Goal: Task Accomplishment & Management: Manage account settings

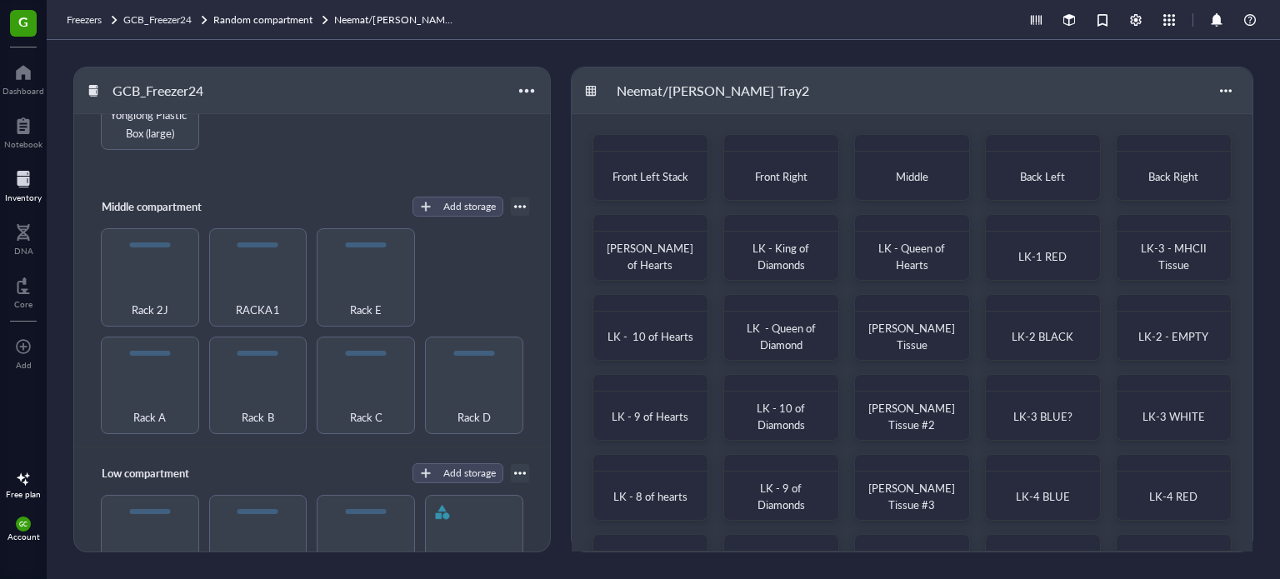
scroll to position [342, 0]
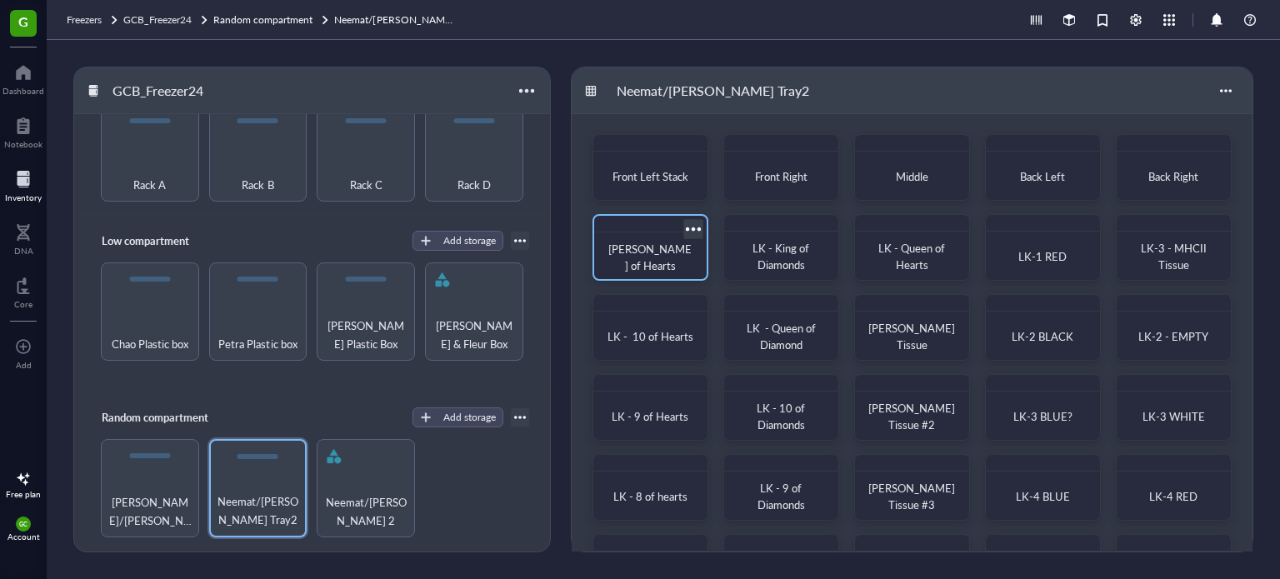
click at [653, 264] on span "LK - Jack of Hearts" at bounding box center [649, 257] width 83 height 33
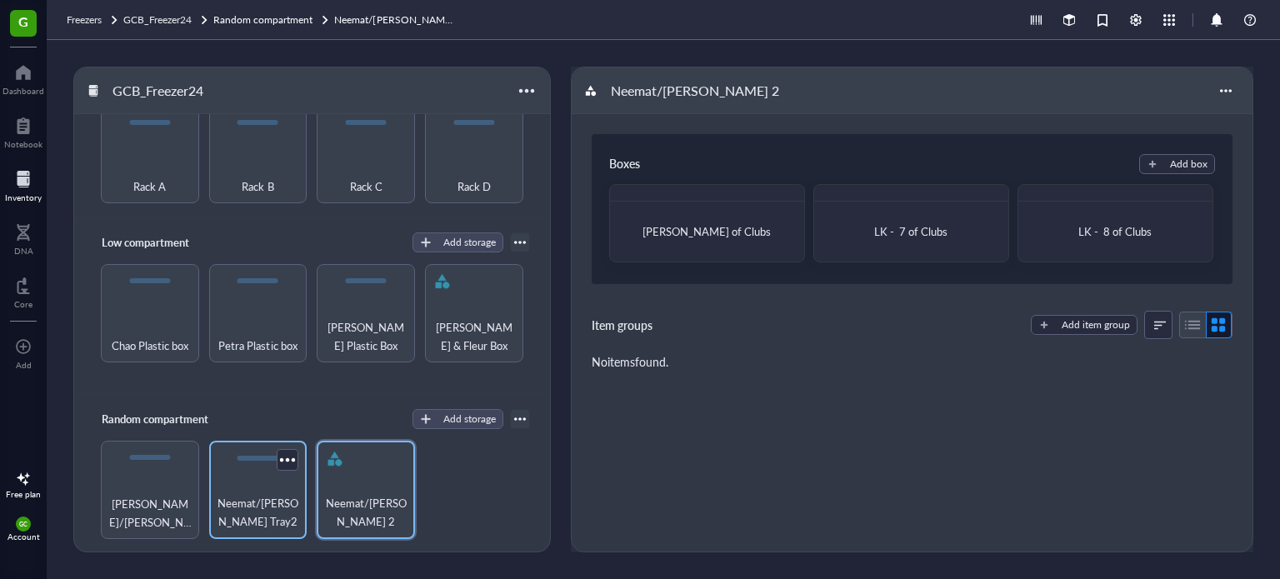
scroll to position [342, 0]
click at [231, 477] on div "Neemat/[PERSON_NAME] Tray2" at bounding box center [258, 488] width 98 height 98
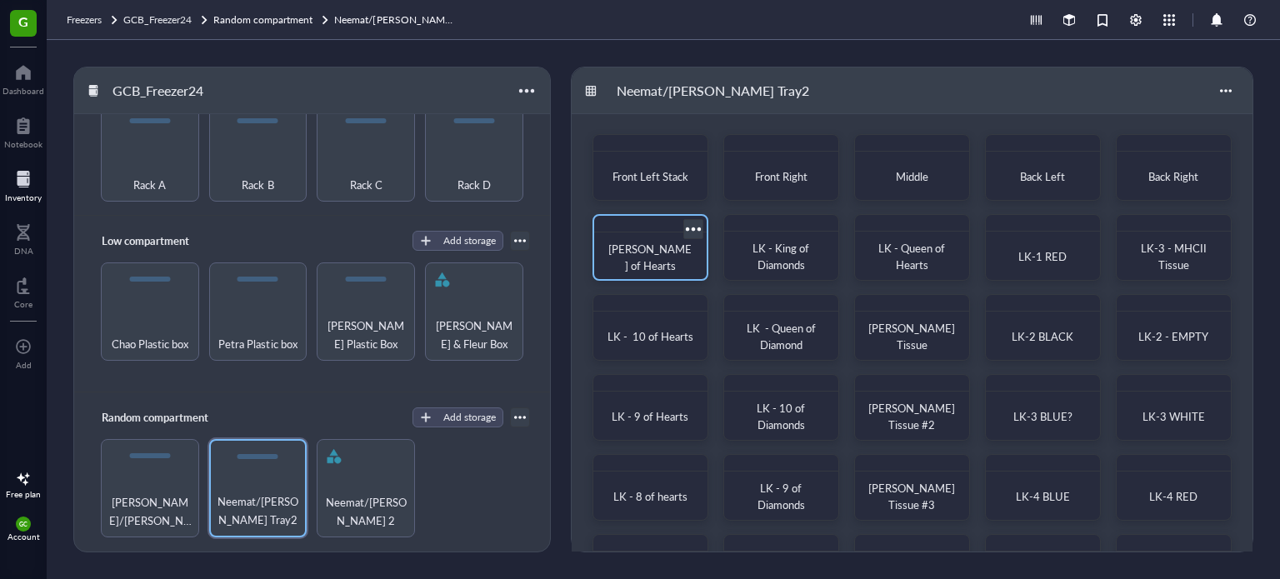
drag, startPoint x: 648, startPoint y: 250, endPoint x: 623, endPoint y: 263, distance: 27.2
click at [623, 263] on div "LK - Jack of Hearts" at bounding box center [651, 257] width 86 height 33
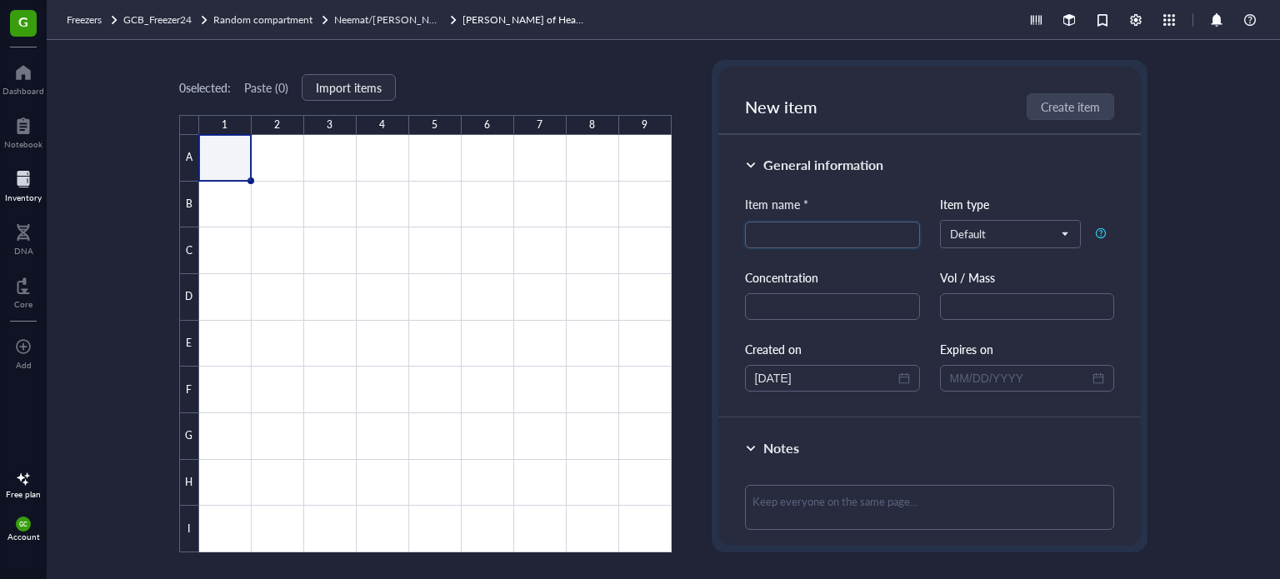
click at [467, 18] on link "LK - Jack of Hearts" at bounding box center [525, 20] width 125 height 17
click at [408, 18] on span "Neemat/[PERSON_NAME] Tray2" at bounding box center [407, 20] width 146 height 14
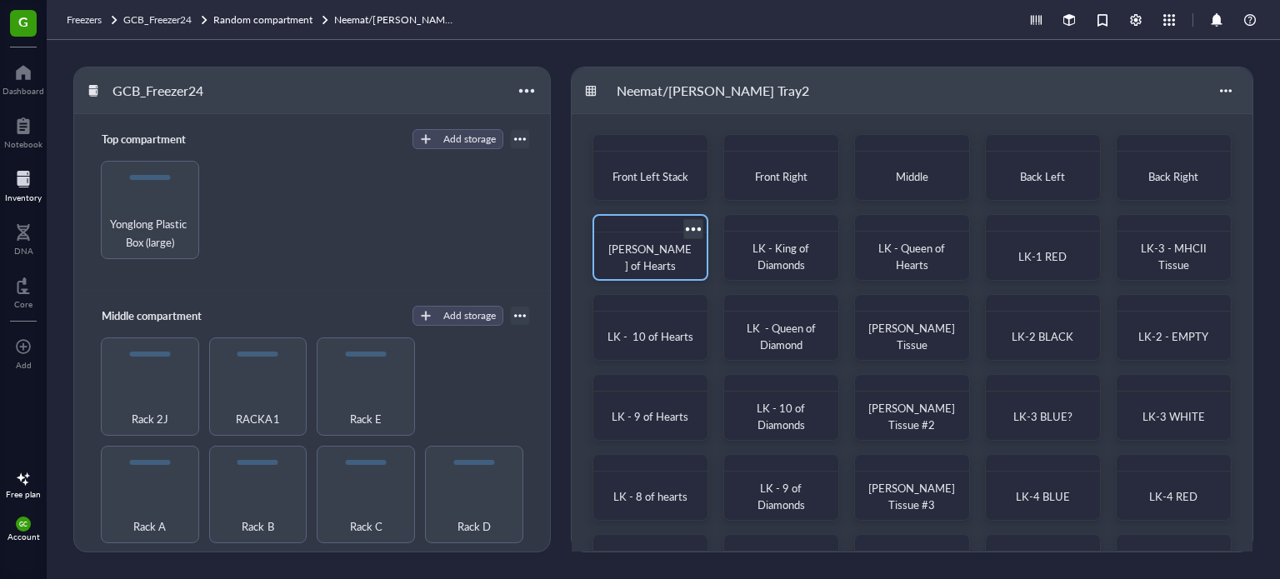
click at [689, 228] on div at bounding box center [693, 229] width 24 height 24
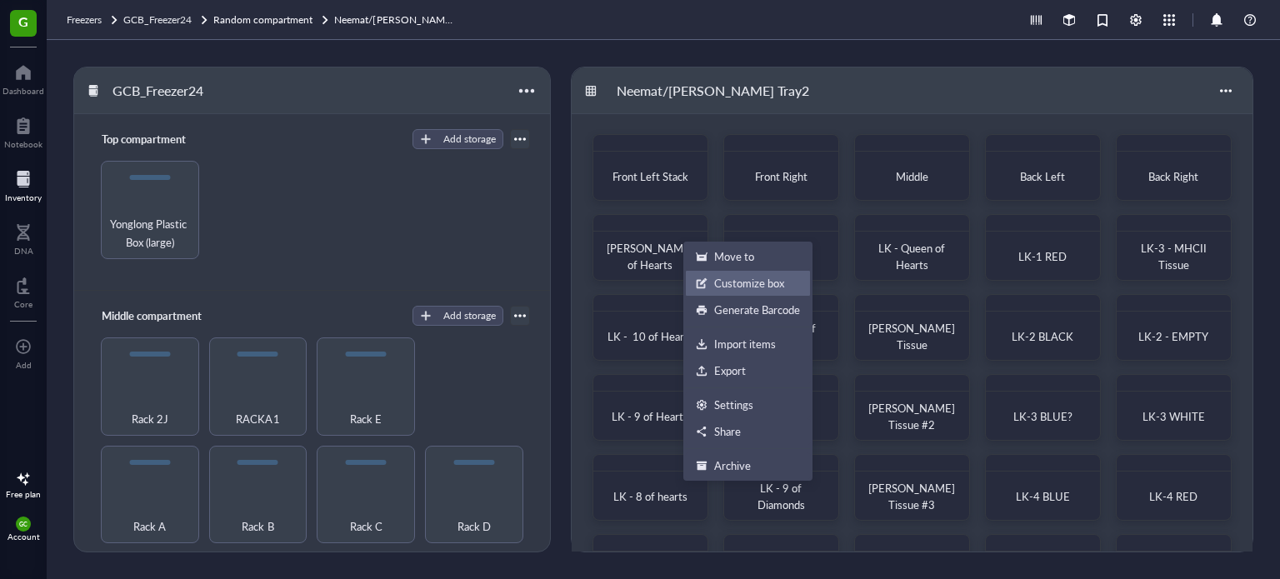
click at [762, 284] on div "Customize box" at bounding box center [749, 283] width 70 height 15
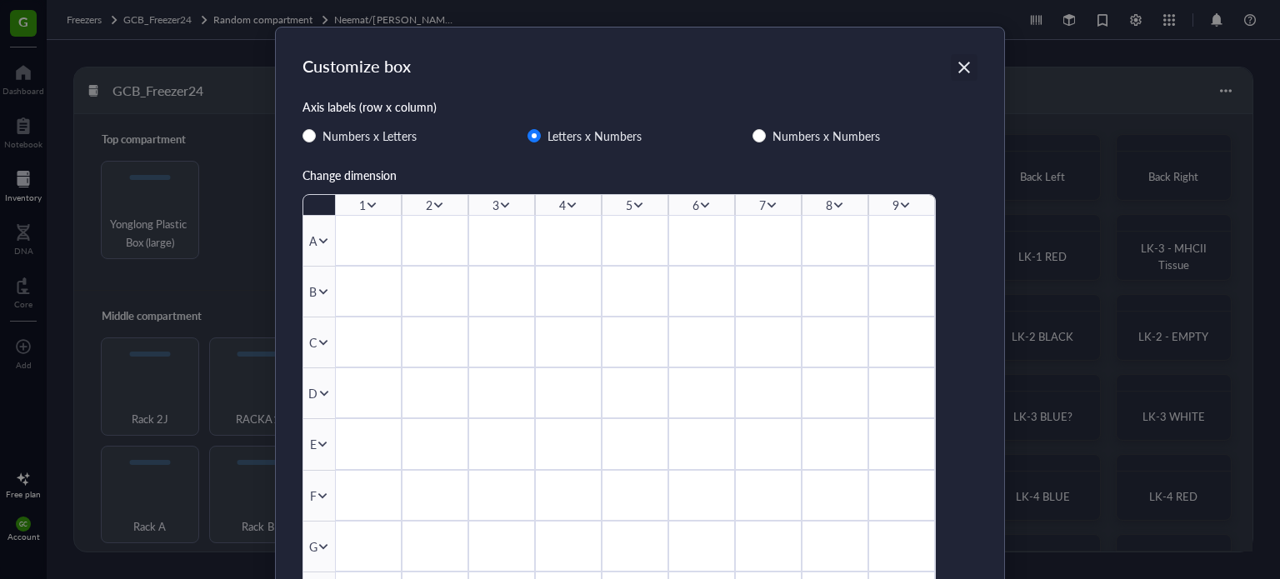
click at [957, 66] on icon "Close" at bounding box center [965, 68] width 16 height 16
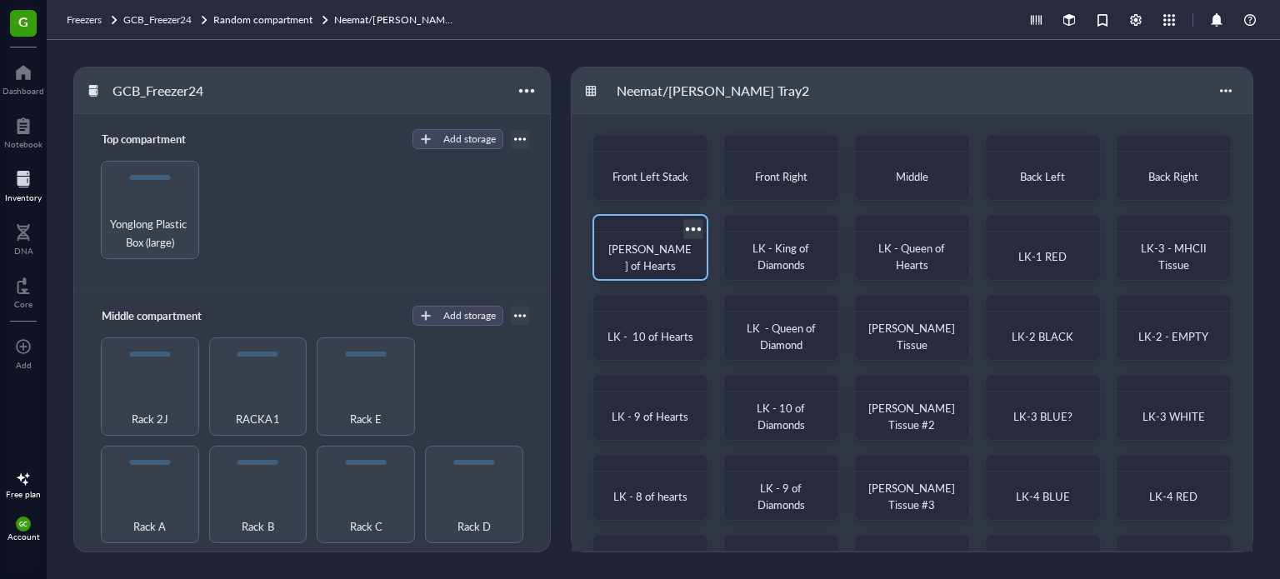
click at [693, 233] on div at bounding box center [693, 229] width 24 height 24
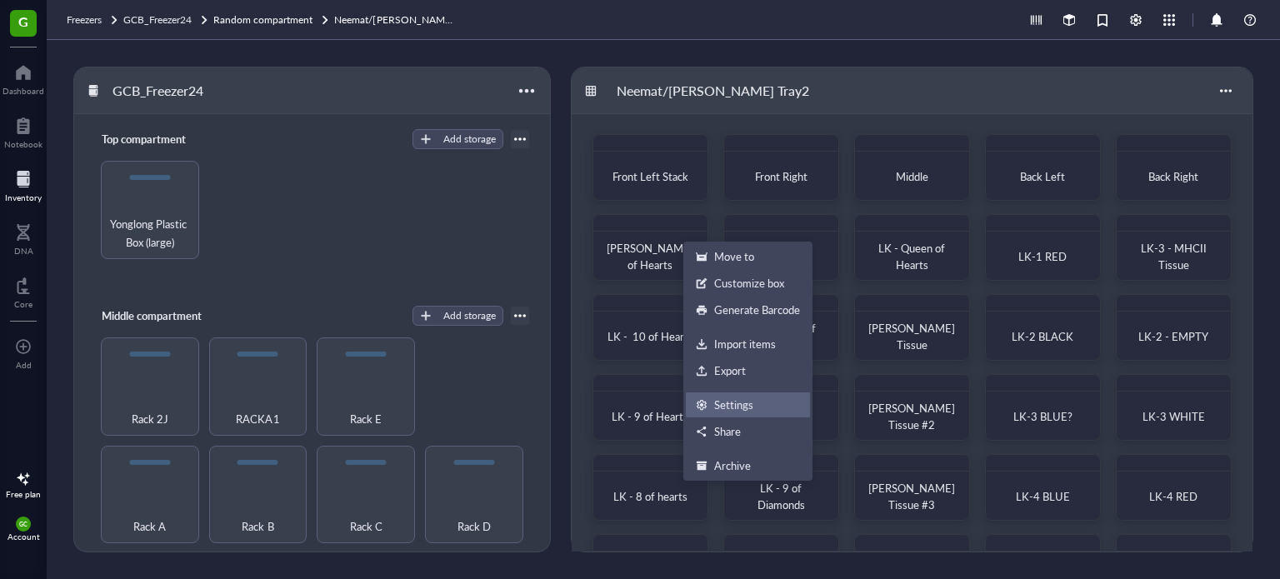
click at [738, 398] on div "Settings" at bounding box center [733, 405] width 39 height 15
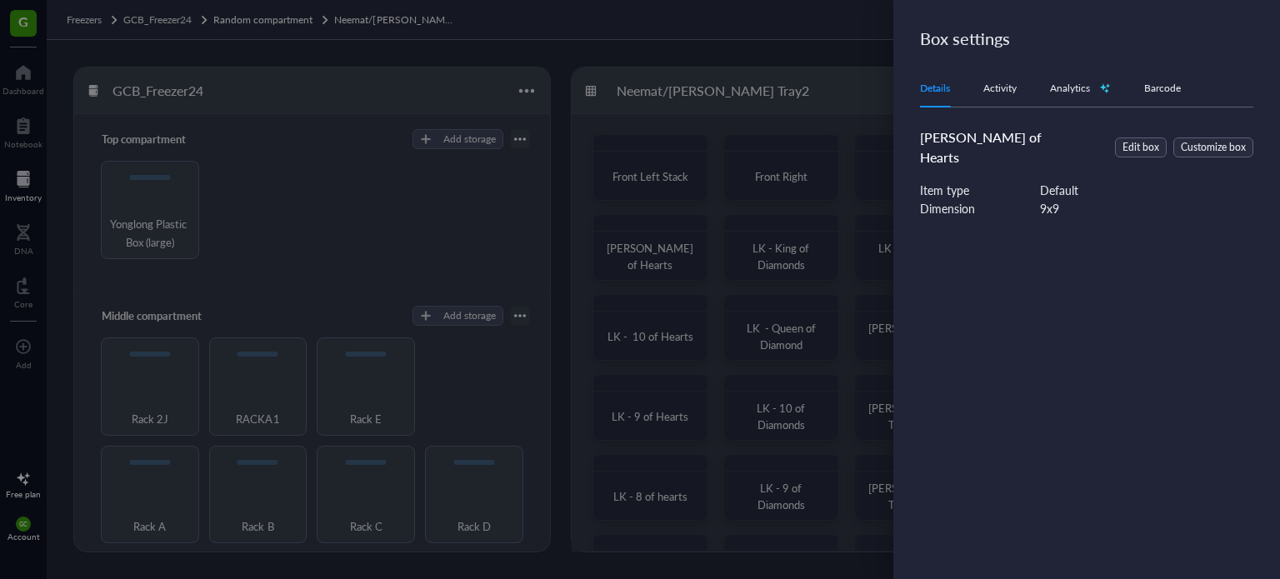
click at [1024, 140] on span "LK - Jack of Hearts" at bounding box center [981, 147] width 122 height 39
click at [1030, 138] on div "LK - Jack of Hearts" at bounding box center [999, 148] width 158 height 40
click at [1134, 140] on span "Edit box" at bounding box center [1141, 148] width 37 height 16
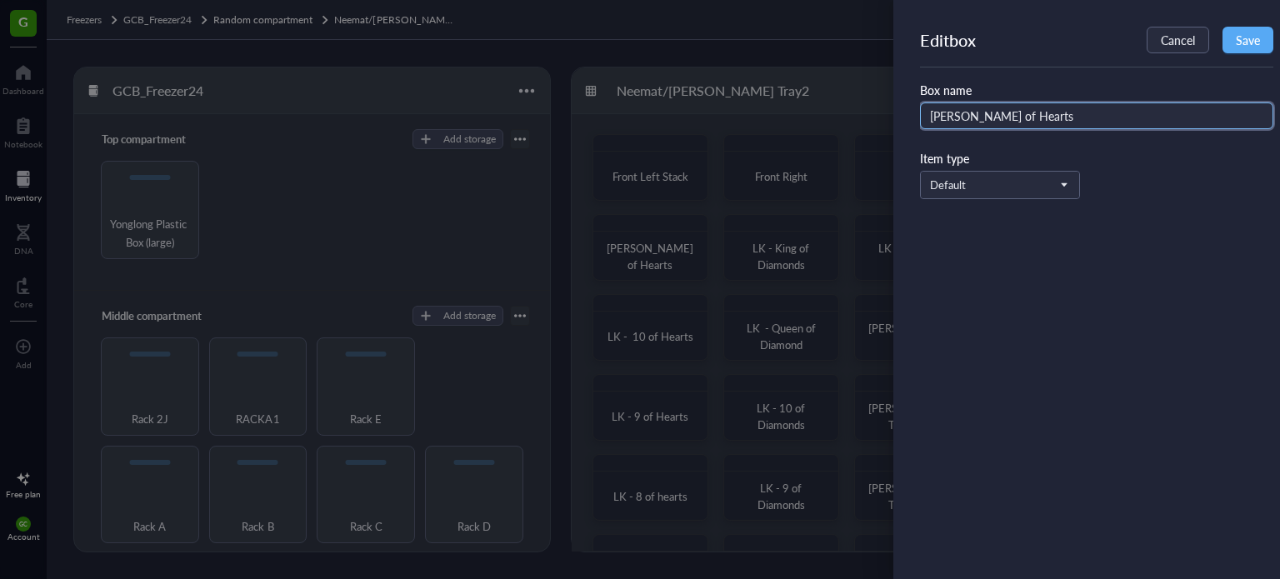
drag, startPoint x: 1033, startPoint y: 120, endPoint x: 850, endPoint y: 114, distance: 182.6
click at [855, 114] on div "Edit box Cancel Save Box name LK - Jack of Hearts Item type Default" at bounding box center [640, 289] width 1280 height 579
type input "LK - QUEEN of D"
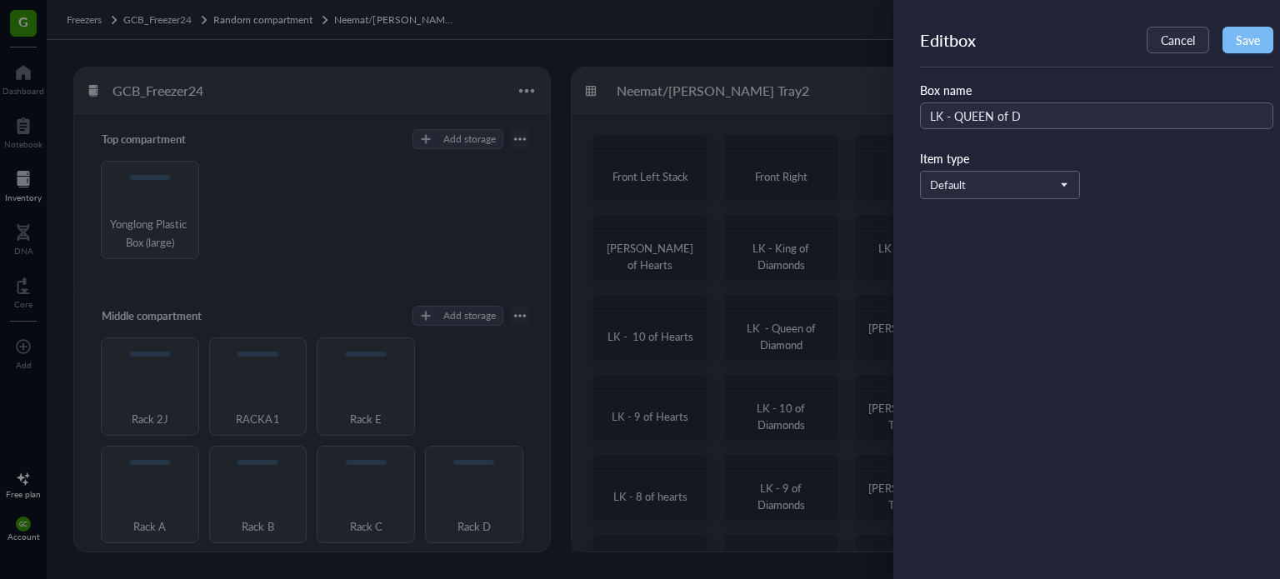
click at [1241, 34] on span "Save" at bounding box center [1248, 39] width 24 height 13
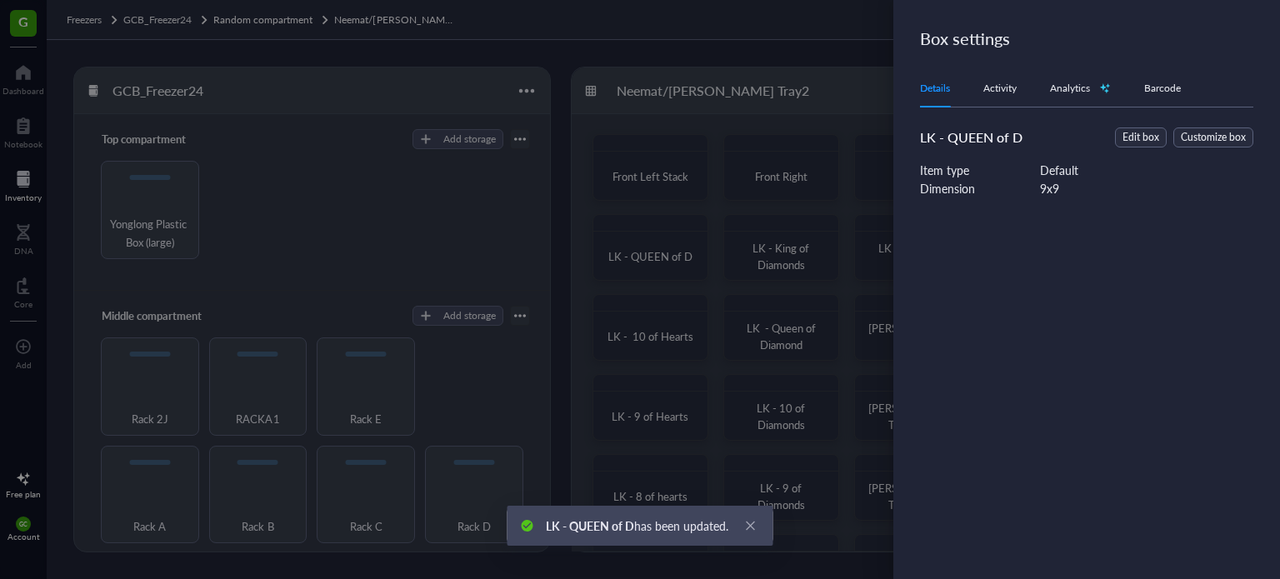
click at [655, 268] on div at bounding box center [640, 289] width 1280 height 579
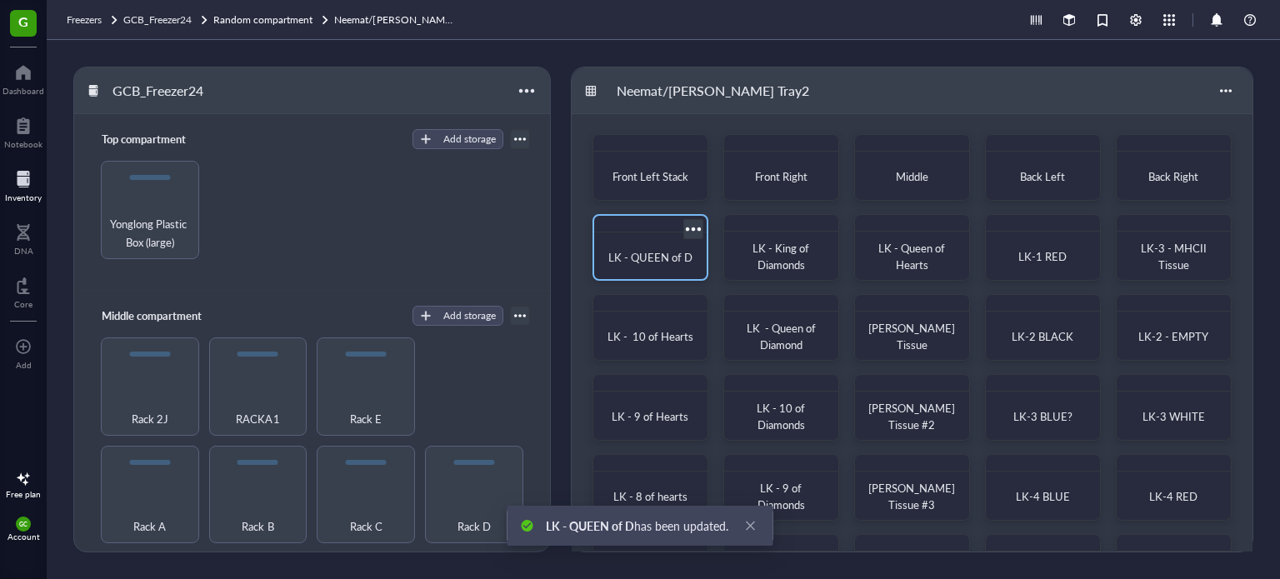
click at [652, 265] on div "LK - QUEEN of D" at bounding box center [651, 257] width 86 height 17
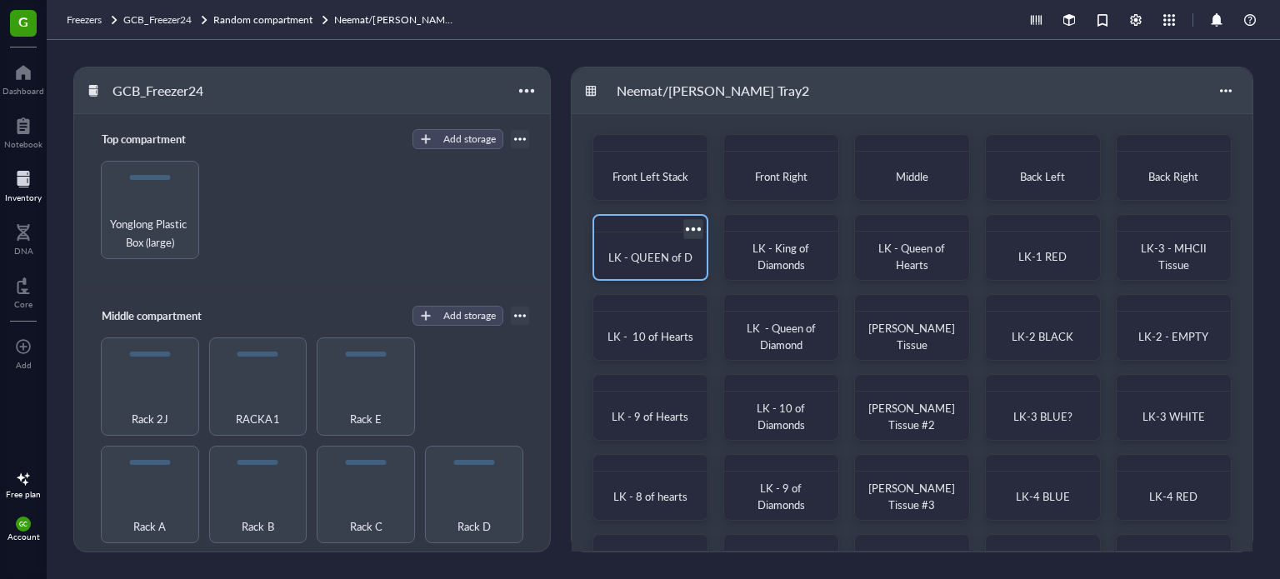
drag, startPoint x: 682, startPoint y: 249, endPoint x: 630, endPoint y: 263, distance: 53.4
click at [630, 263] on span "LK - QUEEN of D" at bounding box center [650, 257] width 84 height 16
click at [694, 228] on div at bounding box center [693, 229] width 24 height 24
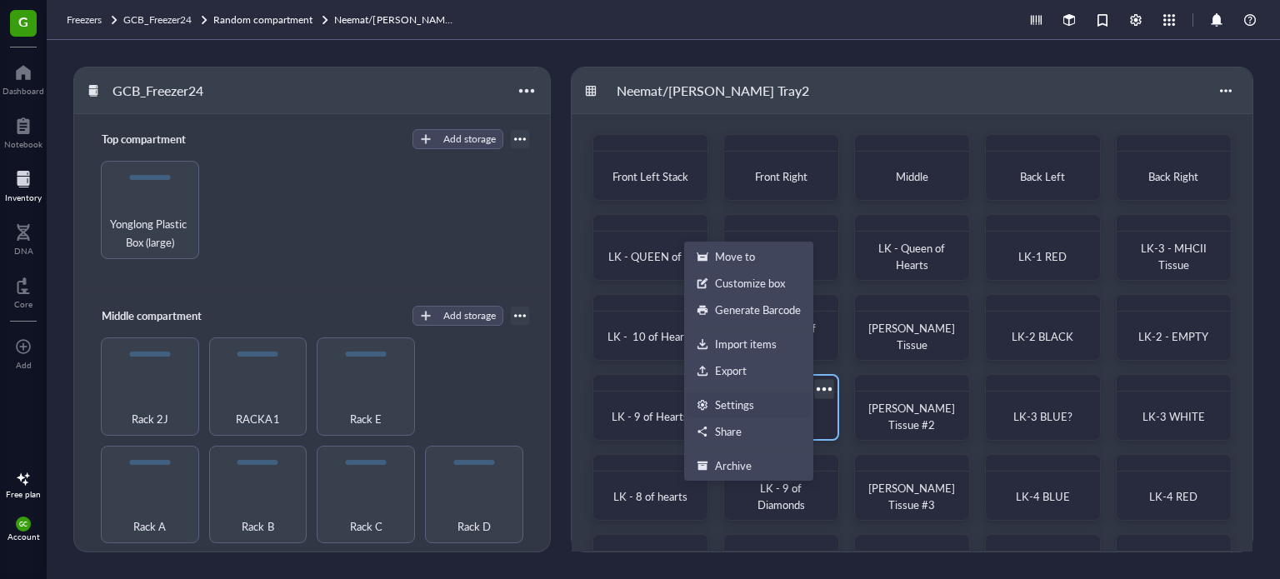
click at [740, 410] on div "Settings" at bounding box center [734, 405] width 39 height 15
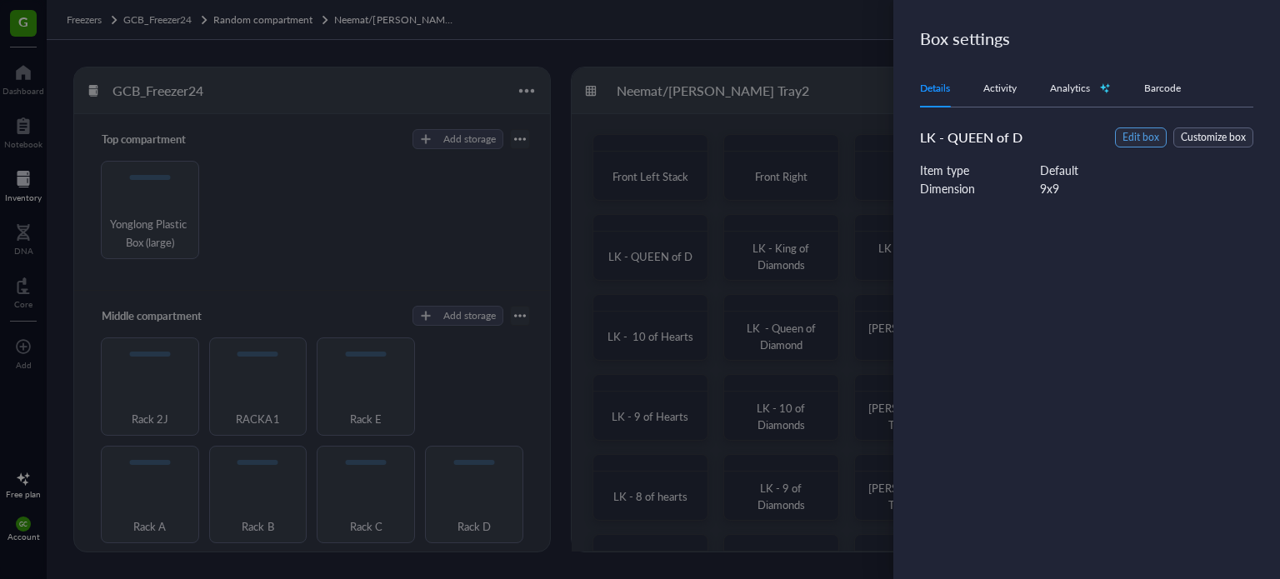
click at [1149, 139] on span "Edit box" at bounding box center [1141, 138] width 37 height 16
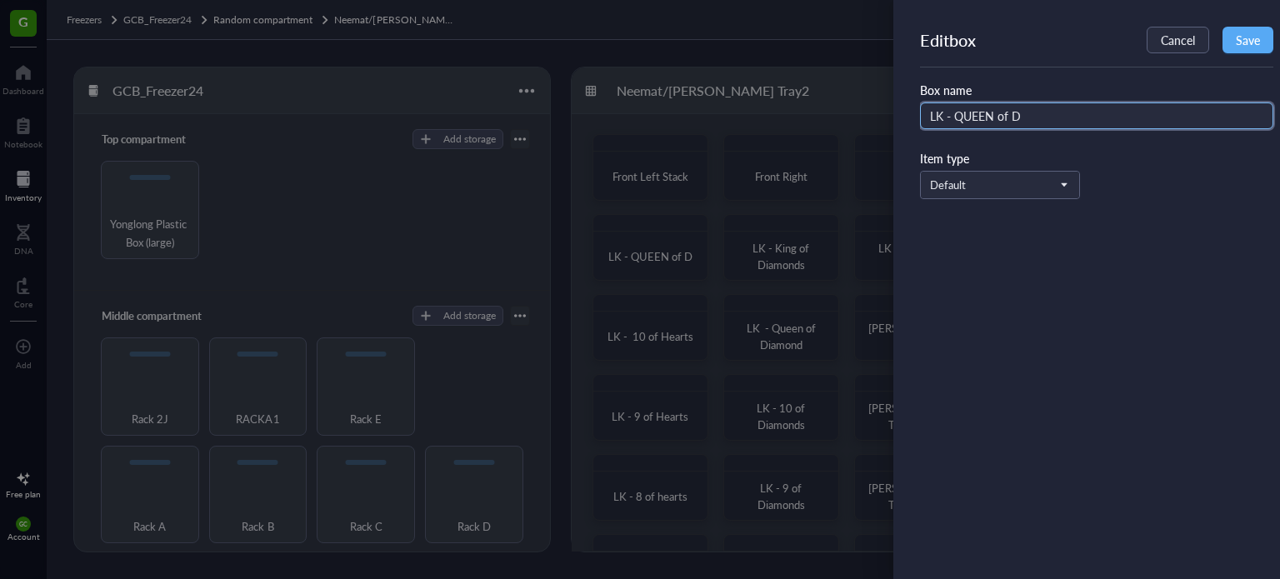
click at [1069, 119] on input "LK - QUEEN of D" at bounding box center [1096, 116] width 353 height 27
type input "LK - QUEEN of D - BLUE"
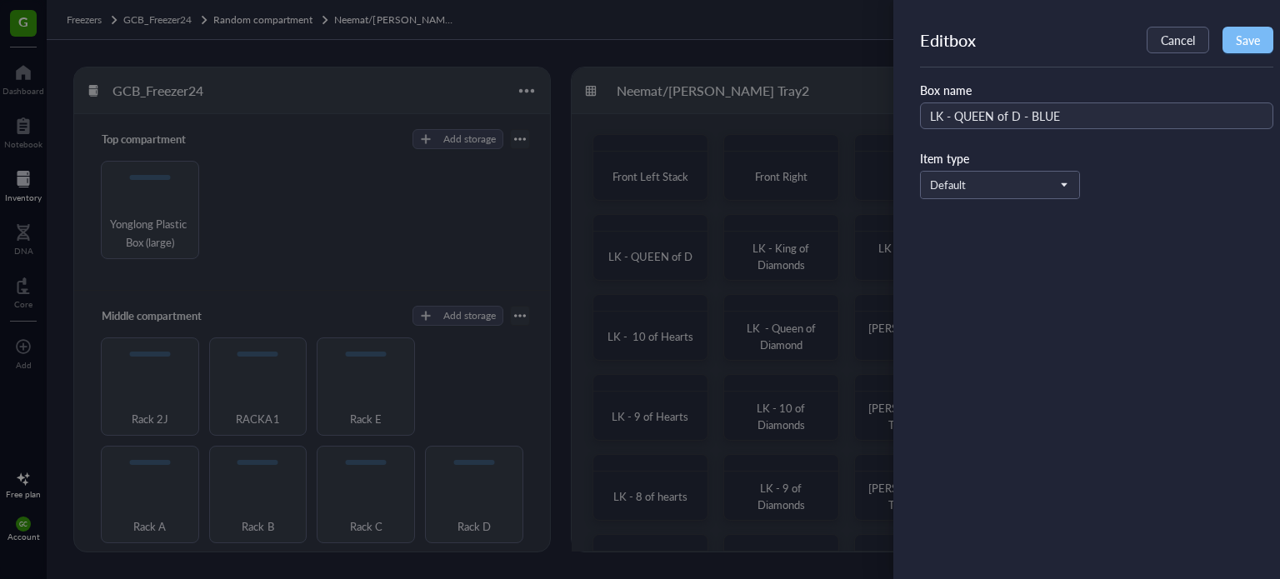
click at [1242, 46] on span "Save" at bounding box center [1248, 39] width 24 height 13
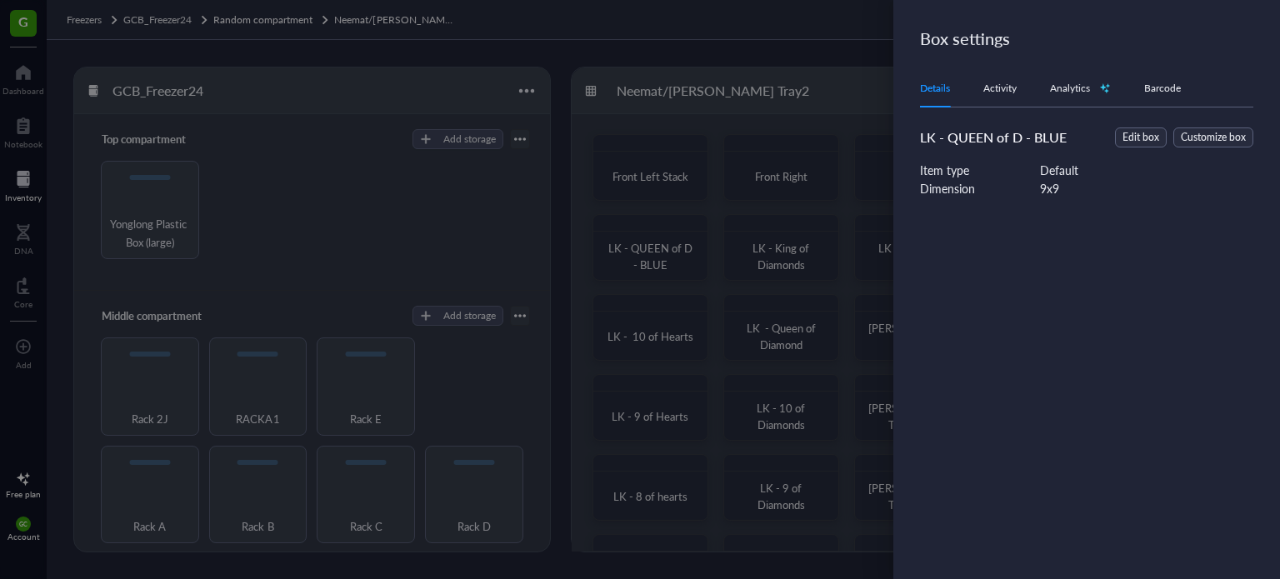
click at [658, 246] on div at bounding box center [640, 289] width 1280 height 579
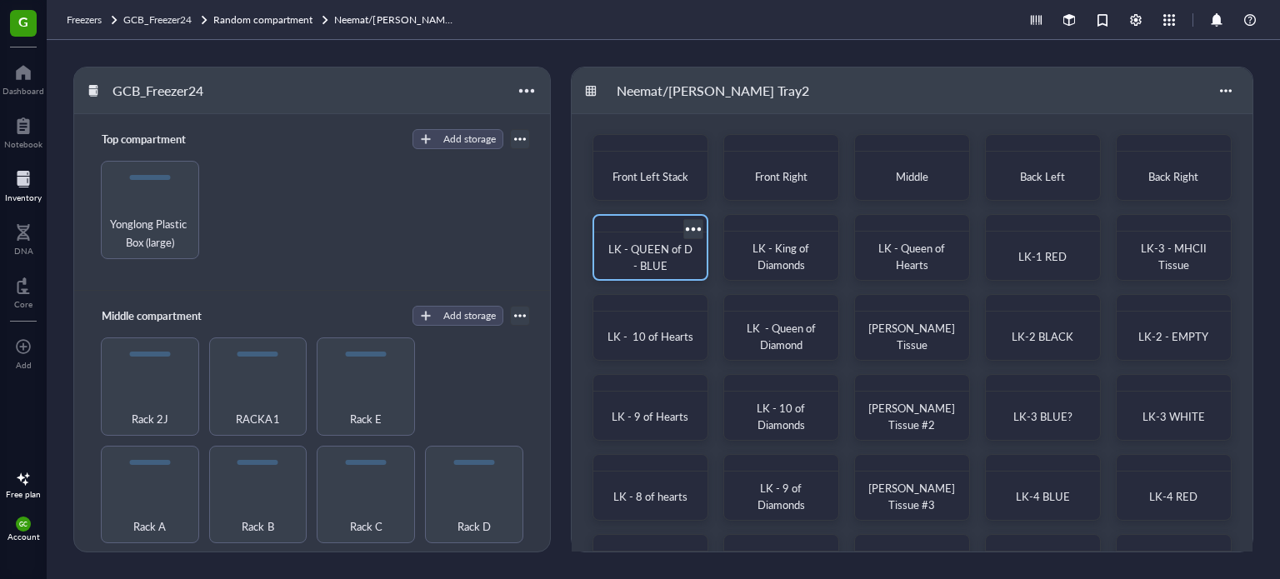
click at [691, 268] on div "LK - QUEEN of D - BLUE" at bounding box center [651, 257] width 86 height 33
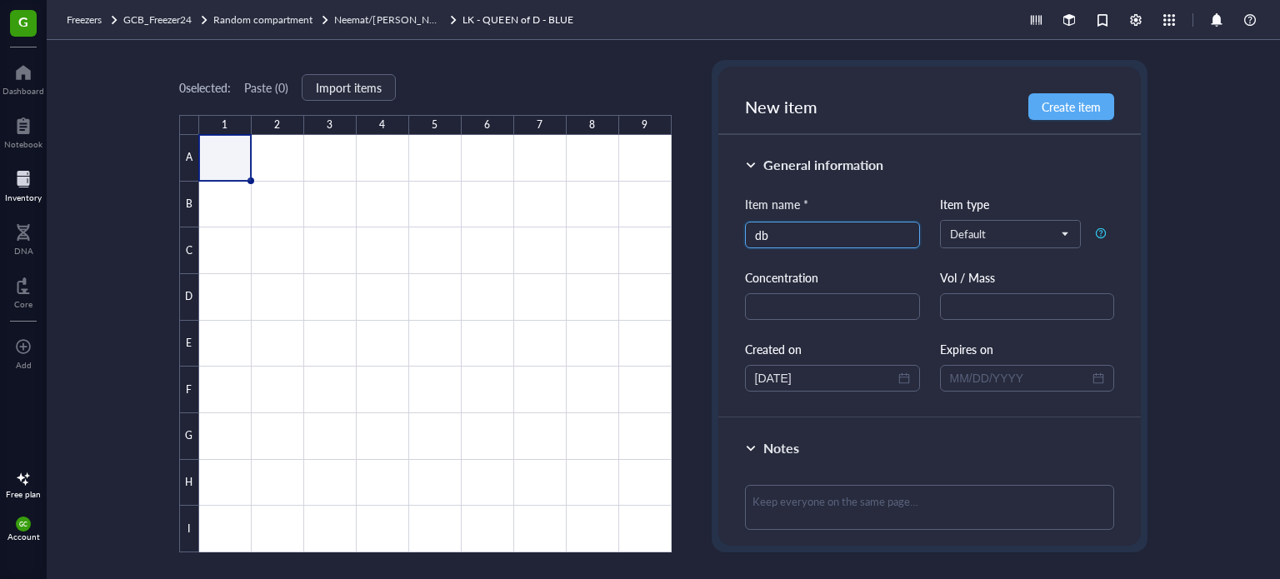
type input "d"
type input "DBIT 2X3 SLIDE - RTK"
click at [1064, 102] on span "Create item" at bounding box center [1071, 106] width 59 height 13
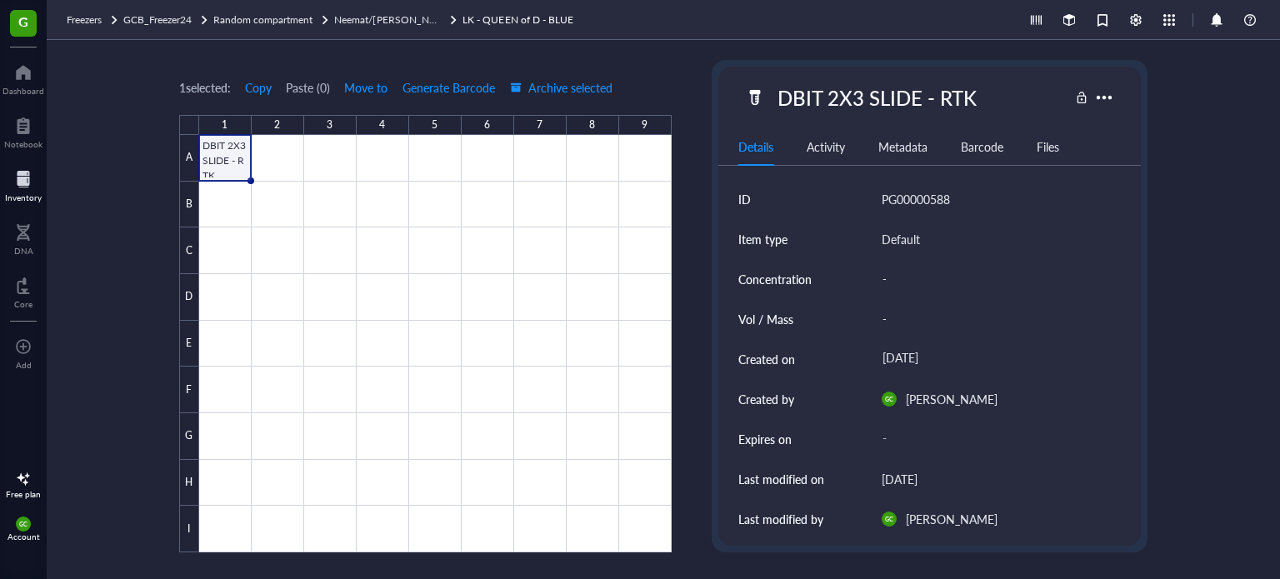
click at [226, 153] on div at bounding box center [435, 344] width 473 height 418
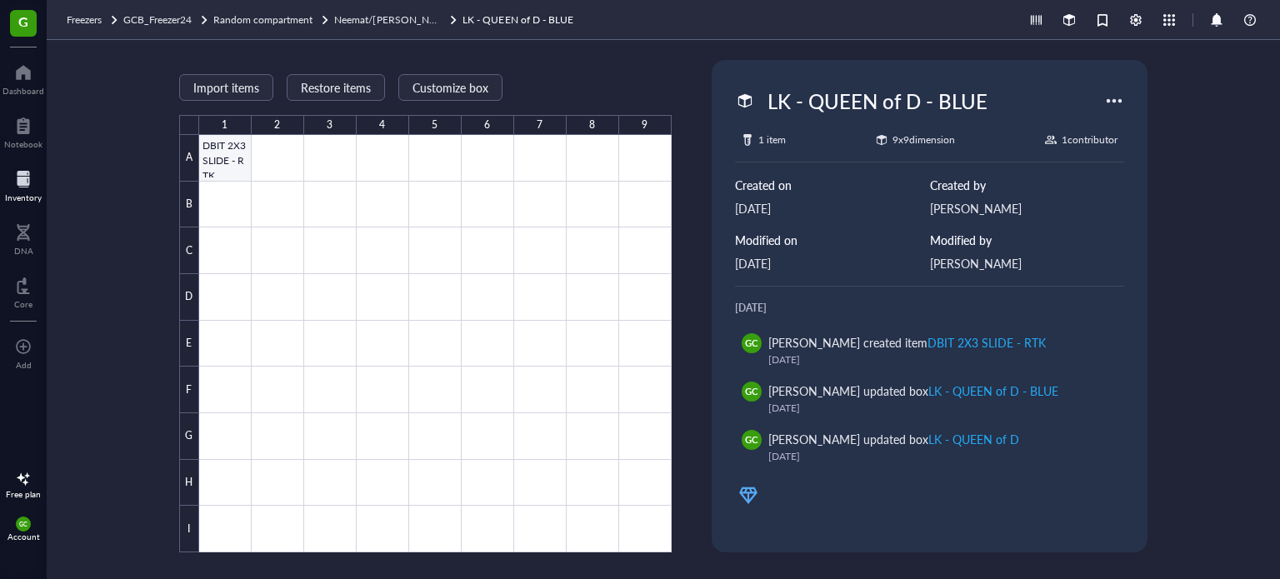
click at [227, 154] on div at bounding box center [435, 344] width 473 height 418
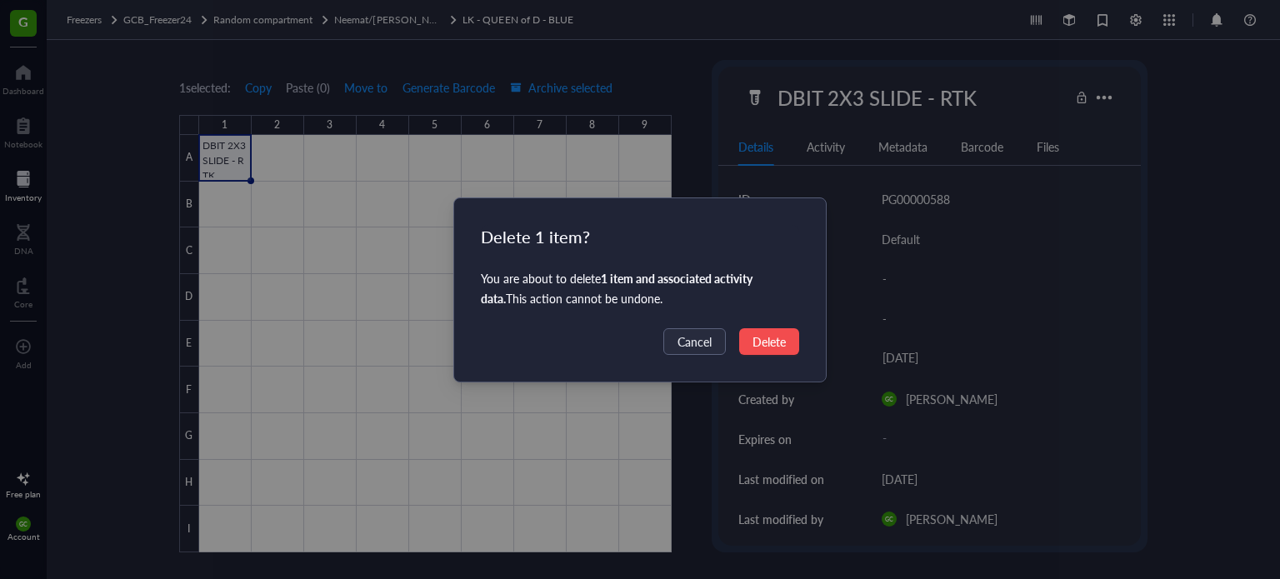
click at [783, 345] on span "Delete" at bounding box center [769, 342] width 33 height 18
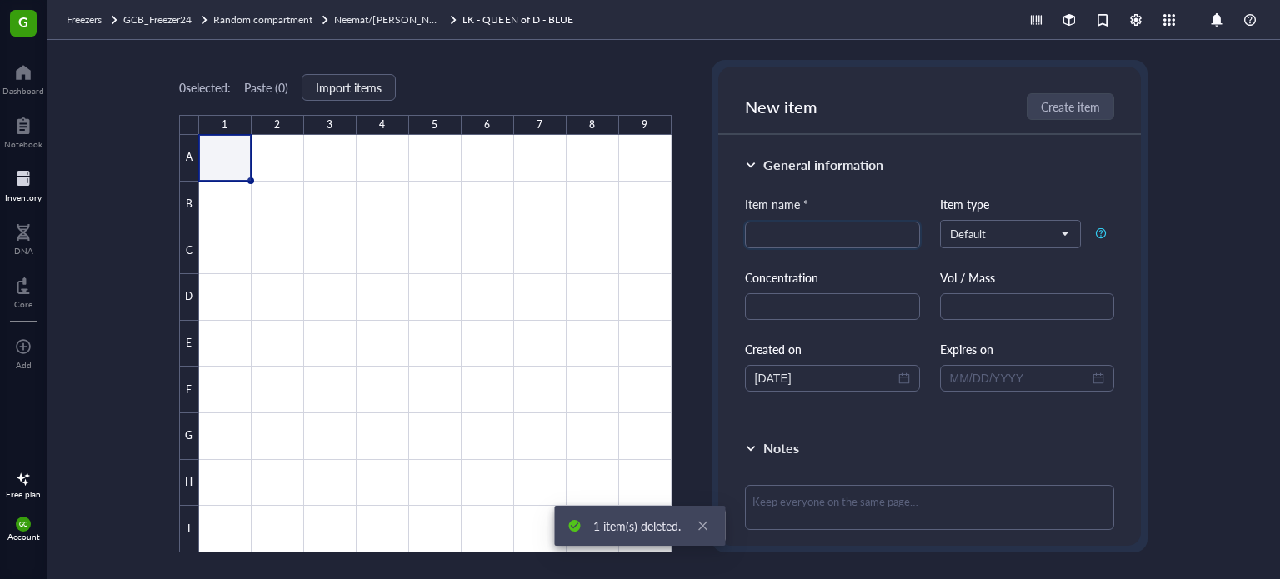
click at [477, 24] on link "LK - QUEEN of D - BLUE" at bounding box center [519, 20] width 113 height 17
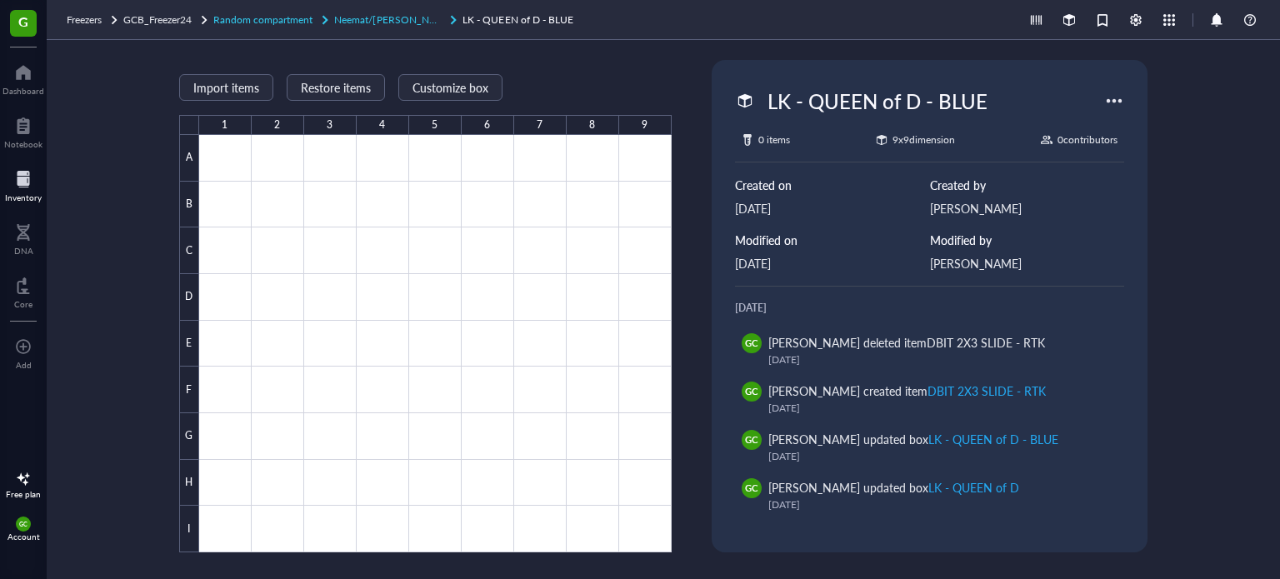
click at [409, 18] on span "Neemat/[PERSON_NAME] Tray2" at bounding box center [407, 20] width 146 height 14
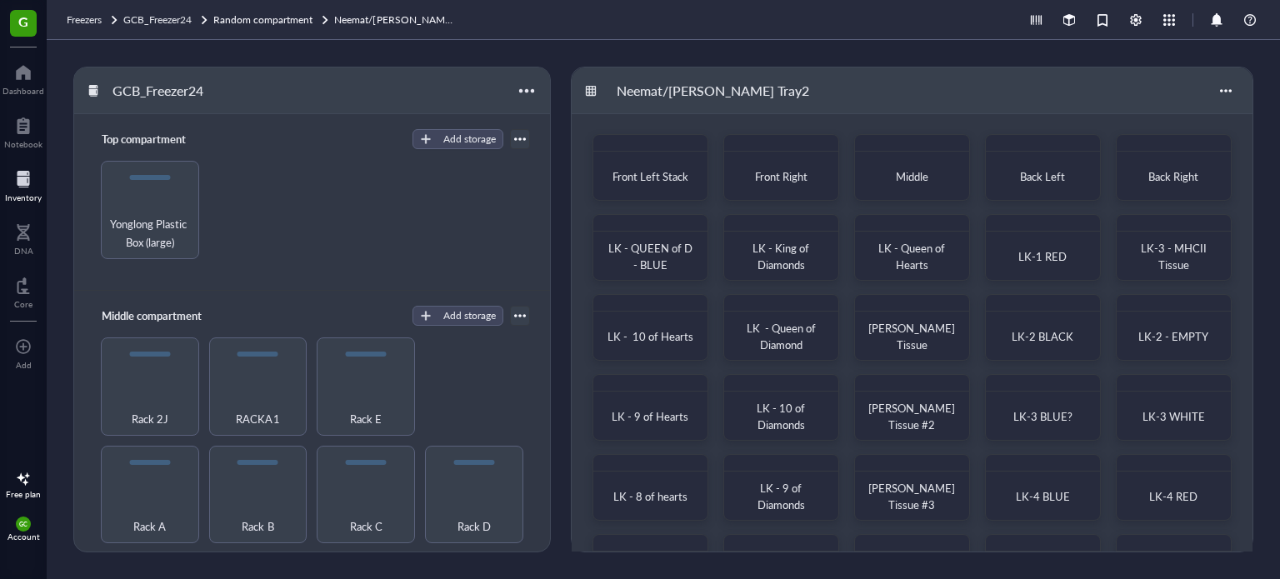
scroll to position [342, 0]
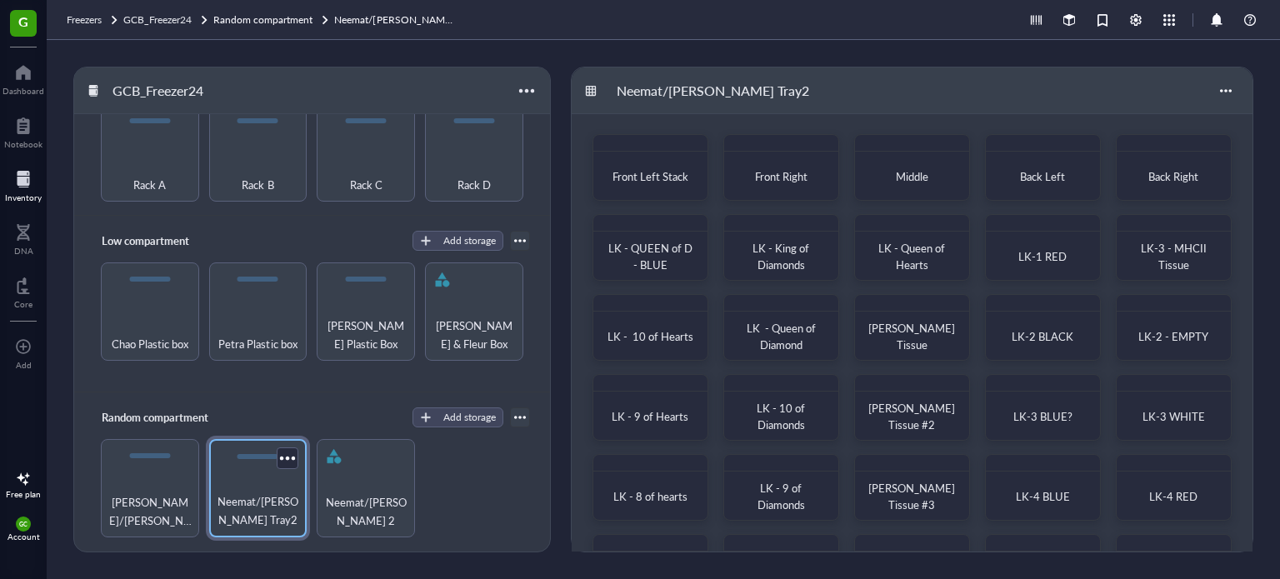
click at [258, 496] on span "Neemat/[PERSON_NAME] Tray2" at bounding box center [259, 511] width 82 height 37
click at [692, 223] on div at bounding box center [693, 229] width 24 height 24
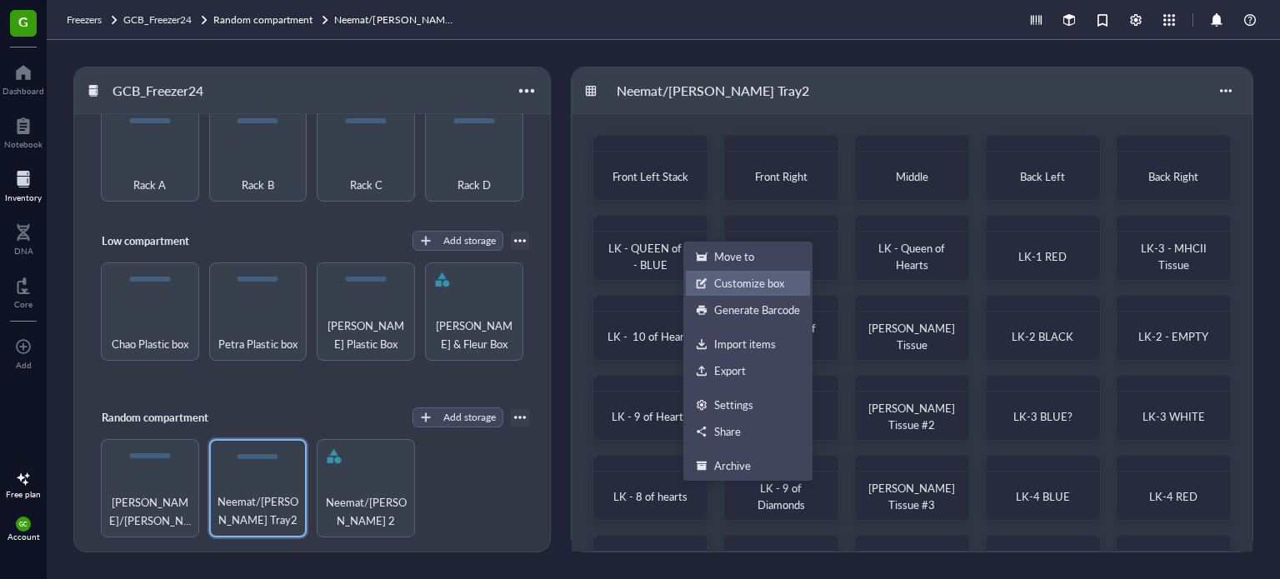
click at [728, 278] on div "Customize box" at bounding box center [749, 283] width 70 height 15
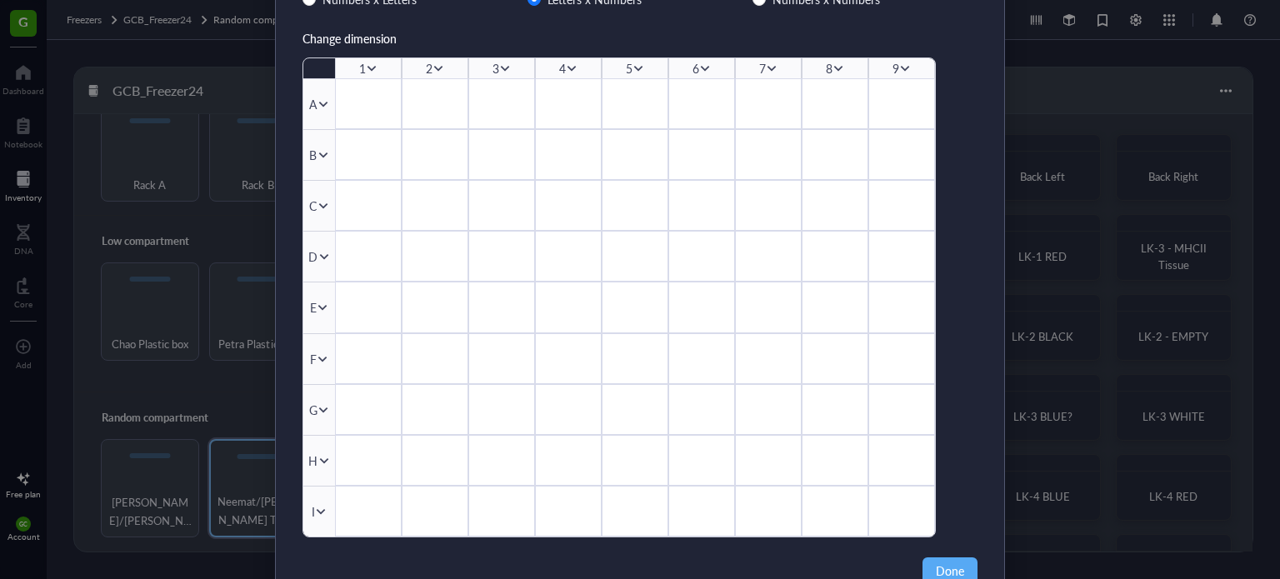
scroll to position [28, 0]
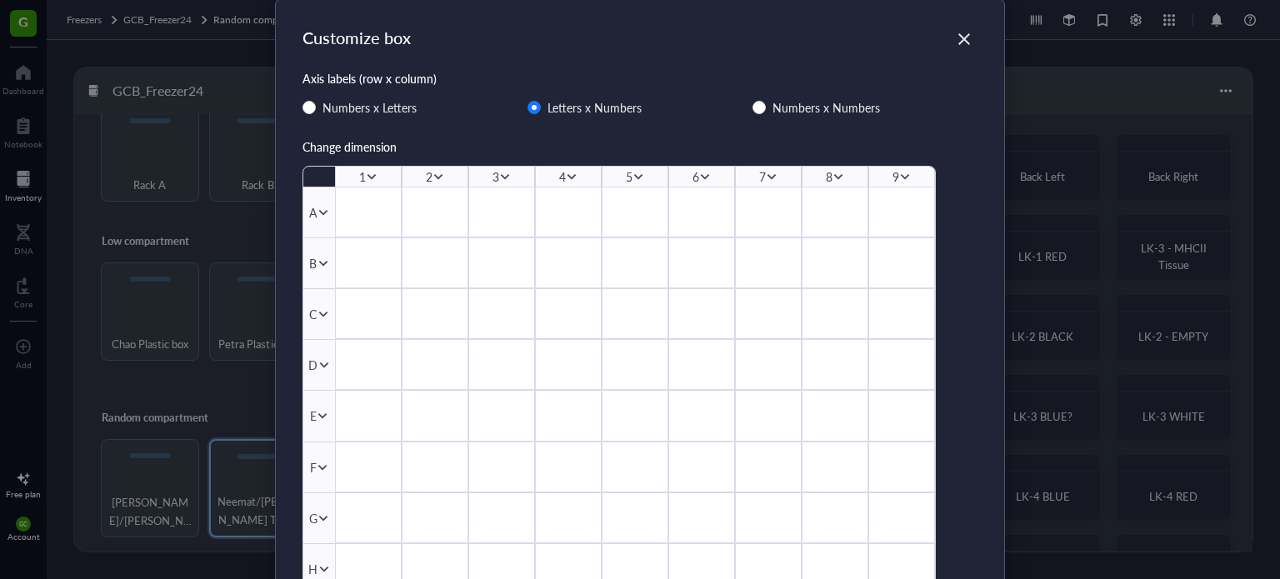
click at [313, 152] on div "Change dimension" at bounding box center [640, 147] width 675 height 18
click at [323, 183] on div "1 2 3 4 5 6 7 8 9" at bounding box center [619, 177] width 632 height 20
click at [350, 151] on div "Change dimension" at bounding box center [640, 147] width 675 height 18
click at [369, 178] on icon at bounding box center [372, 177] width 12 height 12
drag, startPoint x: 568, startPoint y: 176, endPoint x: 471, endPoint y: 180, distance: 97.6
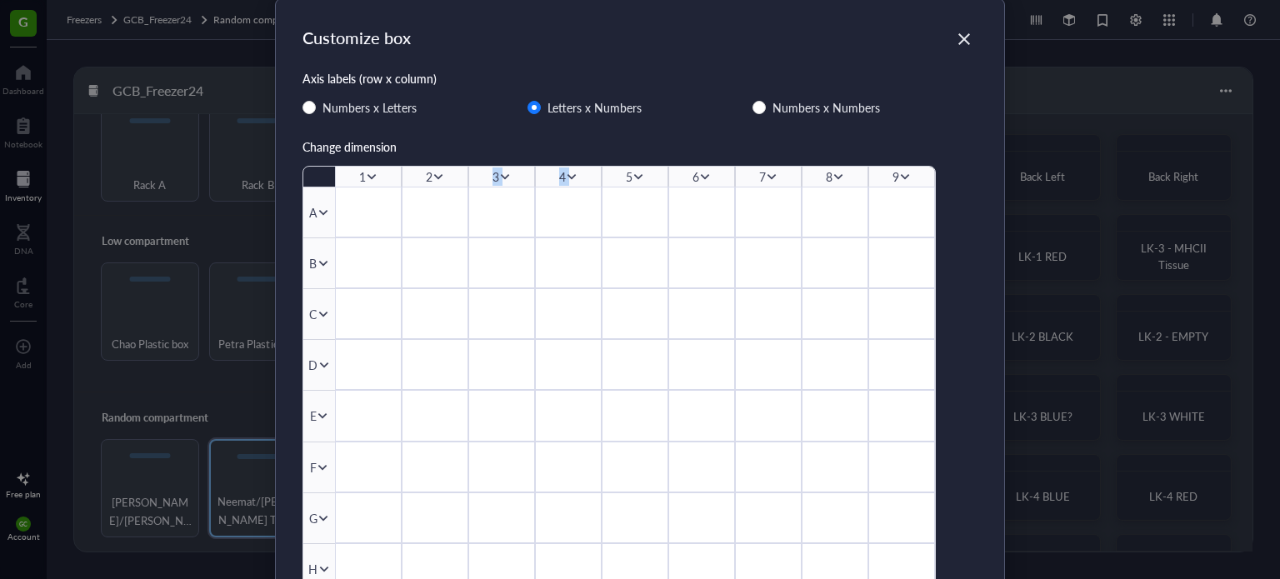
click at [471, 180] on div "1 2 3 4 5 6 7 8 9" at bounding box center [619, 177] width 632 height 20
drag, startPoint x: 497, startPoint y: 223, endPoint x: 501, endPoint y: 186, distance: 36.9
click at [498, 223] on div at bounding box center [501, 212] width 67 height 51
drag, startPoint x: 498, startPoint y: 170, endPoint x: 913, endPoint y: 180, distance: 415.2
click at [913, 180] on div "1 2 3 4 5 6 7 8 9" at bounding box center [619, 177] width 632 height 20
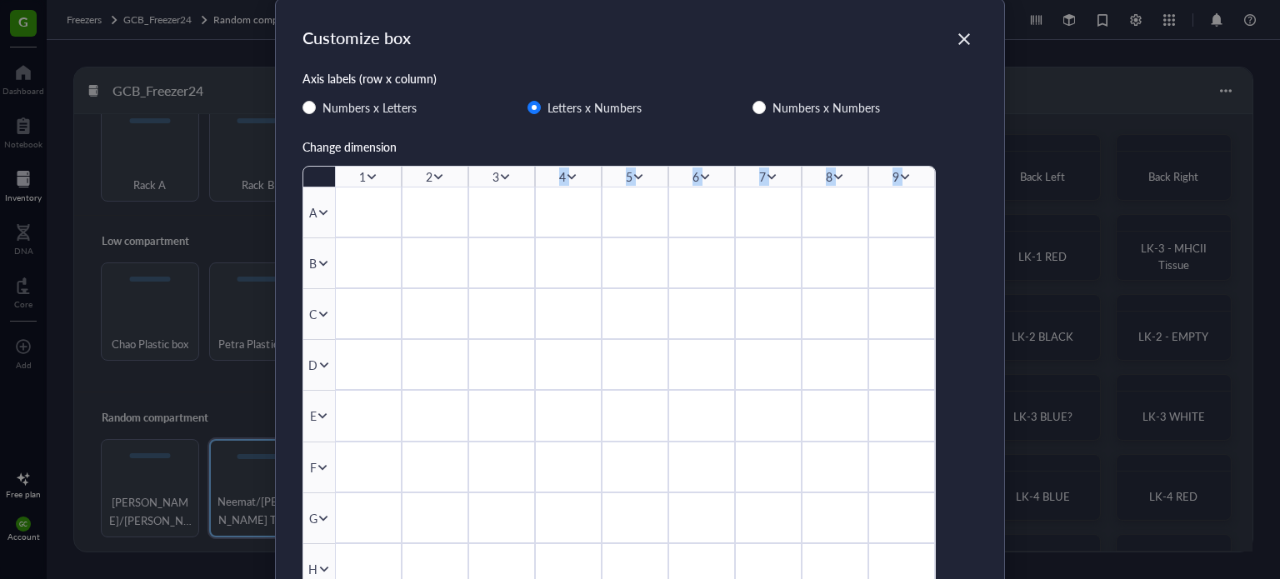
drag, startPoint x: 913, startPoint y: 180, endPoint x: 896, endPoint y: 222, distance: 44.9
click at [900, 228] on div at bounding box center [902, 212] width 67 height 51
click at [899, 178] on icon at bounding box center [905, 177] width 12 height 12
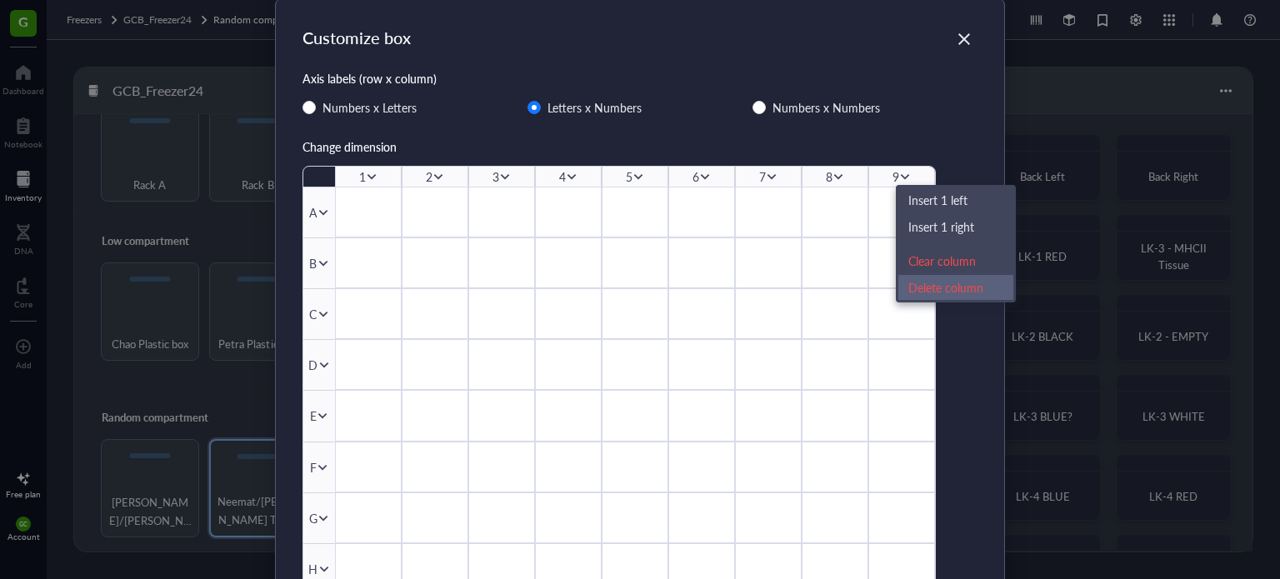
click at [931, 279] on div "Delete column" at bounding box center [956, 287] width 95 height 18
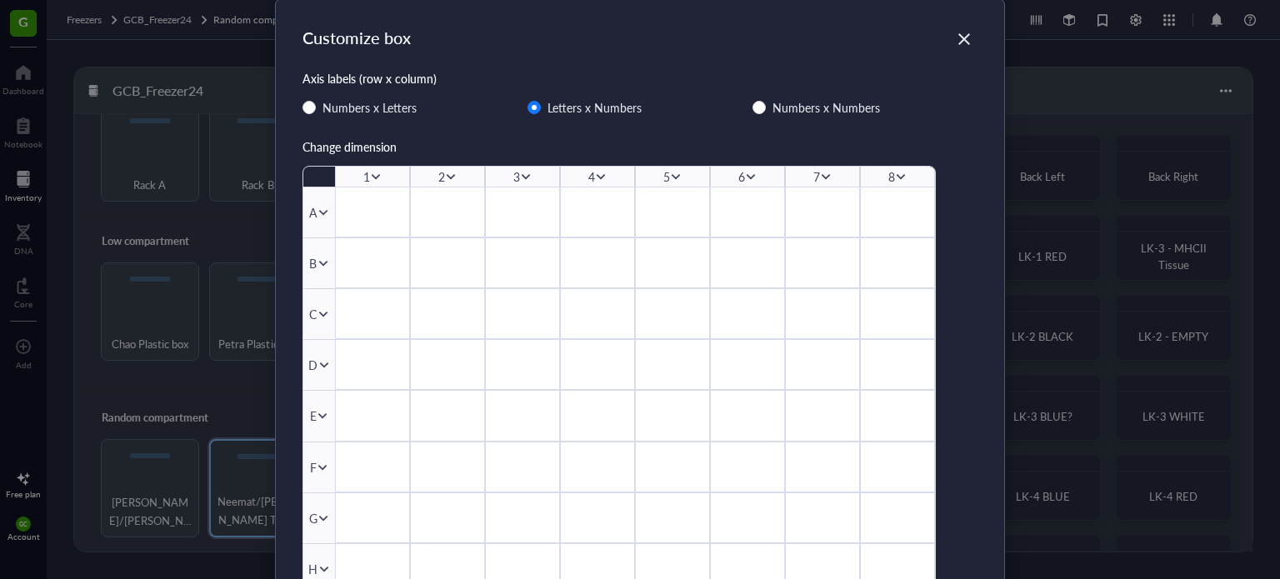
click at [891, 182] on div "8" at bounding box center [892, 177] width 7 height 18
drag, startPoint x: 897, startPoint y: 177, endPoint x: 878, endPoint y: 221, distance: 48.2
click at [878, 221] on div at bounding box center [897, 212] width 75 height 51
click at [884, 180] on div "8" at bounding box center [897, 177] width 75 height 20
drag, startPoint x: 880, startPoint y: 173, endPoint x: 860, endPoint y: 216, distance: 47.0
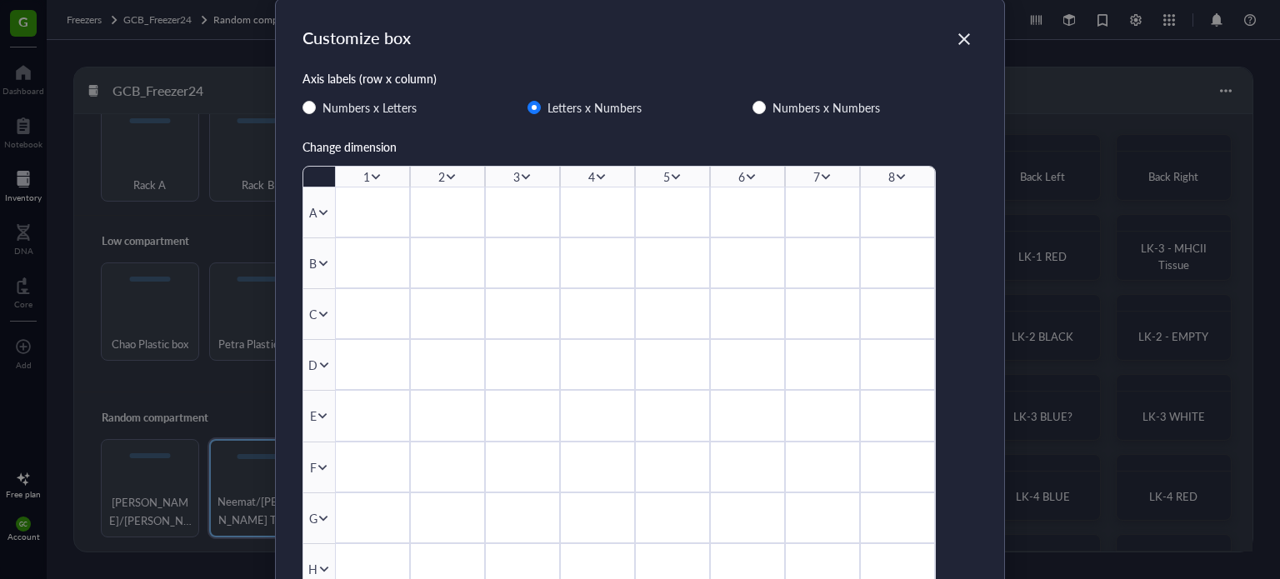
click at [864, 216] on div at bounding box center [897, 212] width 75 height 51
drag, startPoint x: 874, startPoint y: 190, endPoint x: 874, endPoint y: 171, distance: 19.2
click at [874, 177] on div "1 2 3 4 5 6 7 8 A B C D E F G H I" at bounding box center [619, 406] width 632 height 478
click at [869, 202] on div at bounding box center [897, 212] width 75 height 51
click at [324, 143] on div "Change dimension" at bounding box center [640, 147] width 675 height 18
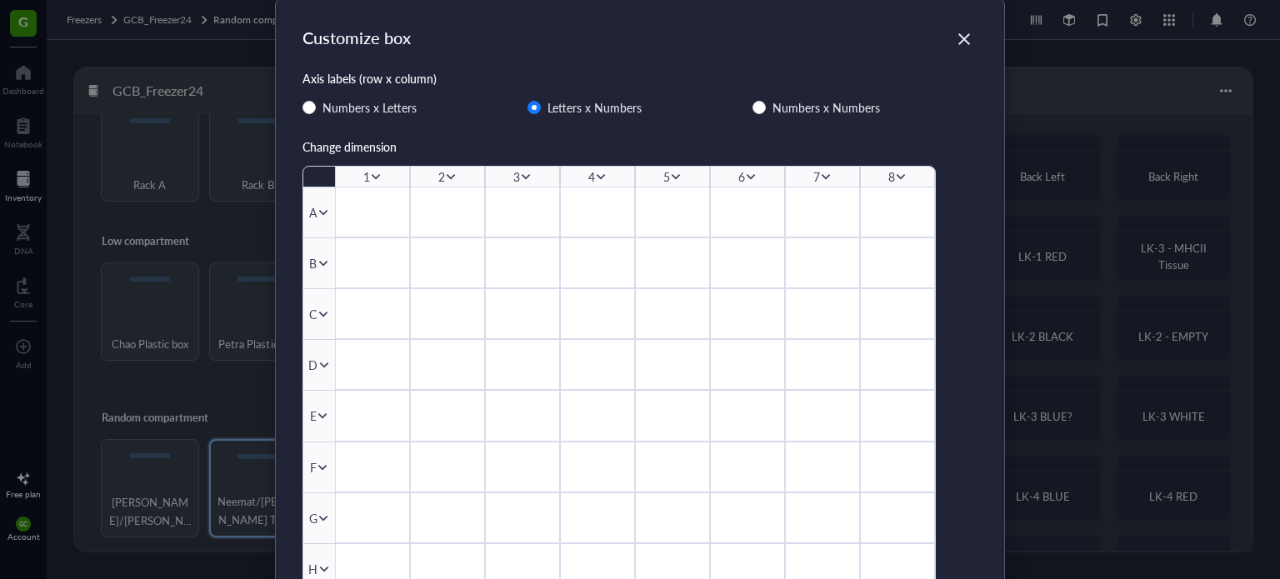
click at [377, 143] on div "Change dimension" at bounding box center [640, 147] width 675 height 18
click at [901, 174] on icon at bounding box center [901, 177] width 9 height 6
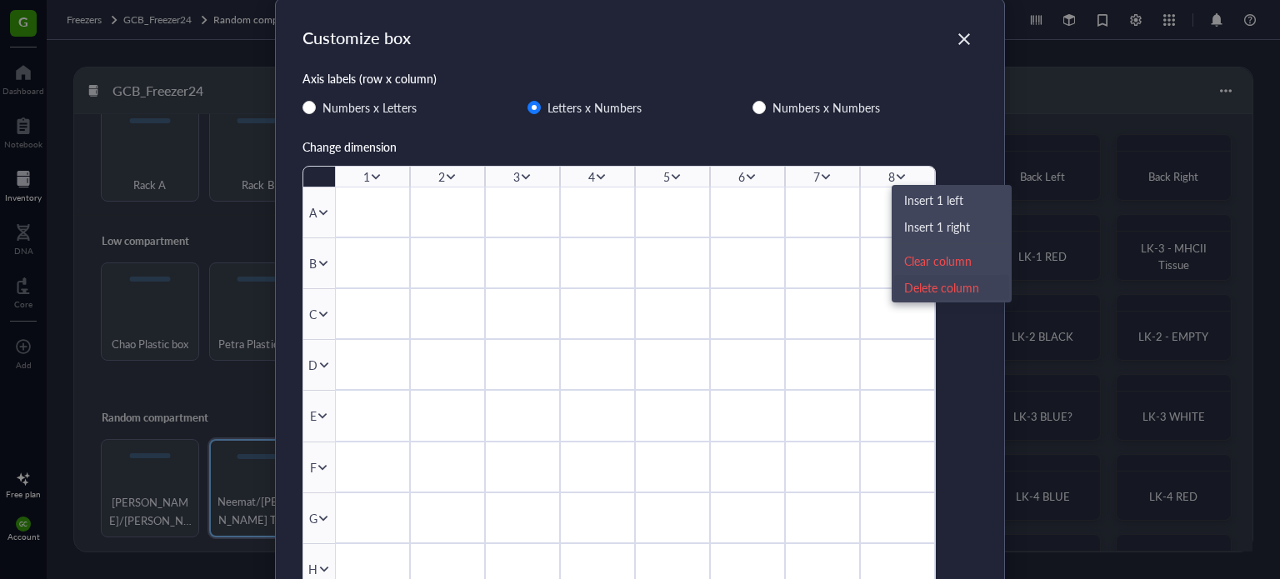
drag, startPoint x: 949, startPoint y: 293, endPoint x: 945, endPoint y: 284, distance: 9.0
click at [949, 291] on div "Delete column" at bounding box center [951, 287] width 95 height 18
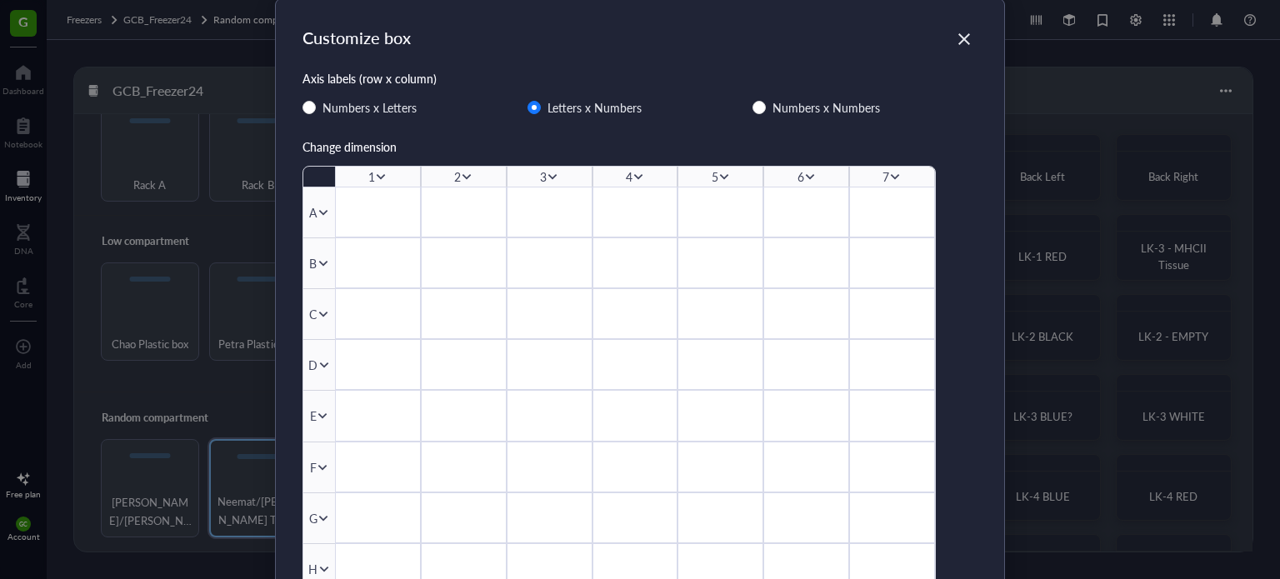
click at [894, 177] on icon at bounding box center [895, 177] width 12 height 12
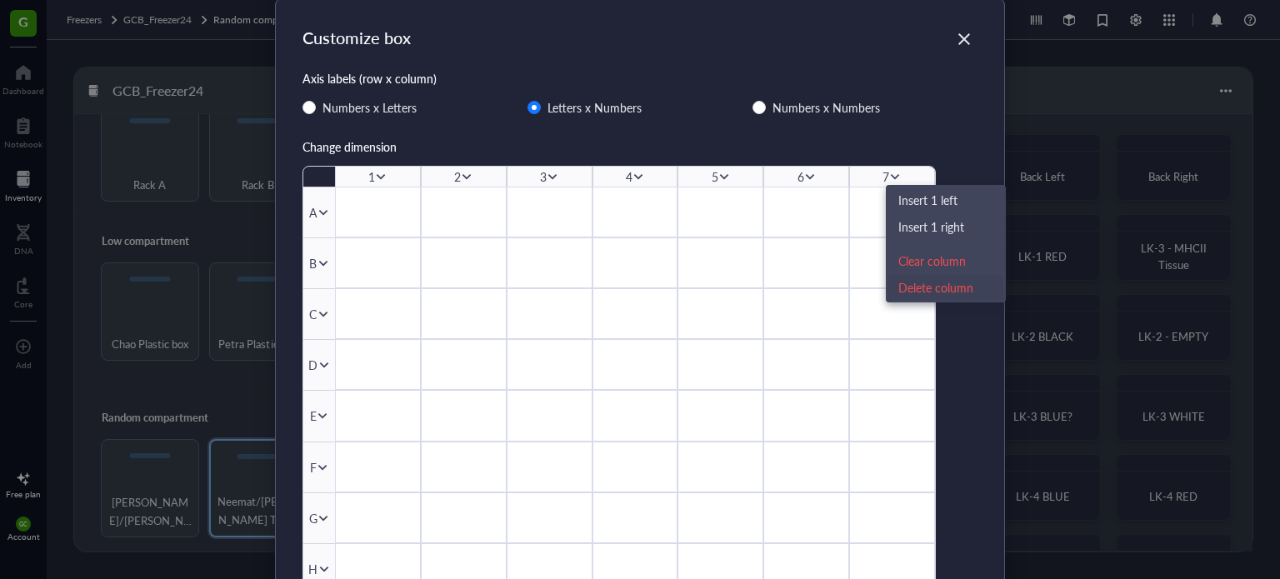
click at [942, 284] on div "Delete column" at bounding box center [946, 287] width 95 height 18
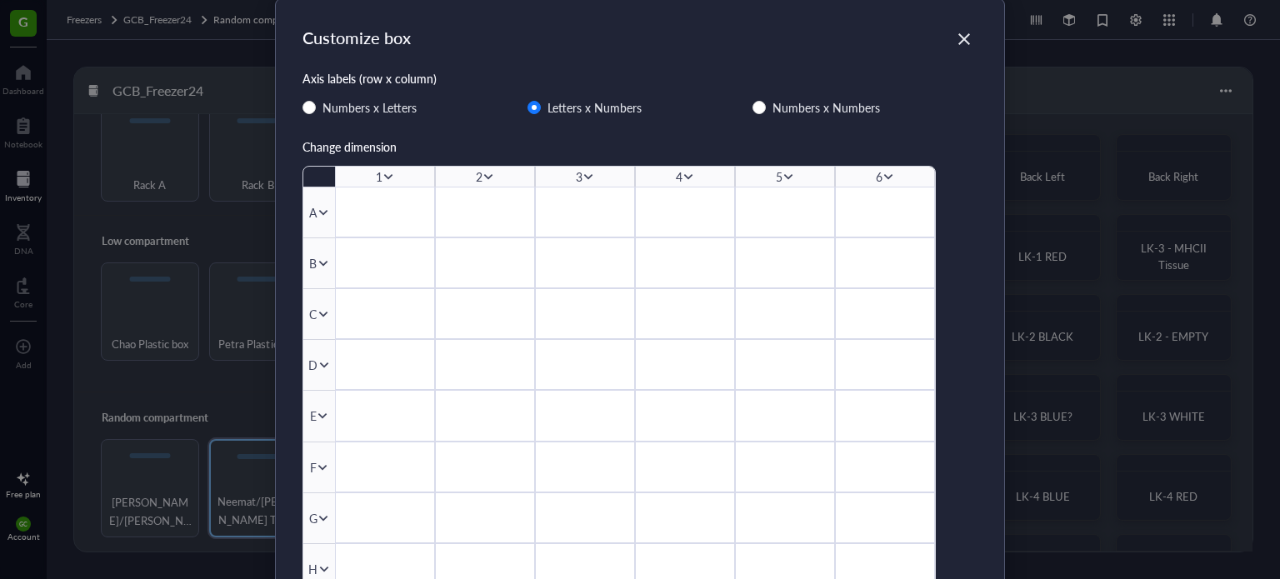
click at [884, 178] on icon at bounding box center [889, 177] width 12 height 12
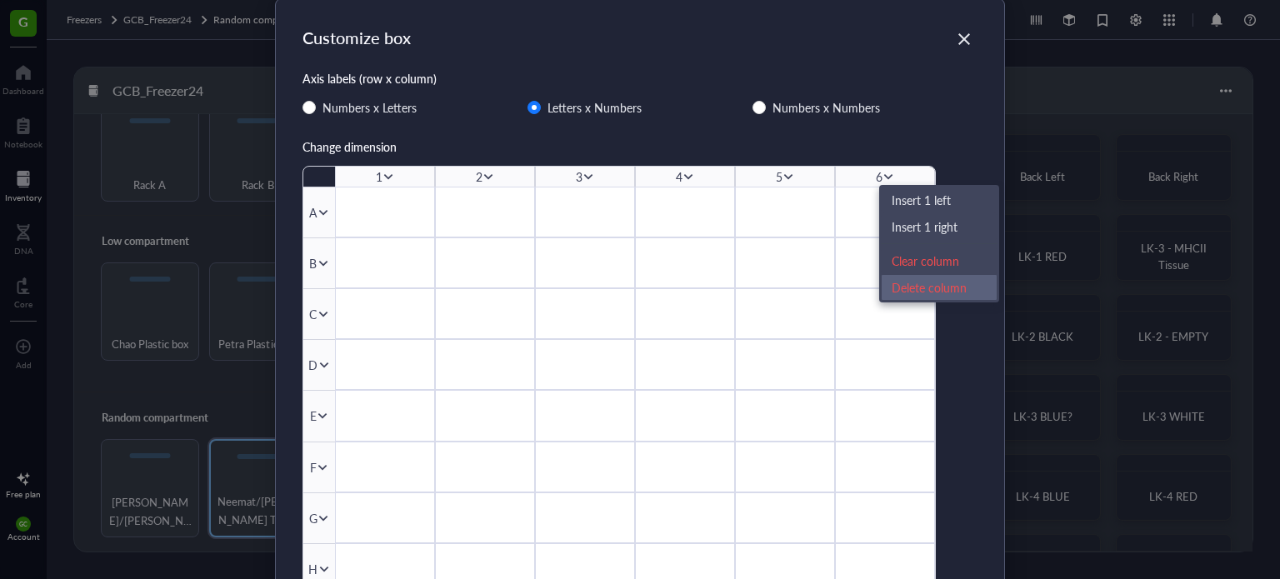
click at [924, 291] on div "Delete column" at bounding box center [939, 287] width 95 height 18
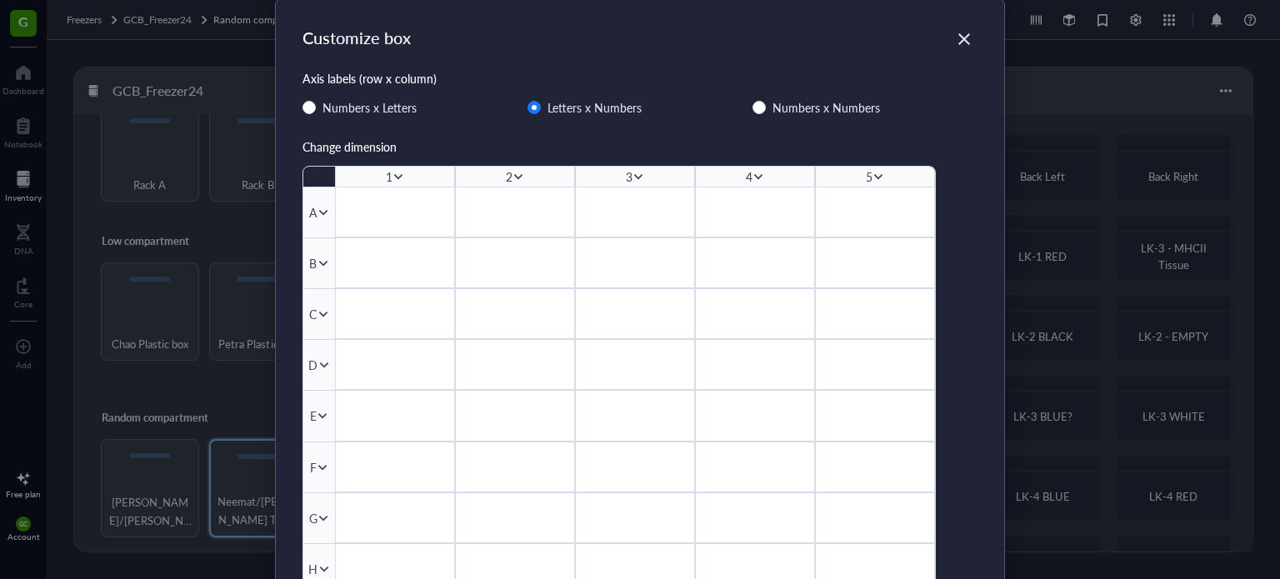
click at [879, 176] on icon at bounding box center [879, 177] width 12 height 12
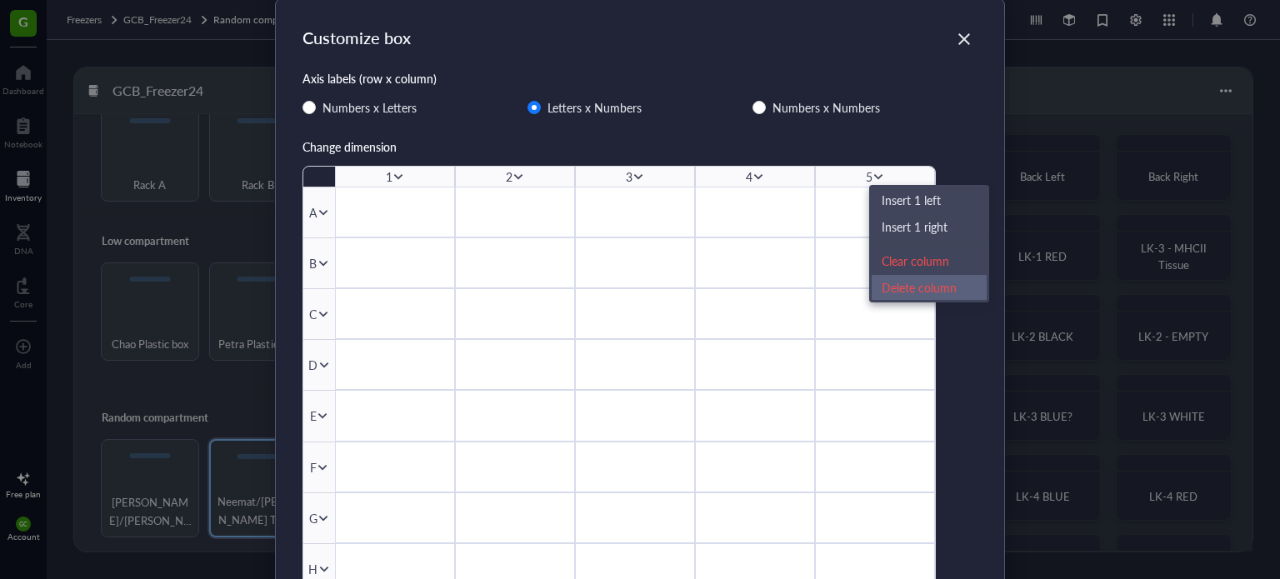
click at [932, 279] on div "Delete column" at bounding box center [929, 287] width 95 height 18
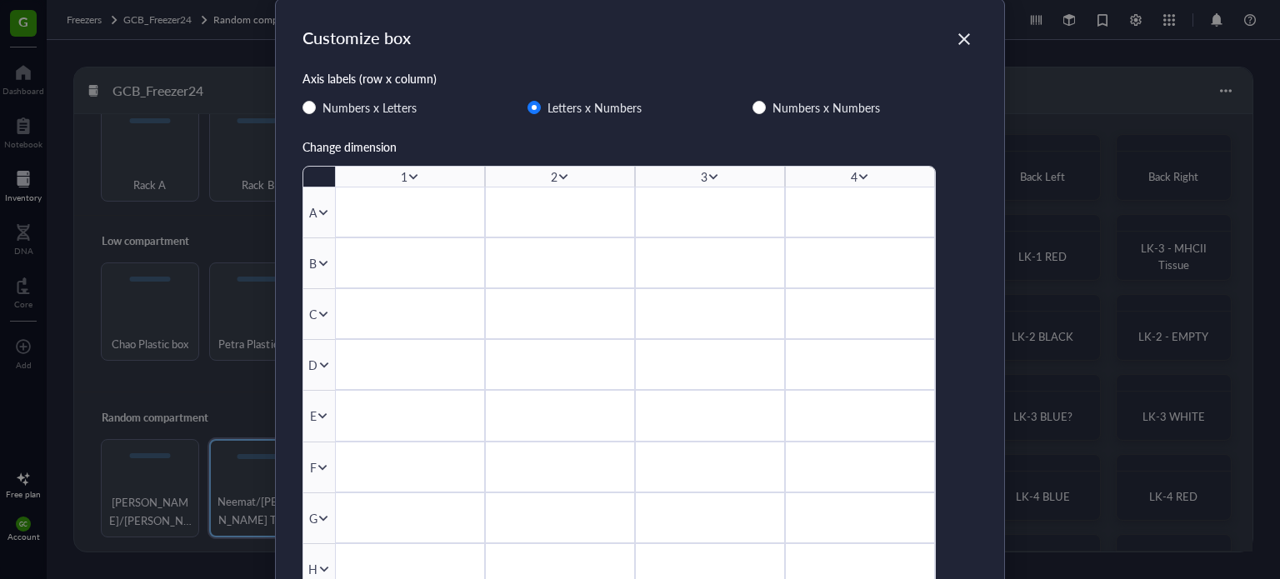
click at [858, 173] on icon at bounding box center [864, 177] width 12 height 12
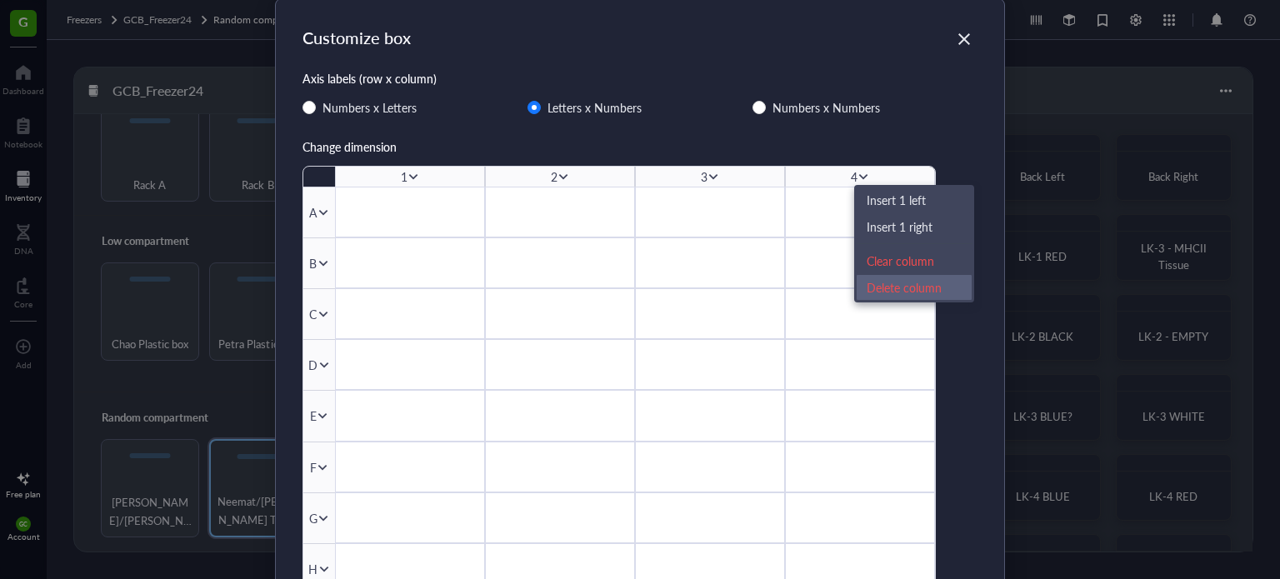
click at [924, 284] on div "Delete column" at bounding box center [914, 287] width 95 height 18
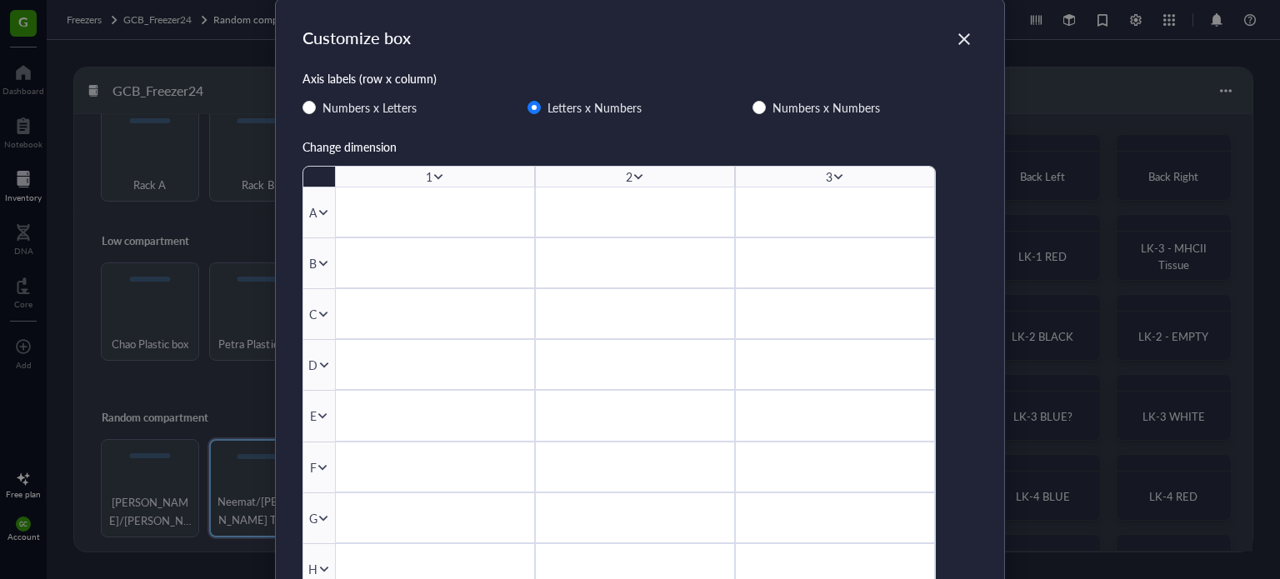
click at [833, 173] on icon at bounding box center [839, 177] width 12 height 12
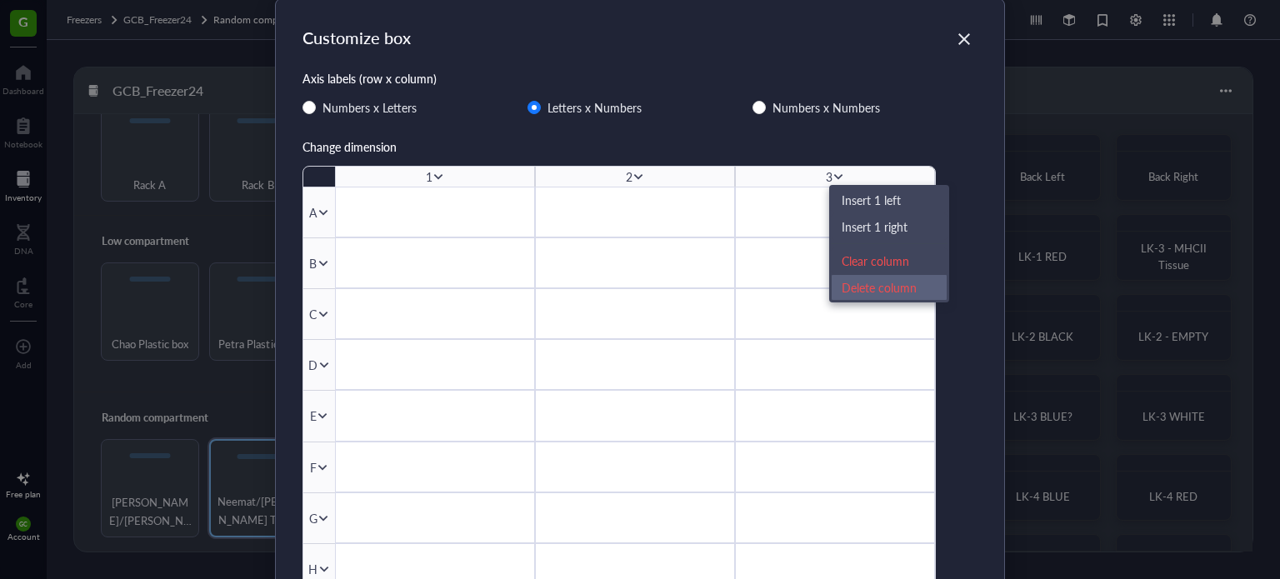
click at [894, 287] on div "Delete column" at bounding box center [889, 287] width 95 height 18
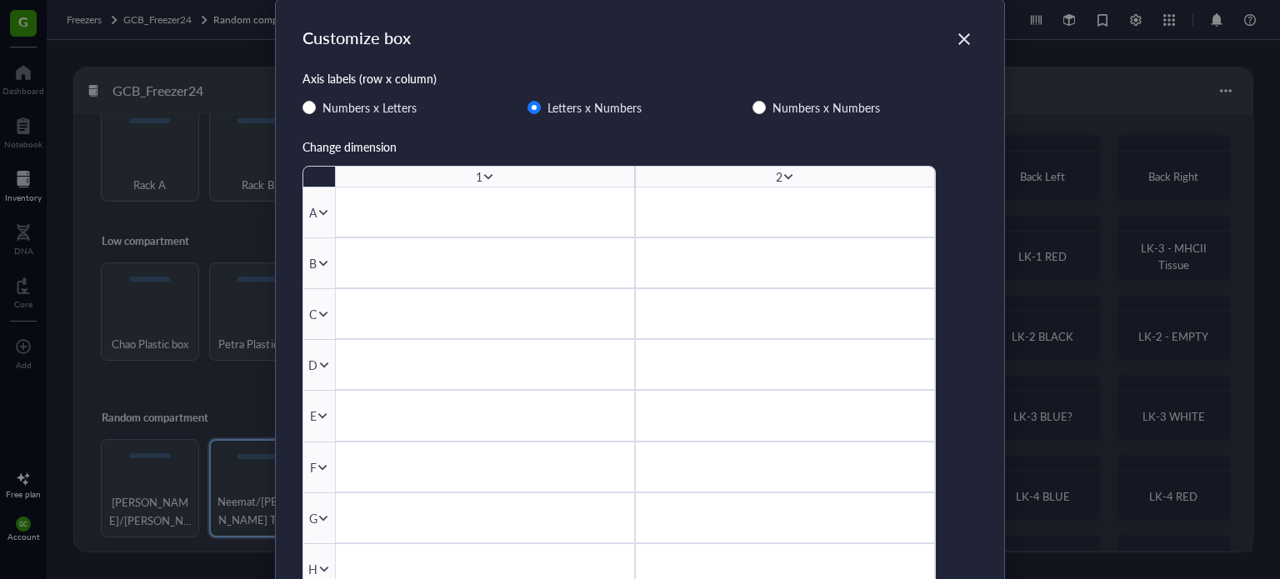
click at [449, 213] on div at bounding box center [485, 212] width 300 height 51
click at [563, 217] on div at bounding box center [485, 212] width 300 height 51
click at [965, 39] on icon "Close" at bounding box center [965, 40] width 16 height 16
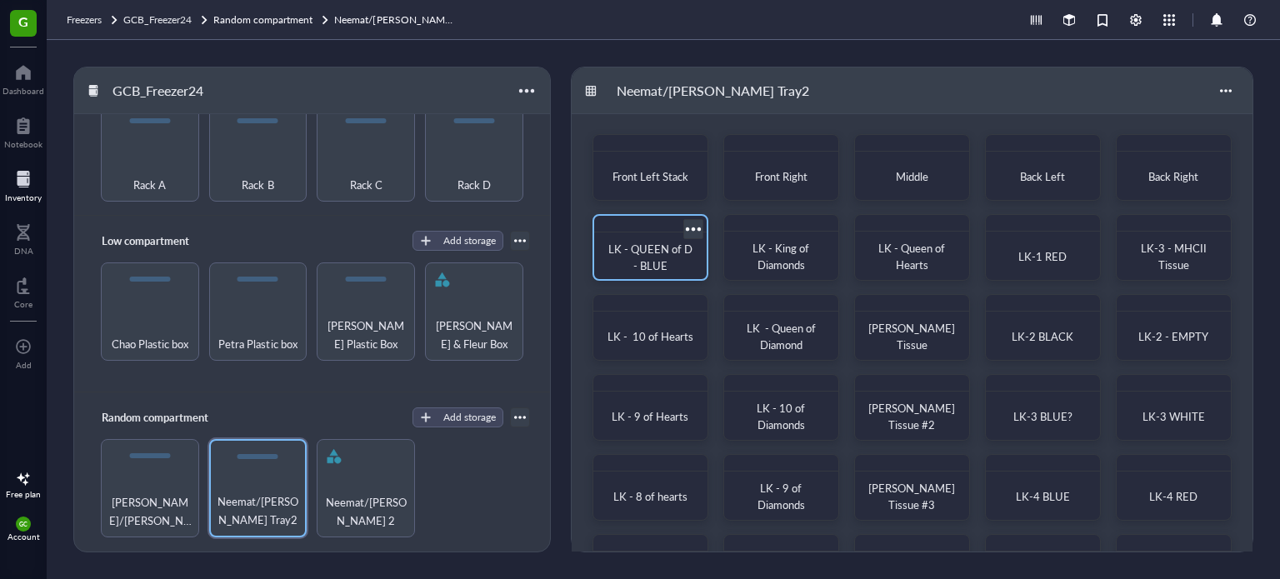
click at [700, 251] on div "LK - QUEEN of D - BLUE" at bounding box center [651, 247] width 116 height 67
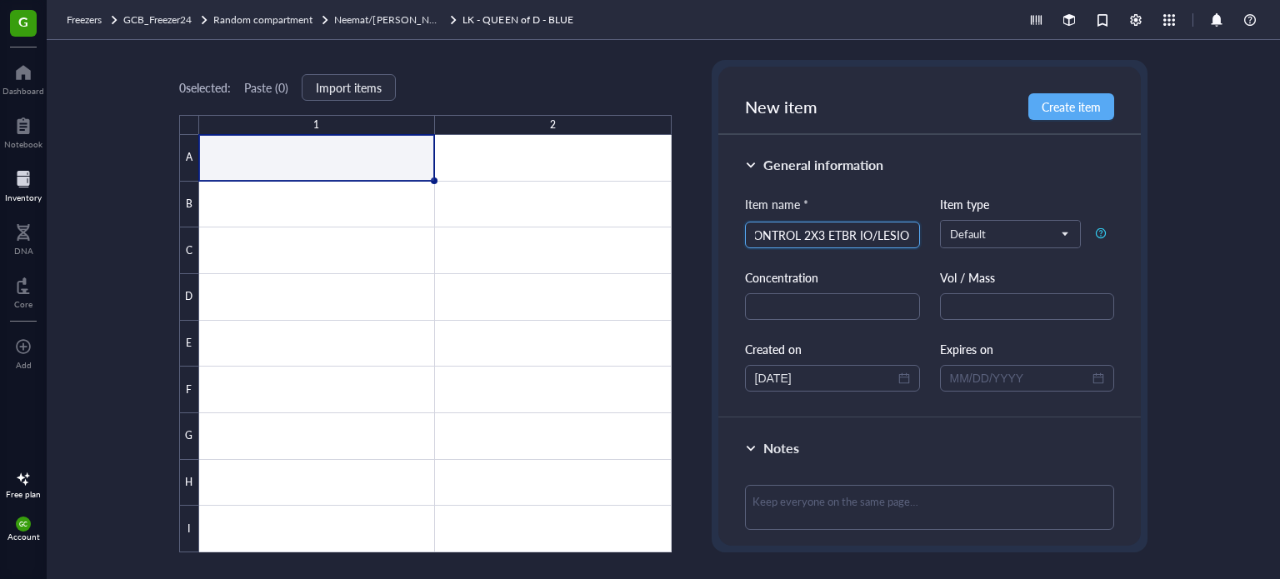
scroll to position [0, 73]
drag, startPoint x: 913, startPoint y: 229, endPoint x: 831, endPoint y: 239, distance: 82.3
click at [702, 233] on div "0 selected: Paste ( 0 ) Import items 1 2 A B C D E F G H I LK - QUEEN of D - BL…" at bounding box center [664, 309] width 1234 height 539
drag, startPoint x: 904, startPoint y: 233, endPoint x: 719, endPoint y: 236, distance: 185.1
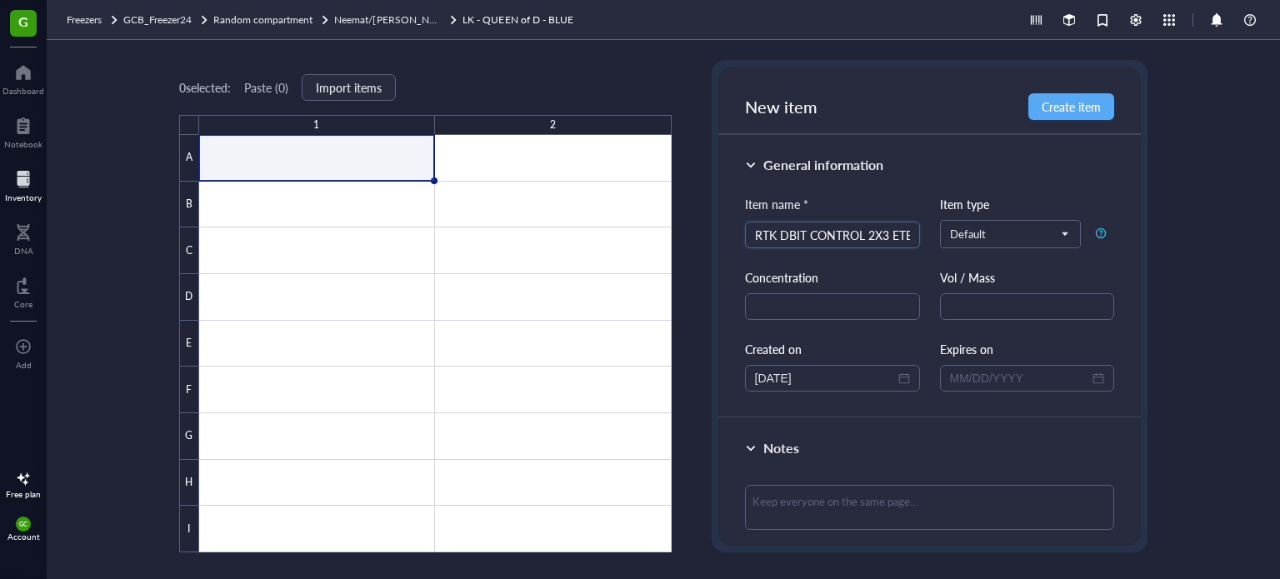
click at [719, 236] on div "General information Item name * RTK DBIT CONTROL 2X3 ETBR IO/LESION RTK DBIT CO…" at bounding box center [930, 276] width 423 height 283
type input "RTK DBIT CONTROL 2X3 ETBR IO/LESION"
click at [1091, 108] on span "Create item" at bounding box center [1071, 106] width 59 height 13
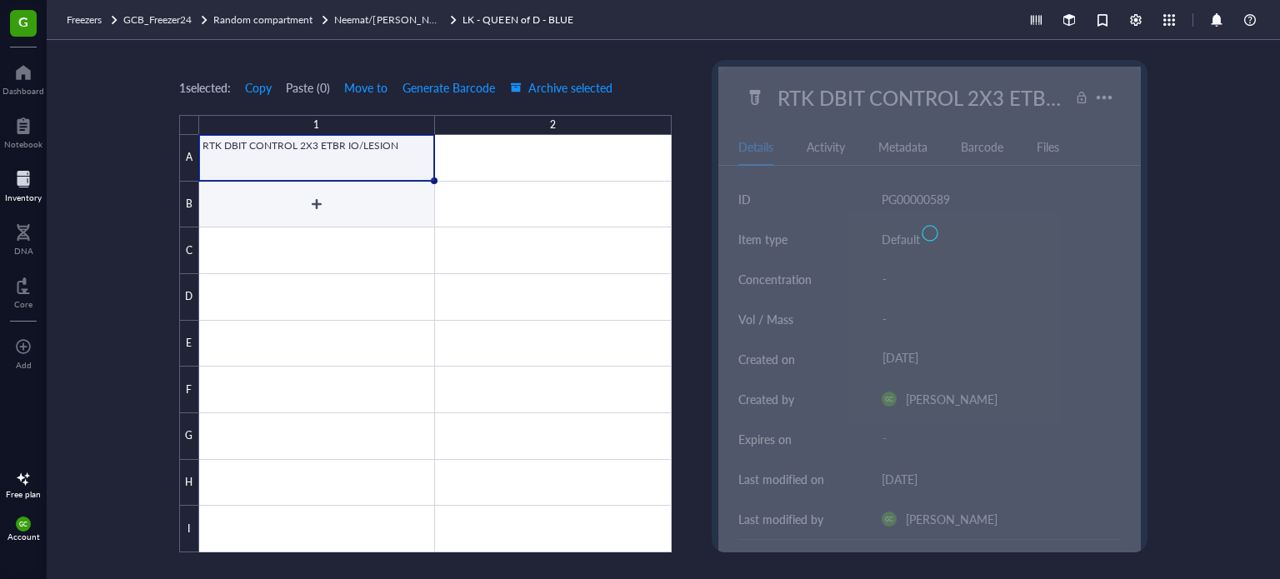
click at [395, 208] on div at bounding box center [435, 344] width 473 height 418
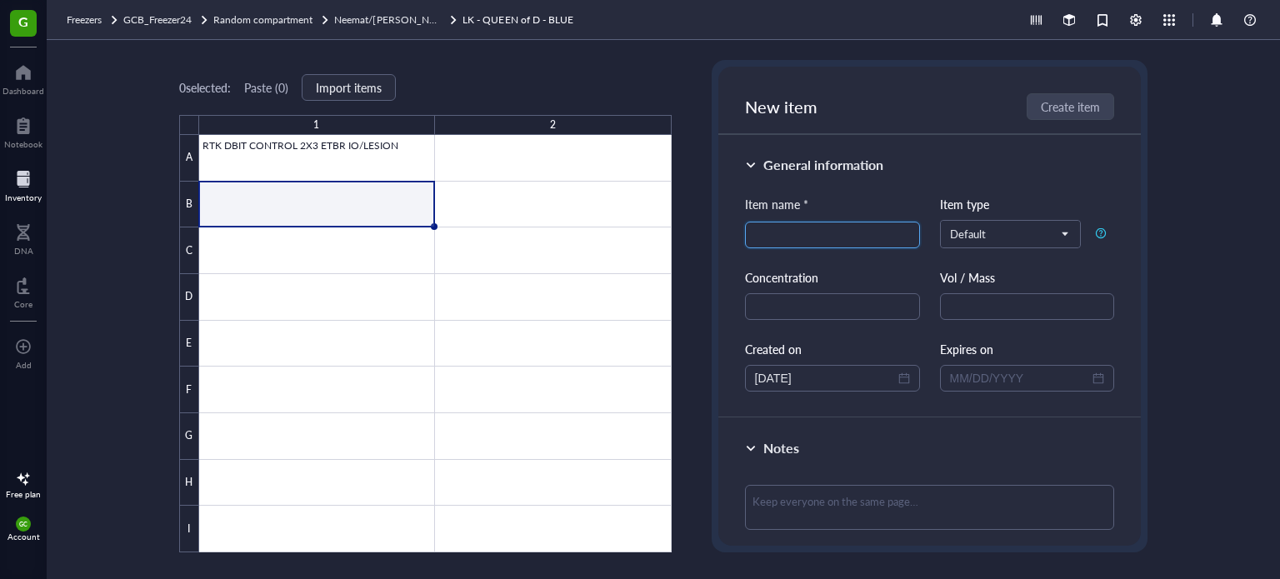
click at [814, 234] on input "search" at bounding box center [832, 235] width 155 height 25
paste input "RTK DBIT CONTROL 2X3 ETBR IO/LESION"
drag, startPoint x: 784, startPoint y: 234, endPoint x: 809, endPoint y: 238, distance: 25.4
click at [809, 238] on input "RTK DBIT CONTROL 2X3 ETBR IO/LESION" at bounding box center [832, 235] width 155 height 25
type input "RTK DBIT 3 DPL 2X3 ETBR IO/LESION"
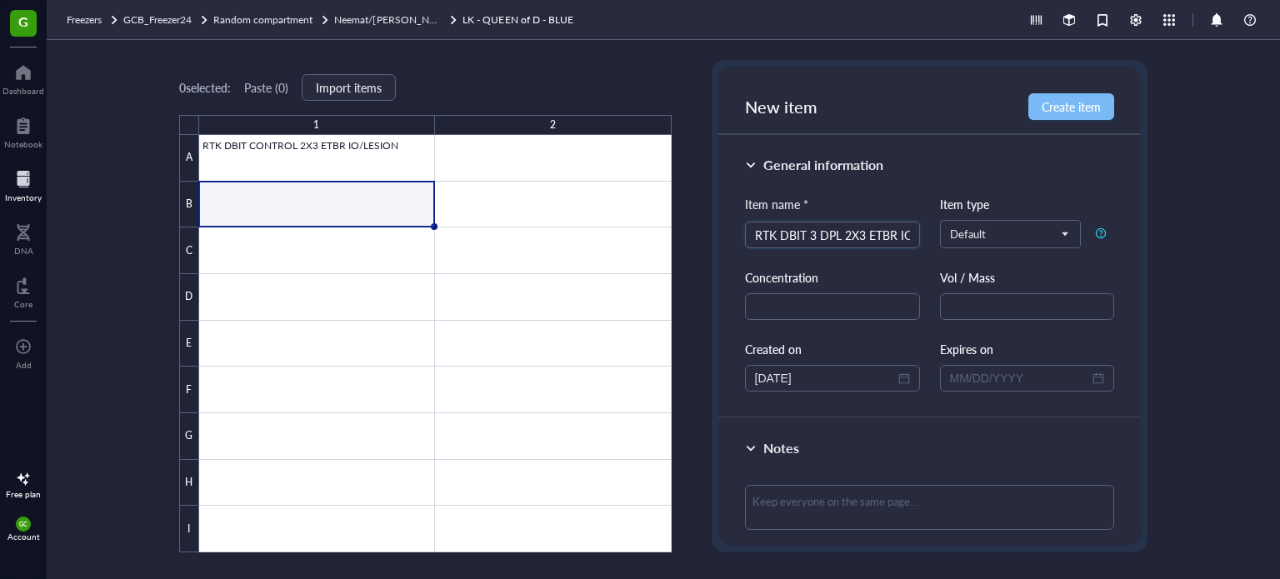
click at [1050, 109] on span "Create item" at bounding box center [1071, 106] width 59 height 13
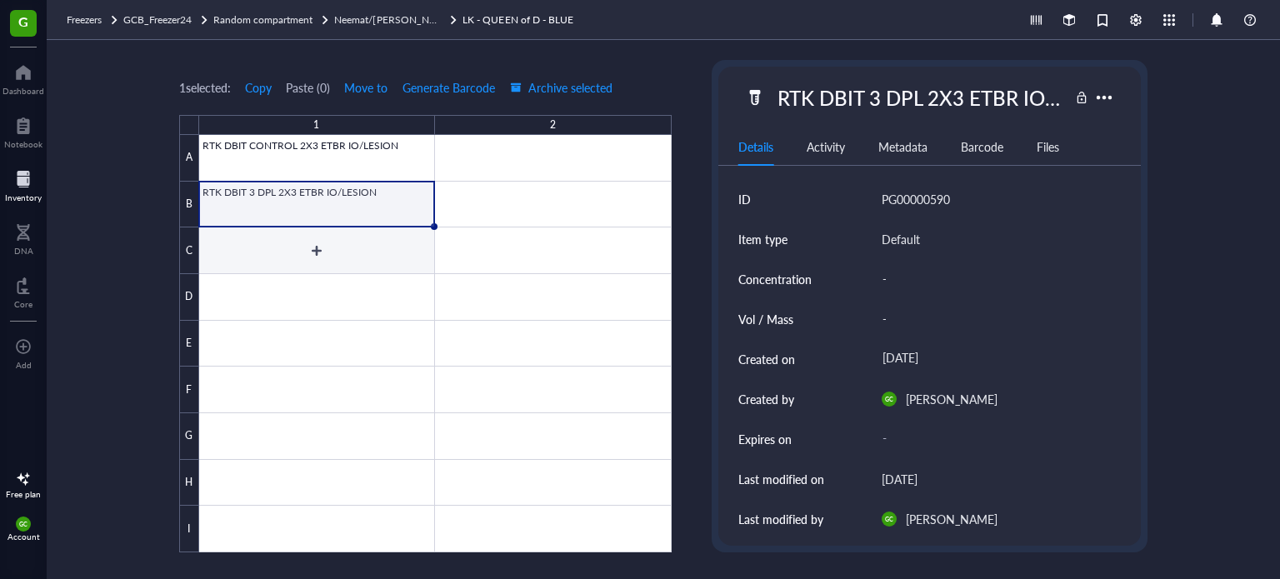
click at [351, 249] on div at bounding box center [435, 344] width 473 height 418
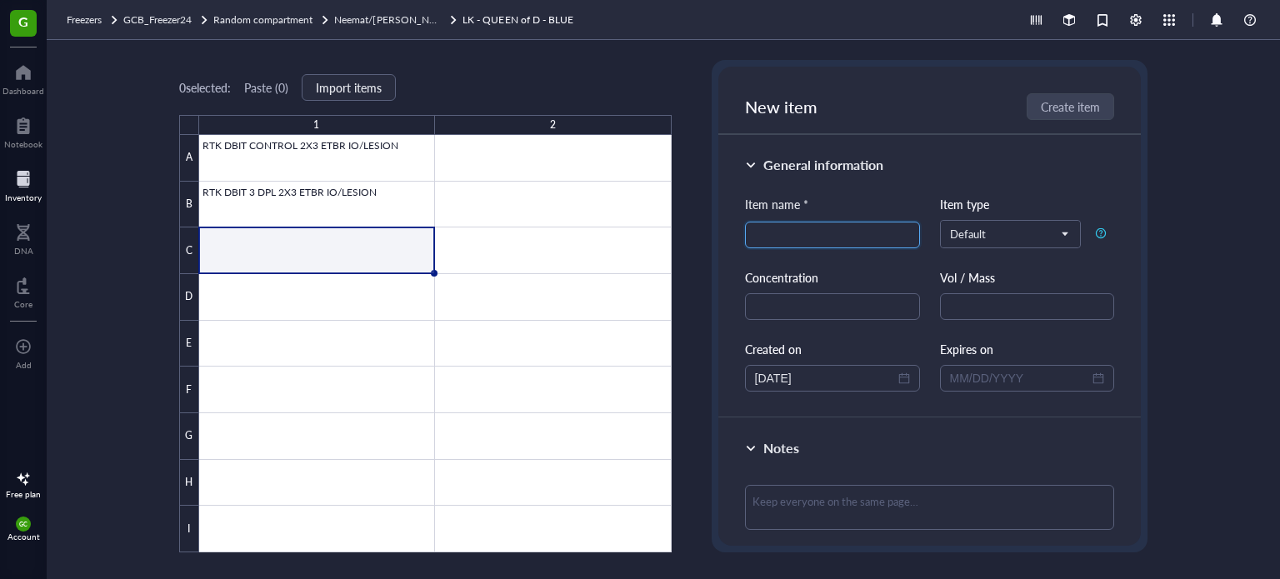
paste input "RTK DBIT CONTROL 2X3 ETBR IO/LESION"
click at [790, 233] on input "RTK DBIT CONTROL 2X3 ETBR IO/LESION" at bounding box center [832, 235] width 155 height 25
type input "RTK DBIT 7 DPL 2X3 ETBR IO/LESION"
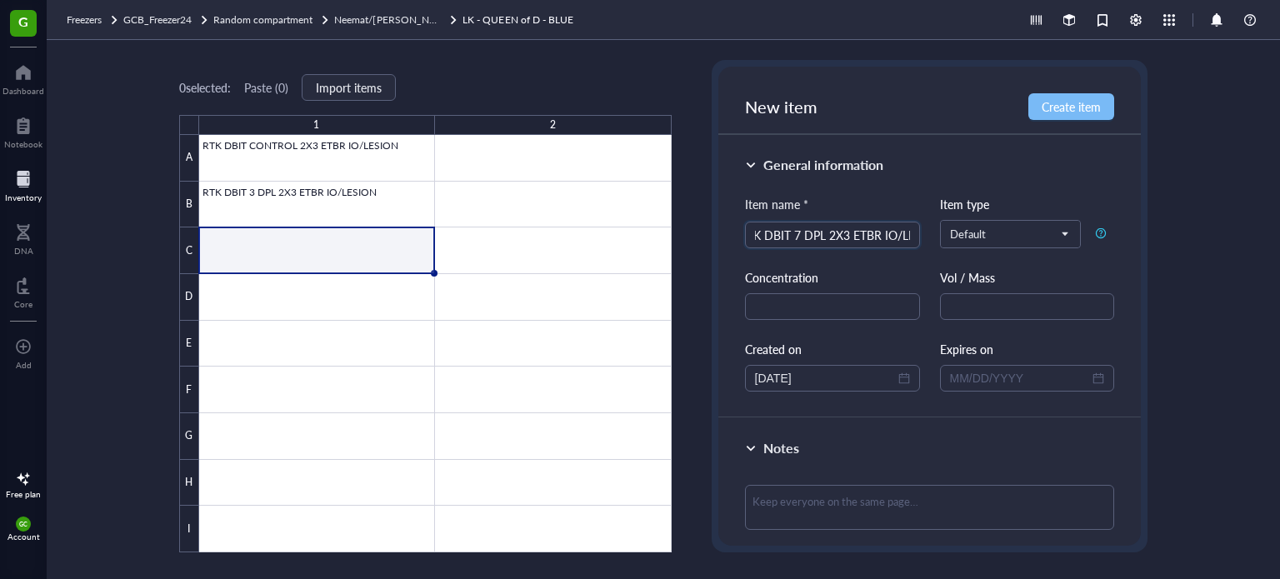
click at [1049, 106] on span "Create item" at bounding box center [1071, 106] width 59 height 13
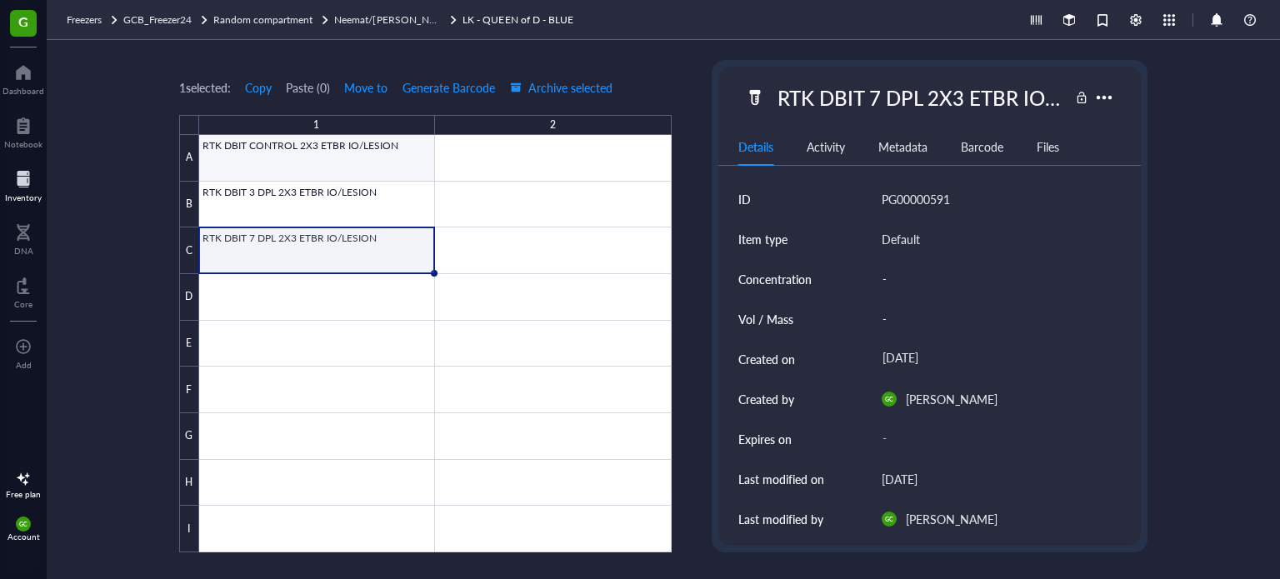
click at [263, 153] on div at bounding box center [435, 344] width 473 height 418
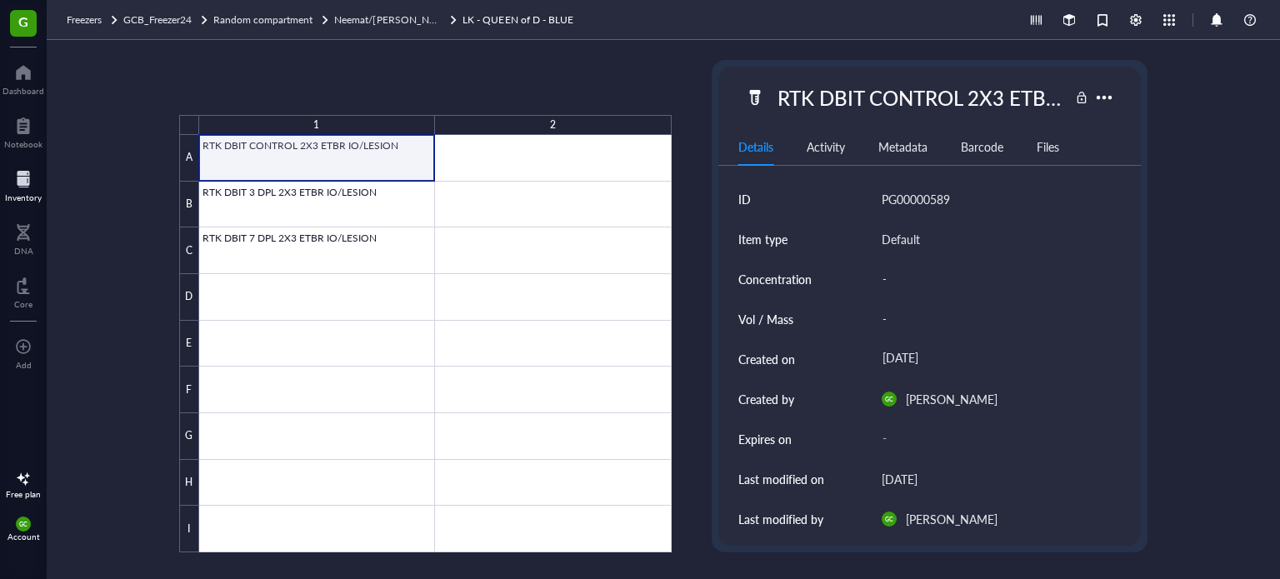
click at [345, 144] on div at bounding box center [435, 344] width 473 height 418
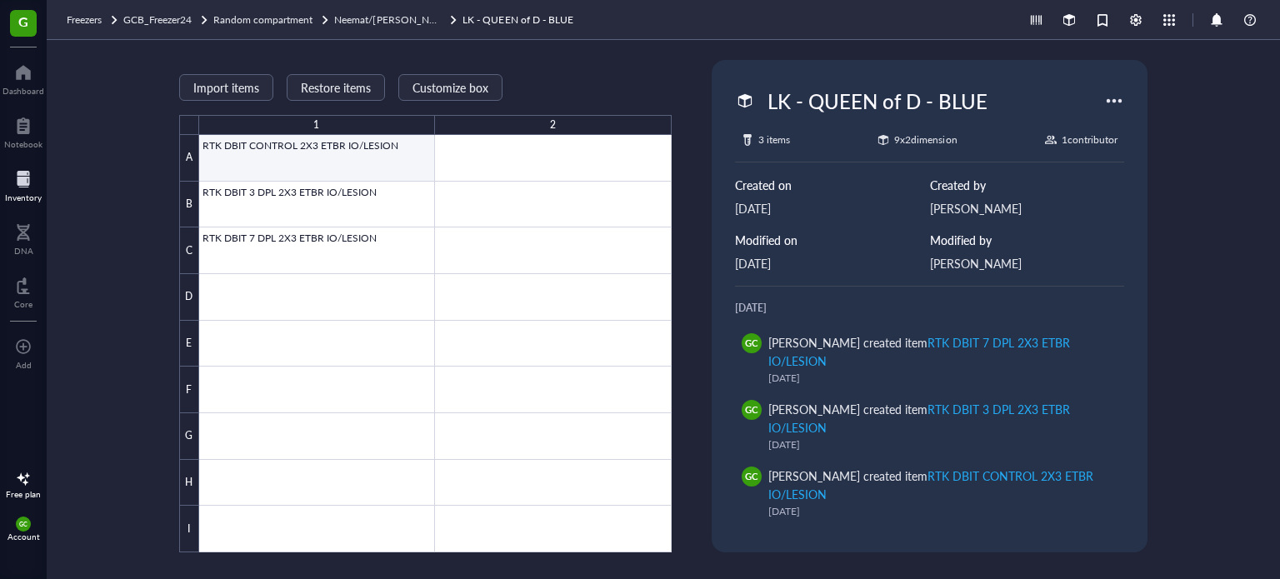
click at [308, 152] on div at bounding box center [435, 344] width 473 height 418
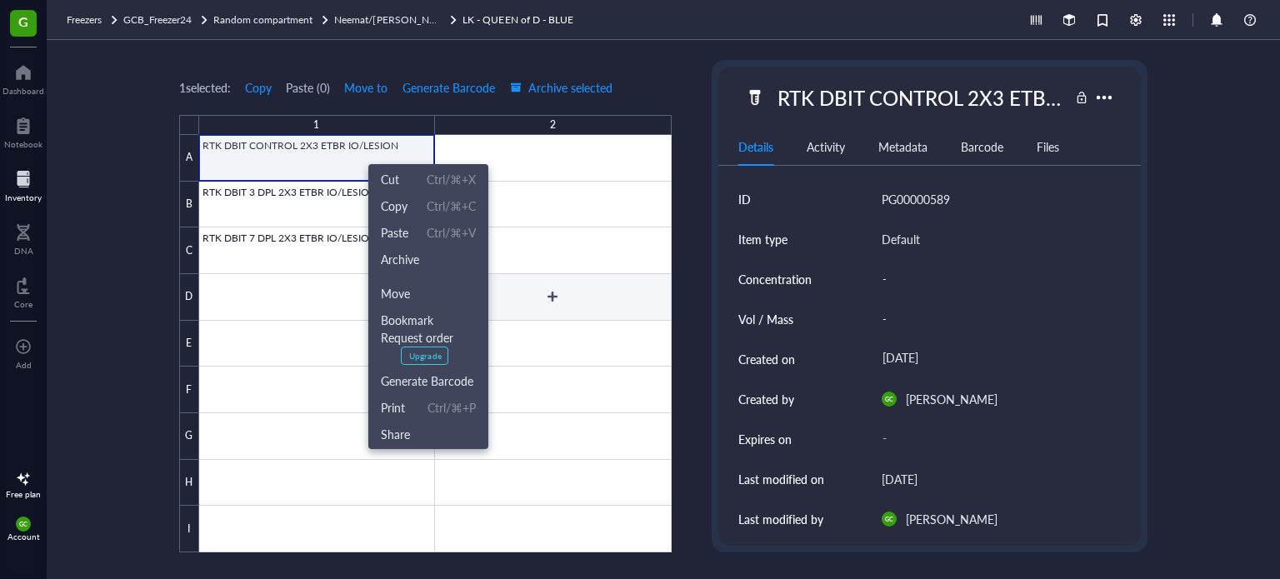
click at [670, 319] on div at bounding box center [435, 344] width 473 height 418
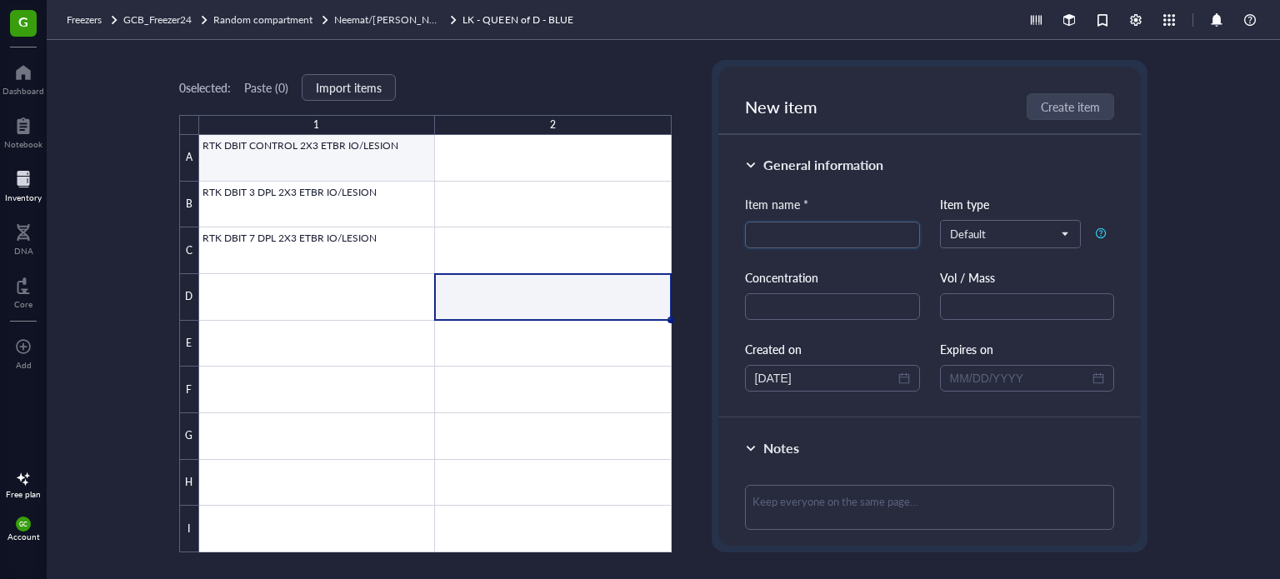
click at [353, 145] on div at bounding box center [435, 344] width 473 height 418
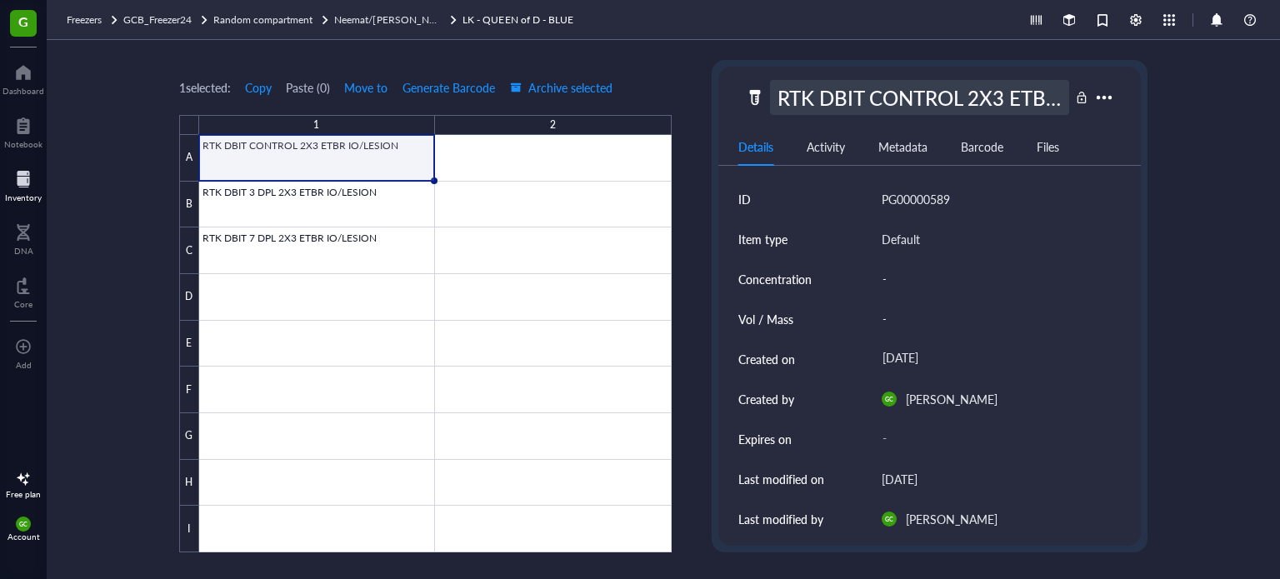
click at [864, 103] on div "RTK DBIT CONTROL 2X3 ETBR IO/LESION" at bounding box center [920, 97] width 300 height 35
click at [865, 98] on input "RTK DBIT CONTROL 2X3 ETBR IO/LESION" at bounding box center [920, 97] width 298 height 33
click at [960, 99] on input "RTK DBIT - CONTROL - 2X3 ETBR IO/LESION" at bounding box center [920, 97] width 298 height 33
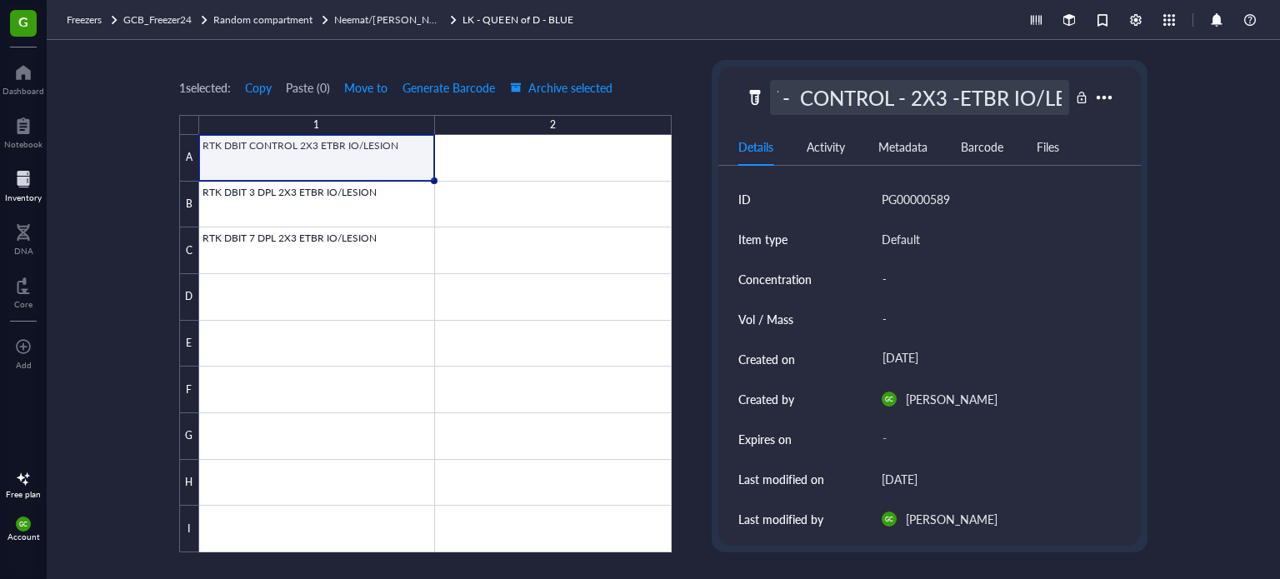
type input "RTK DBIT - CONTROL - 2X3 - ETBR IO/LESION"
drag, startPoint x: 561, startPoint y: 222, endPoint x: 522, endPoint y: 223, distance: 39.2
click at [560, 222] on div at bounding box center [435, 344] width 473 height 418
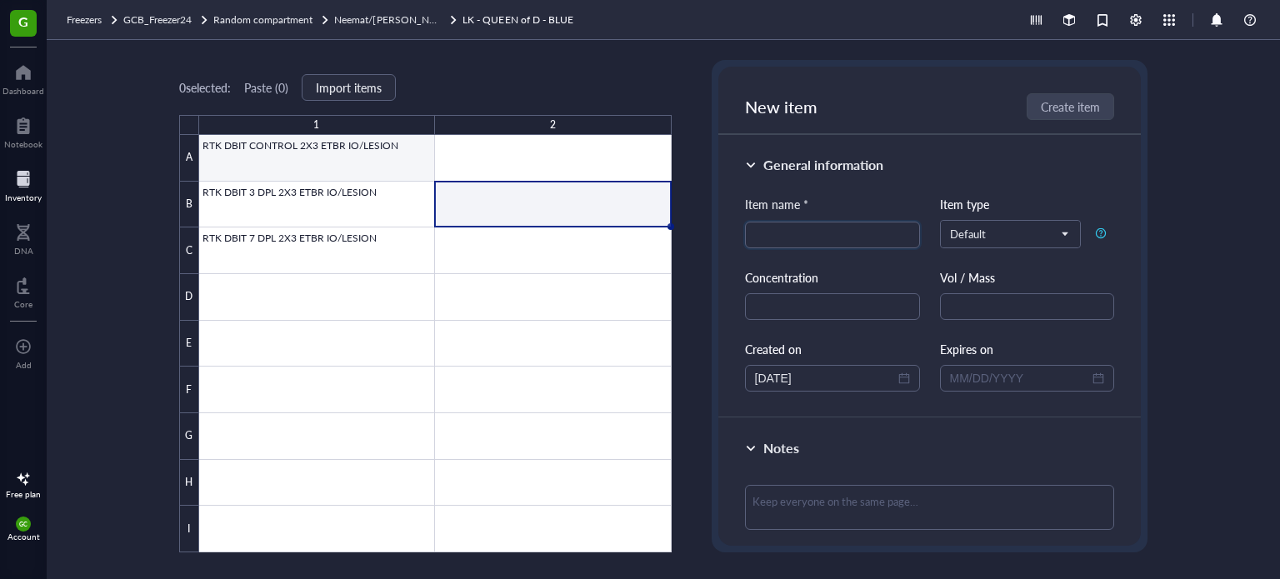
click at [270, 156] on div at bounding box center [435, 344] width 473 height 418
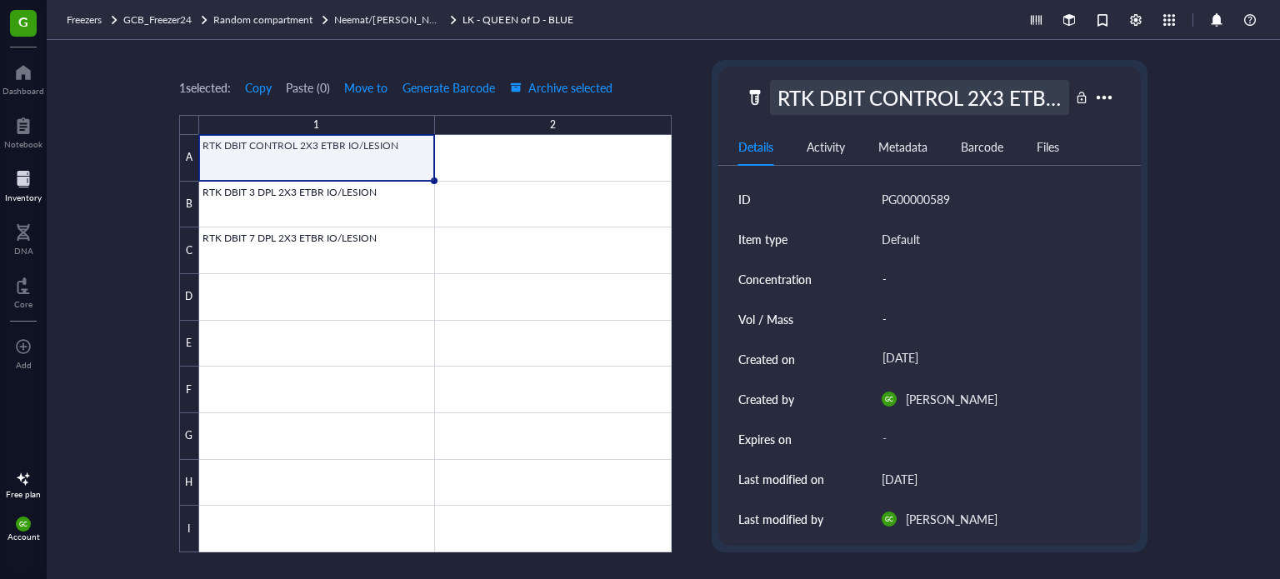
click at [904, 101] on div "RTK DBIT CONTROL 2X3 ETBR IO/LESION" at bounding box center [920, 97] width 300 height 35
click at [860, 98] on input "RTK DBIT CONTROL 2X3 ETBR IO/LESION" at bounding box center [920, 97] width 298 height 33
type input "RTK DBIT - CONTROL - 2X3 - ETBR IO/LESION - CORONAL"
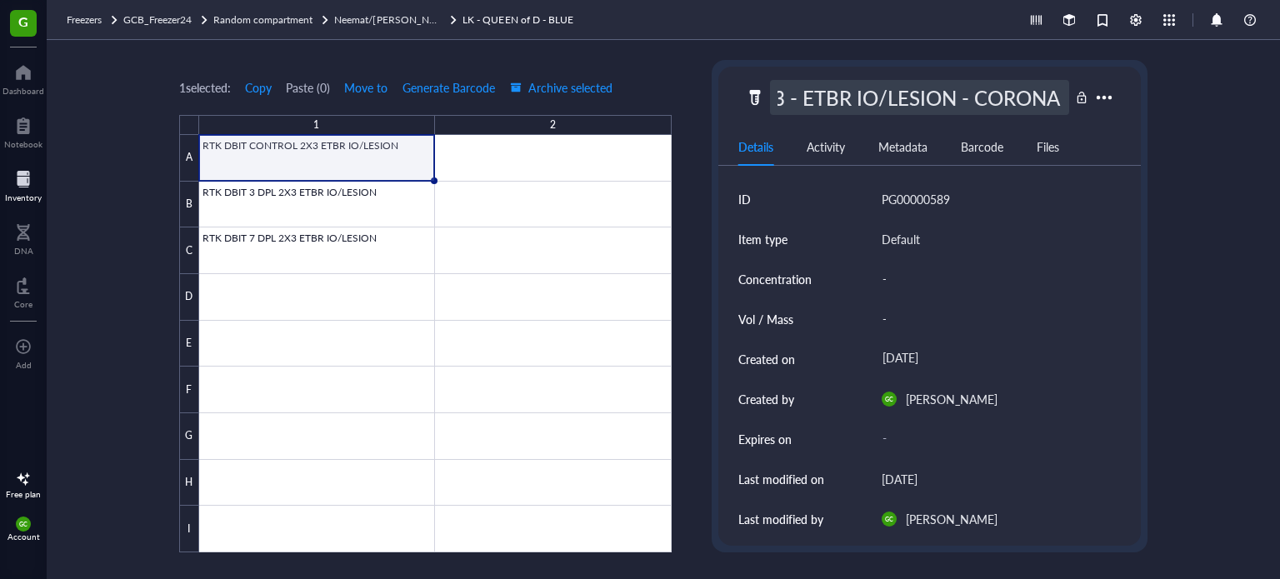
scroll to position [0, 254]
click at [1079, 96] on div at bounding box center [1082, 98] width 12 height 12
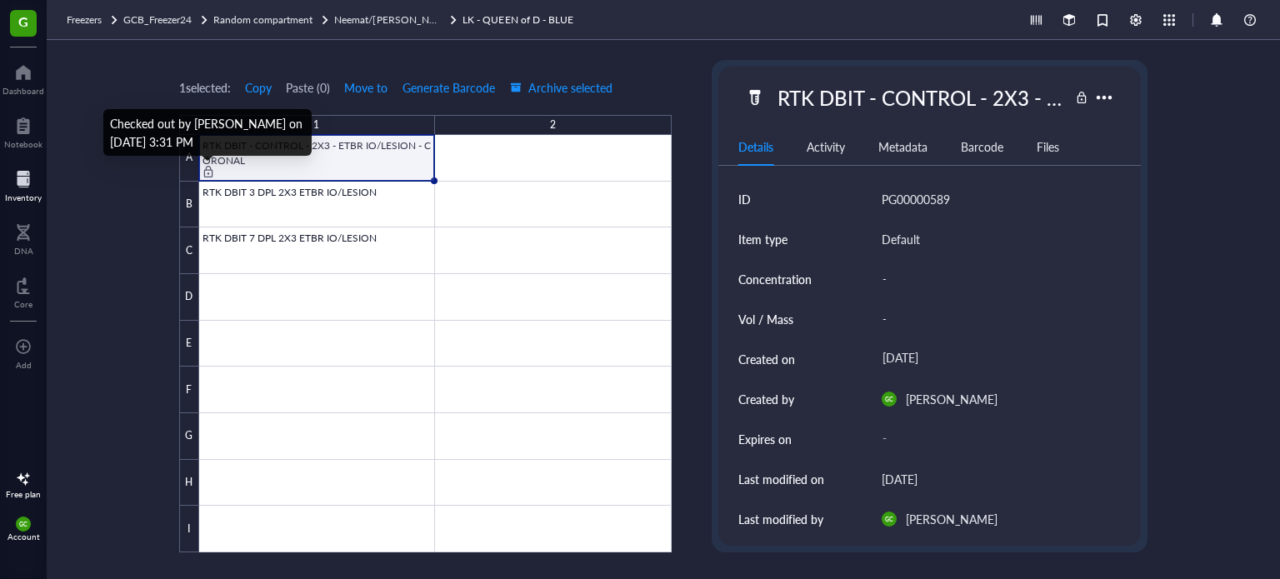
click at [207, 173] on div at bounding box center [209, 172] width 12 height 12
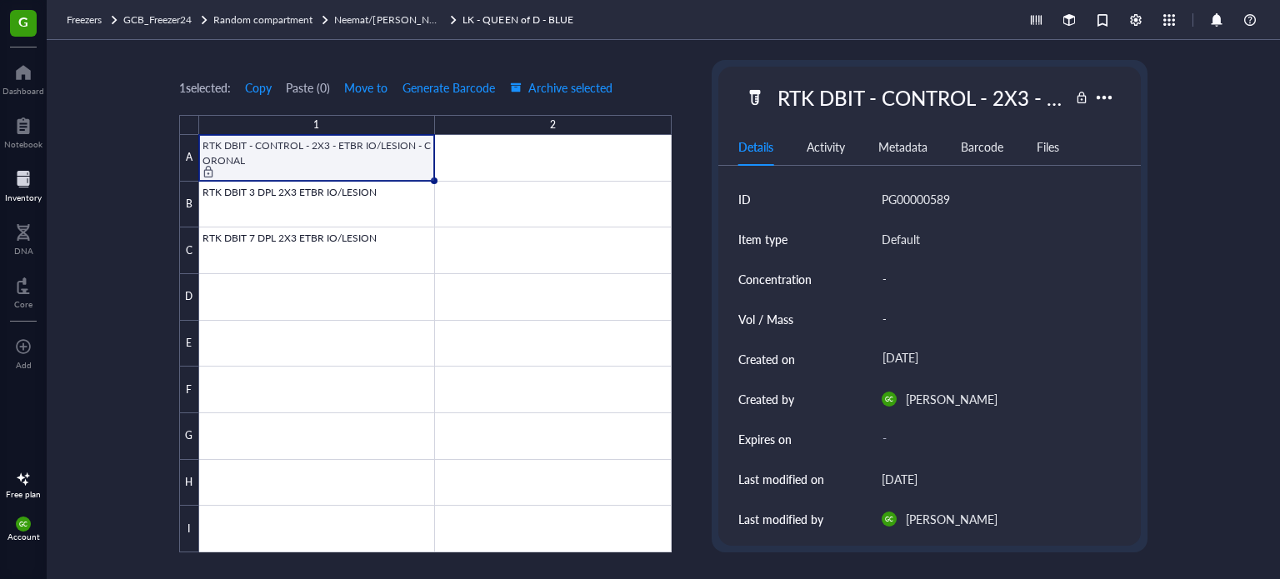
click at [360, 155] on div at bounding box center [435, 344] width 473 height 418
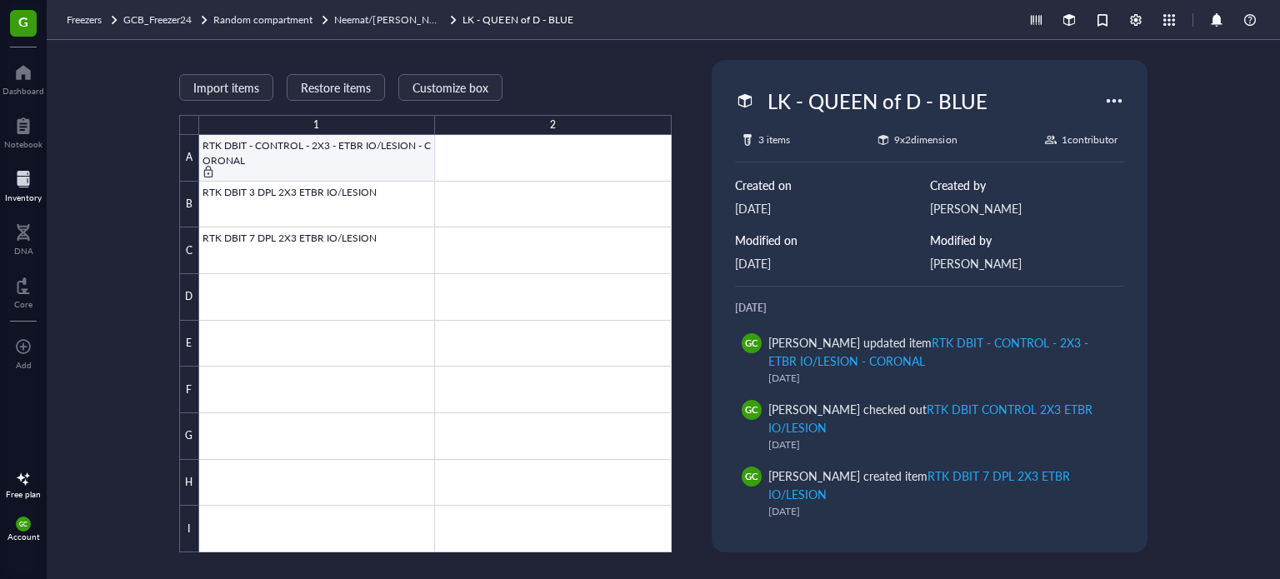
click at [370, 143] on div at bounding box center [435, 344] width 473 height 418
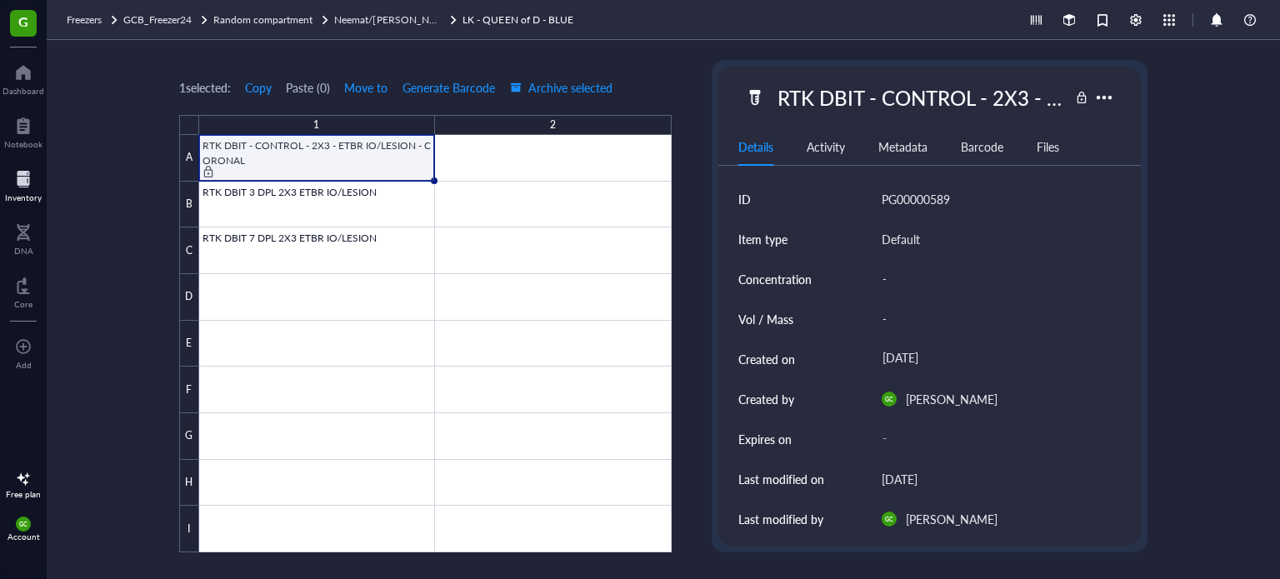
click at [1085, 98] on div at bounding box center [1082, 98] width 12 height 12
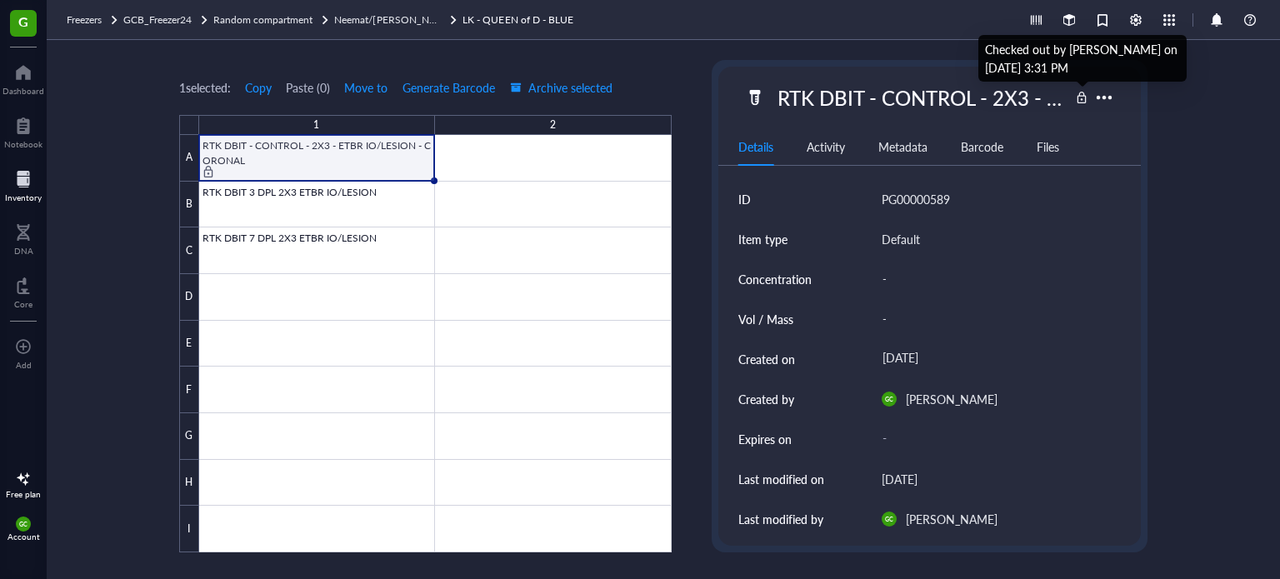
click at [1081, 98] on div at bounding box center [1082, 98] width 12 height 12
click at [1082, 98] on div at bounding box center [1082, 98] width 12 height 12
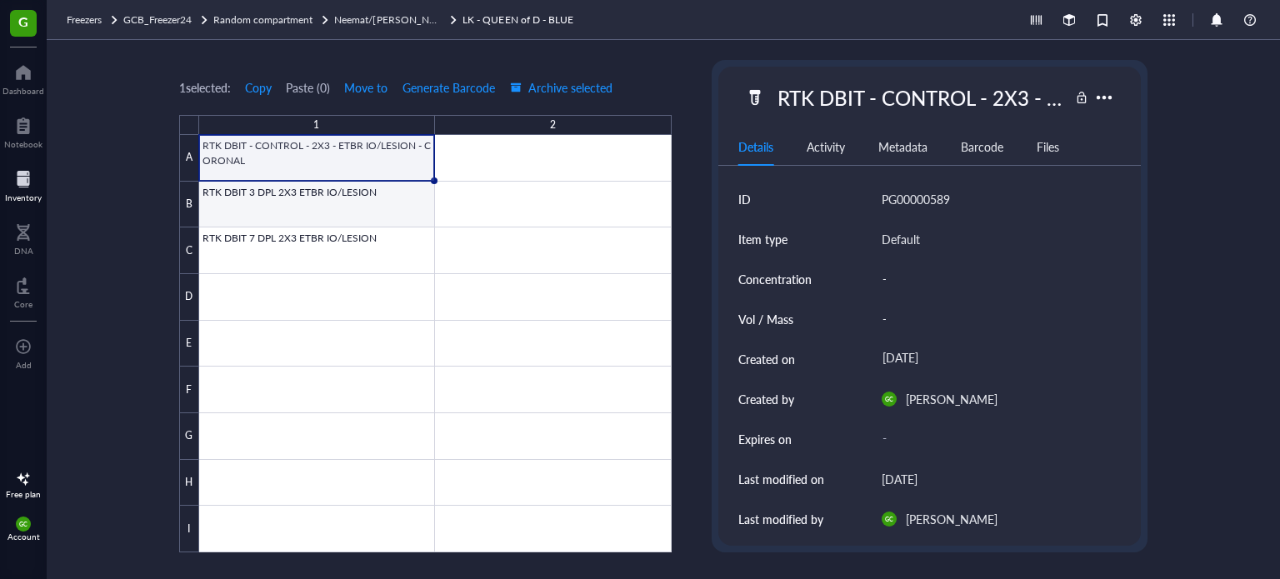
click at [427, 212] on div at bounding box center [435, 344] width 473 height 418
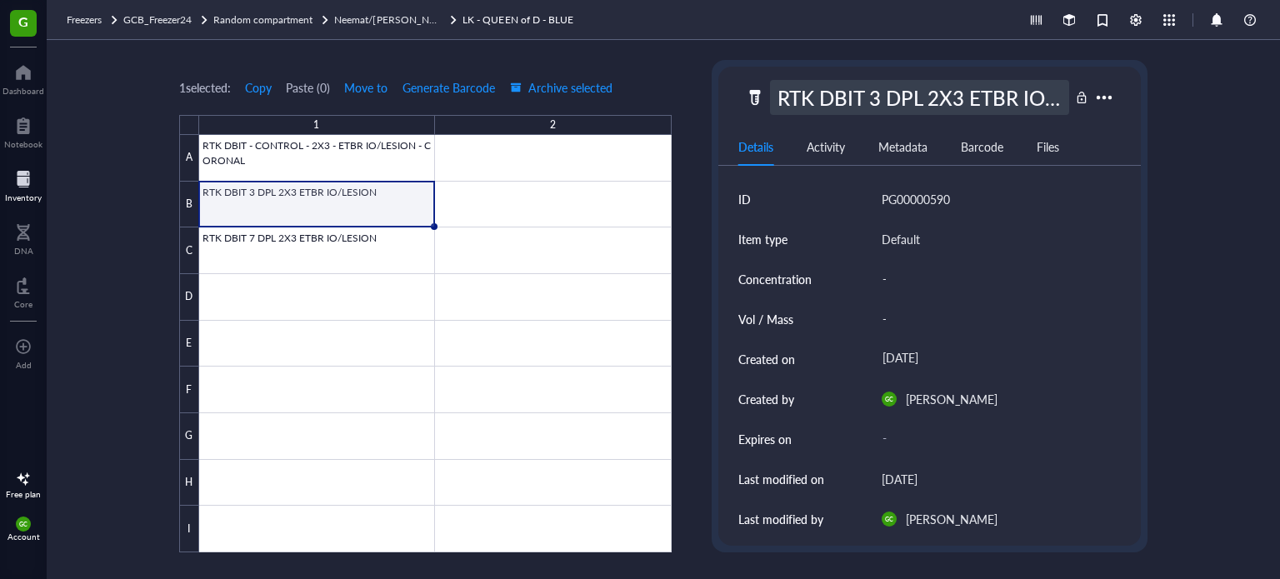
click at [867, 93] on div "RTK DBIT 3 DPL 2X3 ETBR IO/LESION" at bounding box center [920, 97] width 300 height 35
click at [807, 98] on input "RTK DBIT 3 DPL 2X3 ETBR IO/LESION" at bounding box center [920, 97] width 298 height 33
click at [874, 98] on input "RTK DBIT - 3 DPL 2X3 ETBR IO/LESION" at bounding box center [920, 97] width 298 height 33
click at [927, 101] on input "RTK DBIT - 3 DPL - 2X3 ETBR IO/LESION" at bounding box center [920, 97] width 298 height 33
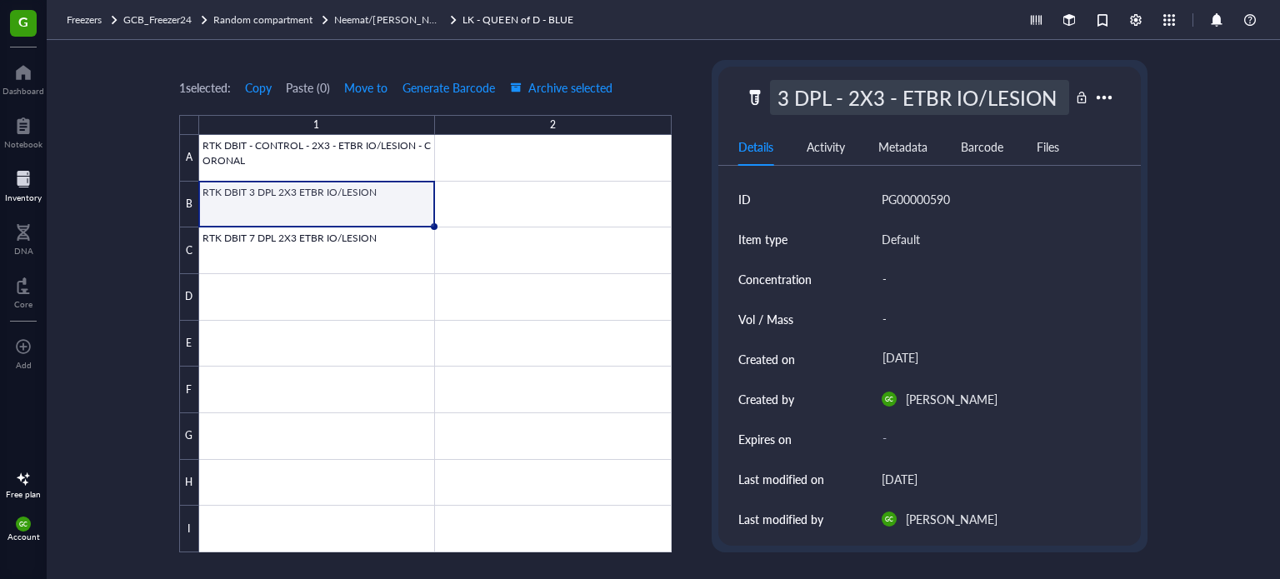
scroll to position [0, 117]
type input "RTK DBIT - 3 DPL - 2X3 - ETBR IO/LESION - CORONAL"
click at [423, 254] on div at bounding box center [435, 344] width 473 height 418
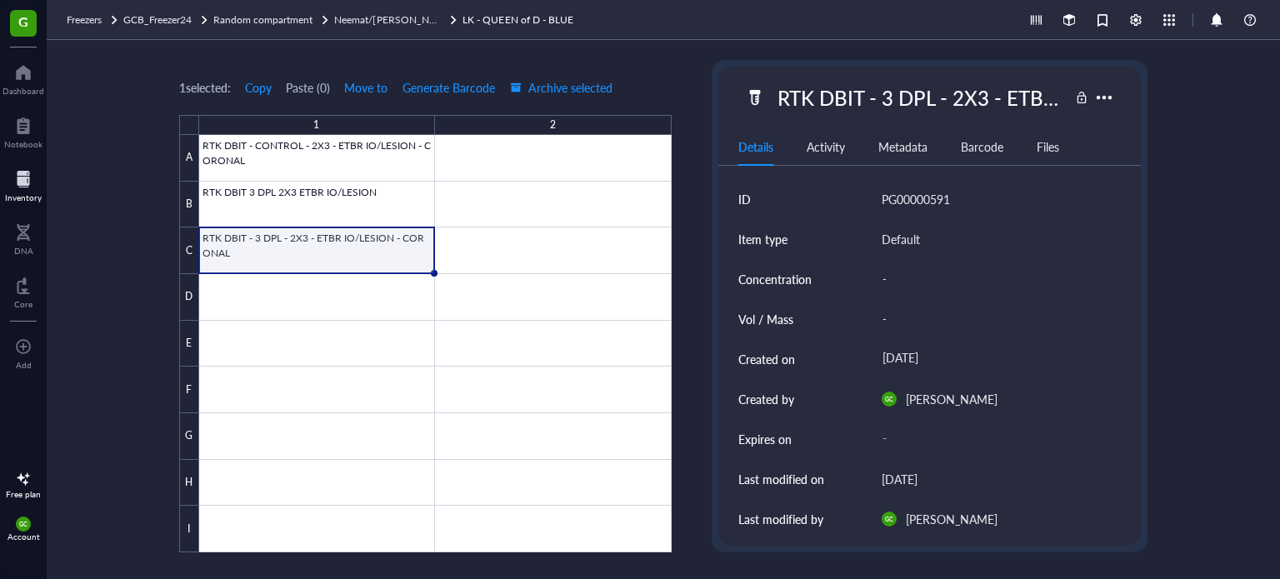
click at [269, 247] on div at bounding box center [435, 344] width 473 height 418
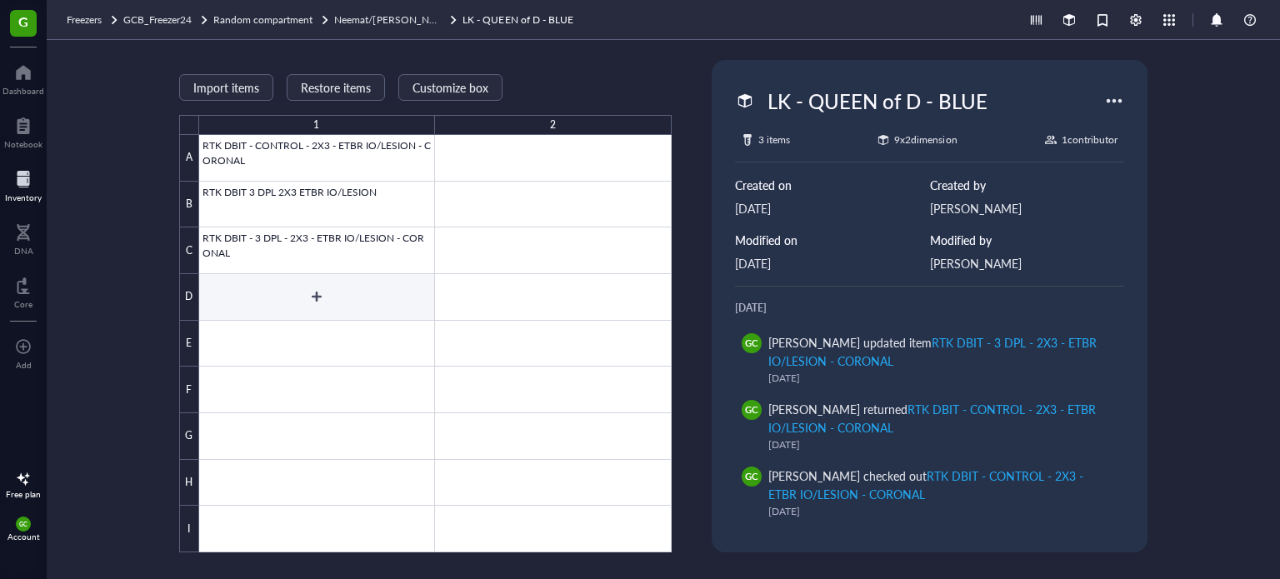
click at [316, 246] on div at bounding box center [435, 344] width 473 height 418
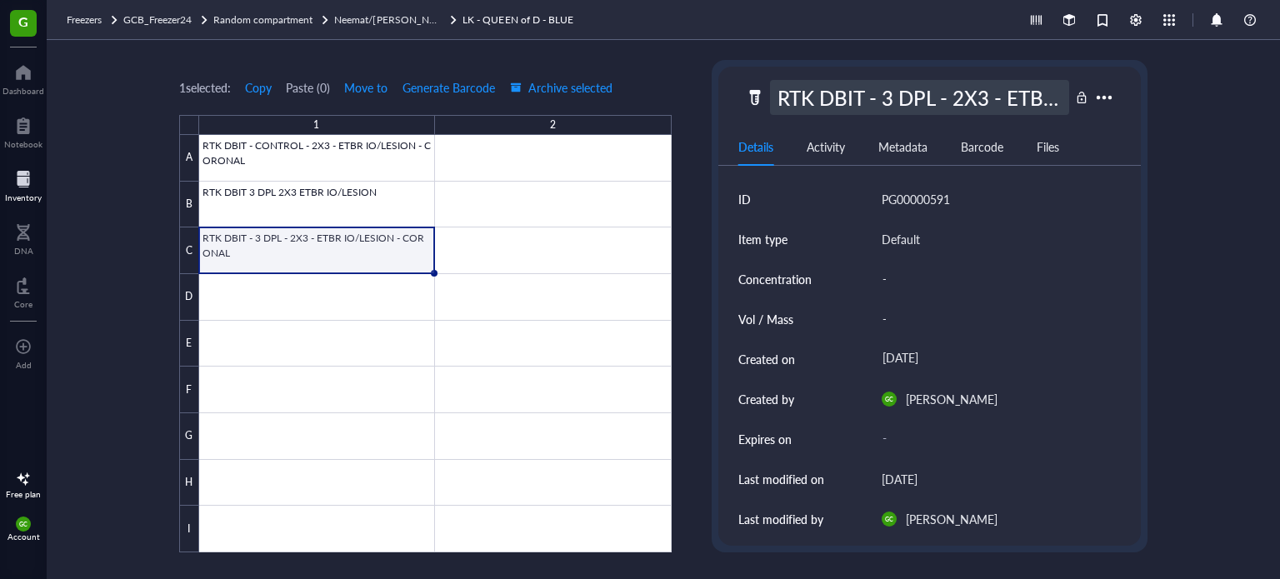
click at [896, 89] on div "RTK DBIT - 3 DPL - 2X3 - ETBR IO/LESION - CORONAL" at bounding box center [920, 97] width 300 height 35
click at [896, 89] on input "RTK DBIT - 3 DPL - 2X3 - ETBR IO/LESION - CORONAL" at bounding box center [920, 97] width 298 height 33
click at [840, 100] on input "RTK DBIT - 3 DPL - 2X3 - ETBR IO/LESION - CORONAL" at bounding box center [920, 97] width 298 height 33
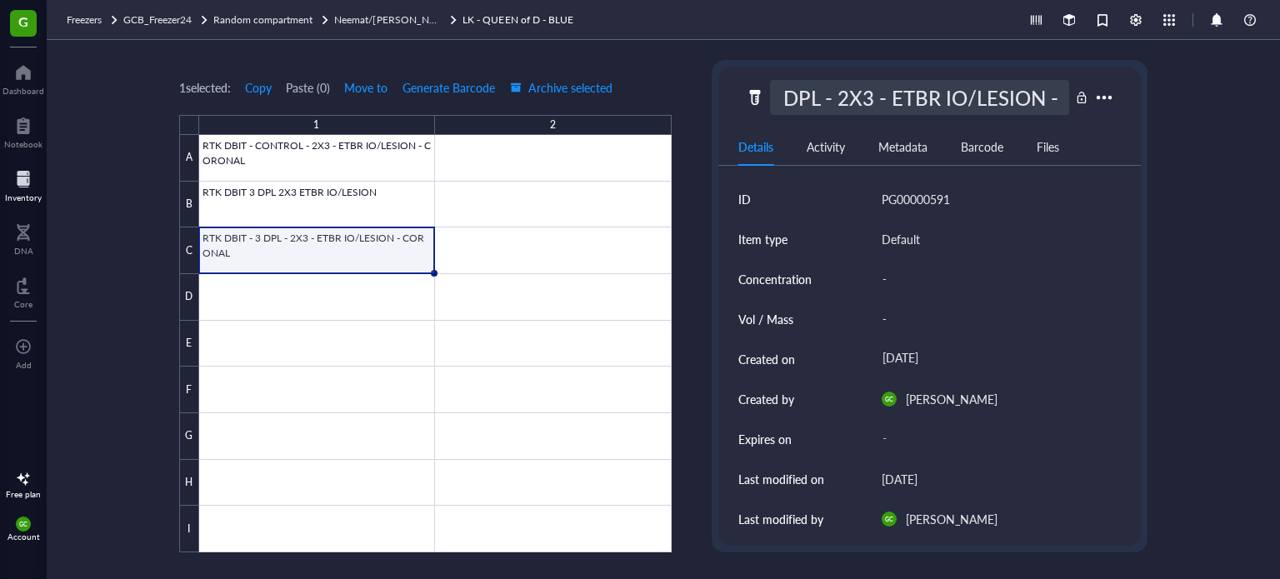
type input "RTK DBIT - 7 DPL - 2X3 - ETBR IO/LESION - CORONAL"
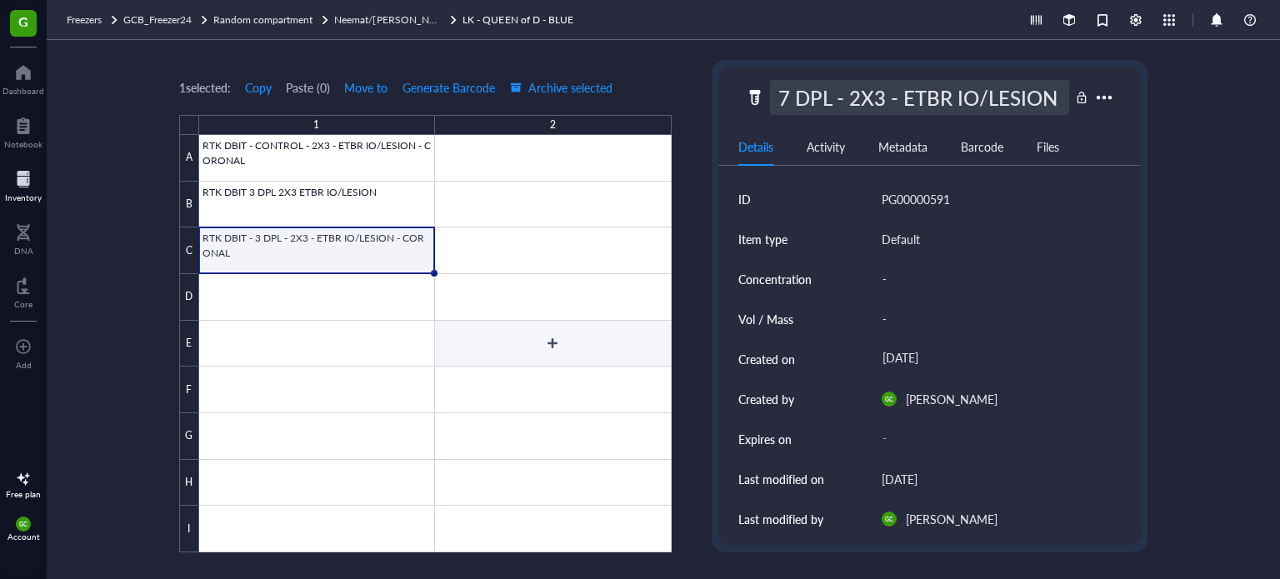
click at [471, 383] on div at bounding box center [435, 344] width 473 height 418
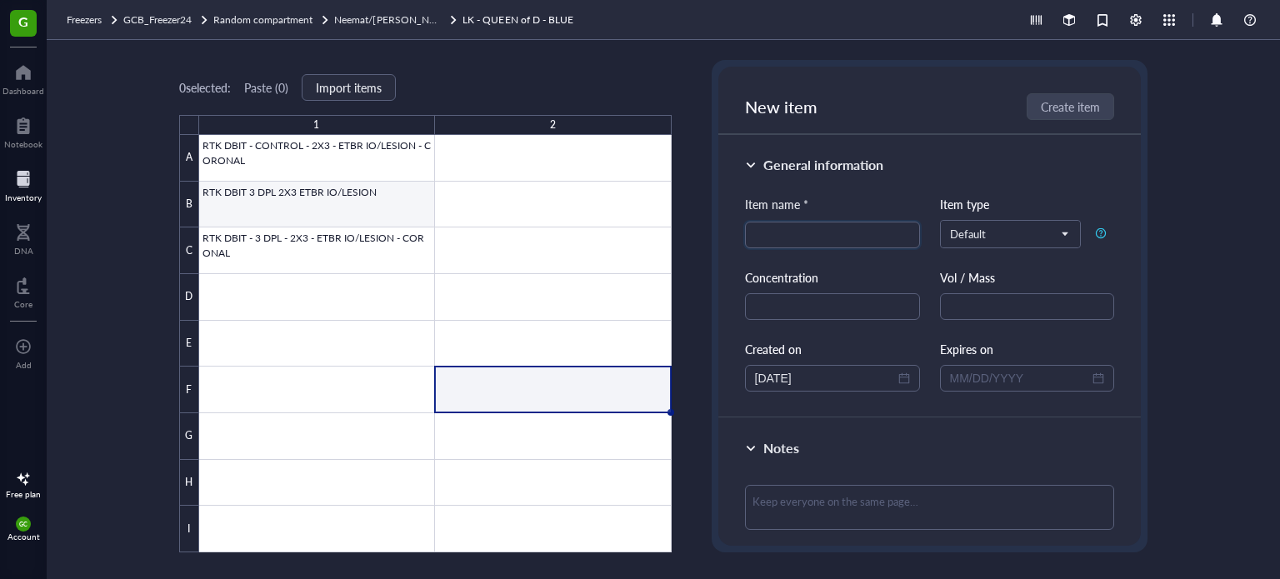
click at [348, 205] on div at bounding box center [435, 344] width 473 height 418
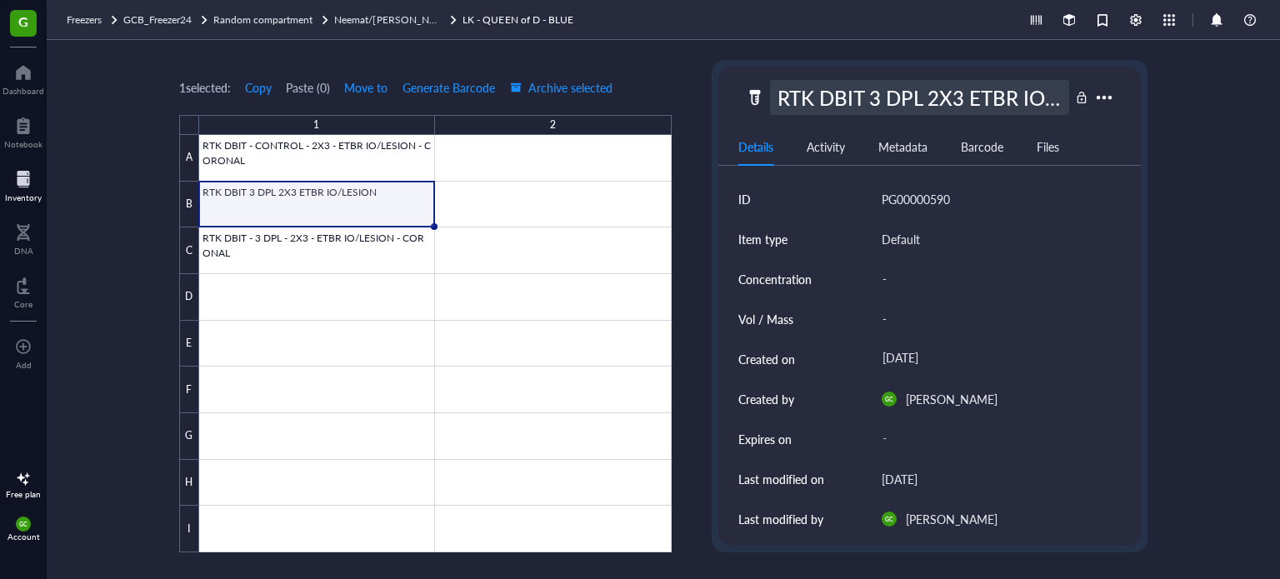
click at [857, 95] on div "RTK DBIT 3 DPL 2X3 ETBR IO/LESION" at bounding box center [920, 97] width 300 height 35
click at [863, 98] on input "RTK DBIT 3 DPL 2X3 ETBR IO/LESION" at bounding box center [920, 97] width 298 height 33
click at [802, 95] on input "RTK DBIT 3 DPL 2X3 ETBR IO/LESION" at bounding box center [920, 97] width 298 height 33
click at [874, 104] on input "RTK DBIT - 3 DPL 2X3 ETBR IO/LESION" at bounding box center [920, 97] width 298 height 33
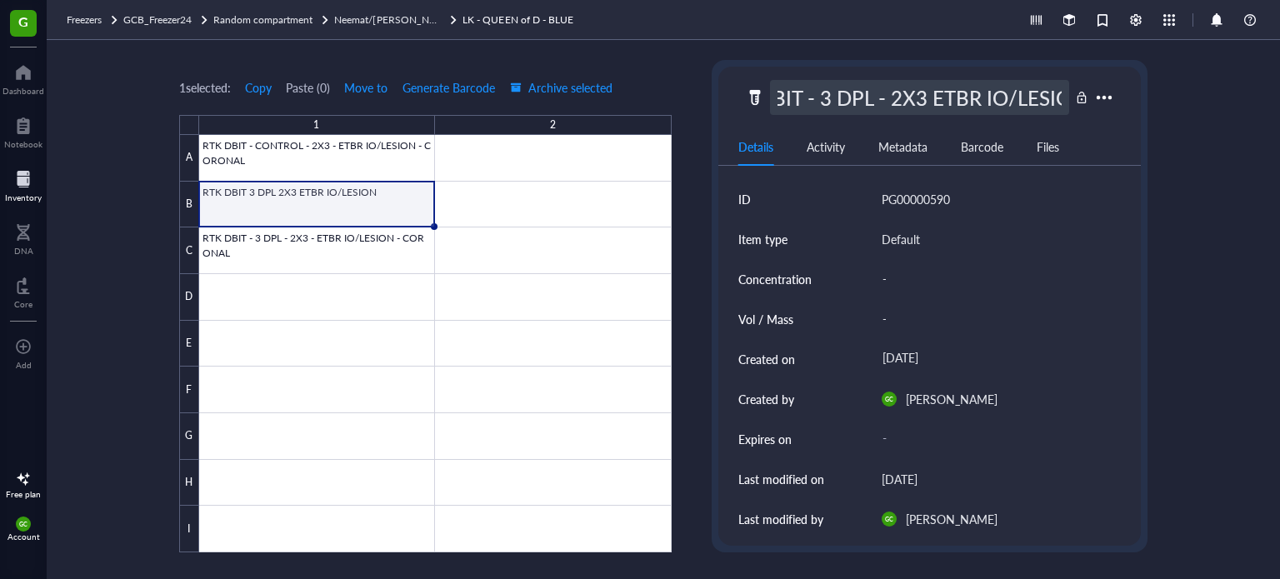
click at [928, 98] on input "RTK DBIT - 3 DPL - 2X3 ETBR IO/LESION" at bounding box center [920, 97] width 298 height 33
type input "RTK DBIT - 3 DPL - 2X3 - ETBR IO/LESION - CORONAL"
click at [370, 285] on div at bounding box center [435, 344] width 473 height 418
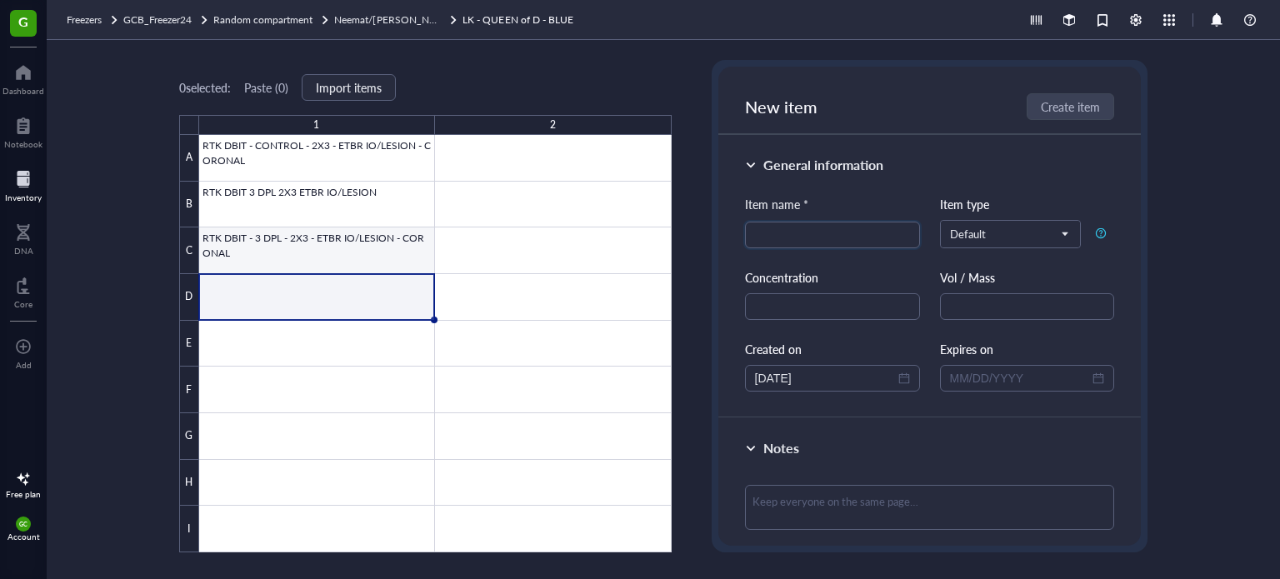
click at [287, 239] on div at bounding box center [435, 344] width 473 height 418
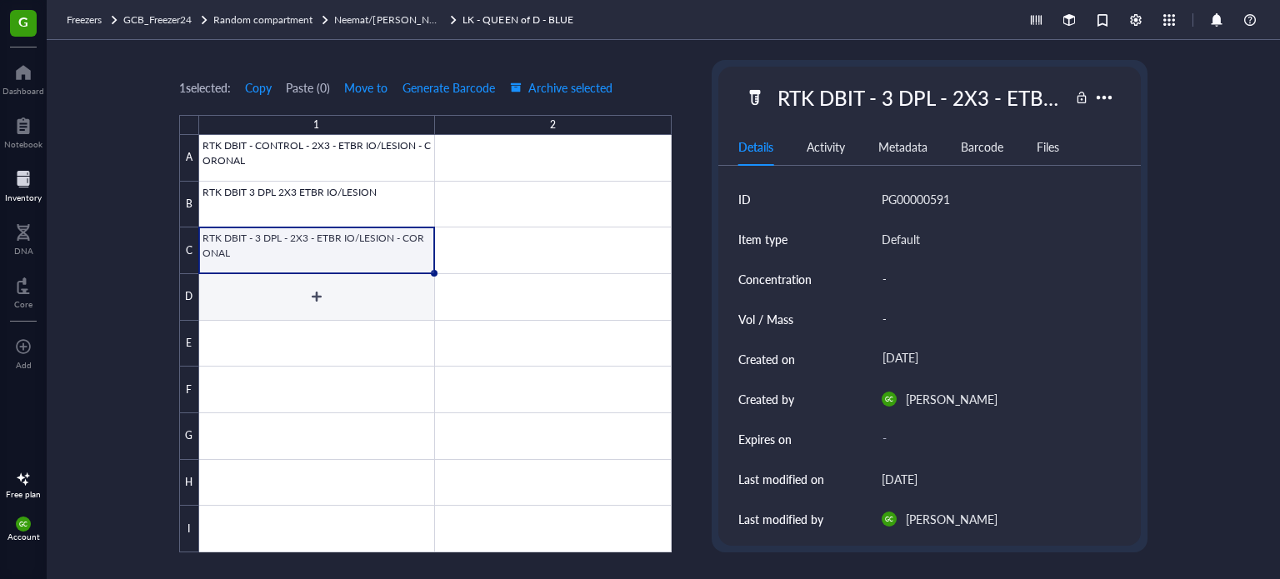
click at [272, 295] on div at bounding box center [435, 344] width 473 height 418
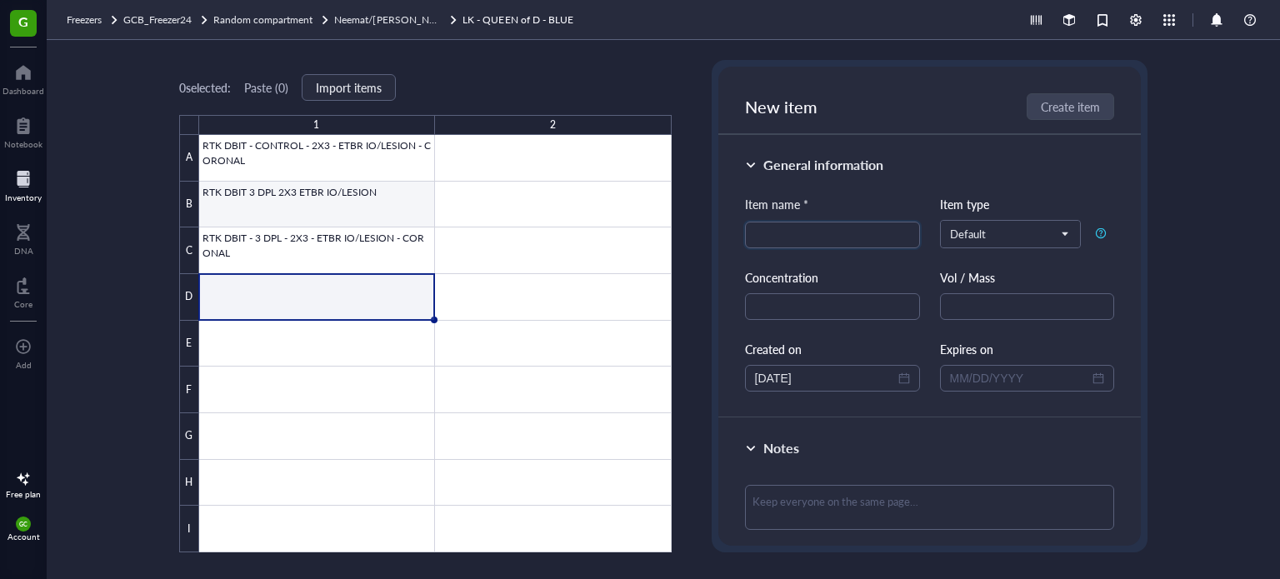
click at [368, 211] on div at bounding box center [435, 344] width 473 height 418
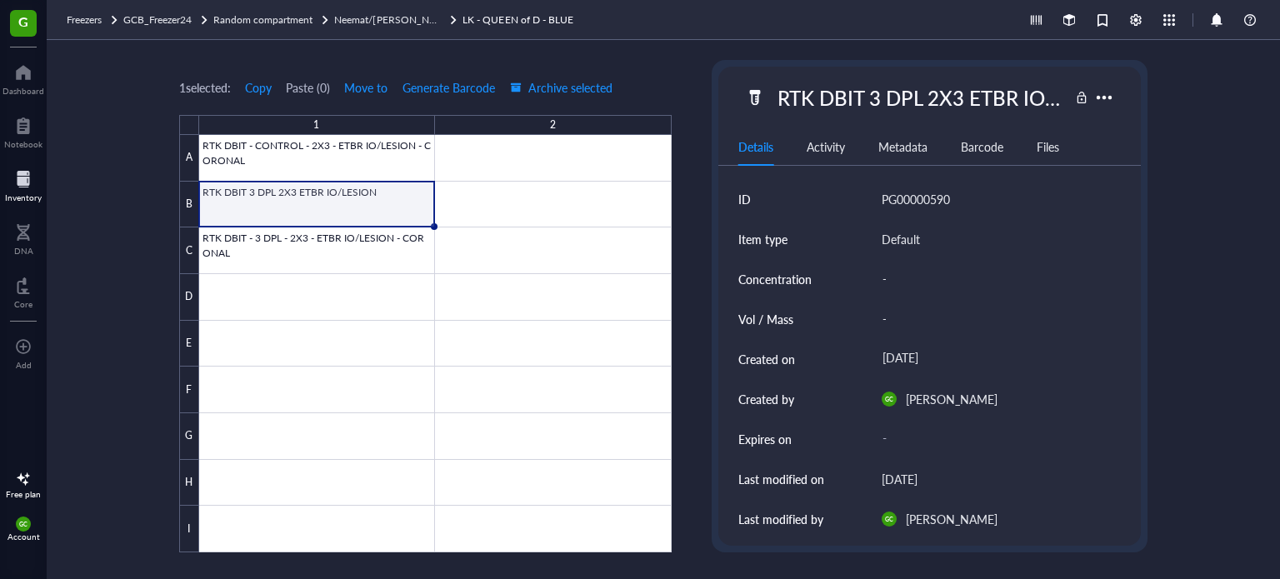
click at [353, 208] on div at bounding box center [435, 344] width 473 height 418
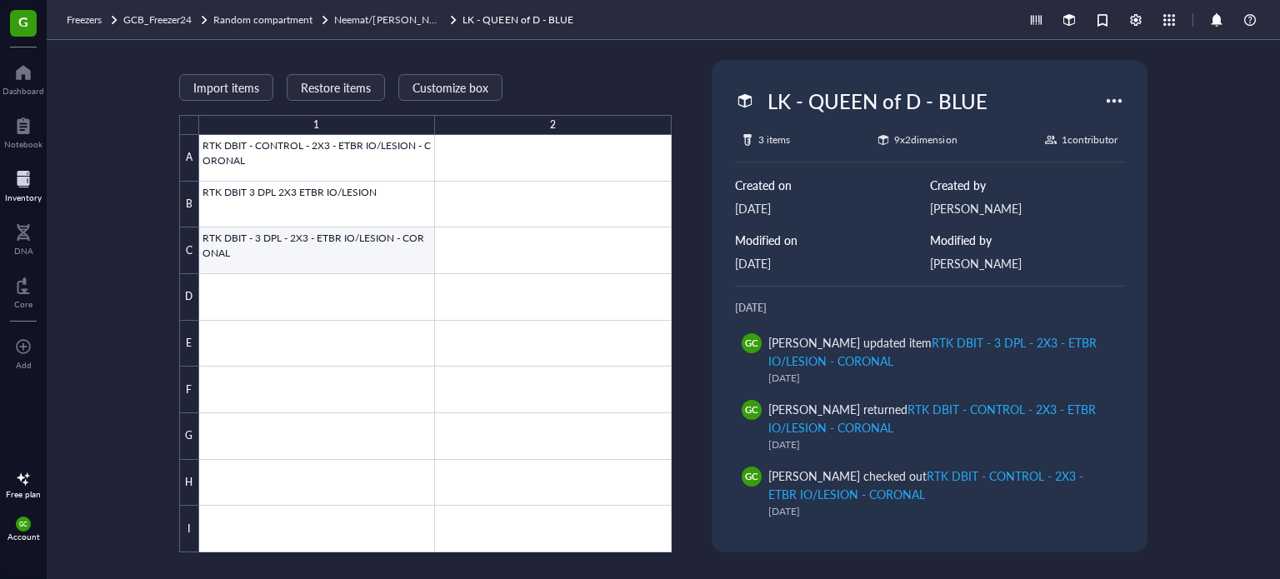
click at [361, 249] on div at bounding box center [435, 344] width 473 height 418
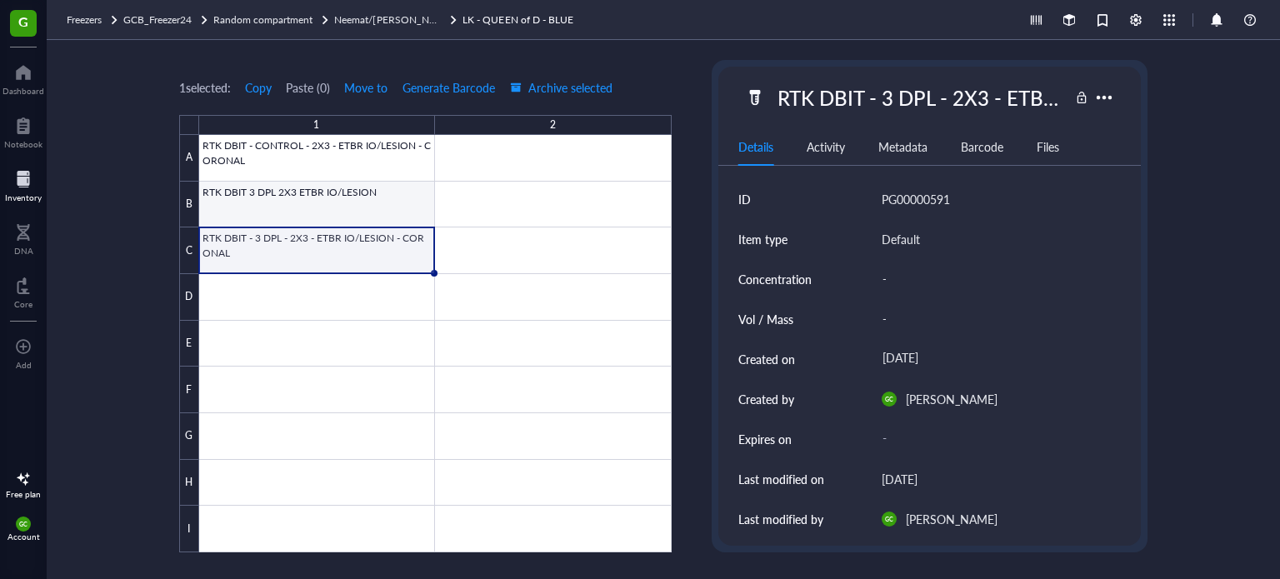
click at [307, 193] on div at bounding box center [435, 344] width 473 height 418
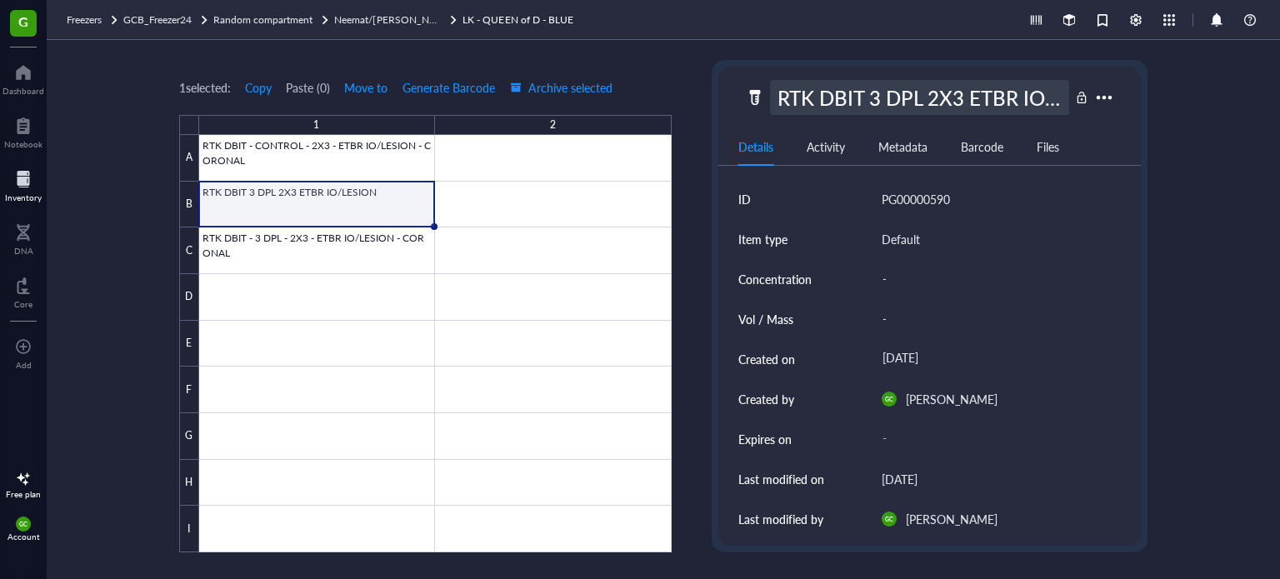
click at [783, 96] on div "RTK DBIT 3 DPL 2X3 ETBR IO/LESION" at bounding box center [920, 97] width 300 height 35
drag, startPoint x: 1066, startPoint y: 96, endPoint x: 719, endPoint y: 94, distance: 347.6
click at [719, 94] on div "RTK DBIT 3 DPL 2X3 ETBR IO/LESION" at bounding box center [930, 97] width 423 height 35
type input "RTK DBIT CONTROL 2X3 ETBR IO/LESION"
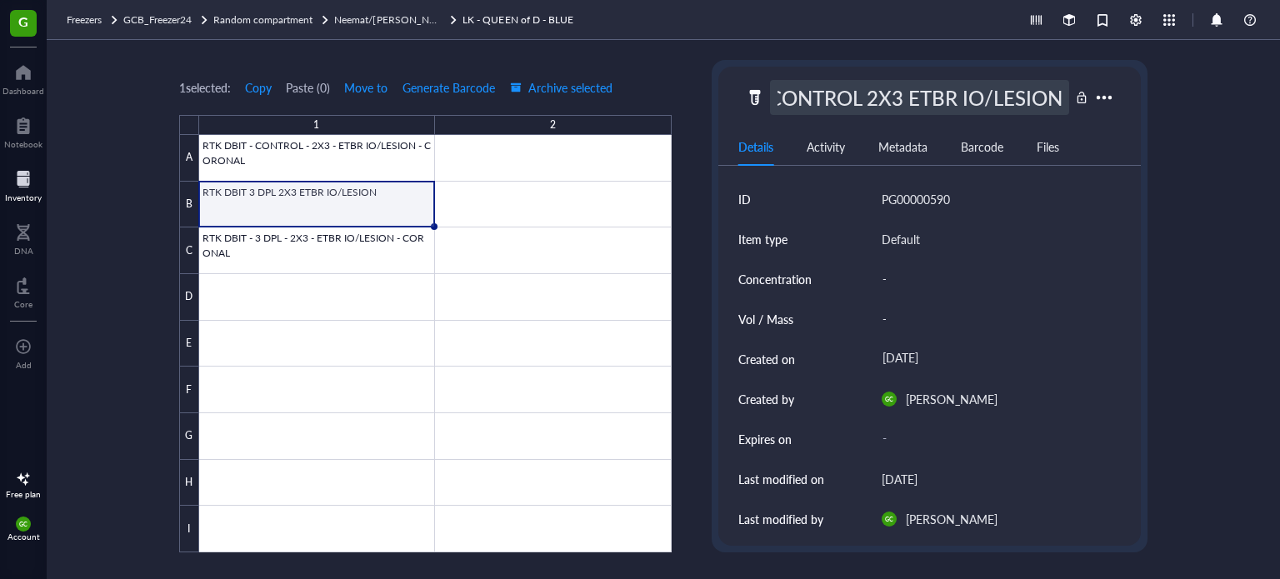
drag, startPoint x: 395, startPoint y: 240, endPoint x: 294, endPoint y: 255, distance: 102.0
click at [394, 241] on div at bounding box center [435, 344] width 473 height 418
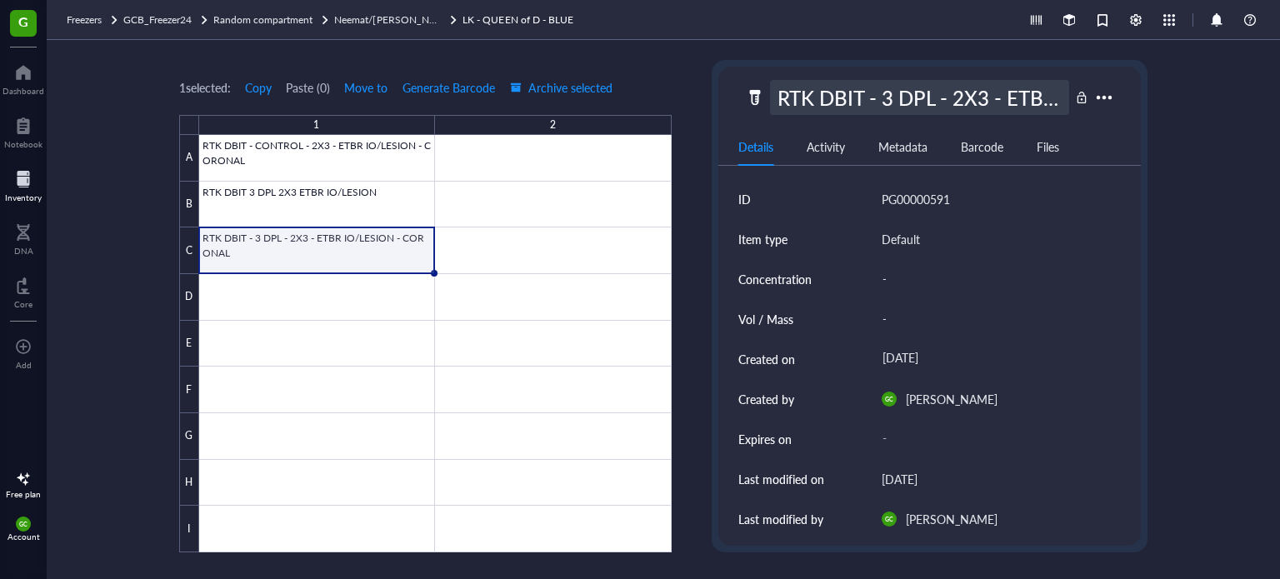
click at [801, 98] on div "RTK DBIT - 3 DPL - 2X3 - ETBR IO/LESION - CORONAL" at bounding box center [920, 97] width 300 height 35
click at [801, 98] on input "RTK DBIT CONTROL 2X3 ETBR IO/LESION" at bounding box center [920, 97] width 298 height 33
drag, startPoint x: 1066, startPoint y: 100, endPoint x: 770, endPoint y: 104, distance: 295.9
click at [771, 104] on input "RTK DBIT CONTROL 2X3 ETBR IO/LESION" at bounding box center [920, 97] width 298 height 33
click at [964, 99] on input "RTK DBIT CONTROL 2X3 ETBR IO/LESION" at bounding box center [920, 97] width 298 height 33
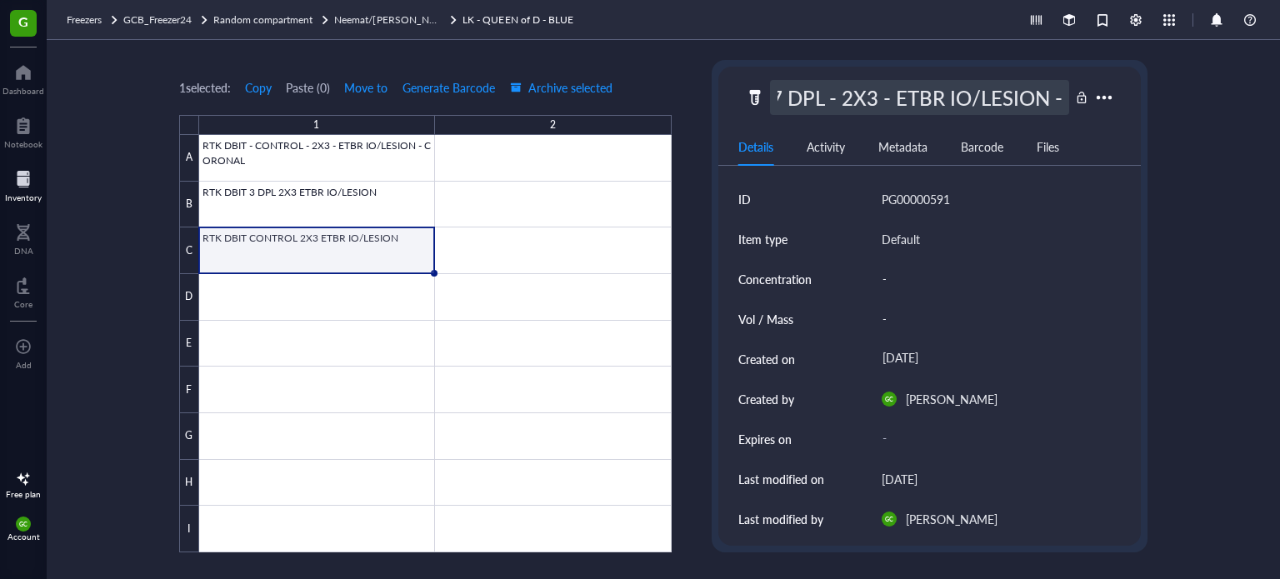
scroll to position [0, 117]
type input "RTK DBIT - 7 DPL - 2X3 - ETBR IO/LESION - CORONAL"
click at [393, 301] on div at bounding box center [435, 344] width 473 height 418
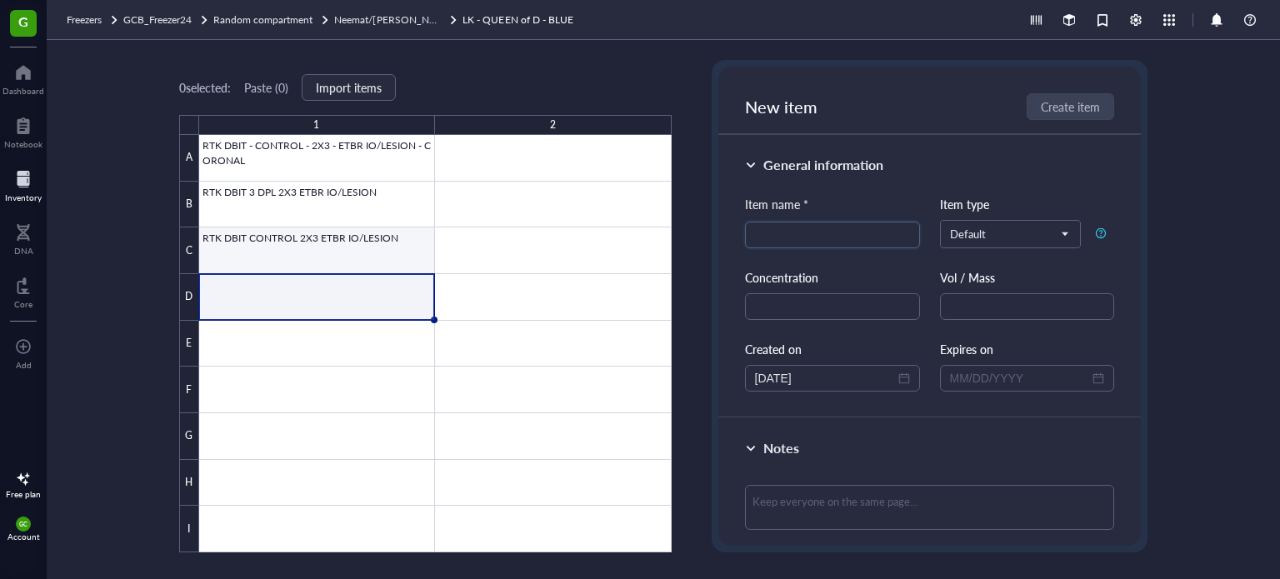
click at [380, 256] on div at bounding box center [435, 344] width 473 height 418
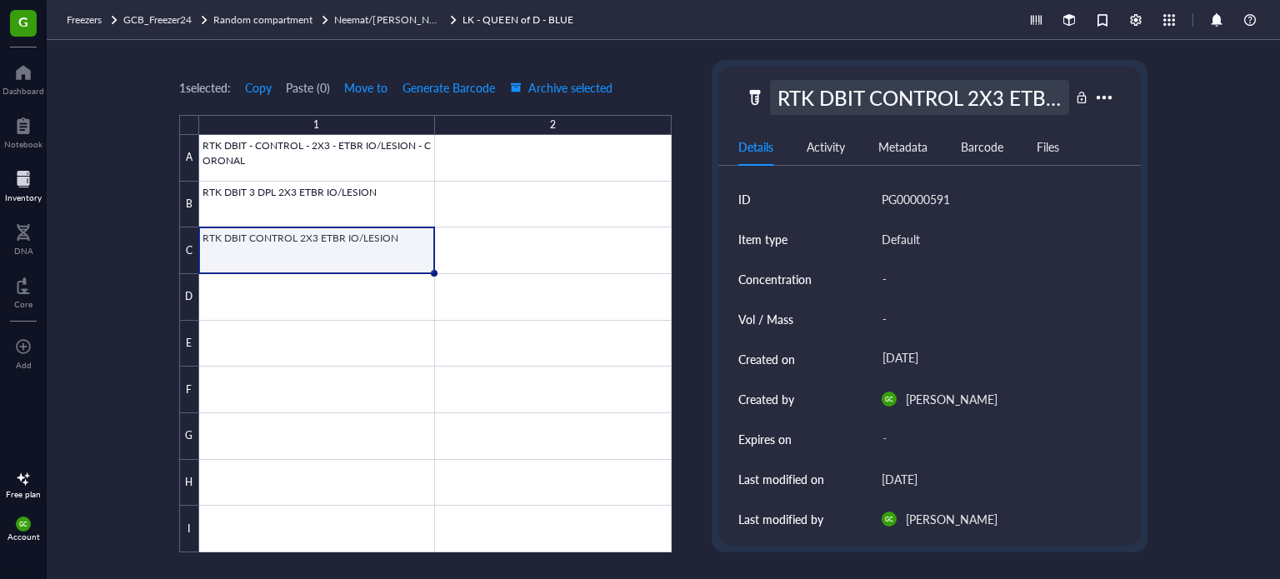
click at [932, 108] on div "RTK DBIT CONTROL 2X3 ETBR IO/LESION" at bounding box center [920, 97] width 300 height 35
click at [387, 194] on div at bounding box center [435, 344] width 473 height 418
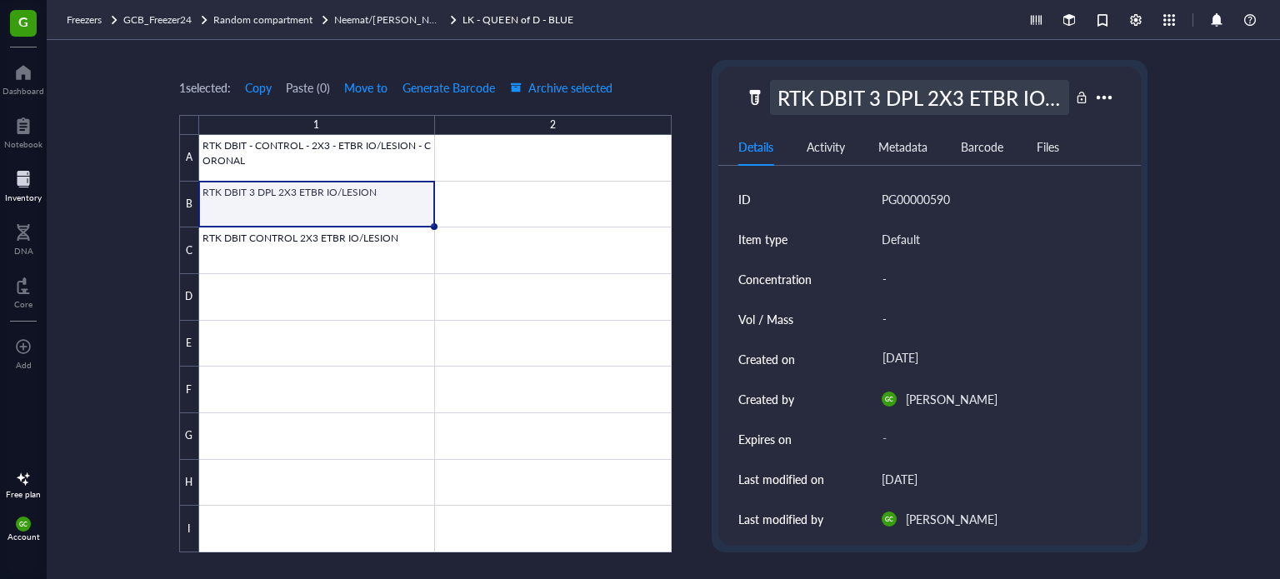
click at [867, 94] on div "RTK DBIT 3 DPL 2X3 ETBR IO/LESION" at bounding box center [920, 97] width 300 height 35
click at [799, 99] on input "RTK DBIT 3 DPL 2X3 ETBR IO/LESION" at bounding box center [920, 97] width 298 height 33
click at [873, 100] on input "RTK DBIT - 3 DPL 2X3 ETBR IO/LESION" at bounding box center [920, 97] width 298 height 33
click at [926, 95] on input "RTK DBIT - 3 DPL - 2X3 ETBR IO/LESION" at bounding box center [920, 97] width 298 height 33
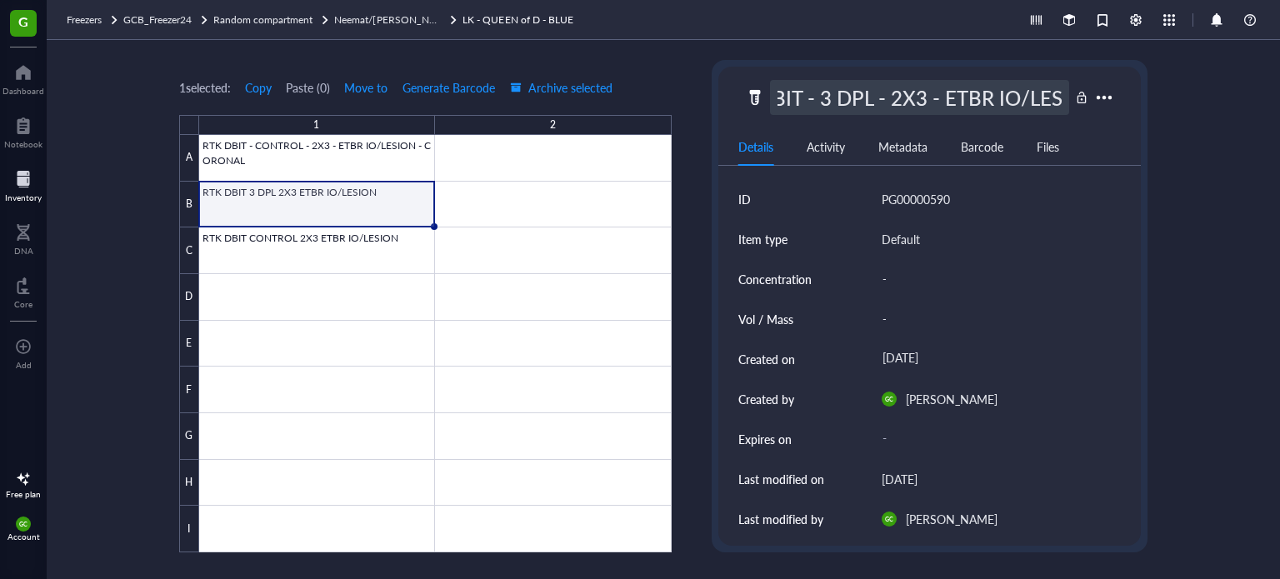
click at [1052, 93] on input "RTK DBIT - 3 DPL - 2X3 - ETBR IO/LESION" at bounding box center [920, 97] width 298 height 33
click at [1062, 100] on input "RTK DBIT - 3 DPL - 2X3 - ETBR IO/LESION" at bounding box center [920, 97] width 298 height 33
type input "RTK DBIT - 3 DPL - 2X3 - ETBR IO/LESION - CORONAL"
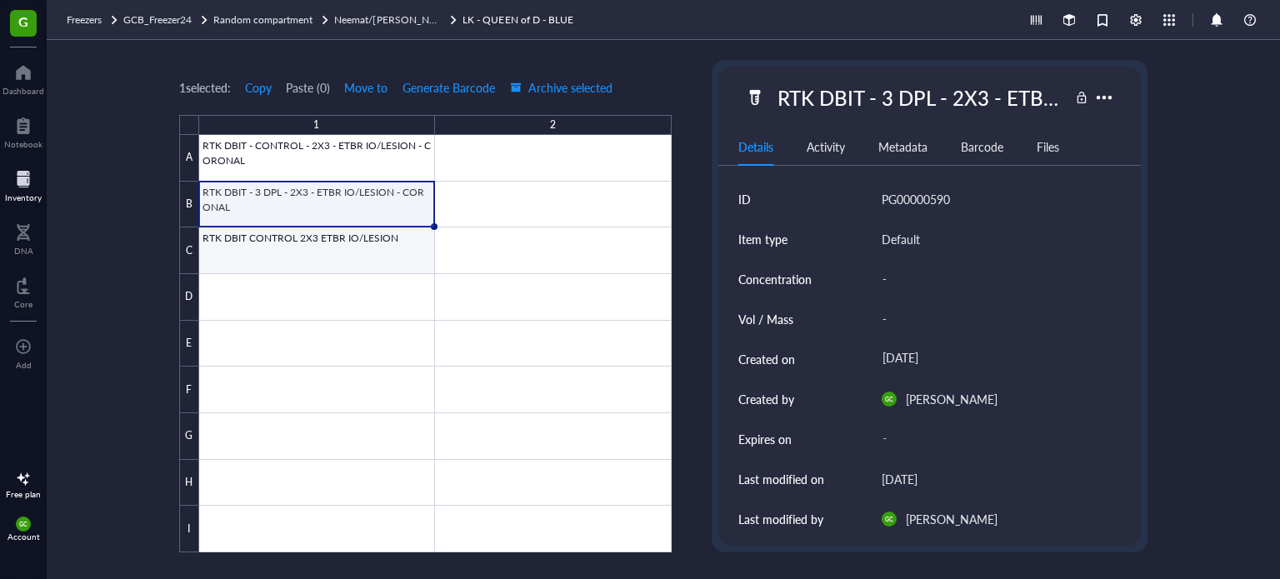
click at [384, 236] on div at bounding box center [435, 344] width 473 height 418
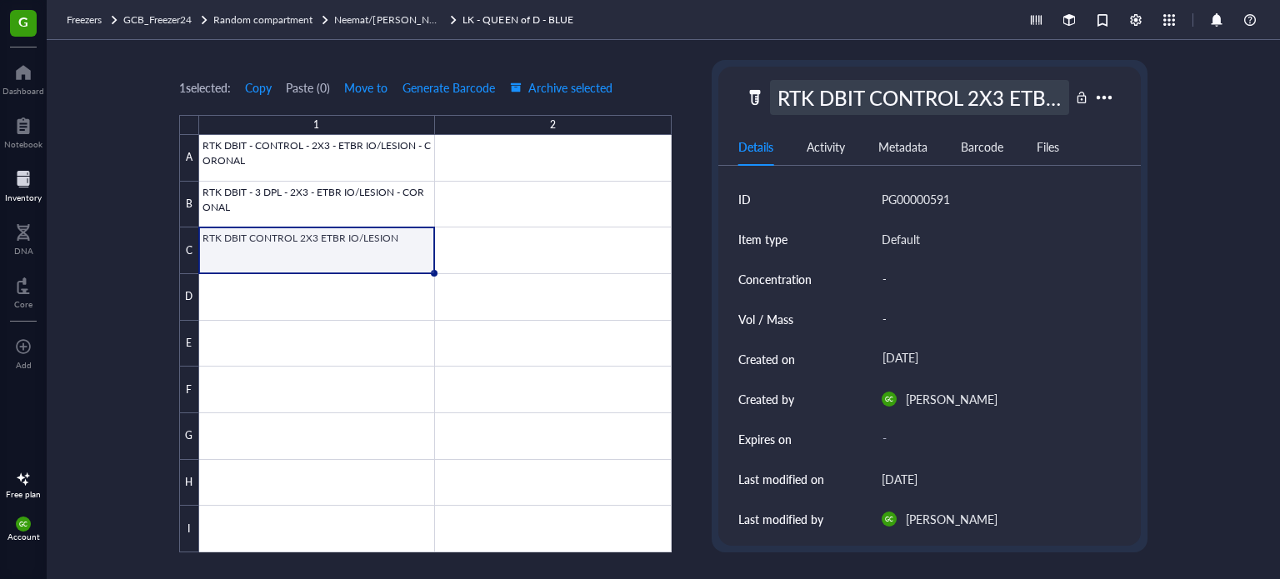
click at [958, 90] on div "RTK DBIT CONTROL 2X3 ETBR IO/LESION" at bounding box center [920, 97] width 300 height 35
drag, startPoint x: 857, startPoint y: 99, endPoint x: 770, endPoint y: 100, distance: 86.7
click at [771, 100] on input "RTK DBIT CONTROL 2X3 ETBR IO/LESION" at bounding box center [920, 97] width 298 height 33
click at [961, 98] on input "RTK DBIT CONTROL 2X3 ETBR IO/LESION" at bounding box center [920, 97] width 298 height 33
type input "RTK DBIT - 7 DPL - 2X3 - ETBR IO/LESION - CORONAL"
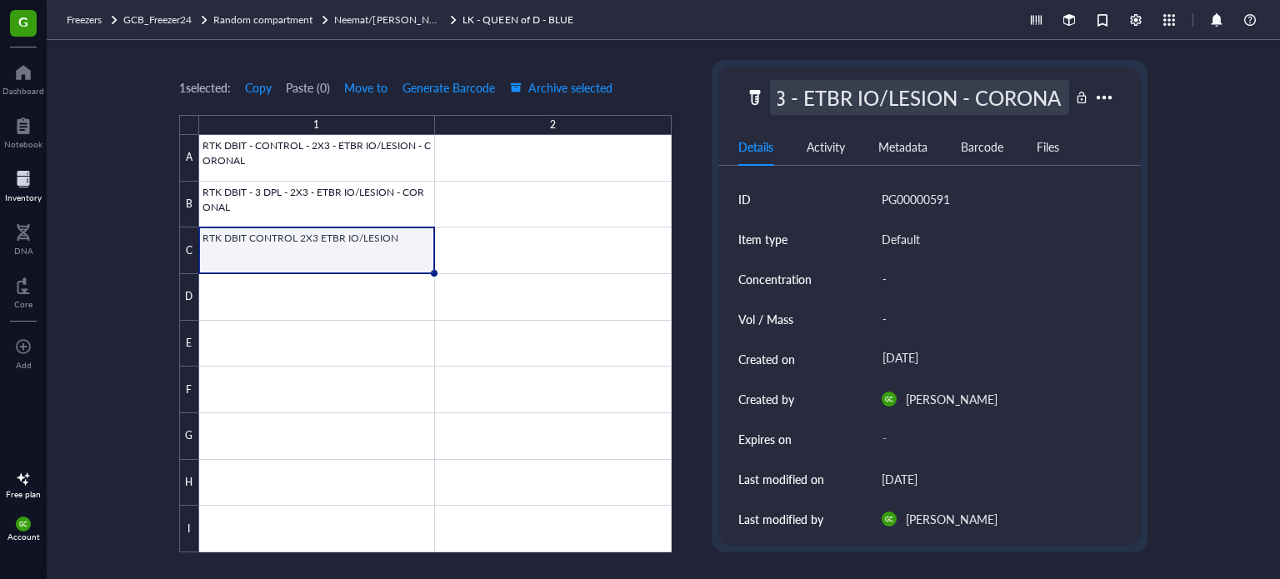
scroll to position [0, 213]
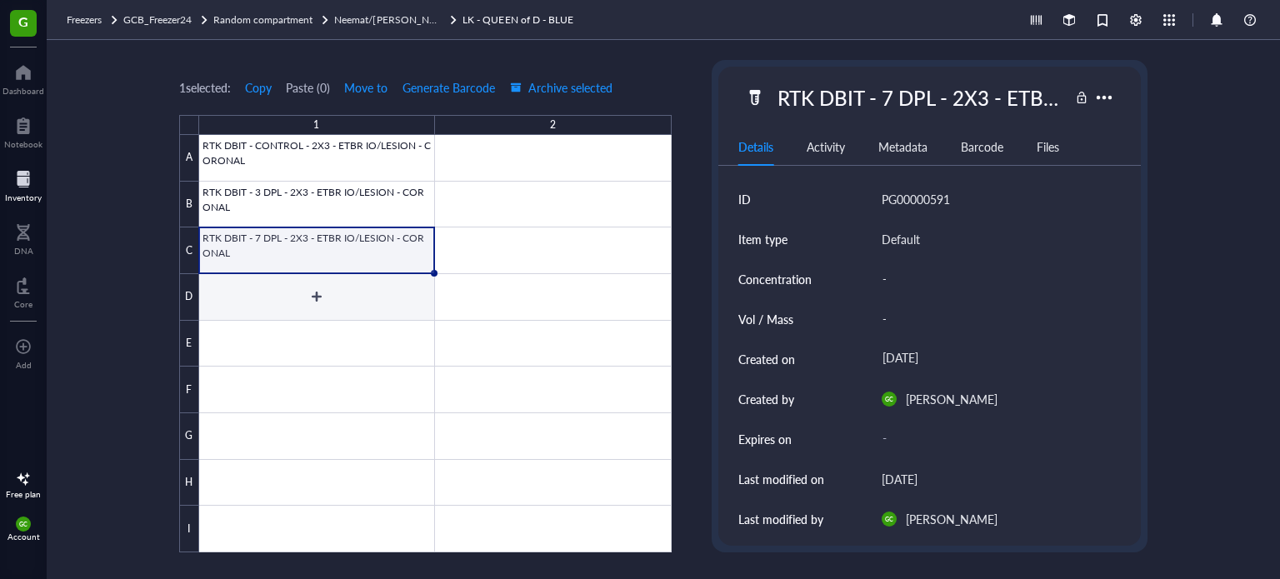
click at [365, 306] on div at bounding box center [435, 344] width 473 height 418
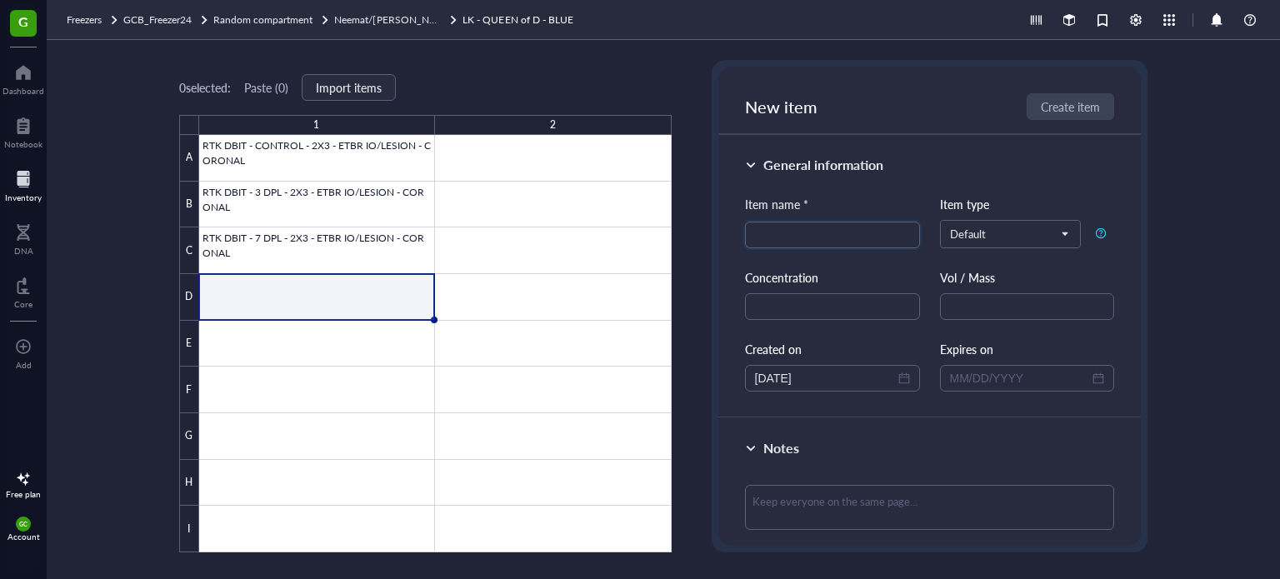
click at [801, 100] on span "New item" at bounding box center [781, 106] width 73 height 23
click at [758, 110] on span "New item" at bounding box center [781, 106] width 73 height 23
click at [378, 289] on div at bounding box center [435, 344] width 473 height 418
click at [761, 104] on span "New item" at bounding box center [781, 106] width 73 height 23
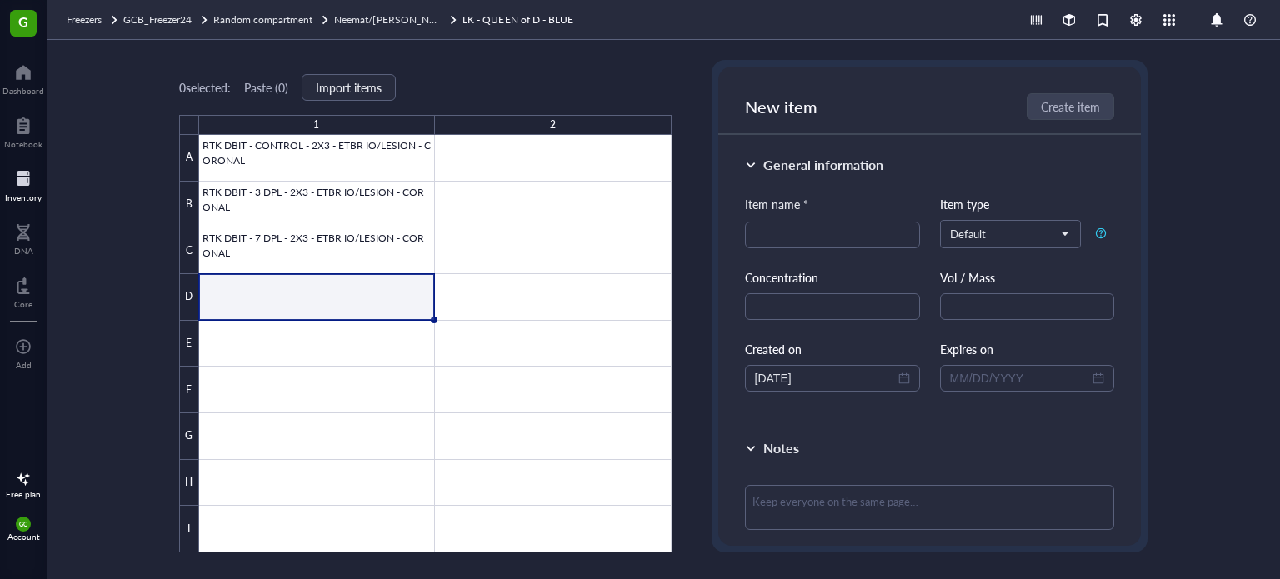
click at [364, 283] on div at bounding box center [435, 344] width 473 height 418
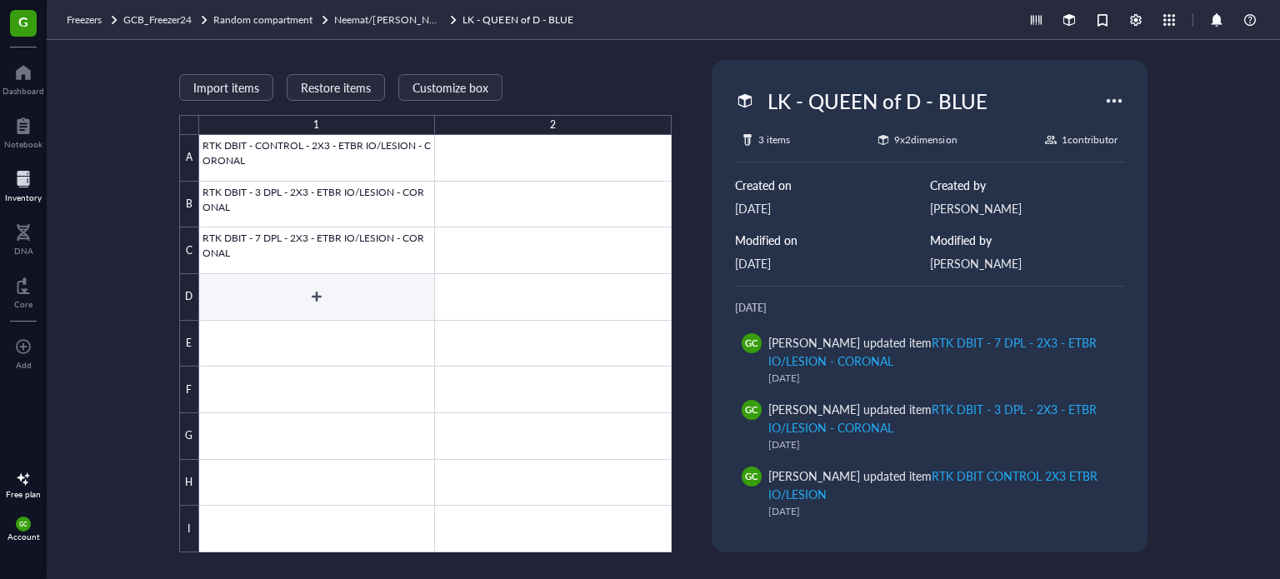
click at [395, 296] on div at bounding box center [435, 344] width 473 height 418
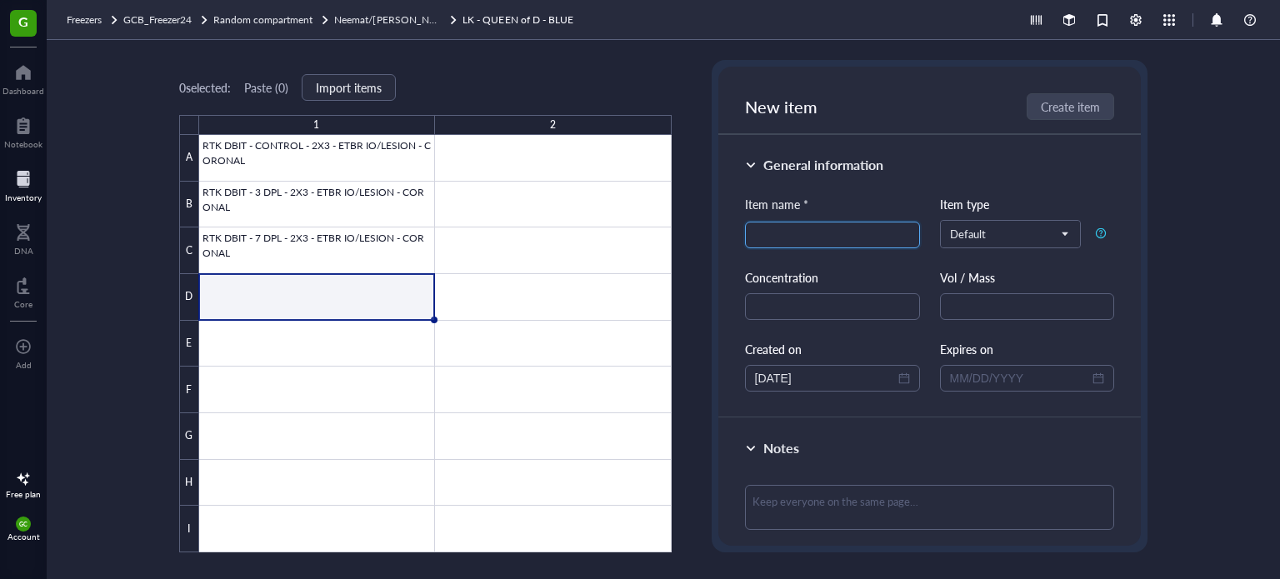
click at [794, 241] on input "search" at bounding box center [832, 235] width 155 height 25
paste input "RTK DBIT CONTROL 2X3 ETBR IO/LESION"
type input "RTK DBIT - 14 DPL - 2X3 - ETBR IO/LESION - CORONAL"
click at [1090, 102] on span "Create item" at bounding box center [1071, 106] width 59 height 13
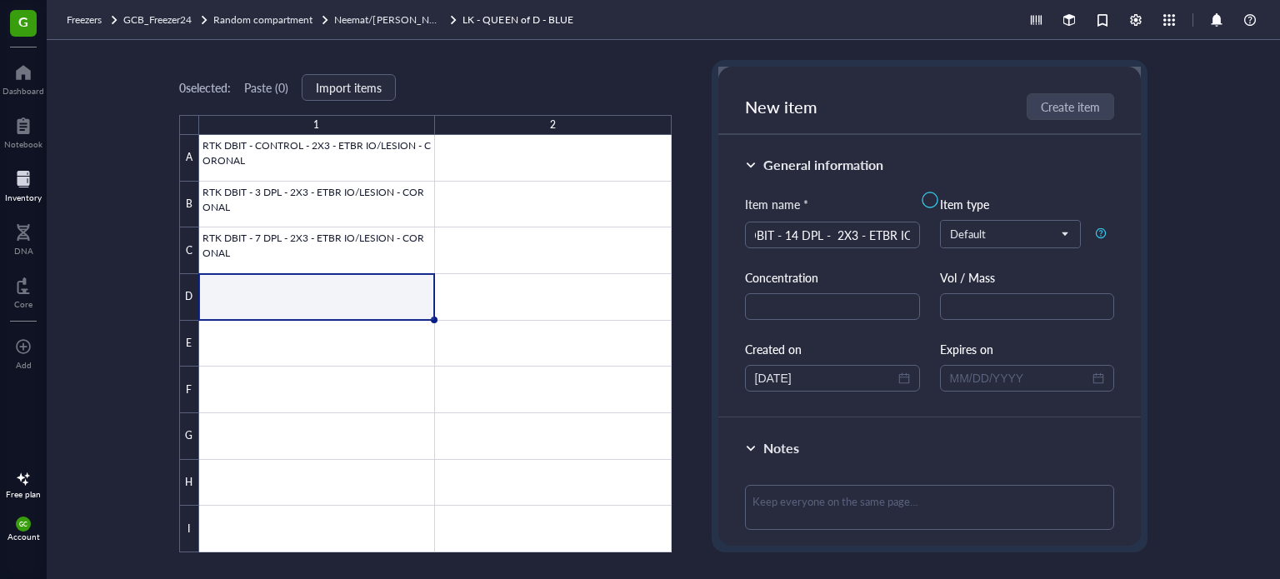
scroll to position [0, 0]
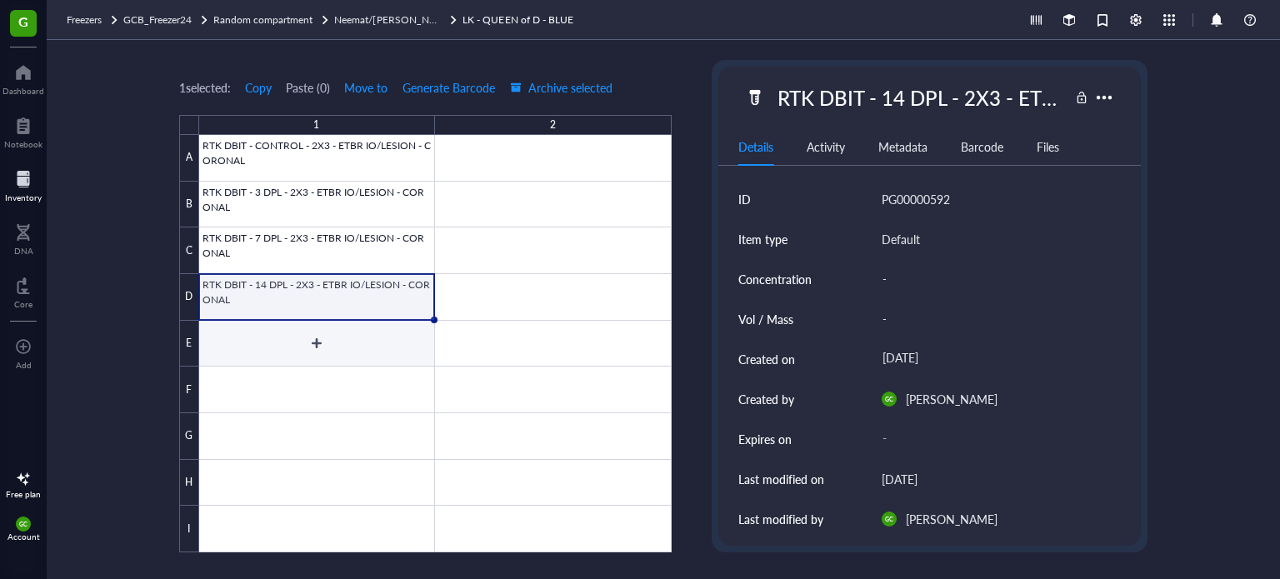
click at [316, 341] on div at bounding box center [435, 344] width 473 height 418
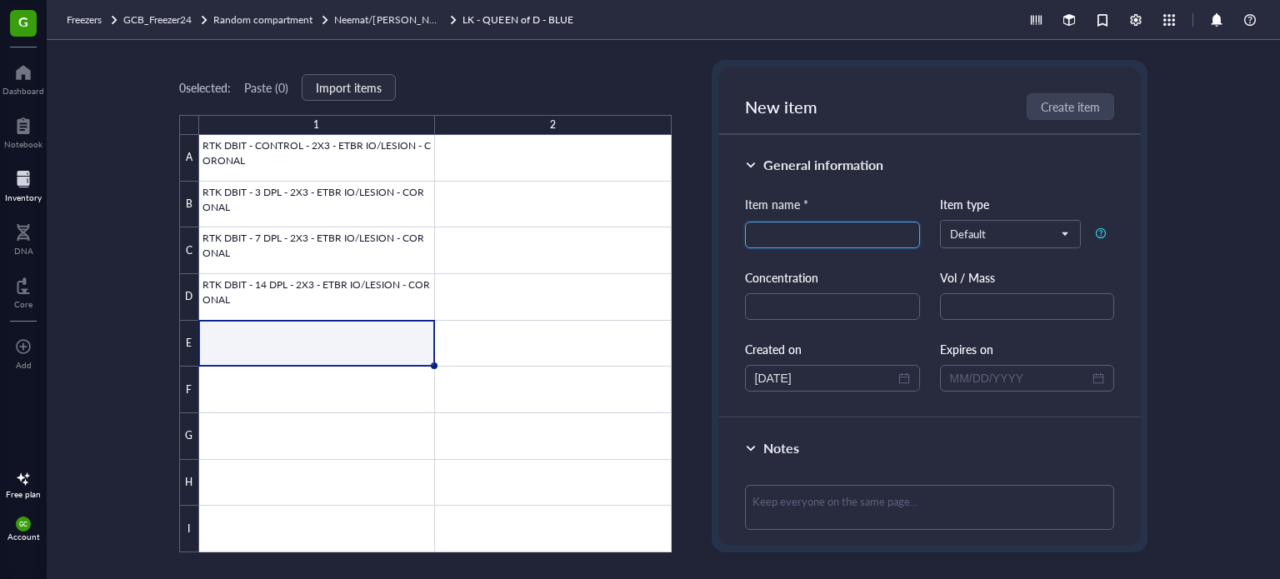
click at [782, 236] on input "search" at bounding box center [832, 235] width 155 height 25
drag, startPoint x: 307, startPoint y: 285, endPoint x: 691, endPoint y: 273, distance: 384.5
click at [308, 284] on div at bounding box center [435, 344] width 473 height 418
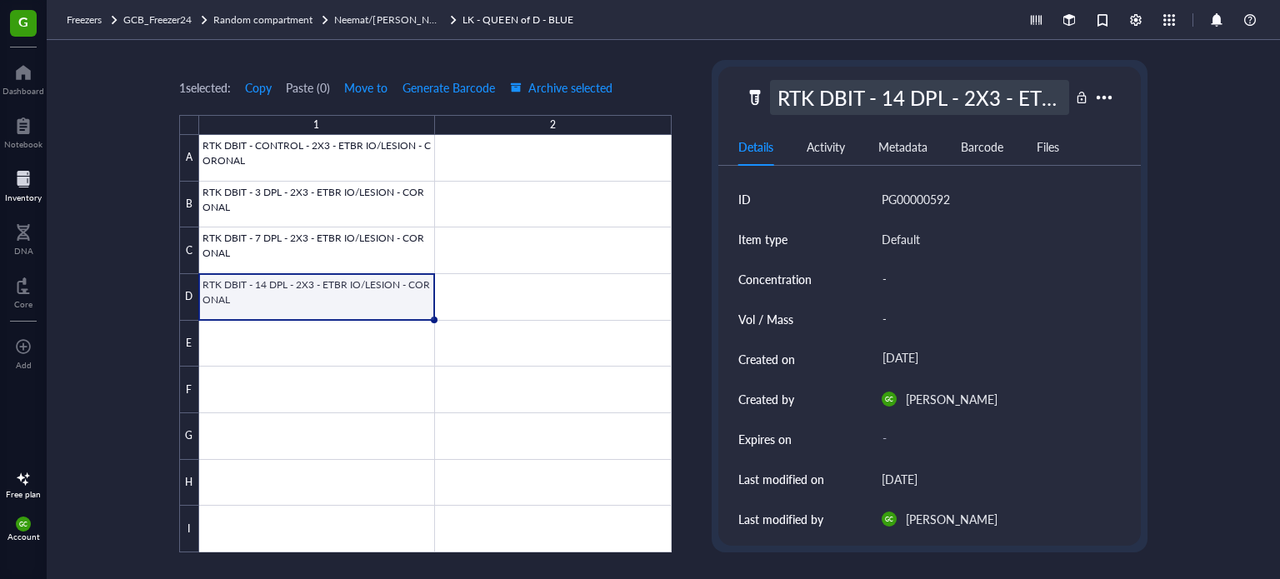
click at [788, 93] on div "RTK DBIT - 14 DPL - 2X3 - ETBR IO/LESION - CORONAL" at bounding box center [920, 97] width 300 height 35
drag, startPoint x: 1050, startPoint y: 99, endPoint x: 703, endPoint y: 104, distance: 347.6
click at [703, 103] on div "1 selected: Copy Paste ( 0 ) Move to Generate Barcode Archive selected 1 2 A B …" at bounding box center [664, 309] width 1234 height 539
click at [287, 373] on div at bounding box center [435, 344] width 473 height 418
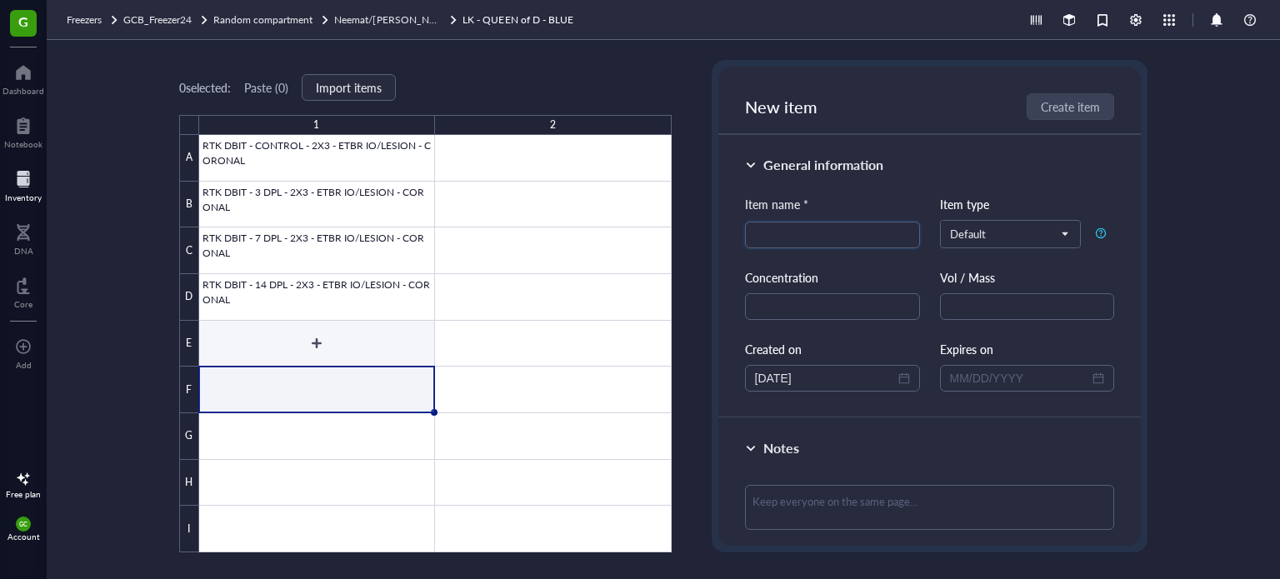
click at [290, 335] on div at bounding box center [435, 344] width 473 height 418
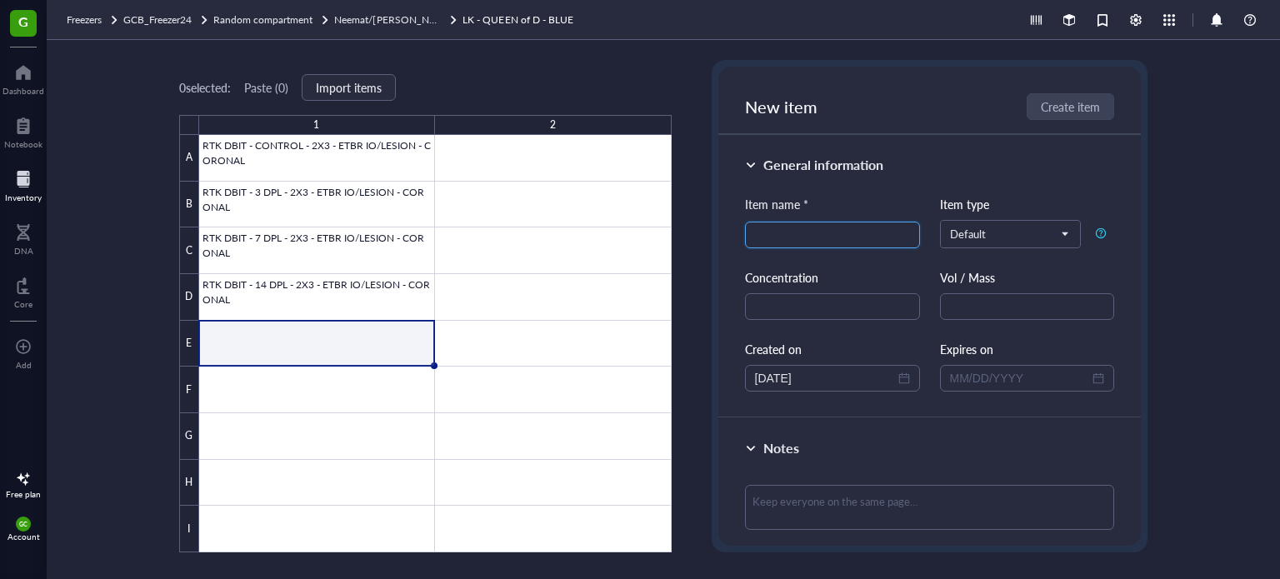
click at [820, 241] on input "search" at bounding box center [832, 235] width 155 height 25
paste input "RTK DBIT - 14 DPL - 2X3 - ETBR IO/LESION - CORONAL"
type input "RTK DBIT - 28 DPL - 2X3 - ETBR IO/LESION - CORONAL"
click at [1047, 110] on span "Create item" at bounding box center [1071, 106] width 59 height 13
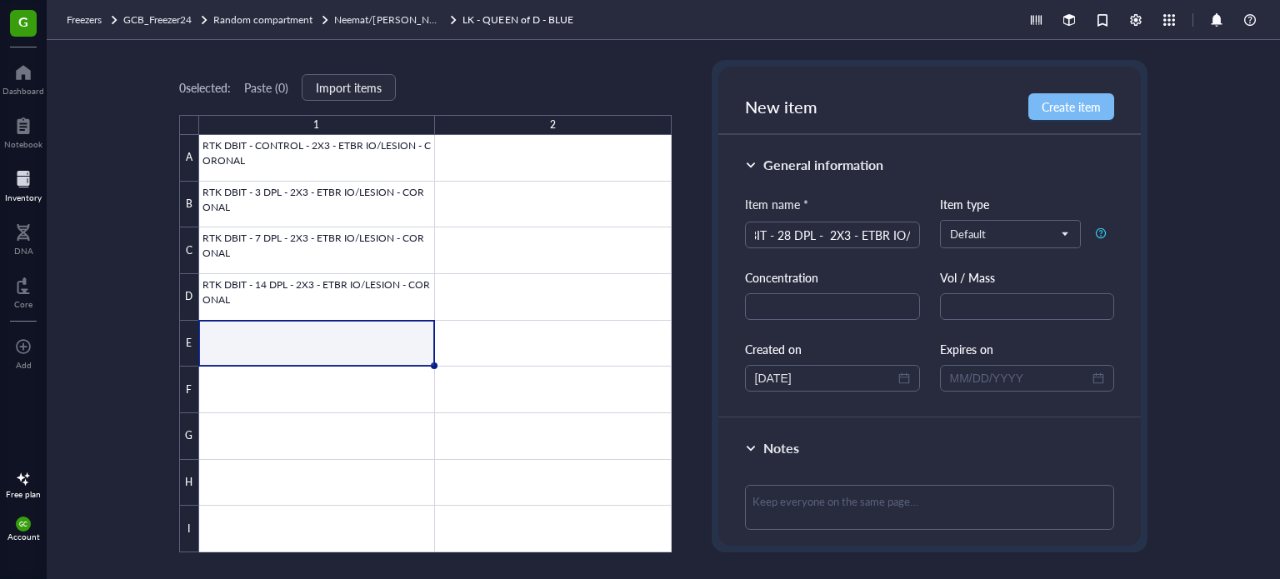
scroll to position [0, 0]
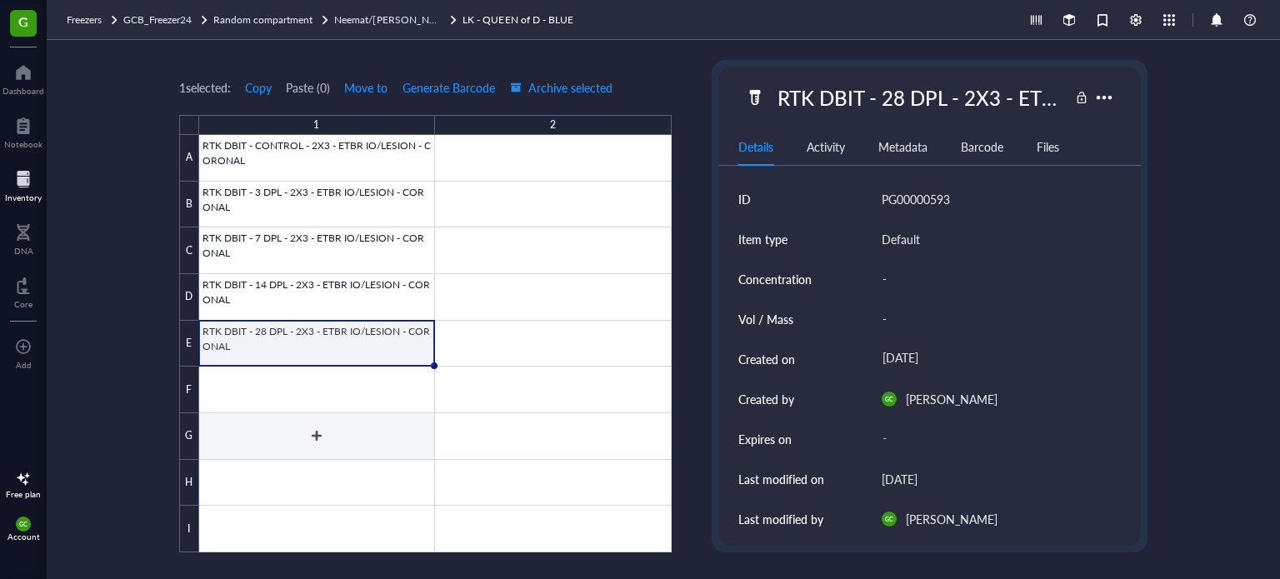
click at [338, 441] on div at bounding box center [435, 344] width 473 height 418
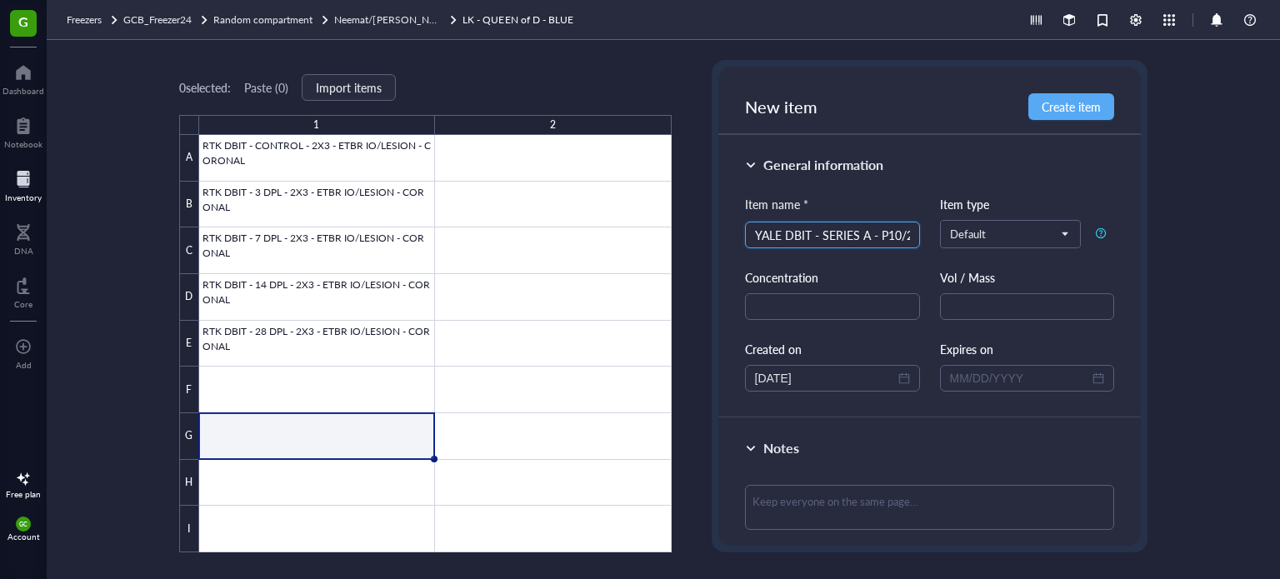
click at [906, 239] on input "YALE DBIT - SERIES A - P10/21 - A001" at bounding box center [832, 235] width 155 height 25
drag, startPoint x: 894, startPoint y: 236, endPoint x: 526, endPoint y: 241, distance: 367.6
click at [526, 241] on div "0 selected: Paste ( 0 ) Import items 1 2 A B C D E F G H I RTK DBIT - CONTROL -…" at bounding box center [664, 309] width 1234 height 539
click at [909, 246] on div "YALE DBIT - SERIES A - P10/21 - A003-A005" at bounding box center [832, 235] width 175 height 27
click at [902, 225] on input "YALE DBIT - SERIES A - P10/21 - A003-A005" at bounding box center [832, 235] width 155 height 25
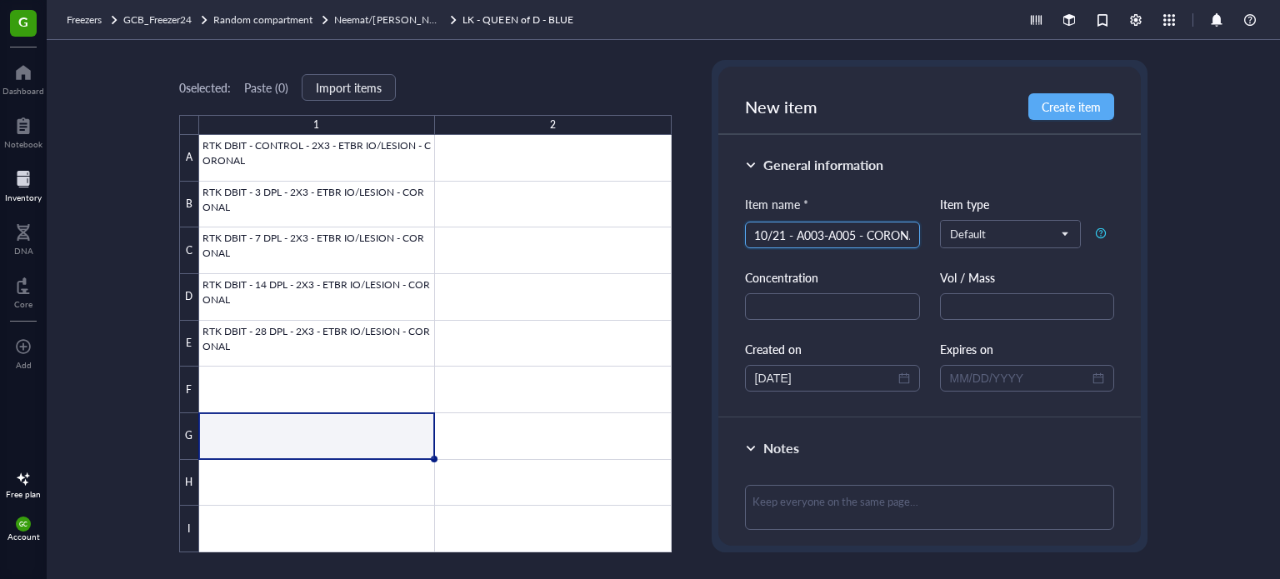
scroll to position [0, 148]
drag, startPoint x: 908, startPoint y: 235, endPoint x: 829, endPoint y: 238, distance: 79.2
click at [724, 228] on div "General information Item name * YALE DBIT - SERIES A - P10/21 - A003-A005 - COR…" at bounding box center [930, 276] width 423 height 283
drag, startPoint x: 903, startPoint y: 237, endPoint x: 901, endPoint y: 227, distance: 10.1
click at [825, 232] on input "YALE DBIT - SERIES A - P10/21 - A003-A005 - CORONAL" at bounding box center [832, 235] width 155 height 25
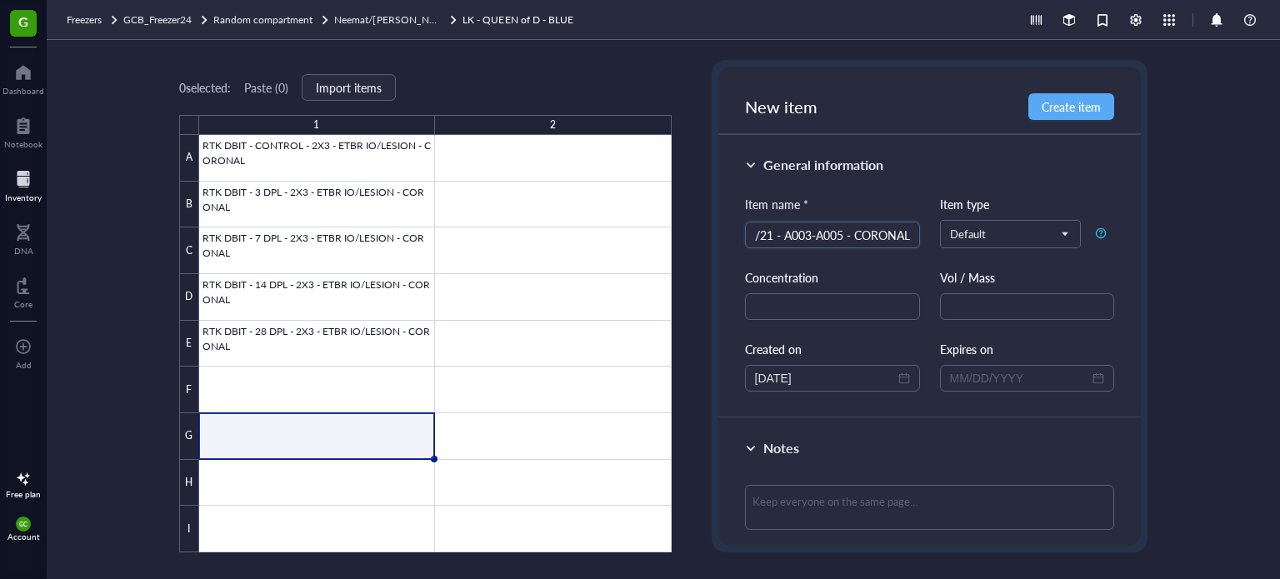
drag, startPoint x: 910, startPoint y: 234, endPoint x: 721, endPoint y: 241, distance: 189.3
click at [721, 241] on div "General information Item name * YALE DBIT - SERIES A - P10/21 - A003-A005 - COR…" at bounding box center [930, 276] width 423 height 283
click at [754, 231] on div "YALE DBIT - SERIES A - P10/21 - A003-A005 - CORONAL" at bounding box center [832, 235] width 175 height 27
drag, startPoint x: 754, startPoint y: 236, endPoint x: 924, endPoint y: 235, distance: 170.0
click at [924, 235] on div "Item name * YALE DBIT - SERIES A - P10/21 - A003-A005 - CORONAL YALE DBIT - SER…" at bounding box center [930, 293] width 370 height 197
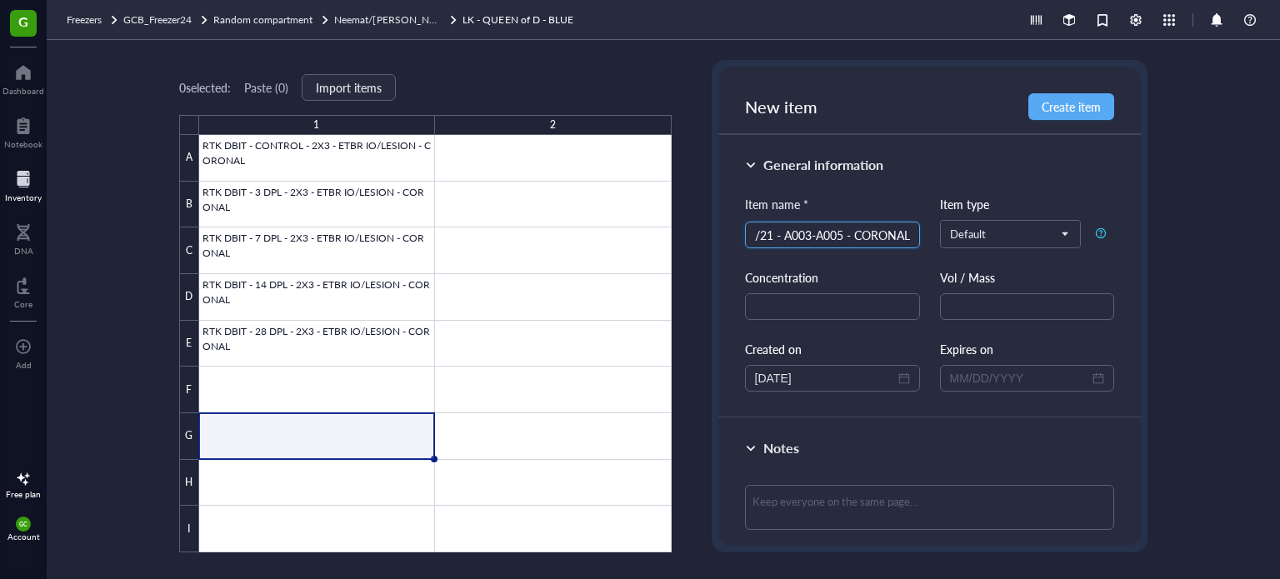
click at [904, 234] on input "YALE DBIT - SERIES A - P10/21 - A003-A005 - CORONAL" at bounding box center [832, 235] width 155 height 25
drag, startPoint x: 904, startPoint y: 234, endPoint x: 678, endPoint y: 236, distance: 225.9
click at [678, 236] on div "0 selected: Paste ( 0 ) Import items 1 2 A B C D E F G H I RTK DBIT - CONTROL -…" at bounding box center [664, 309] width 1234 height 539
type input "YALE DBIT - SERIES A - P10/21 - A003-A005 - CORONAL"
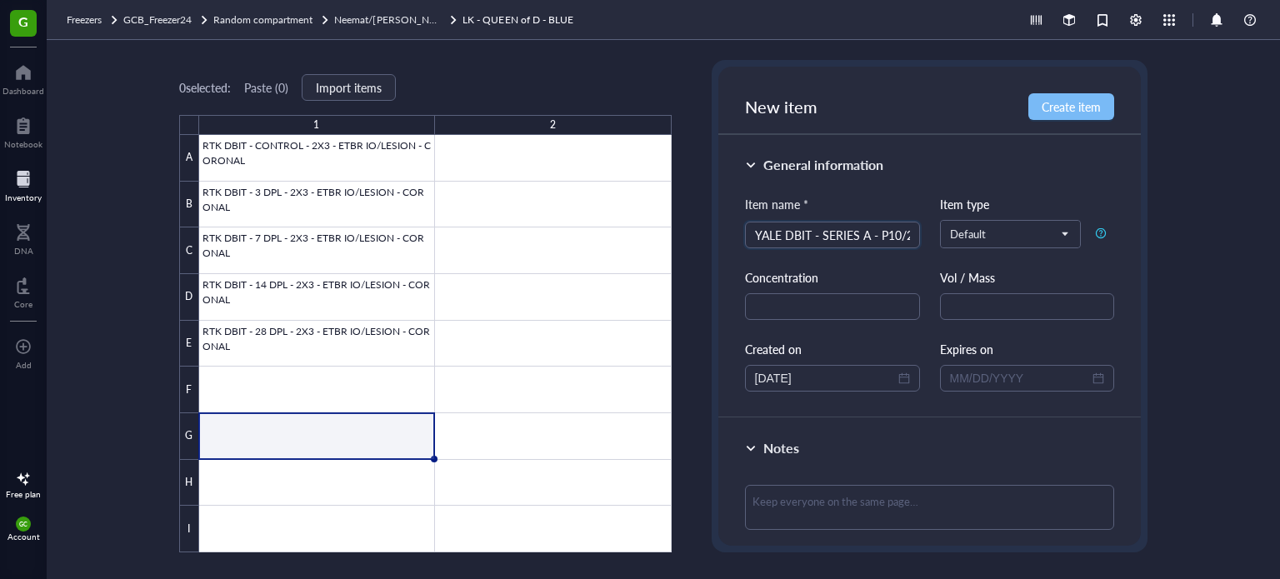
click at [1075, 105] on span "Create item" at bounding box center [1071, 106] width 59 height 13
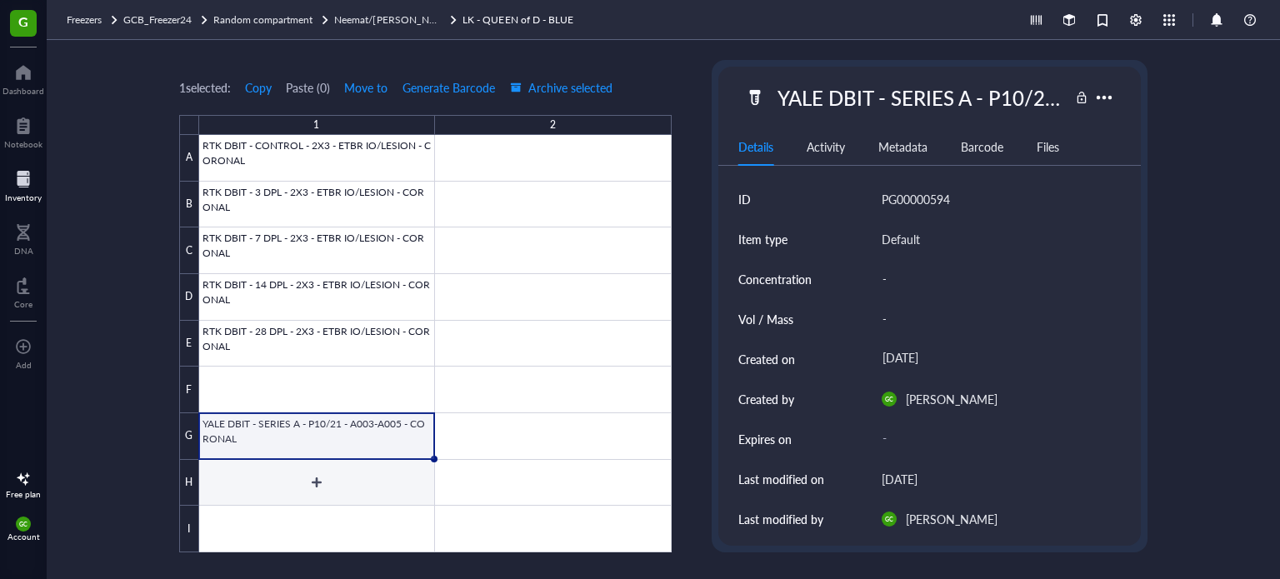
click at [333, 474] on div at bounding box center [435, 344] width 473 height 418
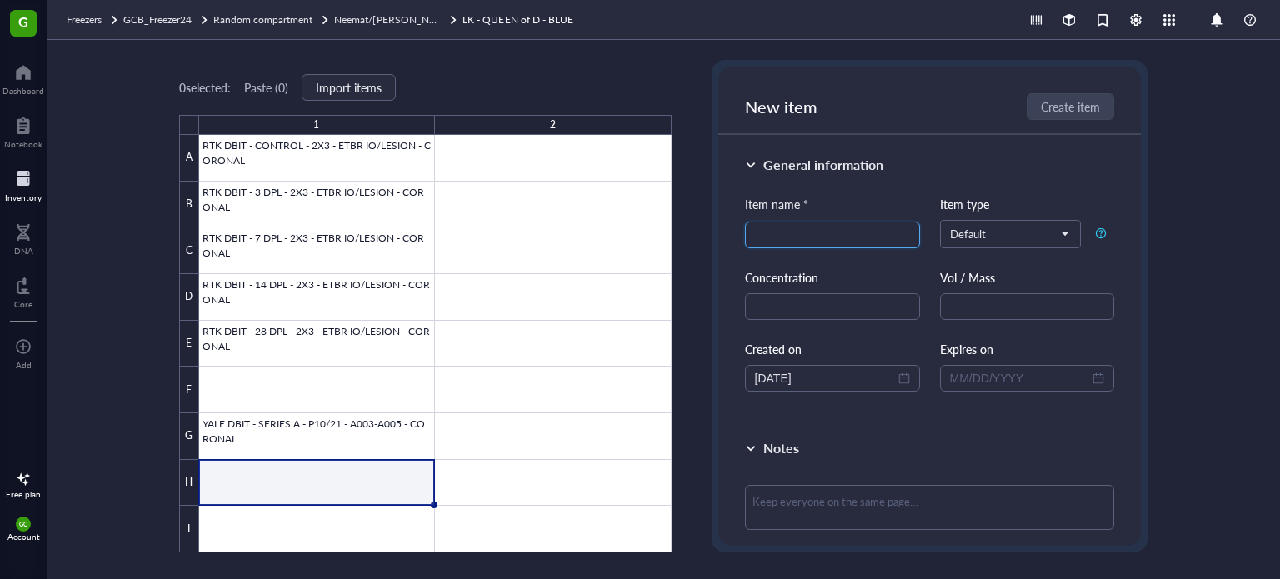
click at [825, 234] on input "search" at bounding box center [832, 235] width 155 height 25
paste input "YALE DBIT - SERIES A - P10/21 - A003-A005 - CORONAL"
click at [882, 236] on input "YALE DBIT - SERIES A - P10/21 - A003-A005 - CORONAL" at bounding box center [832, 235] width 155 height 25
type input "YALE DBIT - SERIES A - P10/21 - A008-A010 - CORONAL"
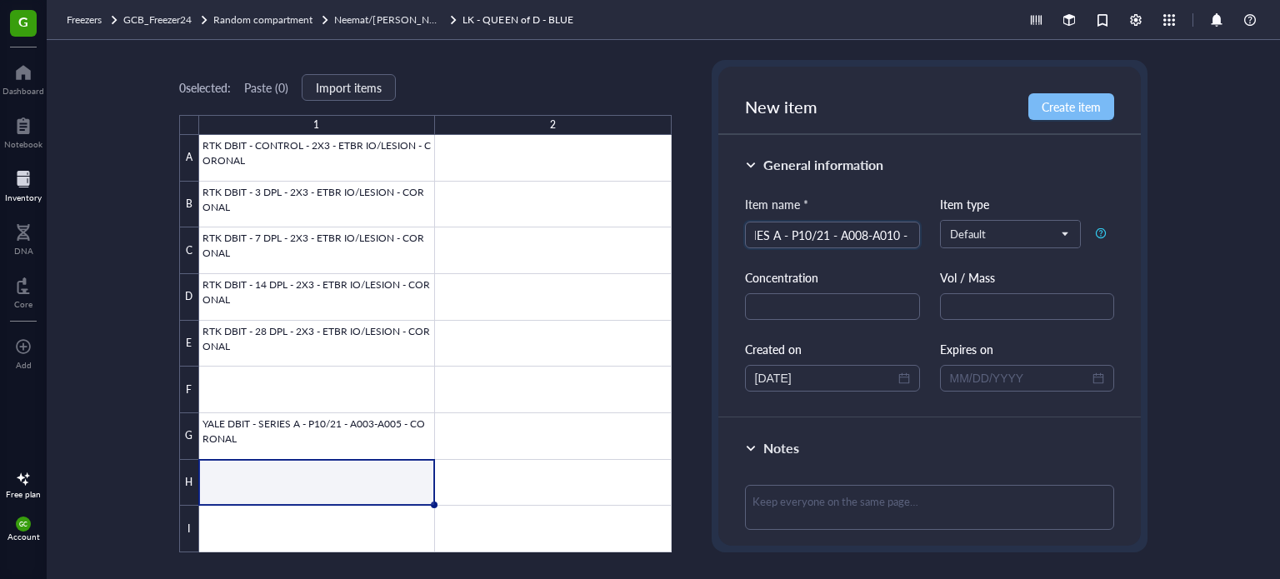
click at [1062, 108] on span "Create item" at bounding box center [1071, 106] width 59 height 13
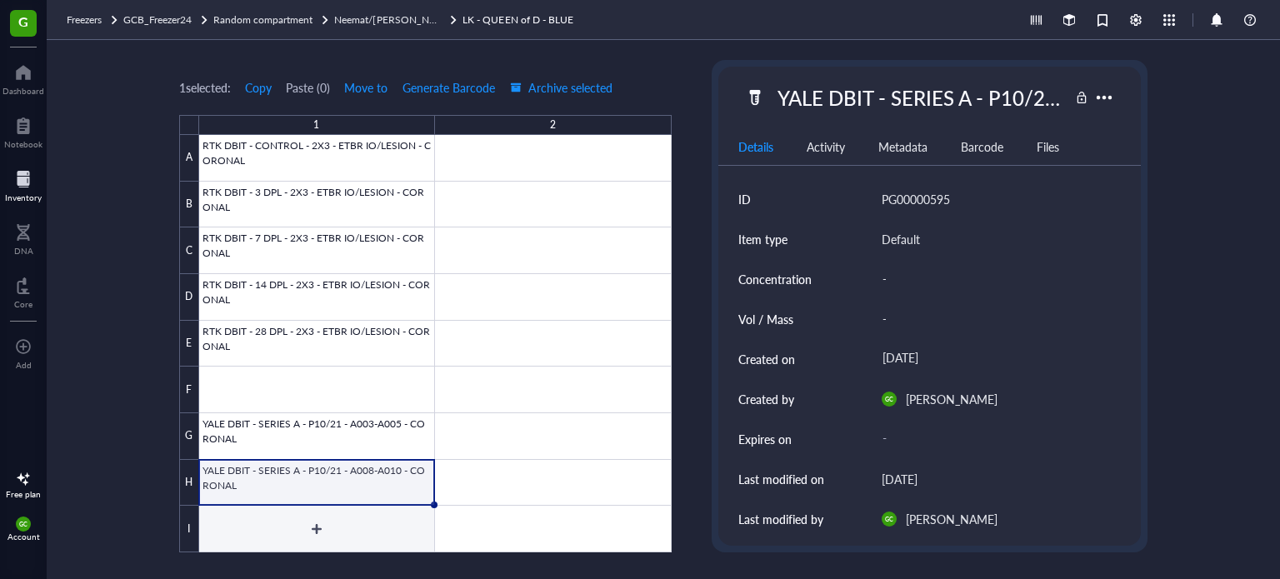
click at [323, 518] on div at bounding box center [435, 344] width 473 height 418
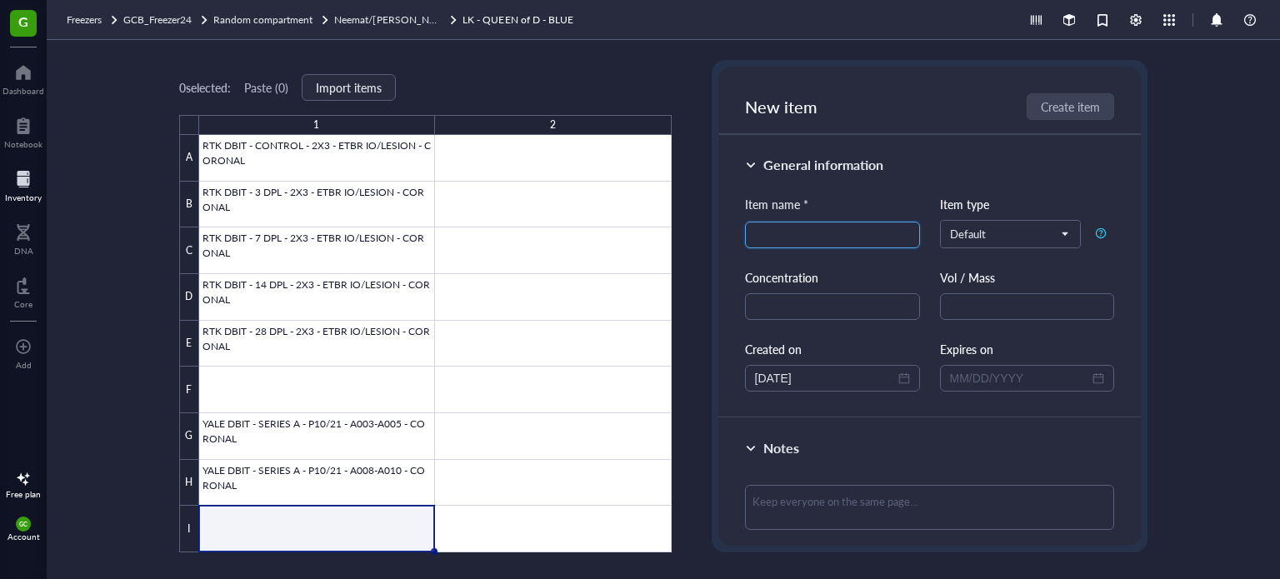
paste input "YALE DBIT - SERIES A - P10/21 - A003-A005 - CORONAL"
type input "YALE DBIT - SERIES A - P10/21 - A003-A005 - CORONAL"
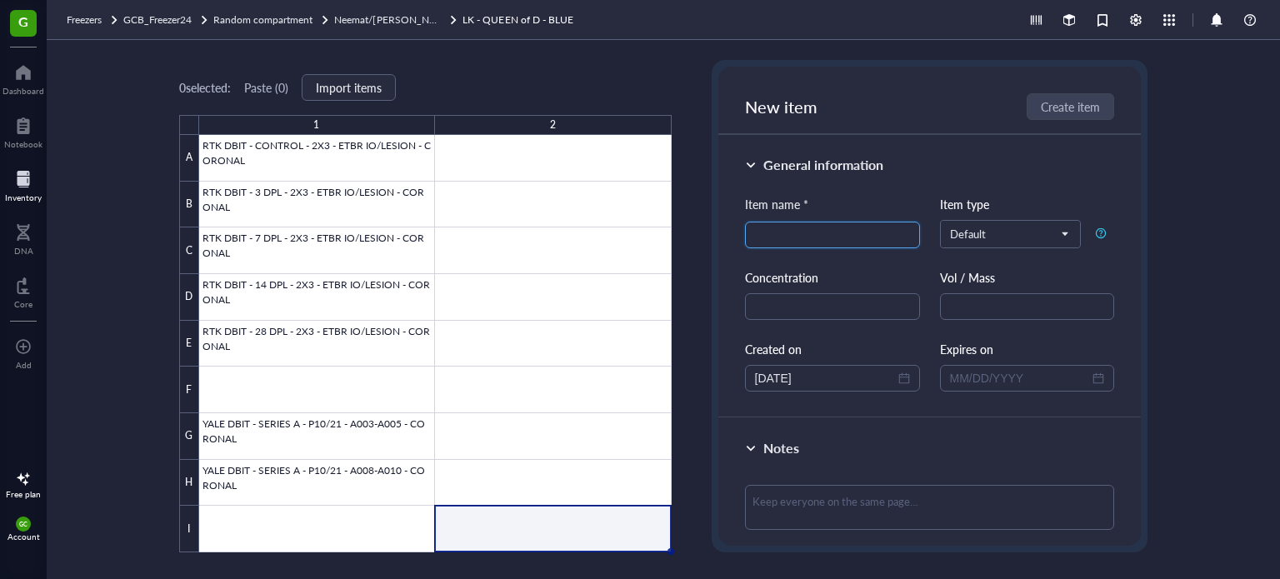
click at [829, 234] on input "search" at bounding box center [832, 235] width 155 height 25
type input "YALE DBIT - SERIES A - P10/21 - A003-A005 - CORONAL"
click at [335, 526] on div at bounding box center [435, 344] width 473 height 418
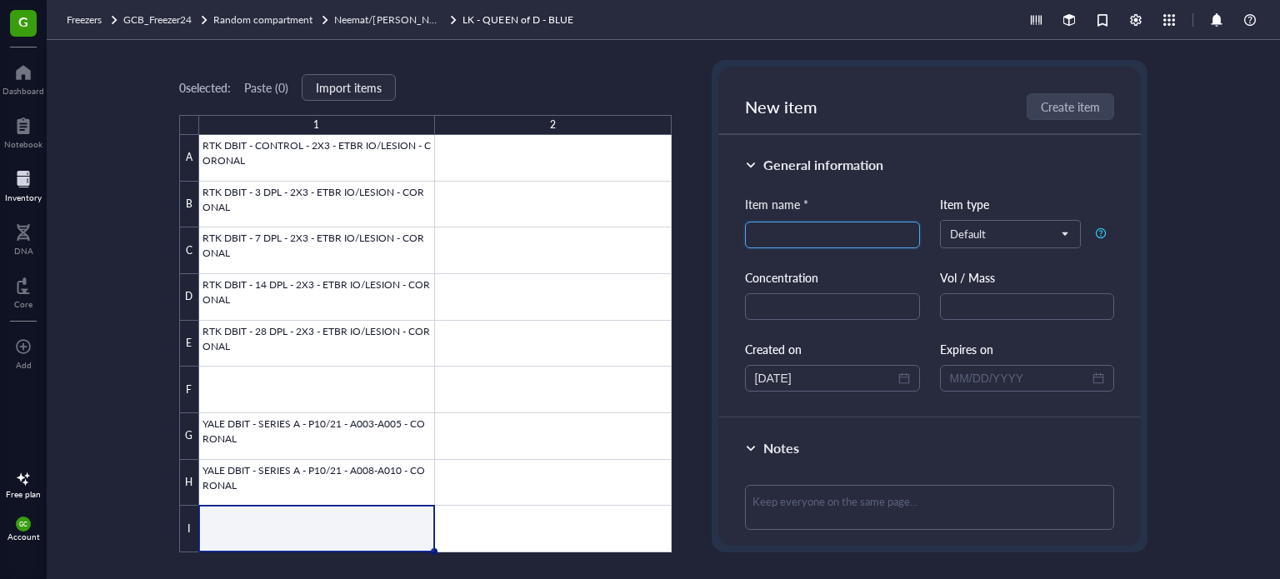
click at [814, 232] on input "search" at bounding box center [832, 235] width 155 height 25
paste input "YALE DBIT - SERIES A - P10/21 - A003-A005 - CORONAL"
click at [806, 234] on input "YALE DBIT - SERIES A - P10/21 - A003-A005 - CORONAL" at bounding box center [832, 235] width 155 height 25
type input "YALE DBIT - SERIES A - P10/21 - A013-A015 - CORONAL"
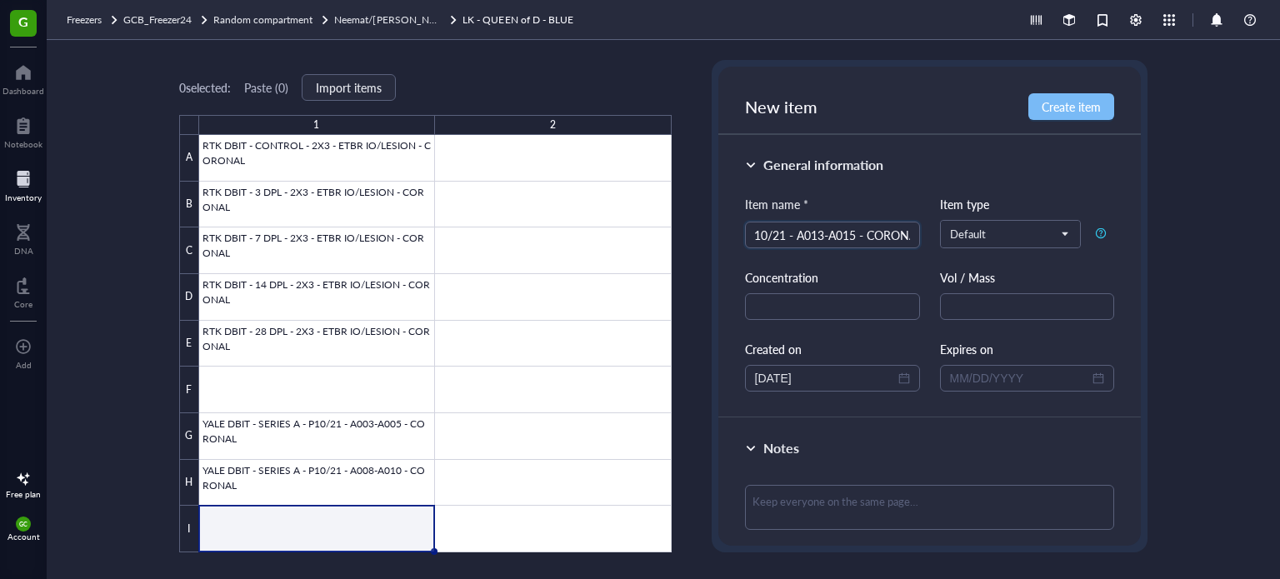
click at [1065, 113] on span "Create item" at bounding box center [1071, 106] width 59 height 13
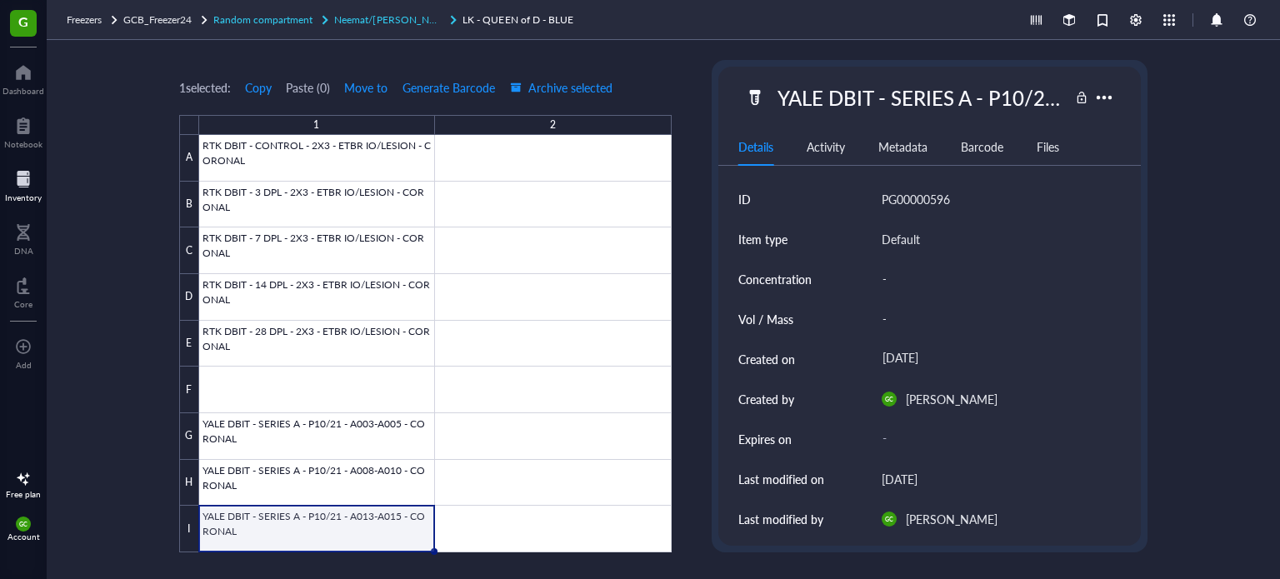
click at [378, 20] on span "Neemat/[PERSON_NAME] Tray2" at bounding box center [407, 20] width 146 height 14
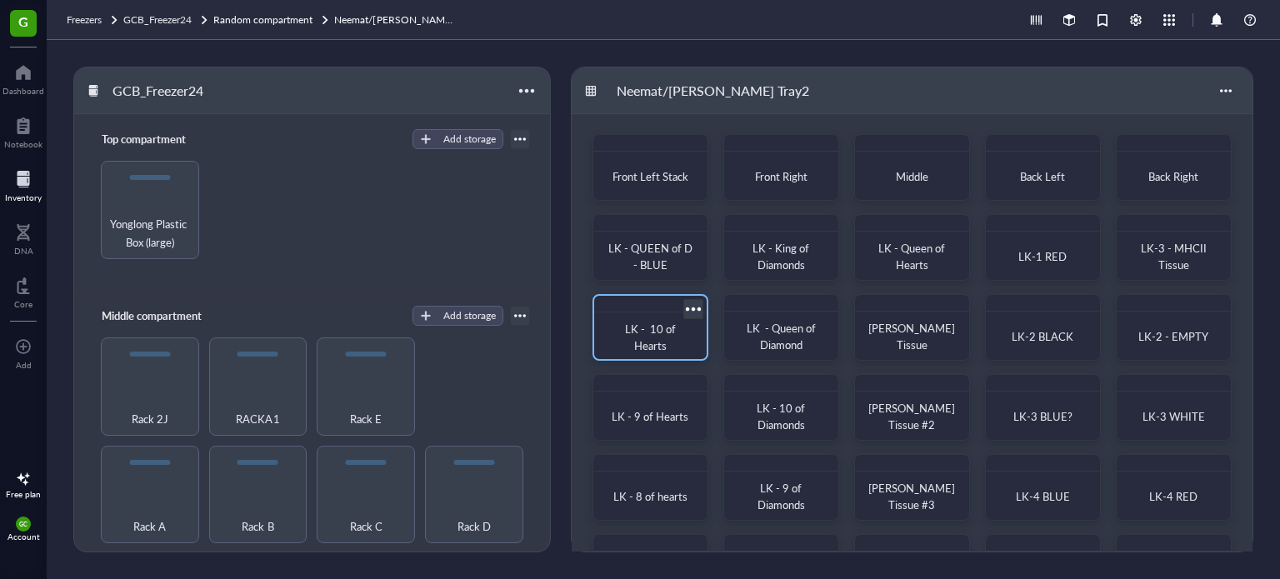
click at [676, 336] on span "LK - 10 of Hearts" at bounding box center [651, 337] width 53 height 33
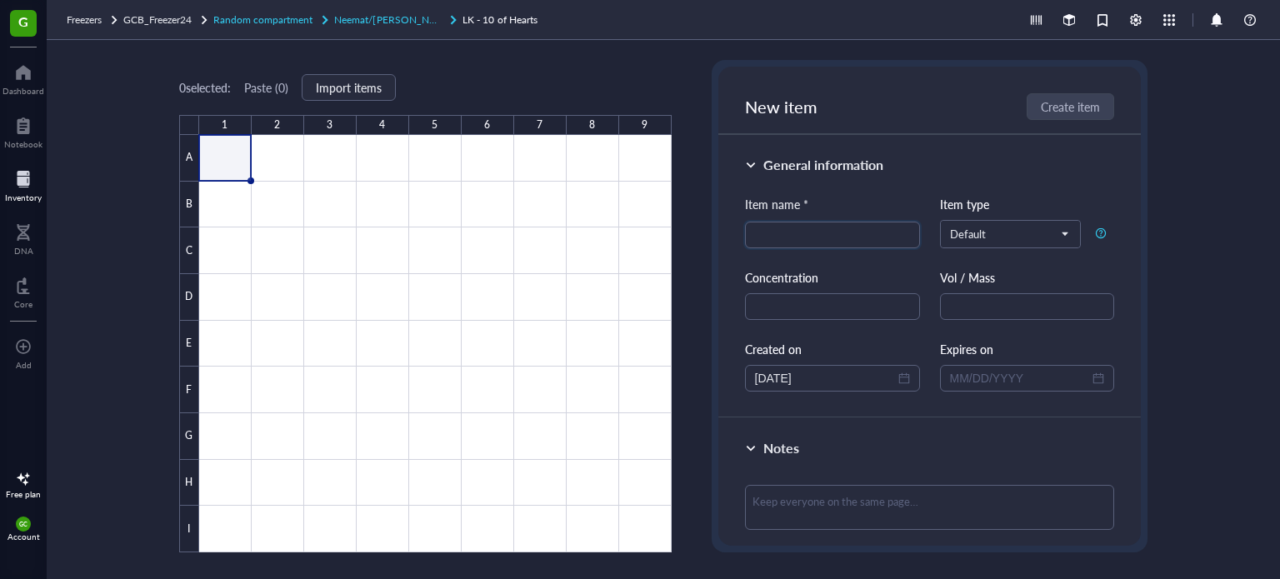
click at [388, 18] on span "Neemat/[PERSON_NAME] Tray2" at bounding box center [407, 20] width 146 height 14
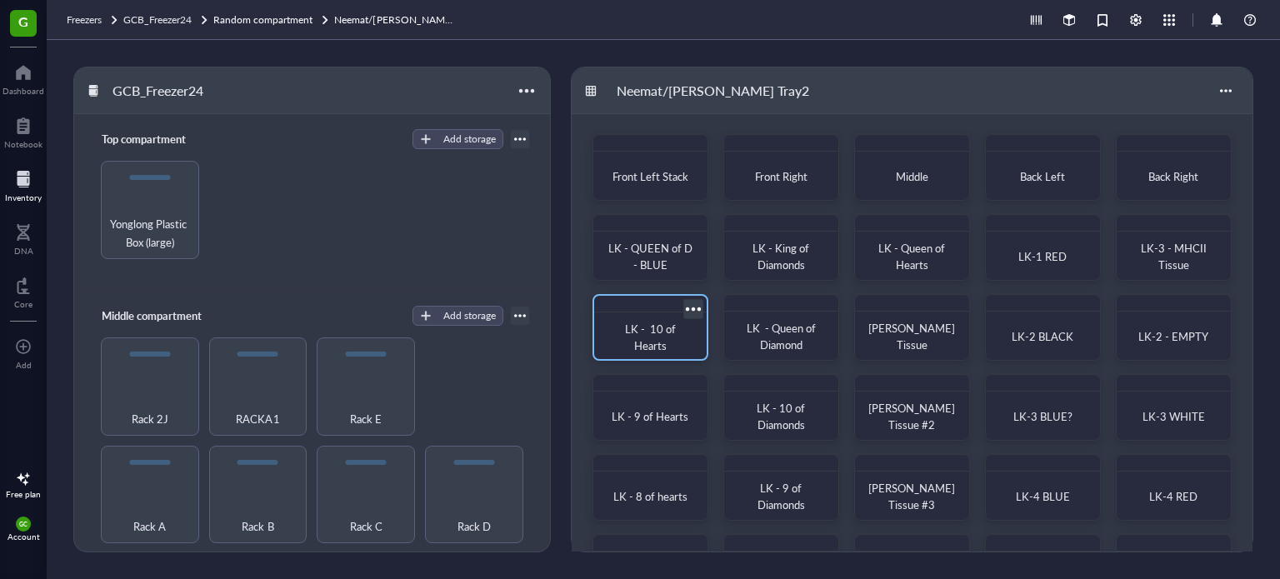
drag, startPoint x: 691, startPoint y: 307, endPoint x: 671, endPoint y: 313, distance: 21.1
click at [671, 313] on div "LK - 10 of Hearts" at bounding box center [651, 327] width 116 height 67
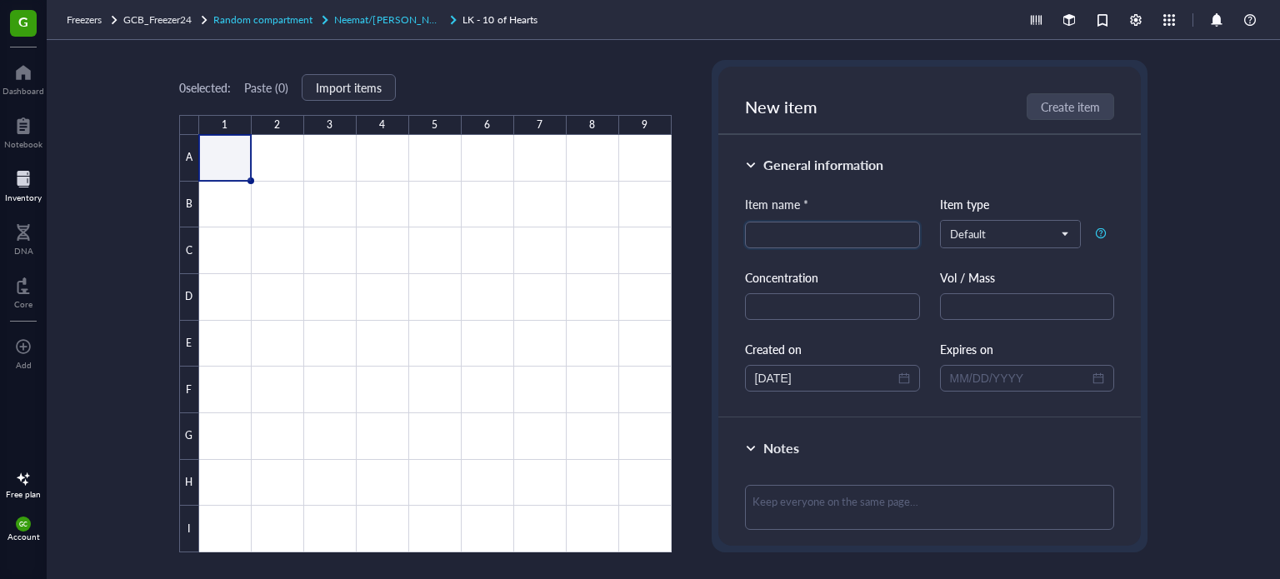
click at [408, 19] on span "Neemat/[PERSON_NAME] Tray2" at bounding box center [407, 20] width 146 height 14
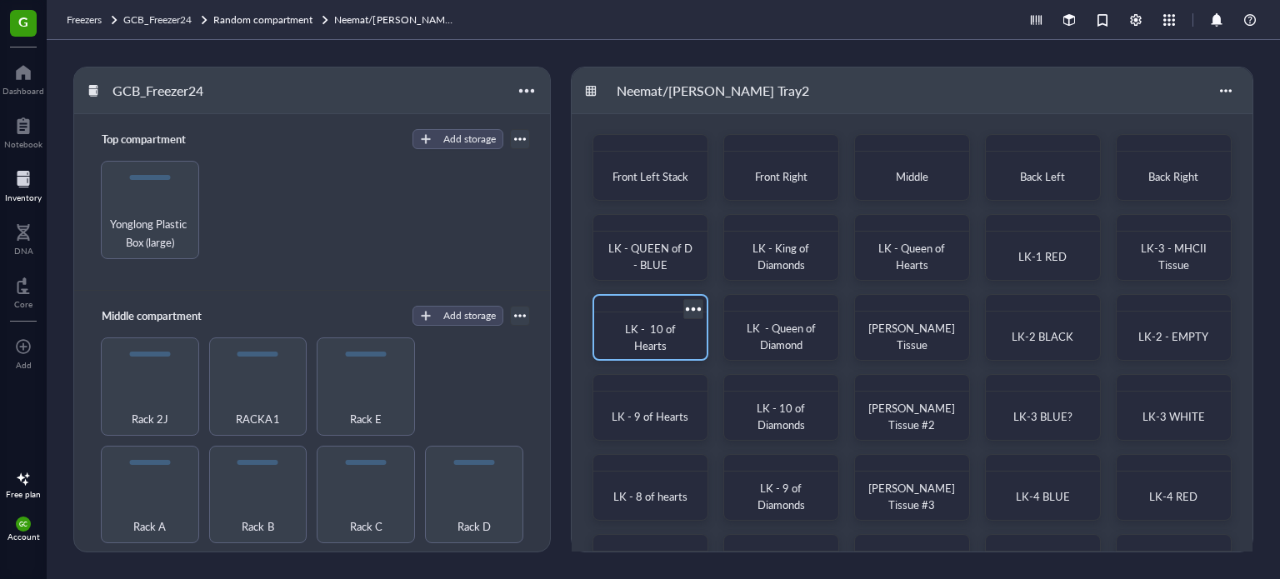
click at [690, 308] on div at bounding box center [693, 309] width 24 height 24
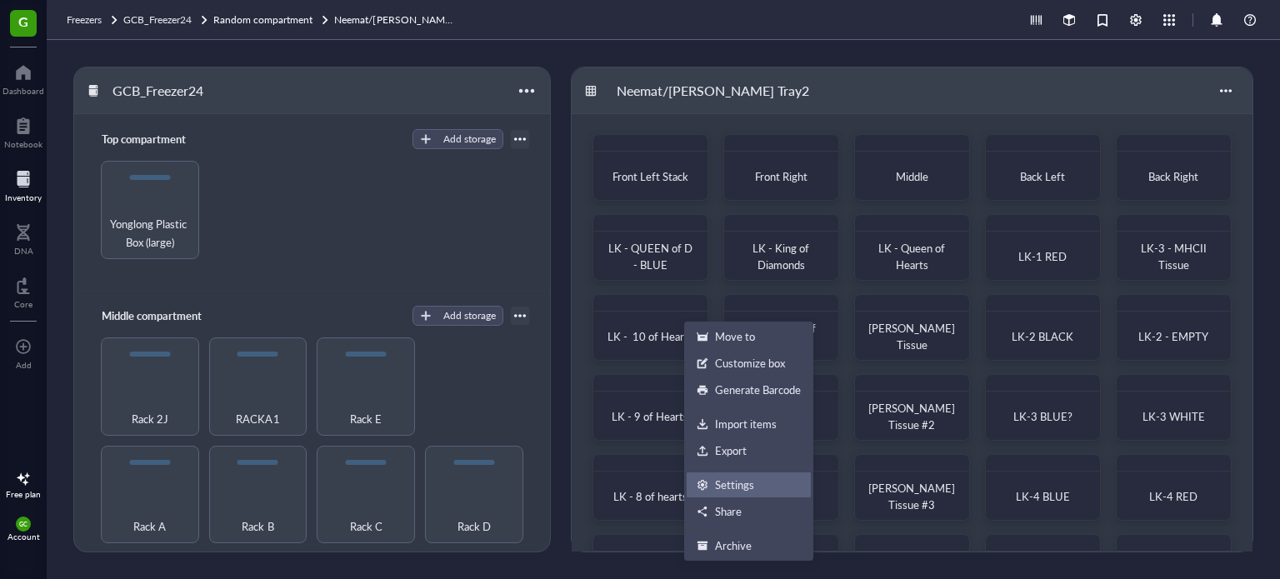
click at [749, 483] on div "Settings" at bounding box center [734, 485] width 39 height 15
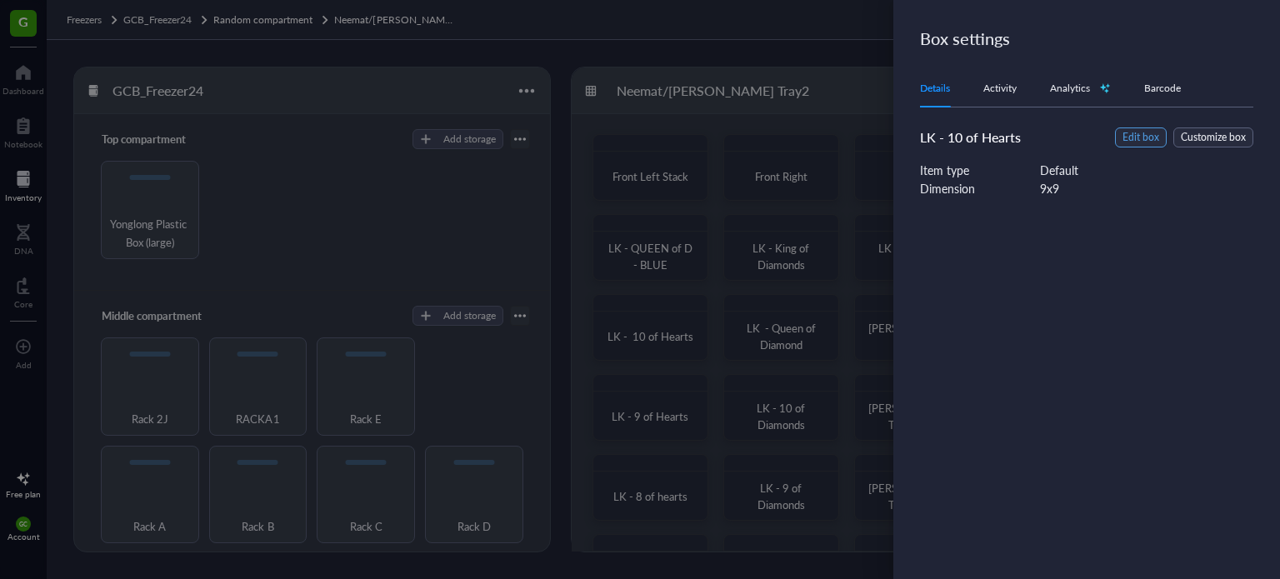
click at [1150, 137] on span "Edit box" at bounding box center [1141, 138] width 37 height 16
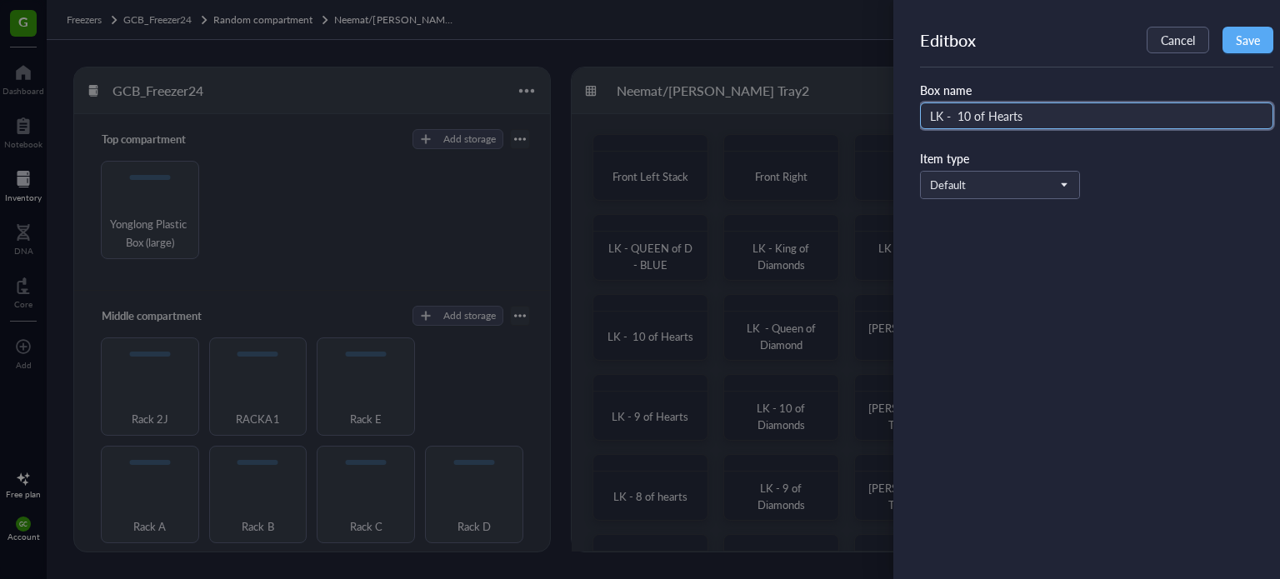
drag, startPoint x: 1028, startPoint y: 114, endPoint x: 929, endPoint y: 114, distance: 99.2
click at [929, 114] on input "LK - 10 of Hearts" at bounding box center [1096, 116] width 353 height 27
type input "A"
type input "LK - JACK OF D - WHITE"
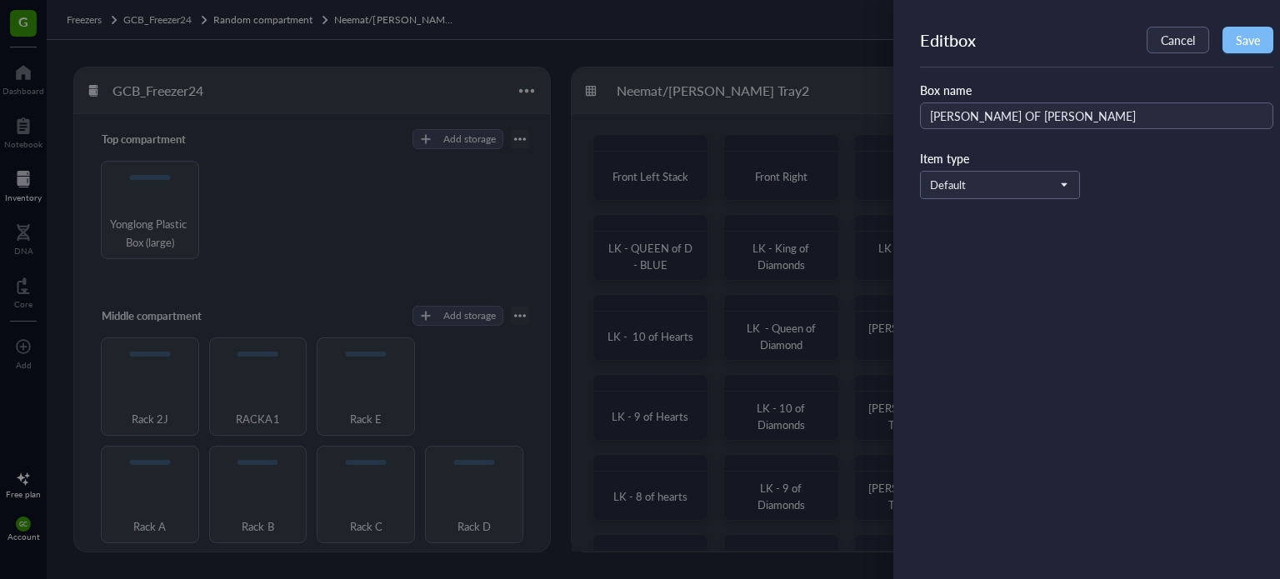
click at [1238, 39] on span "Save" at bounding box center [1248, 39] width 24 height 13
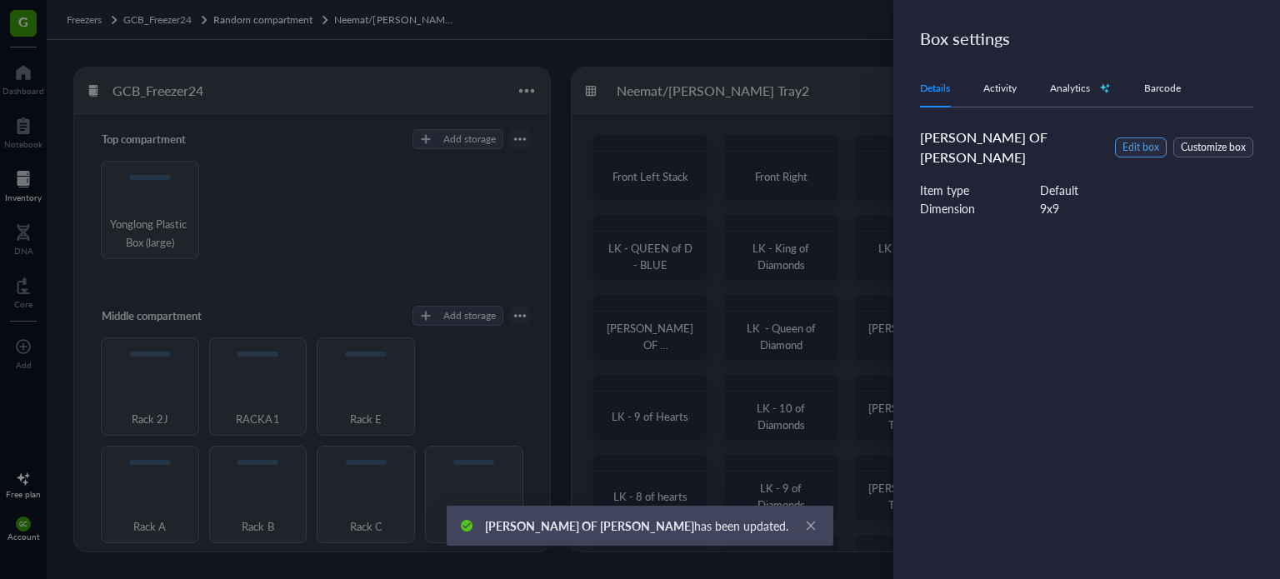
click at [1137, 140] on span "Edit box" at bounding box center [1141, 148] width 37 height 16
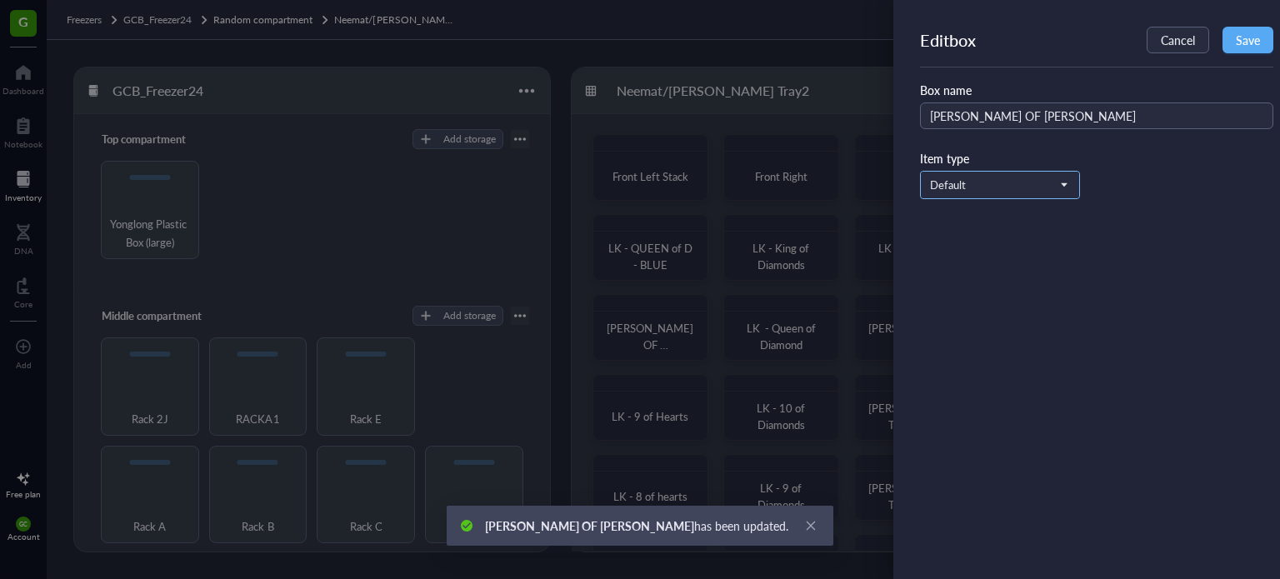
click at [1060, 178] on span "Default" at bounding box center [998, 185] width 137 height 15
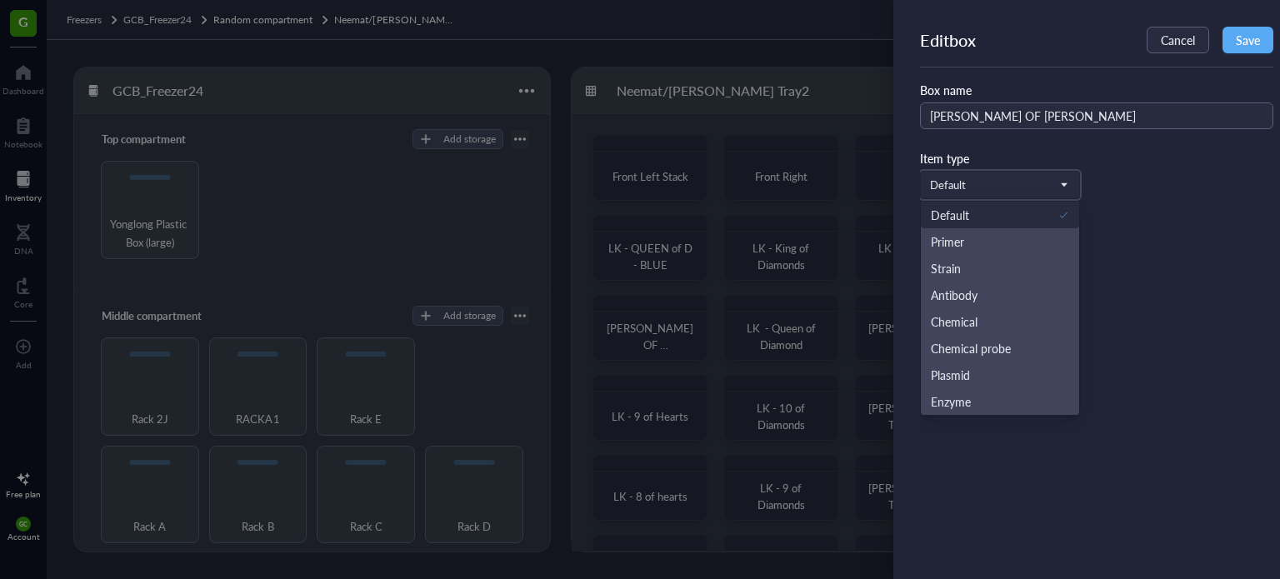
click at [1173, 166] on div "Item type" at bounding box center [1096, 158] width 353 height 18
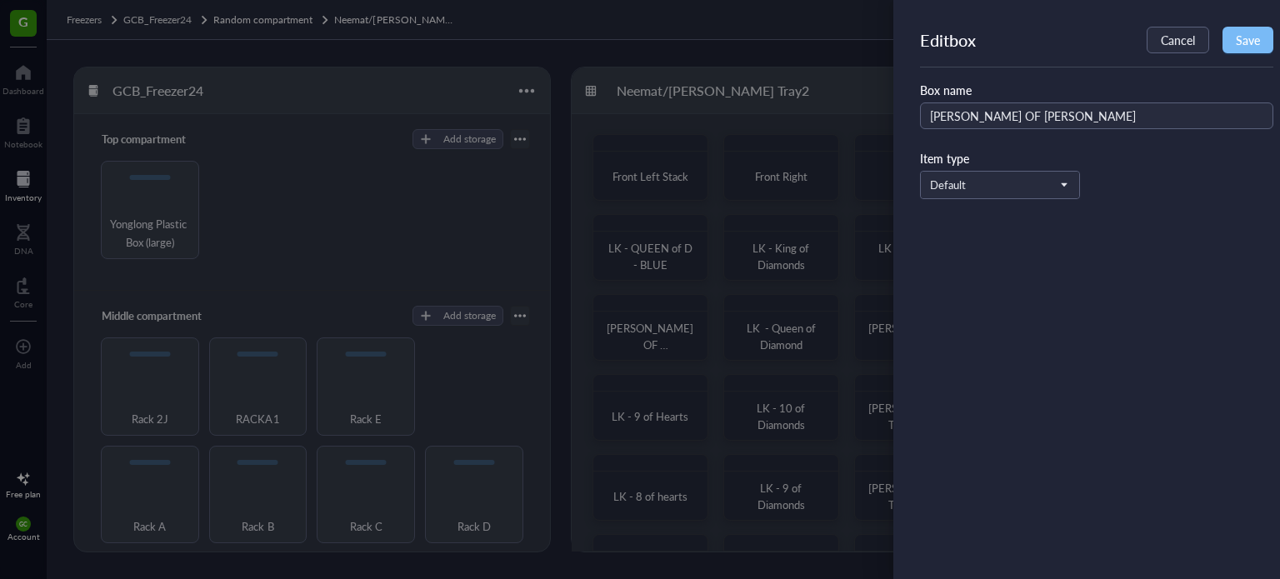
click at [1244, 36] on span "Save" at bounding box center [1248, 39] width 24 height 13
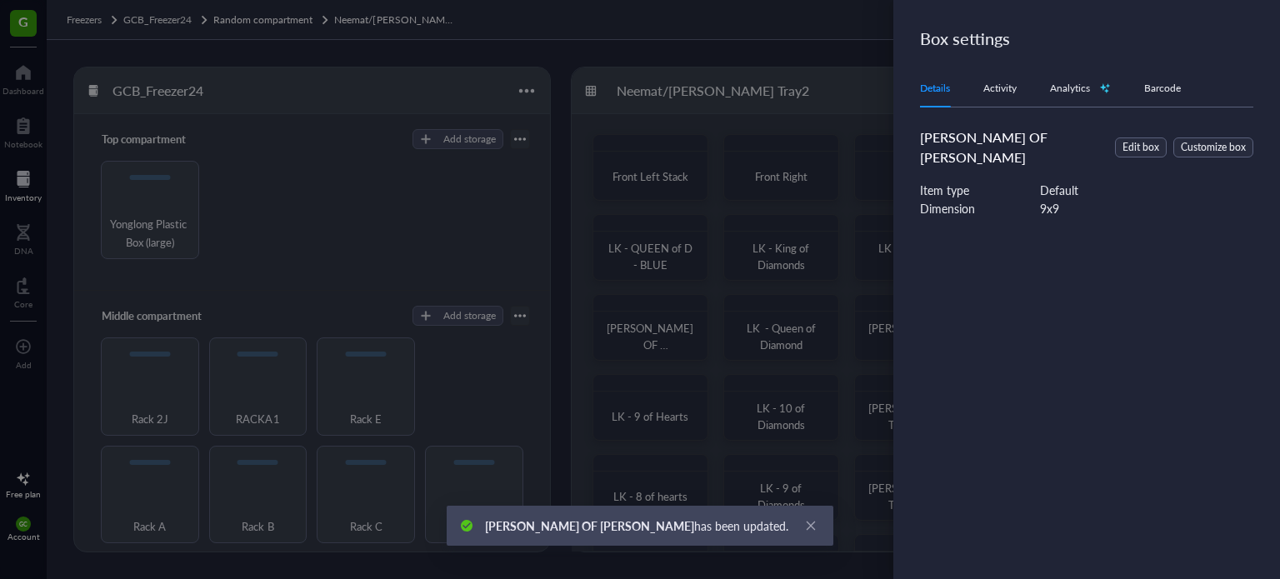
click at [675, 335] on div at bounding box center [640, 289] width 1280 height 579
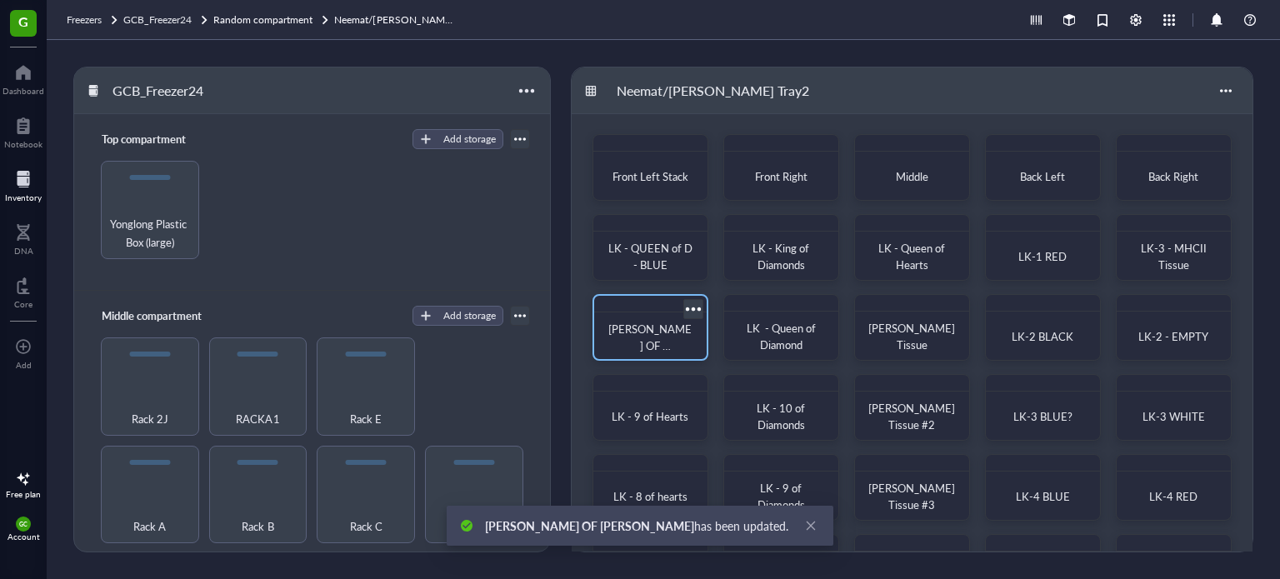
click at [689, 306] on div at bounding box center [693, 309] width 24 height 24
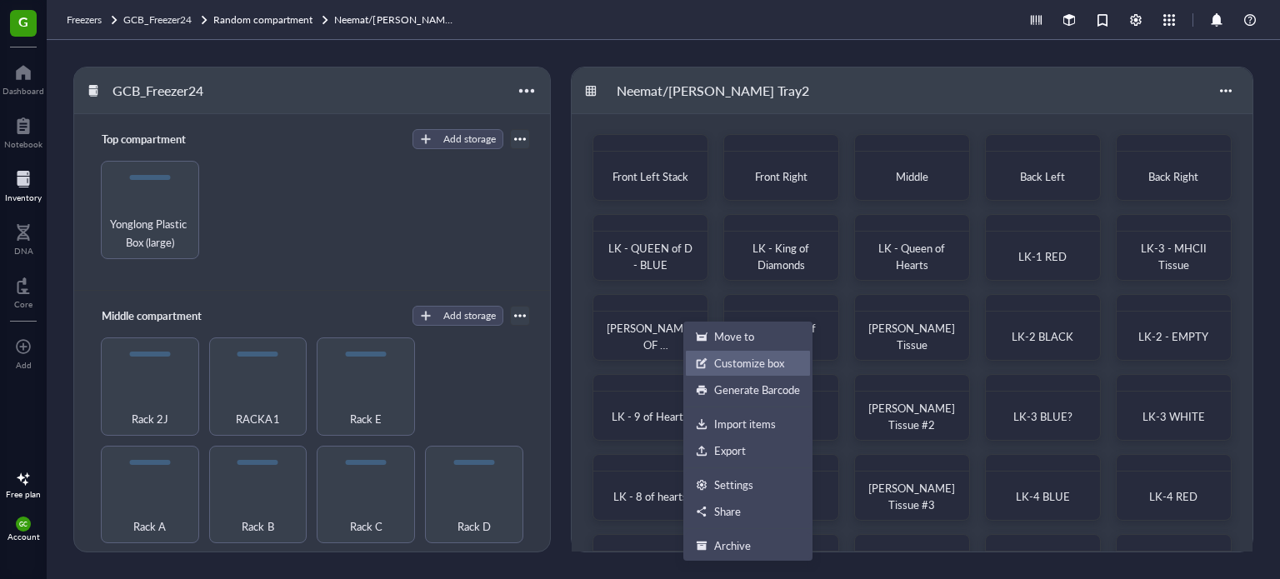
click at [745, 358] on div "Customize box" at bounding box center [749, 363] width 70 height 15
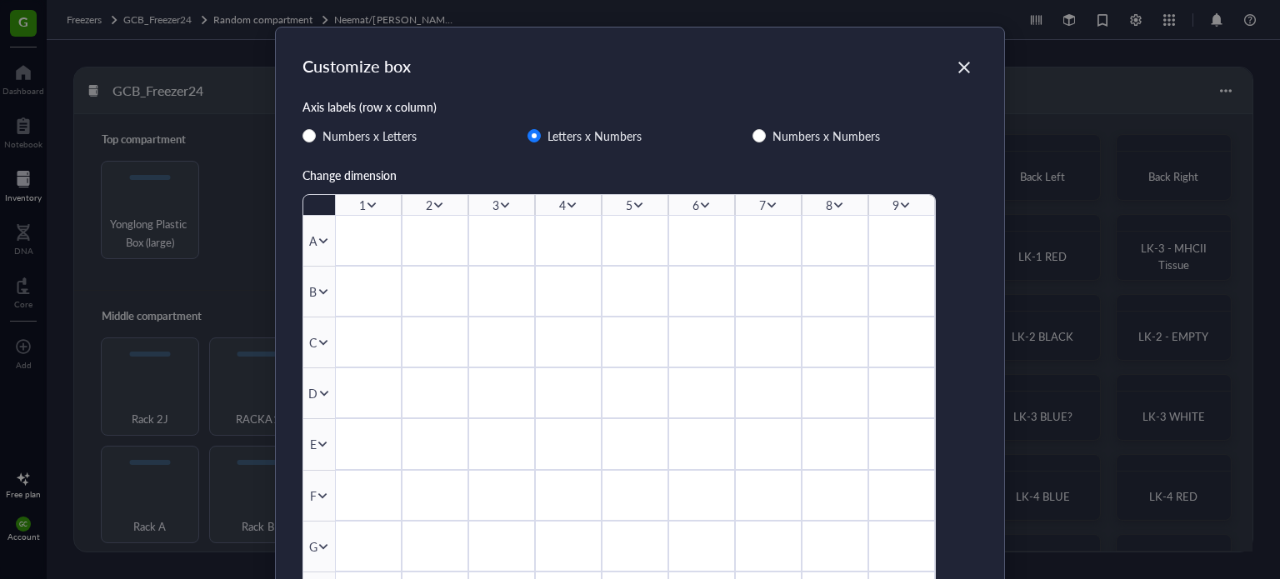
click at [901, 203] on icon at bounding box center [905, 206] width 9 height 6
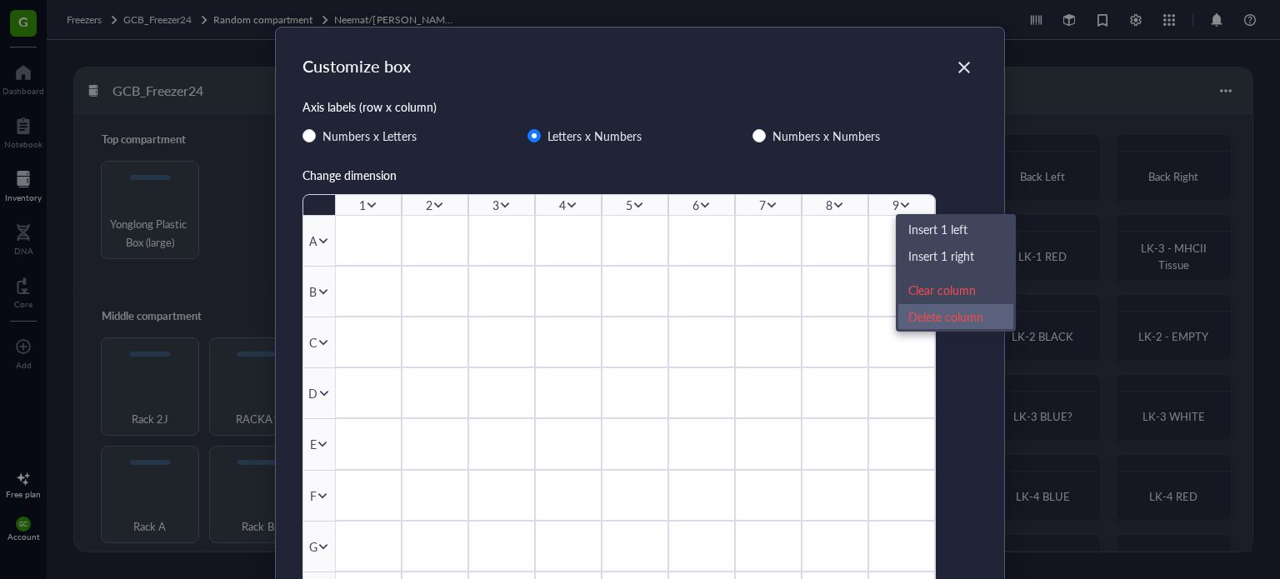
click at [934, 318] on div "Delete column" at bounding box center [956, 317] width 95 height 18
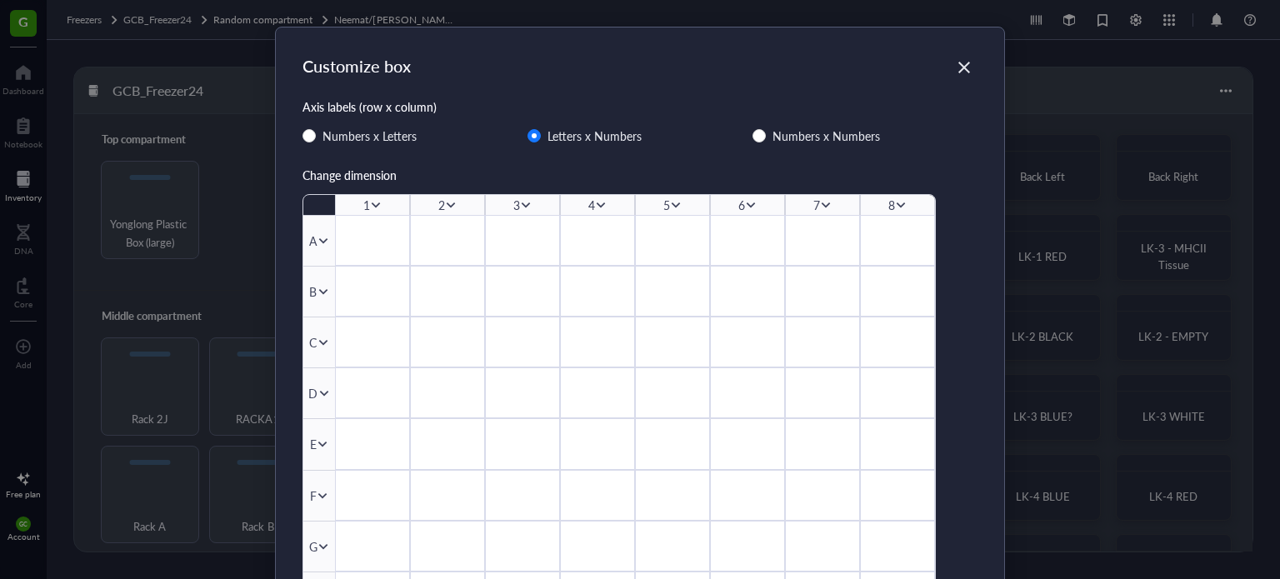
click at [823, 203] on icon at bounding box center [826, 205] width 12 height 12
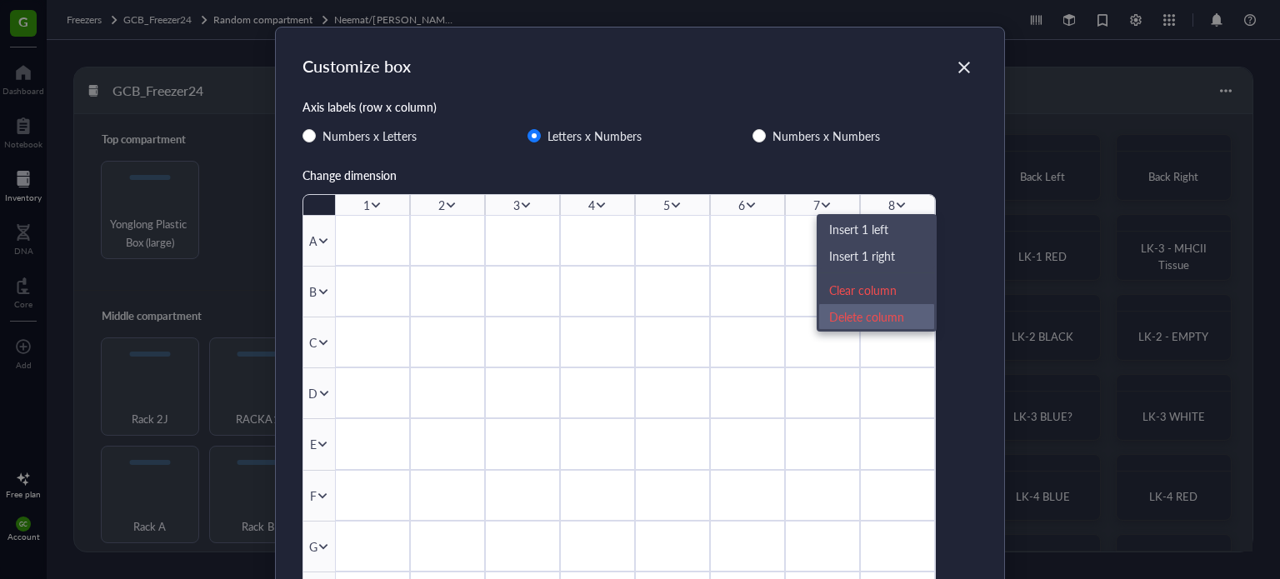
click at [850, 312] on div "Delete column" at bounding box center [876, 317] width 95 height 18
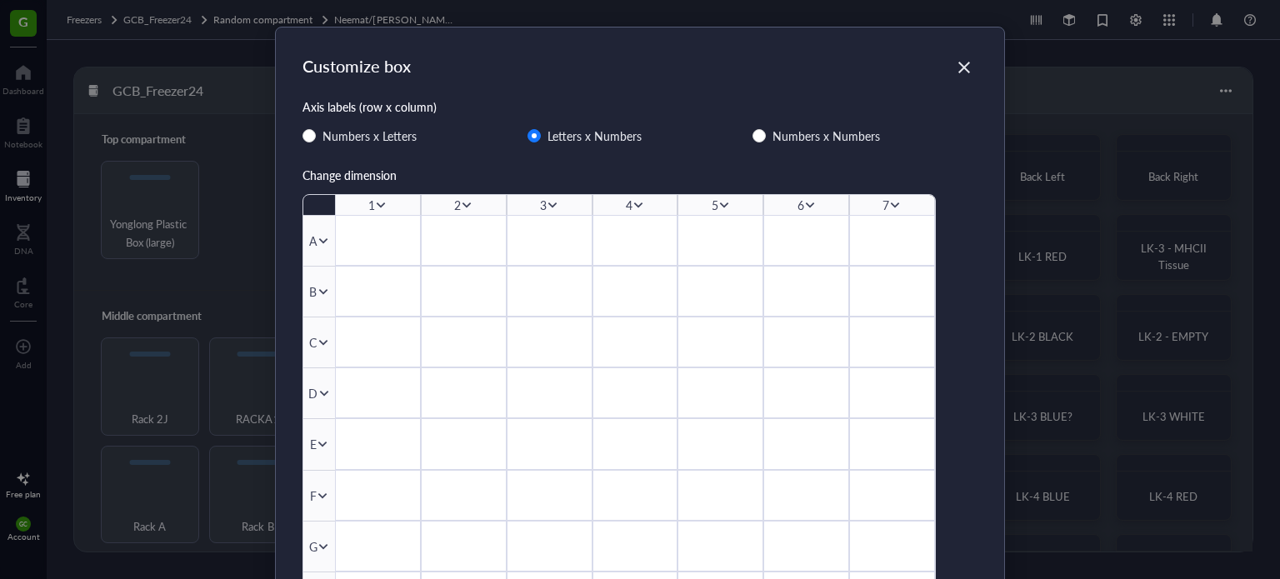
click at [889, 207] on icon at bounding box center [895, 205] width 12 height 12
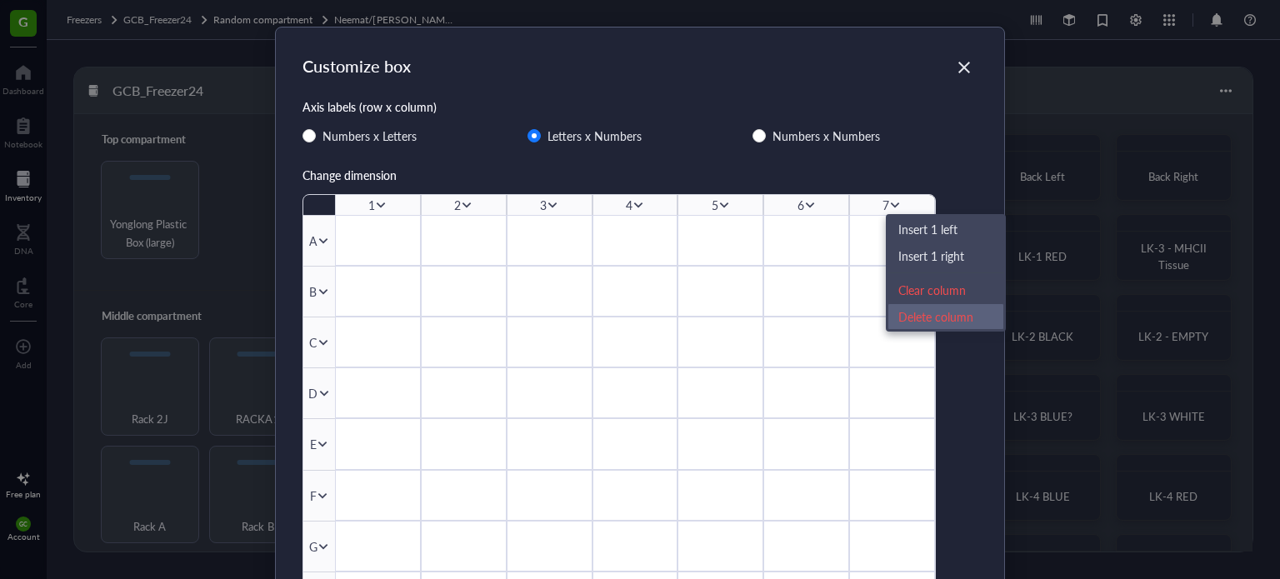
click at [902, 322] on div "Delete column" at bounding box center [946, 317] width 95 height 18
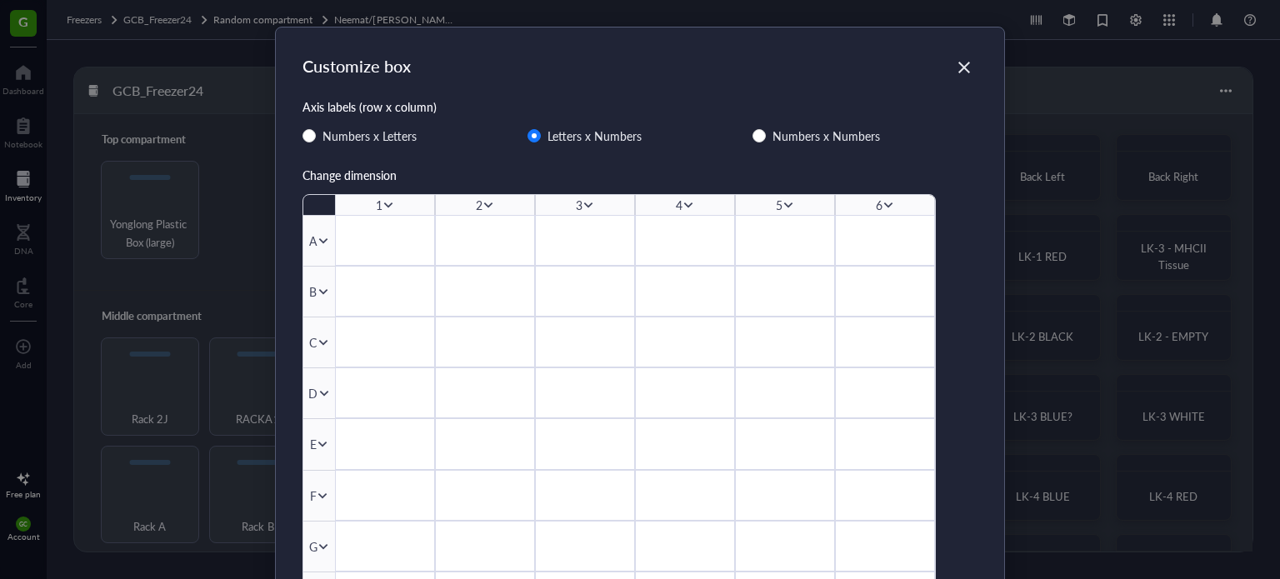
click at [809, 204] on div "5" at bounding box center [785, 205] width 100 height 20
click at [783, 204] on icon at bounding box center [789, 205] width 12 height 12
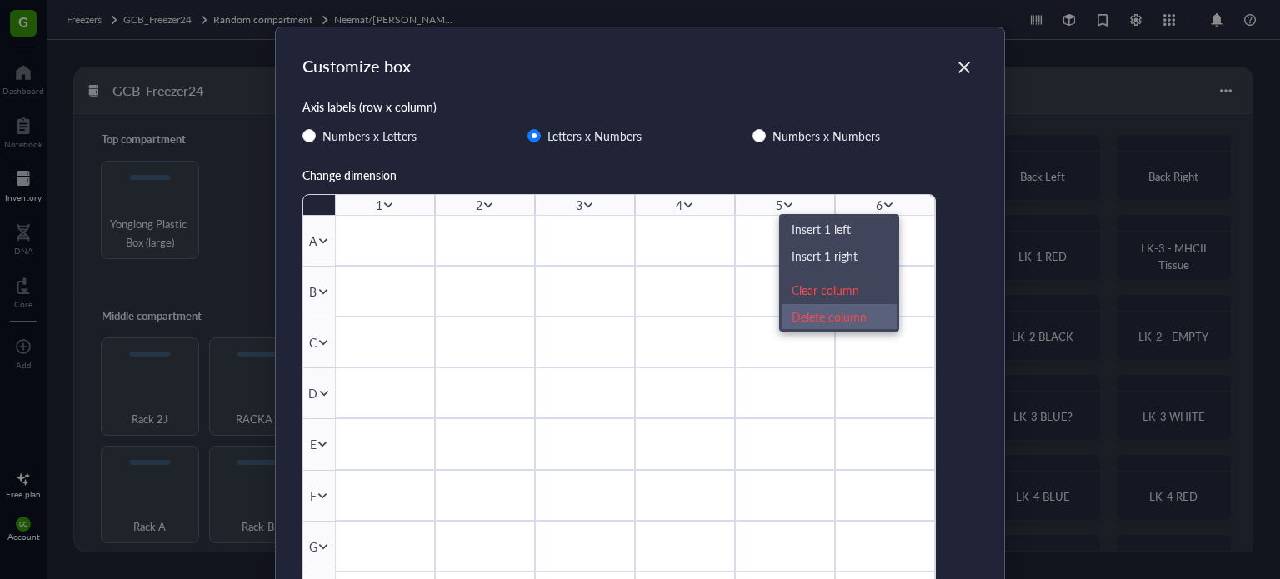
click at [848, 319] on div "Delete column" at bounding box center [839, 317] width 95 height 18
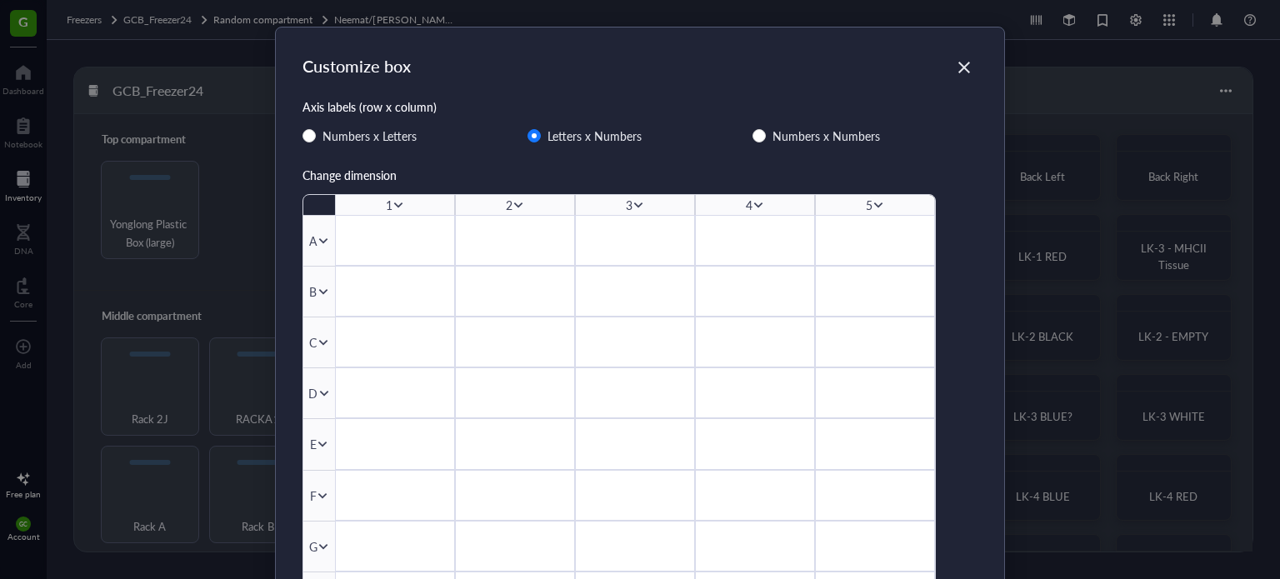
click at [874, 206] on icon at bounding box center [878, 206] width 9 height 6
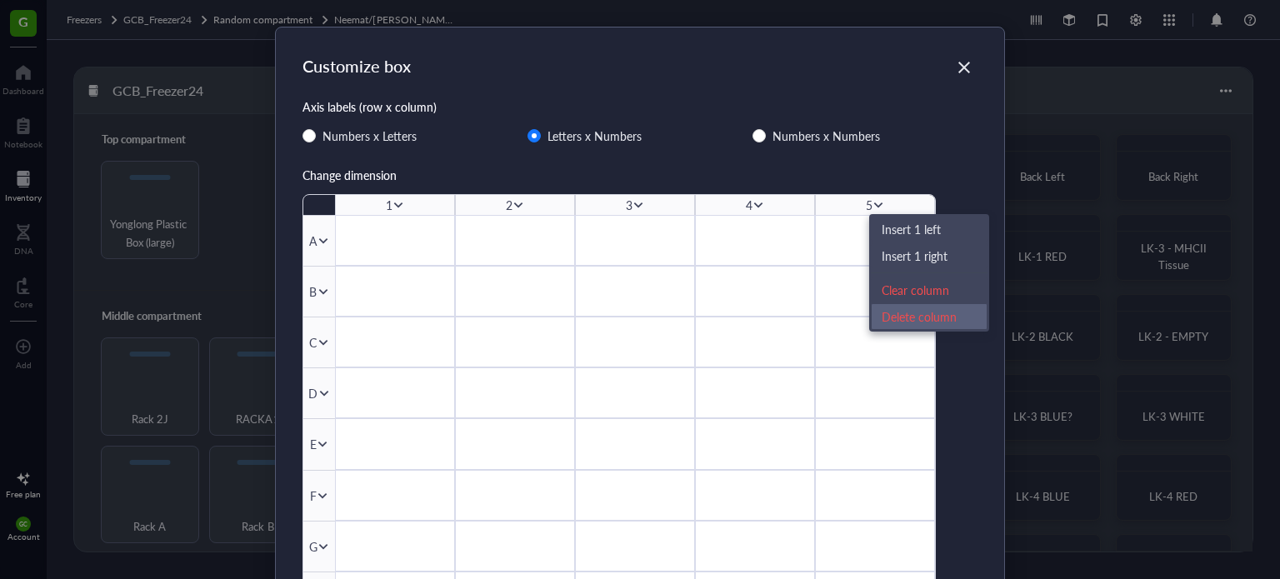
click at [898, 311] on div "Delete column" at bounding box center [929, 317] width 95 height 18
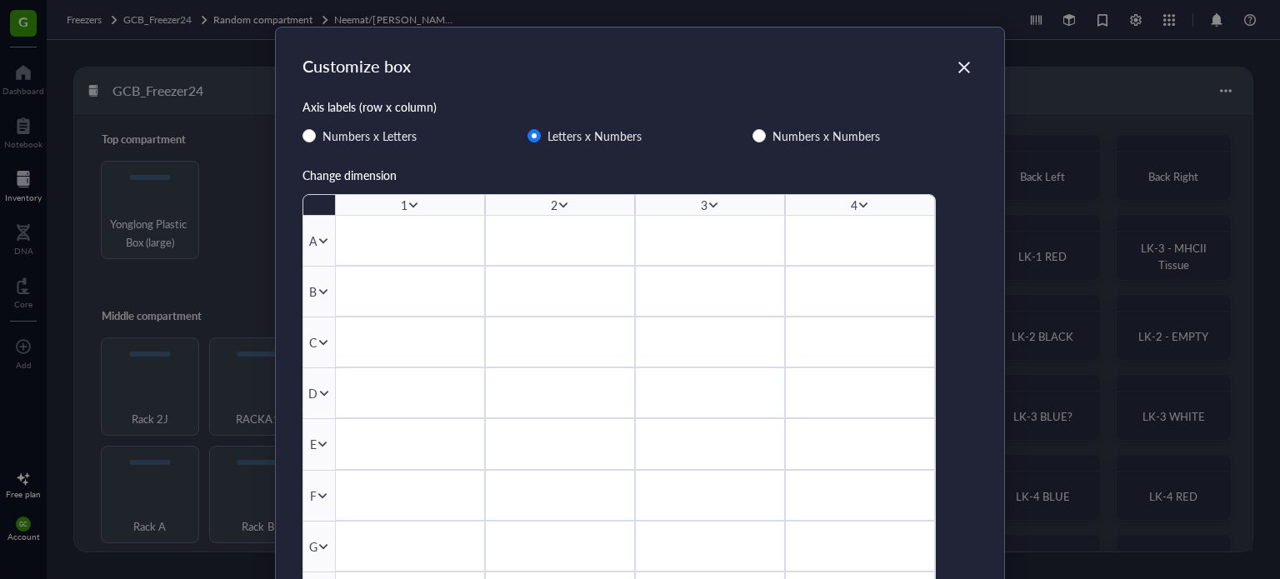
click at [859, 204] on icon at bounding box center [863, 206] width 9 height 6
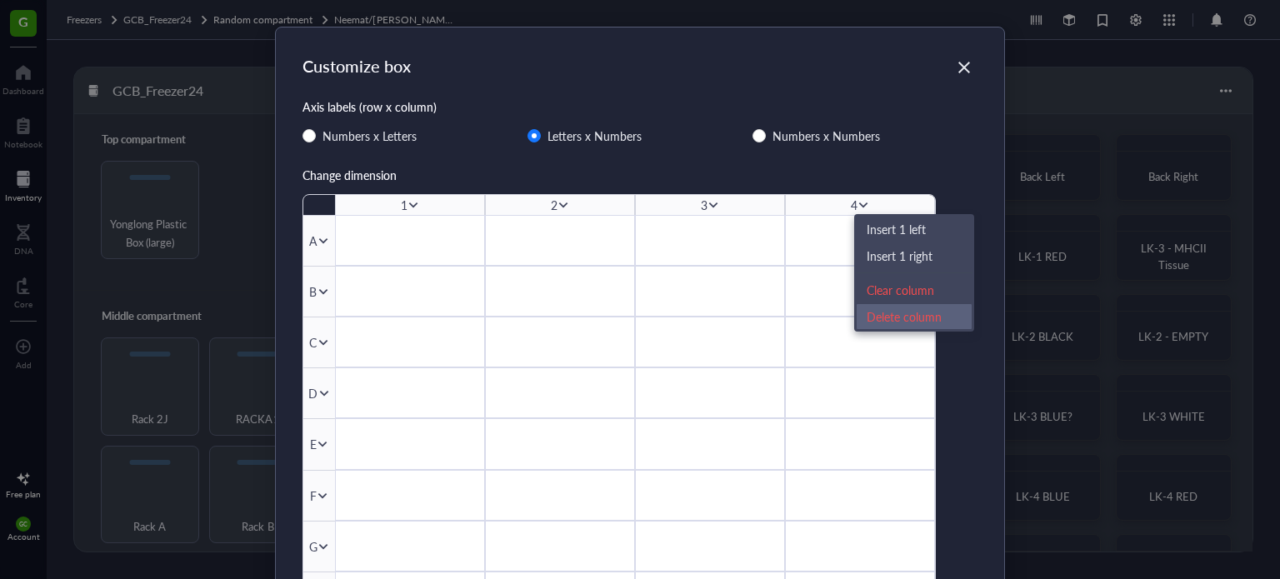
click at [880, 318] on div "Delete column" at bounding box center [914, 317] width 95 height 18
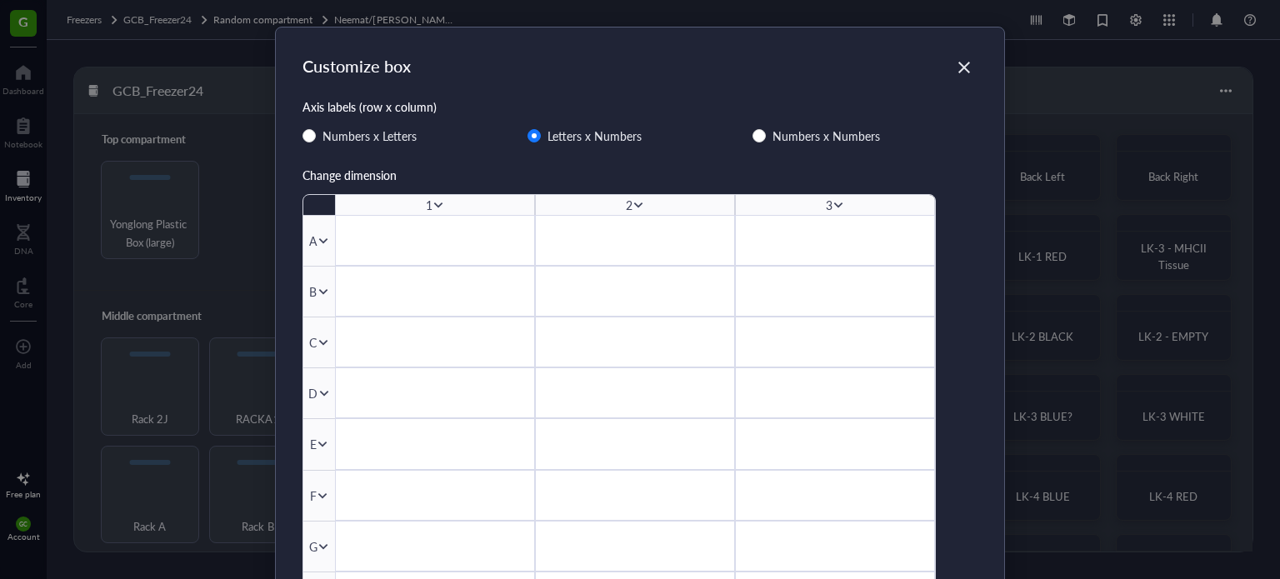
click at [834, 202] on icon at bounding box center [839, 205] width 12 height 12
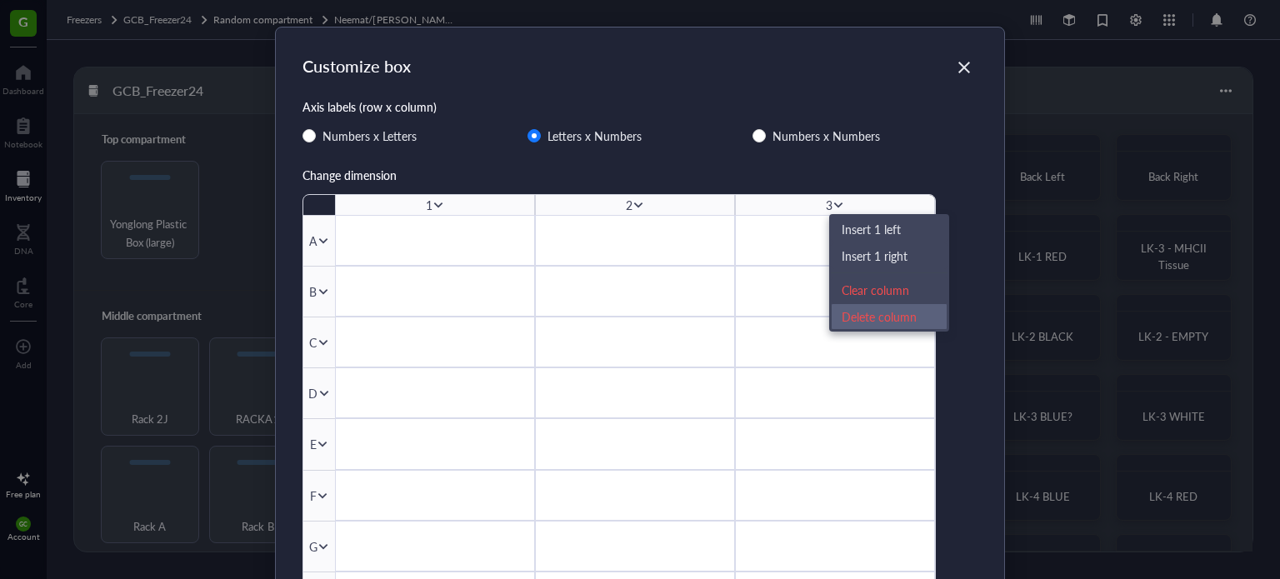
click at [884, 318] on div "Delete column" at bounding box center [889, 317] width 95 height 18
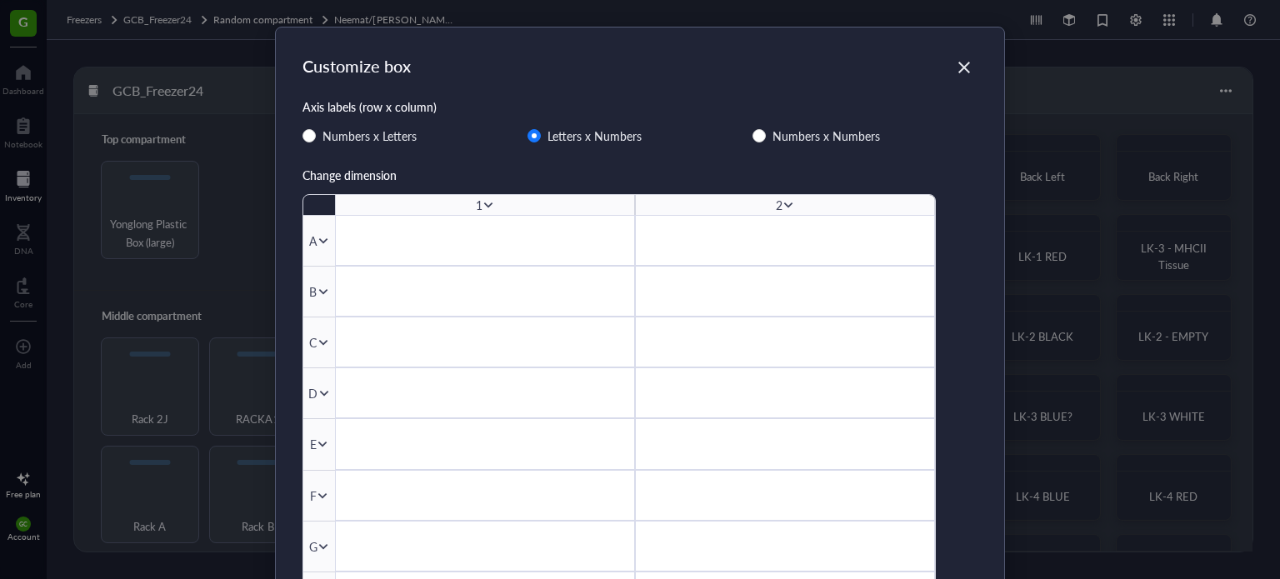
click at [465, 238] on div at bounding box center [485, 240] width 300 height 51
click at [964, 70] on icon "Close" at bounding box center [965, 68] width 12 height 12
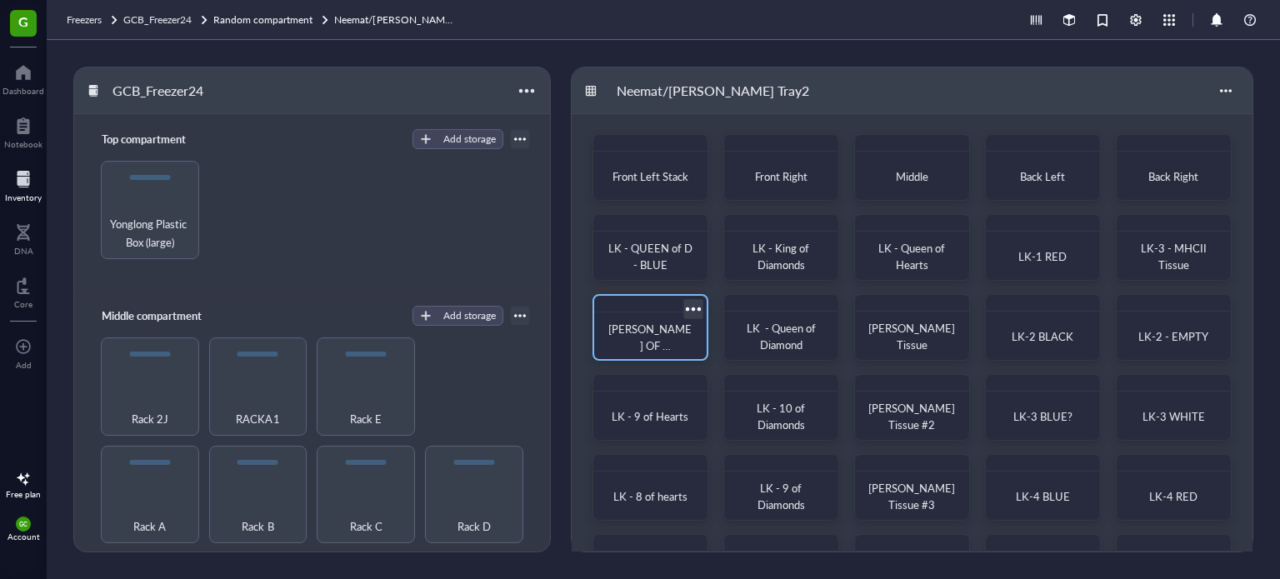
click at [657, 313] on div "LK - JACK OF D - WHITE" at bounding box center [651, 327] width 116 height 67
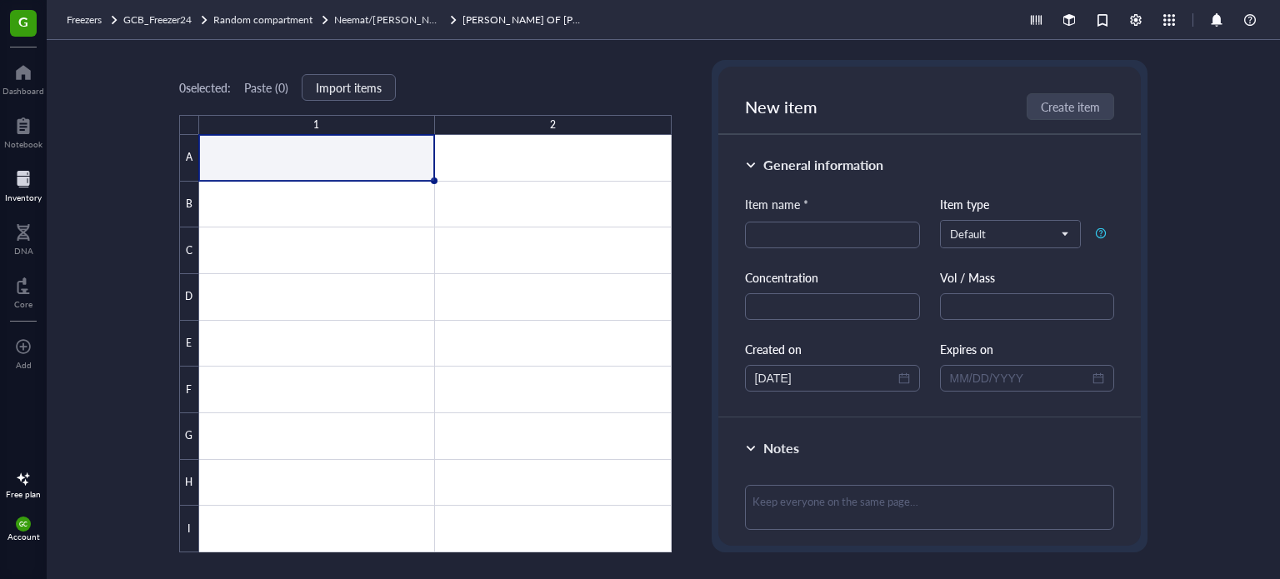
click at [1113, 519] on div "Notes" at bounding box center [930, 497] width 423 height 158
click at [817, 235] on input "search" at bounding box center [832, 235] width 155 height 25
type input "m"
type input "Myriam Srour - McGill - FCDII HUMAN TISSUE"
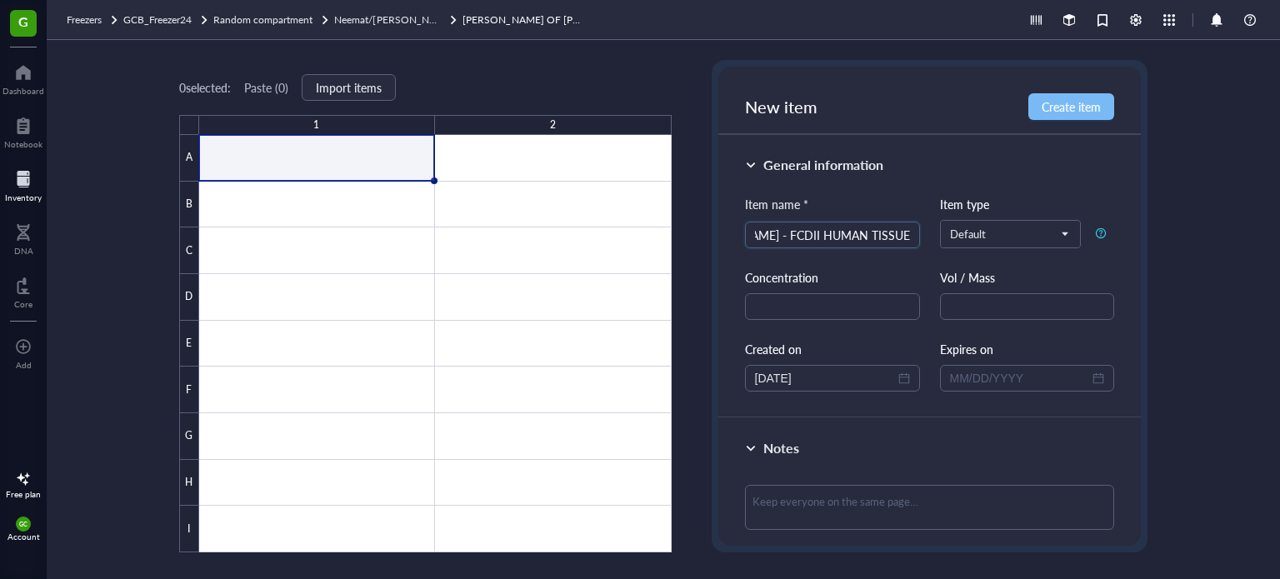
click at [1086, 100] on span "Create item" at bounding box center [1071, 106] width 59 height 13
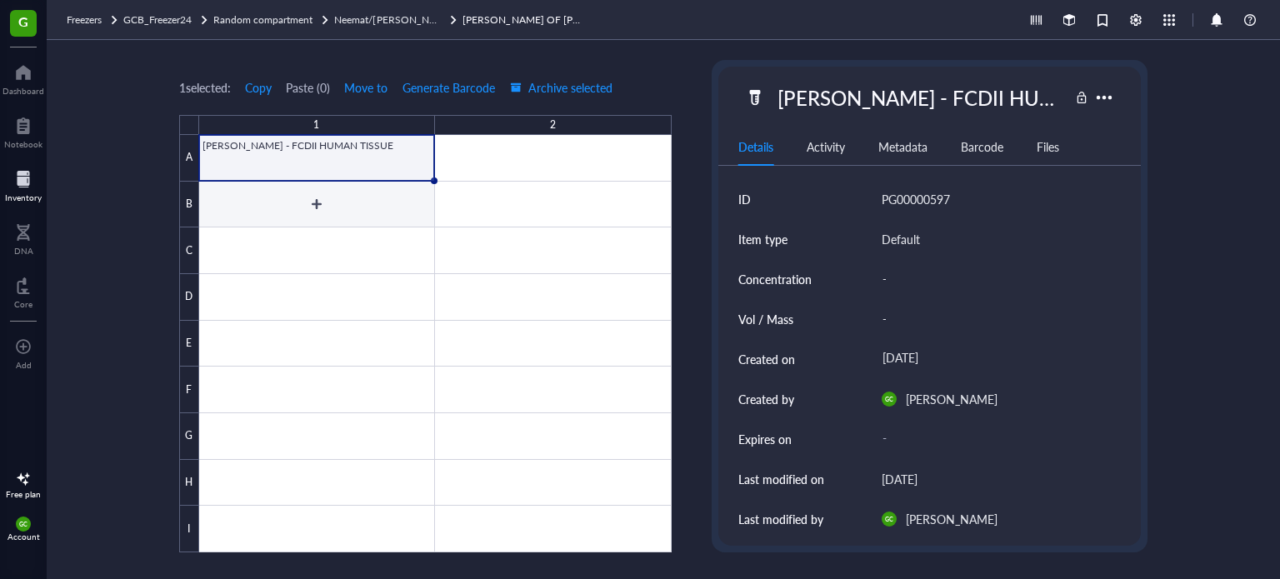
drag, startPoint x: 393, startPoint y: 202, endPoint x: 698, endPoint y: 192, distance: 304.4
click at [391, 203] on div at bounding box center [435, 344] width 473 height 418
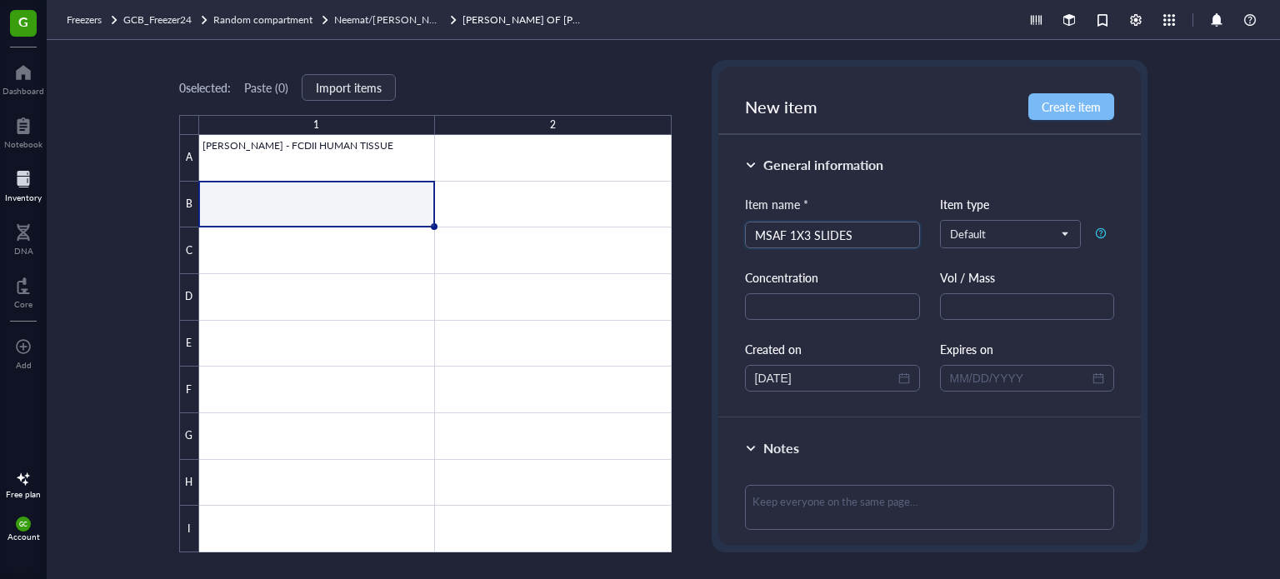
type input "MSAF 1X3 SLIDES"
click at [1044, 105] on span "Create item" at bounding box center [1071, 106] width 59 height 13
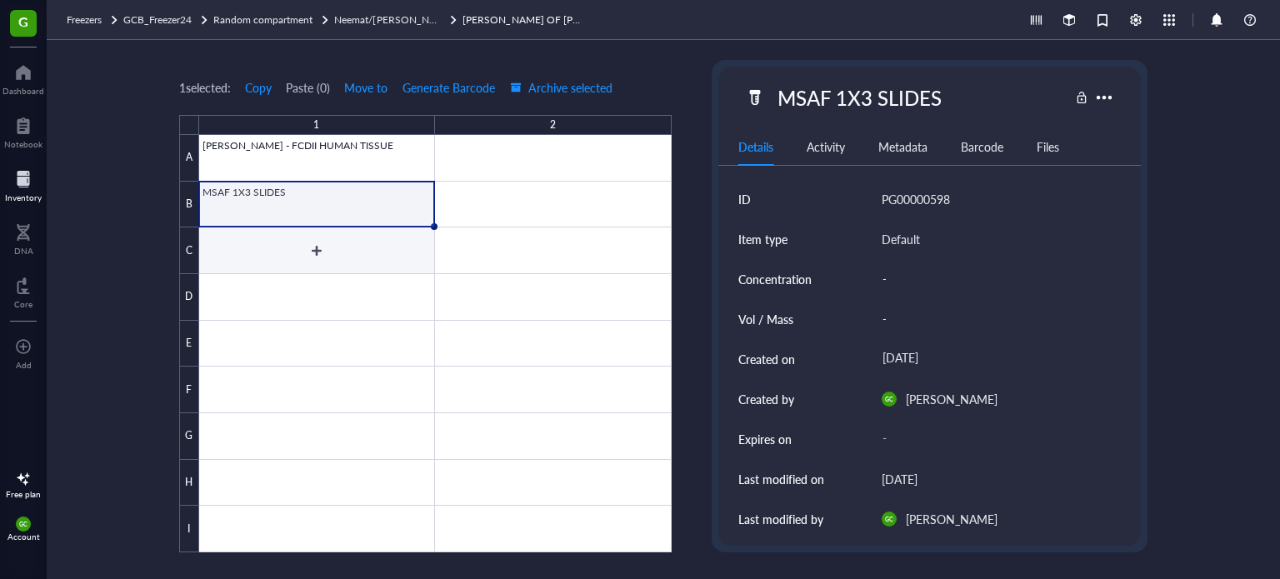
click at [303, 250] on div at bounding box center [435, 344] width 473 height 418
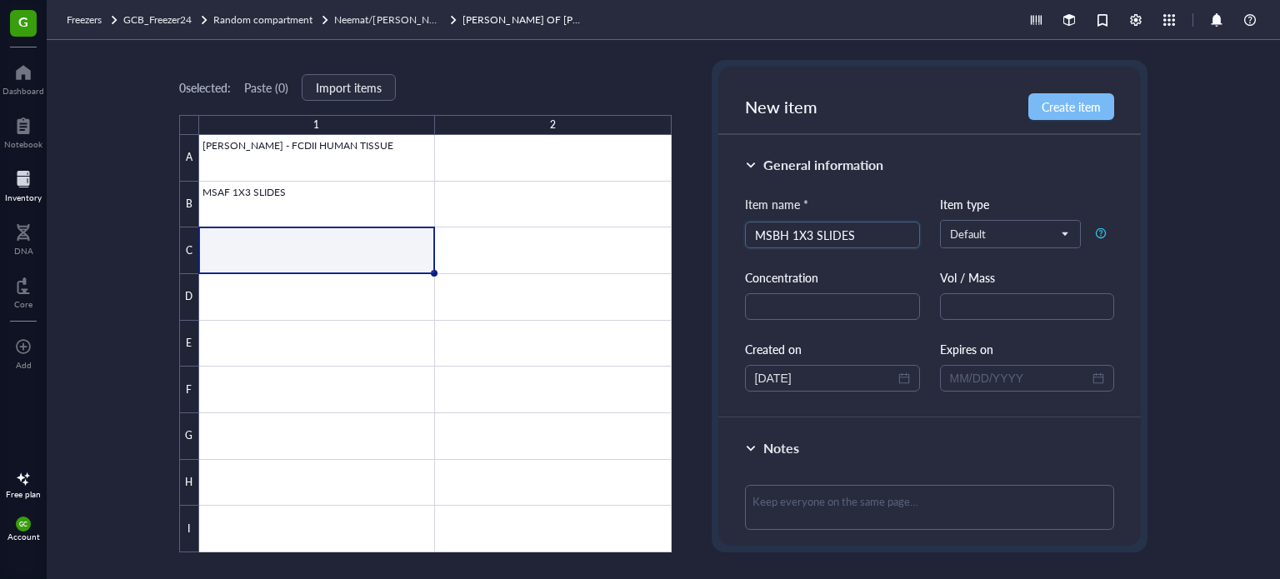
type input "MSBH 1X3 SLIDES"
drag, startPoint x: 1079, startPoint y: 106, endPoint x: 410, endPoint y: 263, distance: 686.6
click at [1078, 106] on span "Create item" at bounding box center [1071, 106] width 59 height 13
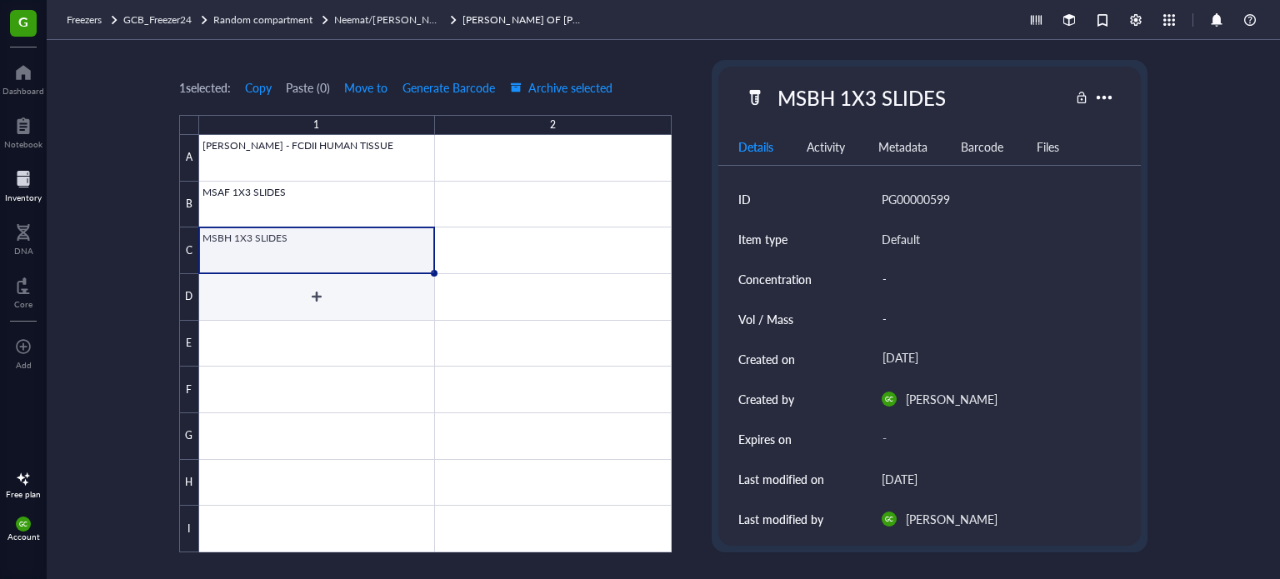
click at [322, 306] on div at bounding box center [435, 344] width 473 height 418
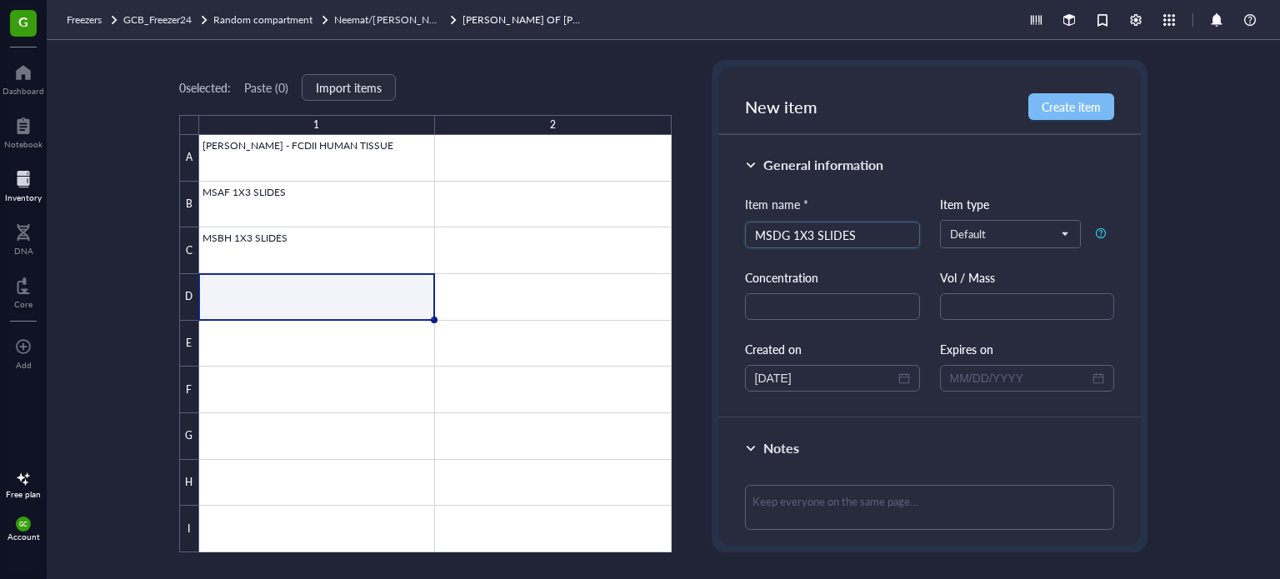
type input "MSDG 1X3 SLIDES"
click at [1084, 107] on span "Create item" at bounding box center [1071, 106] width 59 height 13
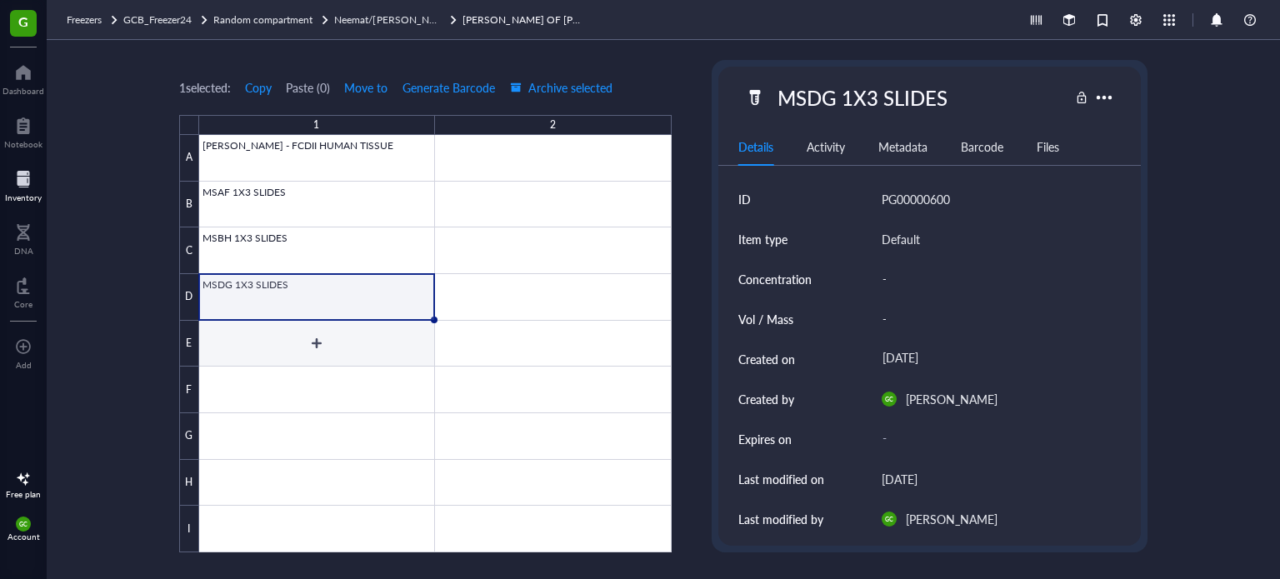
click at [354, 341] on div at bounding box center [435, 344] width 473 height 418
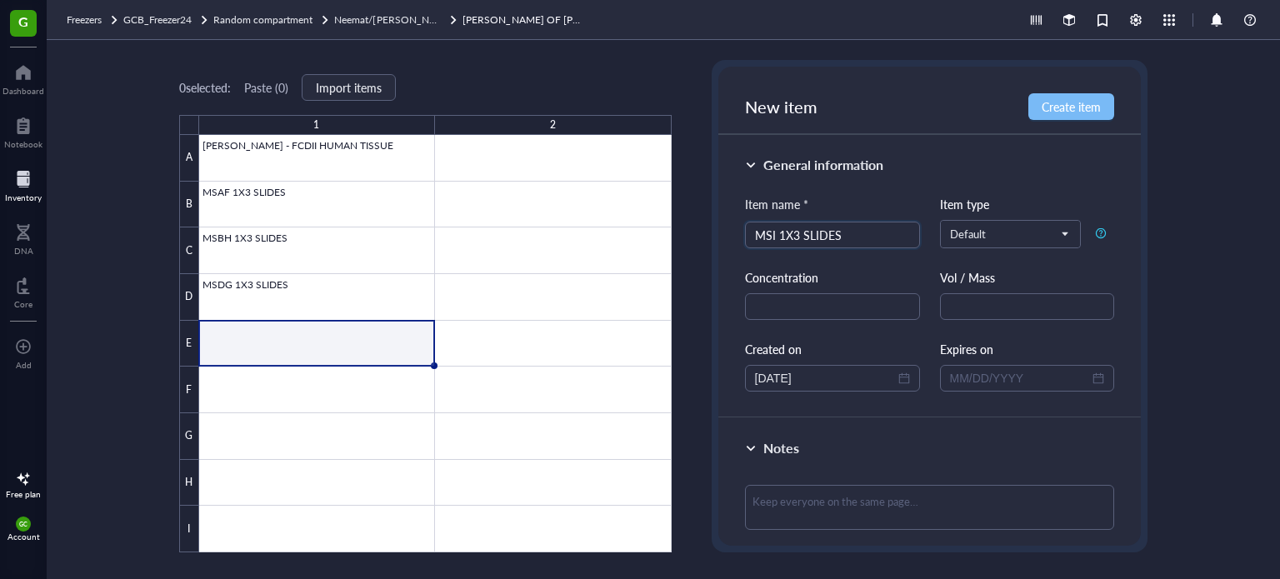
type input "MSI 1X3 SLIDES"
click at [1088, 107] on span "Create item" at bounding box center [1071, 106] width 59 height 13
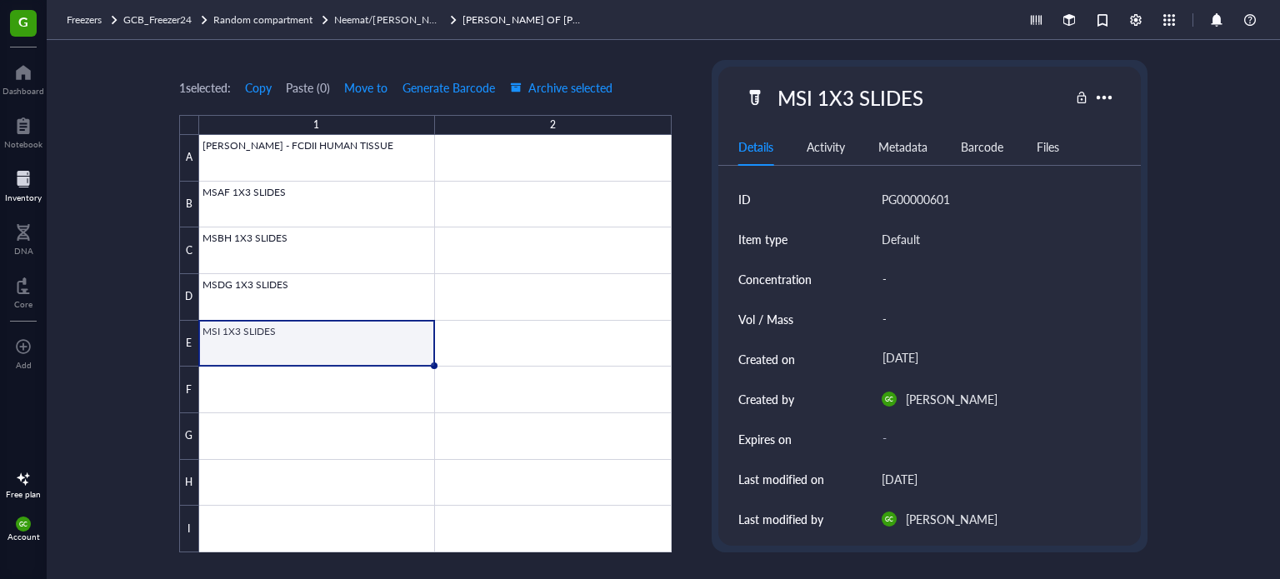
drag, startPoint x: 454, startPoint y: 20, endPoint x: 473, endPoint y: 36, distance: 24.9
click at [463, 20] on link "LK - JACK OF D - WHITE" at bounding box center [525, 20] width 125 height 17
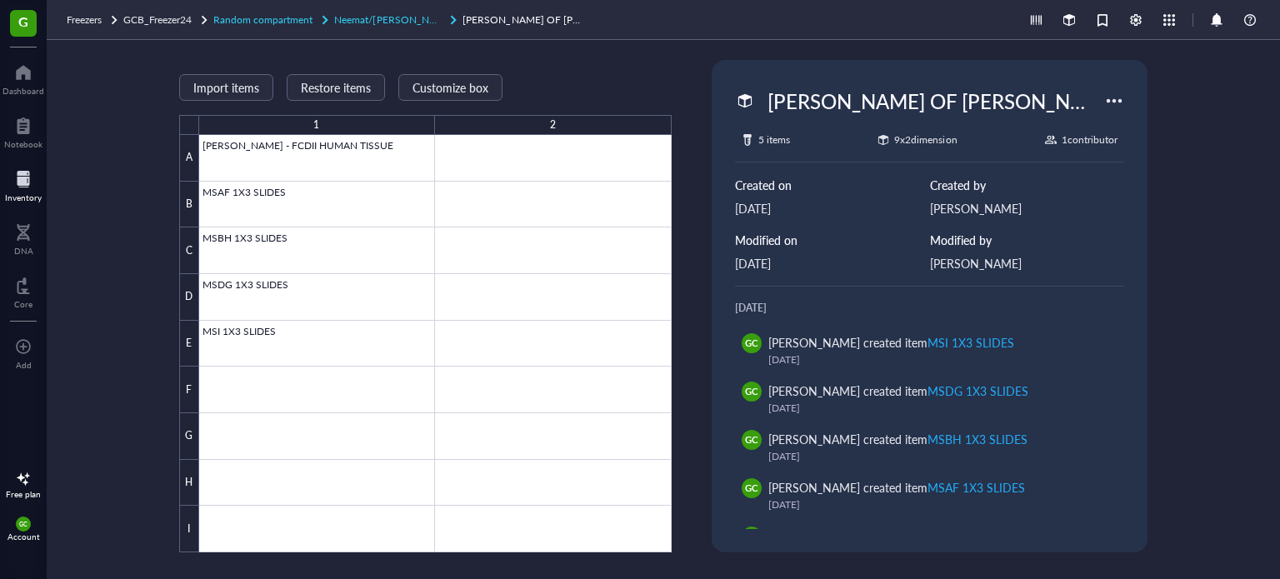
click at [403, 19] on span "Neemat/[PERSON_NAME] Tray2" at bounding box center [407, 20] width 146 height 14
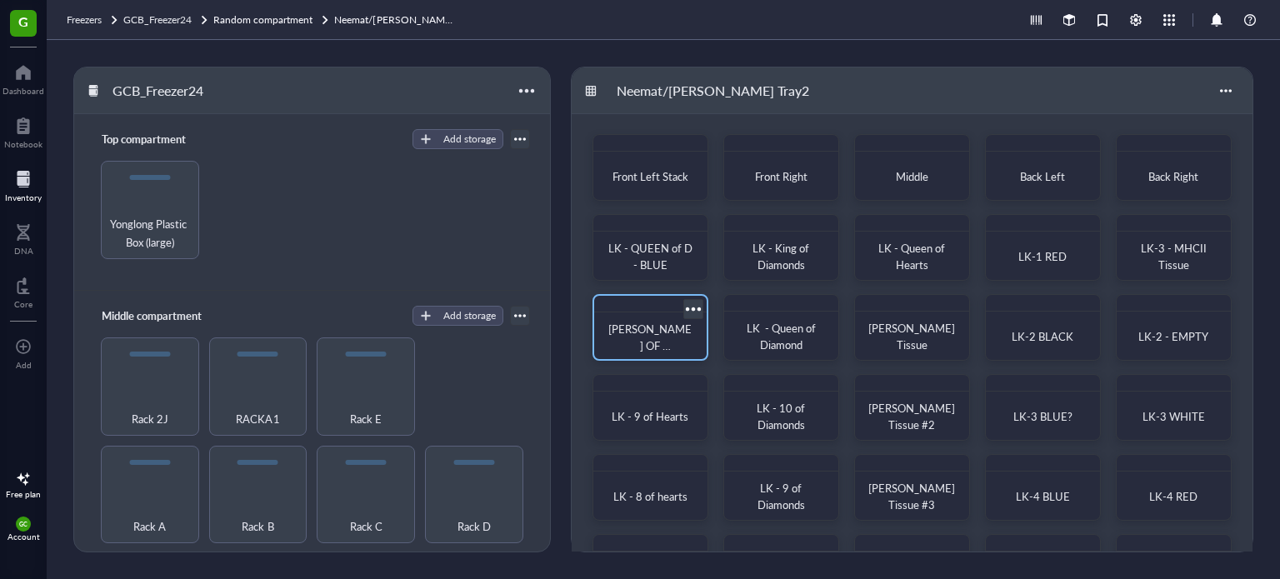
click at [691, 308] on div at bounding box center [693, 309] width 24 height 24
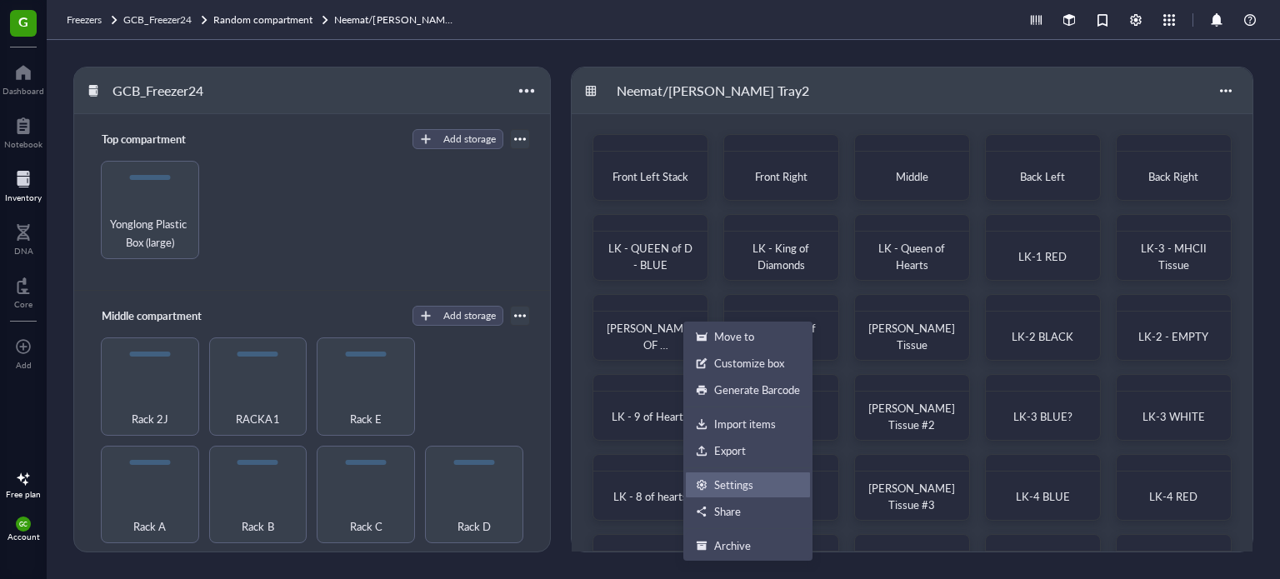
click at [744, 483] on div "Settings" at bounding box center [733, 485] width 39 height 15
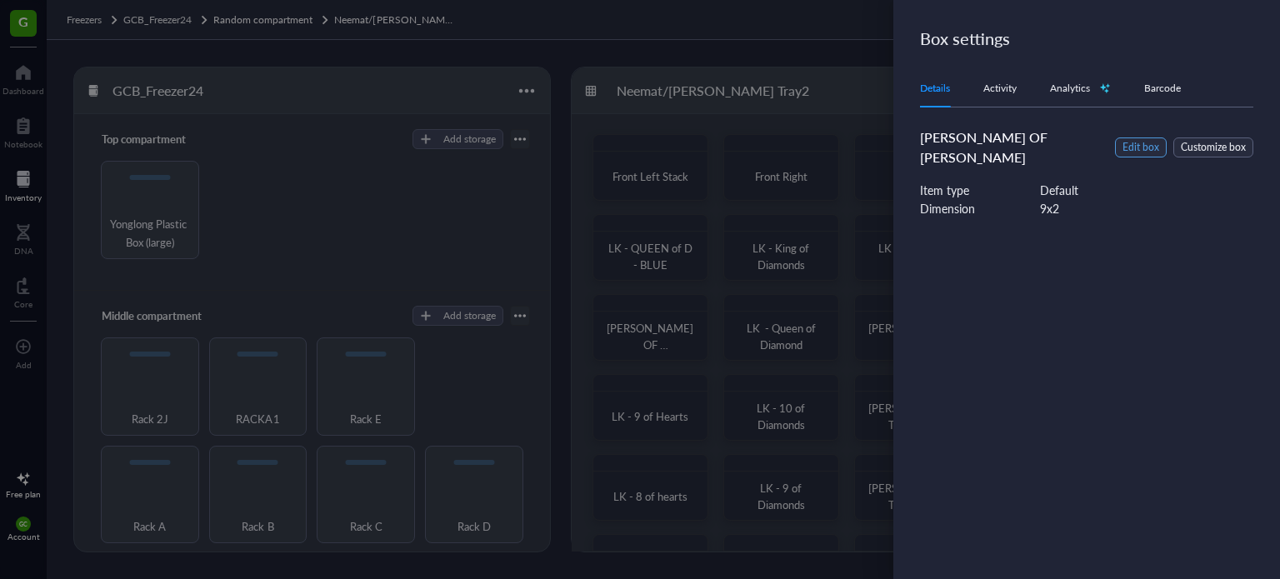
click at [1146, 140] on span "Edit box" at bounding box center [1141, 148] width 37 height 16
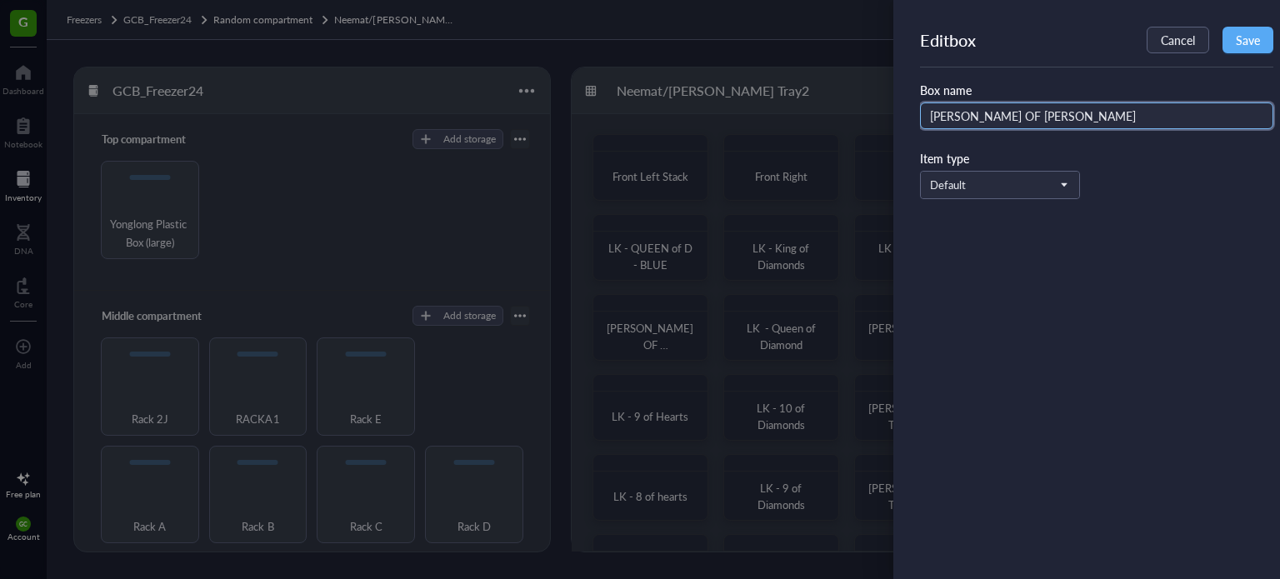
click at [1072, 114] on input "LK - JACK OF D - WHITE" at bounding box center [1096, 116] width 353 height 27
click at [977, 120] on input "LK - JACK OF D - WHITE" at bounding box center [1096, 116] width 353 height 27
click at [984, 119] on input "LK - JACK OF D - WHITE" at bounding box center [1096, 116] width 353 height 27
drag, startPoint x: 1070, startPoint y: 109, endPoint x: 1024, endPoint y: 121, distance: 48.1
click at [1024, 121] on input "LK - TWO OF D - WHITE" at bounding box center [1096, 116] width 353 height 27
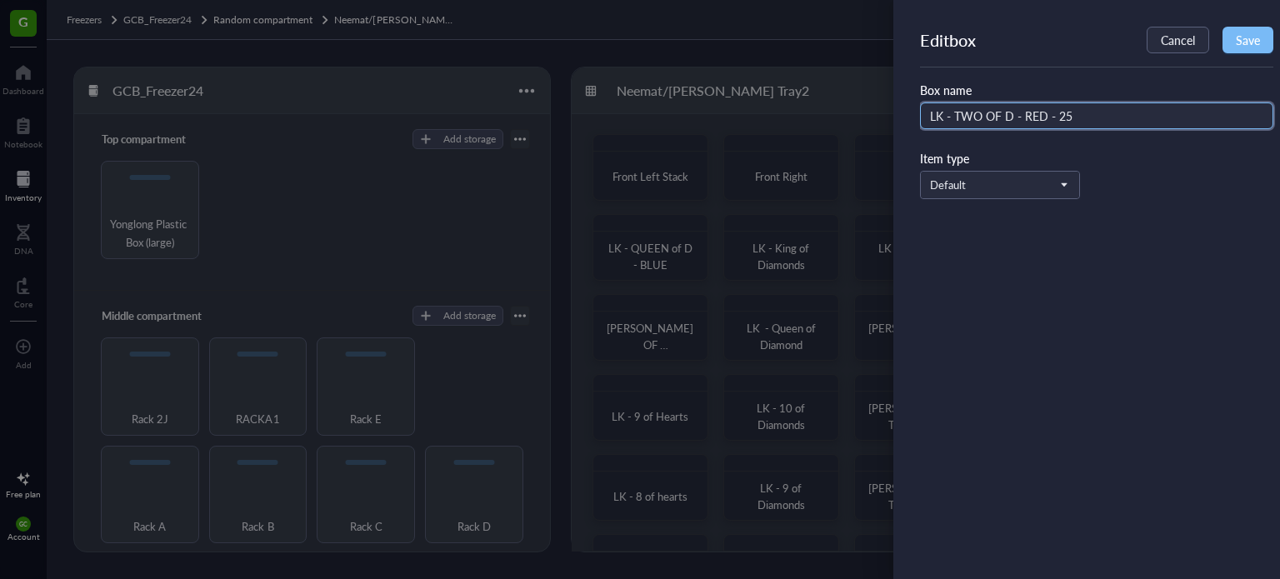
type input "LK - TWO OF D - RED - 25"
click at [1258, 38] on span "Save" at bounding box center [1248, 39] width 24 height 13
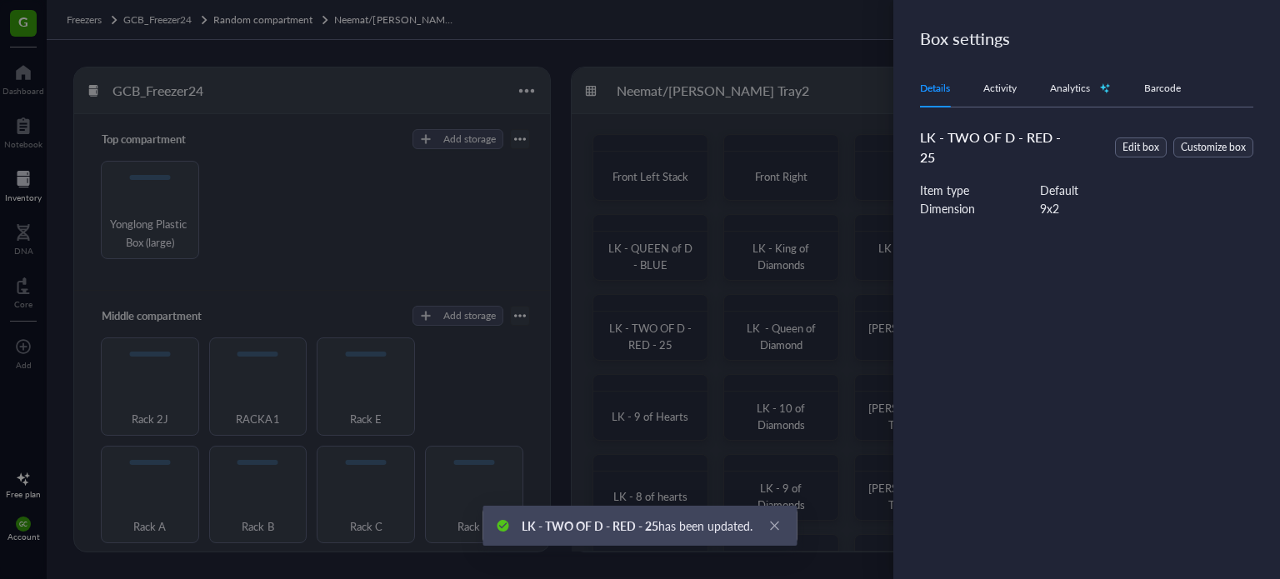
click at [673, 254] on div at bounding box center [640, 289] width 1280 height 579
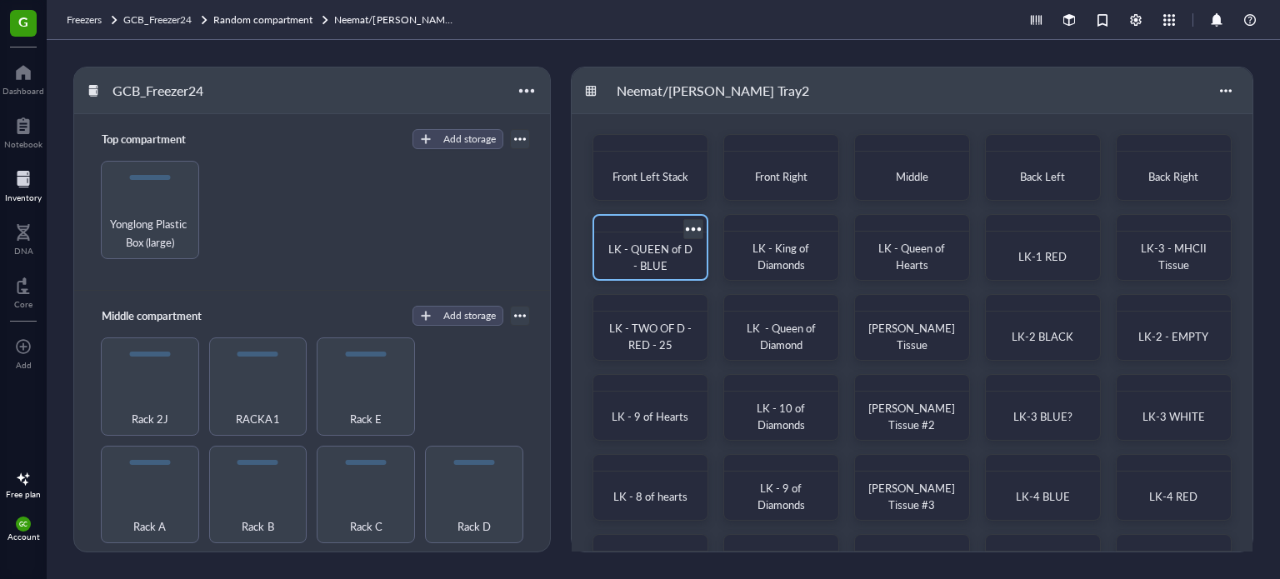
click at [696, 226] on div at bounding box center [693, 229] width 24 height 24
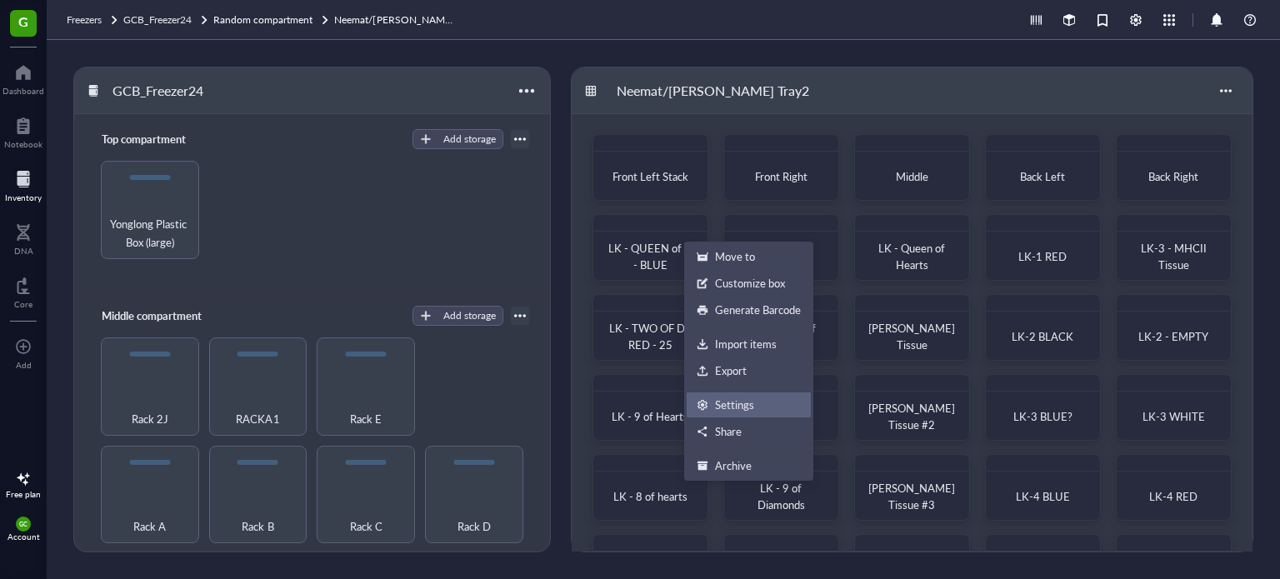
click at [729, 402] on div "Settings" at bounding box center [734, 405] width 39 height 15
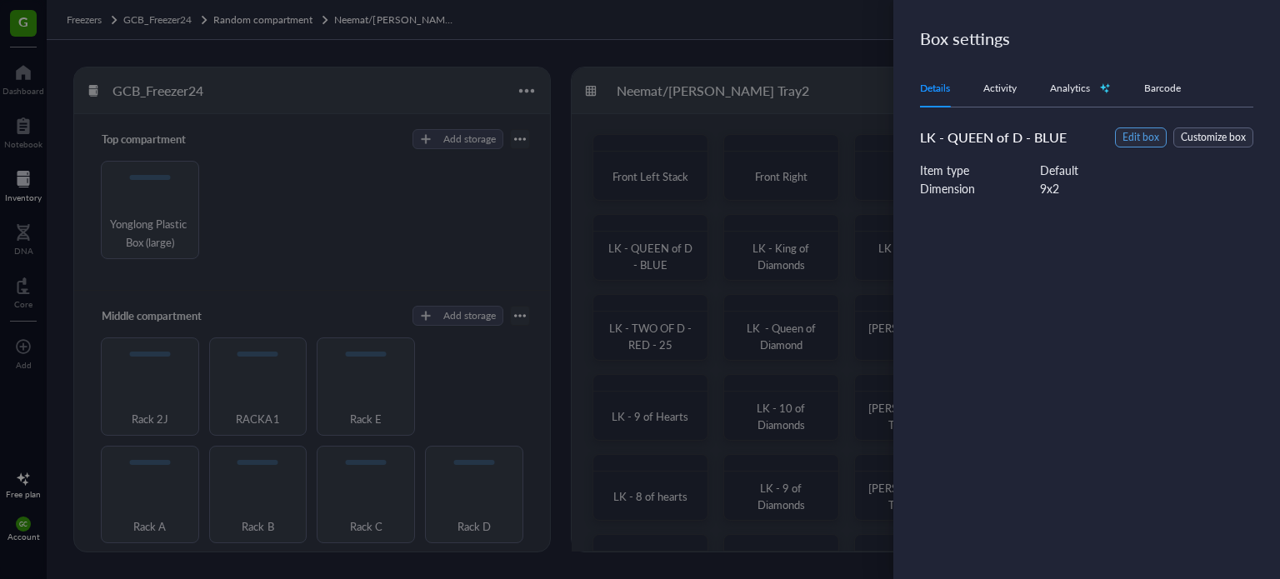
click at [1144, 138] on span "Edit box" at bounding box center [1141, 138] width 37 height 16
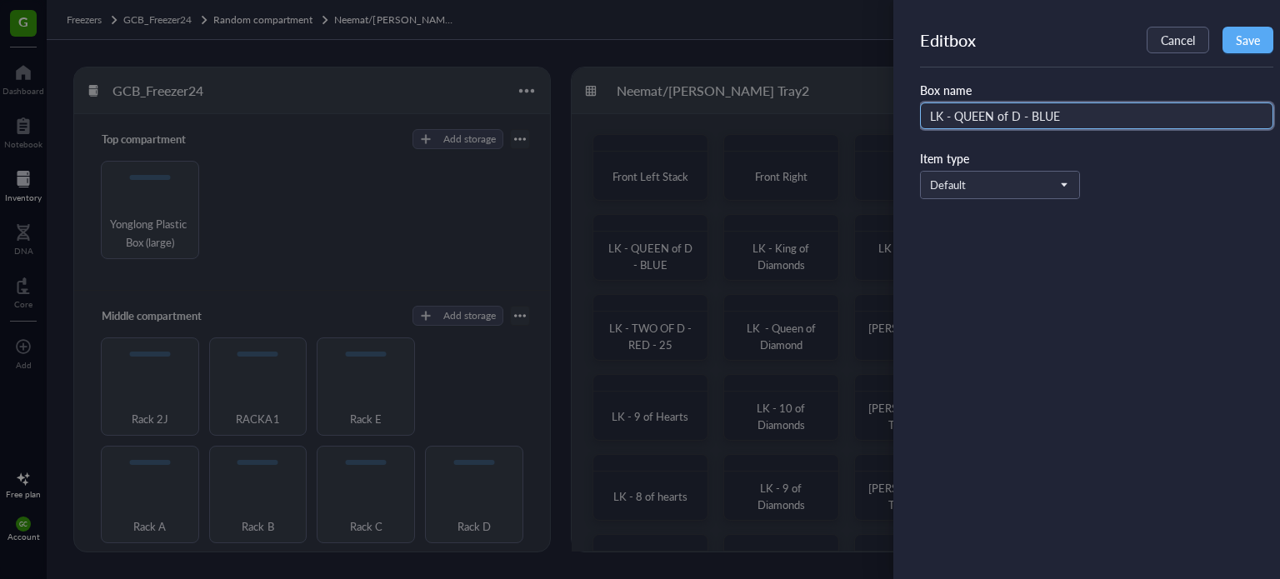
click at [1068, 117] on input "LK - QUEEN of D - BLUE" at bounding box center [1096, 116] width 353 height 27
type input "LK - QUEEN of D - BLUE - 100 2X3"
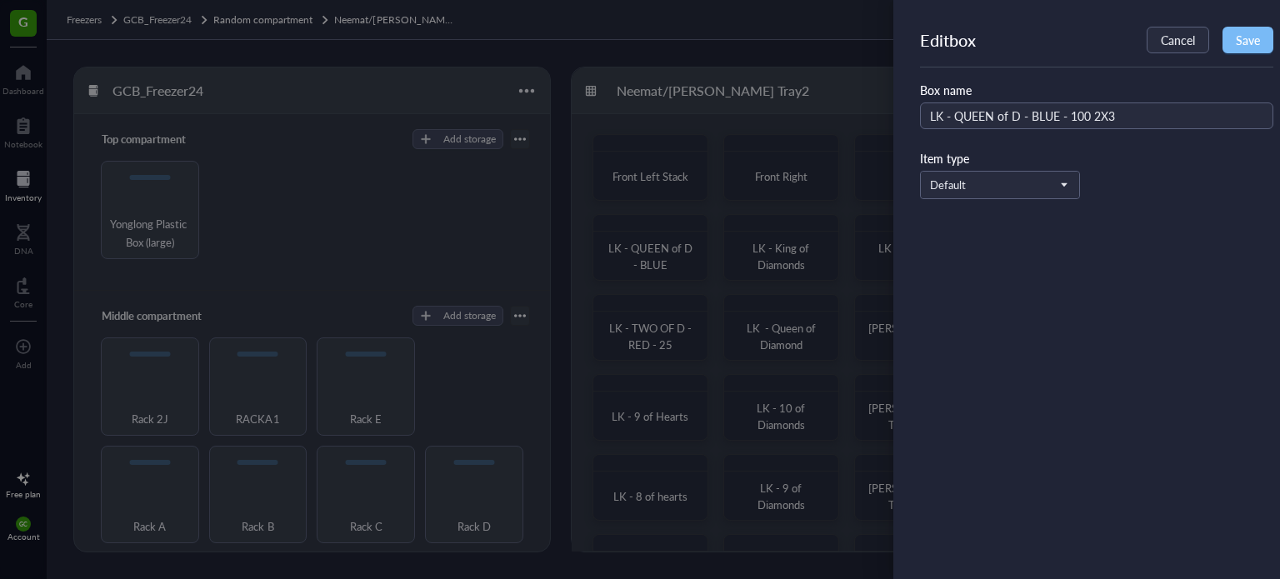
click at [1250, 29] on button "Save" at bounding box center [1248, 40] width 51 height 27
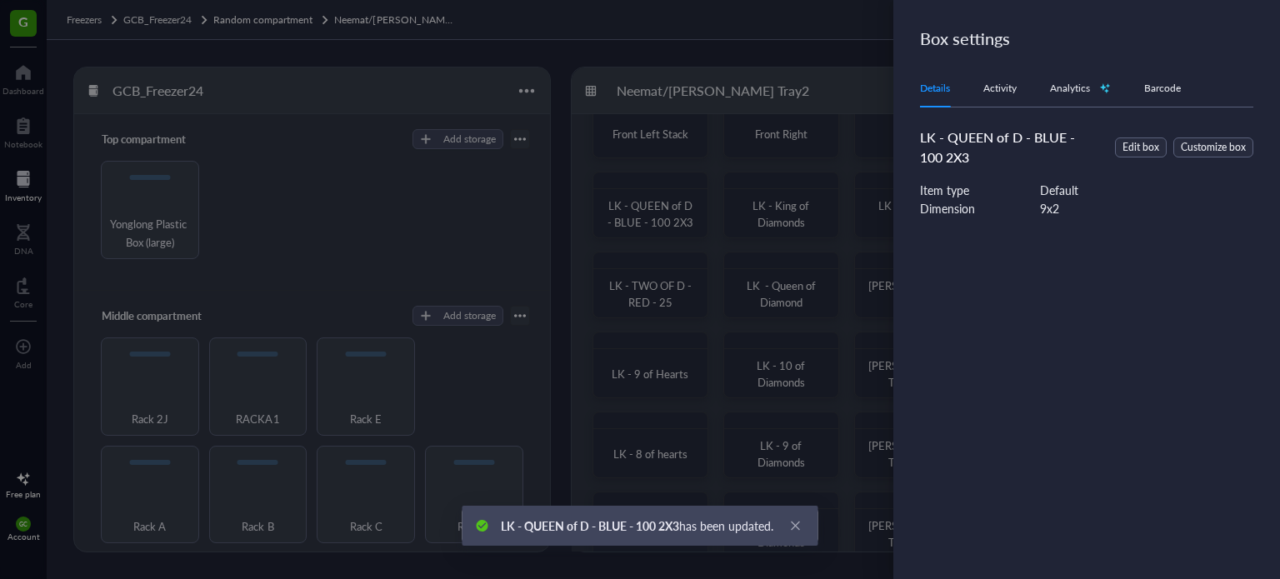
scroll to position [83, 0]
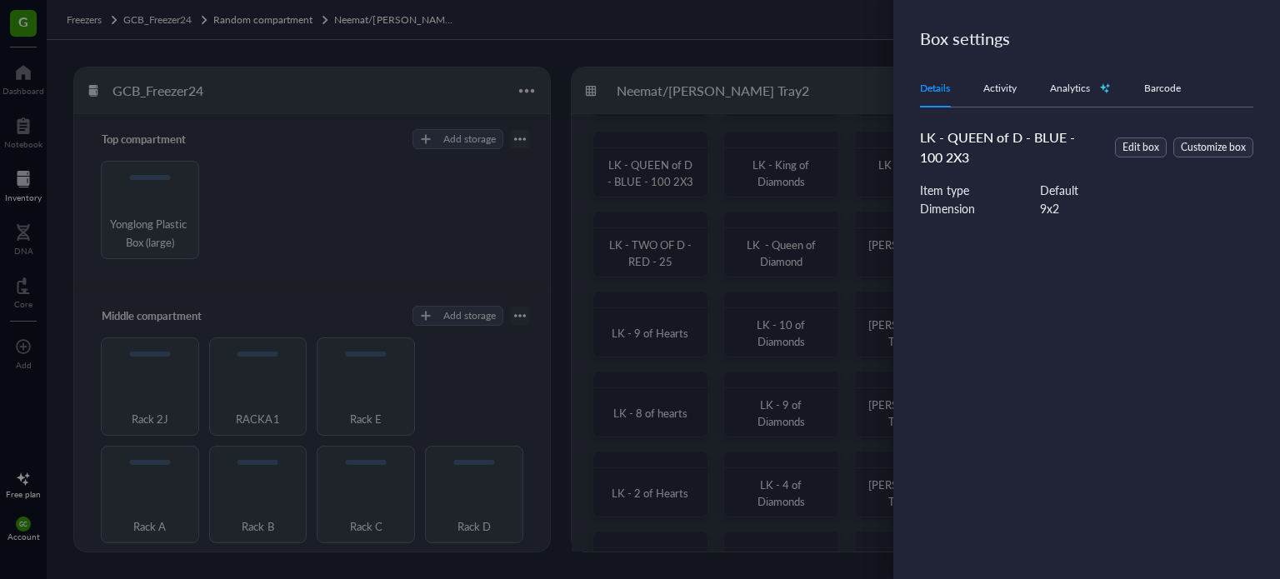
click at [663, 337] on div at bounding box center [640, 289] width 1280 height 579
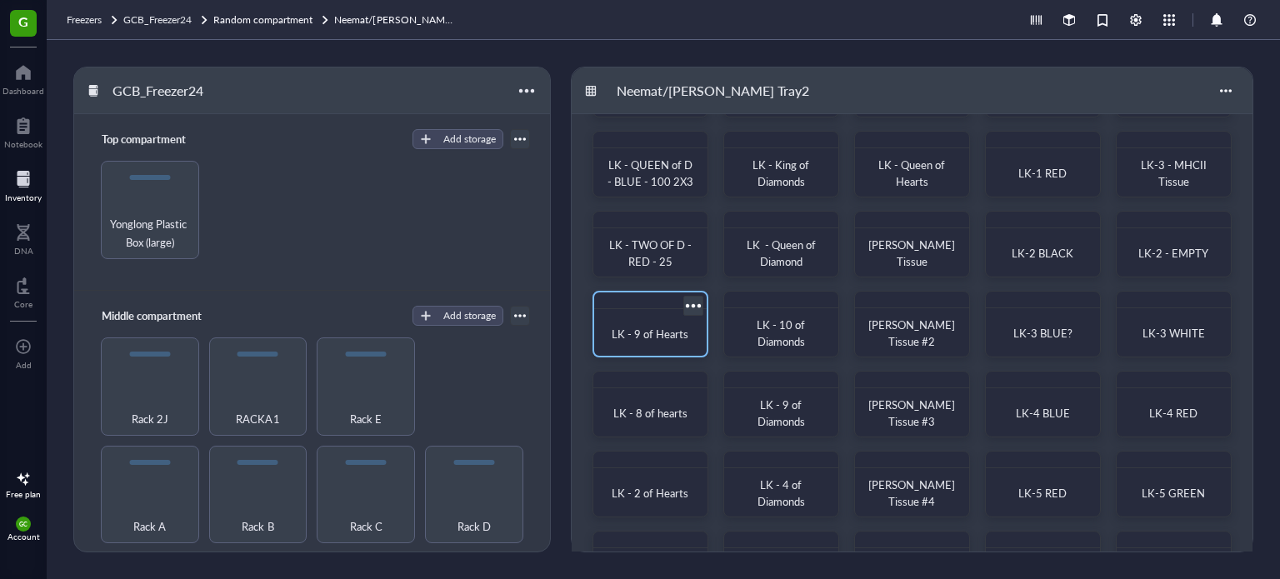
click at [694, 303] on div at bounding box center [693, 305] width 24 height 24
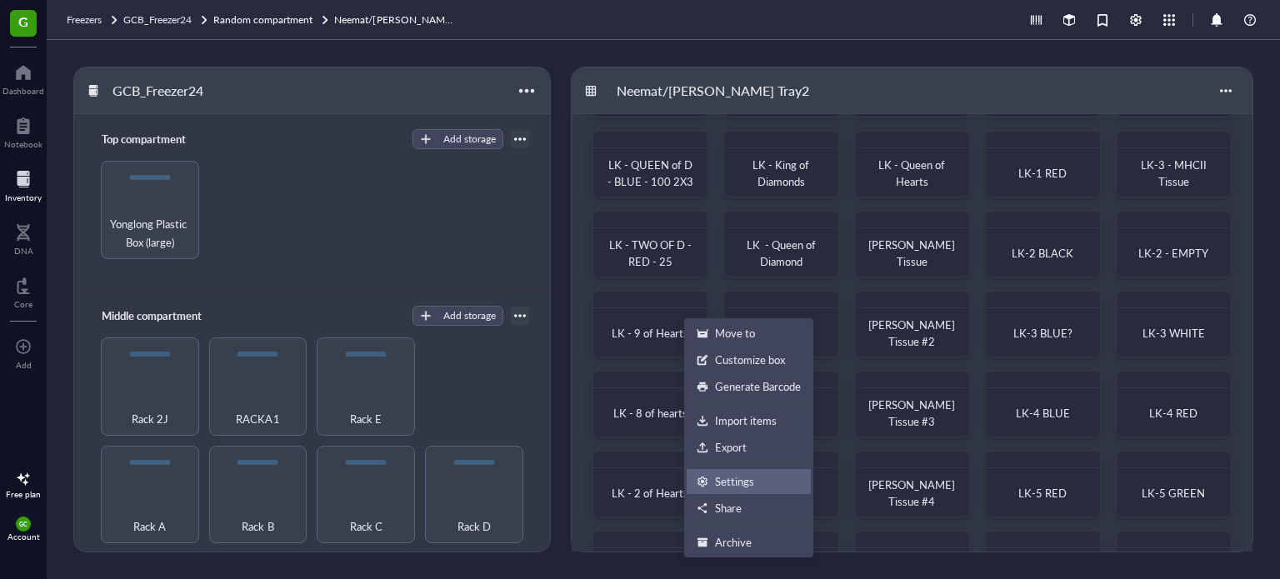
click at [737, 477] on div "Settings" at bounding box center [734, 481] width 39 height 15
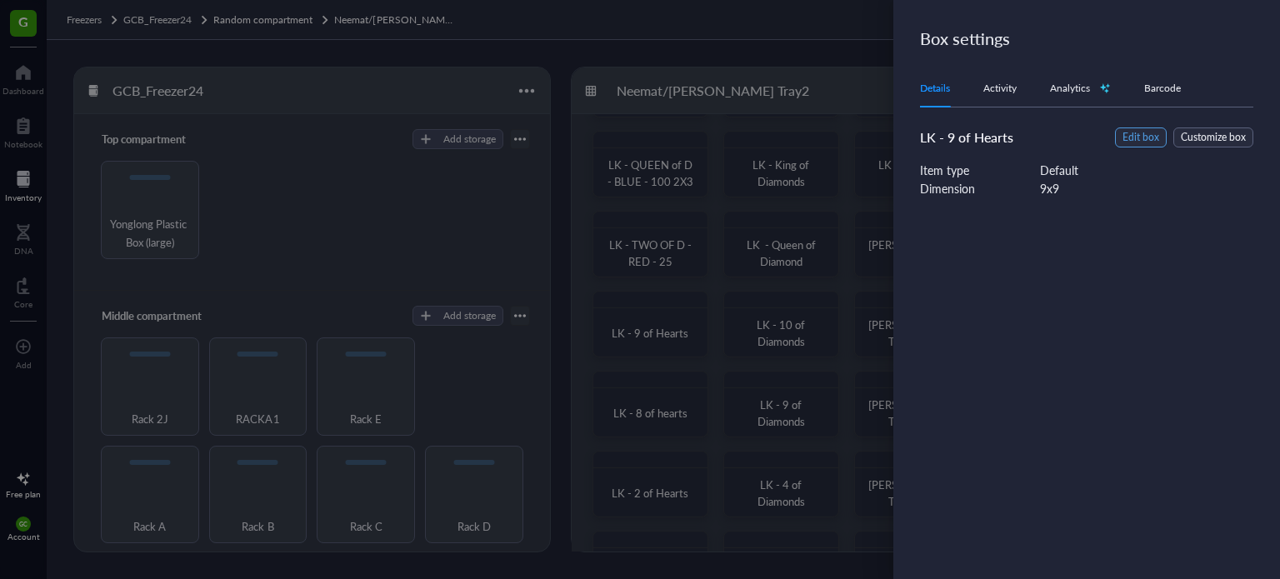
click at [1144, 138] on span "Edit box" at bounding box center [1141, 138] width 37 height 16
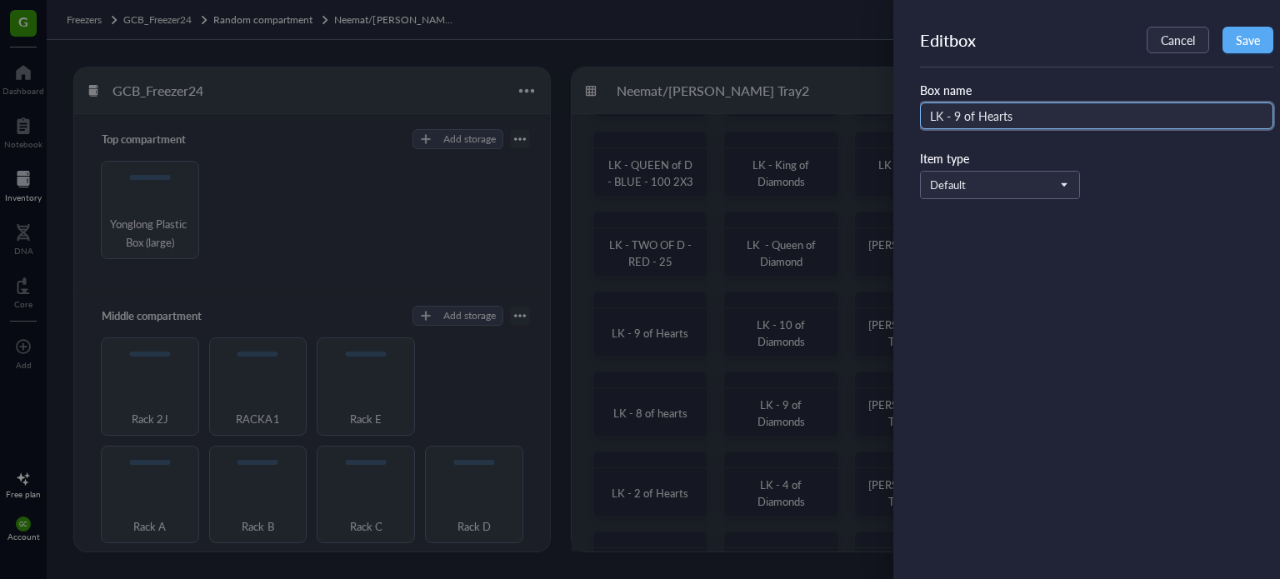
click at [1030, 114] on input "LK - 9 of Hearts" at bounding box center [1096, 116] width 353 height 27
type input "[PERSON_NAME] OF [PERSON_NAME] -100"
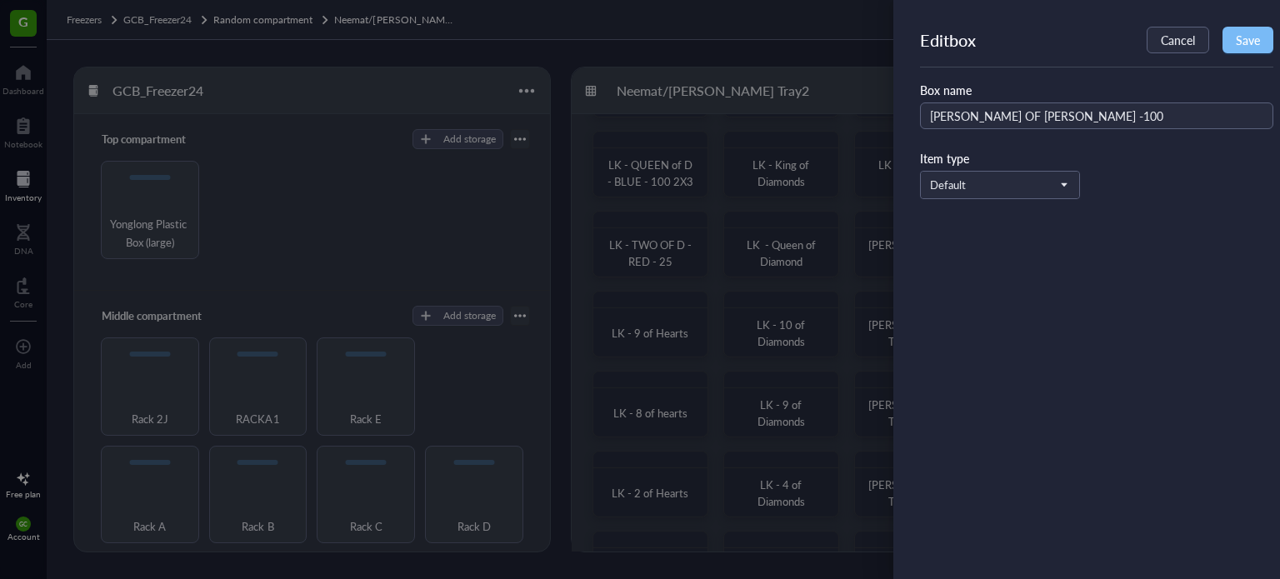
click at [1257, 43] on span "Save" at bounding box center [1248, 39] width 24 height 13
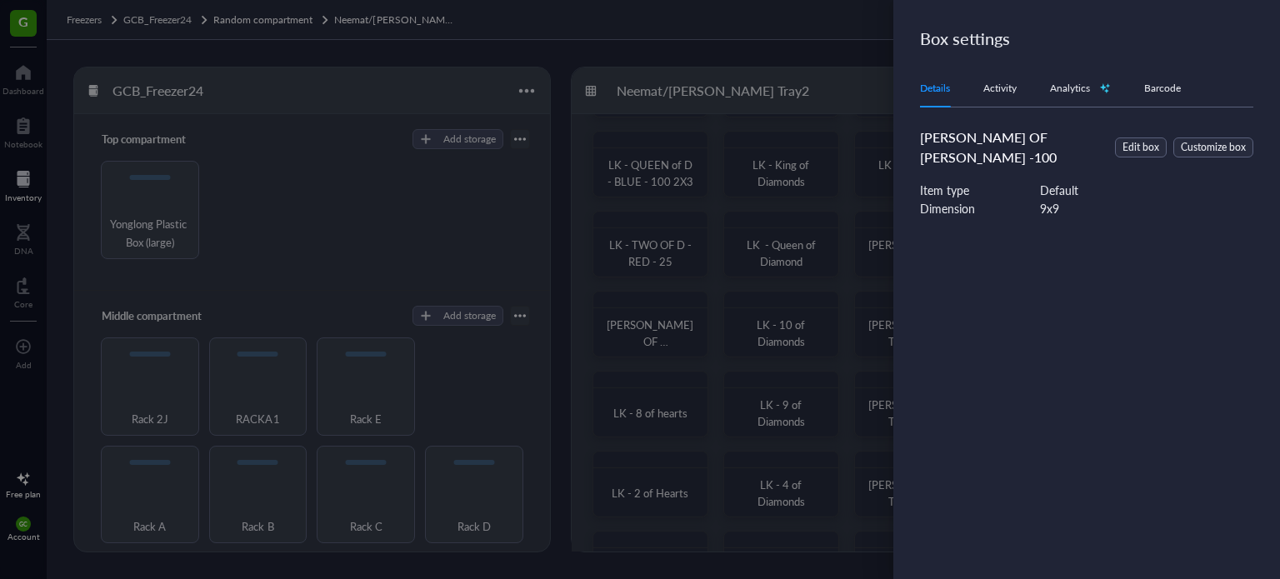
click at [667, 334] on div at bounding box center [640, 289] width 1280 height 579
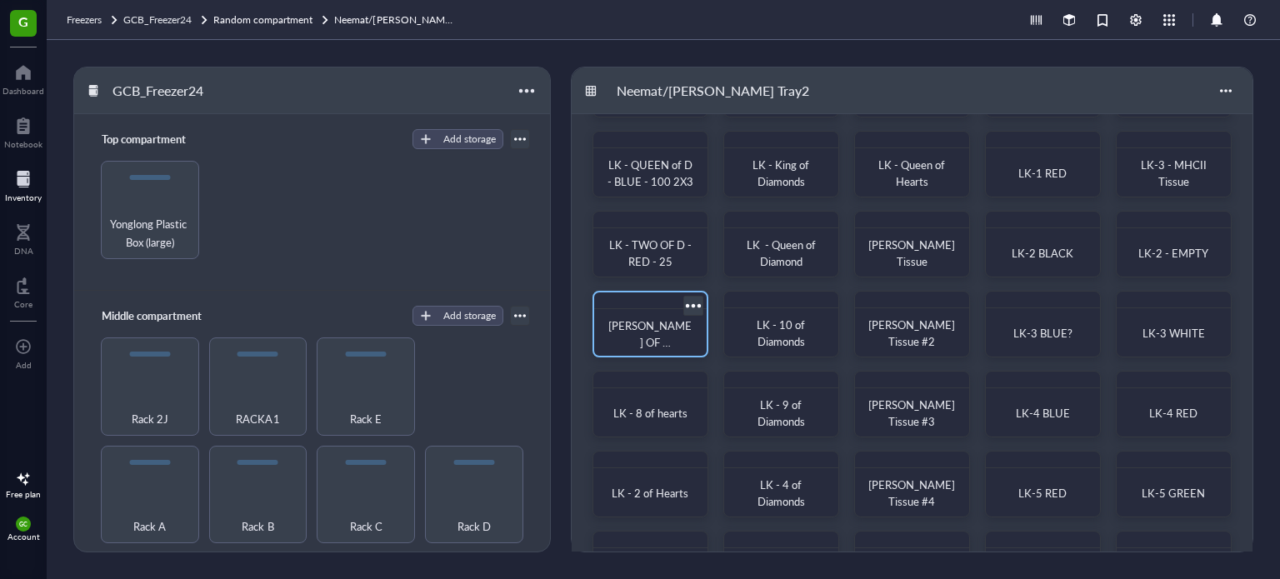
click at [667, 333] on span "[PERSON_NAME] OF [PERSON_NAME] -100" at bounding box center [649, 351] width 83 height 66
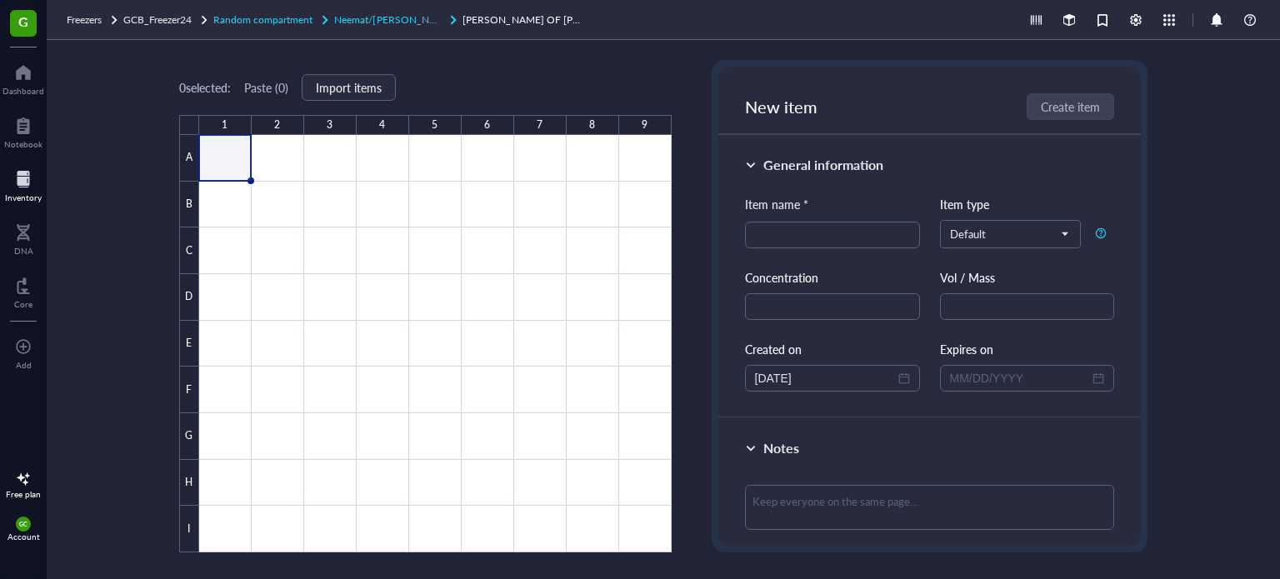
click at [406, 13] on span "Neemat/[PERSON_NAME] Tray2" at bounding box center [407, 20] width 146 height 14
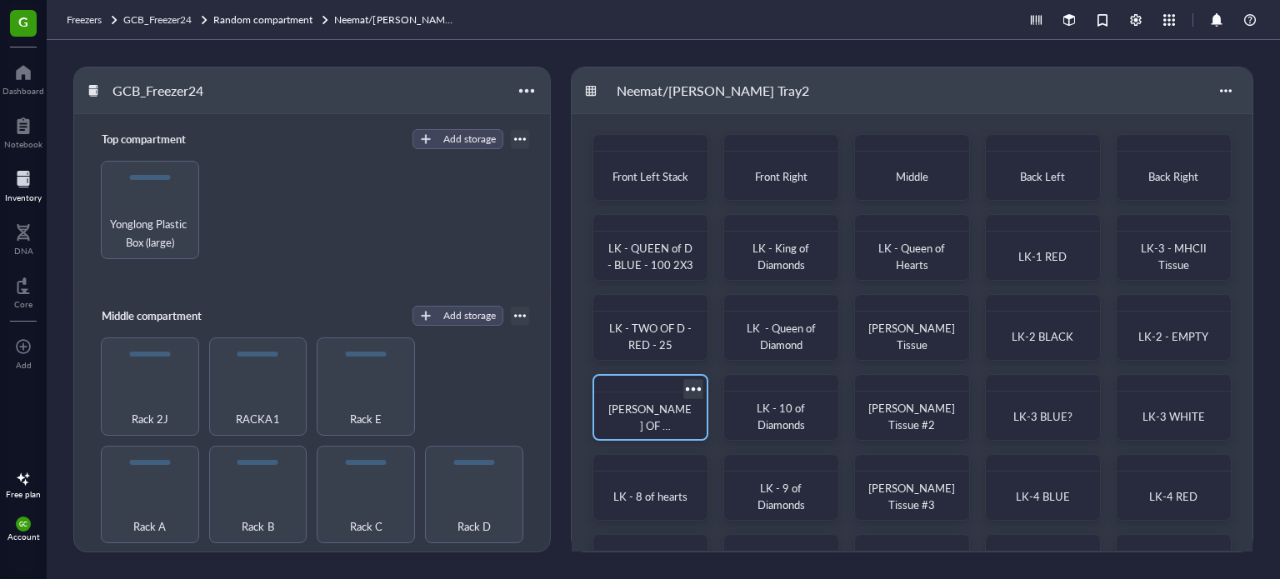
click at [694, 386] on div at bounding box center [693, 389] width 24 height 24
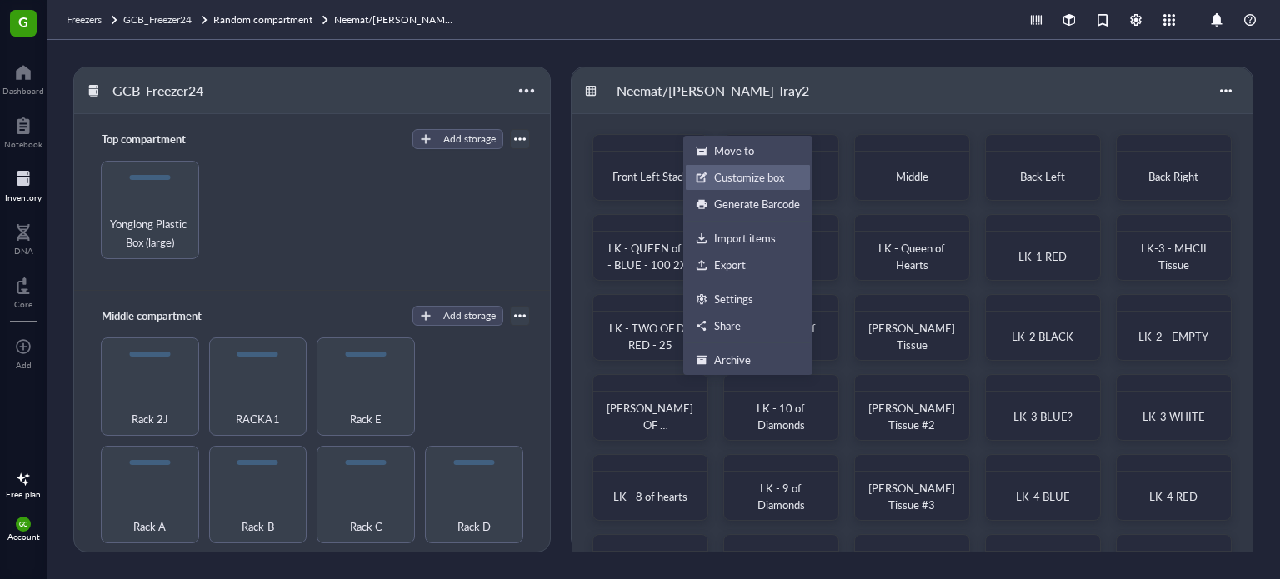
click at [732, 179] on div "Customize box" at bounding box center [749, 177] width 70 height 15
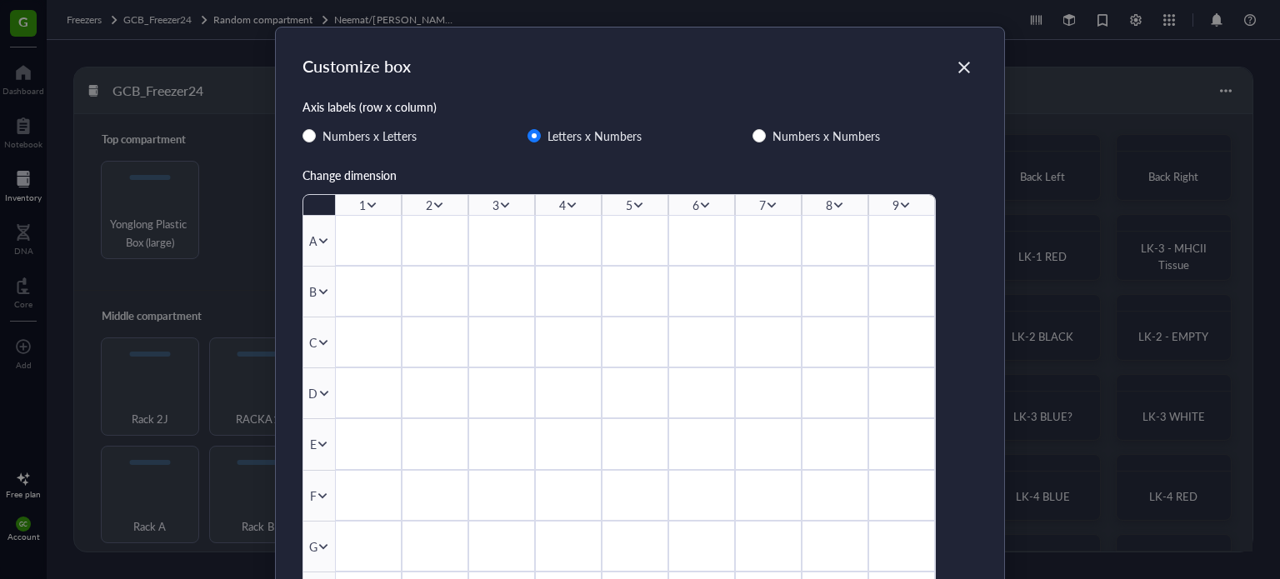
click at [899, 203] on icon at bounding box center [905, 205] width 12 height 12
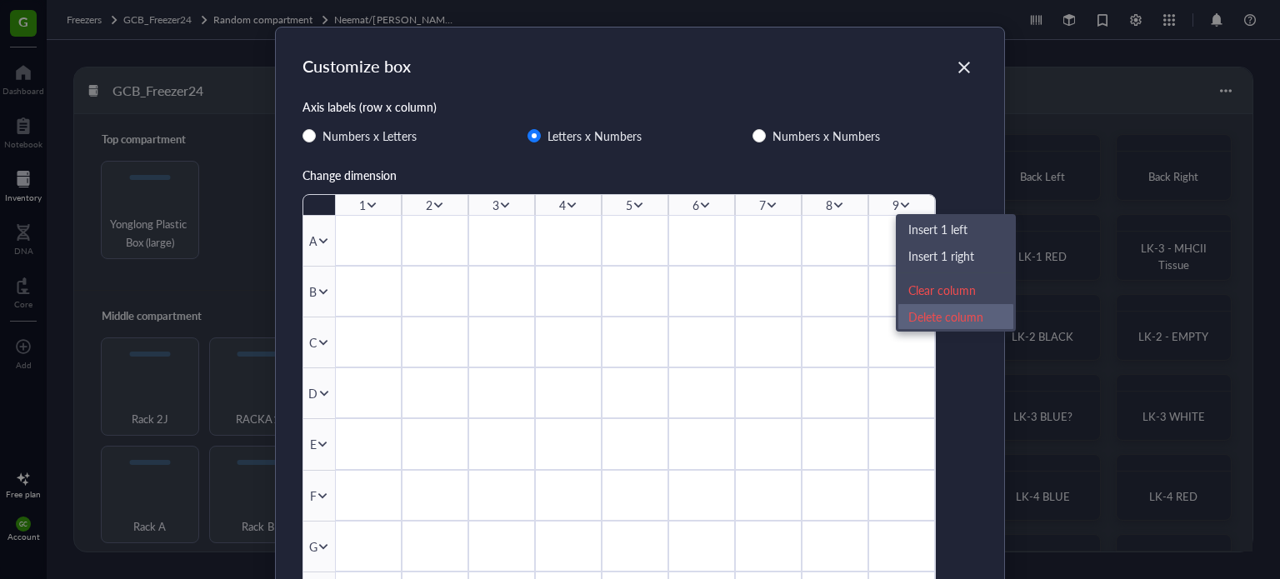
click at [925, 311] on div "Delete column" at bounding box center [956, 317] width 95 height 18
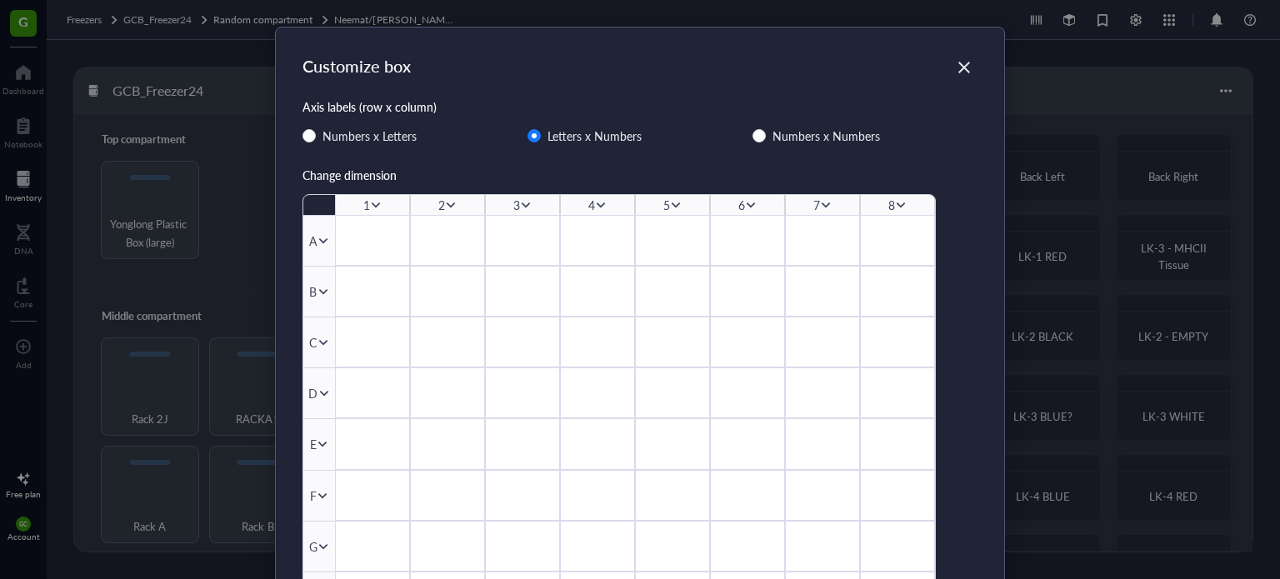
click at [826, 203] on icon at bounding box center [826, 206] width 9 height 6
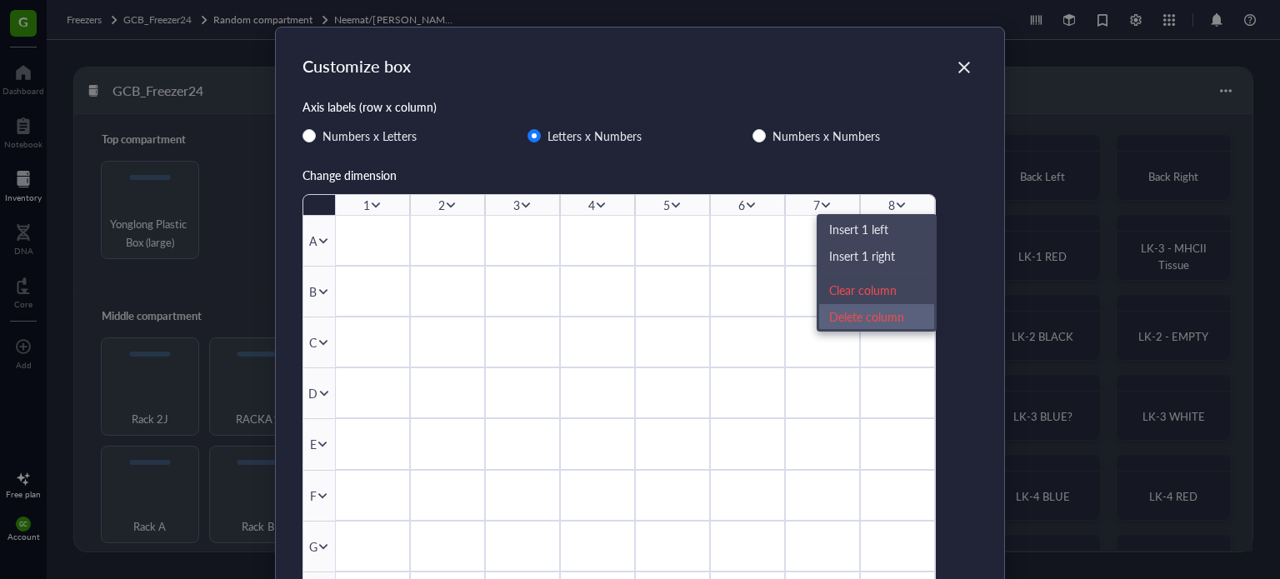
click at [847, 318] on div "Delete column" at bounding box center [876, 317] width 95 height 18
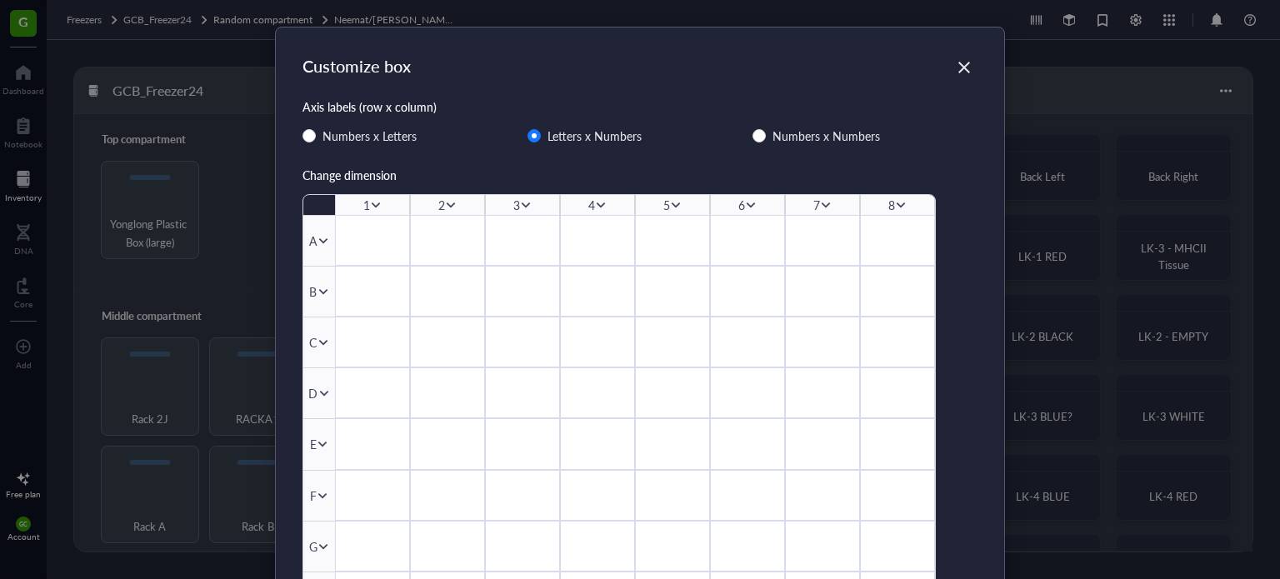
click at [897, 205] on icon at bounding box center [901, 206] width 9 height 6
click at [891, 203] on icon at bounding box center [895, 206] width 9 height 6
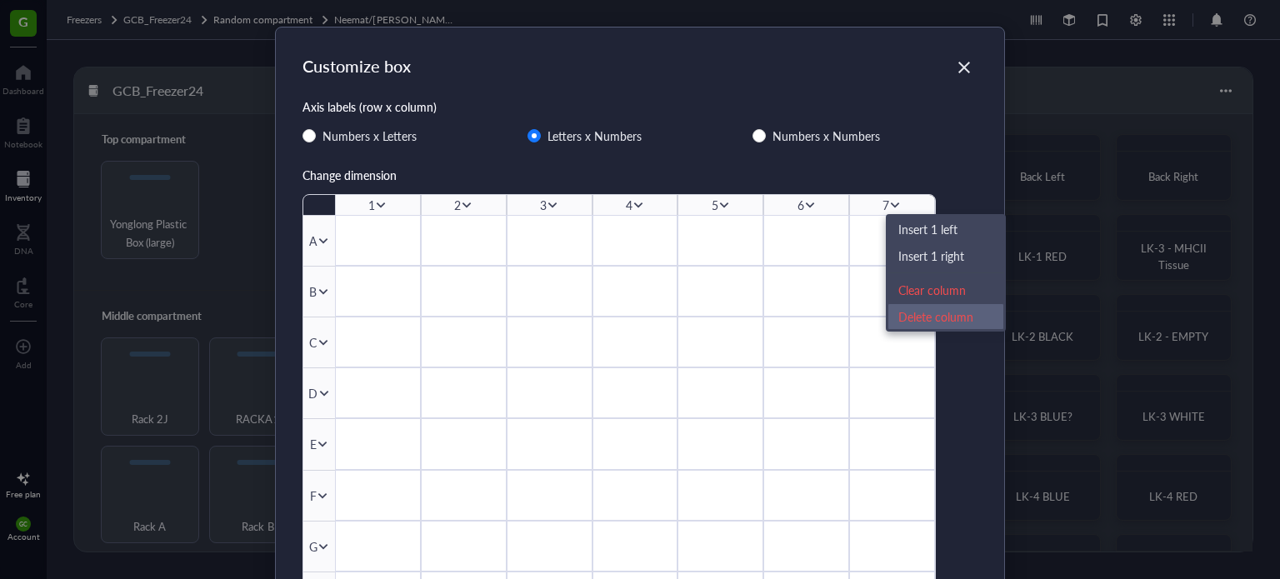
click at [920, 316] on div "Delete column" at bounding box center [946, 317] width 95 height 18
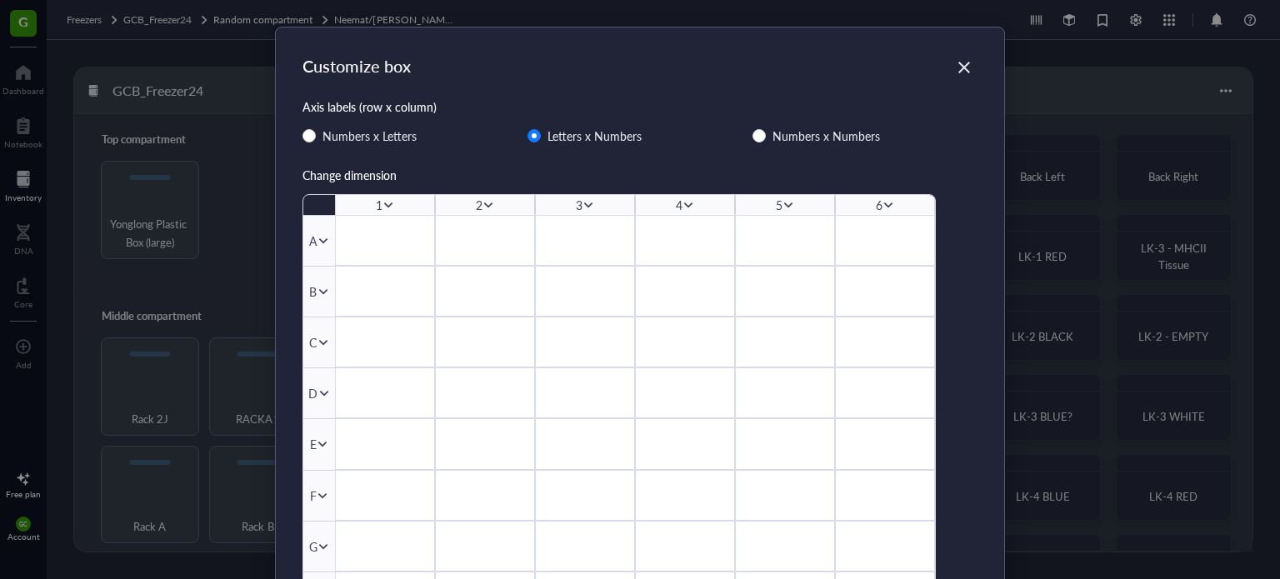
click at [785, 203] on icon at bounding box center [789, 205] width 12 height 12
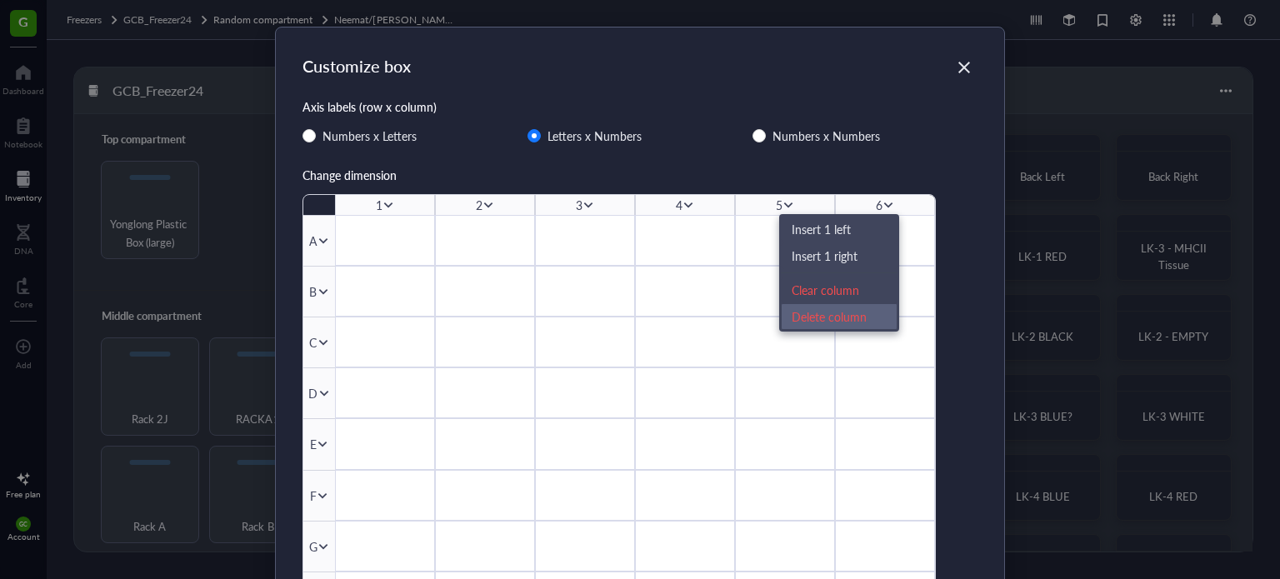
click at [824, 313] on div "Delete column" at bounding box center [839, 317] width 95 height 18
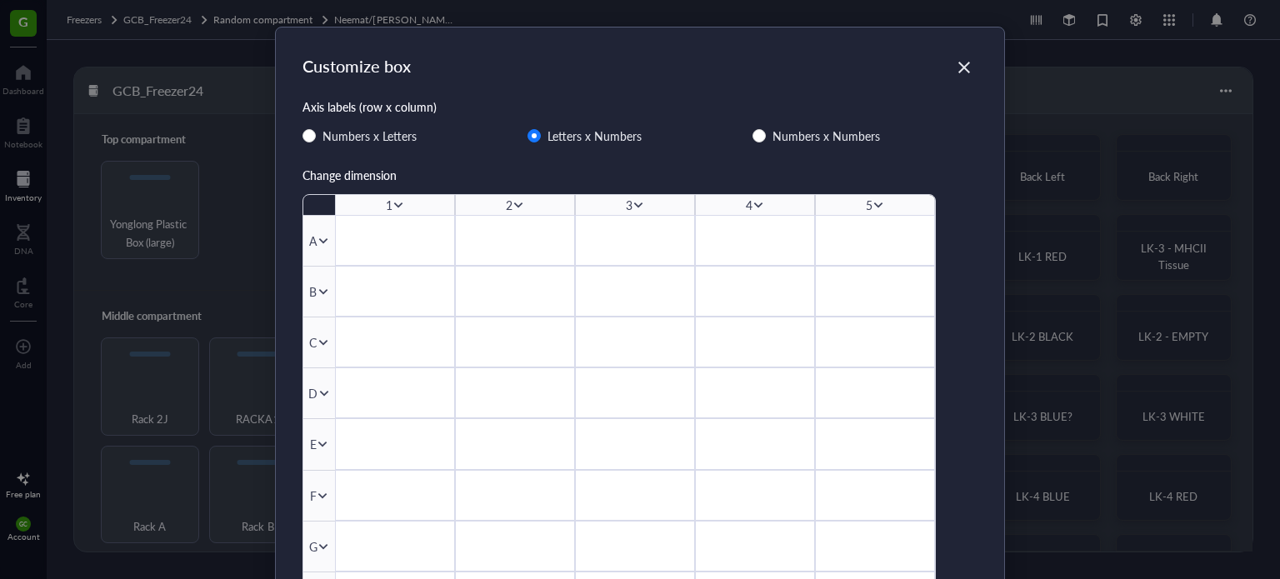
click at [759, 205] on icon at bounding box center [759, 205] width 12 height 12
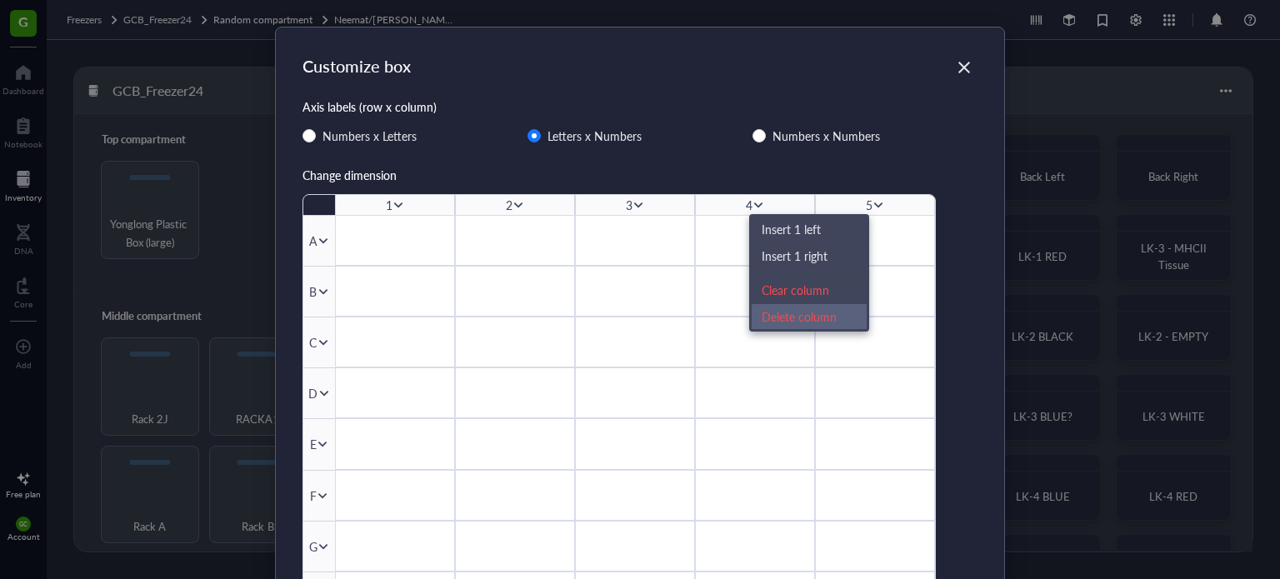
click at [793, 313] on div "Delete column" at bounding box center [809, 317] width 95 height 18
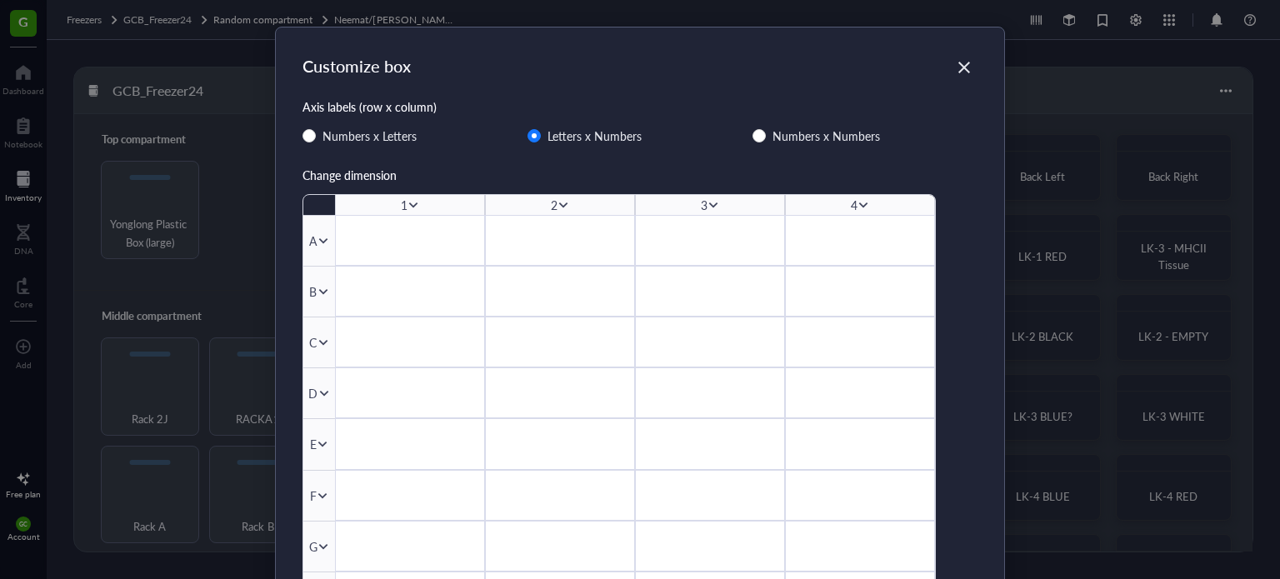
click at [852, 206] on div "4" at bounding box center [854, 205] width 7 height 18
click at [860, 203] on icon at bounding box center [864, 205] width 12 height 12
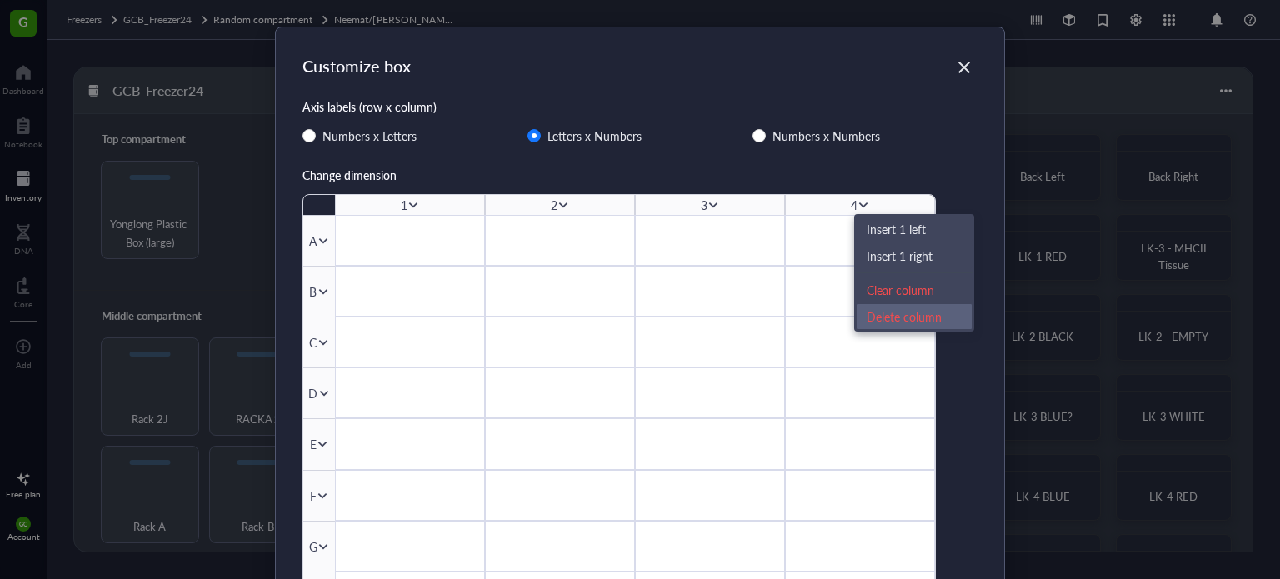
click at [877, 313] on div "Delete column" at bounding box center [914, 317] width 95 height 18
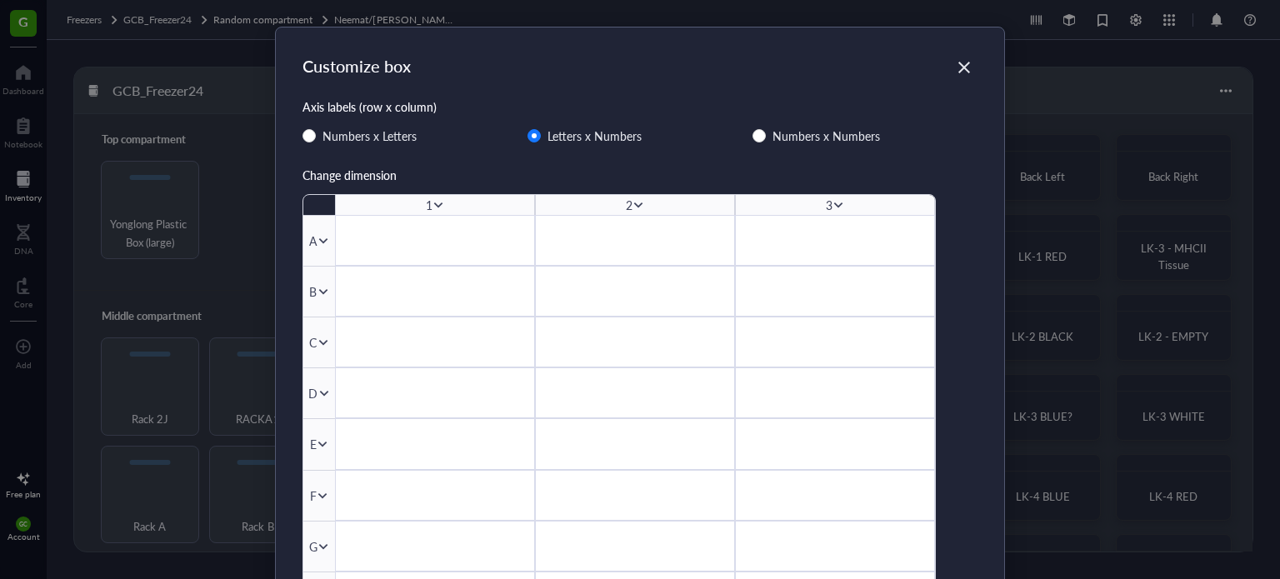
click at [834, 202] on icon at bounding box center [839, 205] width 12 height 12
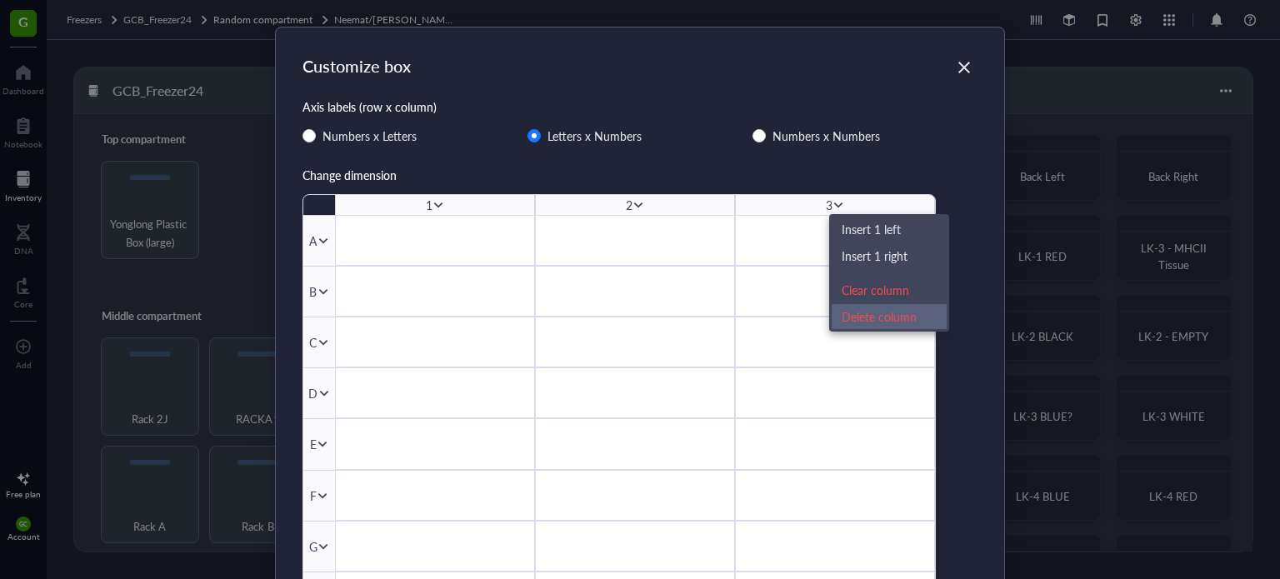
click at [854, 311] on div "Delete column" at bounding box center [889, 317] width 95 height 18
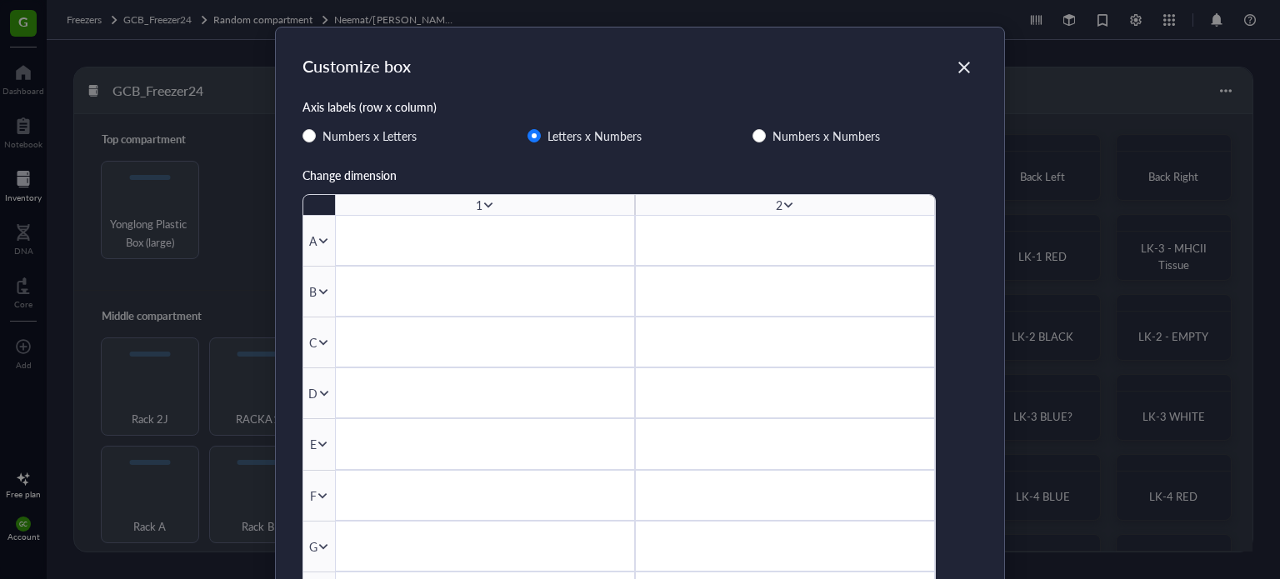
click at [959, 58] on div "Close" at bounding box center [964, 67] width 27 height 27
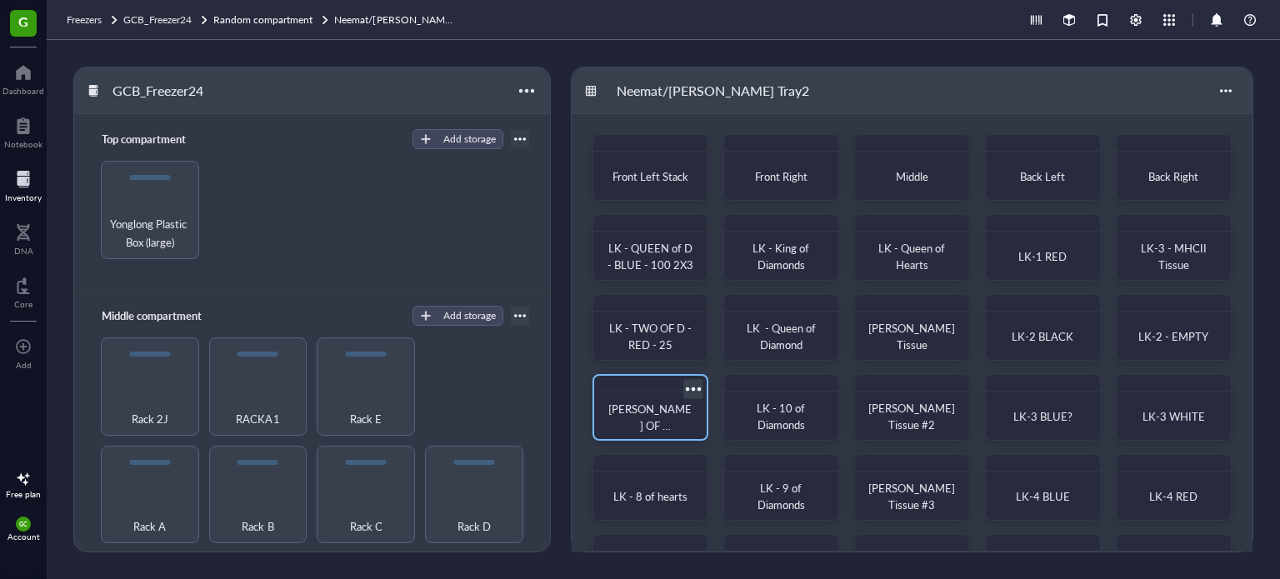
click at [650, 414] on span "[PERSON_NAME] OF [PERSON_NAME] -100" at bounding box center [649, 434] width 83 height 66
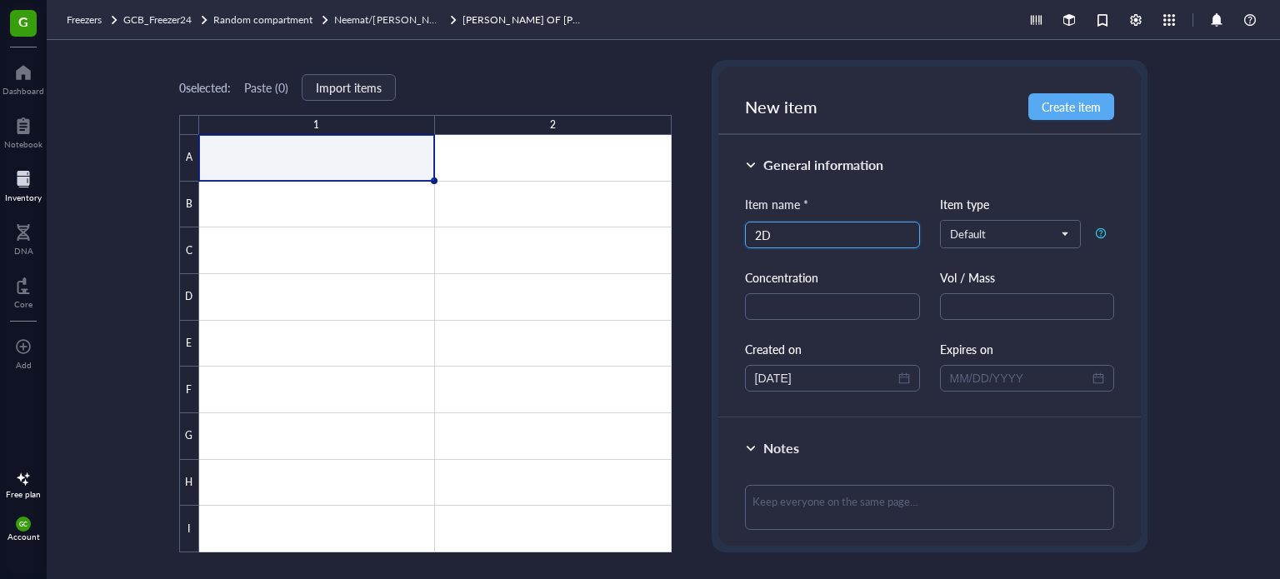
type input "2"
type input "YALE DBIT - LPC - 1X3 SLIDES - CORONAL"
click at [1088, 103] on span "Create item" at bounding box center [1071, 106] width 59 height 13
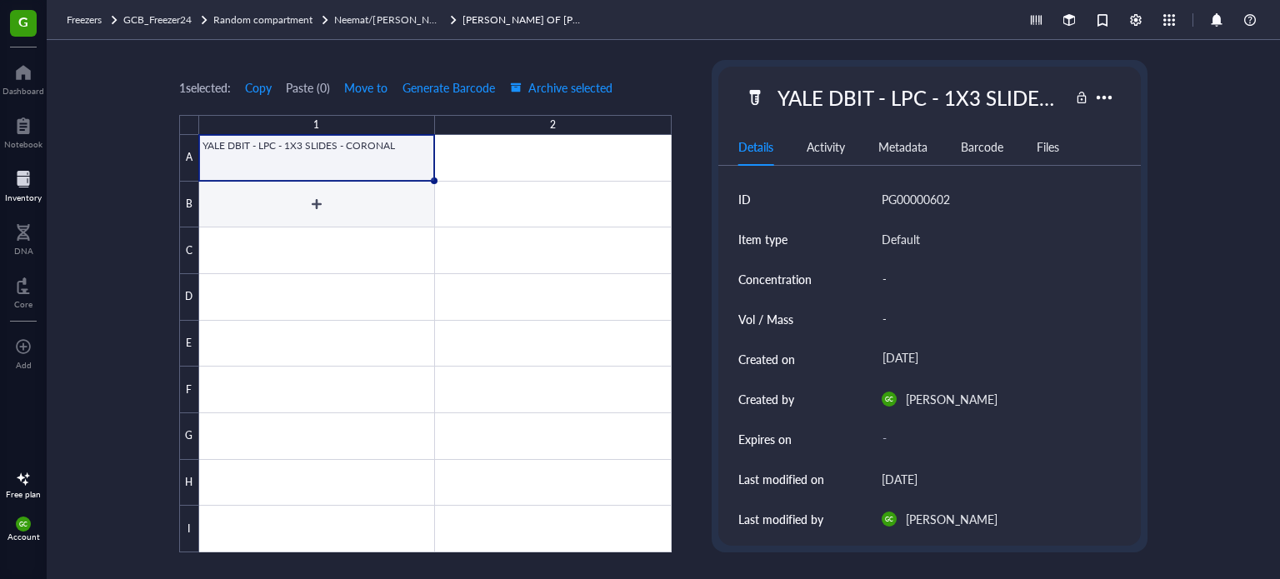
drag, startPoint x: 358, startPoint y: 197, endPoint x: 457, endPoint y: 207, distance: 99.7
click at [358, 197] on div at bounding box center [435, 344] width 473 height 418
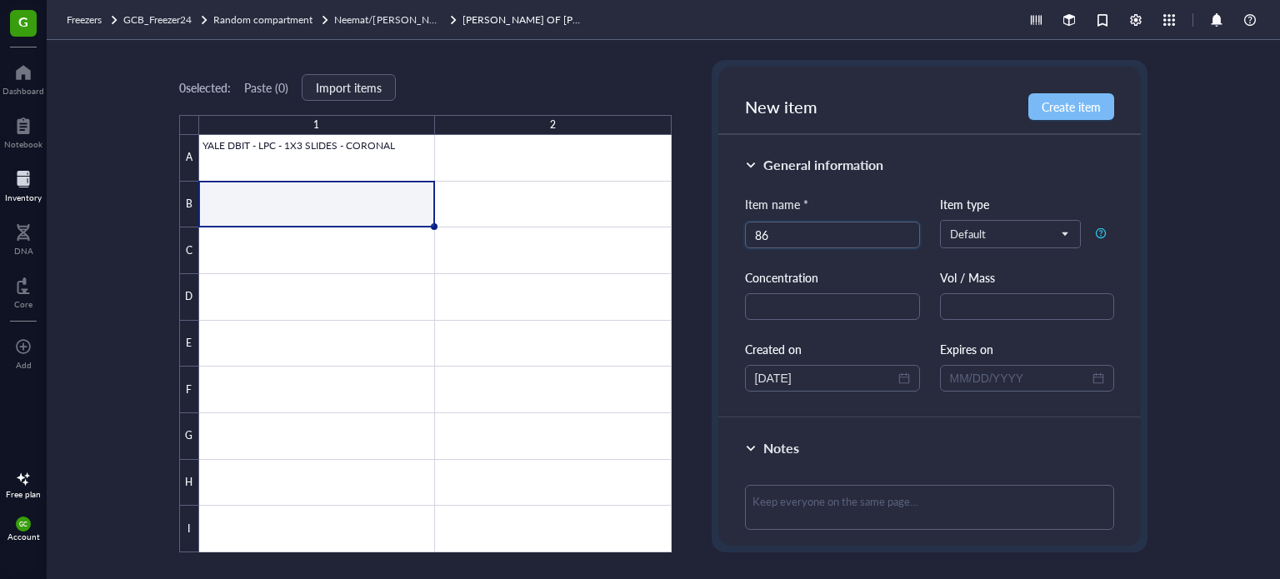
type input "8"
type input "D"
type input "ID - 864411"
click at [1090, 101] on span "Create item" at bounding box center [1071, 106] width 59 height 13
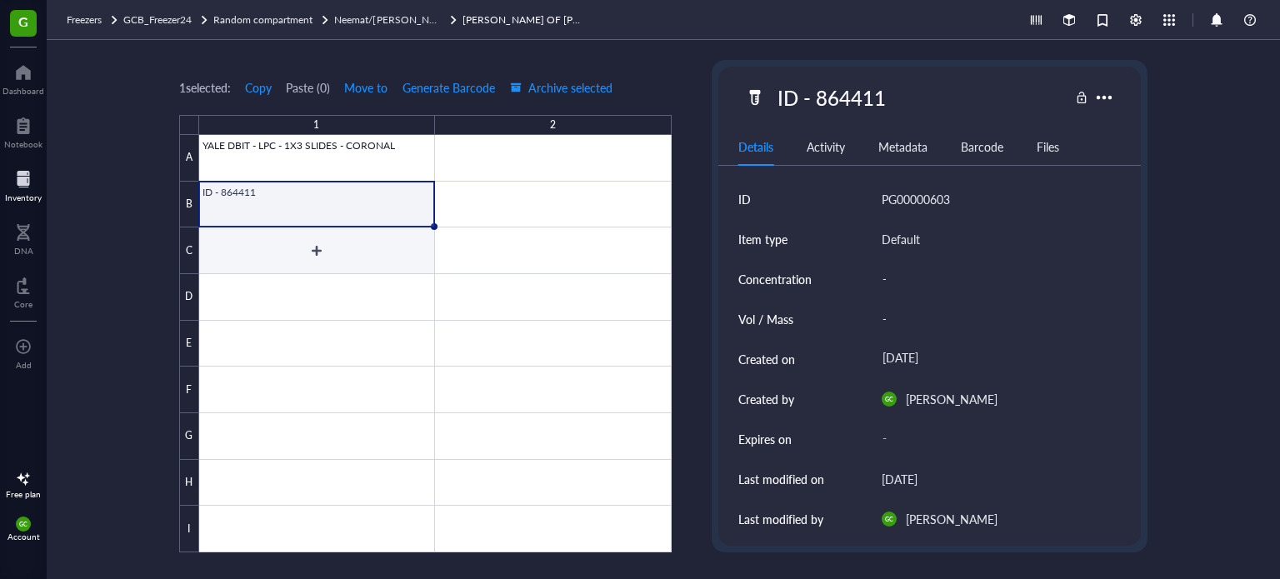
click at [385, 243] on div at bounding box center [435, 344] width 473 height 418
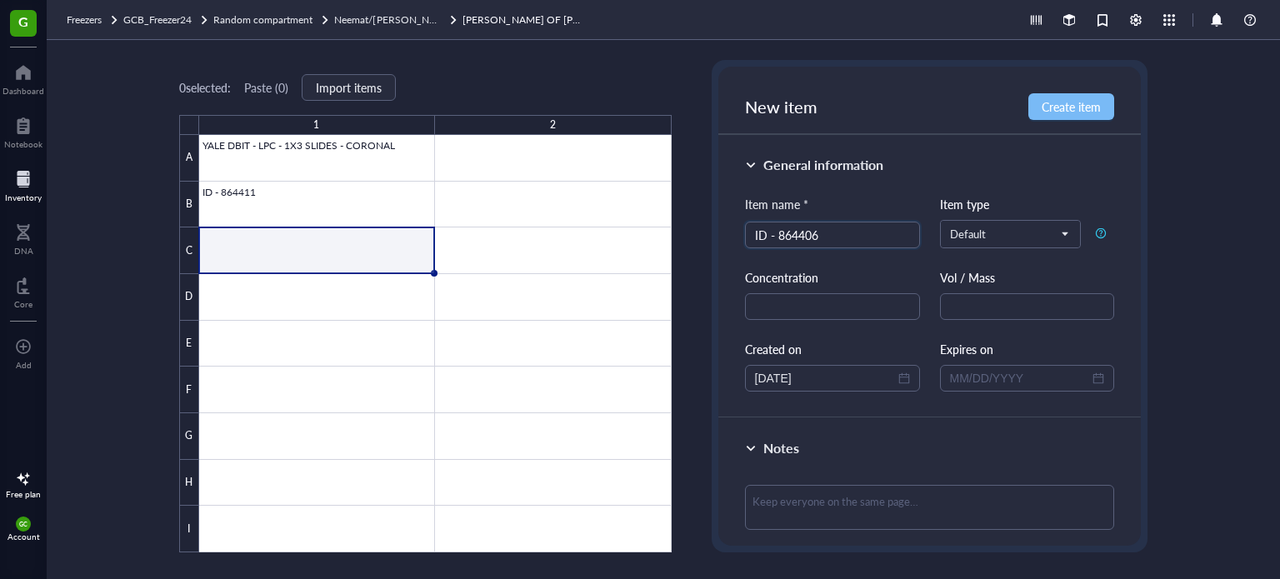
type input "ID - 864406"
click at [1077, 100] on span "Create item" at bounding box center [1071, 106] width 59 height 13
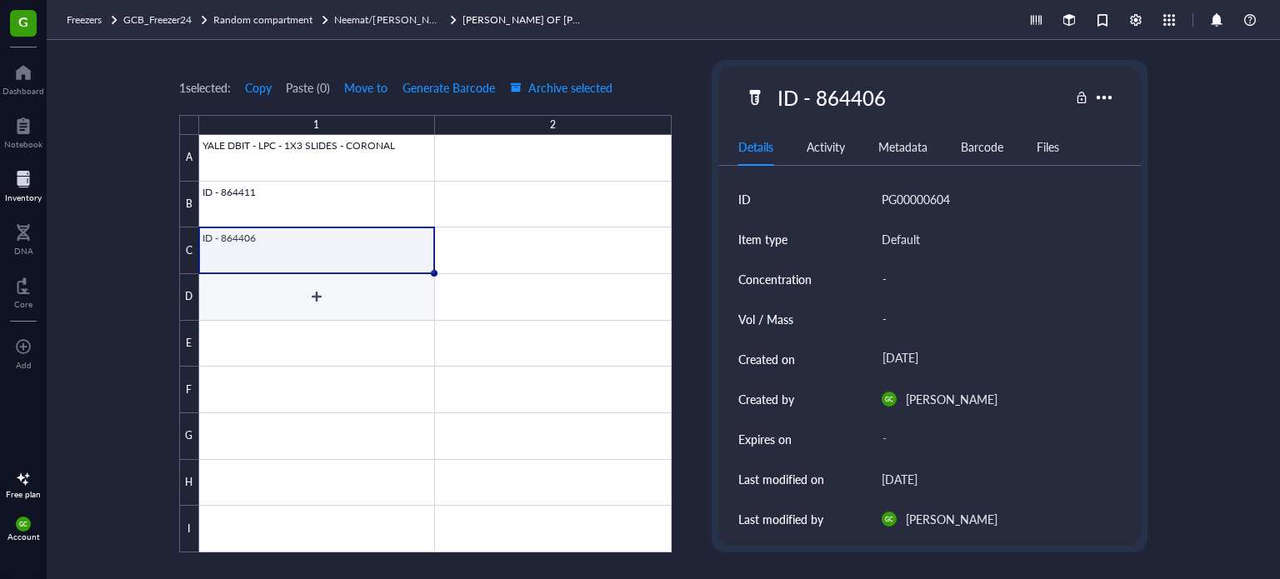
click at [340, 299] on div at bounding box center [435, 344] width 473 height 418
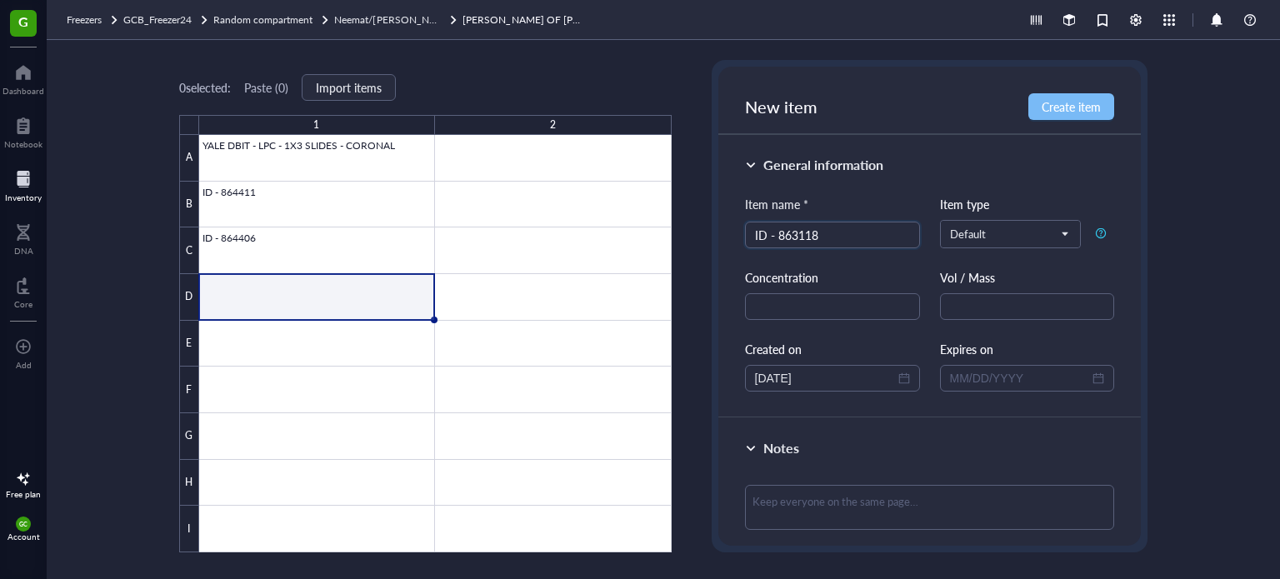
type input "ID - 863118"
click at [1100, 108] on span "Create item" at bounding box center [1071, 106] width 59 height 13
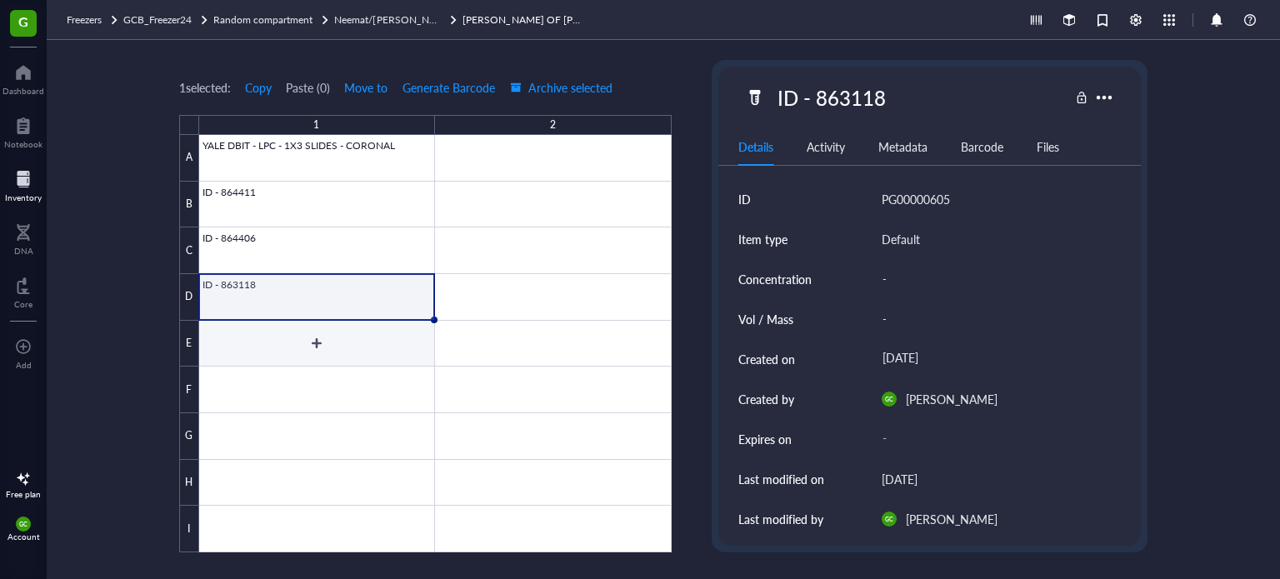
click at [358, 343] on div at bounding box center [435, 344] width 473 height 418
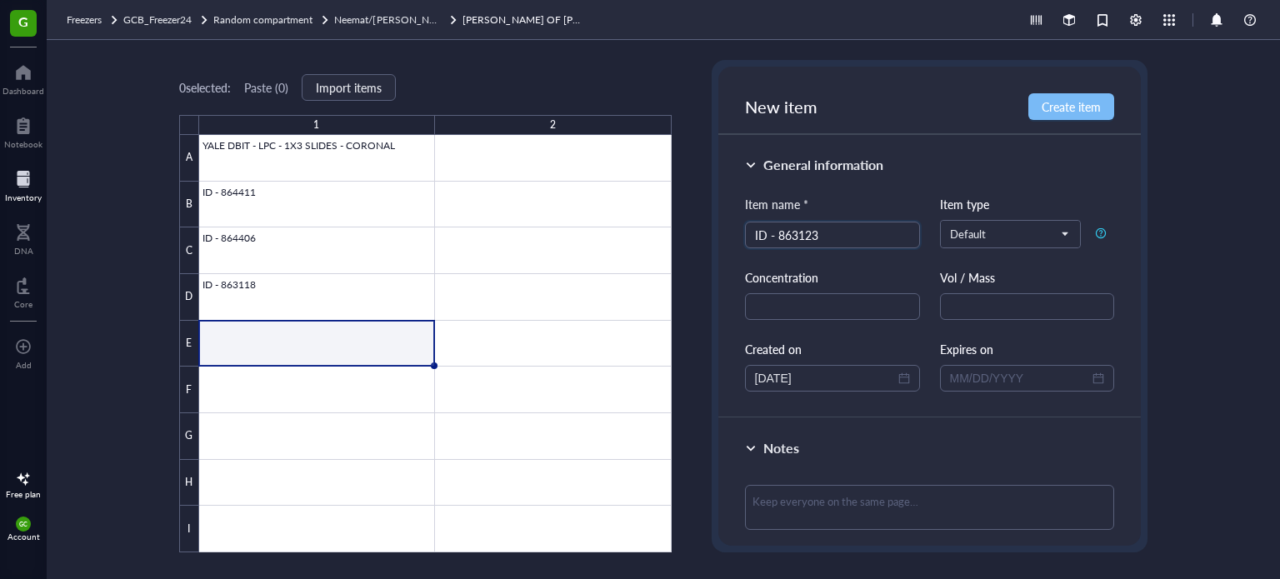
type input "ID - 863123"
click at [1053, 113] on span "Create item" at bounding box center [1071, 106] width 59 height 13
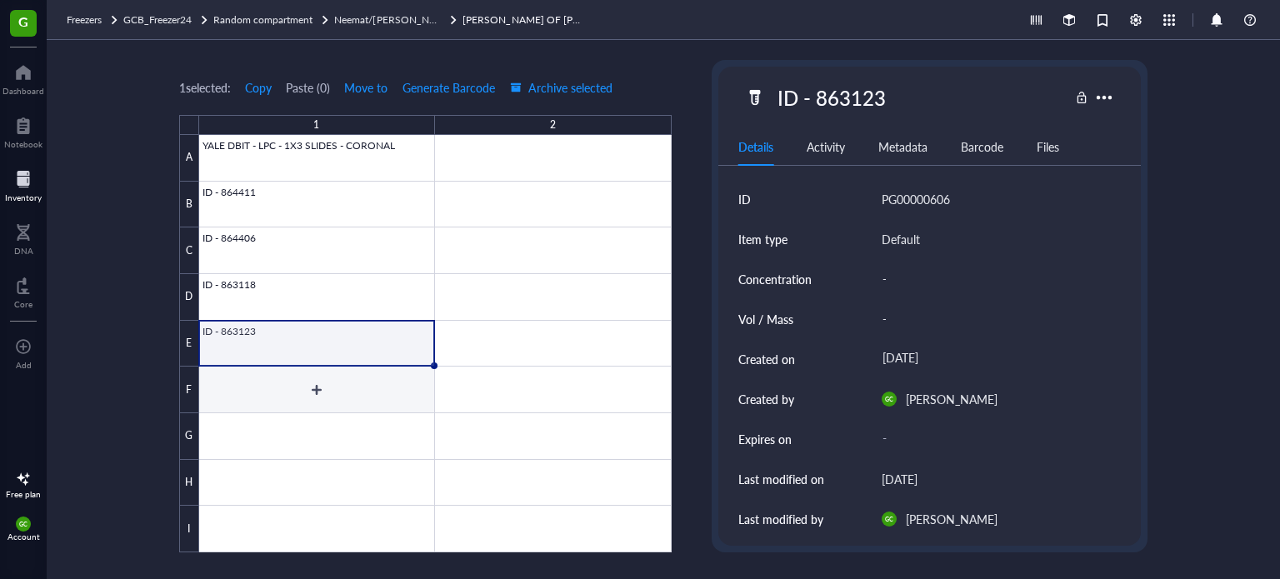
click at [285, 387] on div at bounding box center [435, 344] width 473 height 418
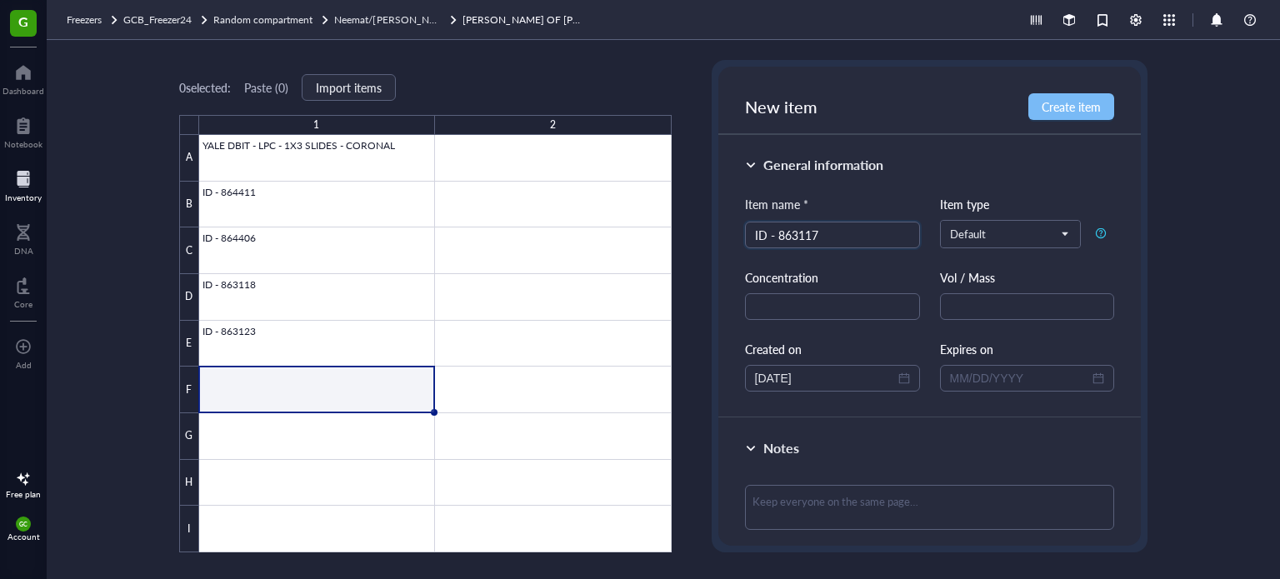
type input "ID - 863117"
click at [1077, 111] on span "Create item" at bounding box center [1071, 106] width 59 height 13
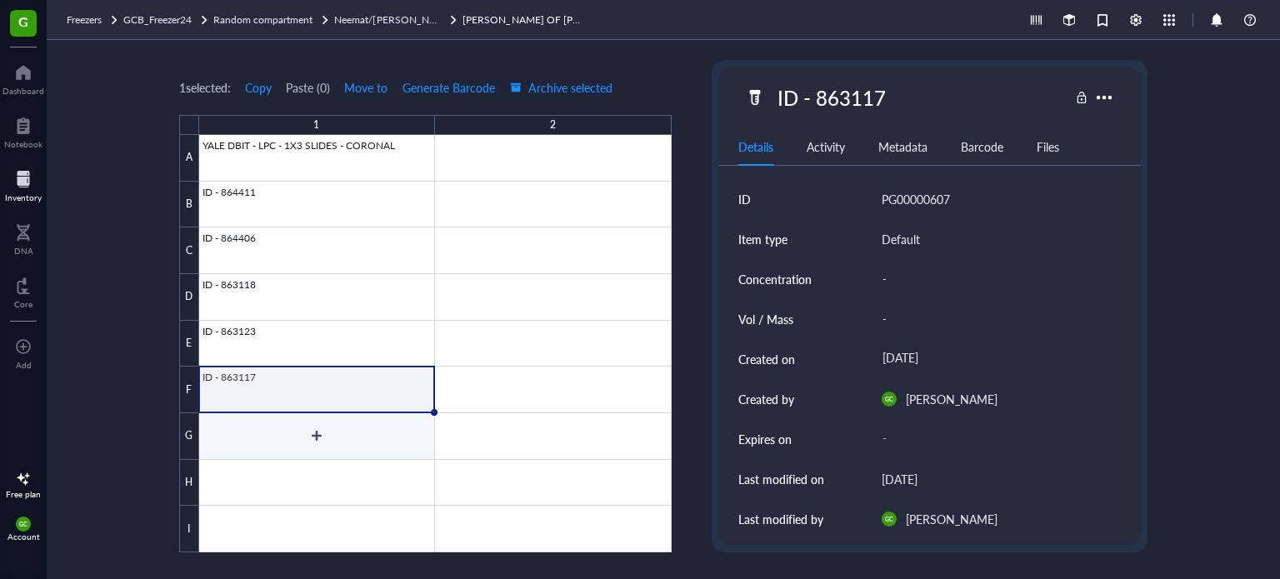
click at [333, 442] on div at bounding box center [435, 344] width 473 height 418
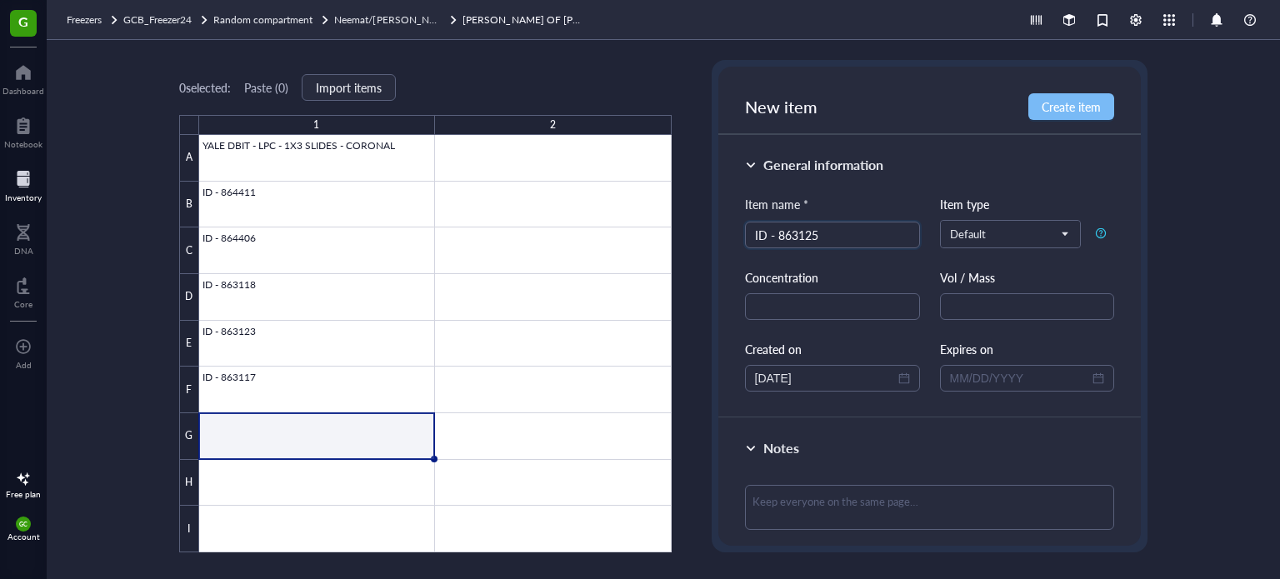
type input "ID - 863125"
click at [1090, 103] on span "Create item" at bounding box center [1071, 106] width 59 height 13
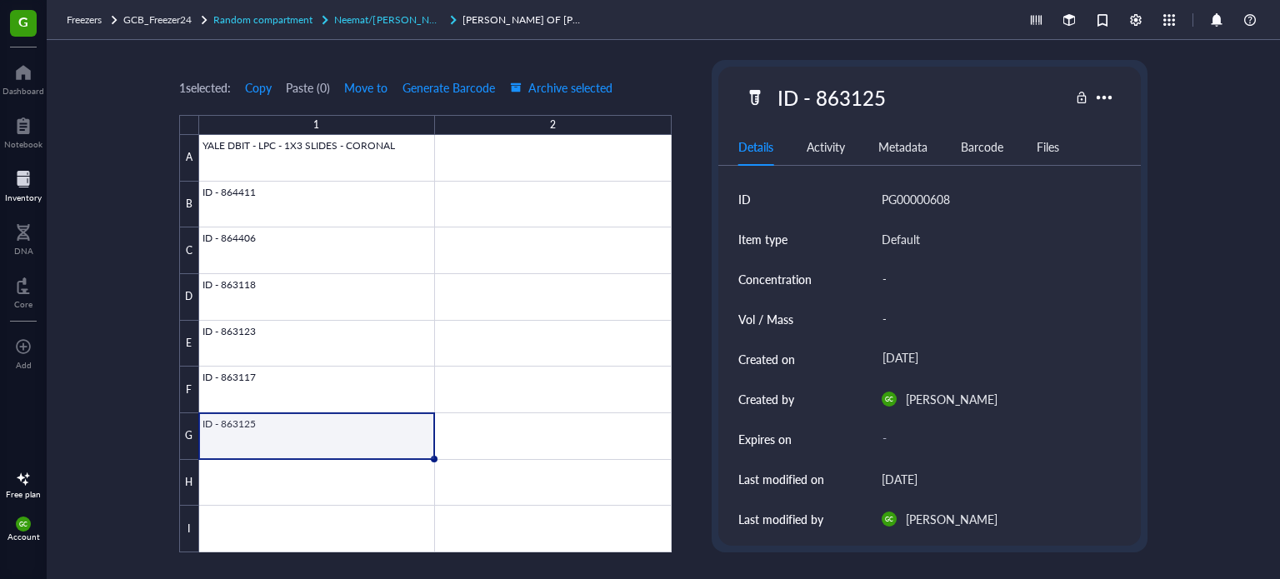
click at [383, 19] on span "Neemat/[PERSON_NAME] Tray2" at bounding box center [407, 20] width 146 height 14
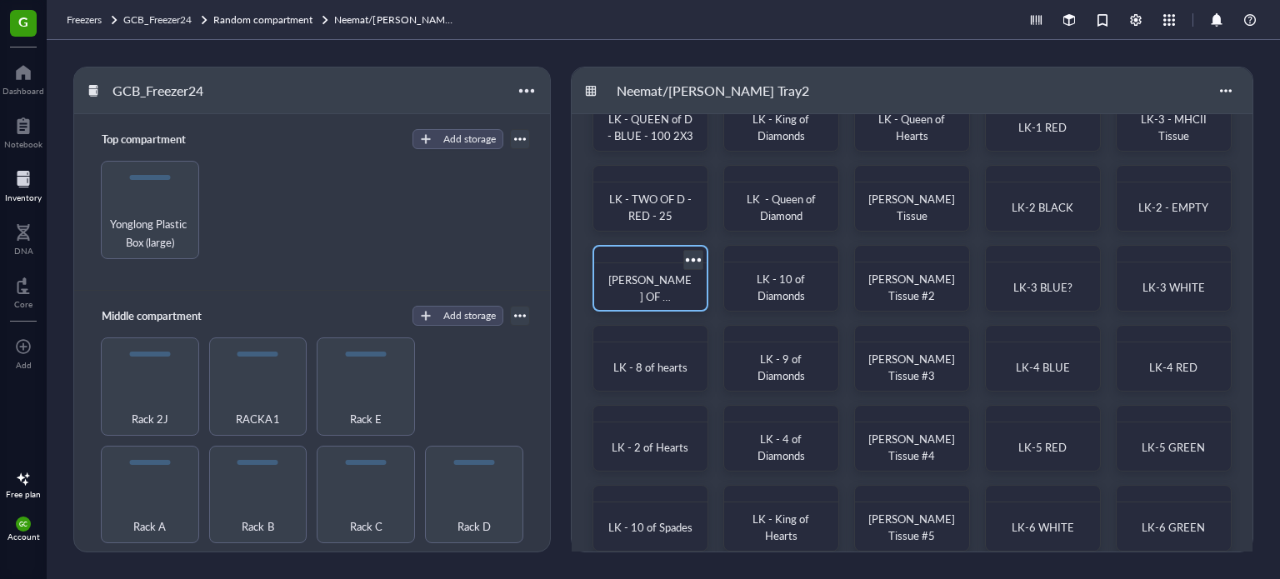
scroll to position [148, 0]
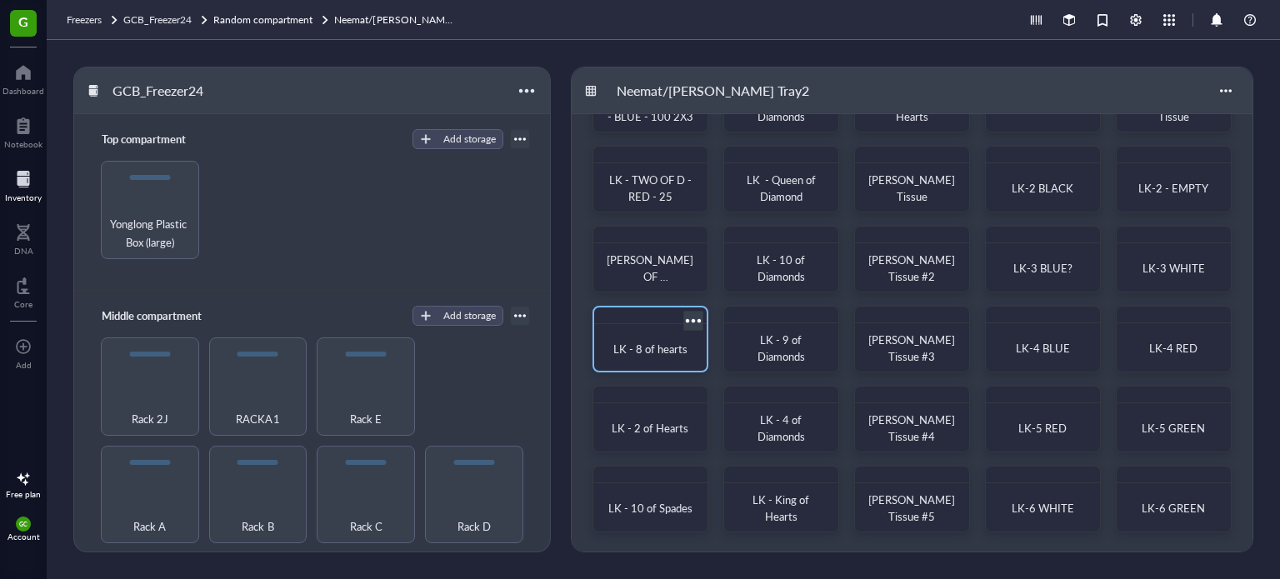
click at [692, 319] on div at bounding box center [693, 320] width 24 height 24
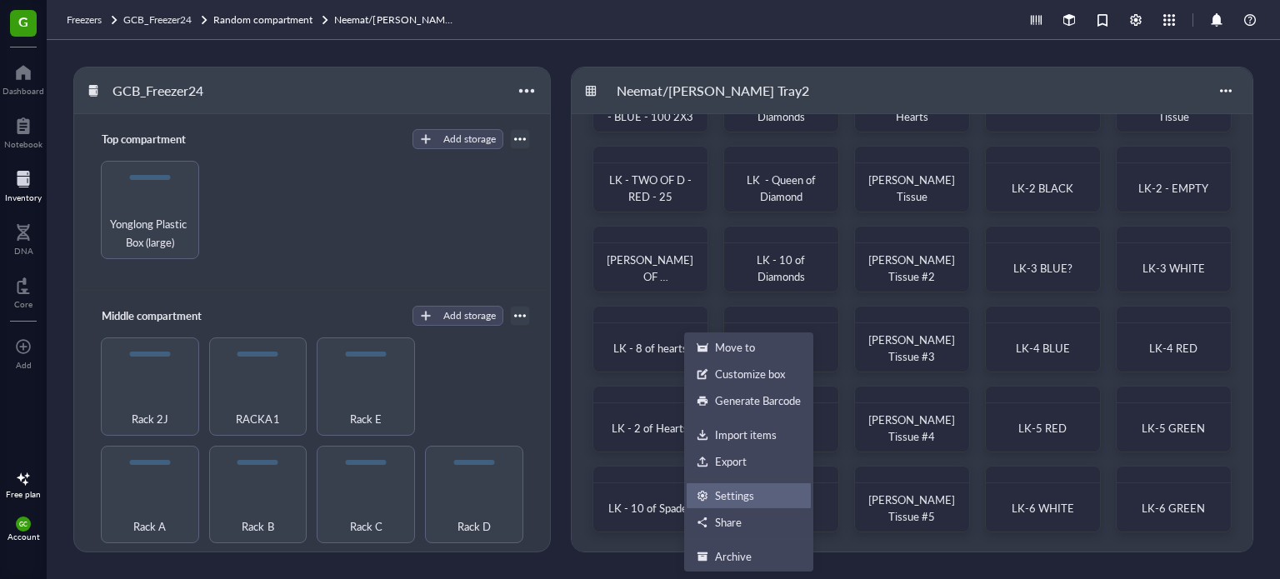
click at [724, 495] on div "Settings" at bounding box center [734, 495] width 39 height 15
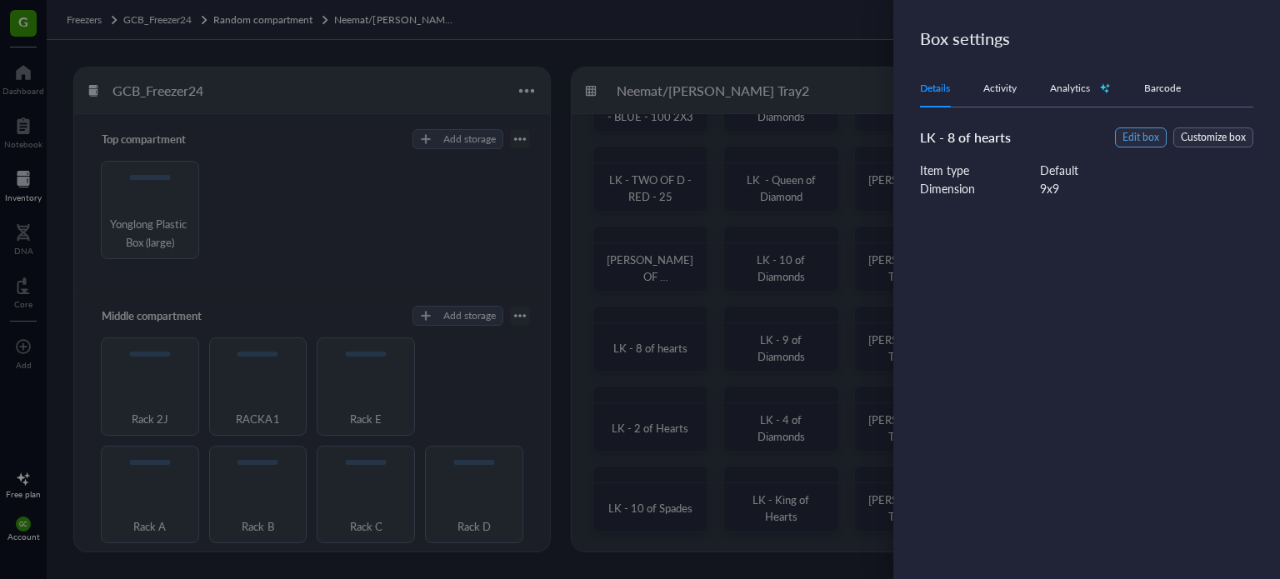
click at [1140, 136] on span "Edit box" at bounding box center [1141, 138] width 37 height 16
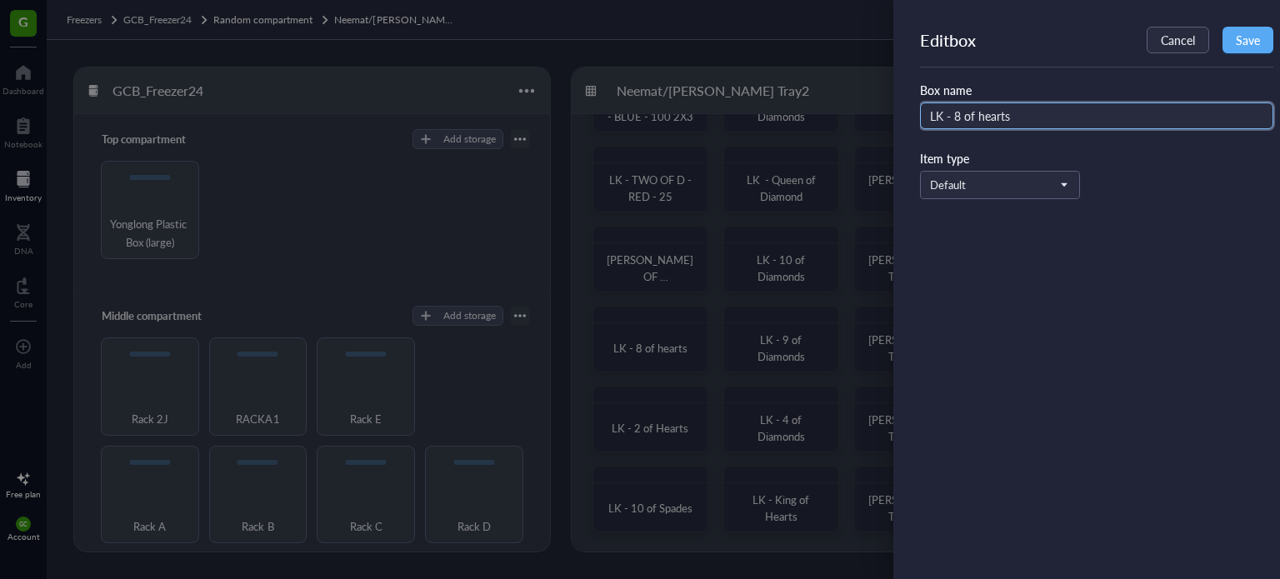
drag, startPoint x: 1022, startPoint y: 115, endPoint x: 951, endPoint y: 113, distance: 70.9
click at [951, 113] on input "LK - 8 of hearts" at bounding box center [1096, 116] width 353 height 27
click at [952, 118] on input "LK -KING OF D - WHITE - 100" at bounding box center [1096, 116] width 353 height 27
type input "LK - KING OF [PERSON_NAME] - 100"
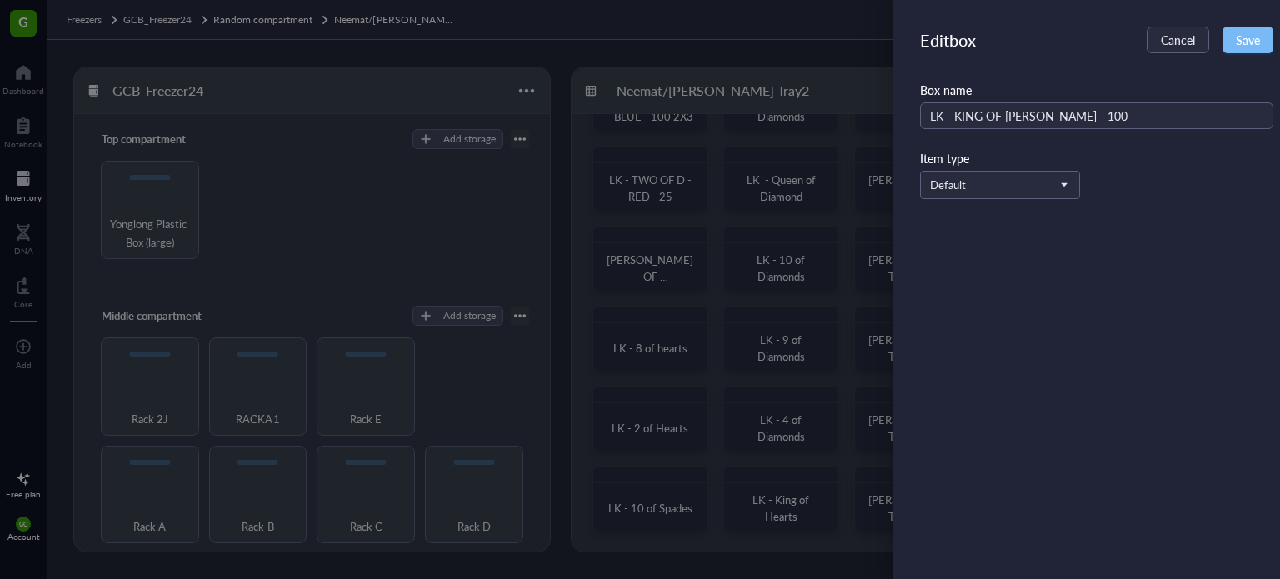
click at [1254, 43] on span "Save" at bounding box center [1248, 39] width 24 height 13
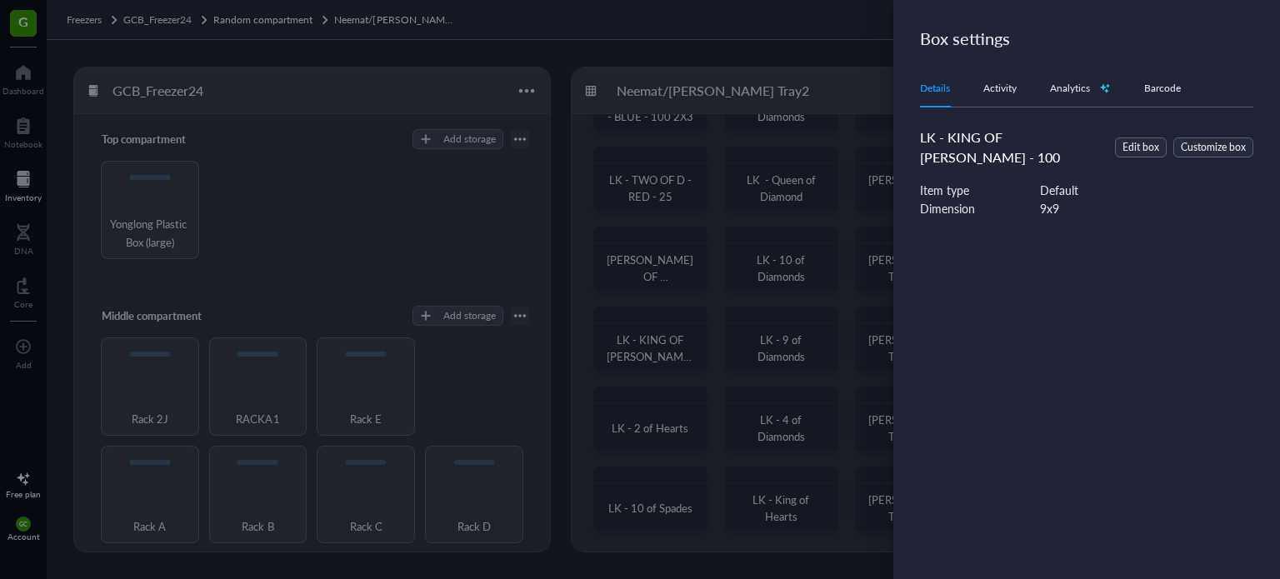
click at [675, 446] on div at bounding box center [640, 289] width 1280 height 579
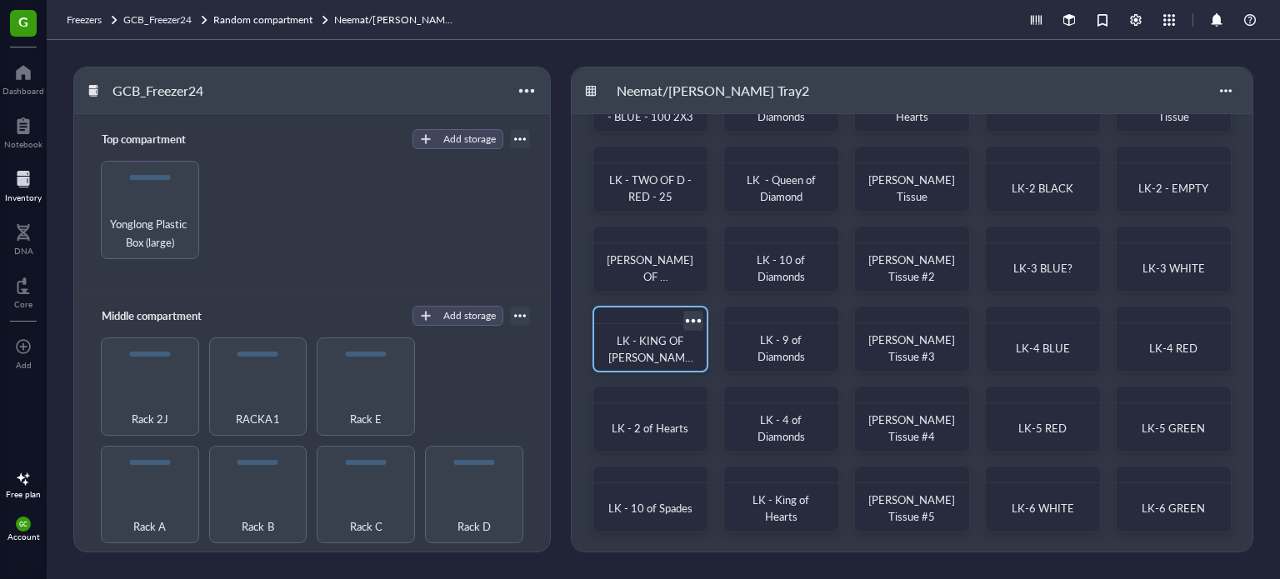
click at [694, 320] on div at bounding box center [693, 320] width 24 height 24
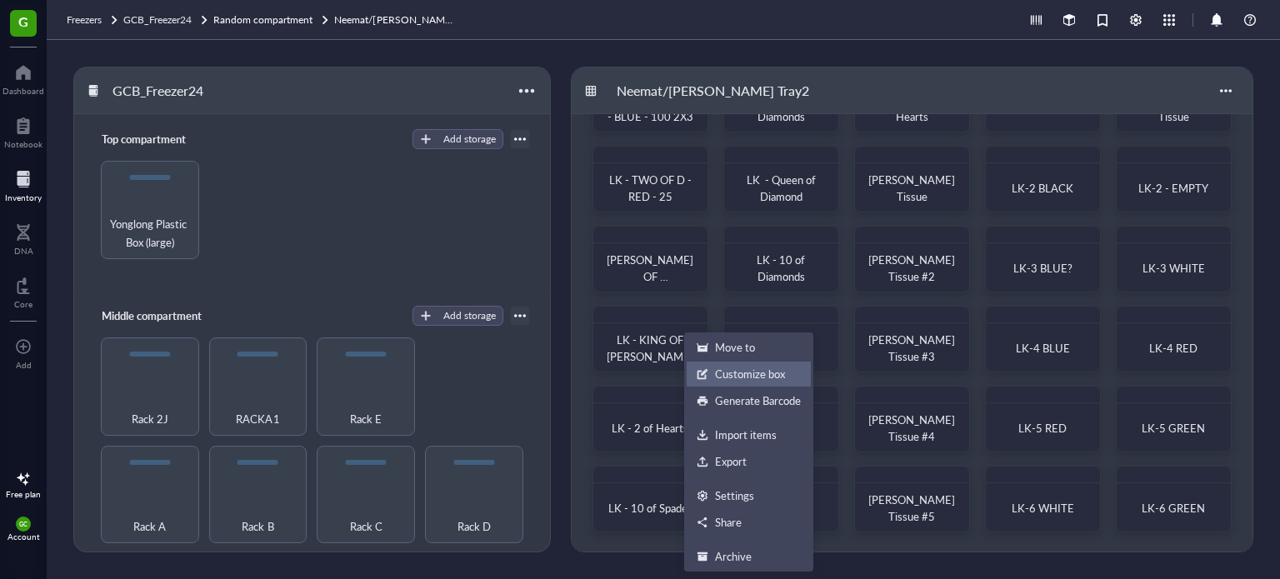
click at [734, 378] on div "Customize box" at bounding box center [750, 374] width 70 height 15
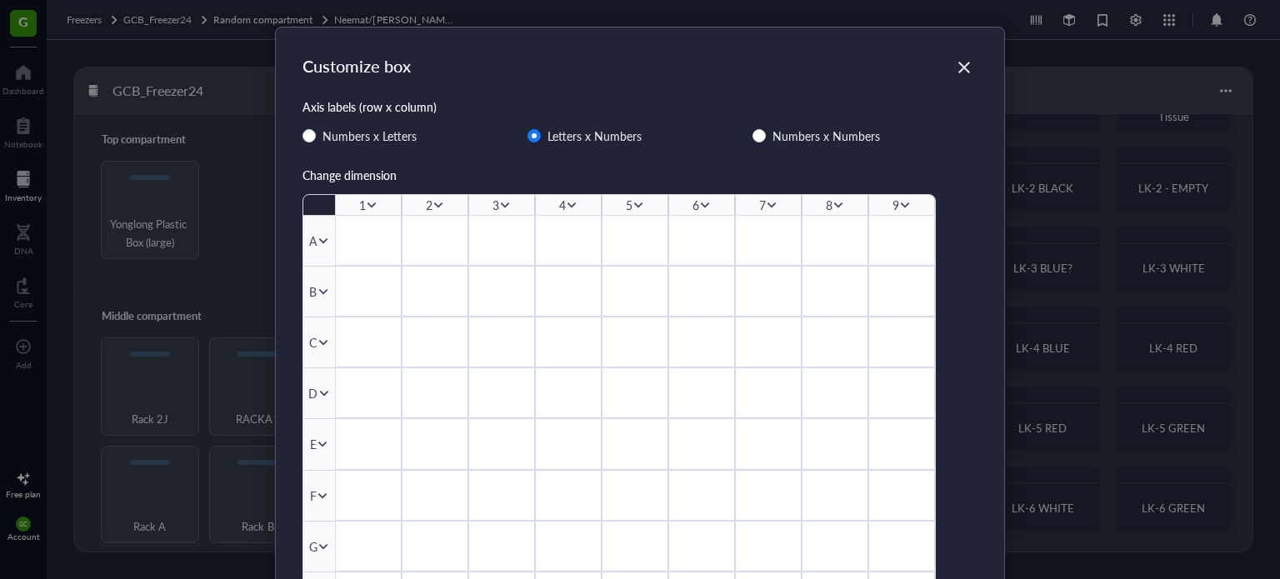
click at [900, 206] on icon at bounding box center [905, 205] width 12 height 12
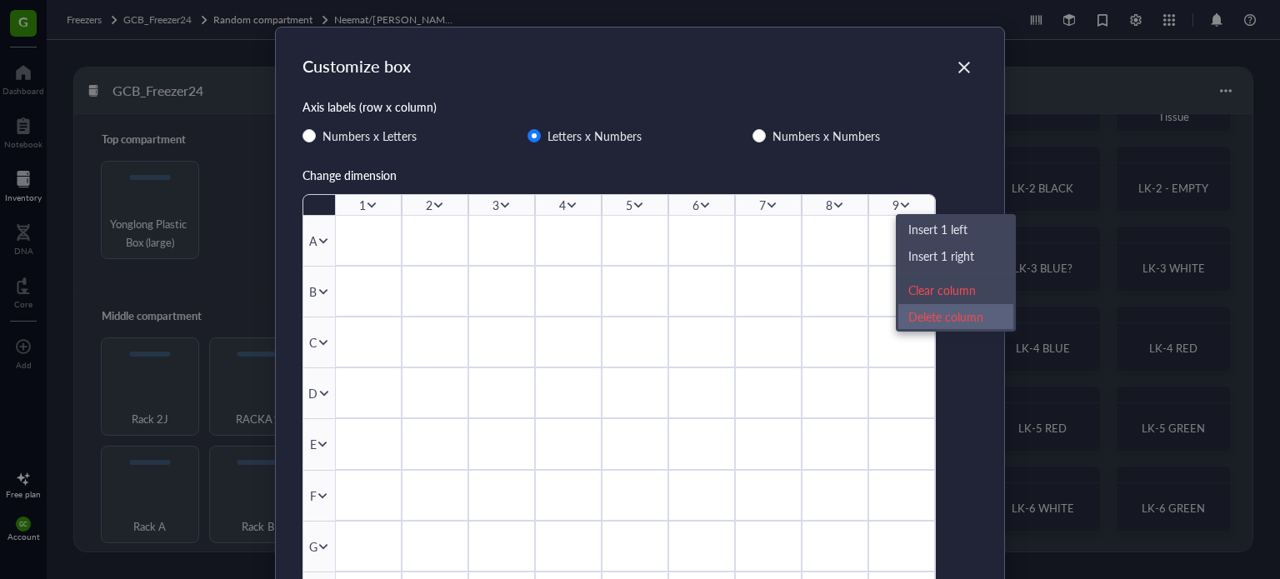
click at [944, 316] on div "Delete column" at bounding box center [956, 317] width 95 height 18
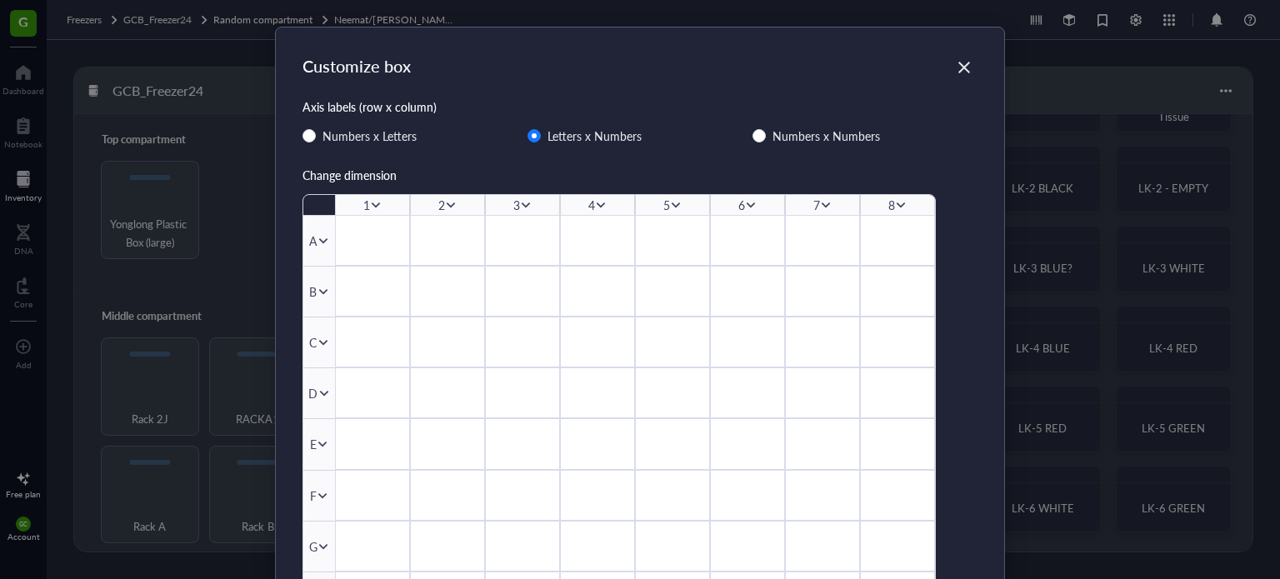
drag, startPoint x: 897, startPoint y: 205, endPoint x: 898, endPoint y: 215, distance: 10.0
click at [883, 203] on div "8" at bounding box center [897, 205] width 75 height 20
click at [901, 206] on icon at bounding box center [901, 205] width 12 height 12
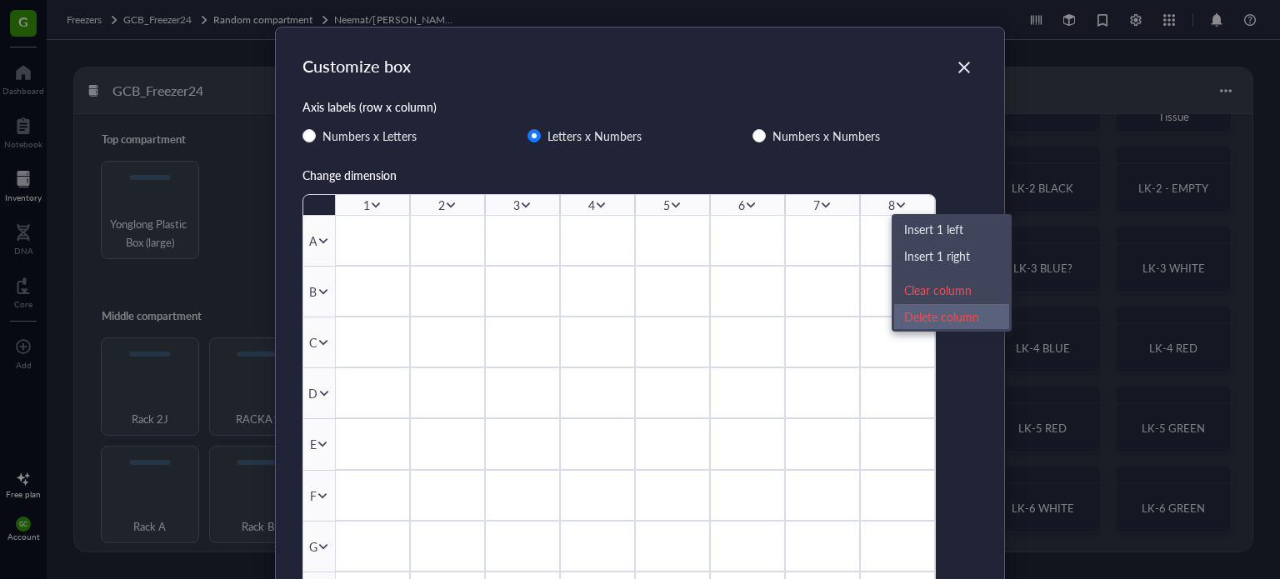
click at [918, 314] on div "Delete column" at bounding box center [951, 317] width 95 height 18
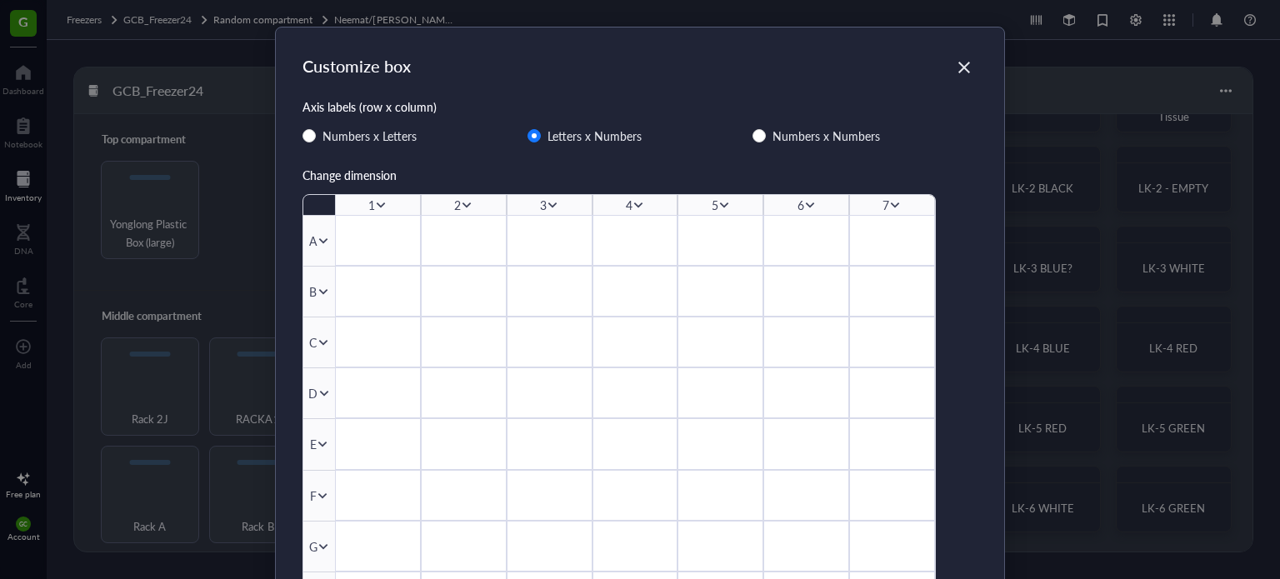
click at [895, 202] on icon at bounding box center [895, 205] width 12 height 12
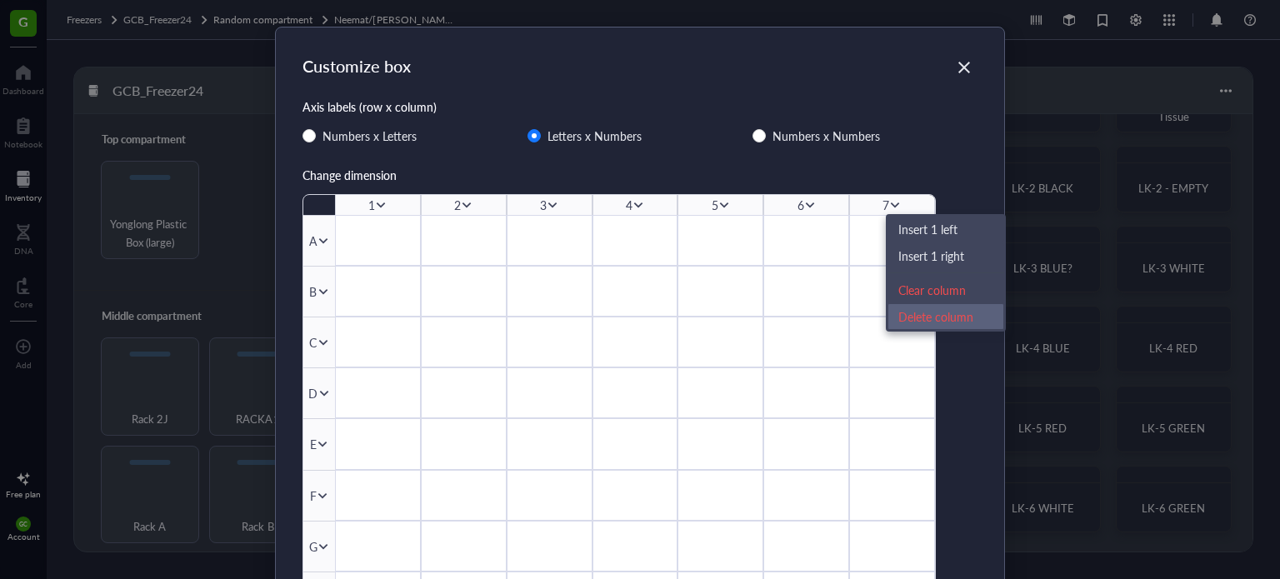
click at [921, 318] on div "Delete column" at bounding box center [946, 317] width 95 height 18
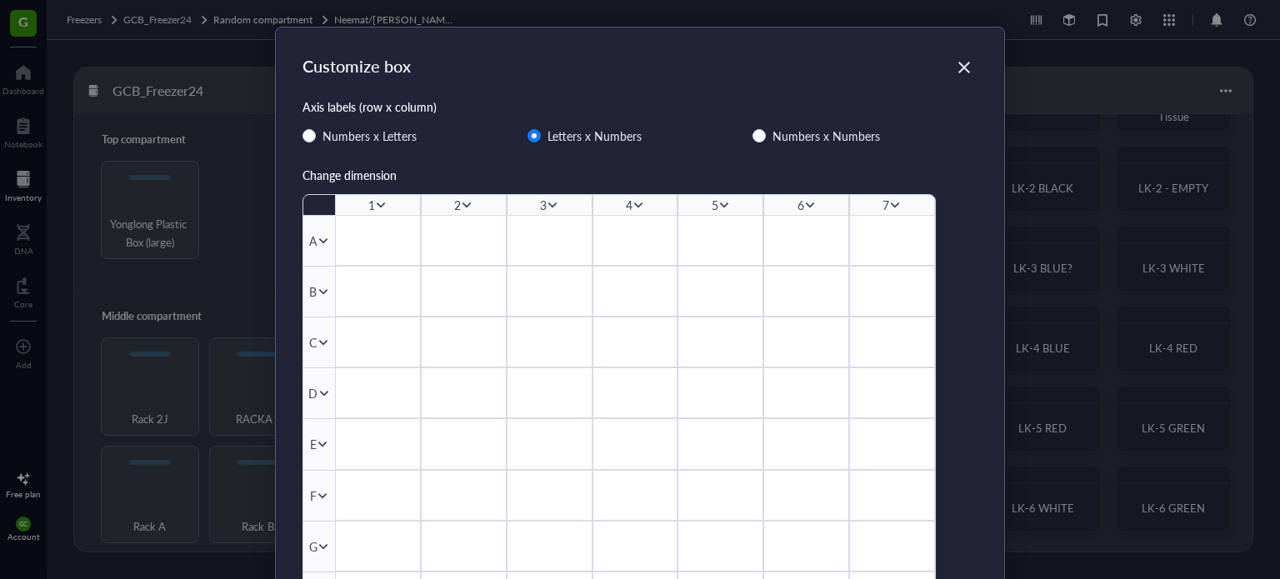
drag, startPoint x: 892, startPoint y: 203, endPoint x: 891, endPoint y: 213, distance: 10.0
click at [891, 203] on icon at bounding box center [895, 205] width 12 height 12
click at [883, 206] on icon at bounding box center [889, 205] width 12 height 12
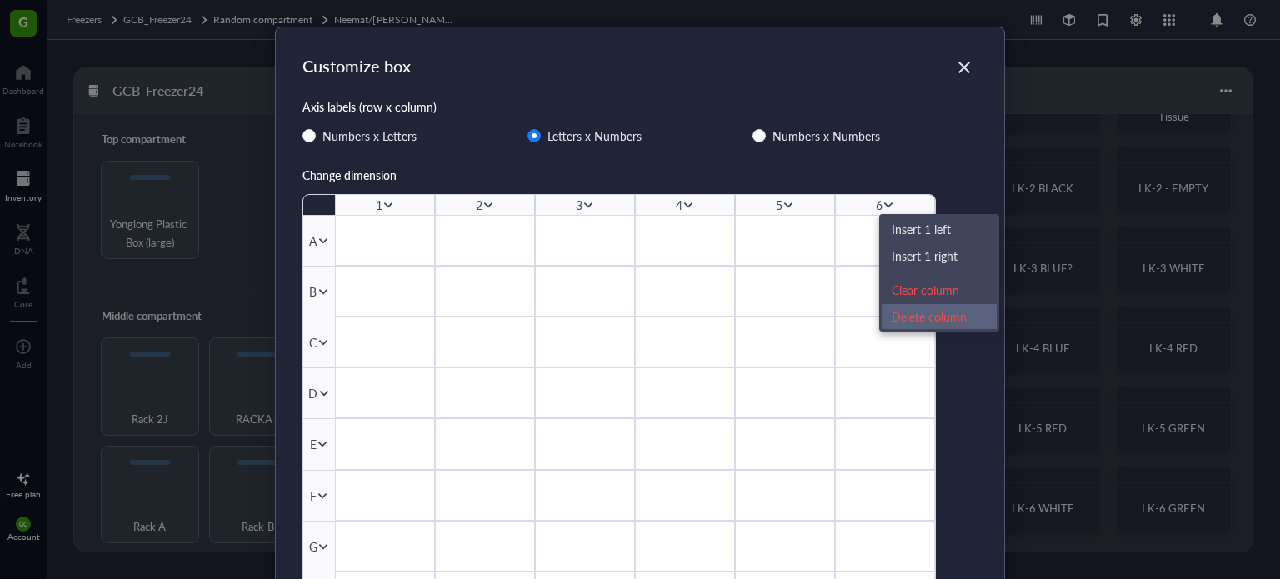
click at [899, 322] on div "Delete column" at bounding box center [939, 317] width 95 height 18
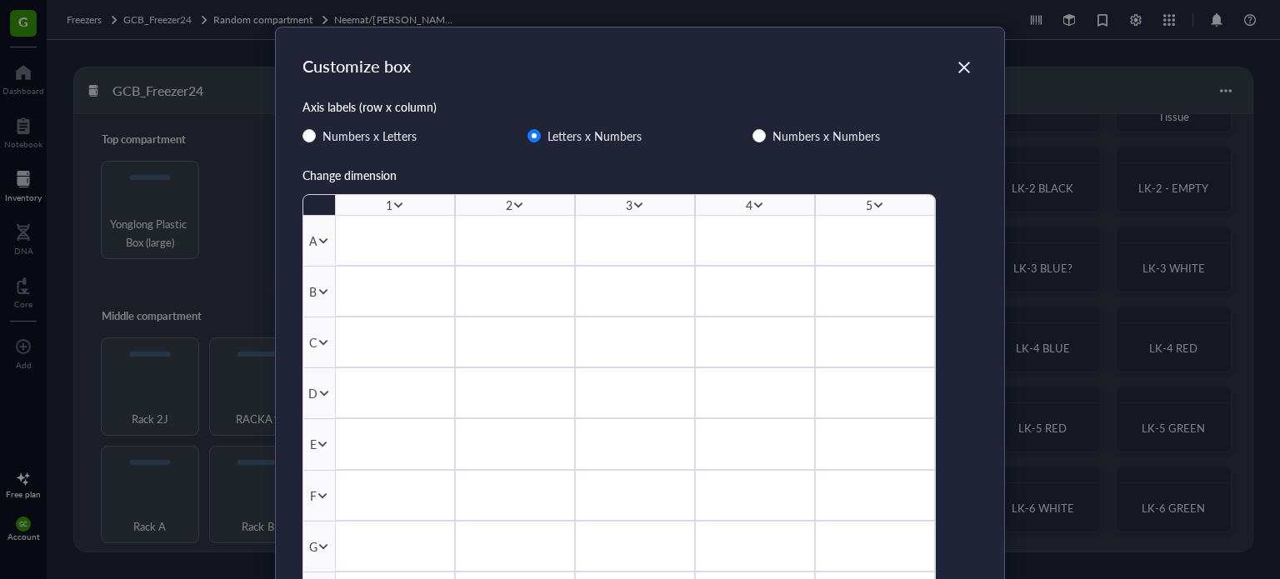
click at [874, 203] on icon at bounding box center [878, 206] width 9 height 6
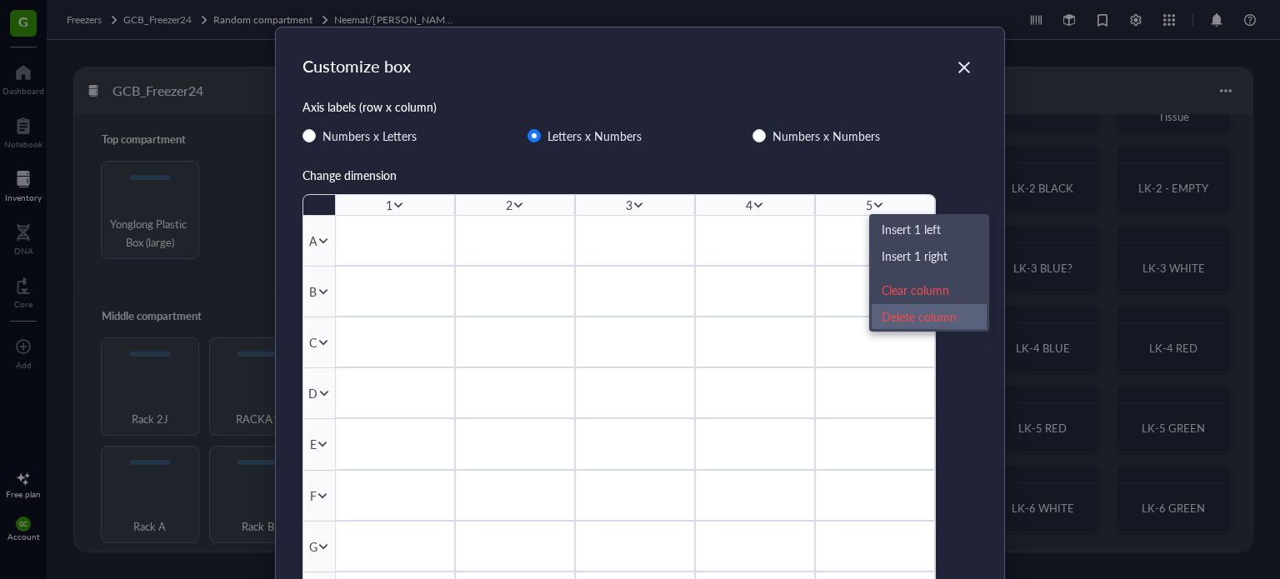
click at [901, 319] on div "Delete column" at bounding box center [929, 317] width 95 height 18
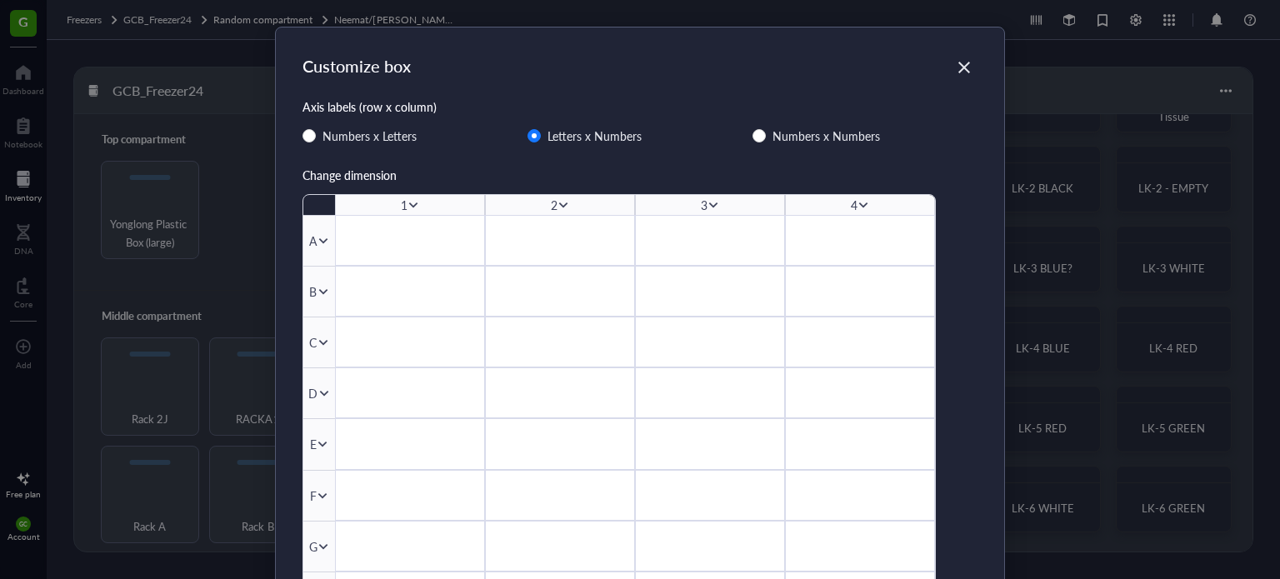
click at [858, 206] on icon at bounding box center [864, 205] width 12 height 12
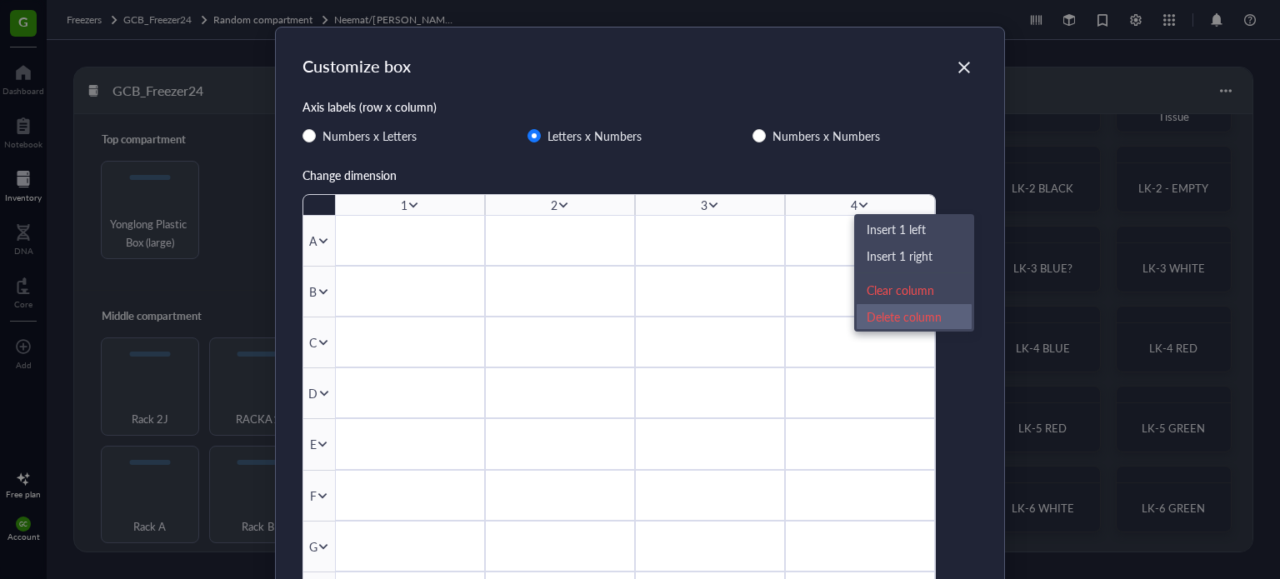
click at [880, 316] on div "Delete column" at bounding box center [914, 317] width 95 height 18
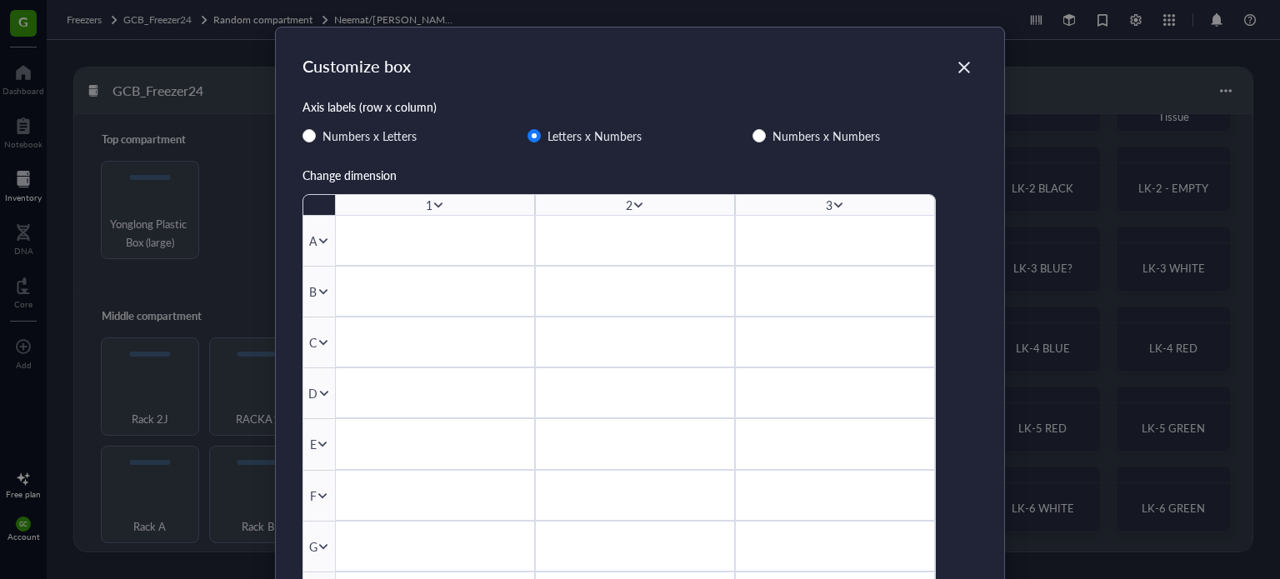
click at [834, 203] on icon at bounding box center [839, 205] width 12 height 12
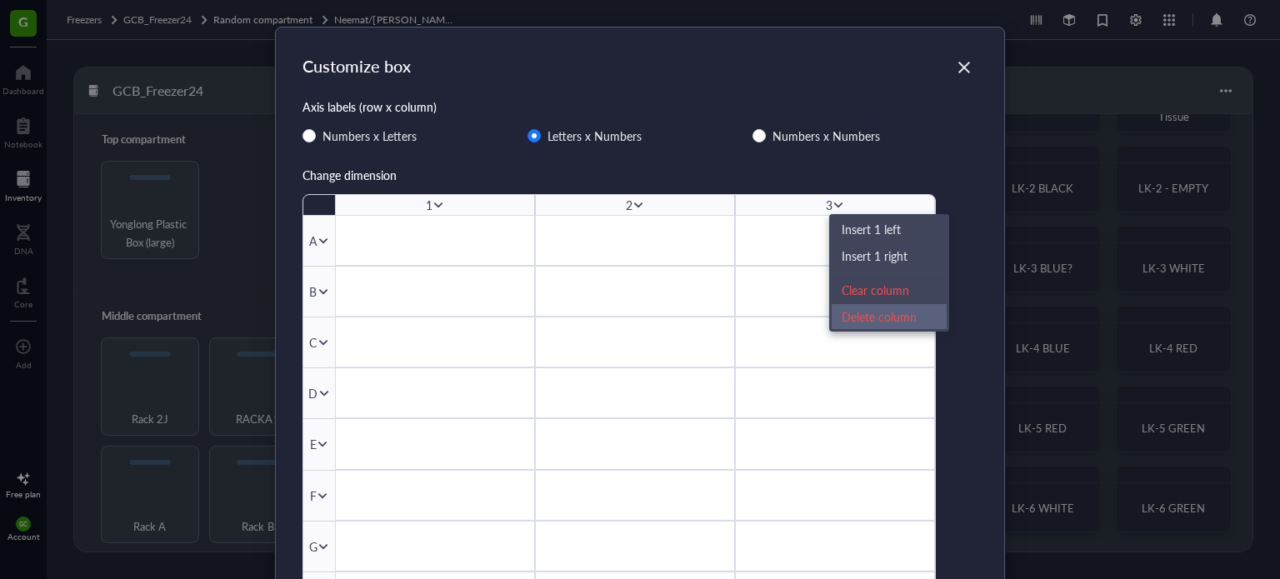
click at [869, 322] on div "Delete column" at bounding box center [889, 317] width 95 height 18
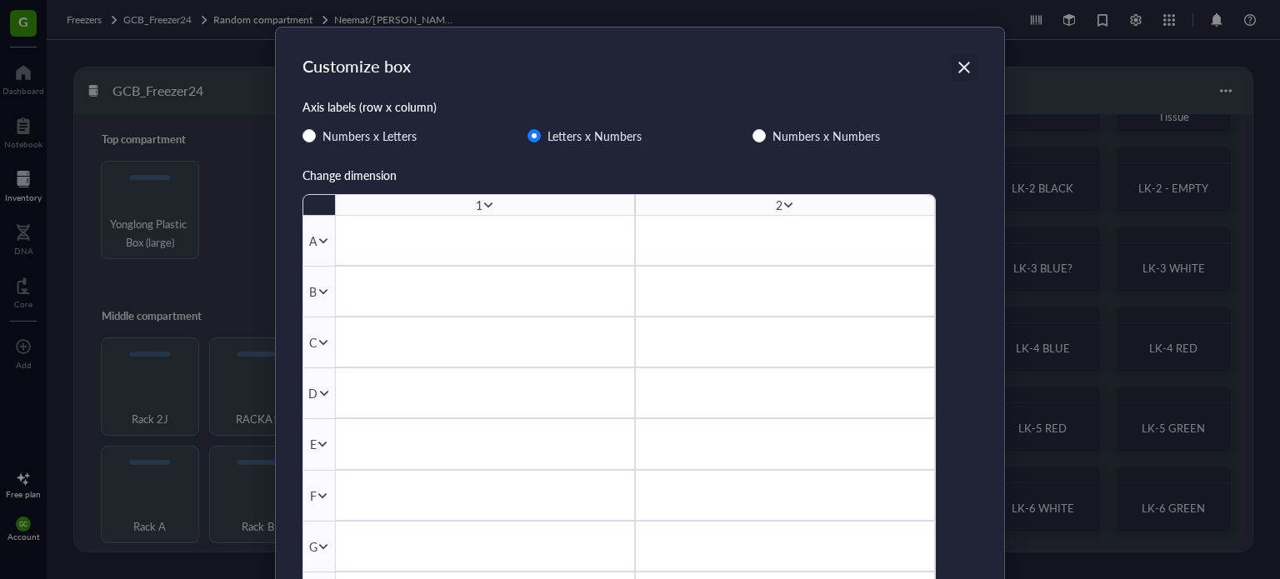
click at [962, 70] on icon "Close" at bounding box center [965, 68] width 16 height 16
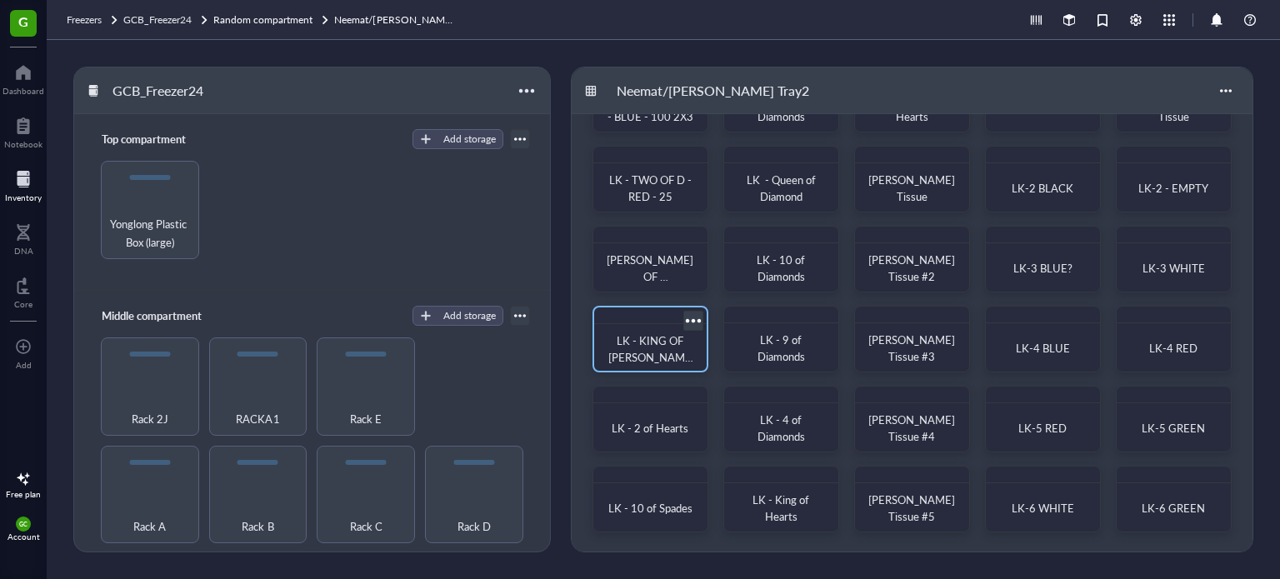
click at [647, 354] on span "LK - KING OF [PERSON_NAME] - 100" at bounding box center [650, 357] width 85 height 49
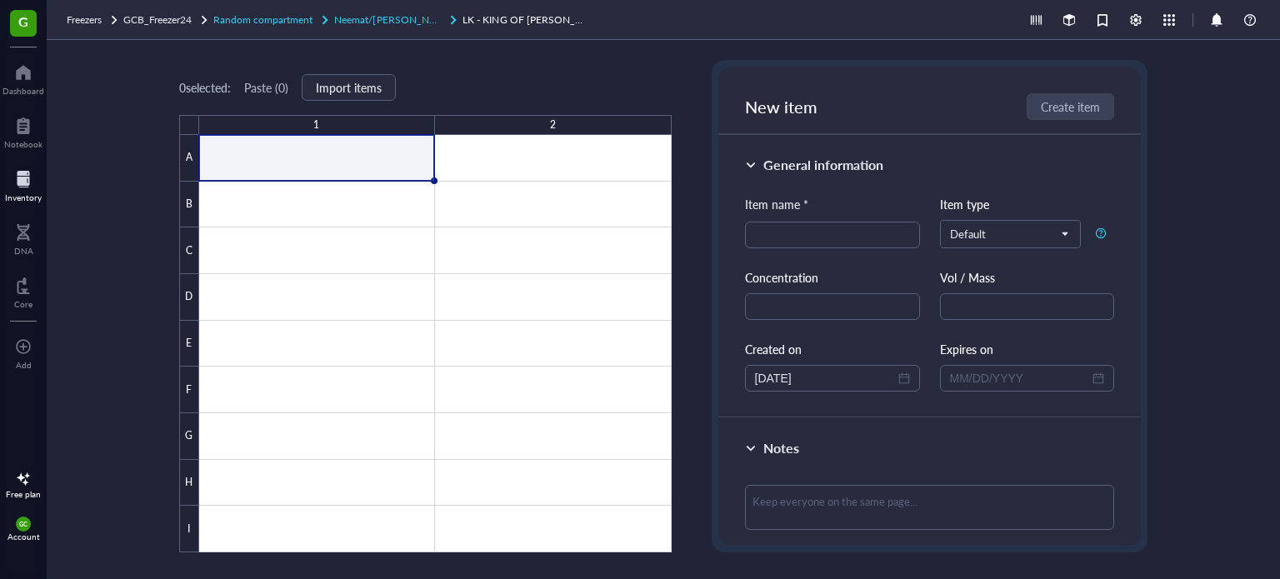
click at [384, 15] on span "Neemat/[PERSON_NAME] Tray2" at bounding box center [407, 20] width 146 height 14
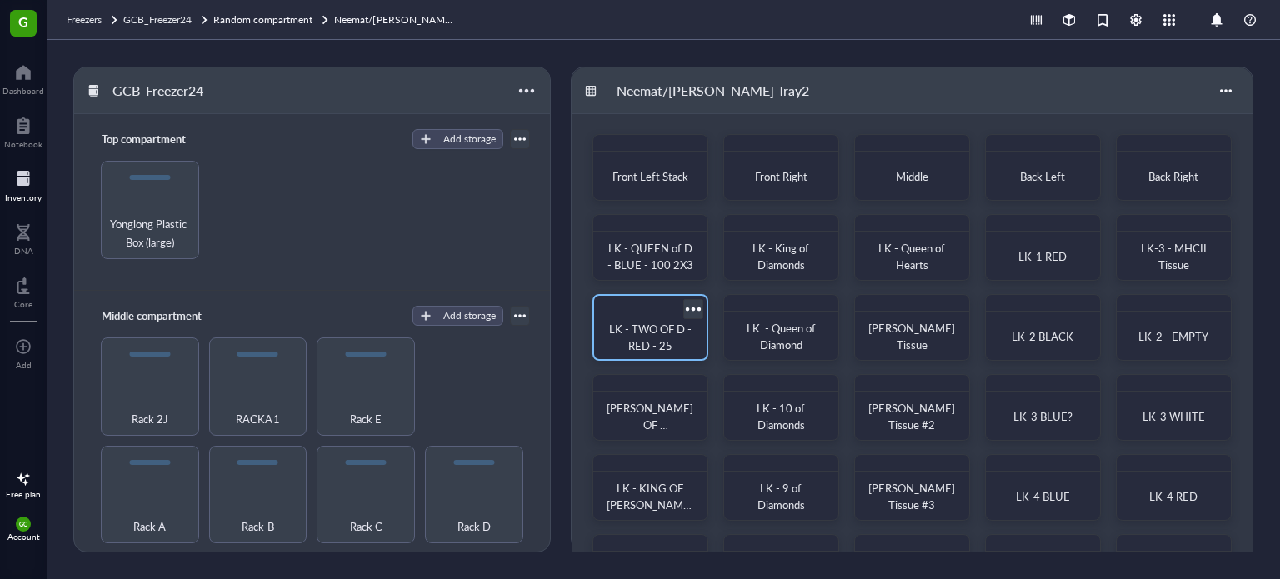
click at [657, 341] on span "LK - TWO OF D - RED - 25" at bounding box center [651, 337] width 85 height 33
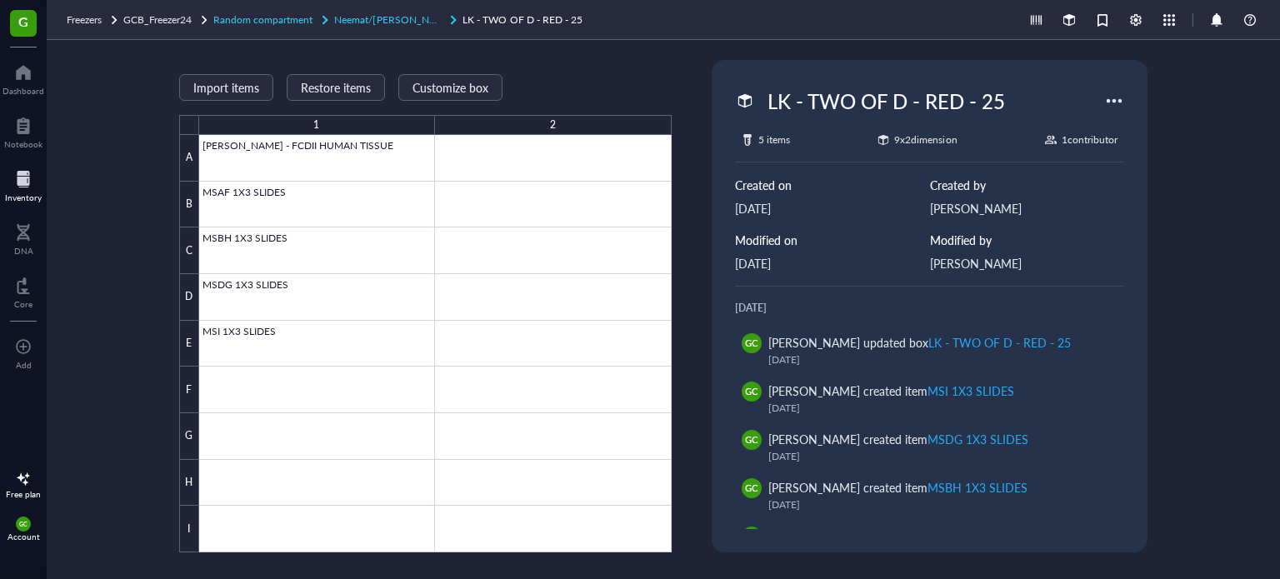
click at [406, 24] on span "Neemat/[PERSON_NAME] Tray2" at bounding box center [407, 20] width 146 height 14
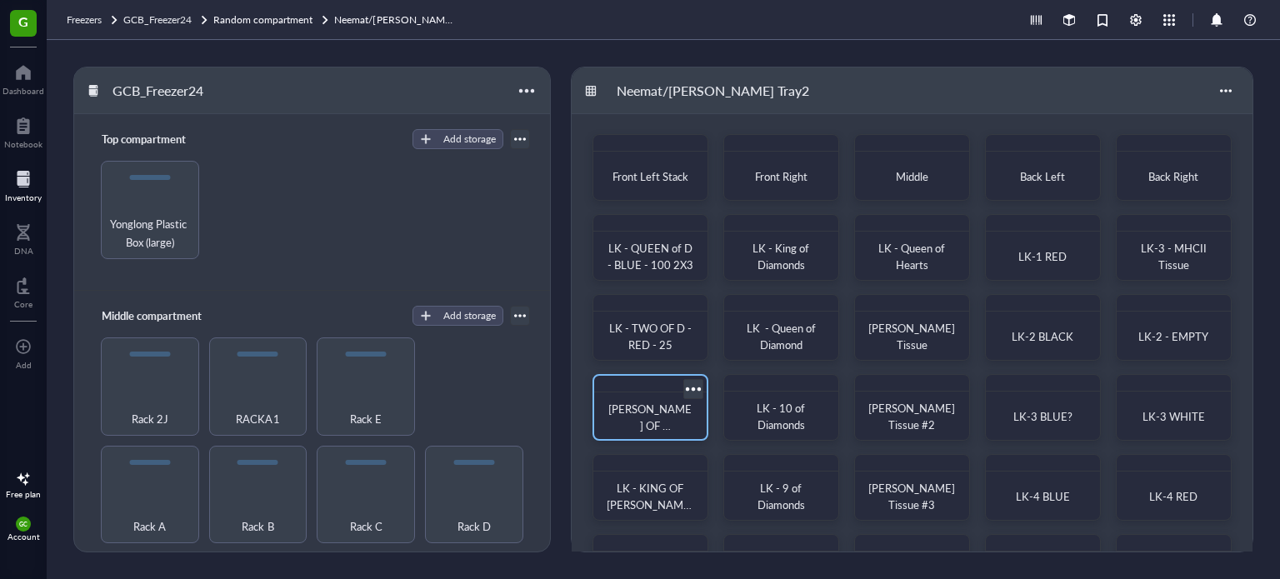
click at [648, 423] on span "[PERSON_NAME] OF [PERSON_NAME] -100" at bounding box center [649, 434] width 83 height 66
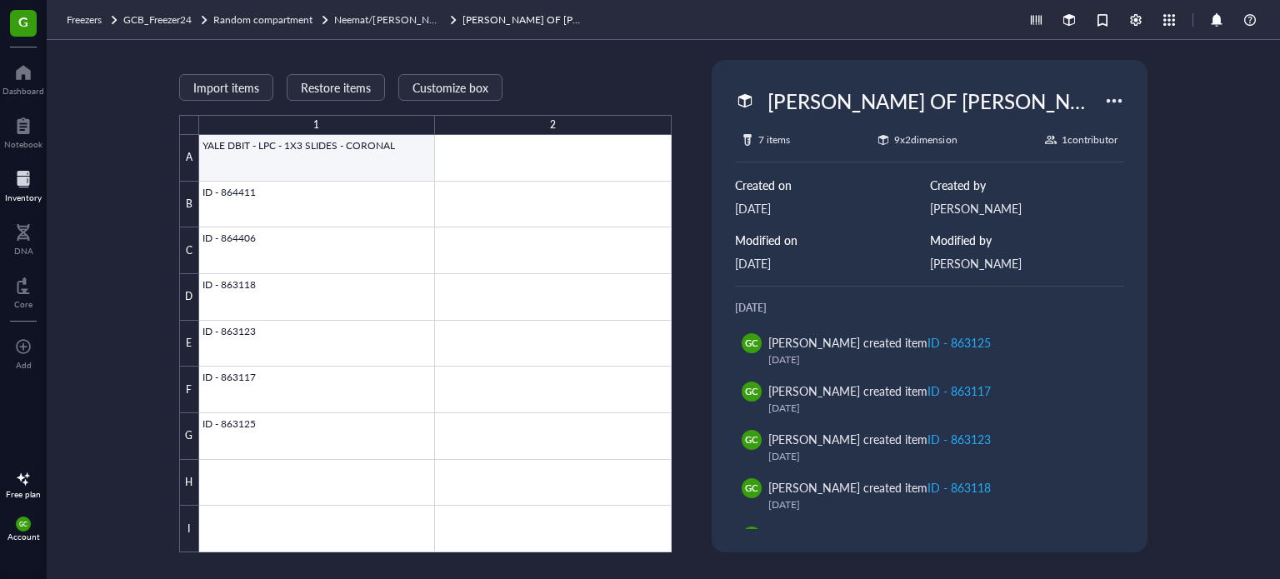
click at [337, 149] on div at bounding box center [435, 344] width 473 height 418
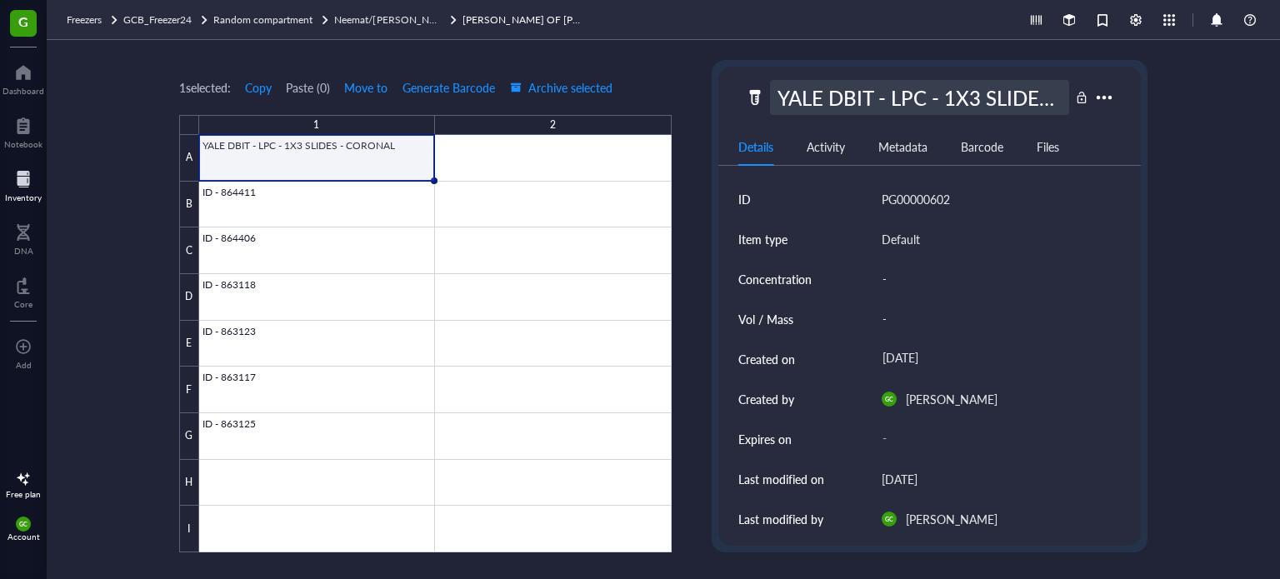
click at [790, 93] on div "YALE DBIT - LPC - 1X3 SLIDES - CORONAL" at bounding box center [920, 97] width 300 height 35
drag, startPoint x: 1058, startPoint y: 96, endPoint x: 740, endPoint y: 90, distance: 317.6
click at [740, 90] on div "YALE DBIT - LPC - 1X3 SLIDES - CORONAL" at bounding box center [930, 97] width 423 height 35
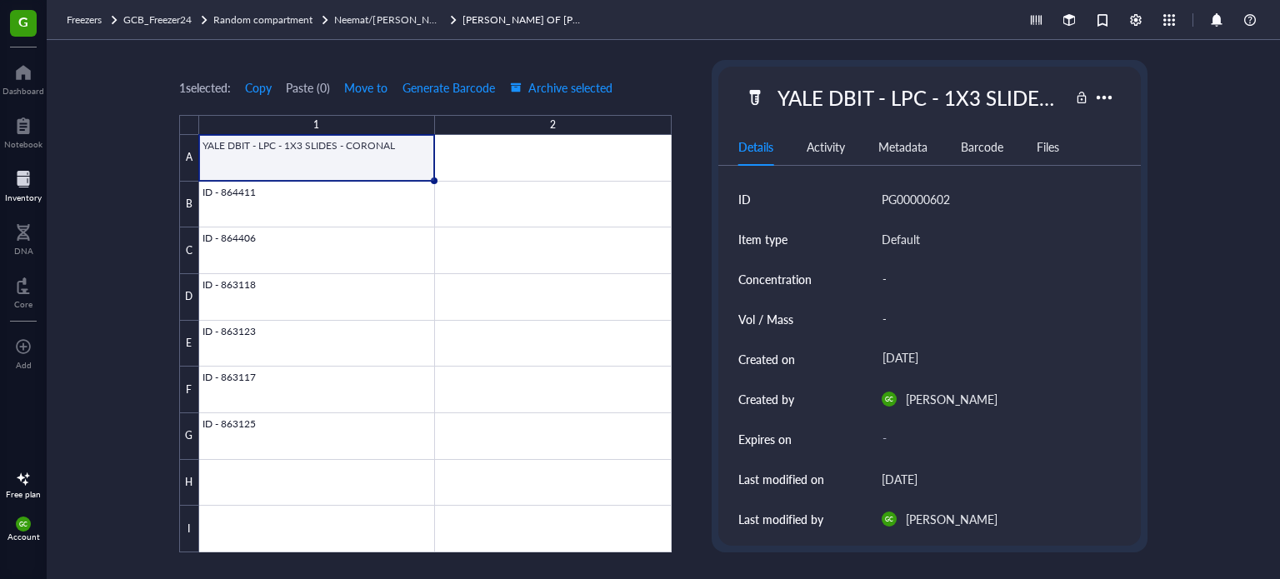
drag, startPoint x: 739, startPoint y: 90, endPoint x: 637, endPoint y: 59, distance: 106.3
click at [651, 62] on div "1 selected: Copy Paste ( 0 ) Move to Generate Barcode Archive selected 1 2 A B …" at bounding box center [664, 309] width 1234 height 539
click at [413, 13] on span "Neemat/[PERSON_NAME] Tray2" at bounding box center [407, 20] width 146 height 14
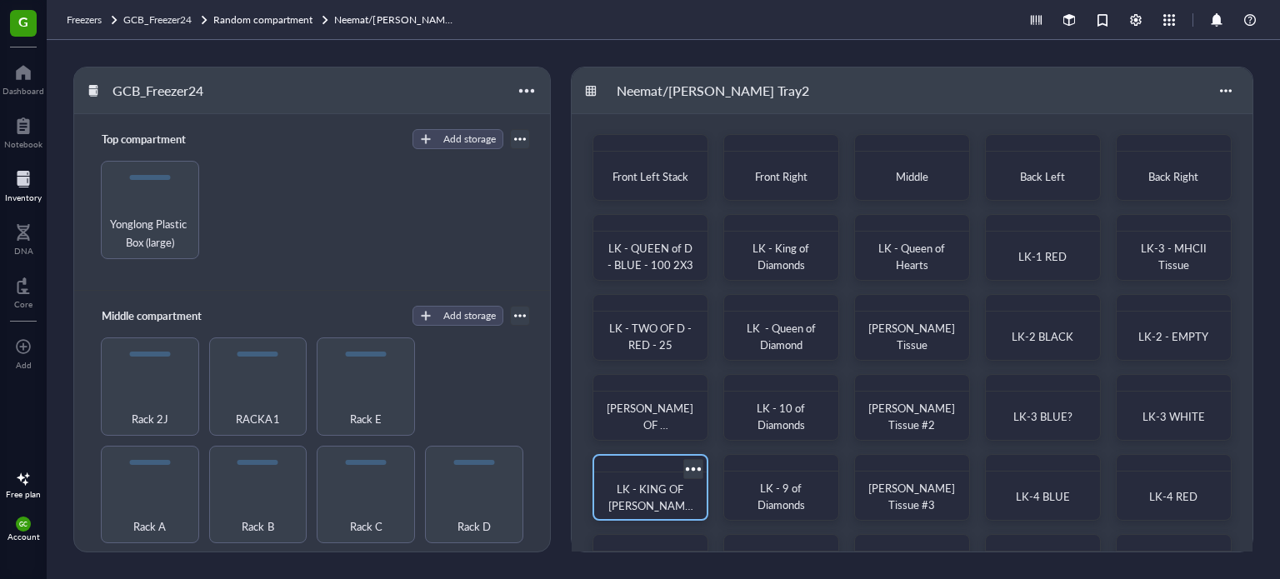
click at [651, 499] on span "LK - KING OF [PERSON_NAME] - 100" at bounding box center [650, 505] width 85 height 49
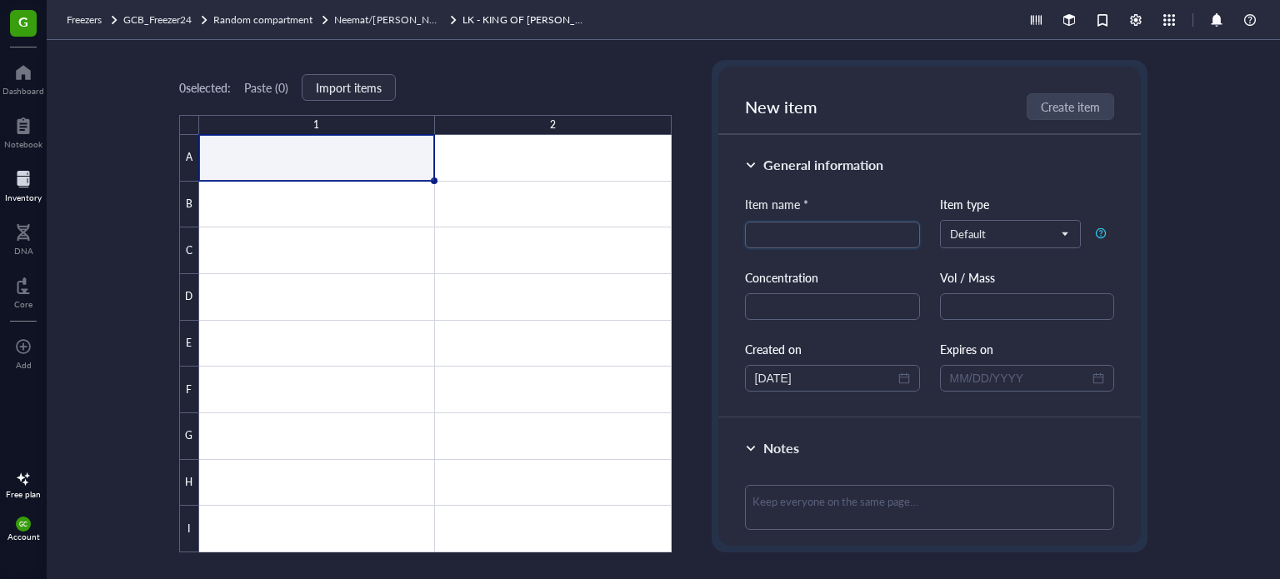
paste input "YALE DBIT - LPC - 1X3 SLIDES - CORONAL"
type input "YALE DBIT - LPC - 1X3 SLIDES - SAGITTAL"
click at [1072, 108] on span "Create item" at bounding box center [1071, 106] width 59 height 13
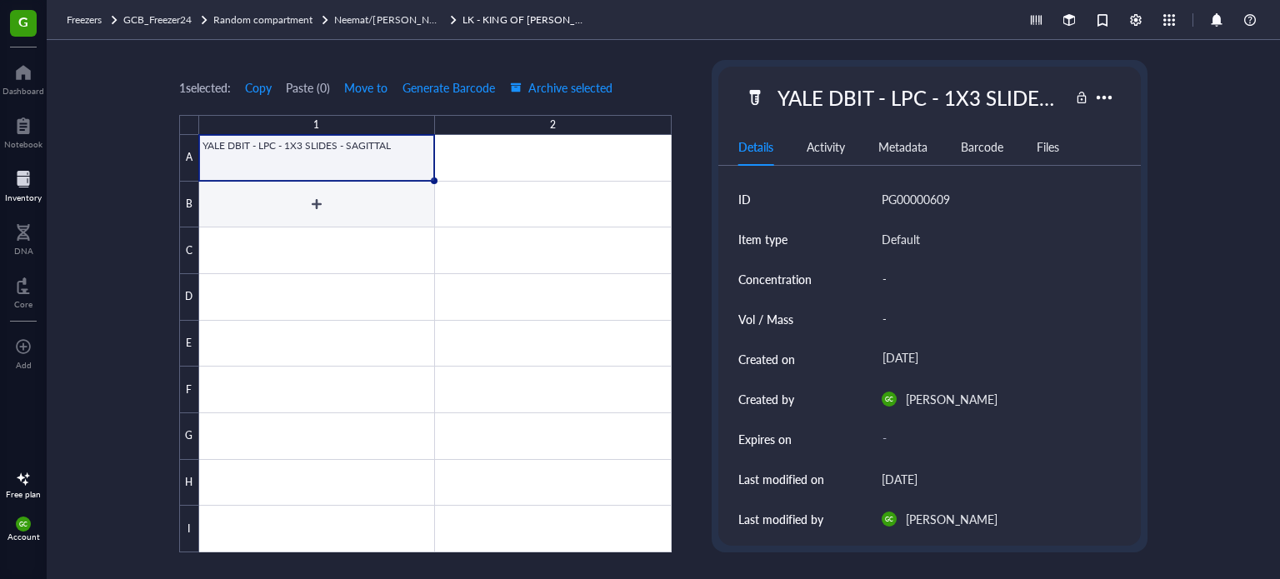
click at [310, 208] on div at bounding box center [435, 344] width 473 height 418
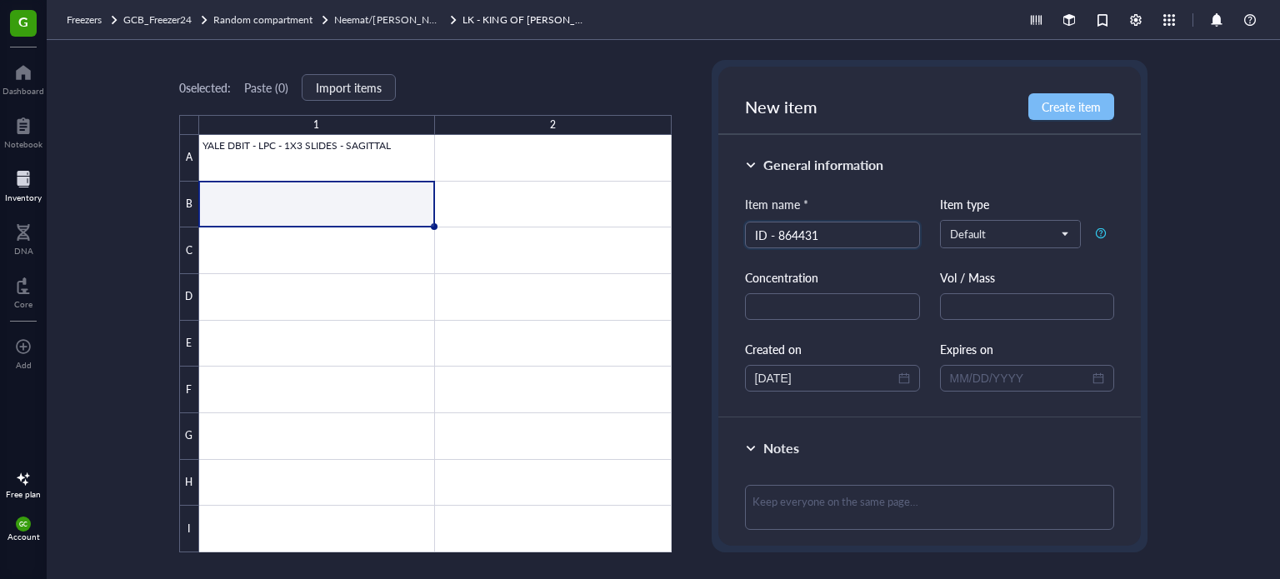
type input "ID - 864431"
click at [1057, 107] on span "Create item" at bounding box center [1071, 106] width 59 height 13
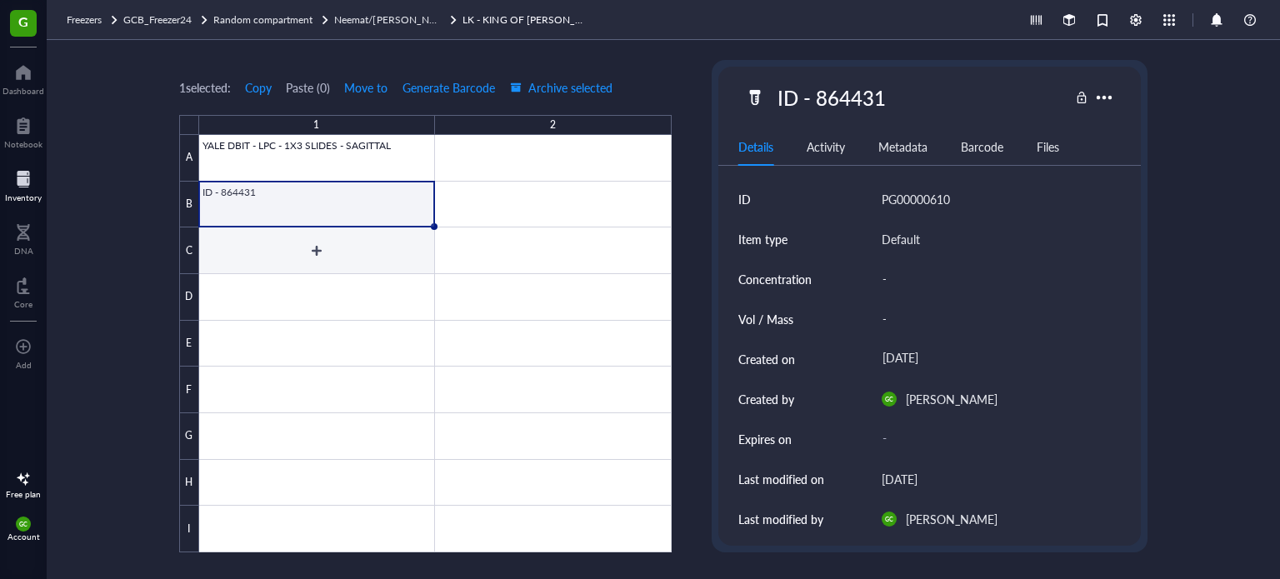
click at [303, 249] on div at bounding box center [435, 344] width 473 height 418
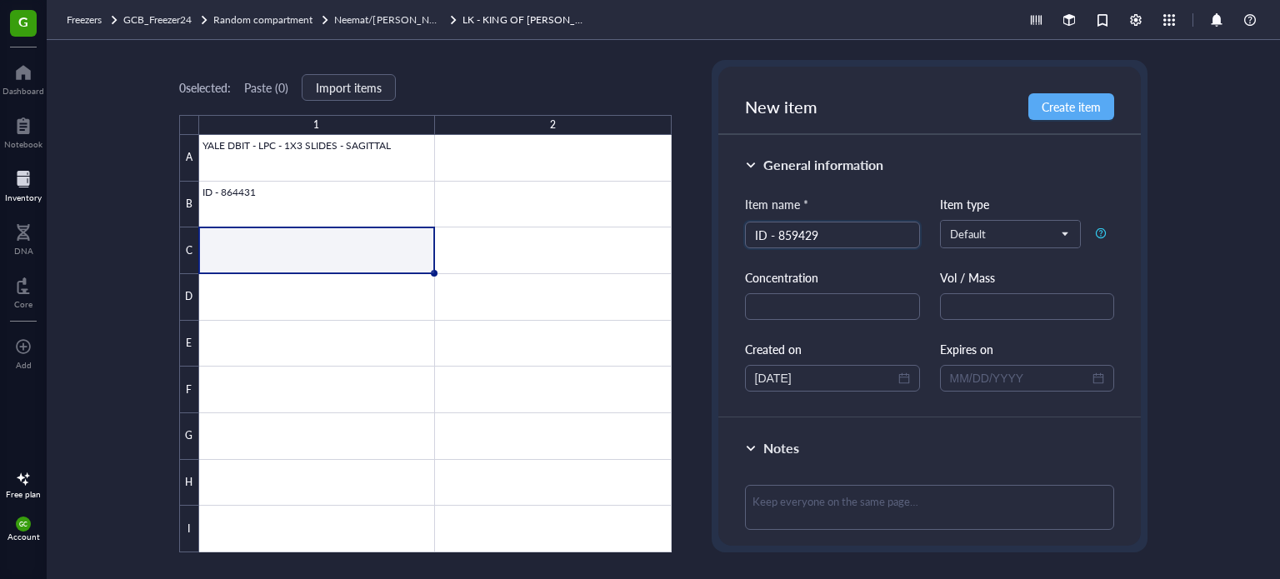
type input "ID - 859429"
click at [1089, 108] on span "Create item" at bounding box center [1071, 106] width 59 height 13
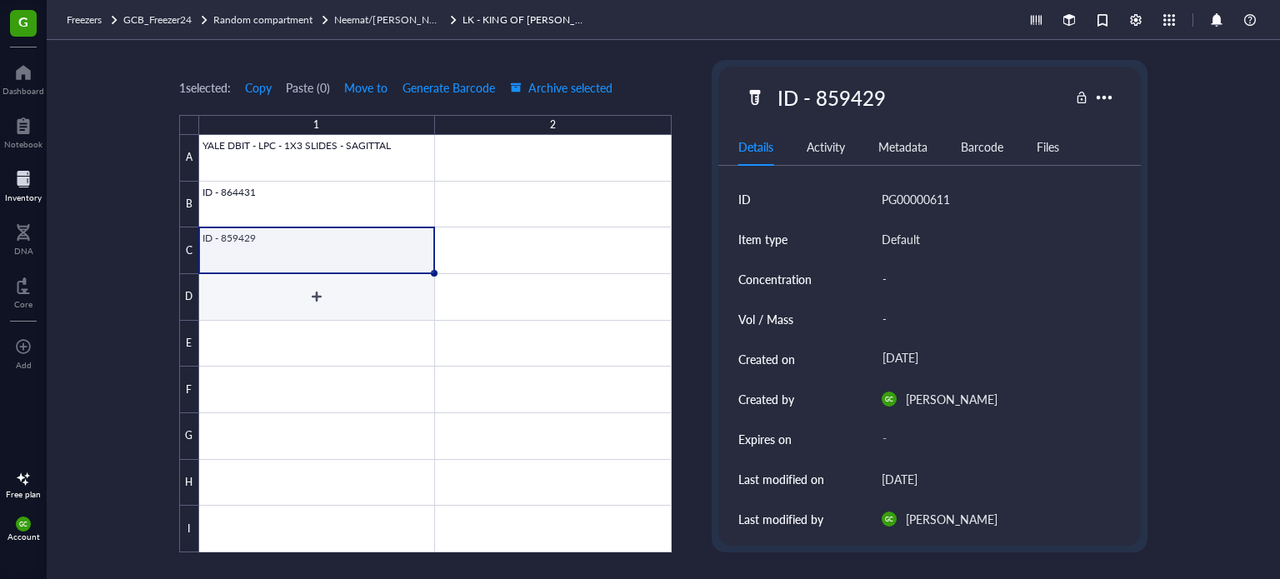
click at [323, 299] on div at bounding box center [435, 344] width 473 height 418
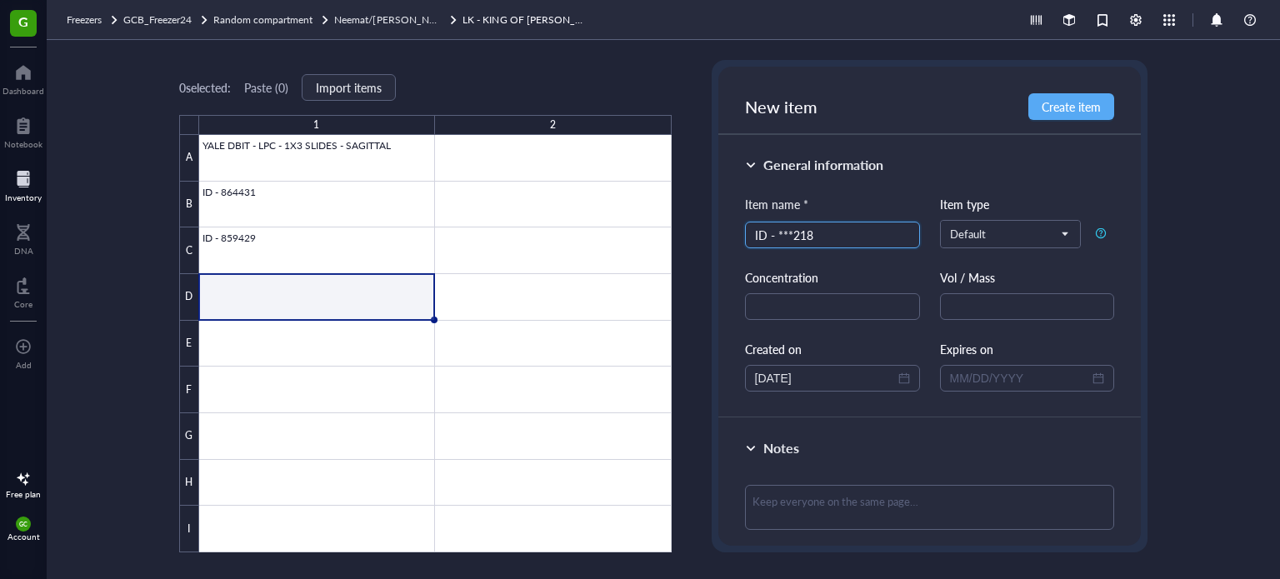
type input "ID - ***218"
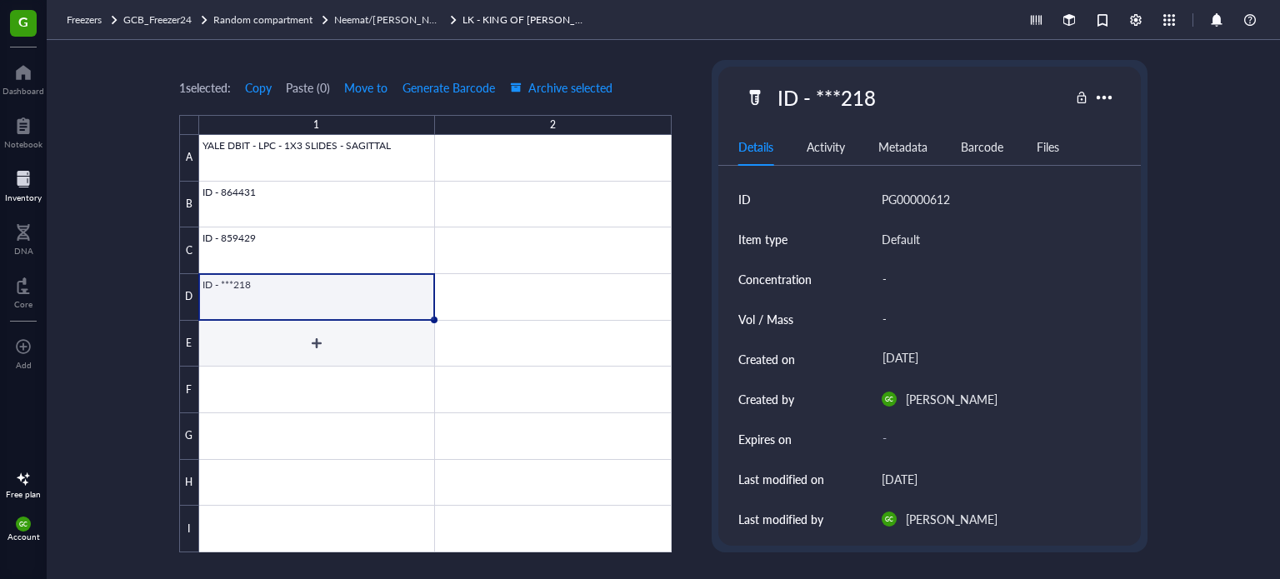
drag, startPoint x: 328, startPoint y: 341, endPoint x: 543, endPoint y: 373, distance: 218.2
click at [328, 340] on div at bounding box center [435, 344] width 473 height 418
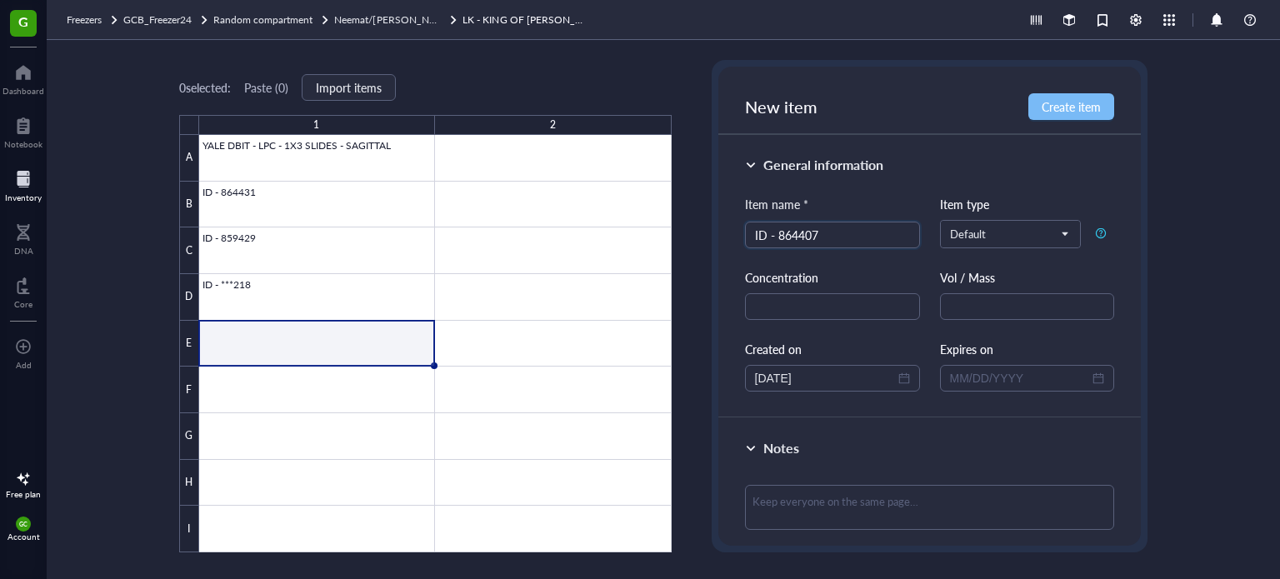
type input "ID - 864407"
click at [1050, 113] on span "Create item" at bounding box center [1071, 106] width 59 height 13
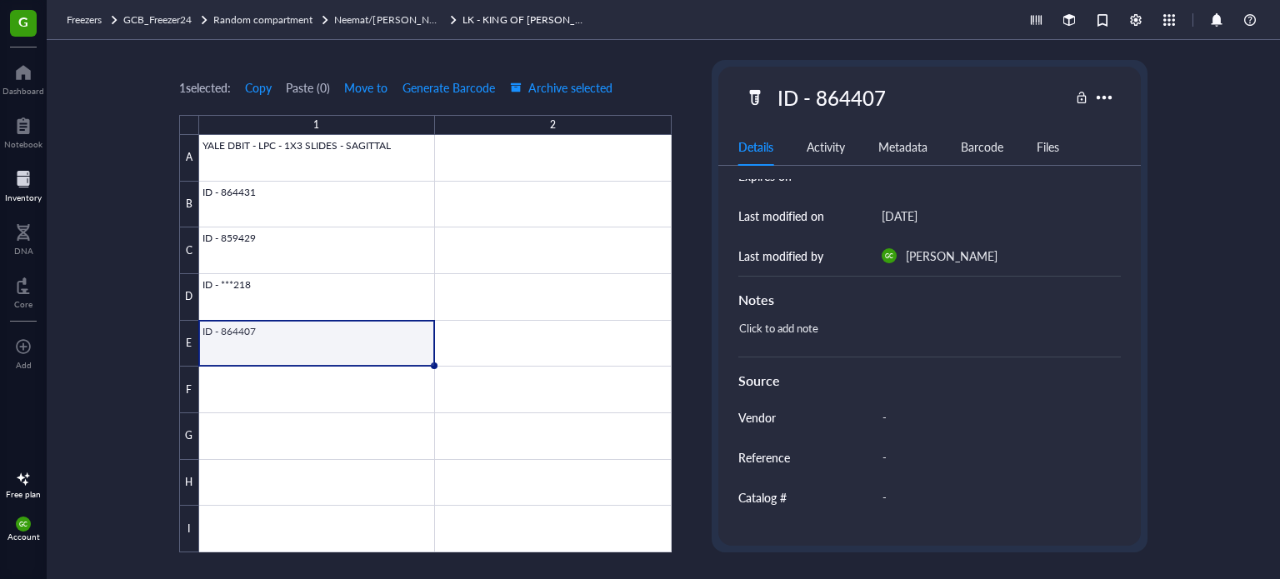
scroll to position [167, 0]
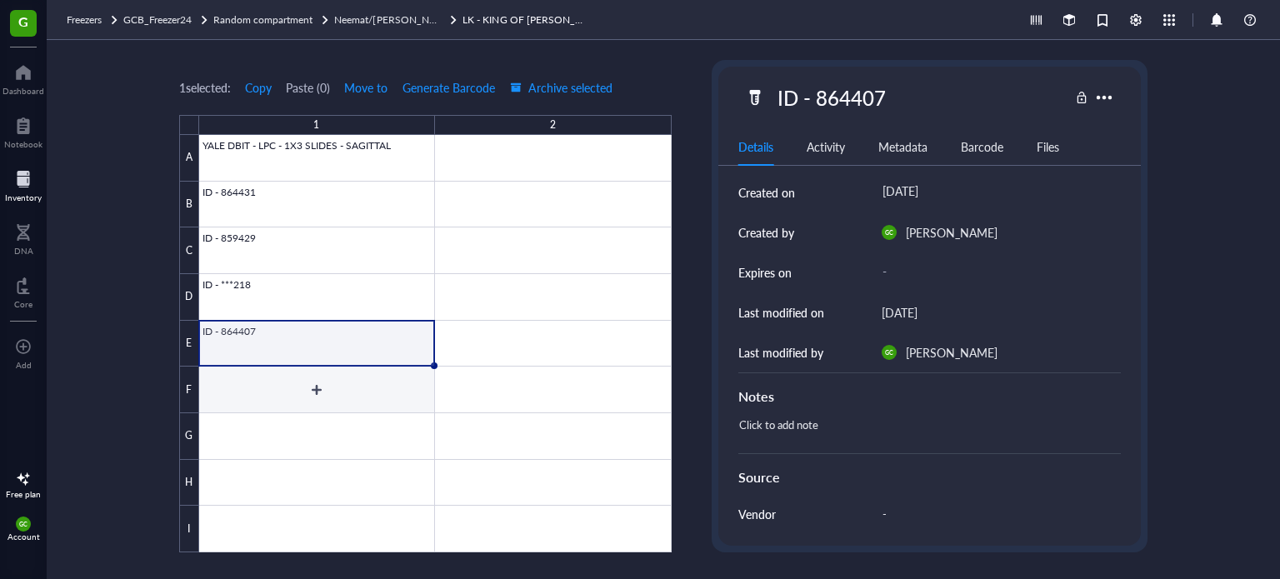
click at [358, 399] on div at bounding box center [435, 344] width 473 height 418
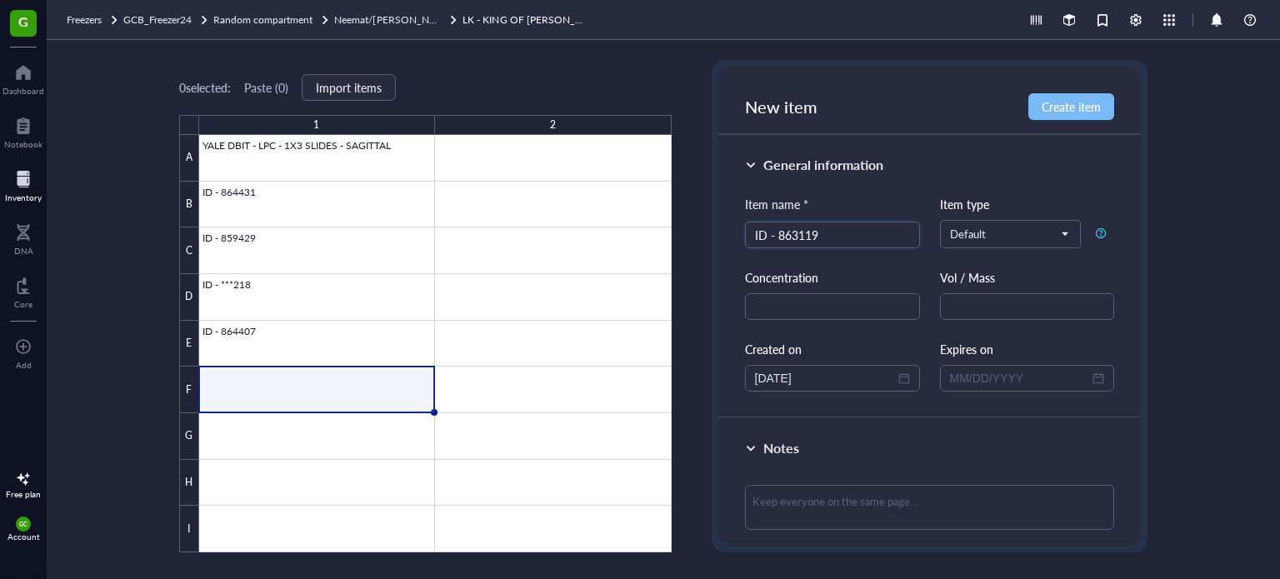
type input "ID - 863119"
click at [1087, 102] on span "Create item" at bounding box center [1071, 106] width 59 height 13
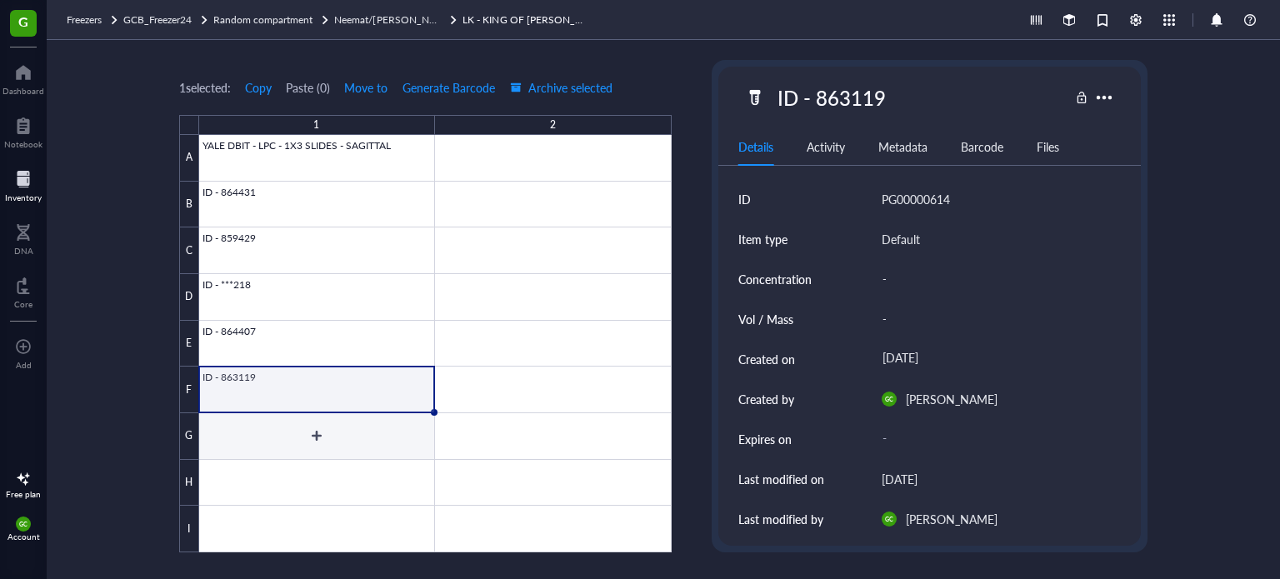
drag, startPoint x: 300, startPoint y: 436, endPoint x: 482, endPoint y: 420, distance: 182.4
click at [300, 437] on div at bounding box center [435, 344] width 473 height 418
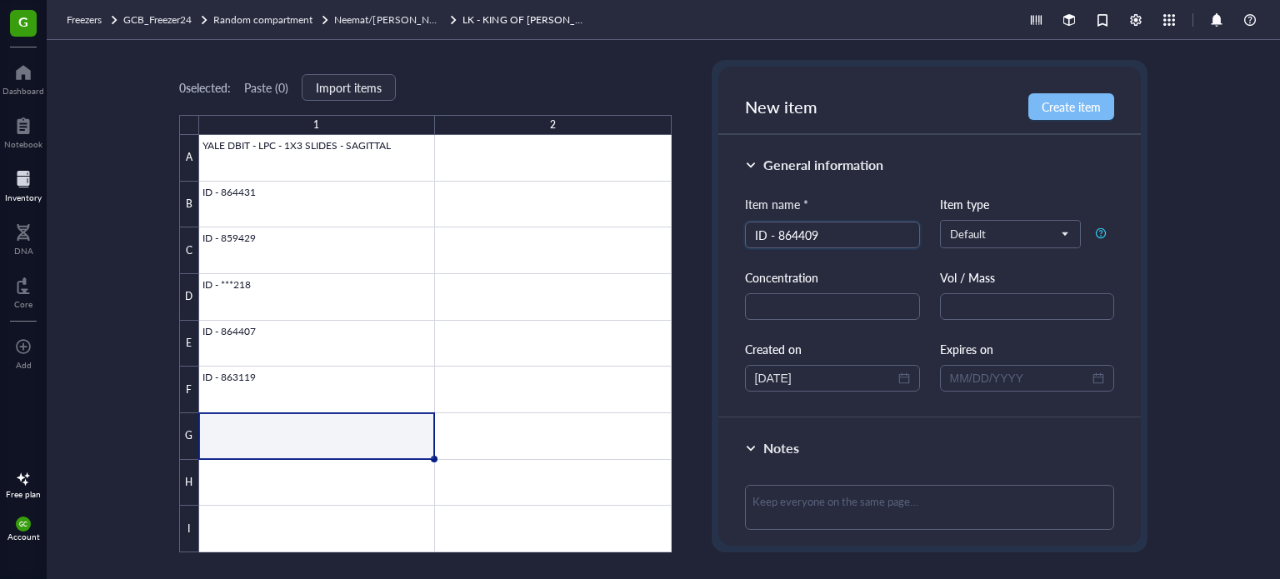
type input "ID - 864409"
click at [1075, 109] on span "Create item" at bounding box center [1071, 106] width 59 height 13
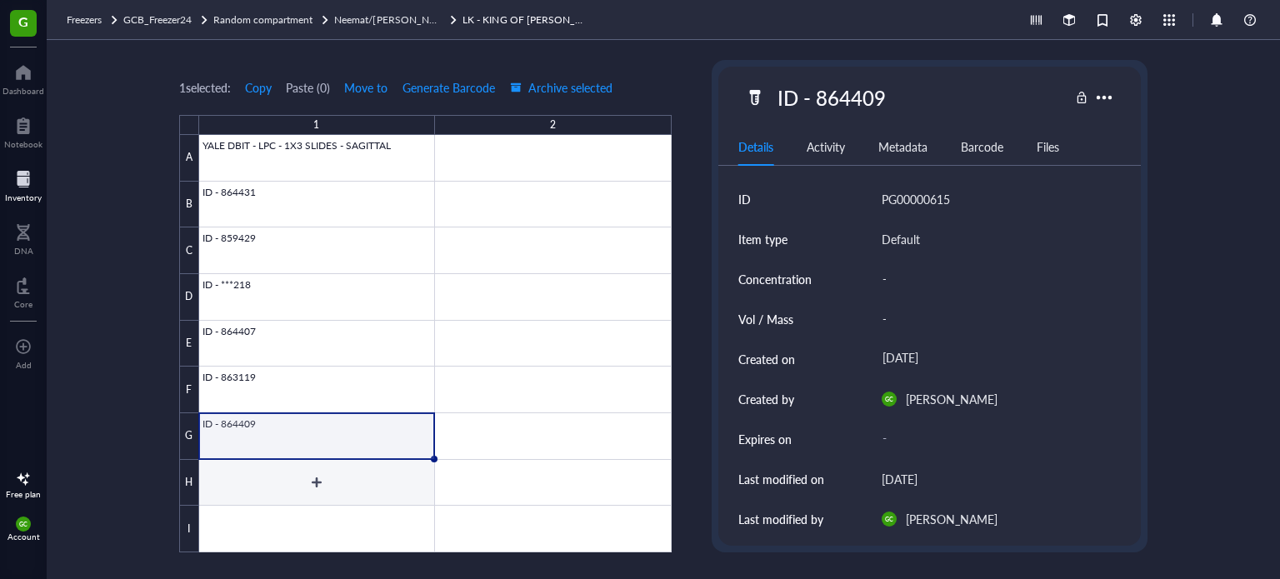
click at [313, 460] on div at bounding box center [435, 344] width 473 height 418
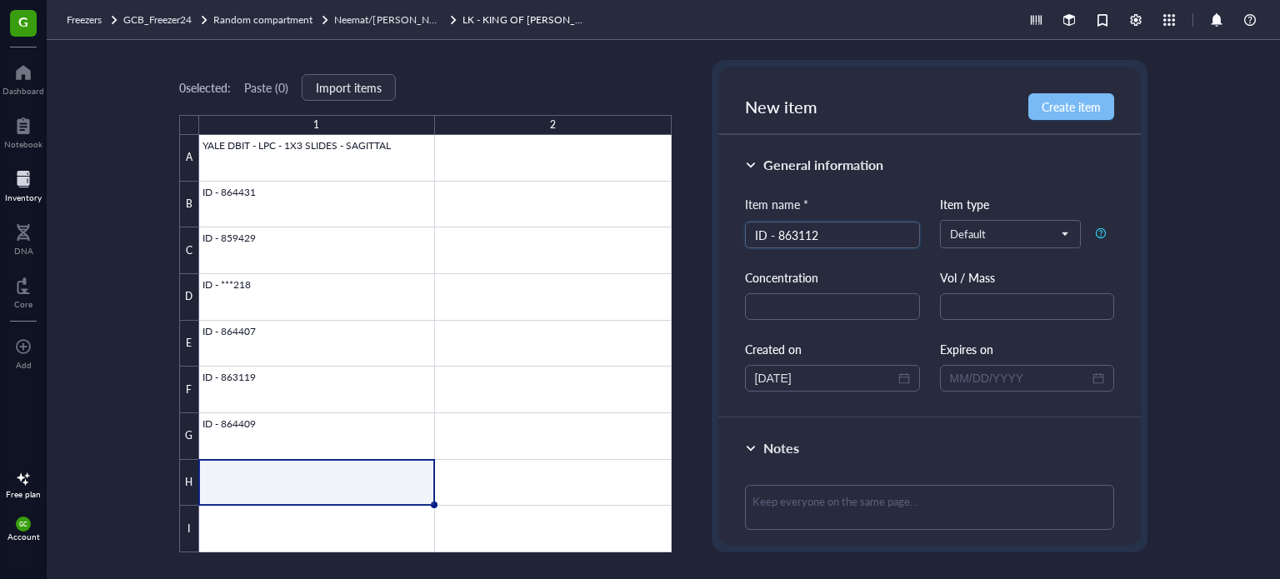
type input "ID - 863112"
click at [1059, 113] on span "Create item" at bounding box center [1071, 106] width 59 height 13
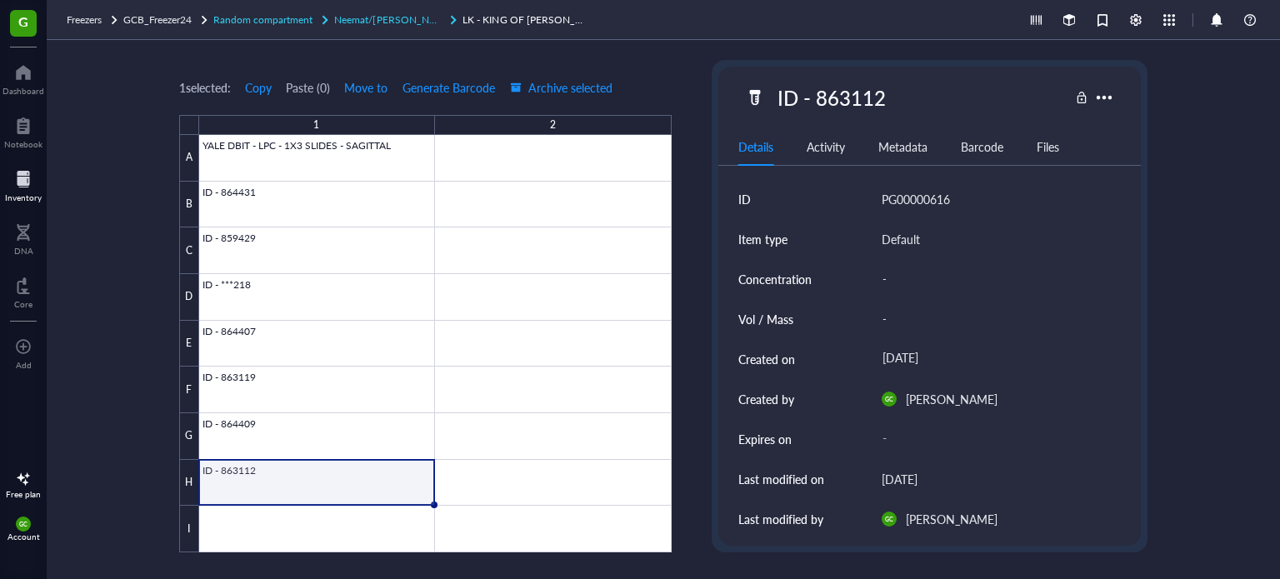
click at [383, 23] on span "Neemat/[PERSON_NAME] Tray2" at bounding box center [407, 20] width 146 height 14
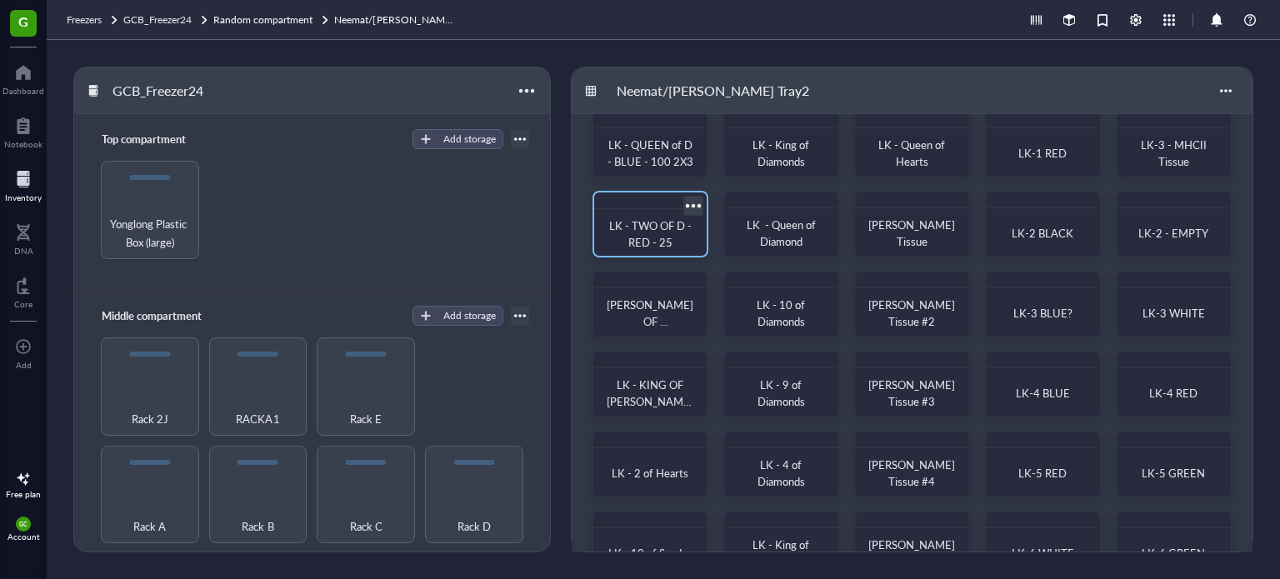
scroll to position [65, 0]
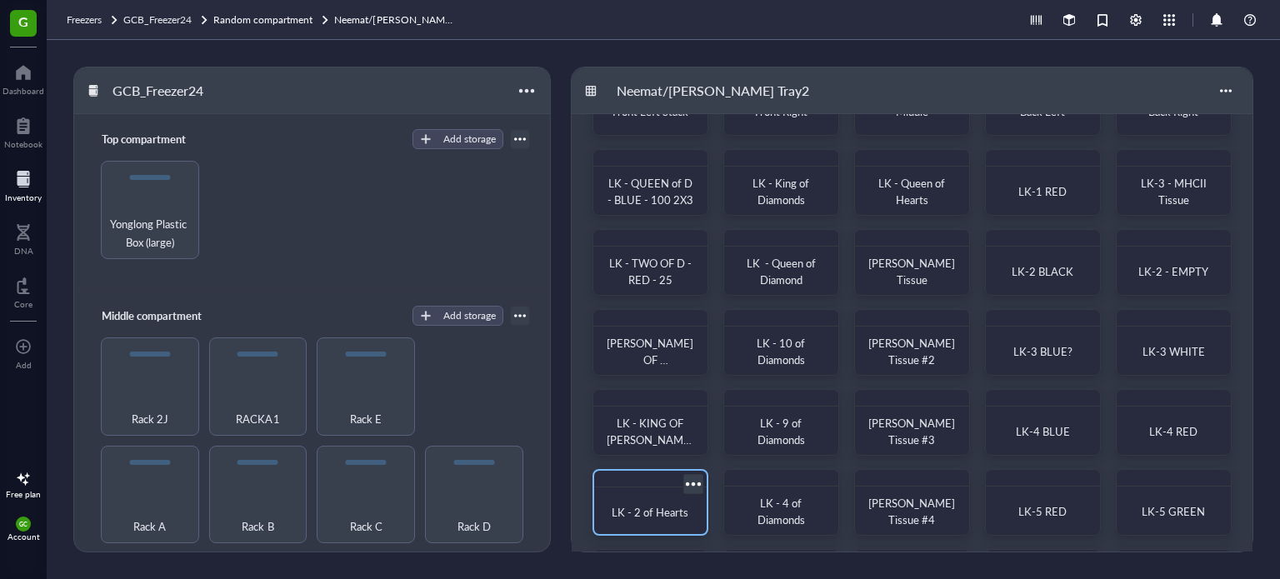
click at [697, 482] on div at bounding box center [693, 484] width 24 height 24
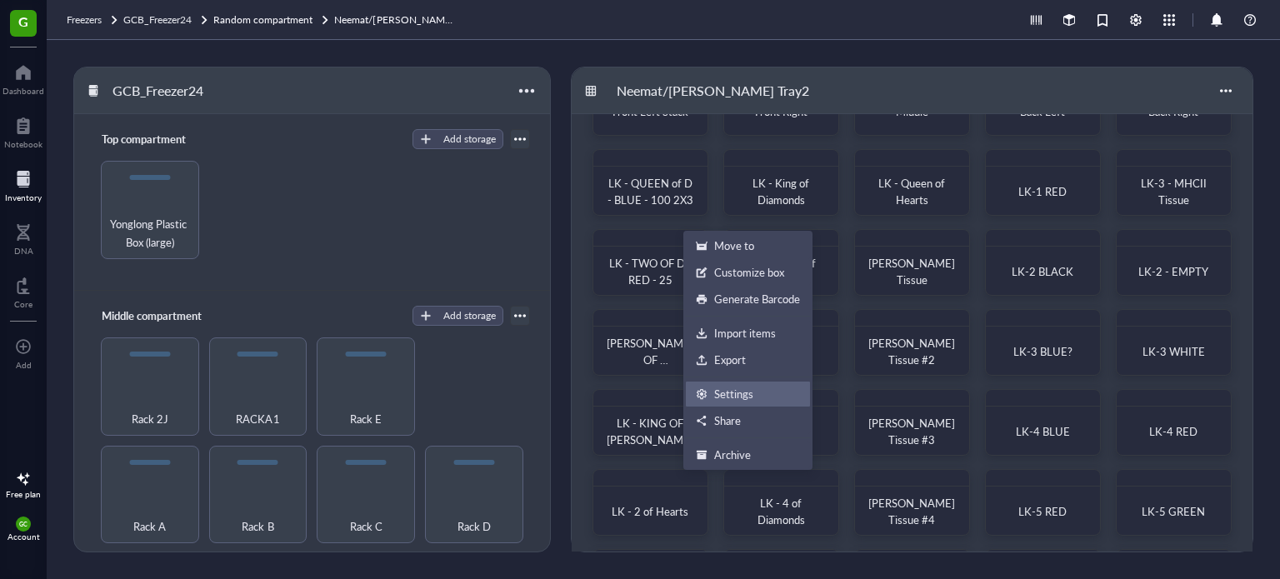
click at [757, 391] on div "Settings" at bounding box center [748, 394] width 104 height 15
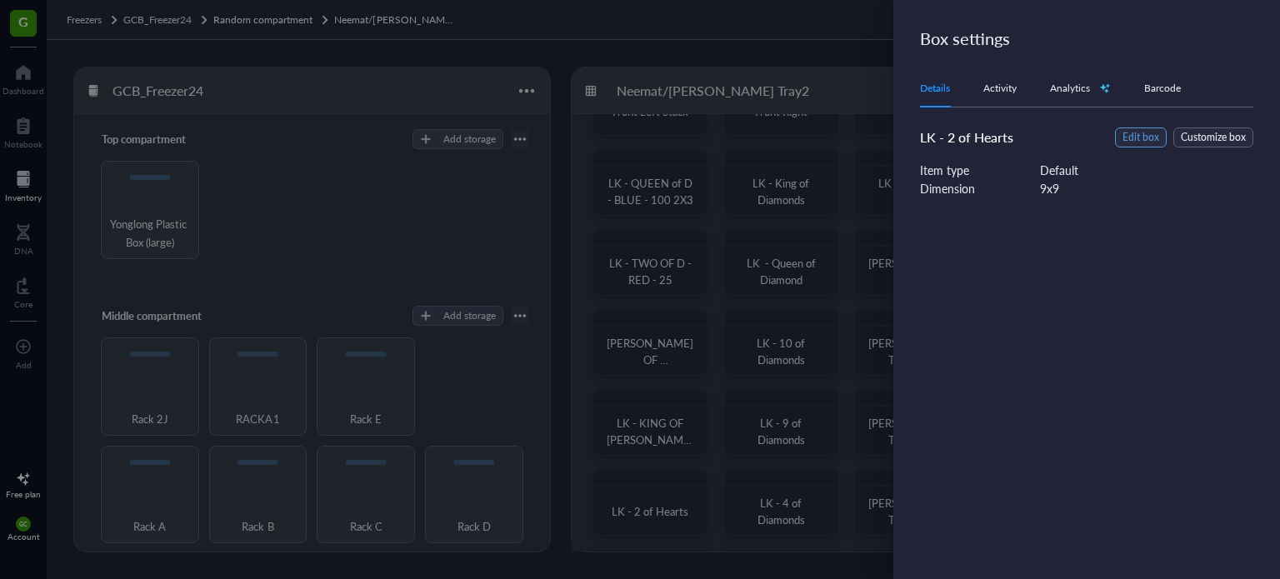
click at [1145, 145] on span "Edit box" at bounding box center [1141, 138] width 37 height 16
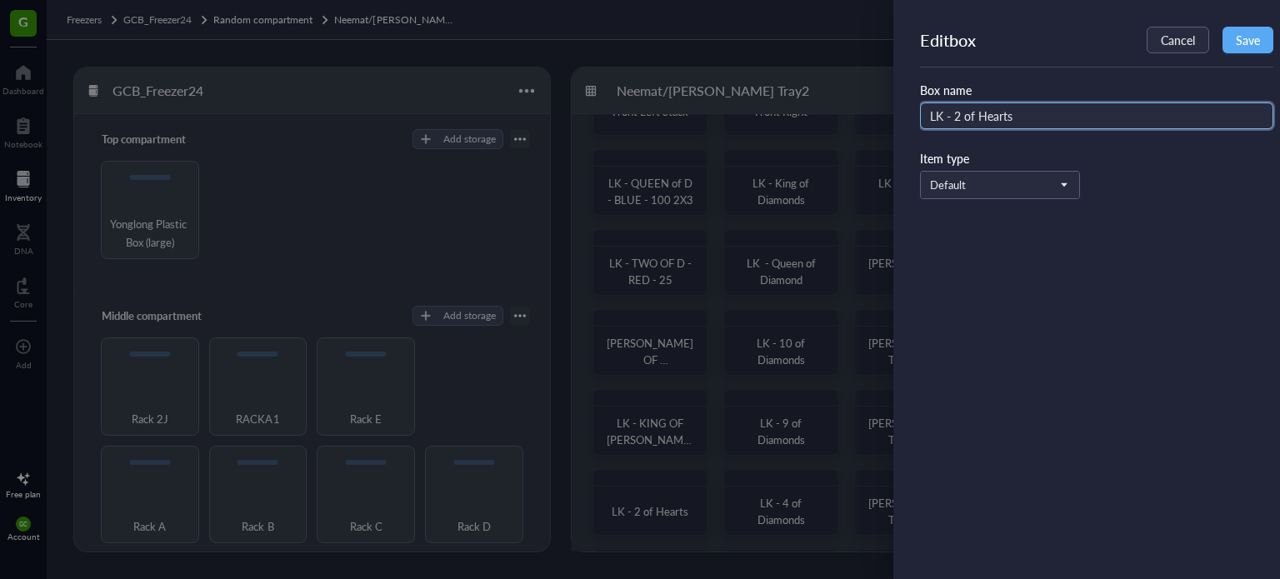
drag, startPoint x: 1066, startPoint y: 119, endPoint x: 827, endPoint y: 107, distance: 239.6
click at [828, 107] on div "Edit box Cancel Save Box name LK - 2 of Hearts Item type Default" at bounding box center [640, 289] width 1280 height 579
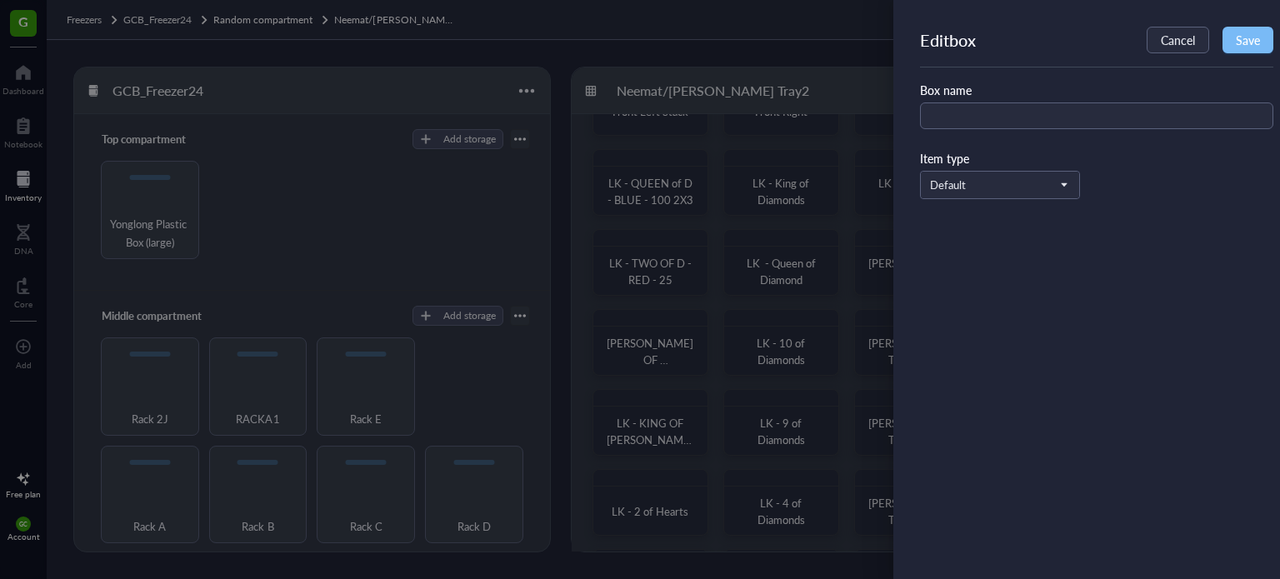
click at [1253, 37] on span "Save" at bounding box center [1248, 39] width 24 height 13
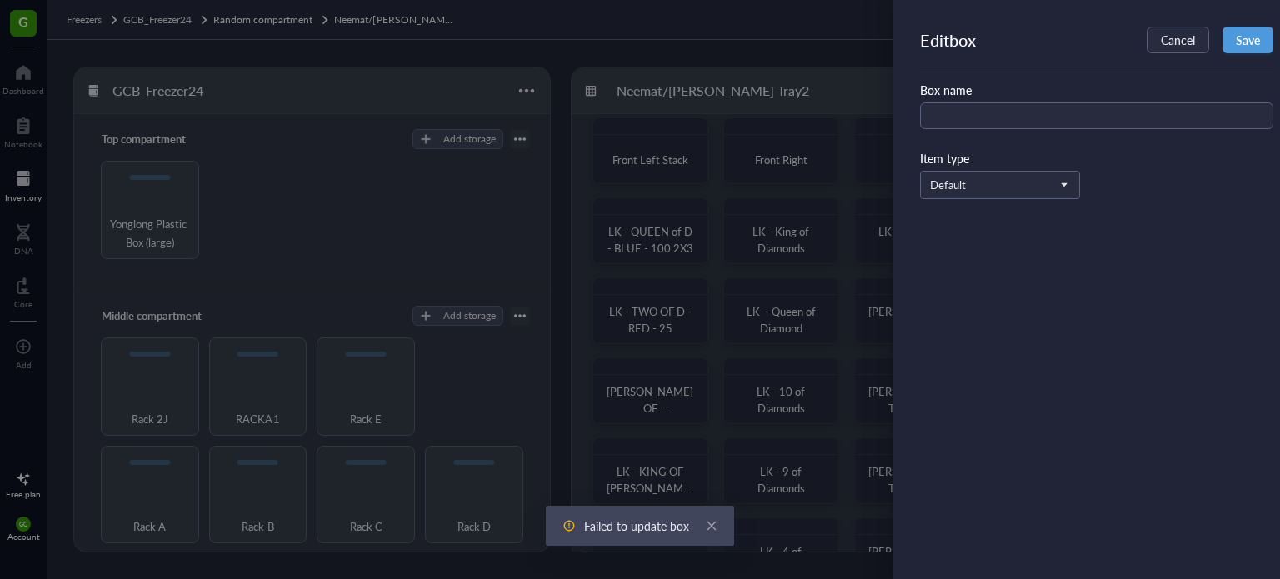
scroll to position [0, 0]
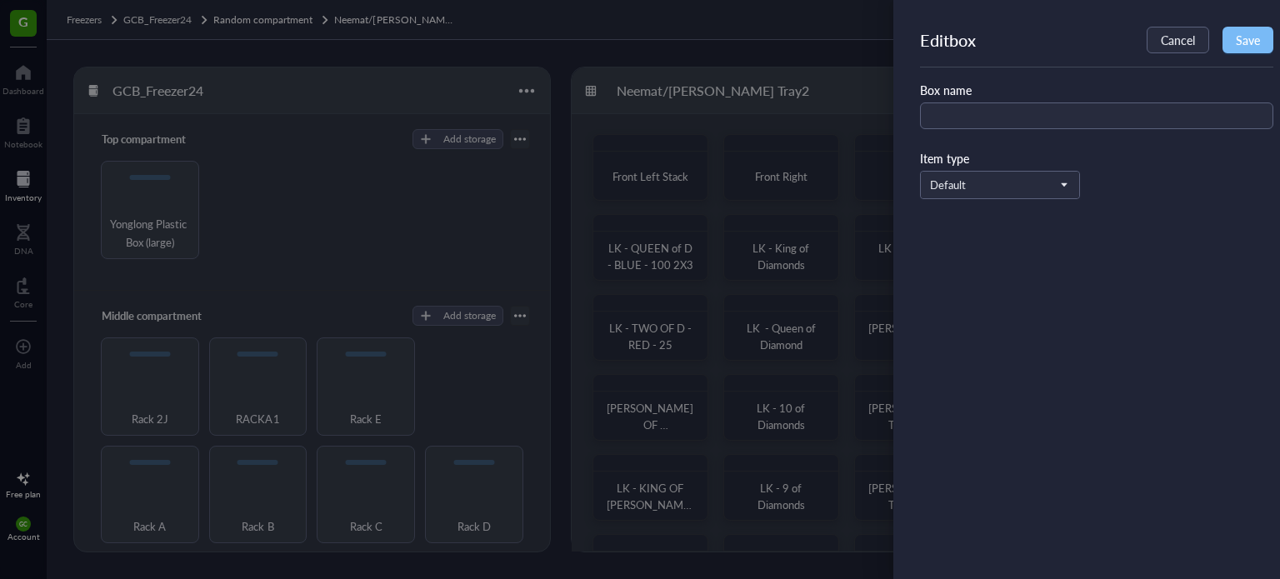
click at [1240, 38] on span "Save" at bounding box center [1248, 39] width 24 height 13
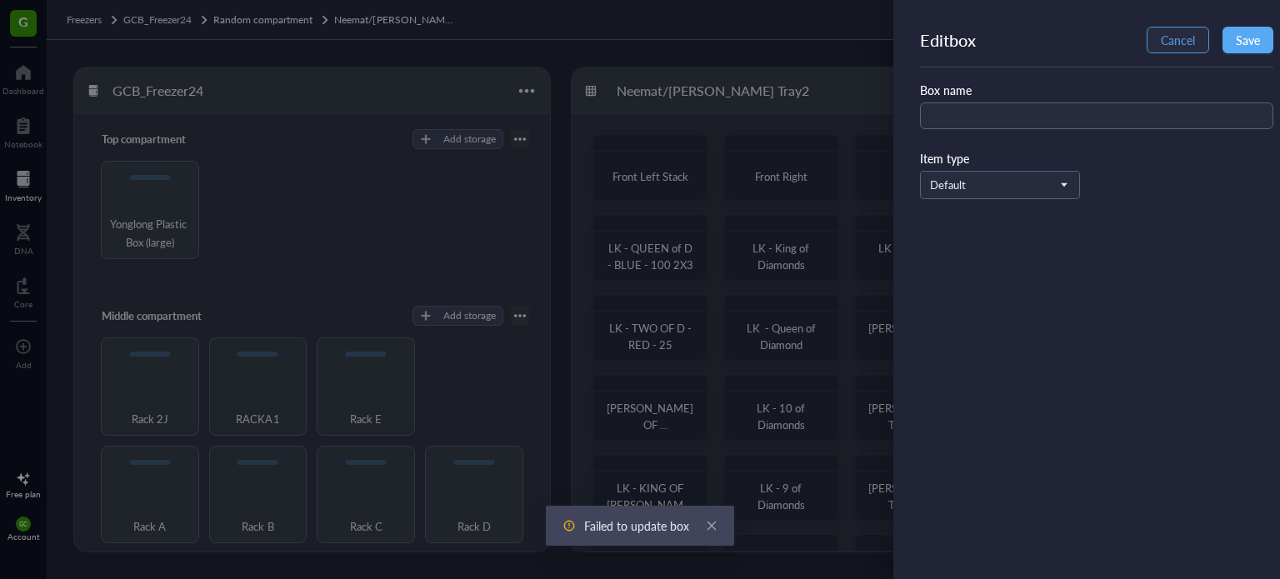
click at [1180, 33] on span "Cancel" at bounding box center [1178, 39] width 34 height 13
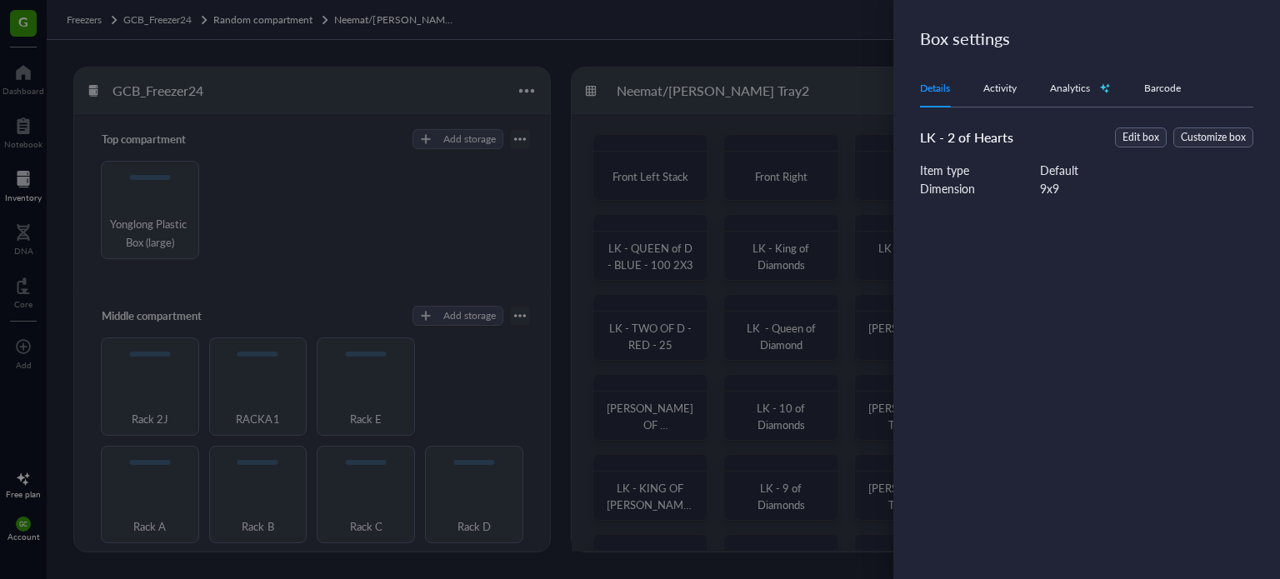
click at [769, 263] on div at bounding box center [640, 289] width 1280 height 579
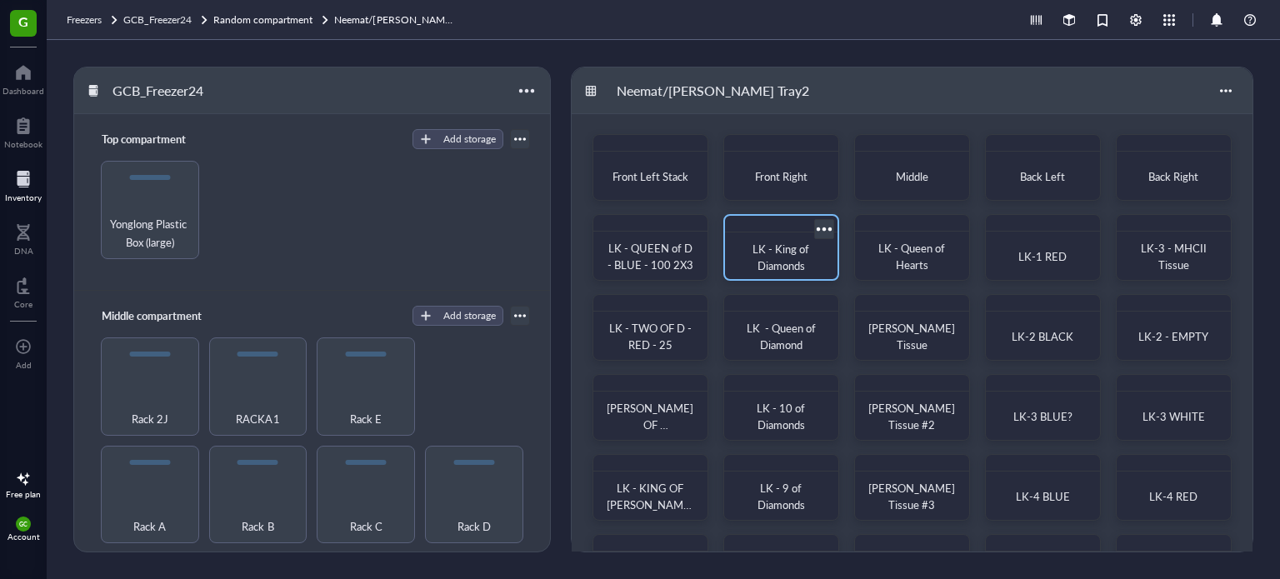
click at [796, 259] on span "LK - King of Diamonds" at bounding box center [782, 257] width 59 height 33
click at [823, 223] on div at bounding box center [824, 229] width 24 height 24
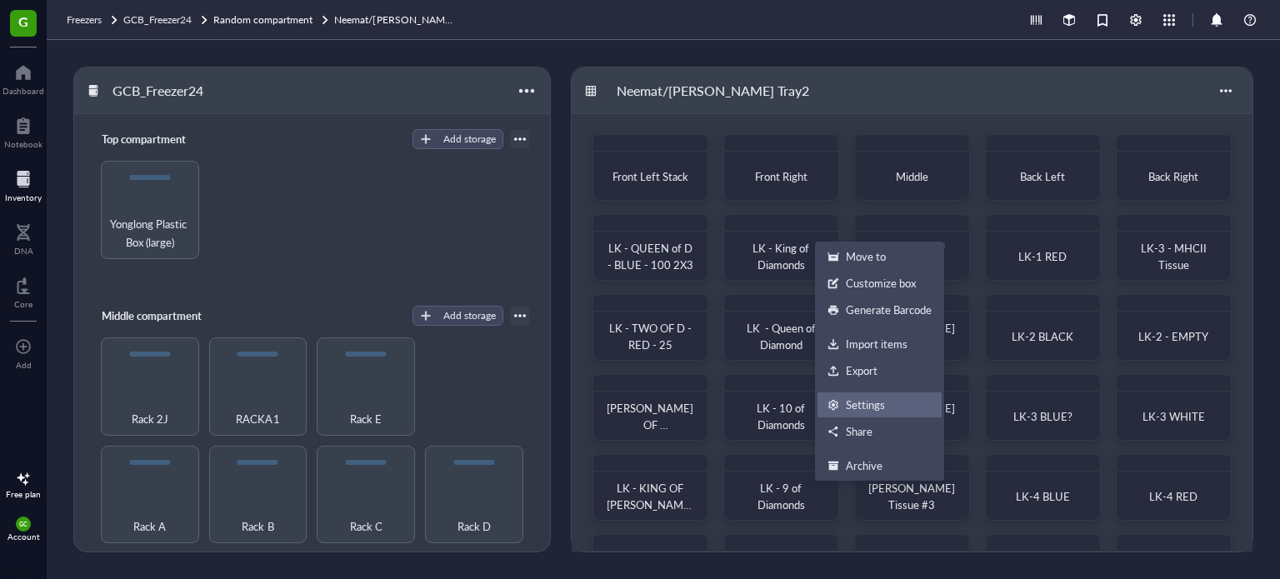
click at [857, 409] on div "Settings" at bounding box center [865, 405] width 39 height 15
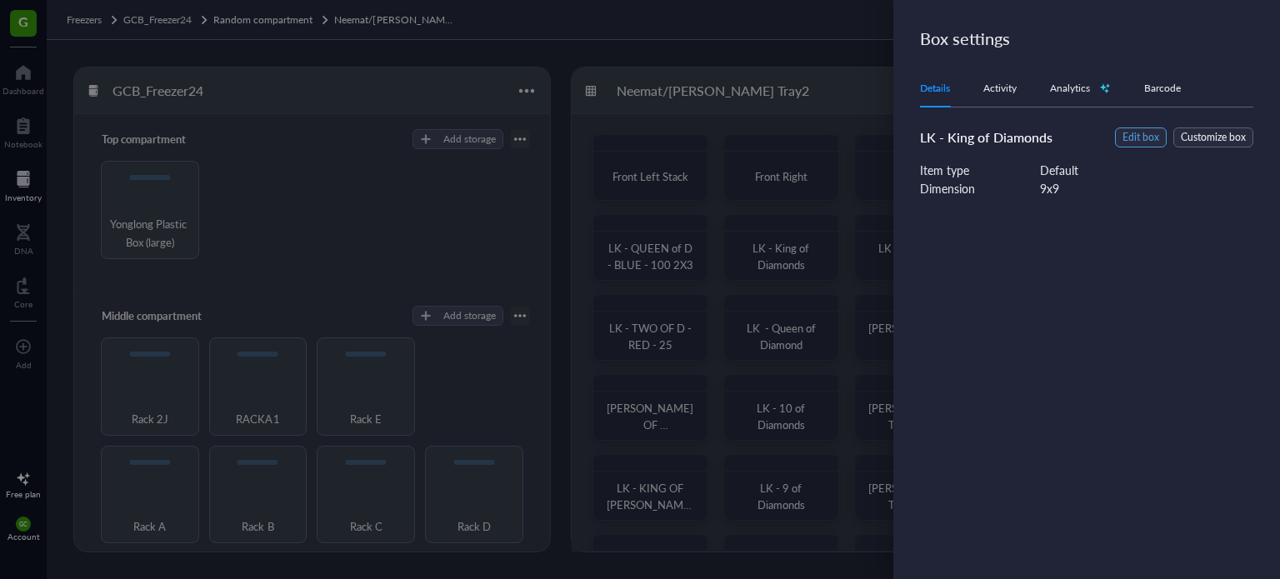
click at [1149, 137] on span "Edit box" at bounding box center [1141, 138] width 37 height 16
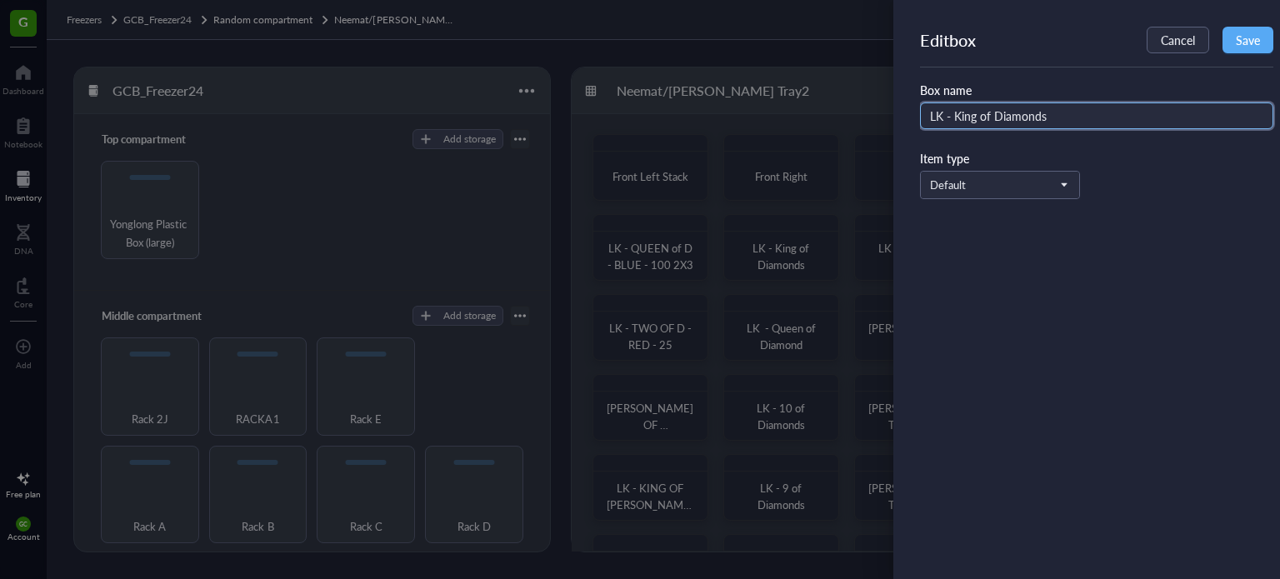
drag, startPoint x: 1056, startPoint y: 120, endPoint x: 953, endPoint y: 123, distance: 103.4
click at [953, 123] on input "LK - King of Diamonds" at bounding box center [1096, 116] width 353 height 27
type input "LK - ACE OF H - BLACK - 100"
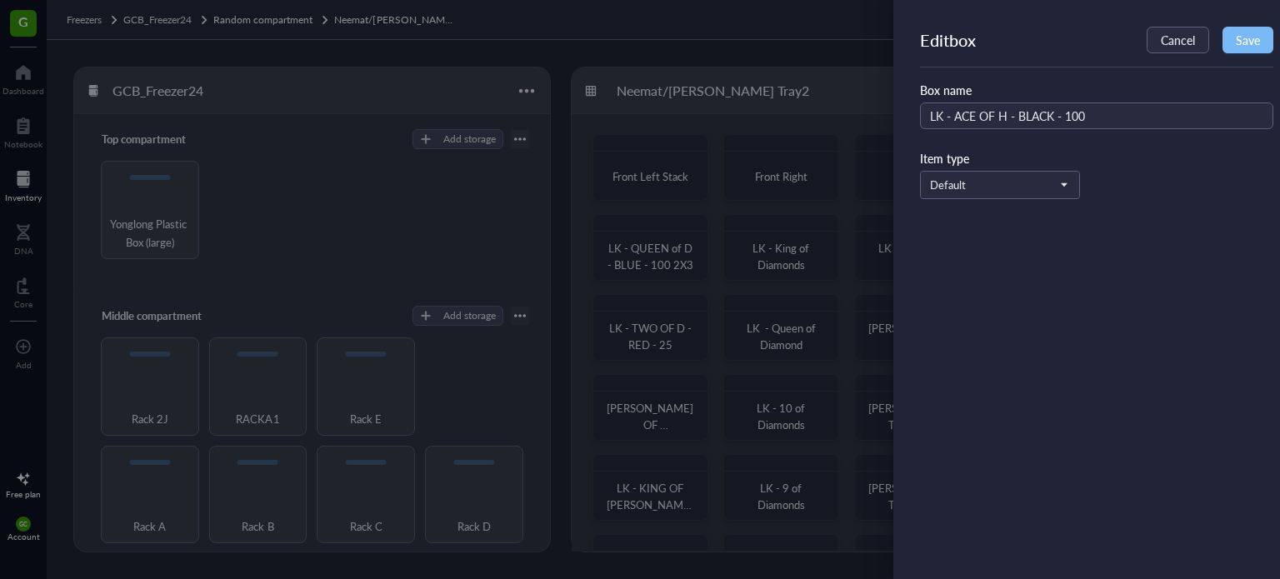
click at [1254, 42] on span "Save" at bounding box center [1248, 39] width 24 height 13
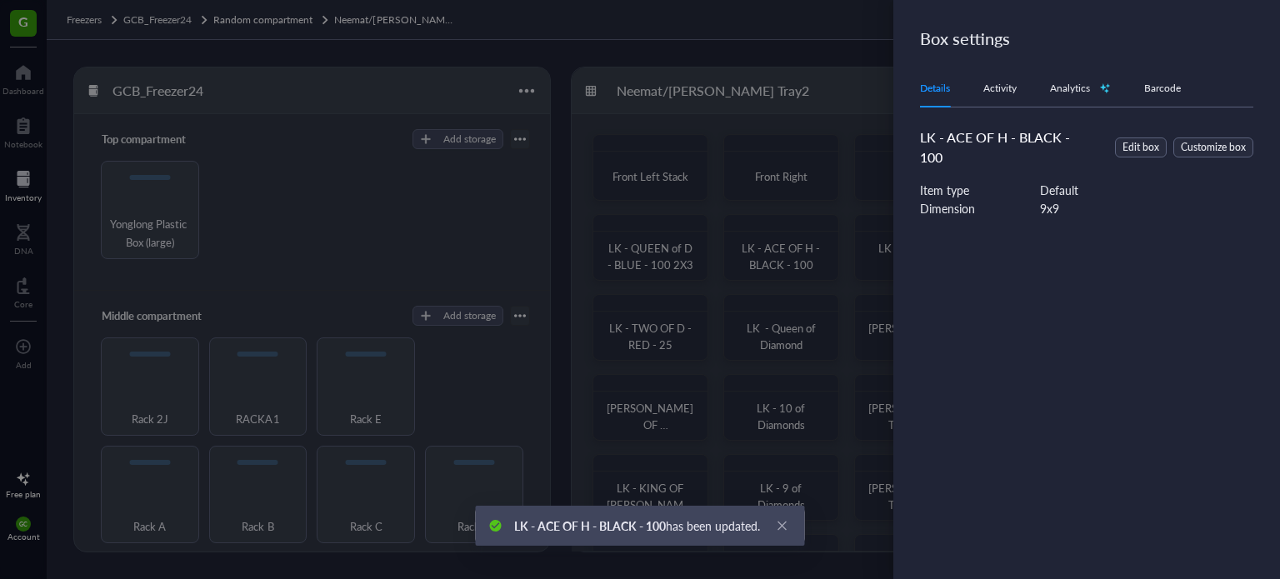
click at [790, 265] on div at bounding box center [640, 289] width 1280 height 579
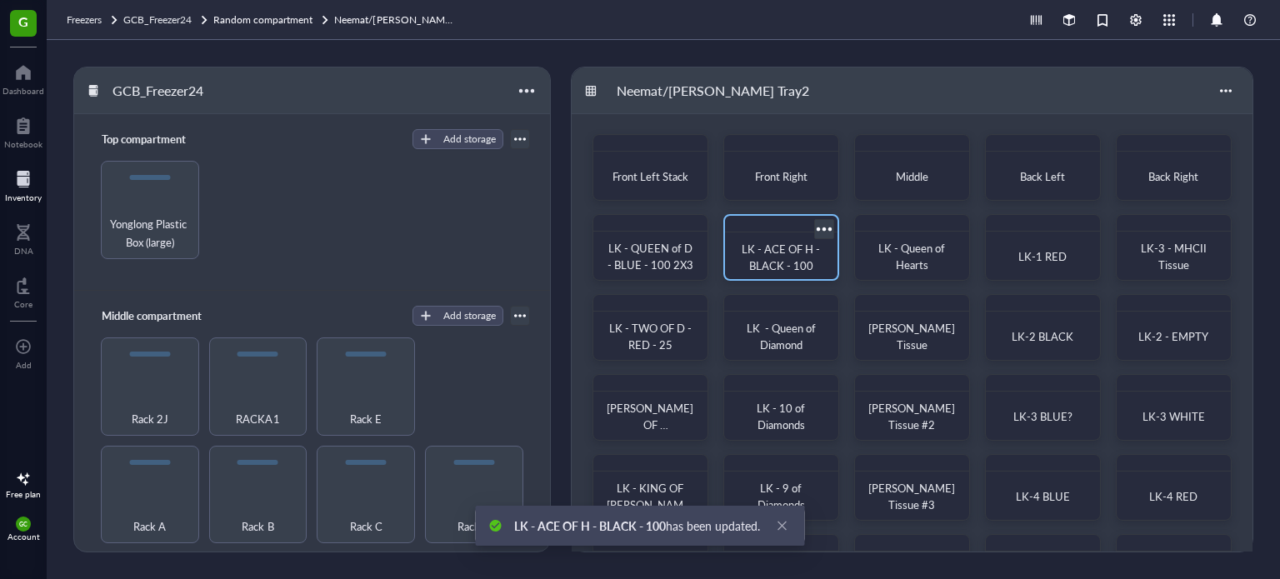
click at [824, 228] on div at bounding box center [824, 229] width 24 height 24
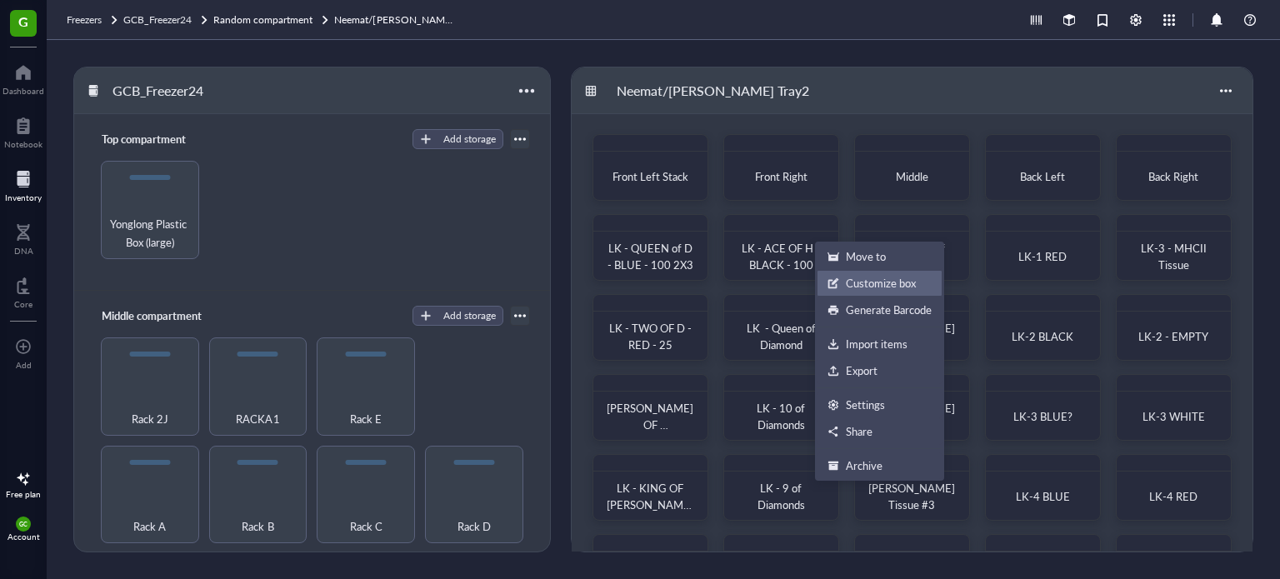
click at [884, 288] on div "Customize box" at bounding box center [881, 283] width 70 height 15
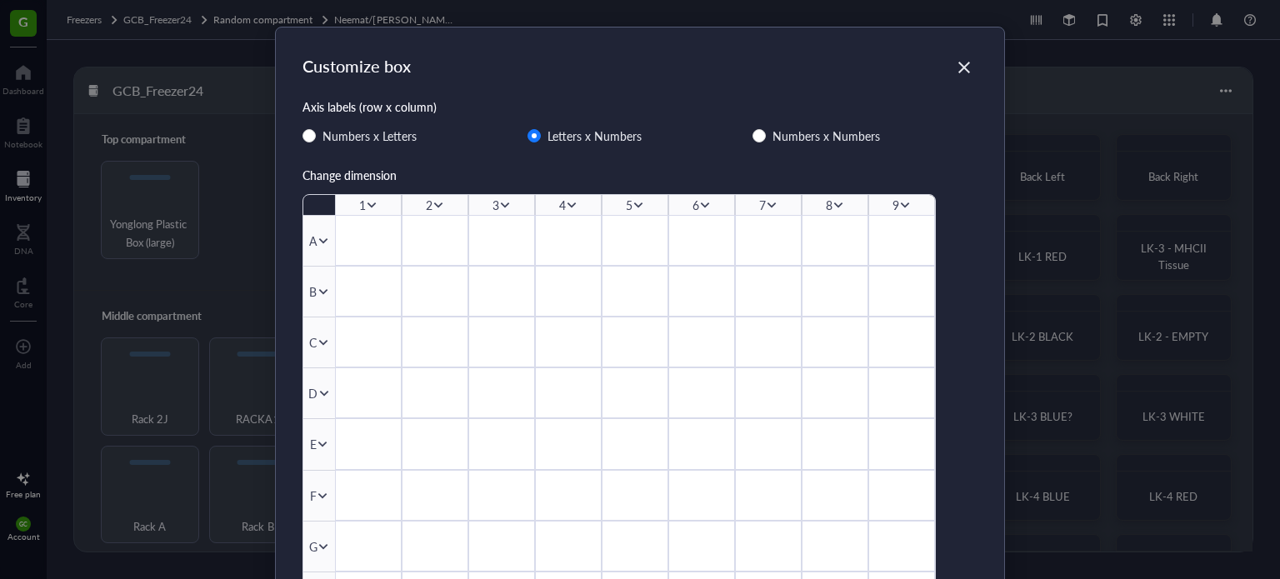
click at [901, 200] on icon at bounding box center [905, 205] width 12 height 12
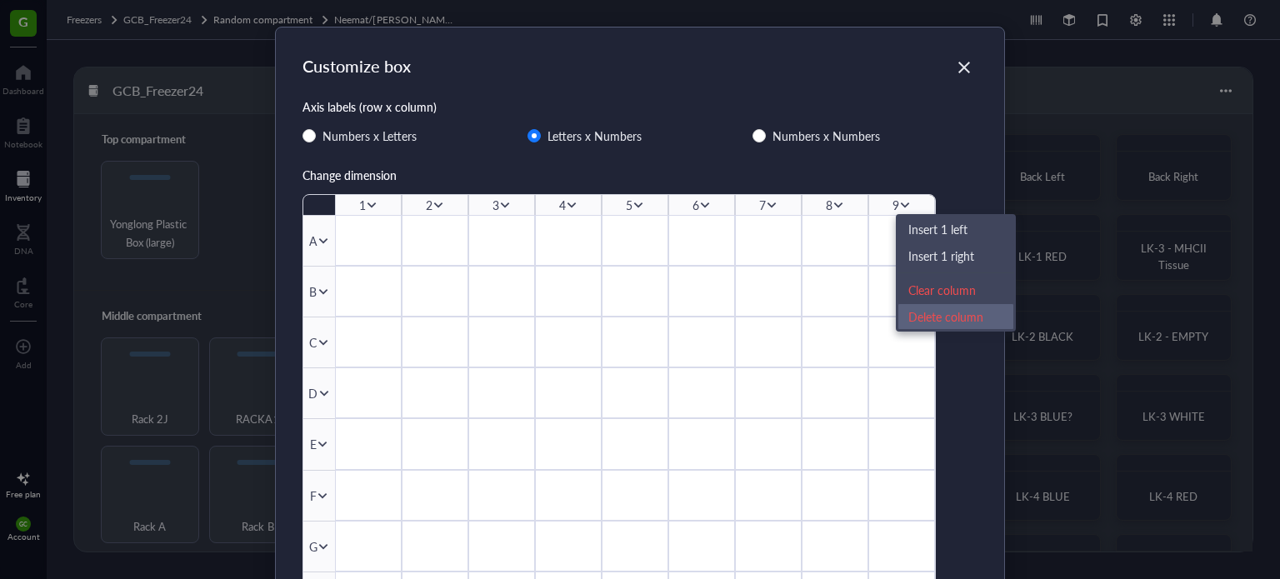
click at [934, 319] on div "Delete column" at bounding box center [956, 317] width 95 height 18
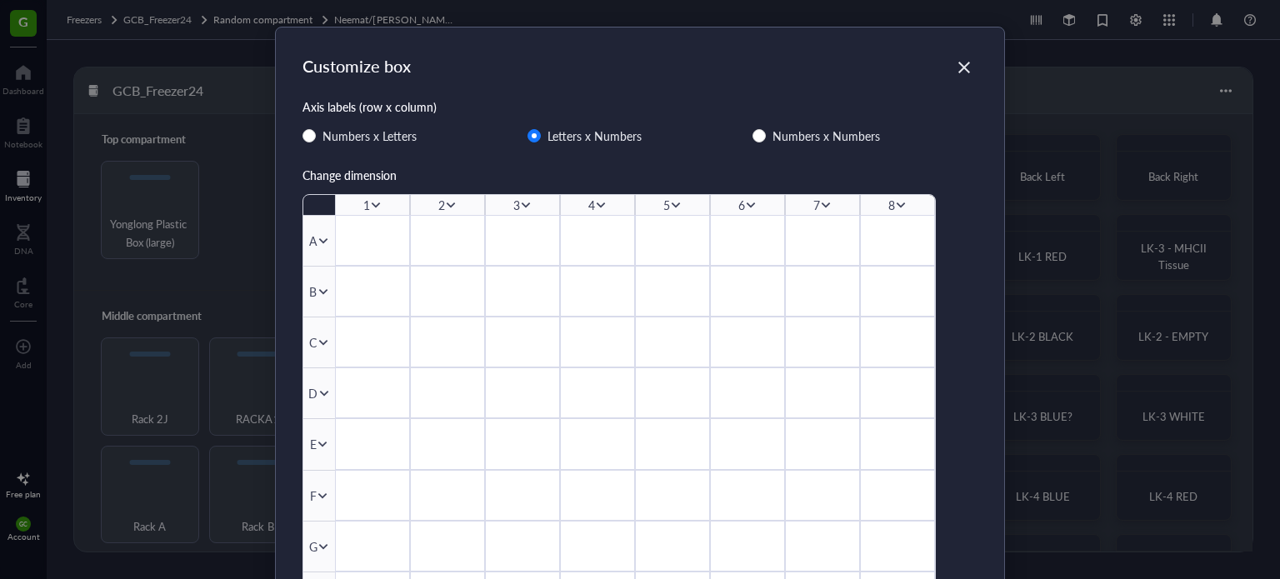
click at [897, 203] on icon at bounding box center [901, 205] width 12 height 12
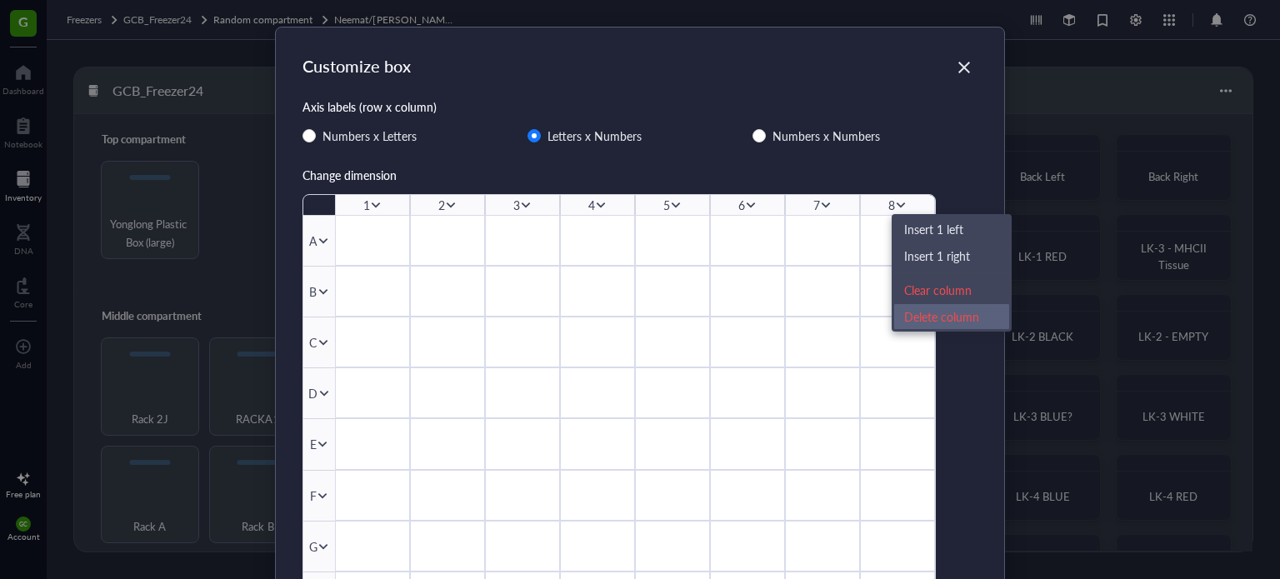
click at [929, 319] on div "Delete column" at bounding box center [951, 317] width 95 height 18
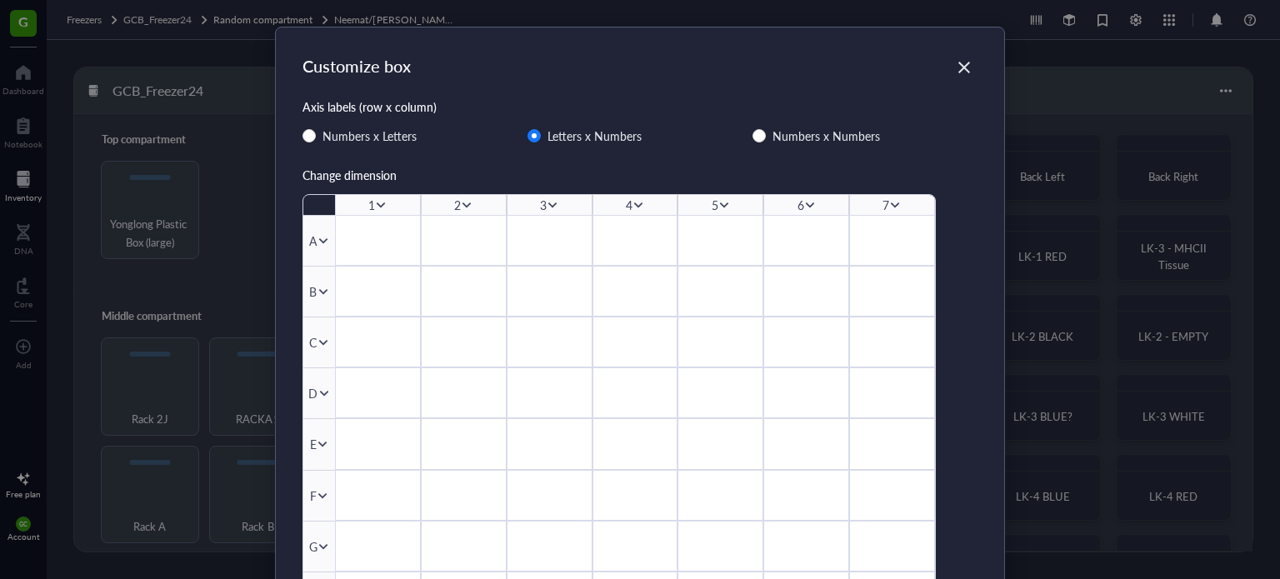
click at [894, 201] on icon at bounding box center [895, 205] width 12 height 12
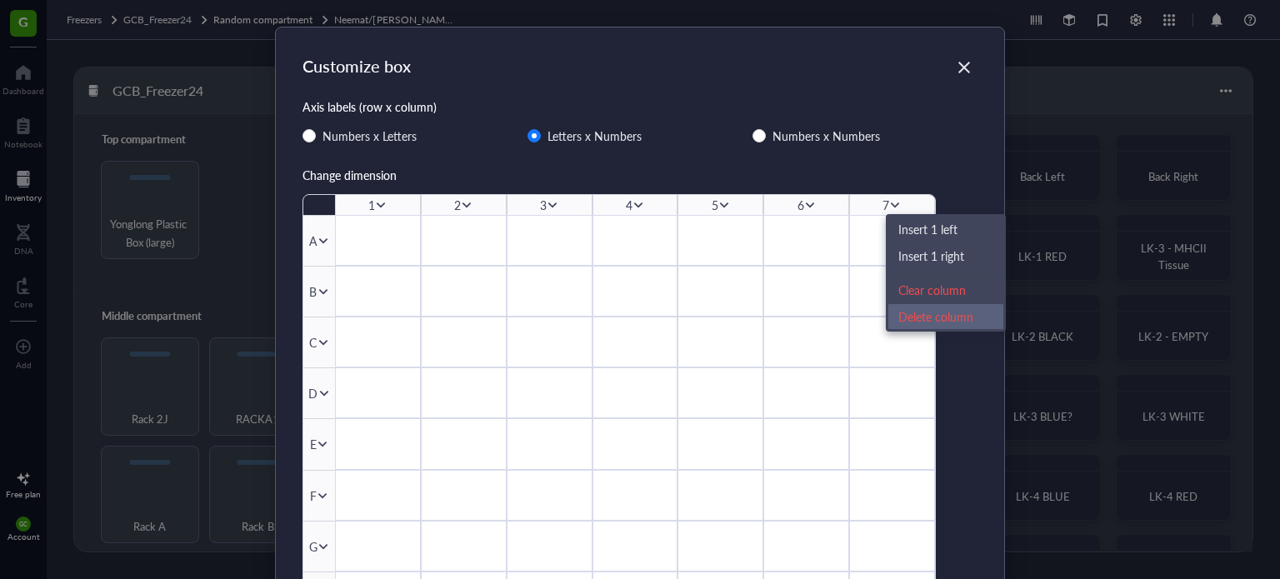
click at [948, 320] on div "Delete column" at bounding box center [946, 317] width 95 height 18
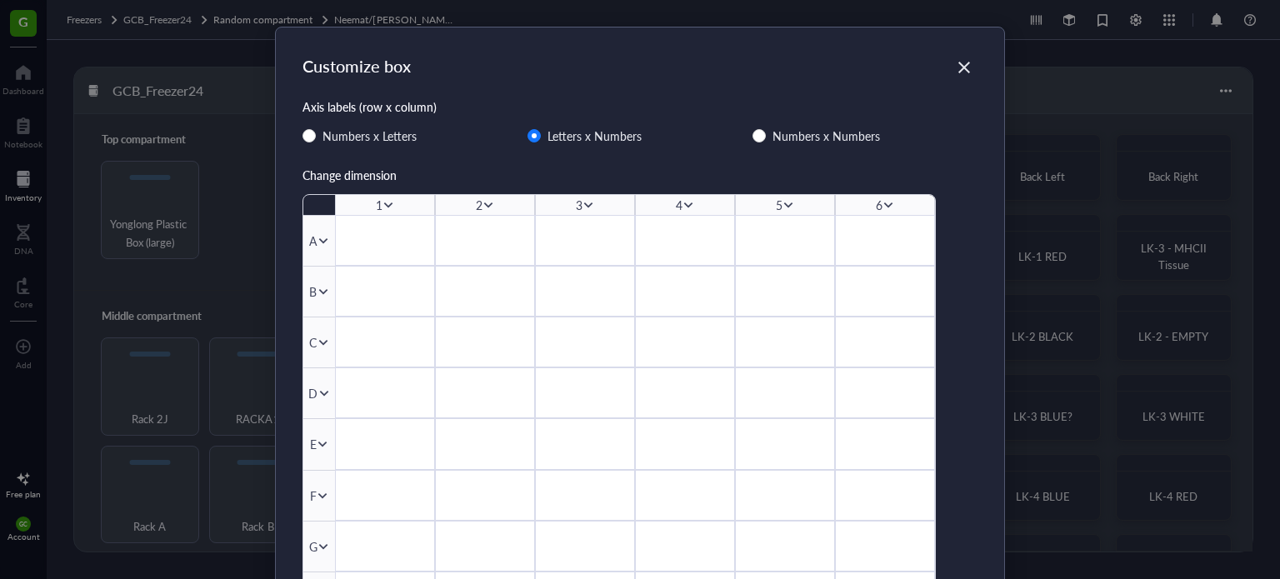
click at [886, 202] on icon at bounding box center [889, 205] width 12 height 12
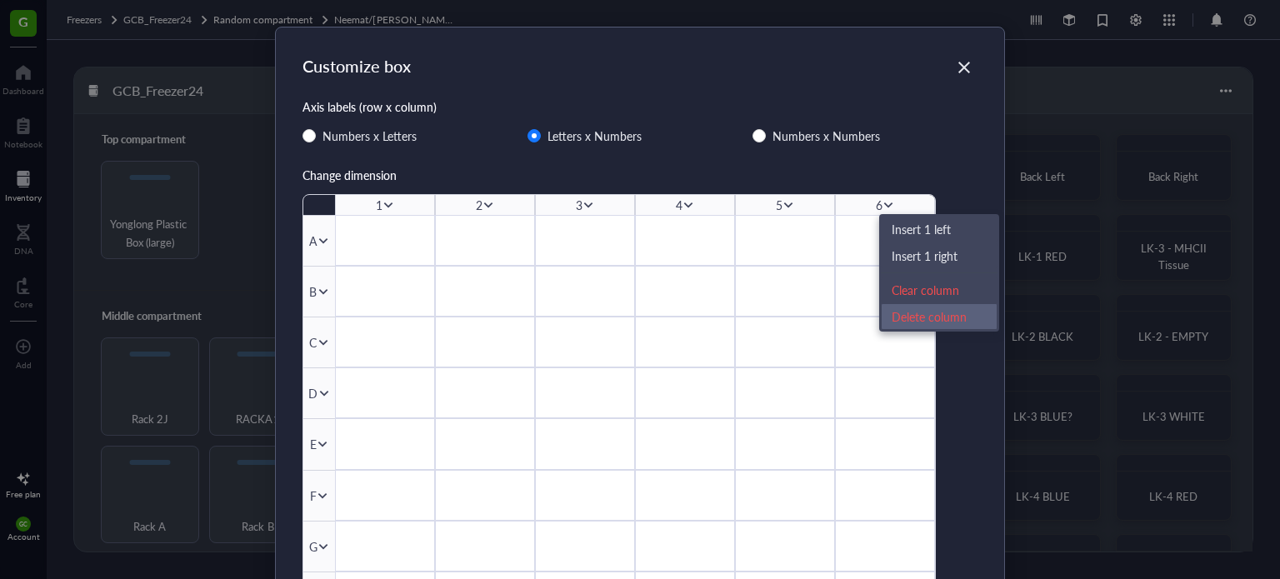
click at [947, 313] on div "Delete column" at bounding box center [939, 317] width 95 height 18
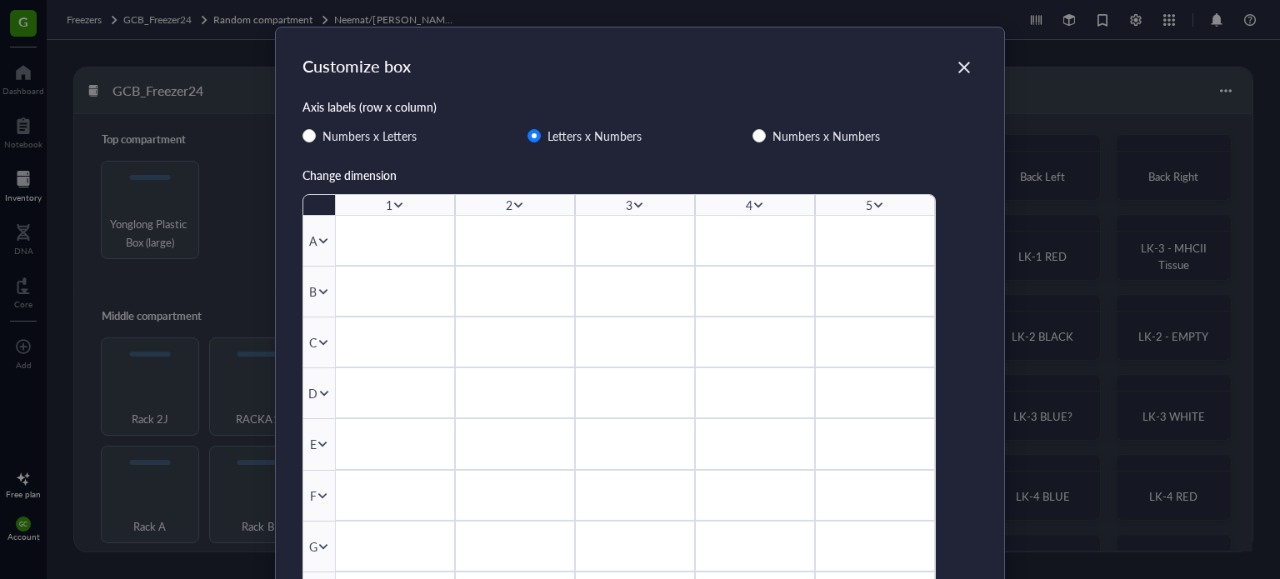
click at [875, 203] on icon at bounding box center [879, 205] width 12 height 12
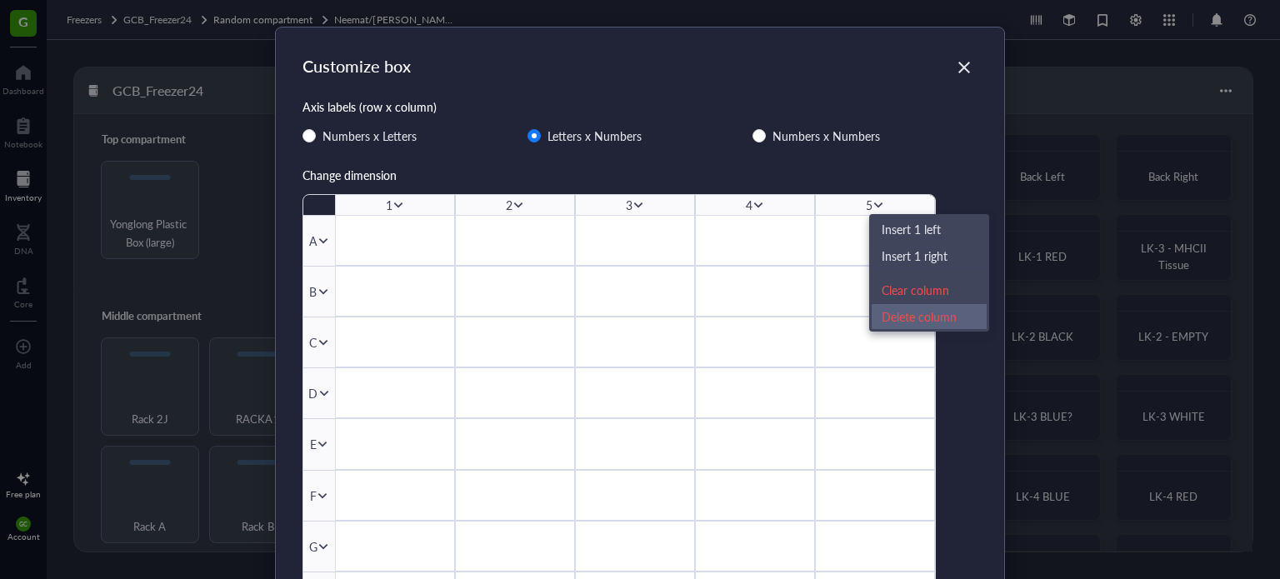
click at [914, 312] on div "Delete column" at bounding box center [929, 317] width 95 height 18
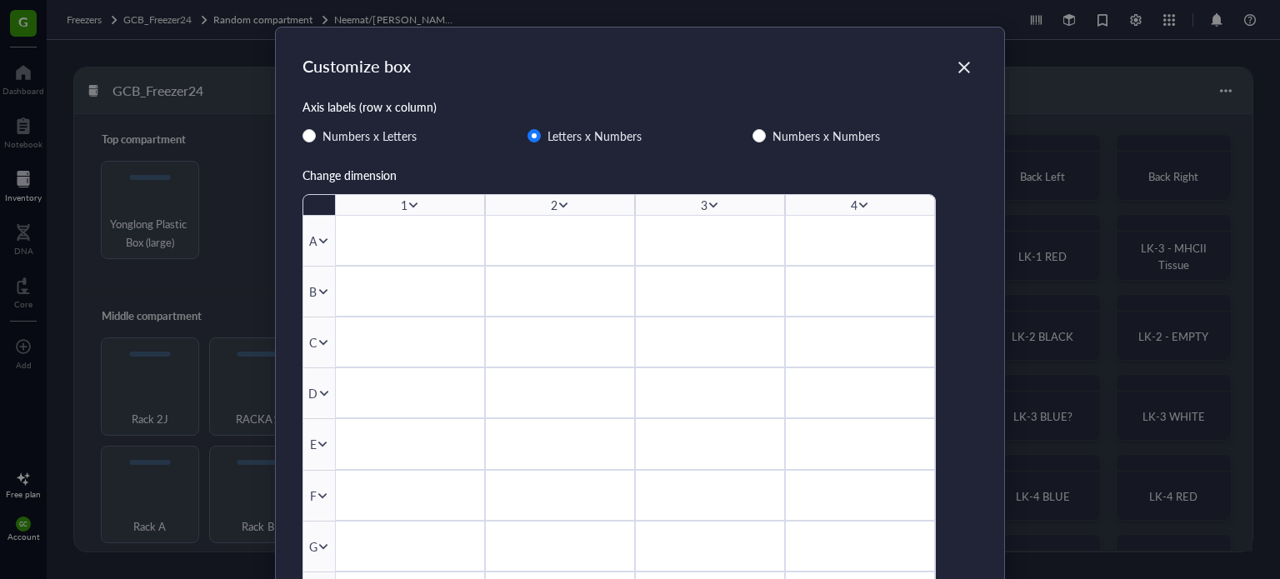
click at [858, 198] on div "4" at bounding box center [860, 205] width 150 height 20
click at [858, 200] on icon at bounding box center [864, 205] width 12 height 12
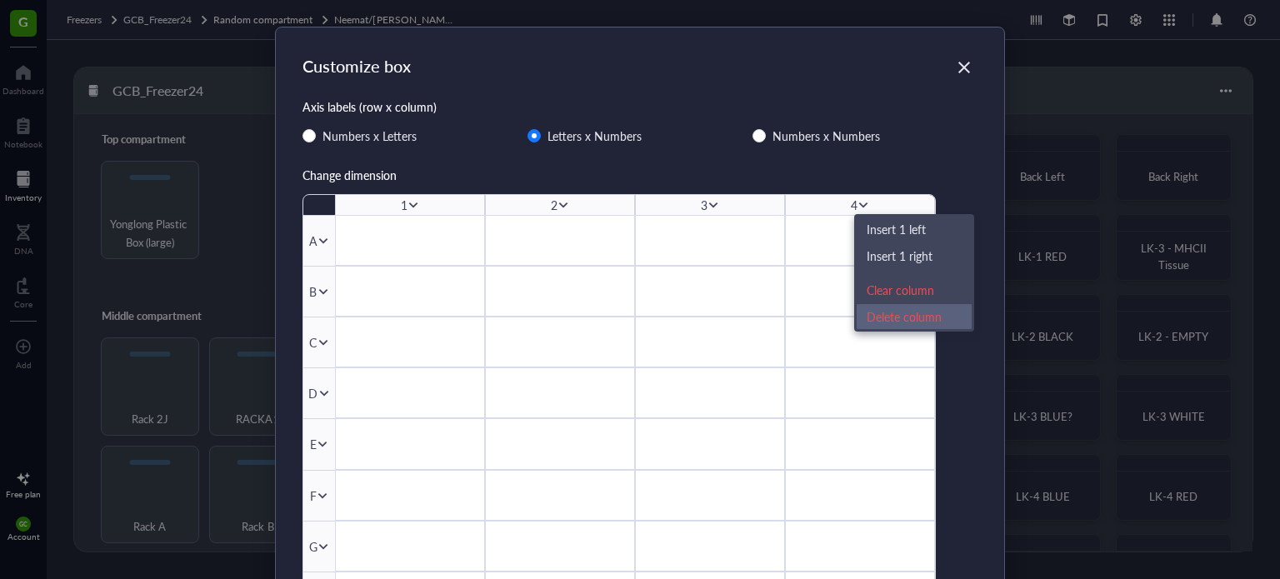
click at [917, 316] on div "Delete column" at bounding box center [914, 317] width 95 height 18
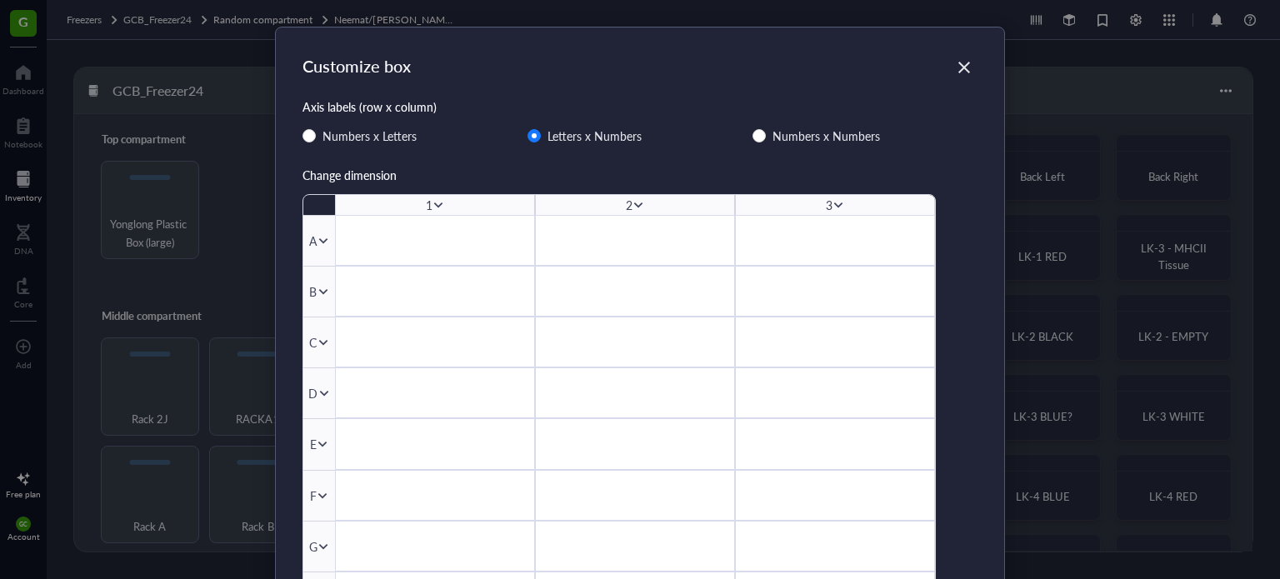
click at [834, 207] on icon at bounding box center [839, 205] width 12 height 12
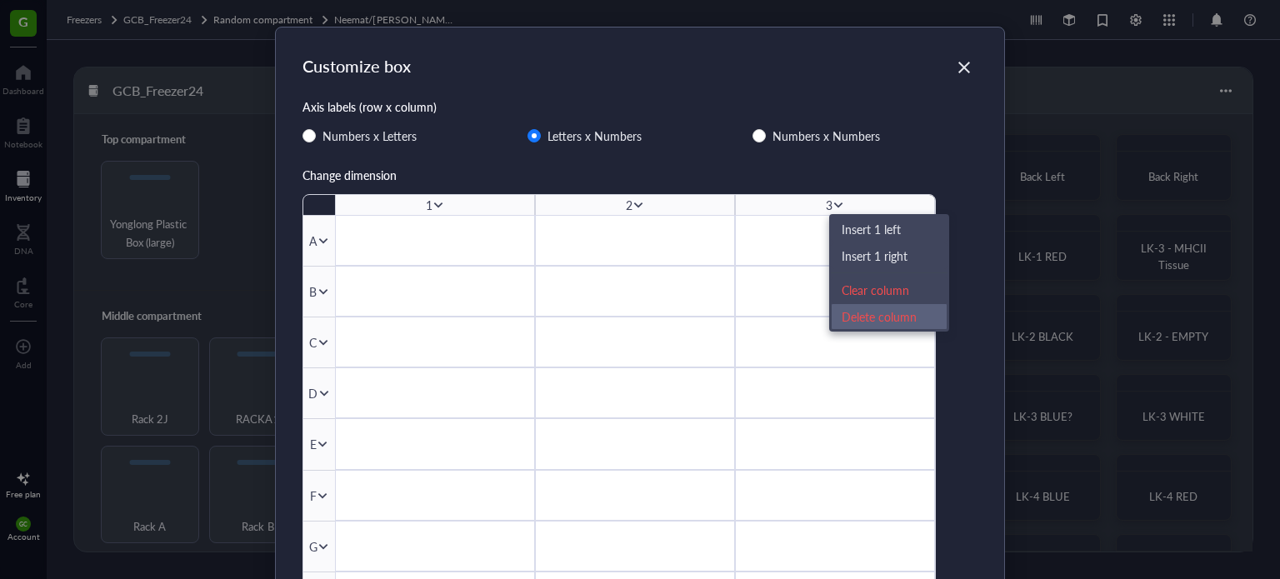
click at [881, 327] on li "Delete column" at bounding box center [889, 316] width 117 height 27
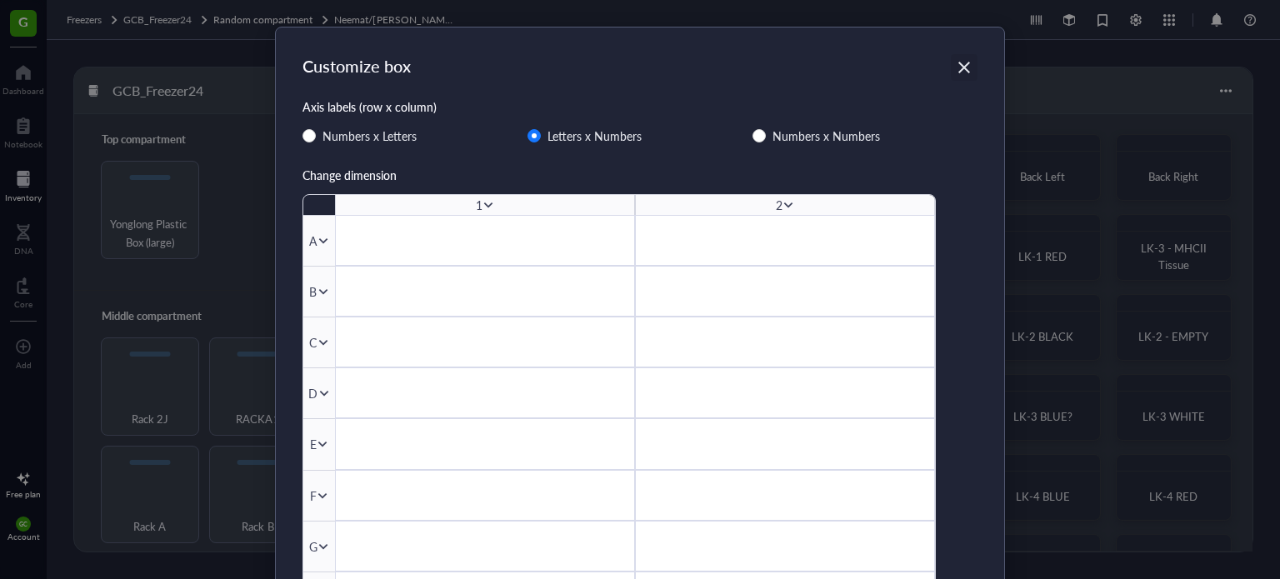
click at [970, 63] on div "Close" at bounding box center [964, 67] width 27 height 27
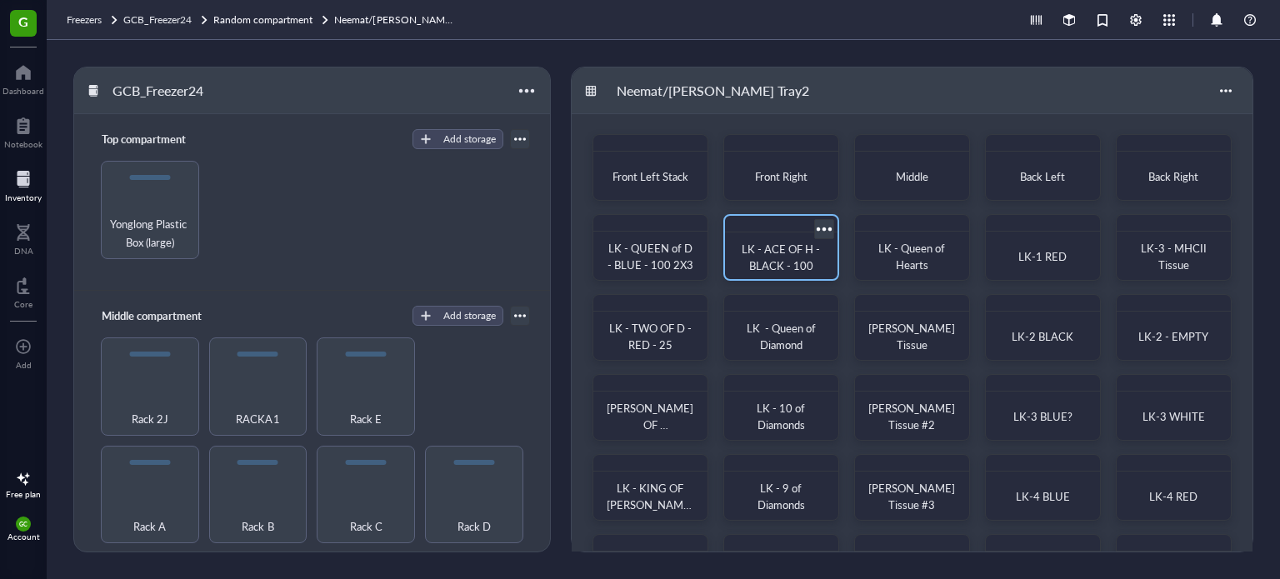
click at [787, 257] on span "LK - ACE OF H - BLACK - 100" at bounding box center [782, 257] width 81 height 33
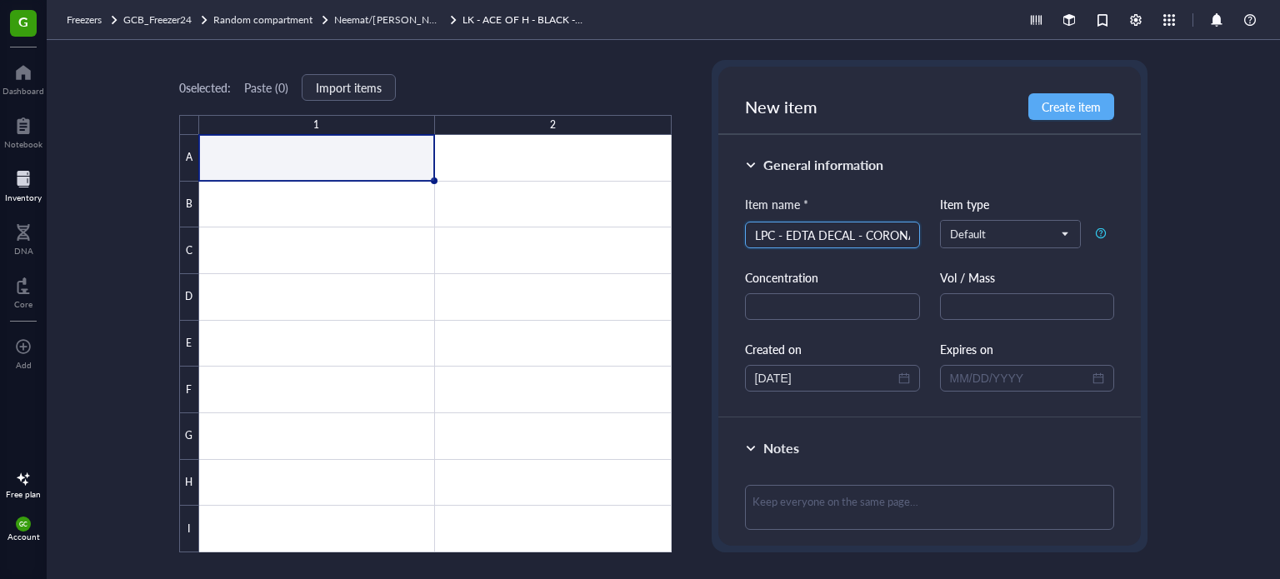
scroll to position [0, 133]
type input "LK -2201 - 2D2XIGH - LPC - EDTA DECAL - CORONAL"
click at [1059, 103] on span "Create item" at bounding box center [1071, 106] width 59 height 13
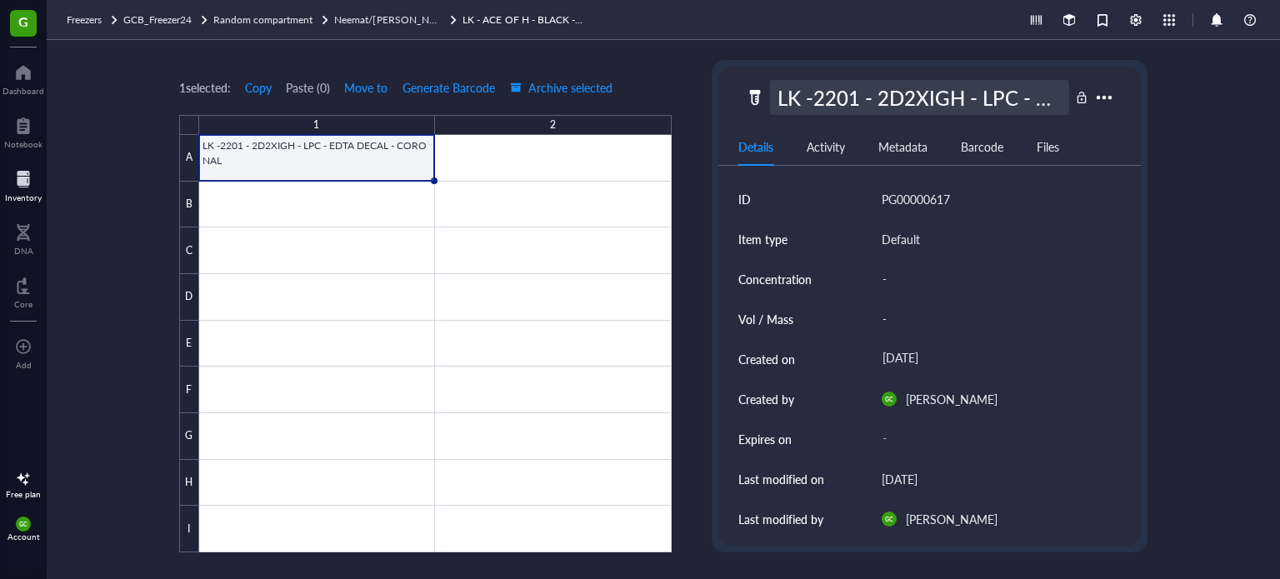
click at [1066, 106] on div "LK -2201 - 2D2XIGH - LPC - EDTA DECAL - CORONAL" at bounding box center [920, 97] width 300 height 35
click at [323, 198] on div at bounding box center [435, 344] width 473 height 418
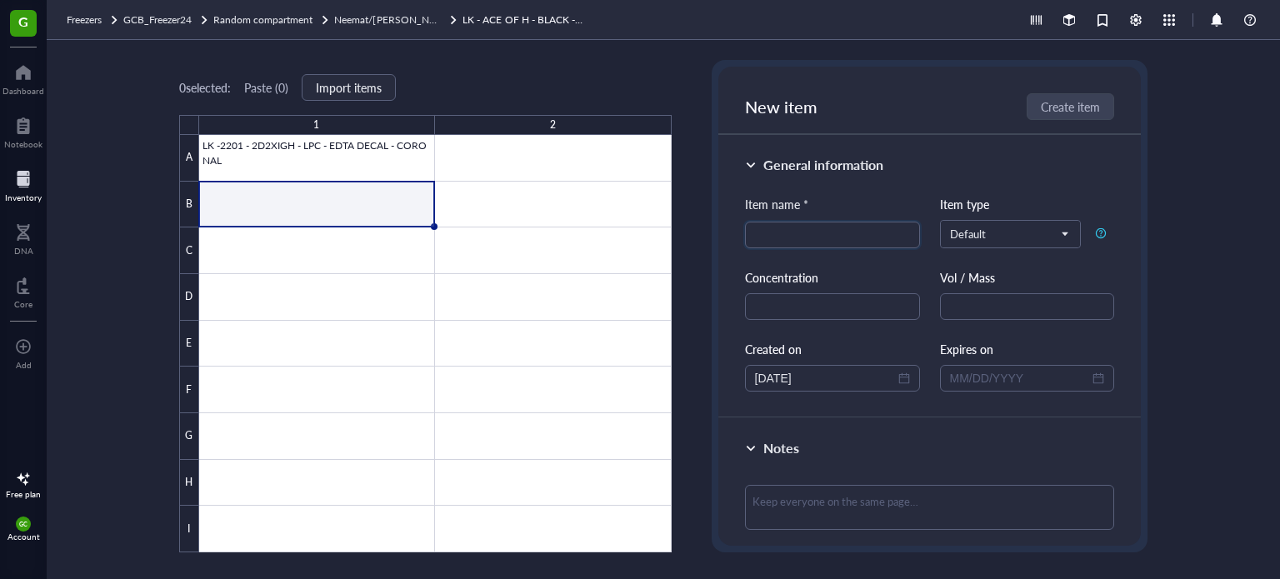
click at [333, 204] on div at bounding box center [435, 344] width 473 height 418
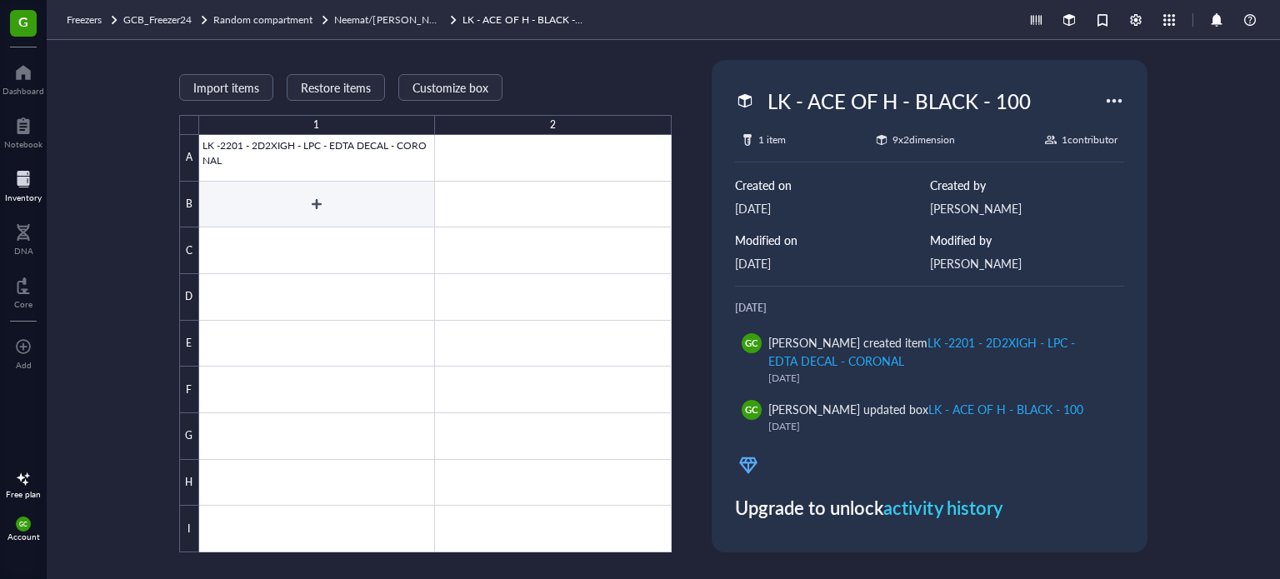
click at [318, 200] on div at bounding box center [435, 344] width 473 height 418
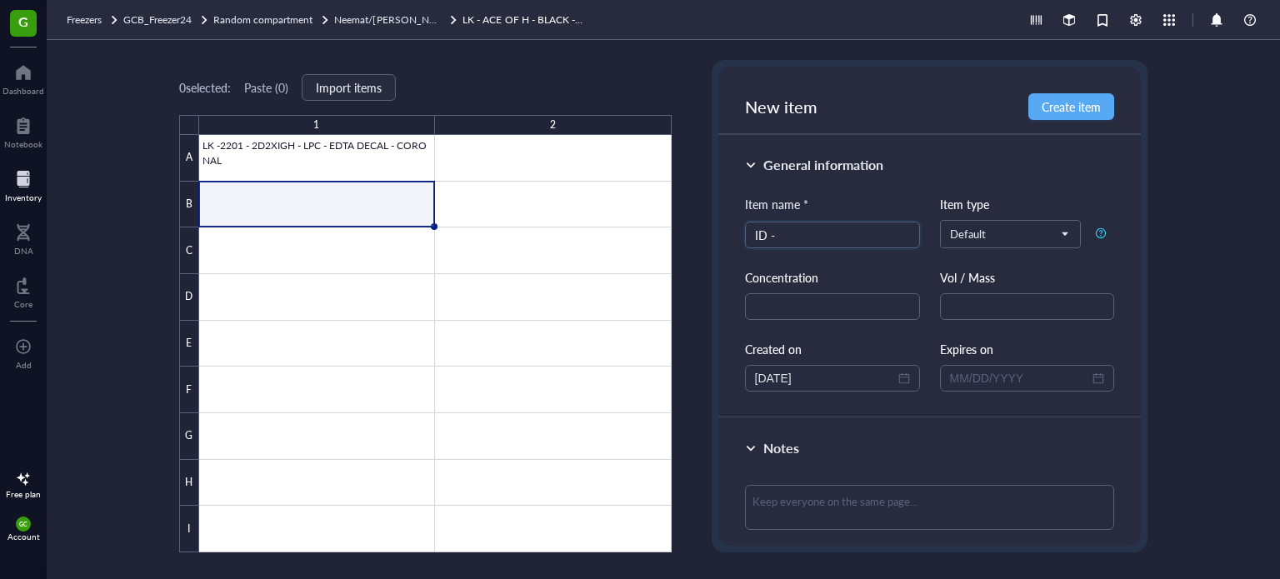
drag, startPoint x: 818, startPoint y: 233, endPoint x: 705, endPoint y: 234, distance: 112.5
click at [705, 234] on div "0 selected: Paste ( 0 ) Import items 1 2 A B C D E F G H I LK -2201 - 2D2XIGH -…" at bounding box center [664, 309] width 1234 height 539
click at [808, 239] on input "ID -" at bounding box center [832, 235] width 155 height 25
type input "ID - 578490"
drag, startPoint x: 1087, startPoint y: 106, endPoint x: 306, endPoint y: 347, distance: 817.3
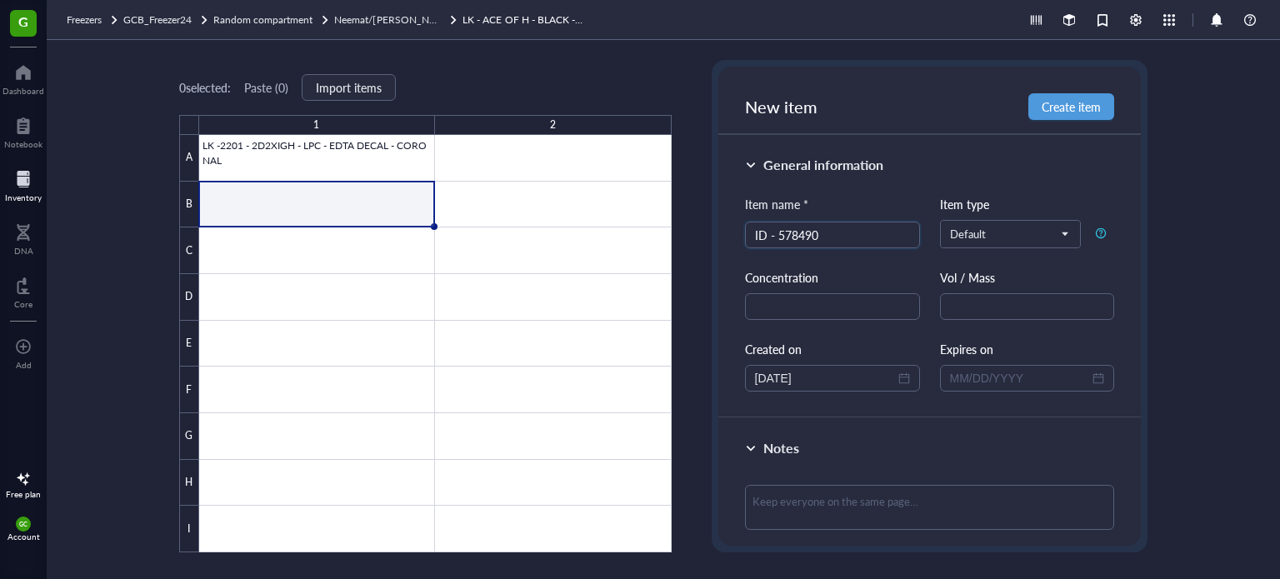
click at [1087, 108] on span "Create item" at bounding box center [1071, 106] width 59 height 13
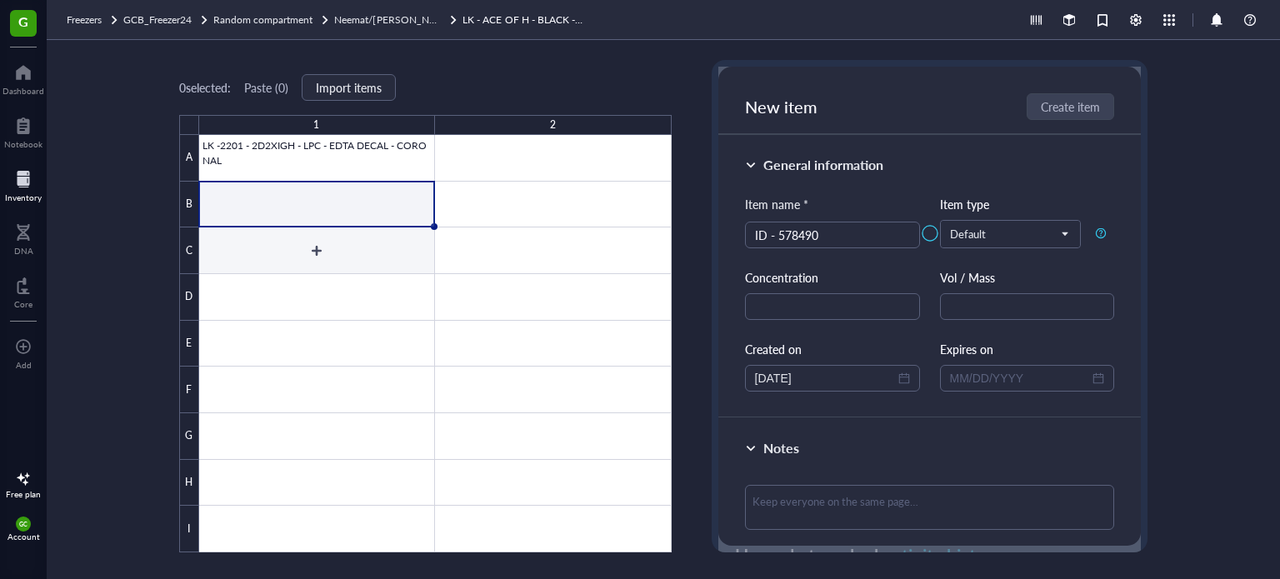
click at [313, 250] on div at bounding box center [435, 344] width 473 height 418
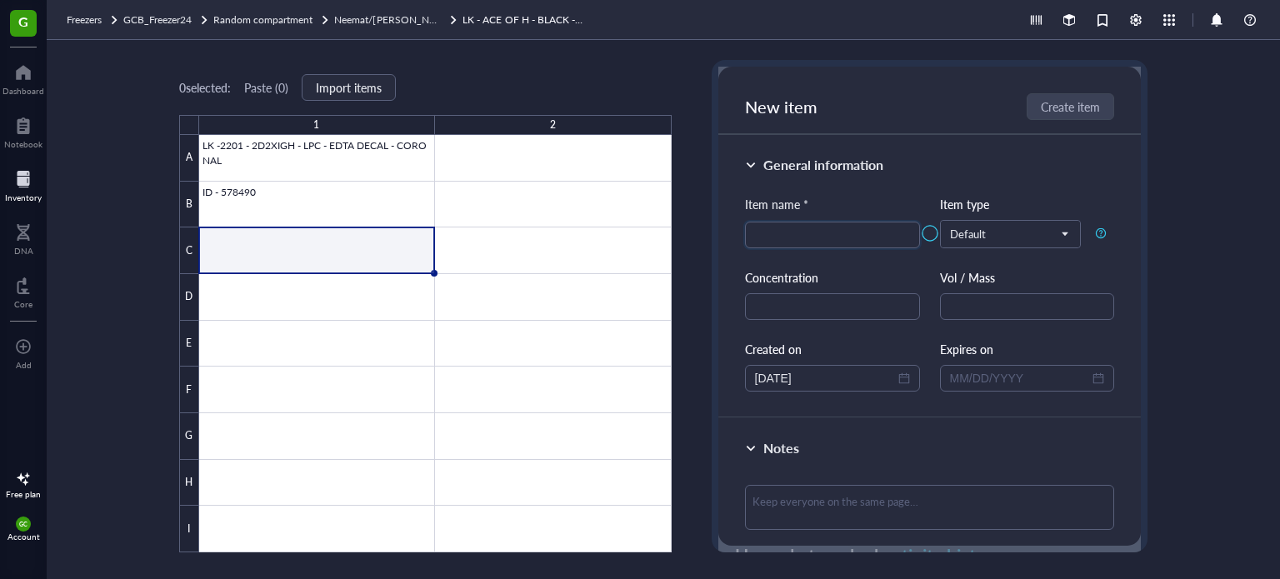
click at [787, 232] on div at bounding box center [930, 233] width 423 height 333
click at [769, 233] on div at bounding box center [930, 233] width 423 height 333
click at [343, 264] on div at bounding box center [435, 344] width 473 height 418
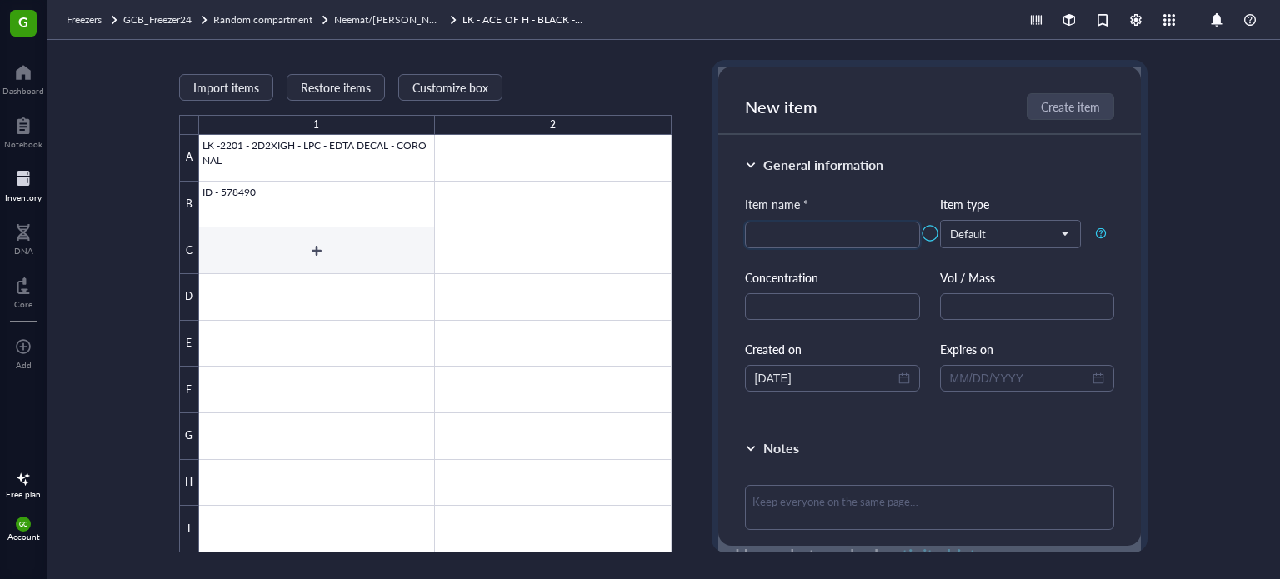
click at [348, 255] on div at bounding box center [435, 344] width 473 height 418
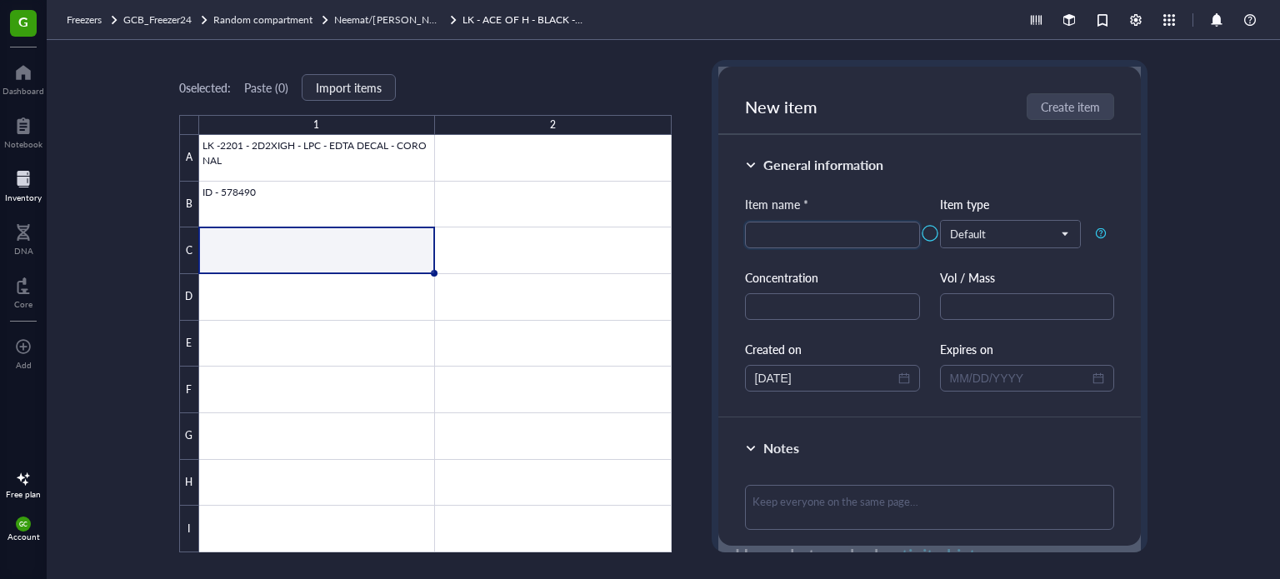
click at [818, 232] on div at bounding box center [930, 233] width 423 height 333
click at [804, 236] on div at bounding box center [930, 233] width 423 height 333
click at [389, 292] on div at bounding box center [435, 344] width 473 height 418
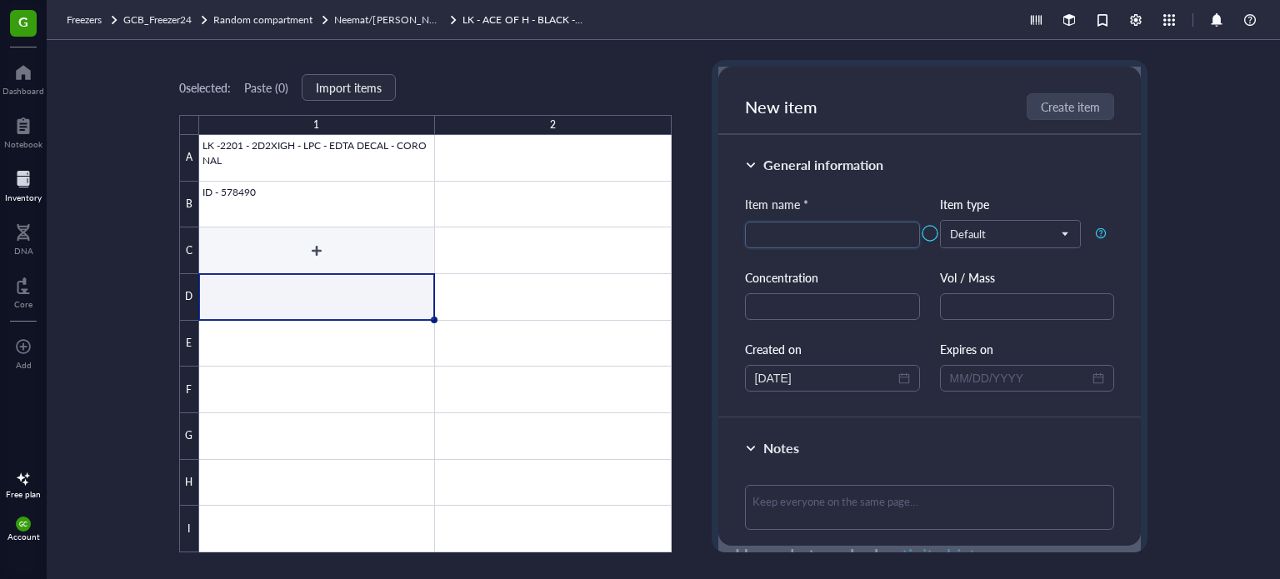
click at [383, 250] on div at bounding box center [435, 344] width 473 height 418
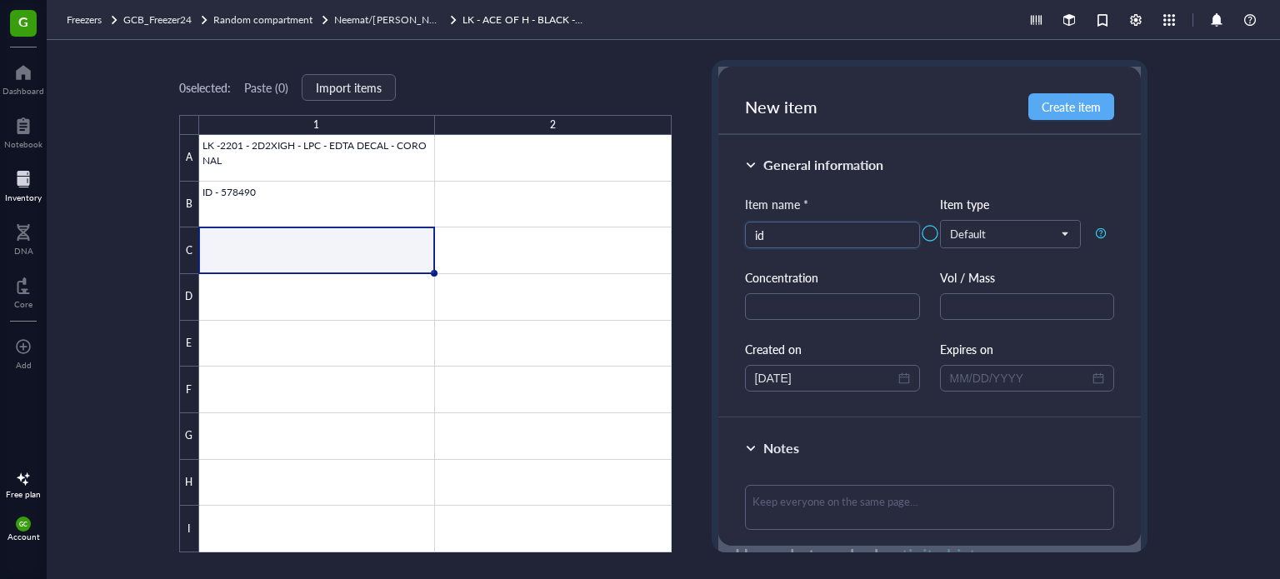
type input "i"
type input "ID - 578491"
click at [1067, 115] on div at bounding box center [930, 233] width 423 height 333
click at [1061, 106] on div at bounding box center [930, 233] width 423 height 333
click at [340, 299] on div at bounding box center [435, 344] width 473 height 418
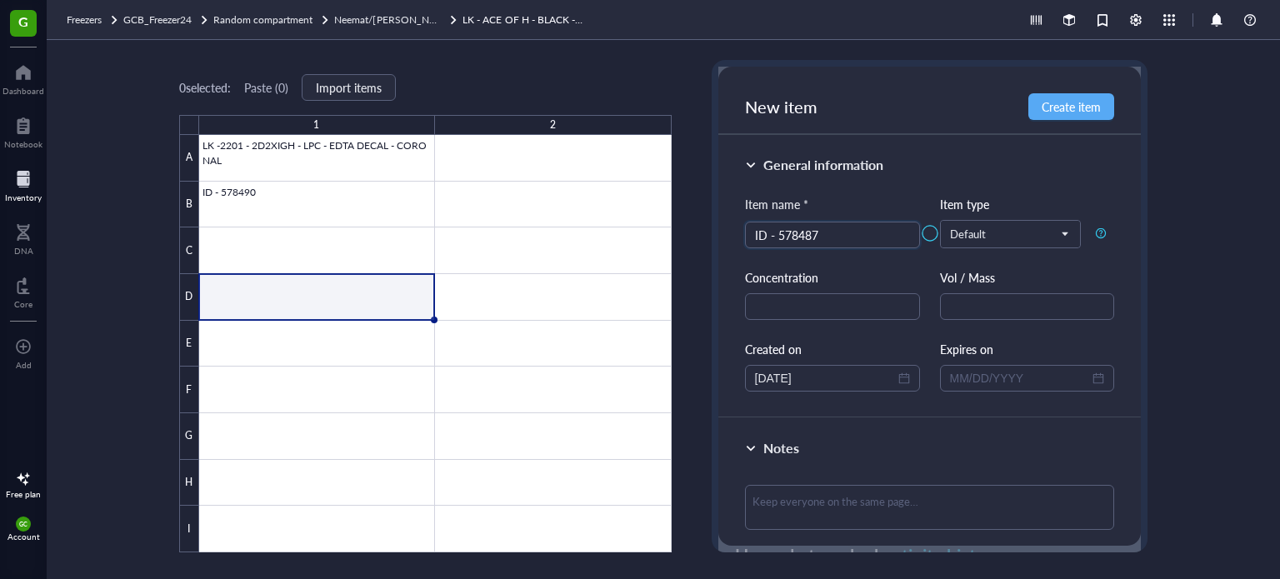
type input "ID - 578487"
click at [1080, 108] on div at bounding box center [930, 233] width 423 height 333
click at [383, 356] on div at bounding box center [435, 344] width 473 height 418
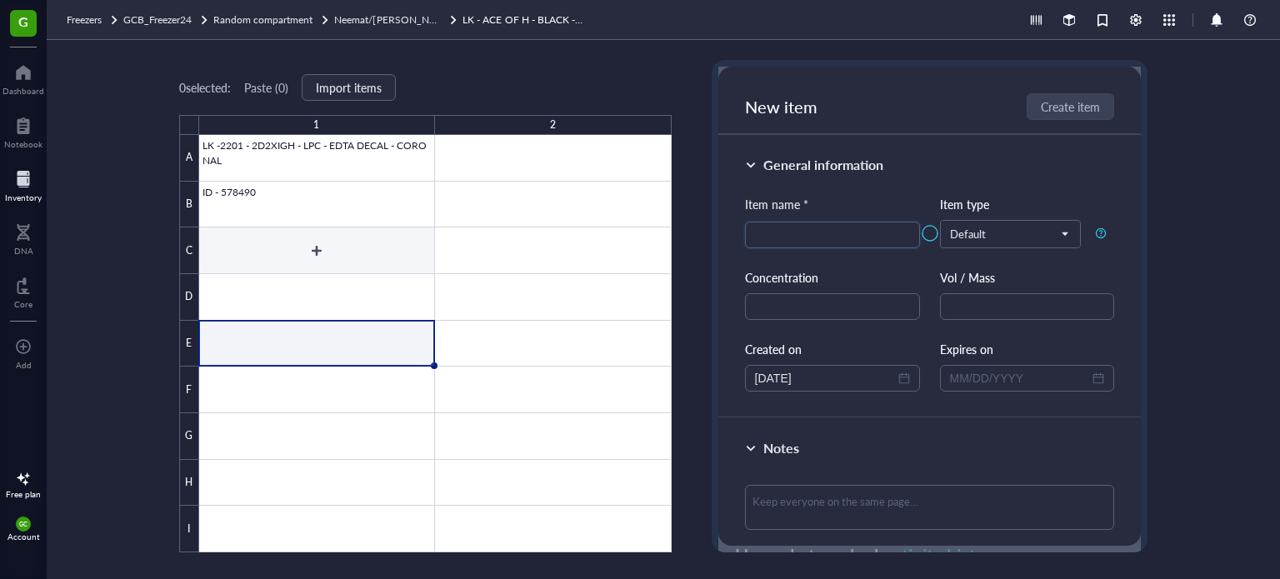
click at [307, 251] on div at bounding box center [435, 344] width 473 height 418
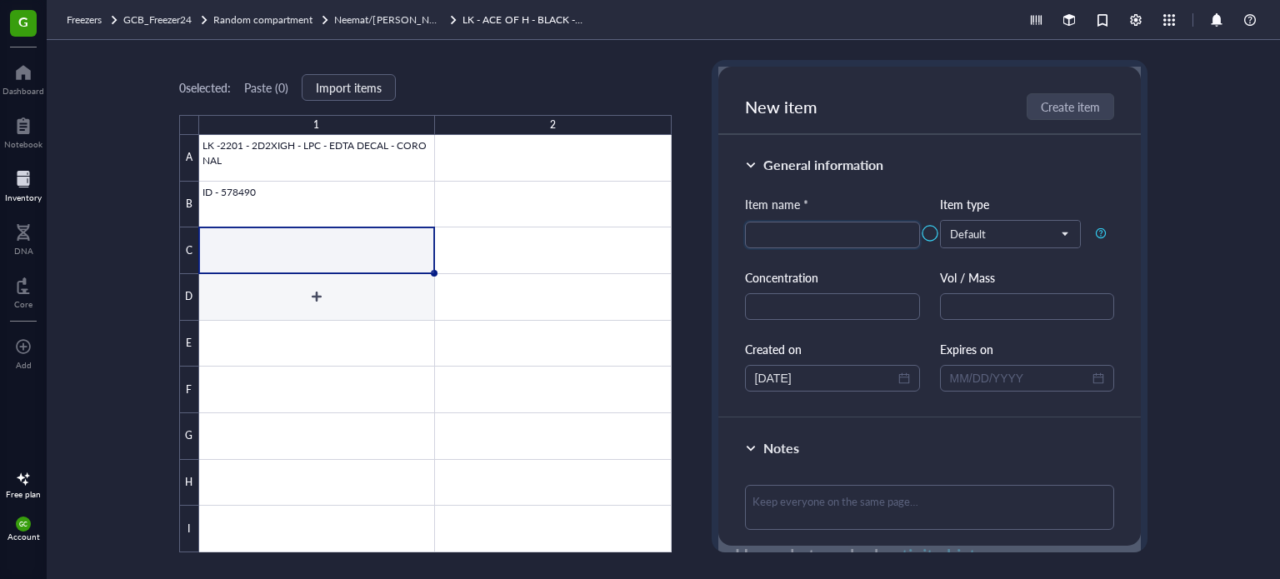
click at [310, 323] on div at bounding box center [435, 344] width 473 height 418
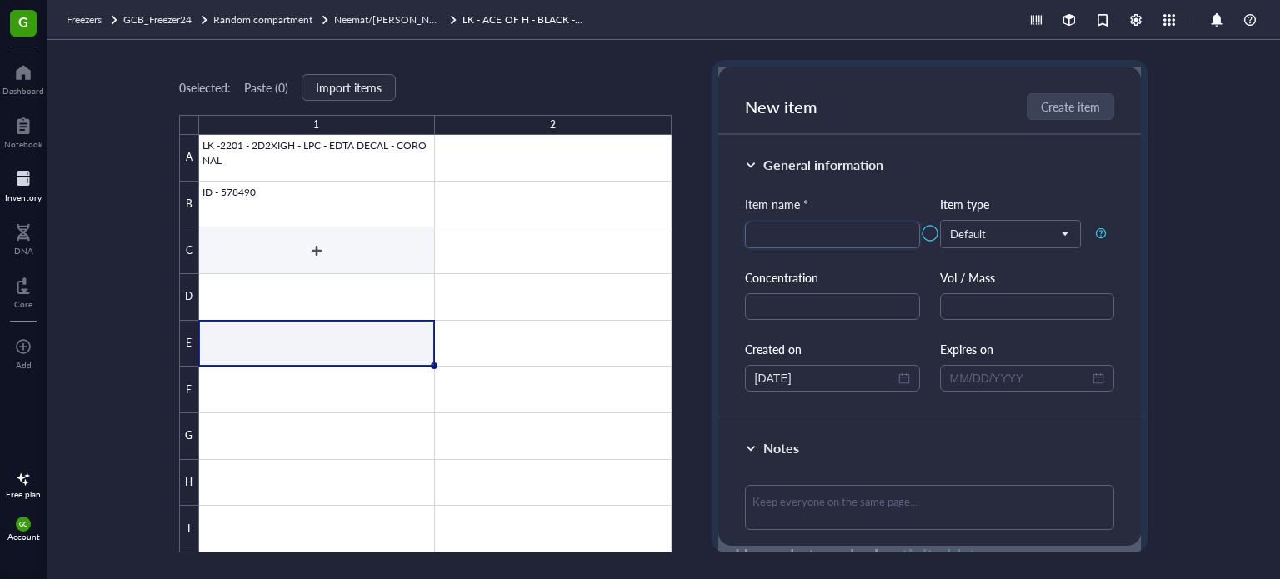
click at [301, 255] on div at bounding box center [435, 344] width 473 height 418
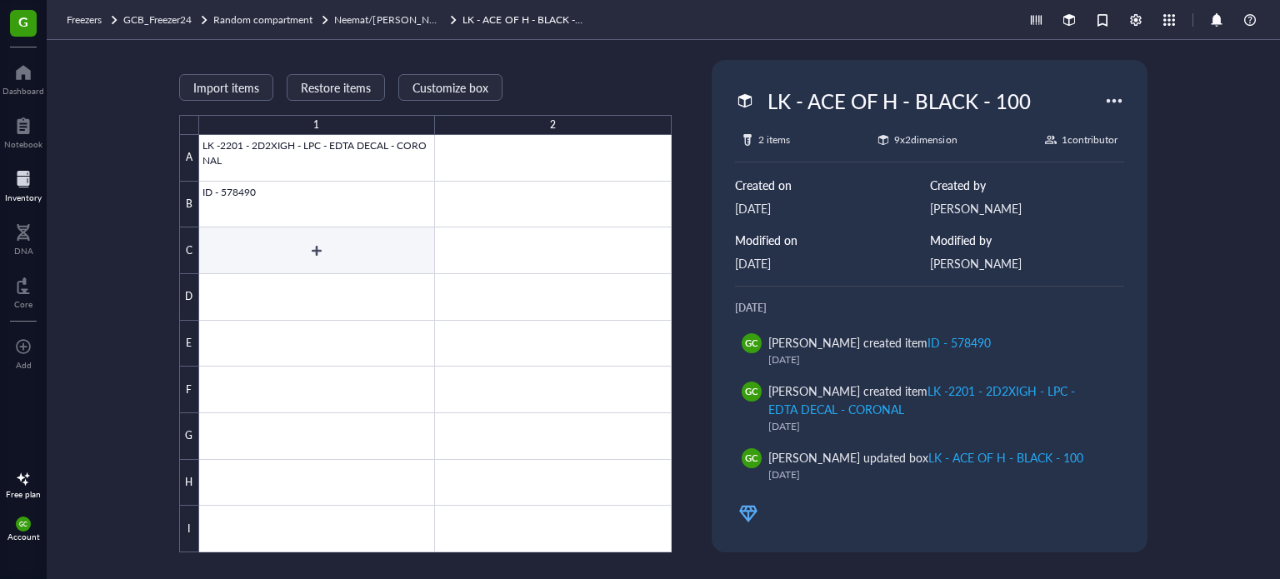
click at [323, 251] on div at bounding box center [435, 344] width 473 height 418
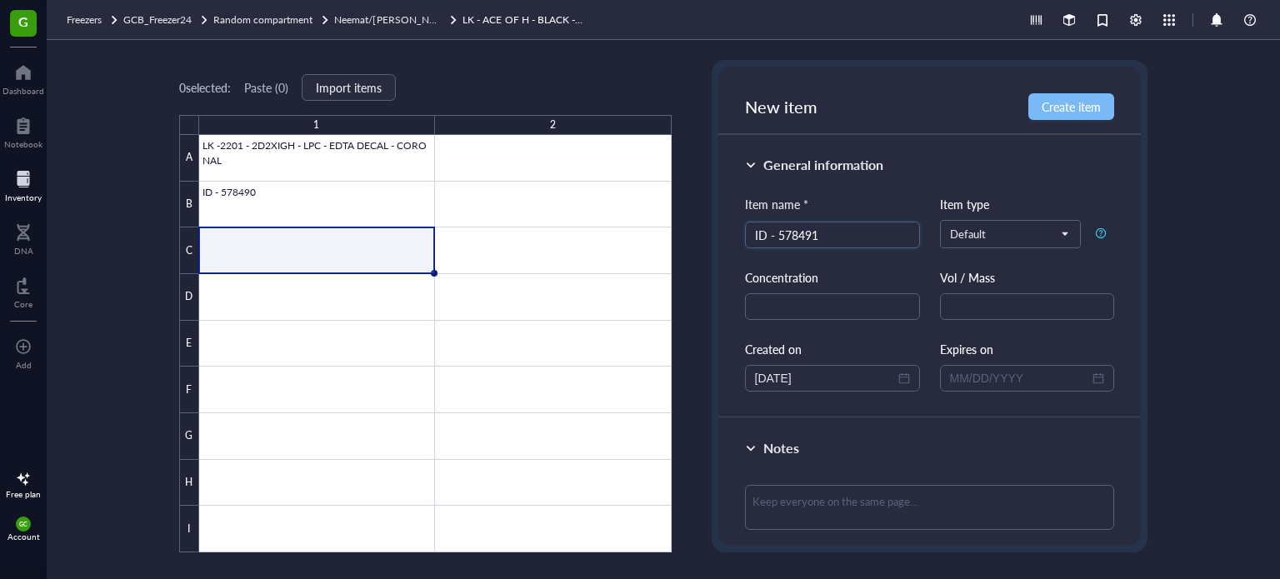
type input "ID - 578491"
click at [1086, 100] on span "Create item" at bounding box center [1071, 106] width 59 height 13
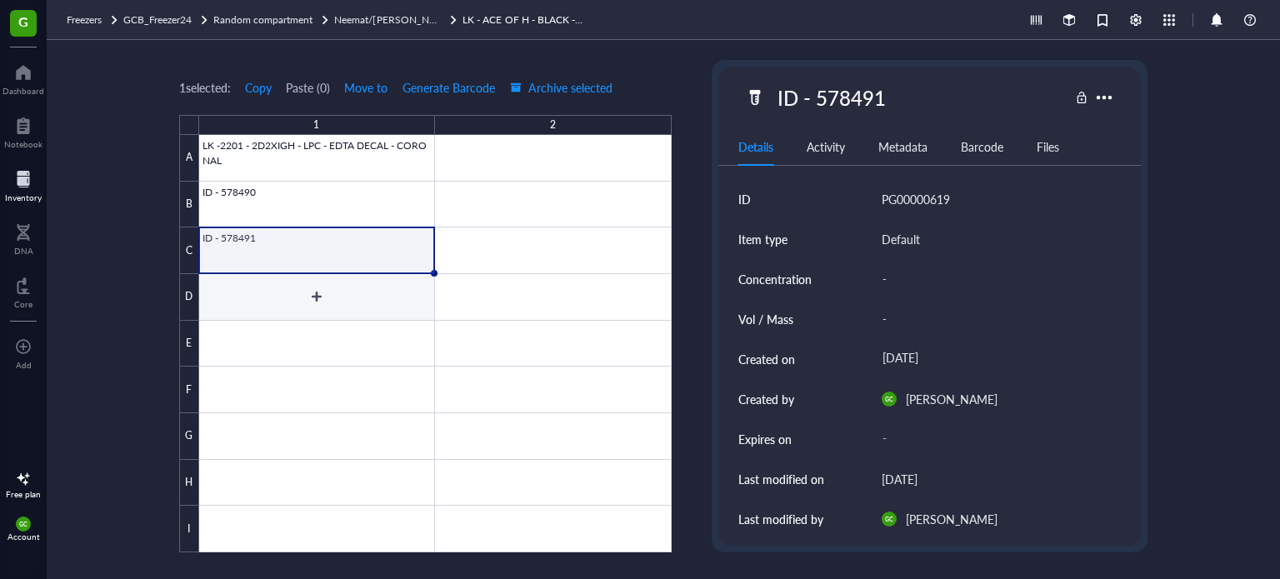
click at [333, 296] on div at bounding box center [435, 344] width 473 height 418
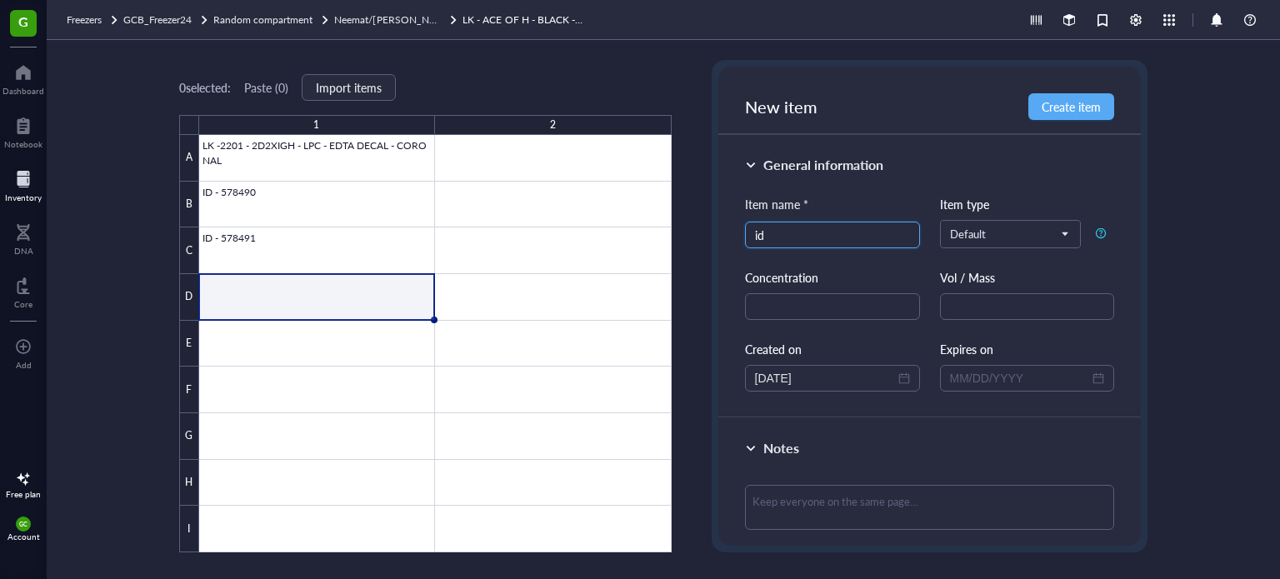
type input "i"
type input "O"
type input "ID - 578487"
click at [1070, 96] on button "Create item" at bounding box center [1072, 106] width 86 height 27
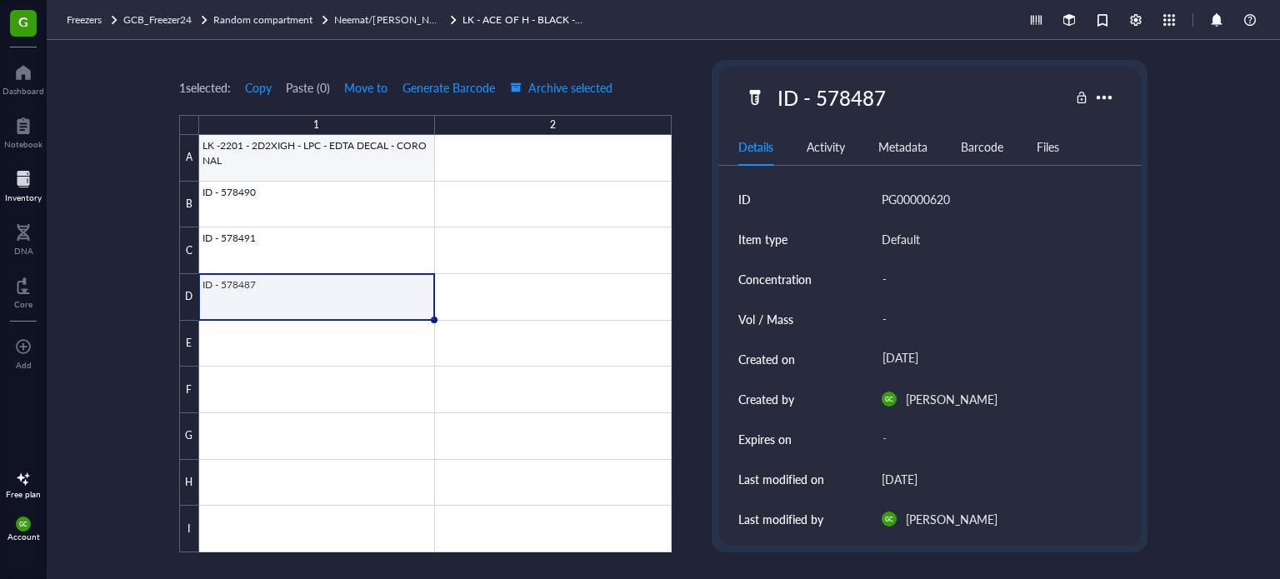
click at [293, 144] on div at bounding box center [435, 344] width 473 height 418
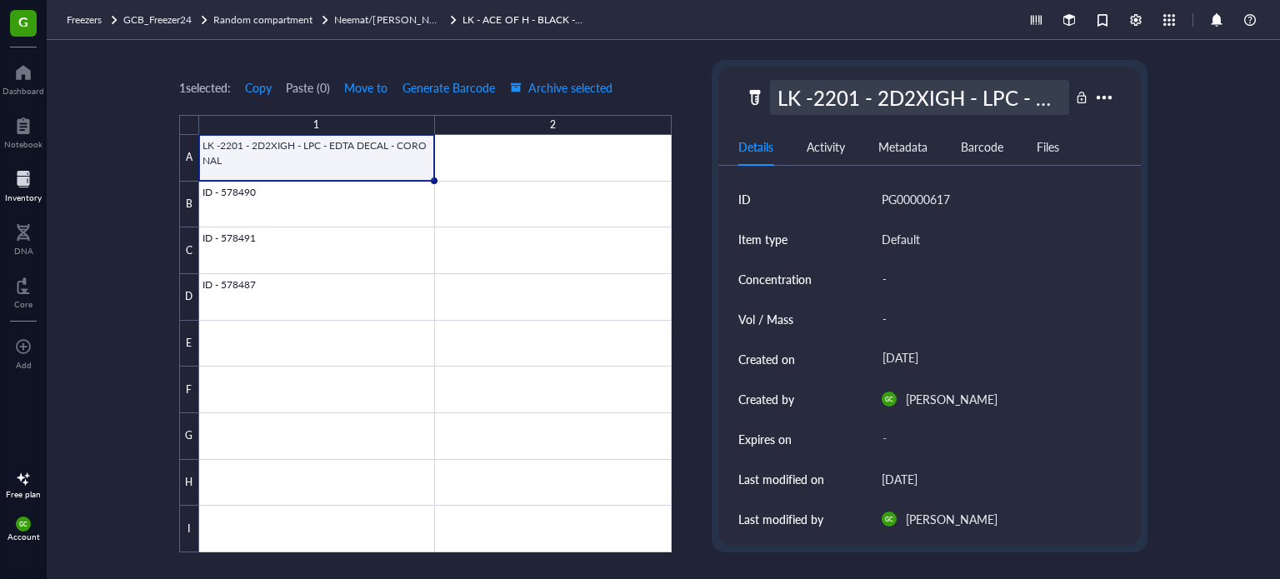
click at [780, 95] on div "LK -2201 - 2D2XIGH - LPC - EDTA DECAL - CORONAL" at bounding box center [920, 97] width 300 height 35
drag, startPoint x: 1062, startPoint y: 97, endPoint x: 700, endPoint y: 97, distance: 361.8
click at [700, 97] on div "1 selected: Copy Paste ( 0 ) Move to Generate Barcode Archive selected 1 2 A B …" at bounding box center [664, 309] width 1234 height 539
click at [413, 15] on span "Neemat/[PERSON_NAME] Tray2" at bounding box center [407, 20] width 146 height 14
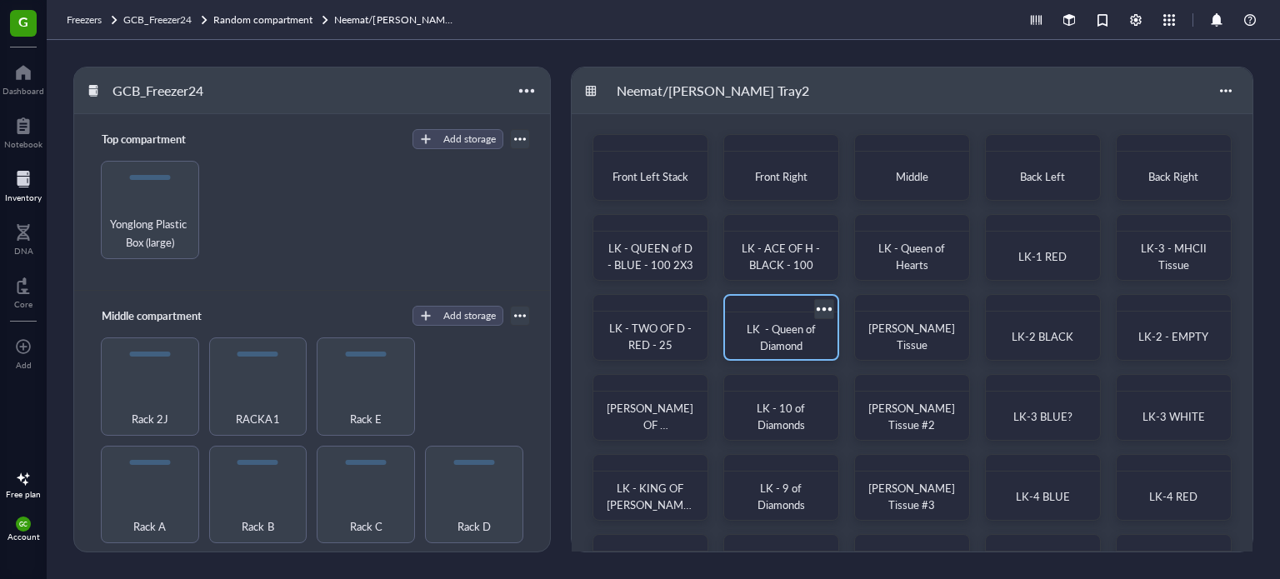
click at [821, 309] on div at bounding box center [824, 309] width 24 height 24
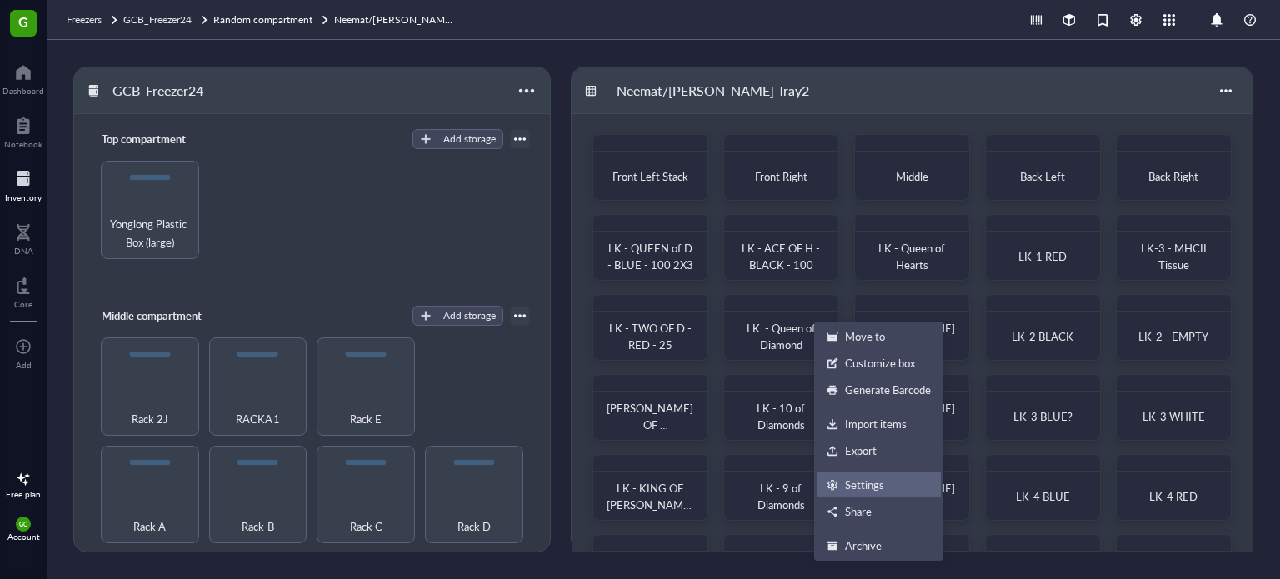
click at [877, 491] on div "Settings" at bounding box center [864, 485] width 39 height 15
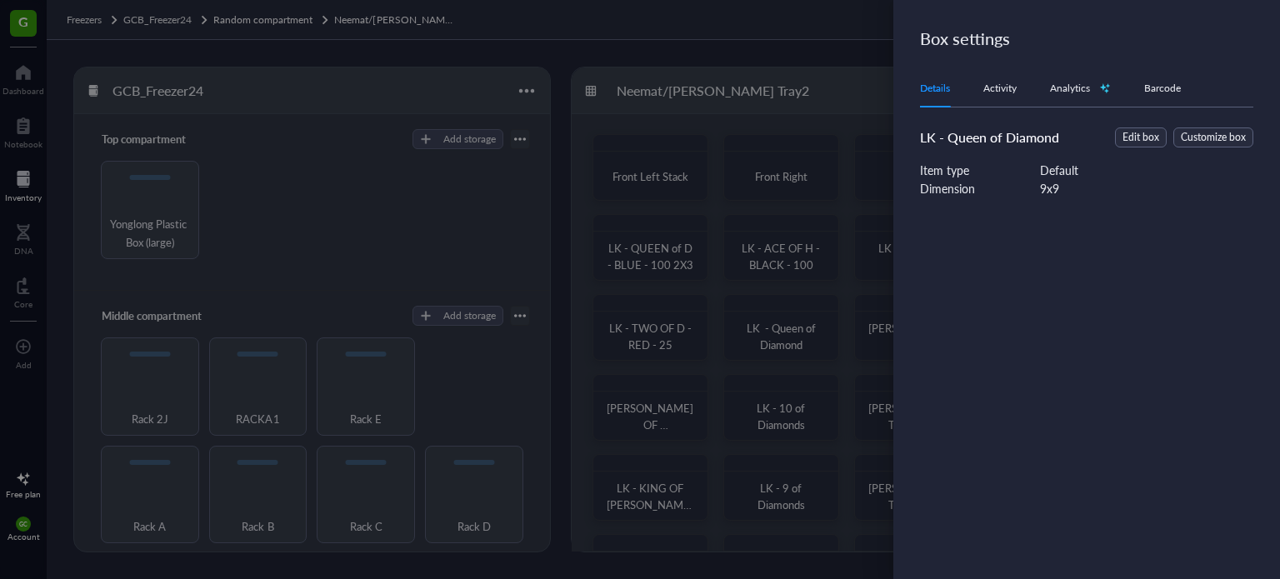
click at [1061, 137] on div "LK - Queen of Diamond" at bounding box center [999, 138] width 158 height 20
click at [1154, 133] on span "Edit box" at bounding box center [1141, 138] width 37 height 16
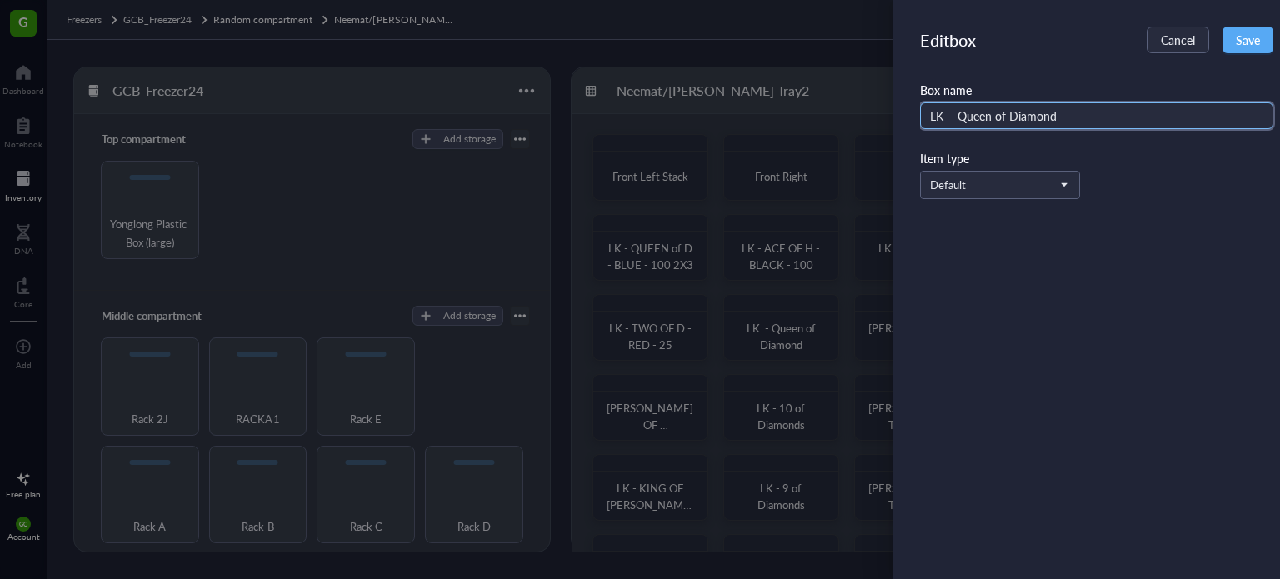
drag, startPoint x: 1055, startPoint y: 114, endPoint x: 955, endPoint y: 118, distance: 100.1
click at [955, 118] on input "LK - Queen of Diamond" at bounding box center [1096, 116] width 353 height 27
type input "LK -2 OF HEARTS - BLACK - 100"
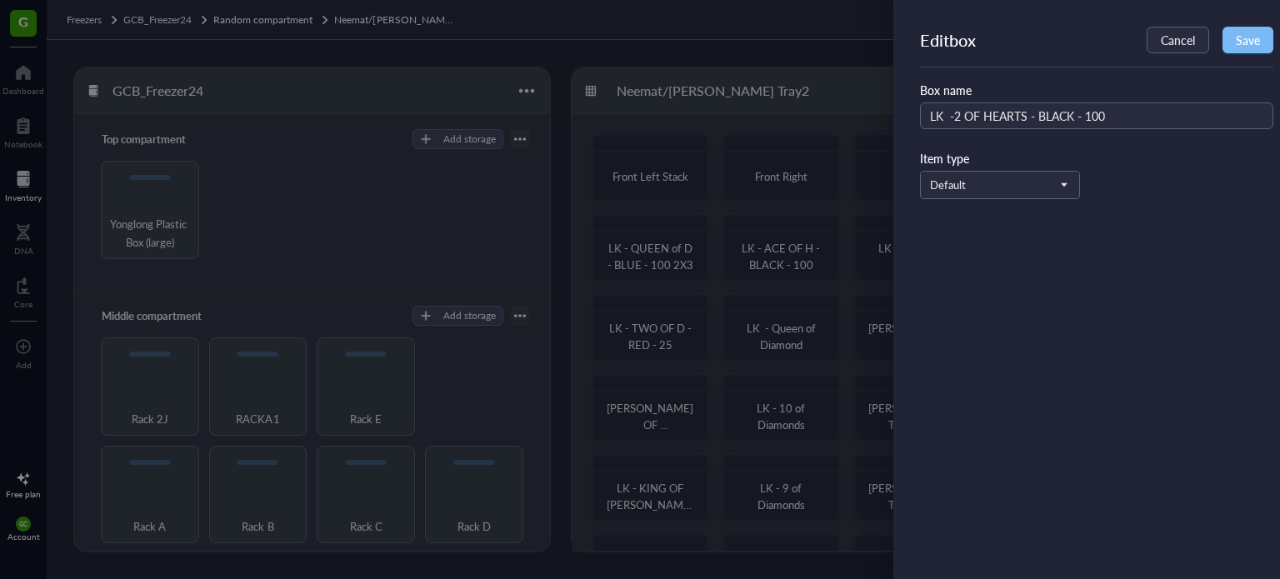
click at [1252, 38] on span "Save" at bounding box center [1248, 39] width 24 height 13
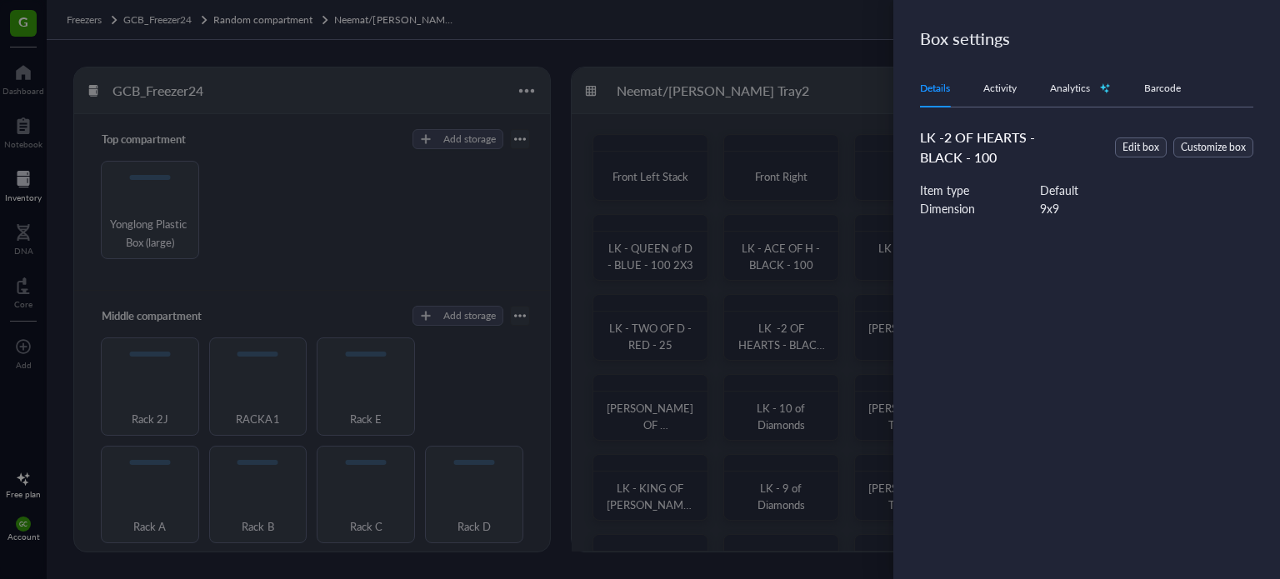
click at [770, 328] on div at bounding box center [640, 289] width 1280 height 579
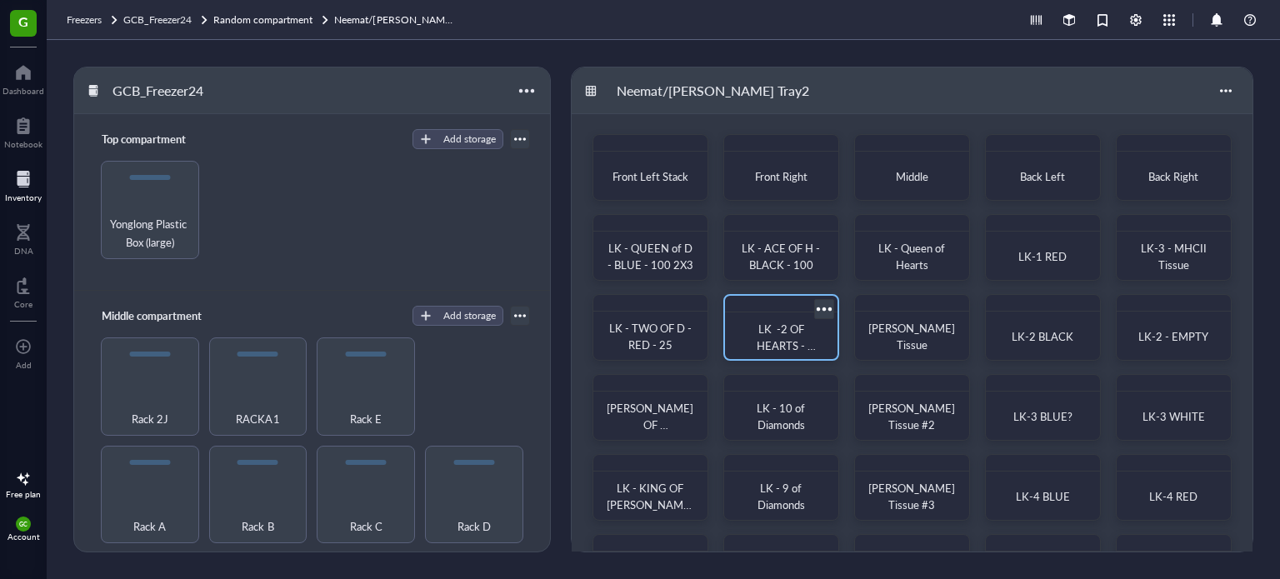
click at [793, 338] on span "LK -2 OF HEARTS - BLACK - 100" at bounding box center [783, 345] width 68 height 49
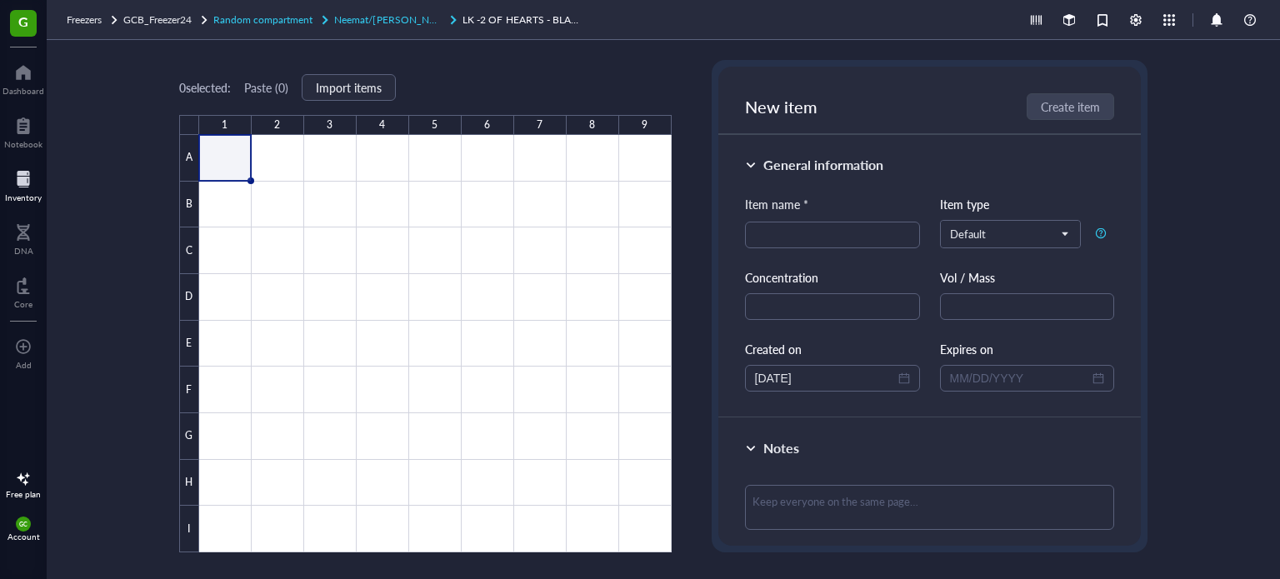
click at [400, 23] on span "Neemat/[PERSON_NAME] Tray2" at bounding box center [407, 20] width 146 height 14
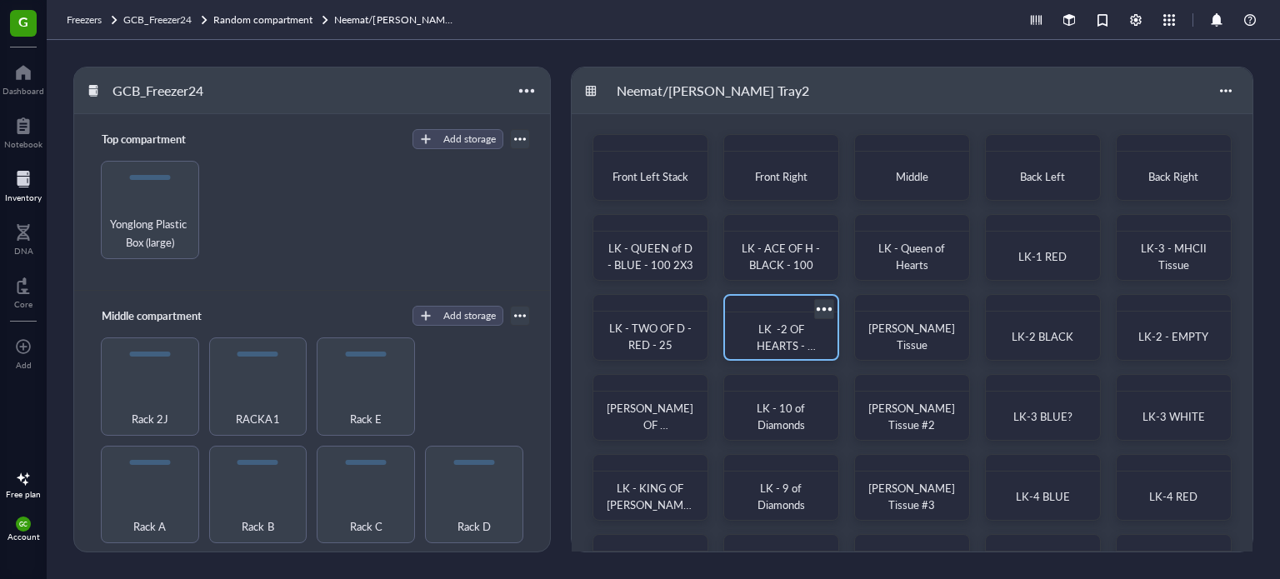
click at [830, 306] on div at bounding box center [824, 309] width 24 height 24
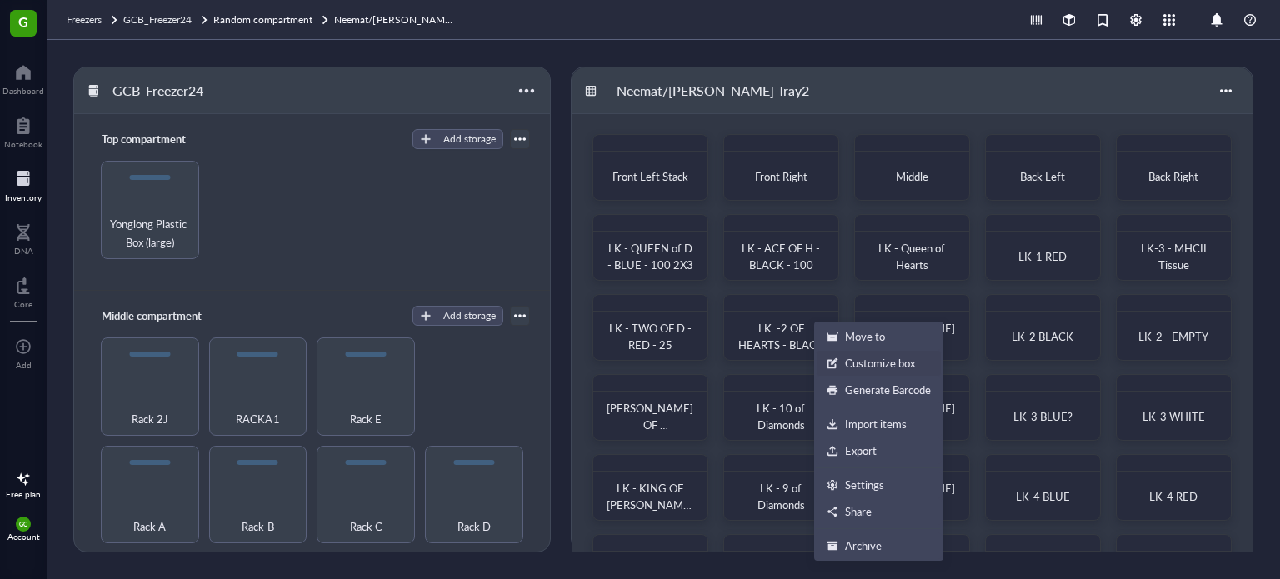
click at [870, 364] on div "Customize box" at bounding box center [880, 363] width 70 height 15
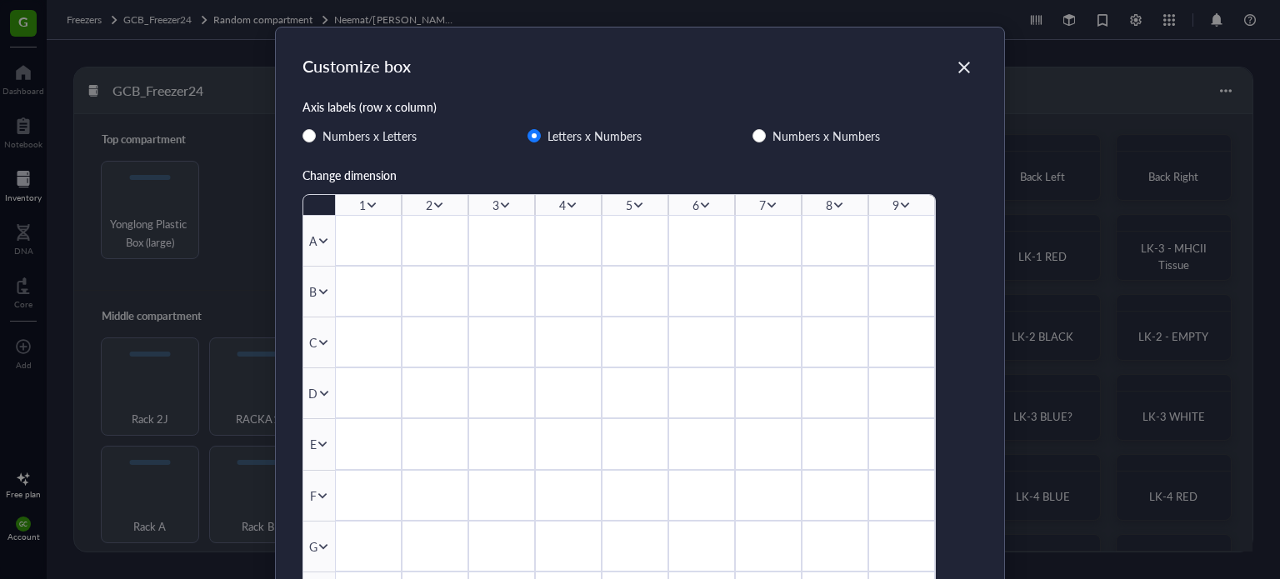
click at [900, 203] on icon at bounding box center [905, 205] width 12 height 12
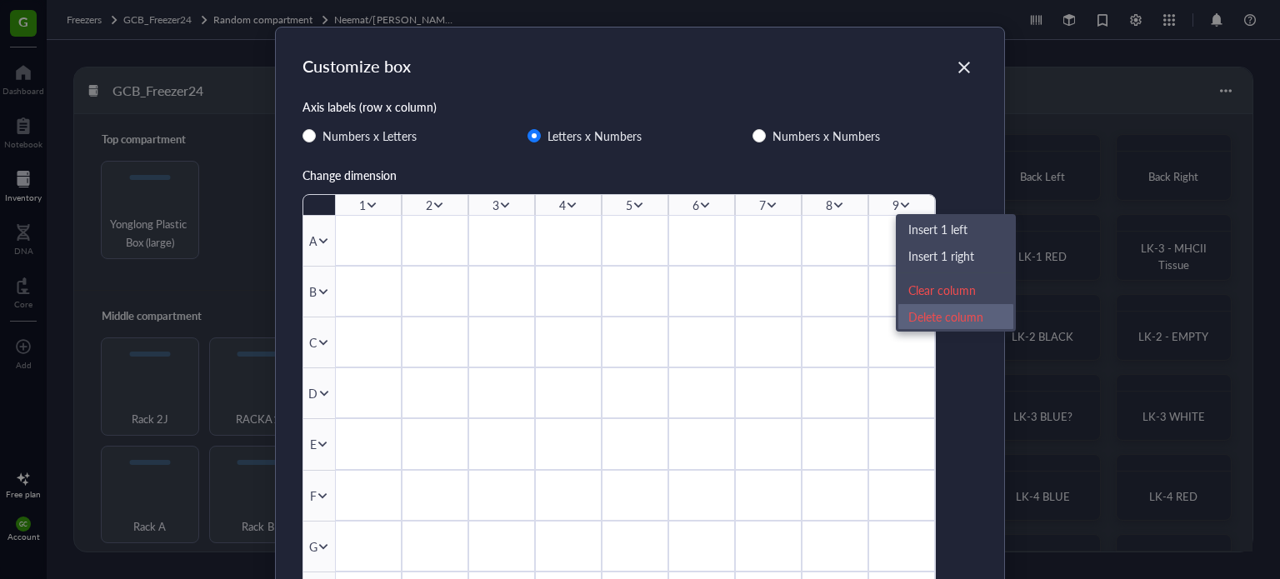
click at [931, 318] on div "Delete column" at bounding box center [956, 317] width 95 height 18
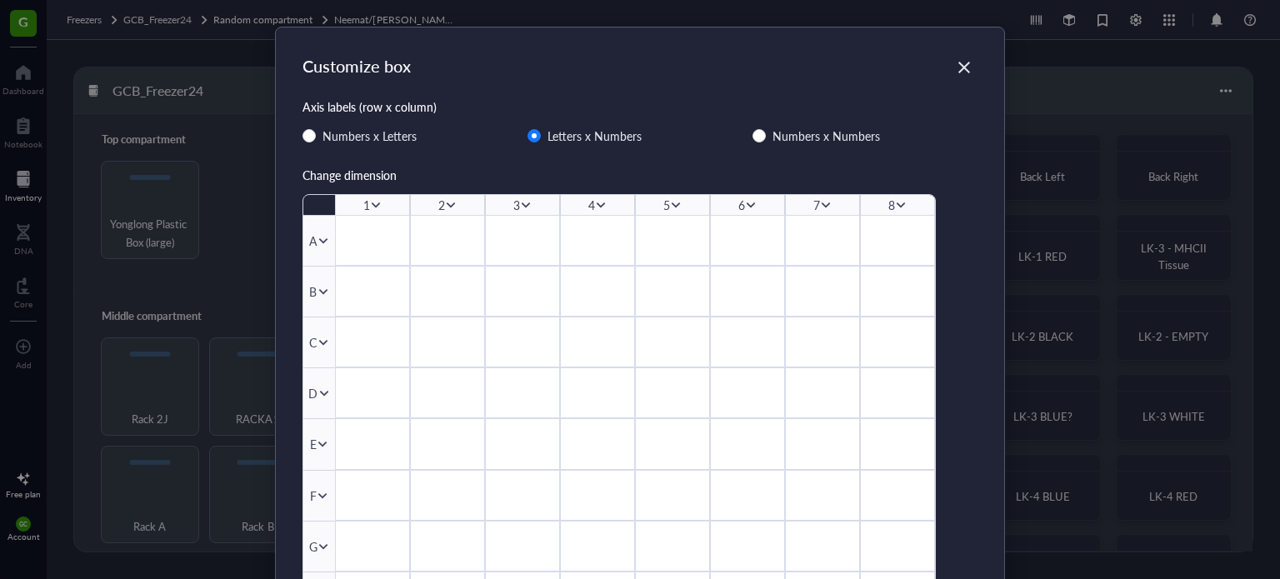
click at [897, 206] on icon at bounding box center [901, 206] width 9 height 6
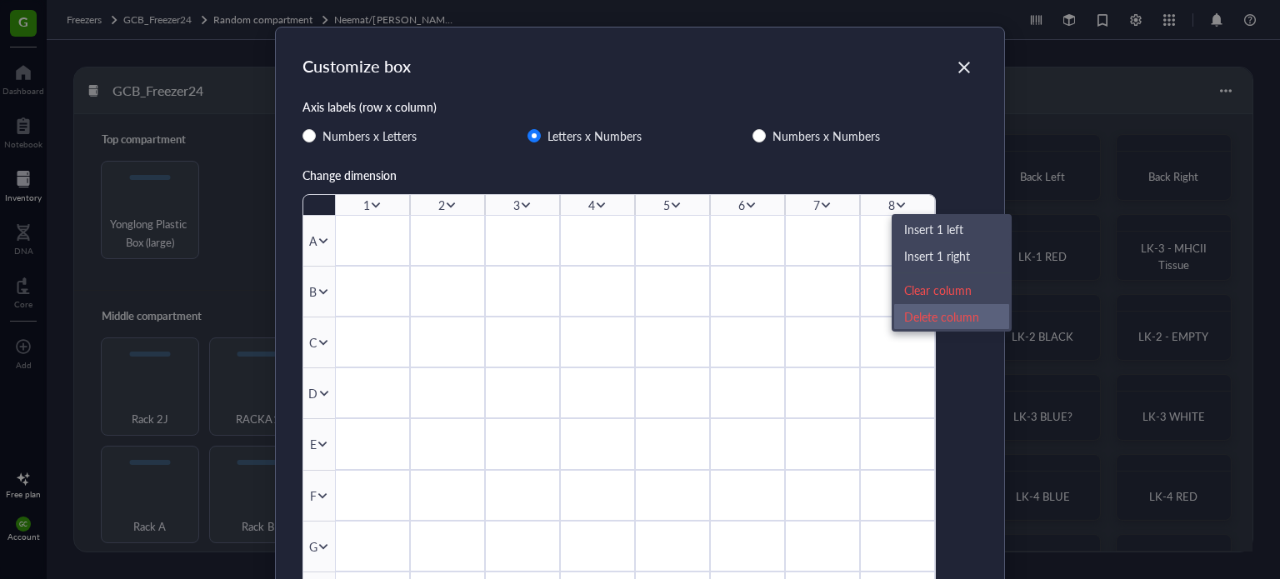
click at [917, 323] on div "Delete column" at bounding box center [951, 317] width 95 height 18
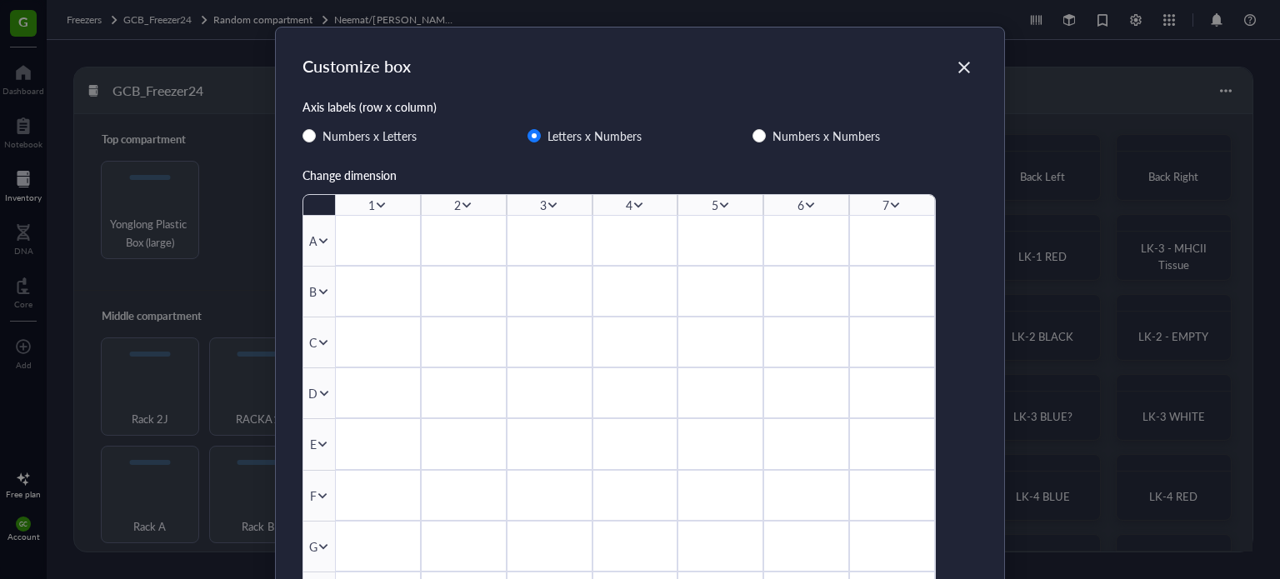
click at [897, 206] on icon at bounding box center [895, 205] width 12 height 12
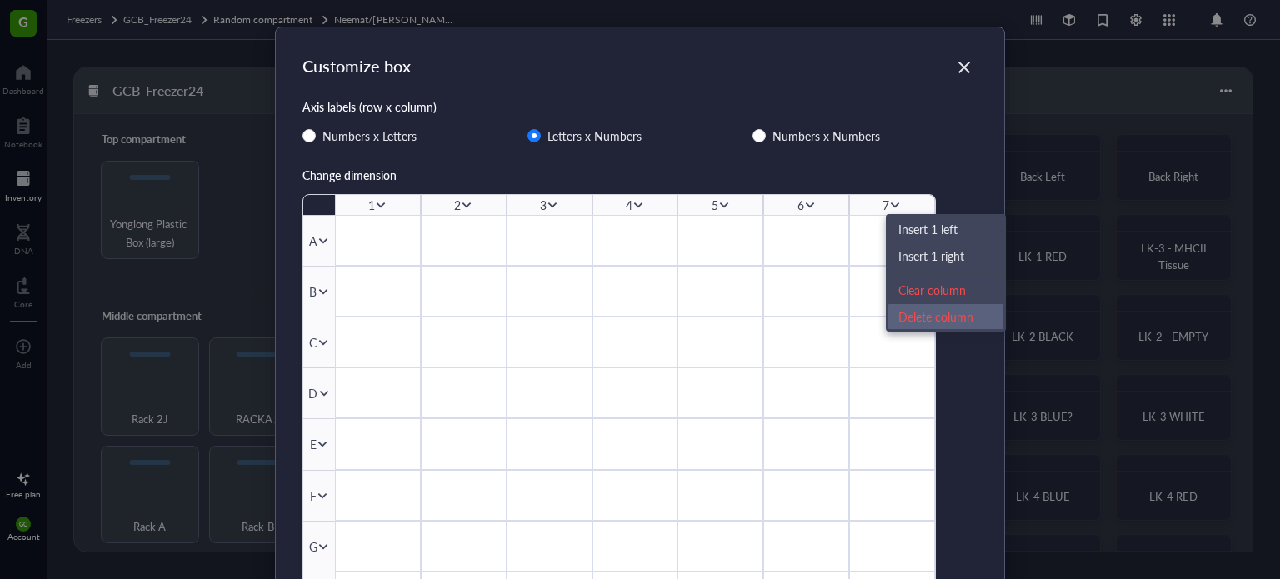
click at [904, 316] on div "Delete column" at bounding box center [946, 317] width 95 height 18
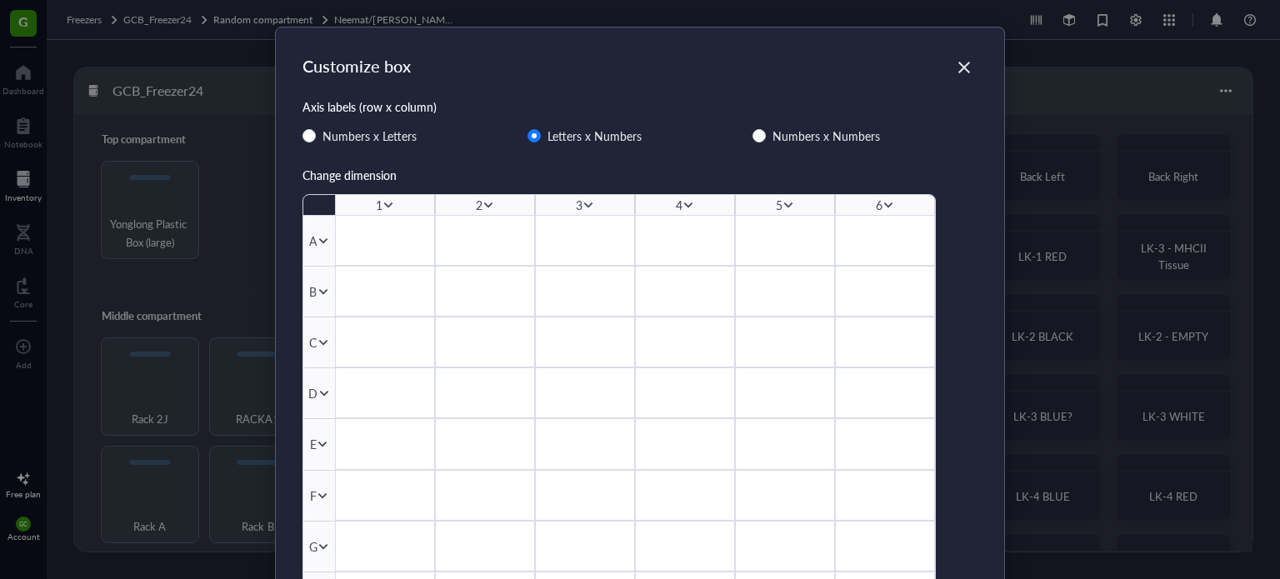
click at [884, 203] on icon at bounding box center [889, 205] width 12 height 12
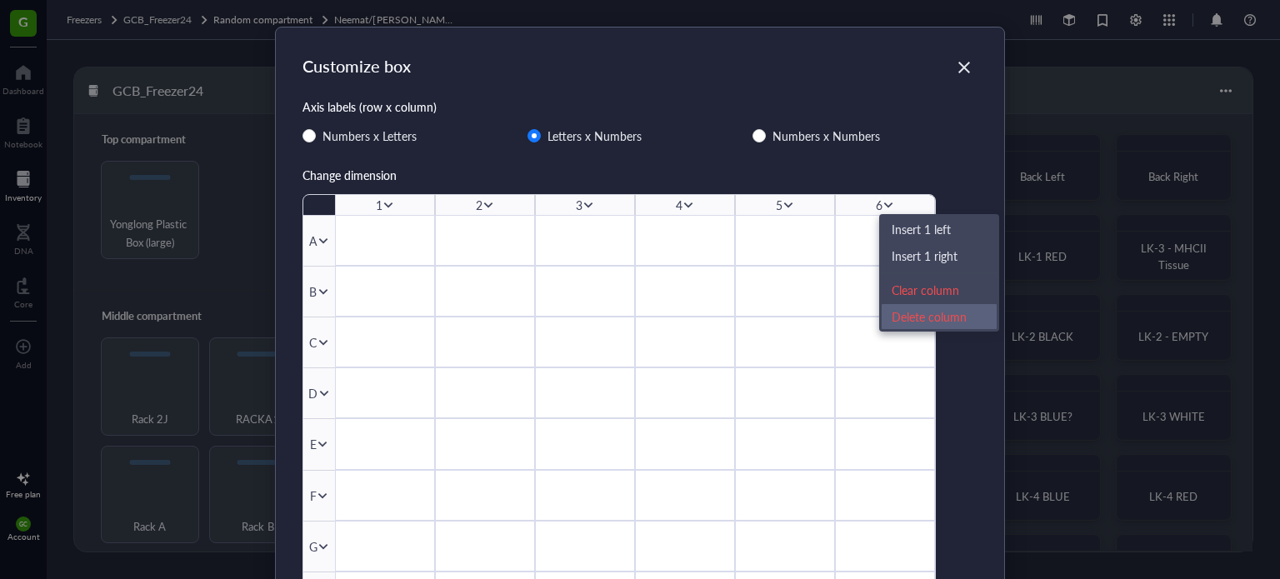
click at [907, 313] on div "Delete column" at bounding box center [939, 317] width 95 height 18
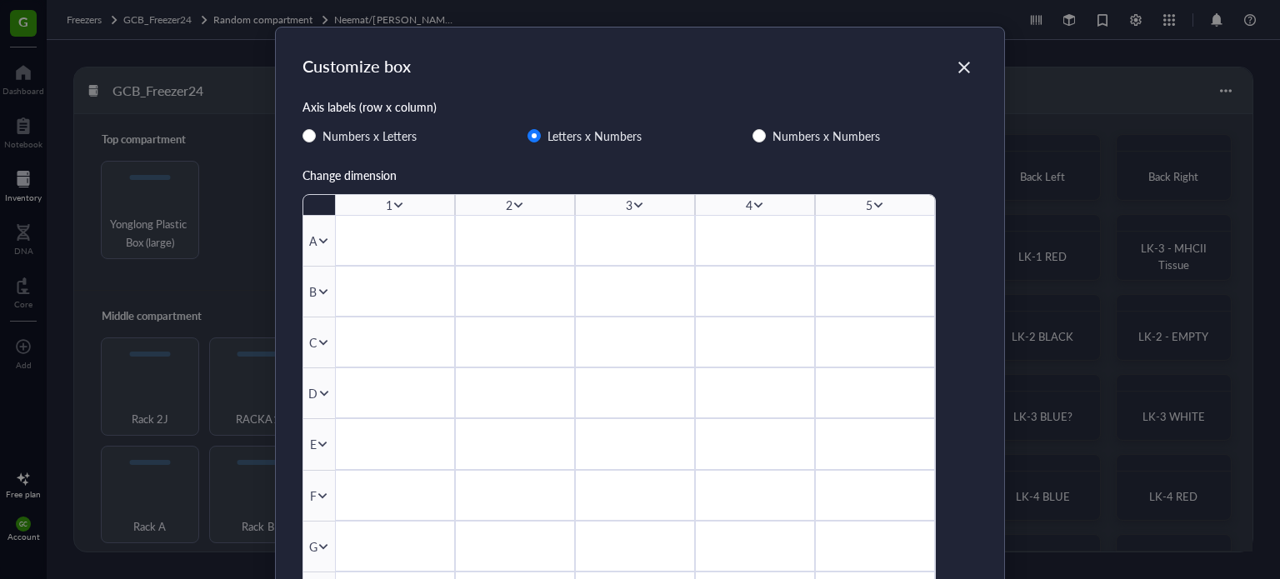
click at [874, 203] on icon at bounding box center [878, 206] width 9 height 6
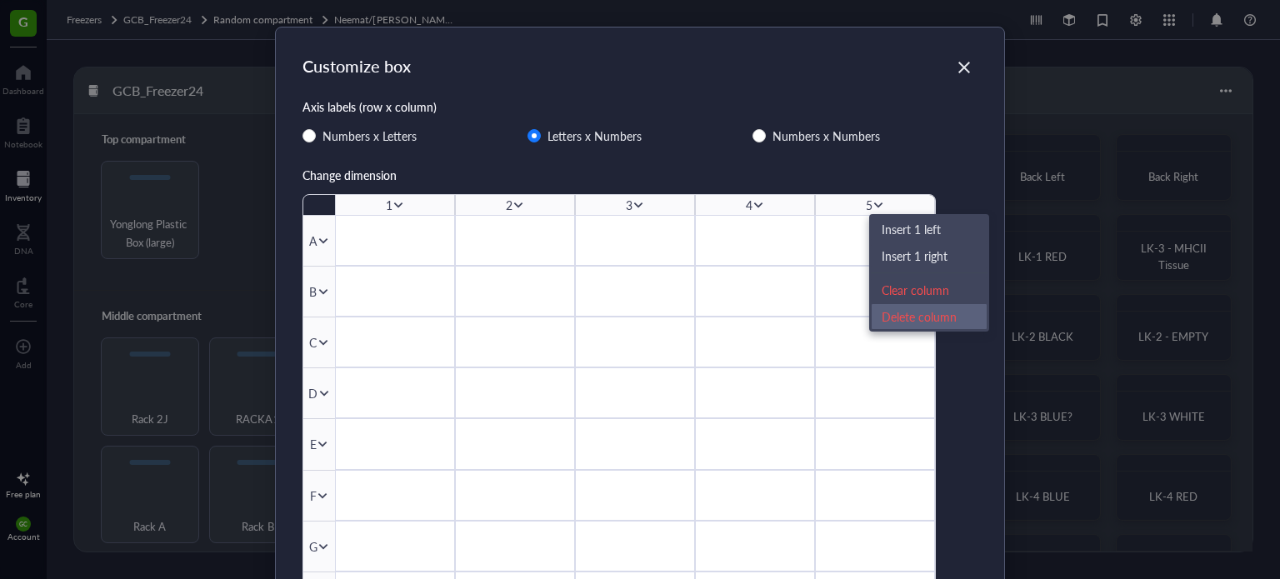
click at [896, 320] on div "Delete column" at bounding box center [929, 317] width 95 height 18
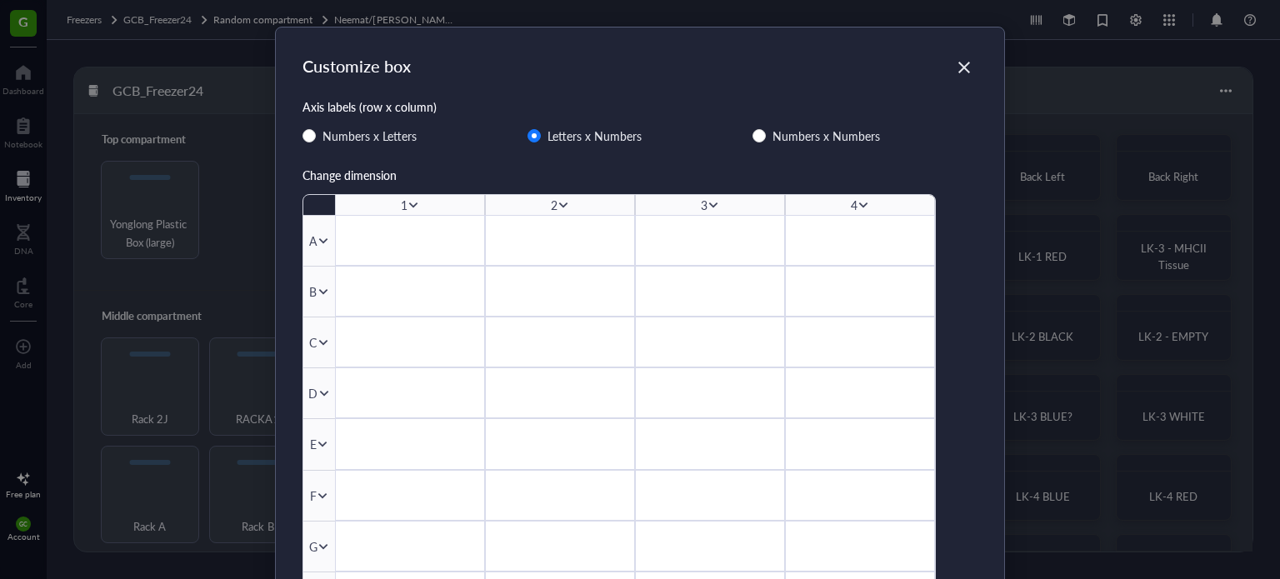
click at [858, 204] on icon at bounding box center [864, 205] width 12 height 12
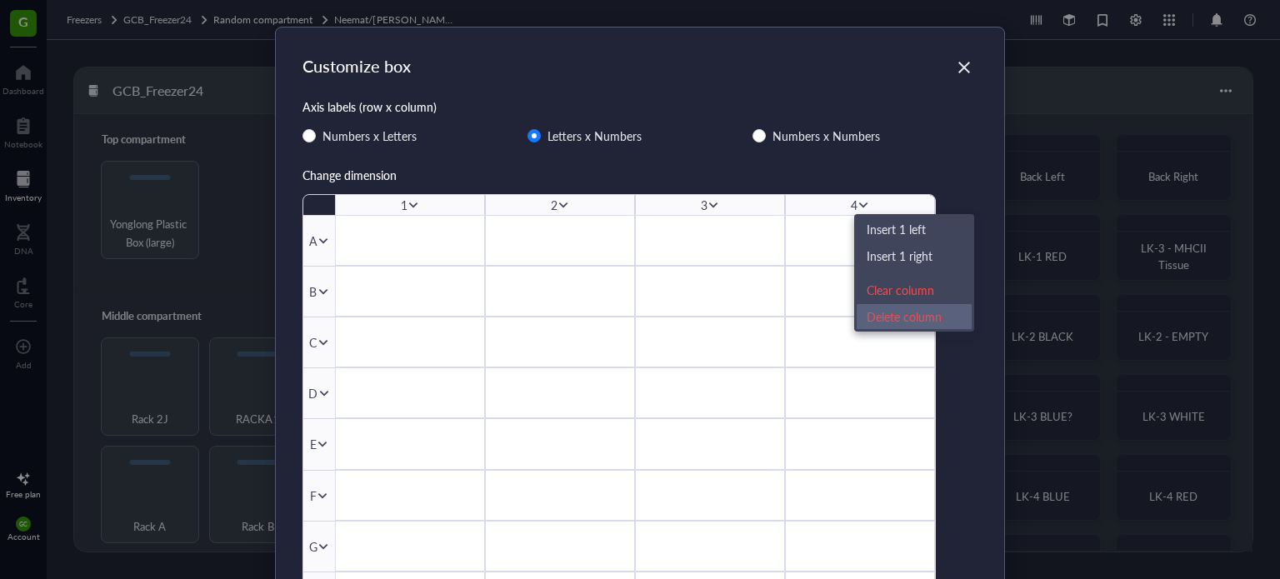
click at [887, 312] on div "Delete column" at bounding box center [914, 317] width 95 height 18
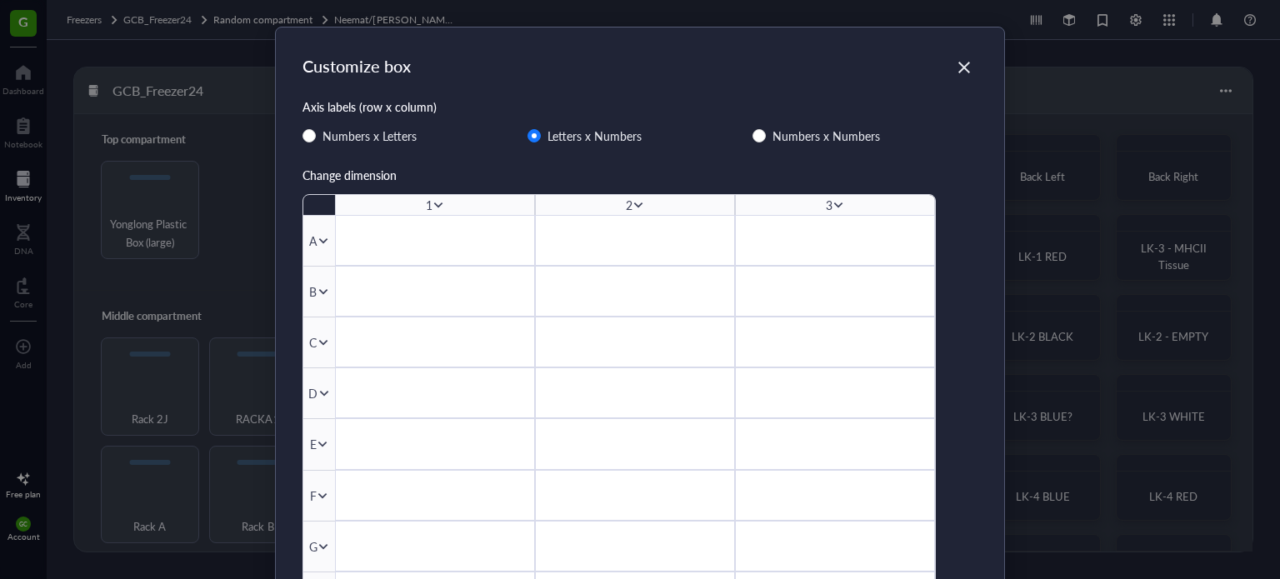
click at [833, 207] on icon at bounding box center [839, 205] width 12 height 12
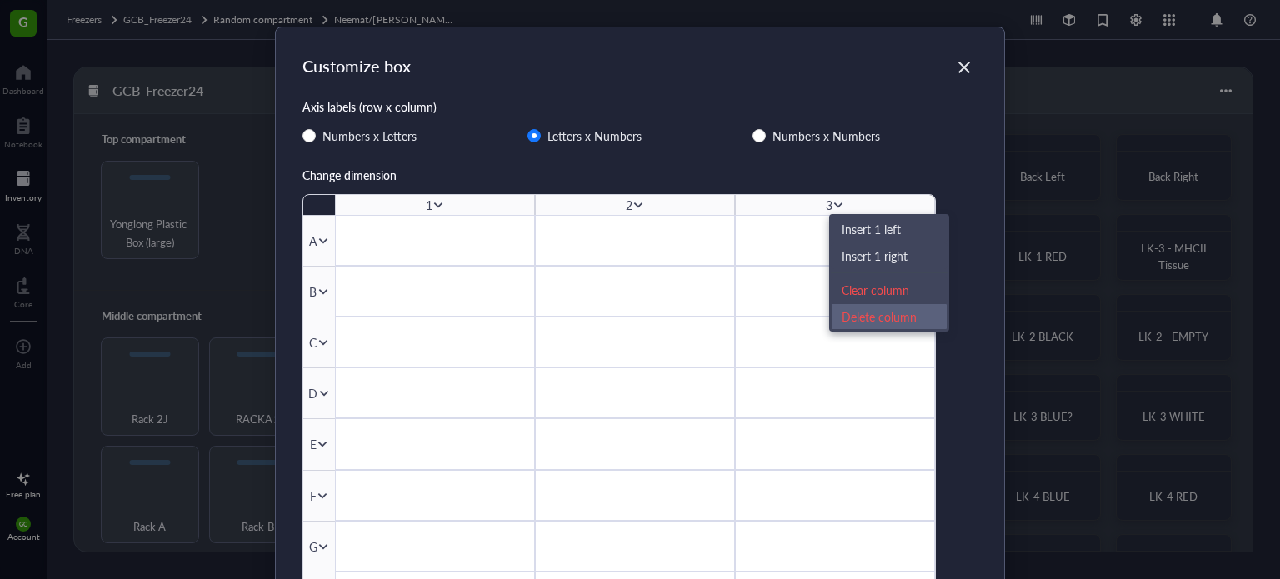
click at [868, 323] on div "Delete column" at bounding box center [889, 317] width 95 height 18
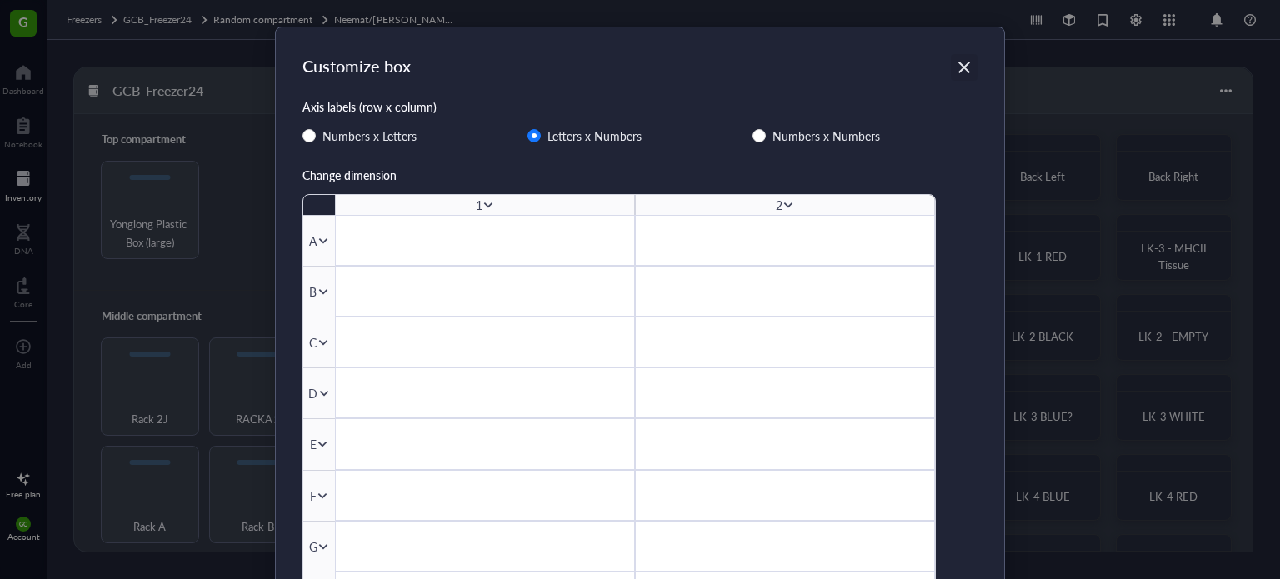
click at [960, 66] on icon "Close" at bounding box center [965, 68] width 16 height 16
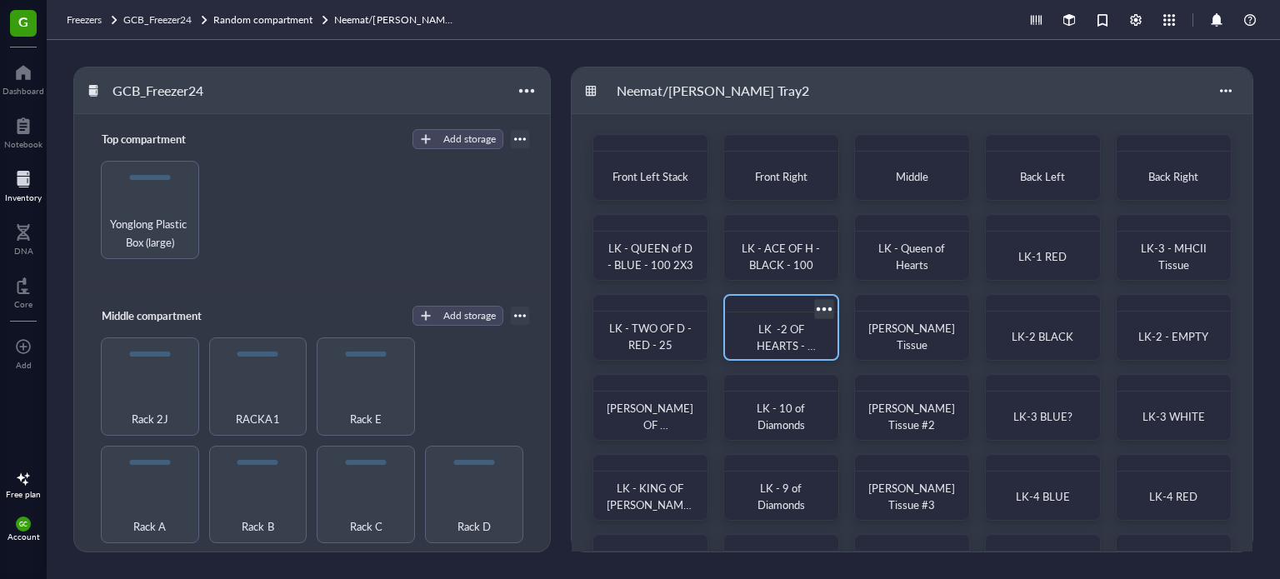
click at [774, 336] on div "LK -2 OF HEARTS - BLACK - 100" at bounding box center [782, 337] width 86 height 33
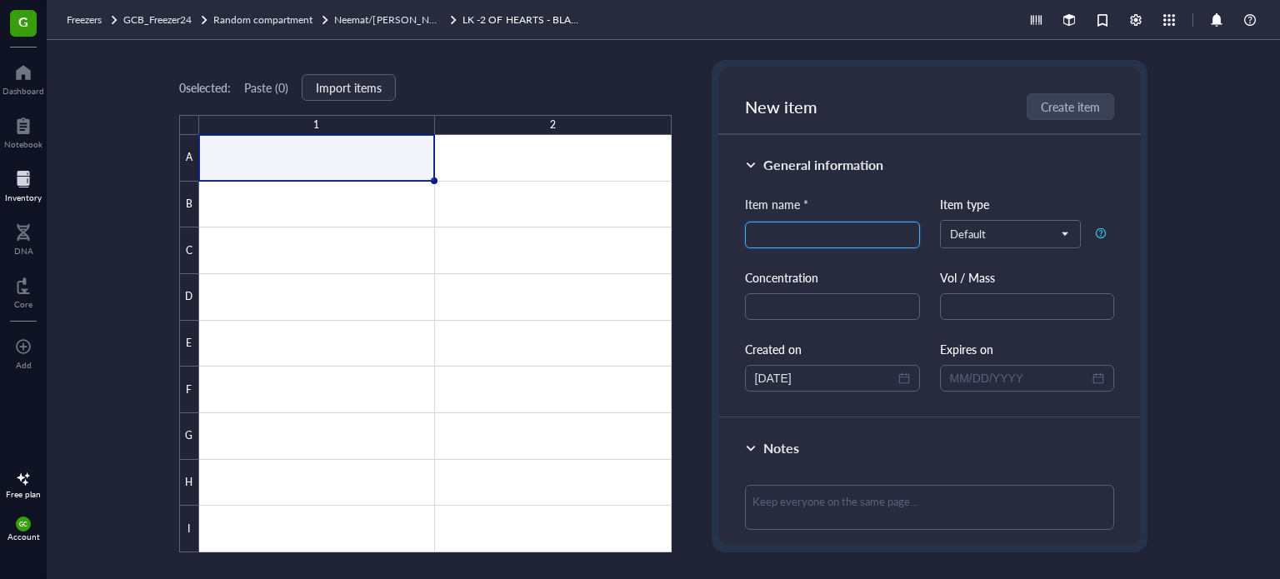
click at [789, 232] on input "search" at bounding box center [832, 235] width 155 height 25
paste input "LK -2201 - 2D2XIGH - LPC - EDTA DECAL - CORONAL"
type input "LK -2201 - 2D2XIGH - LPC - EDTA DECAL - CORONAL"
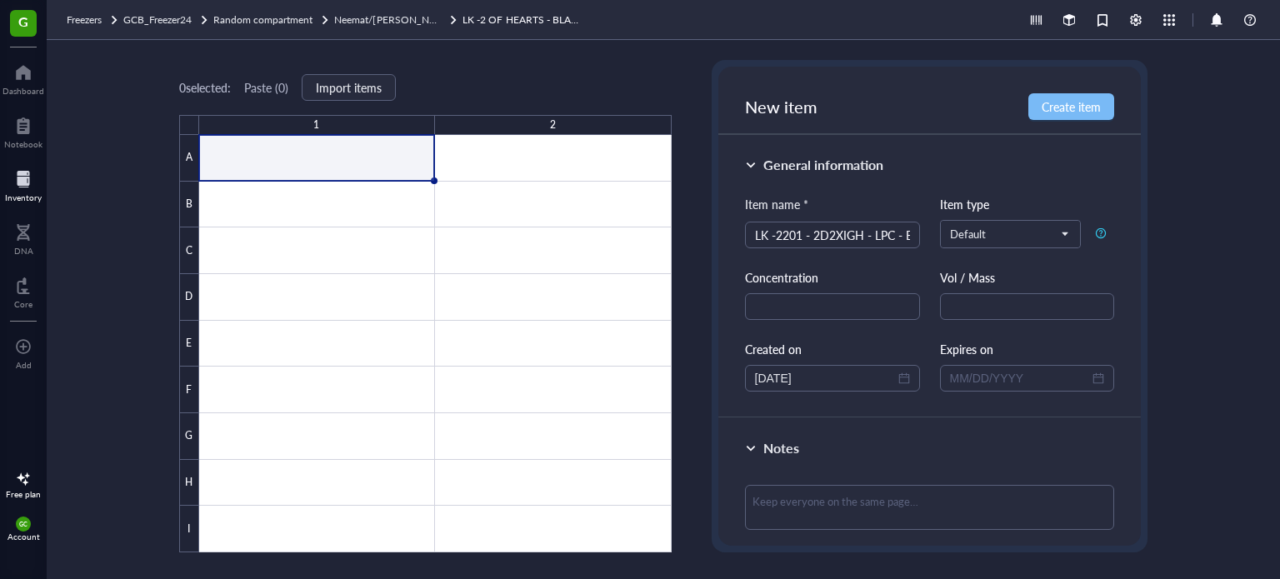
click at [1067, 104] on span "Create item" at bounding box center [1071, 106] width 59 height 13
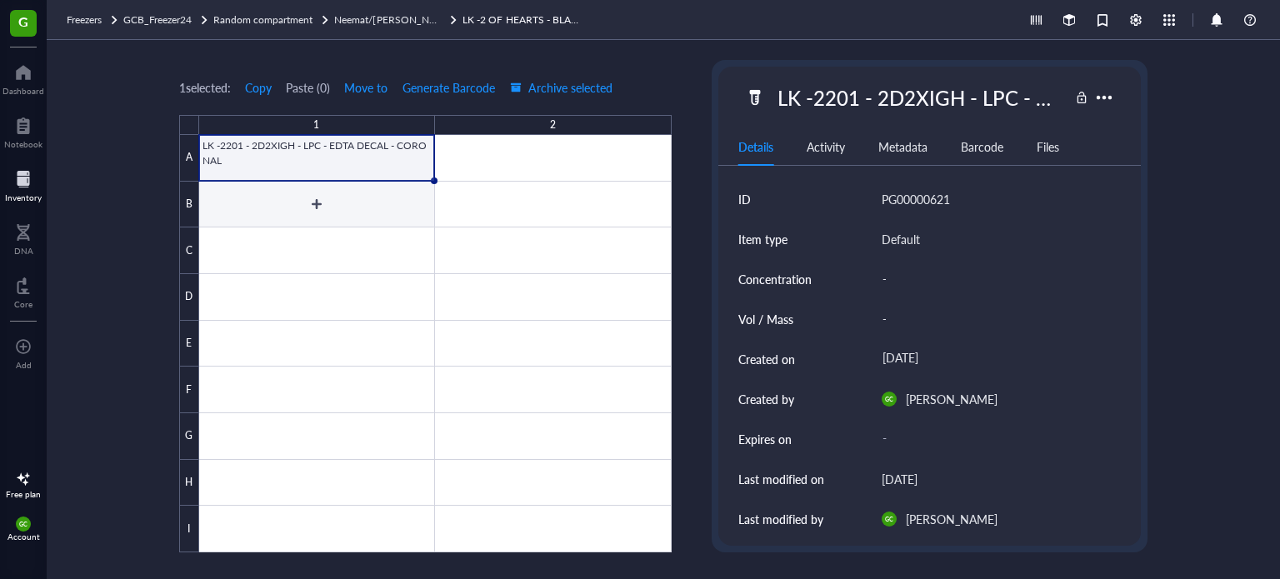
click at [316, 203] on div at bounding box center [435, 344] width 473 height 418
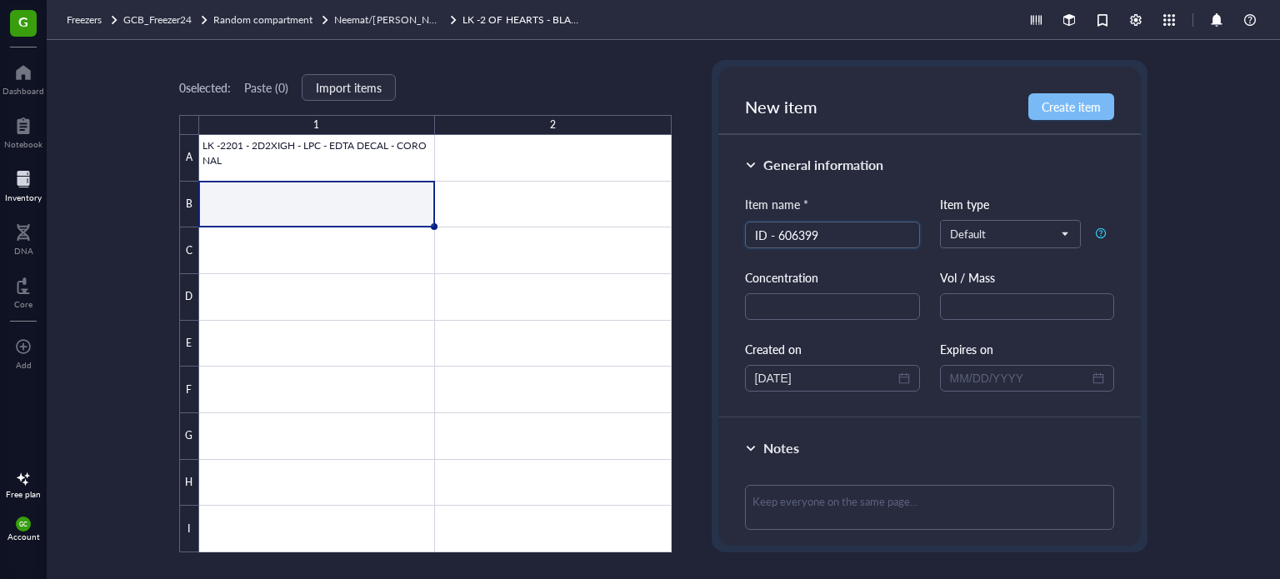
type input "ID - 606399"
click at [1109, 103] on button "Create item" at bounding box center [1072, 106] width 86 height 27
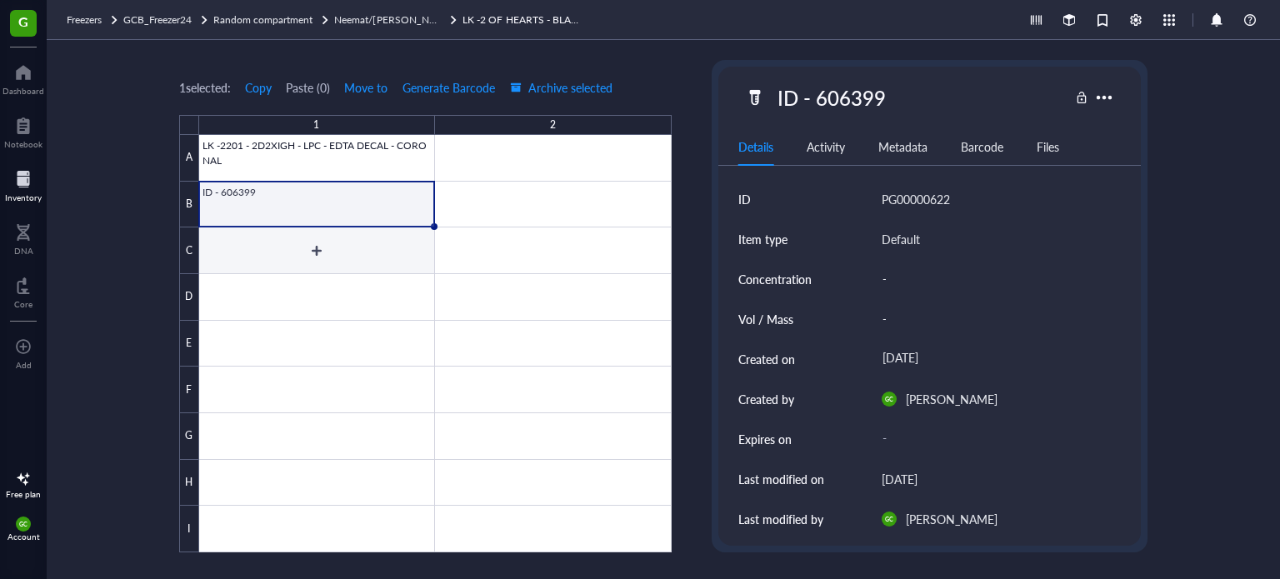
click at [329, 246] on div at bounding box center [435, 344] width 473 height 418
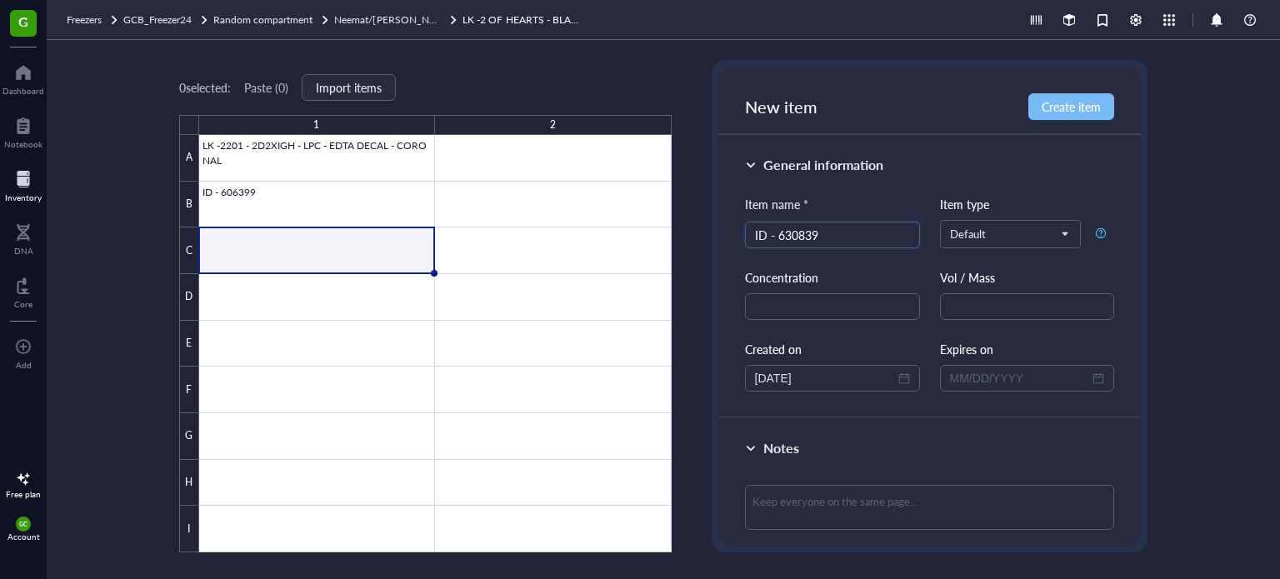
type input "ID - 630839"
click at [1050, 101] on span "Create item" at bounding box center [1071, 106] width 59 height 13
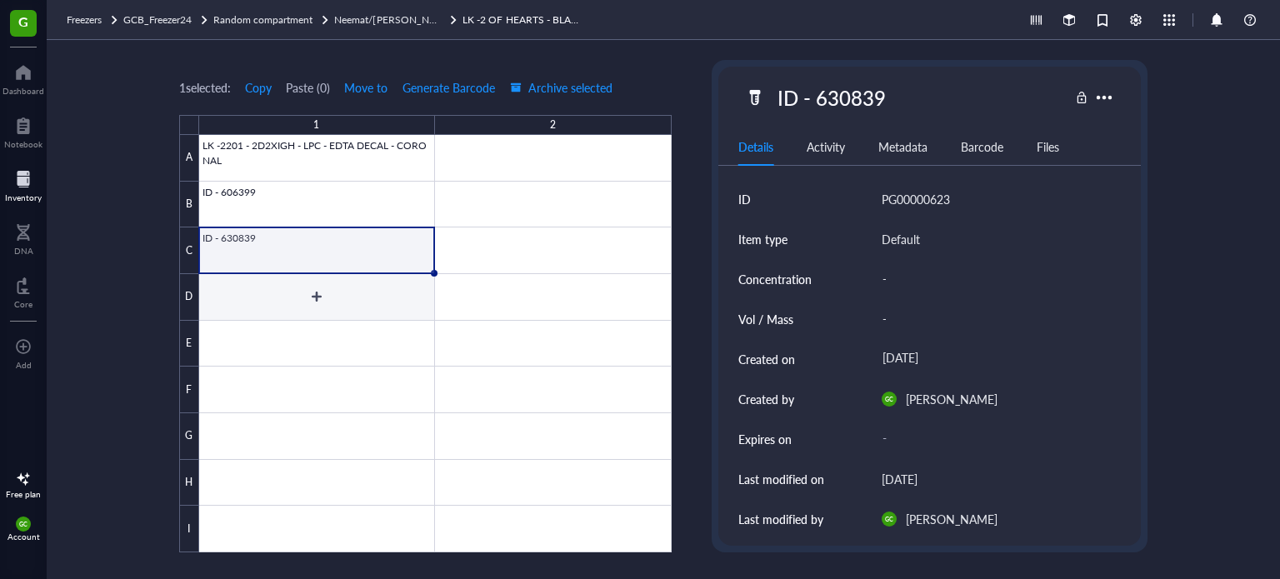
click at [324, 297] on div at bounding box center [435, 344] width 473 height 418
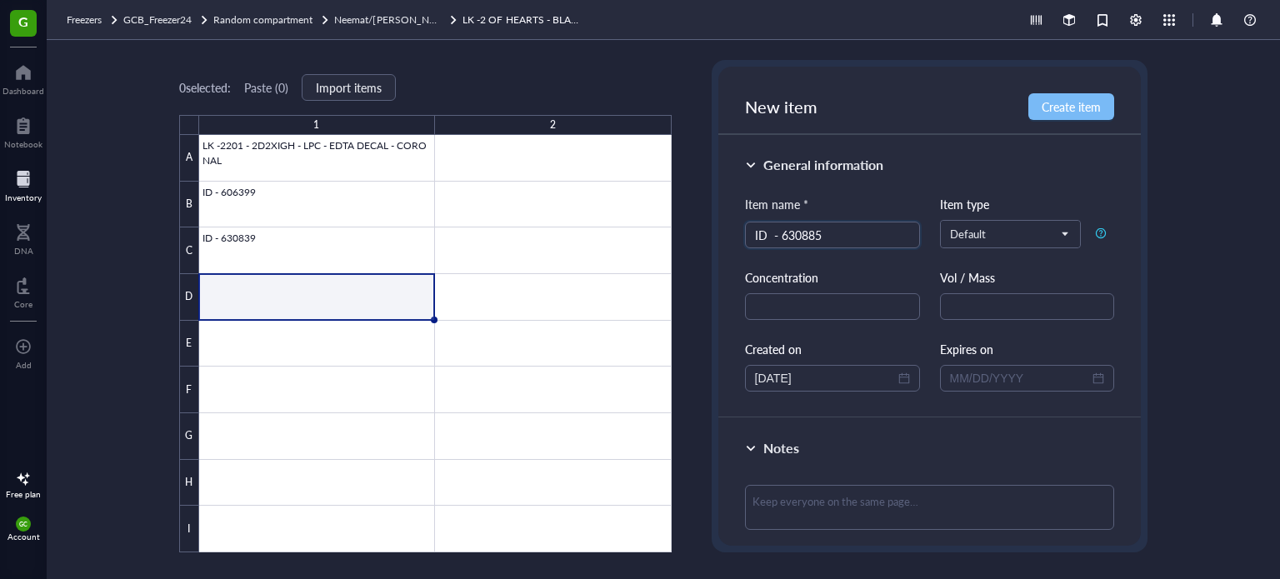
type input "ID - 630885"
click at [1089, 107] on span "Create item" at bounding box center [1071, 106] width 59 height 13
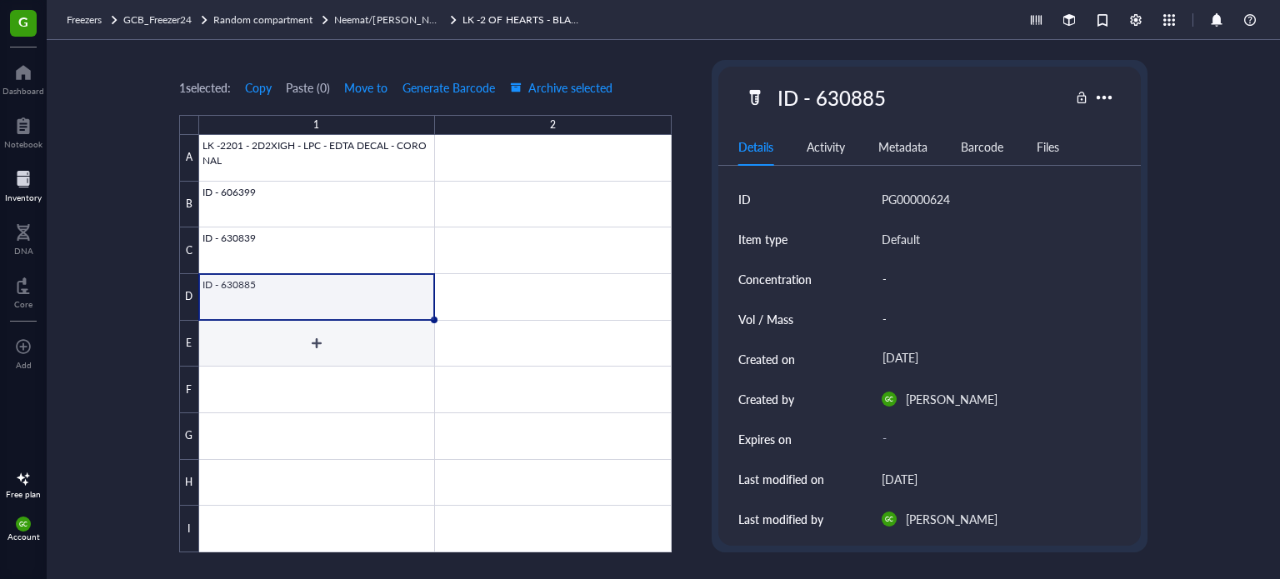
click at [310, 338] on div at bounding box center [435, 344] width 473 height 418
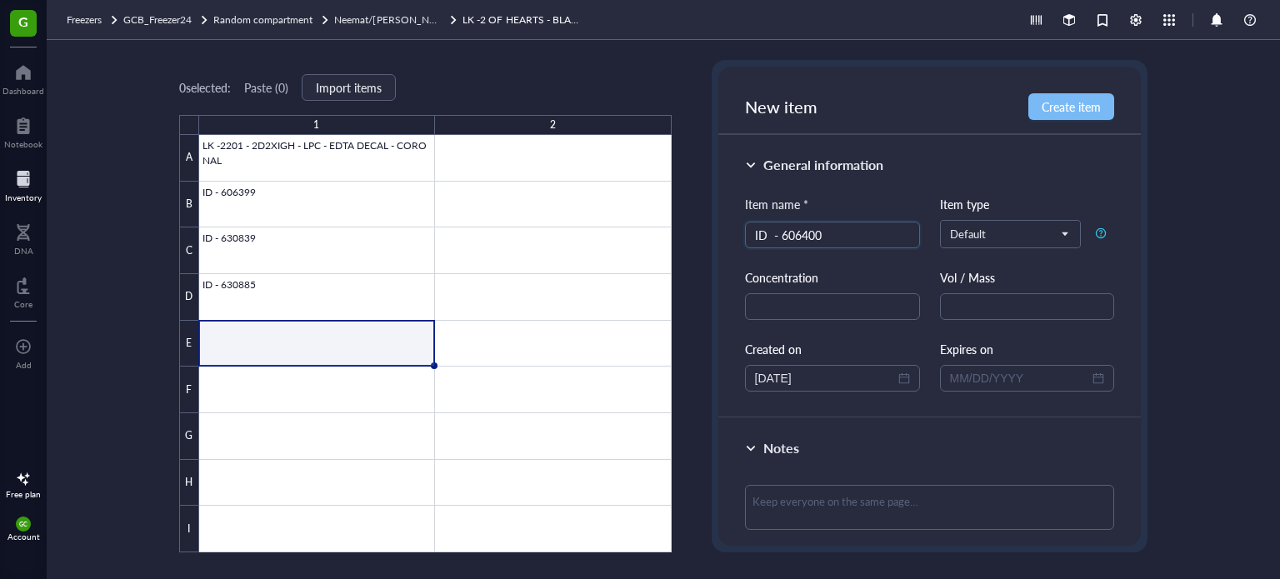
type input "ID - 606400"
click at [1041, 115] on button "Create item" at bounding box center [1072, 106] width 86 height 27
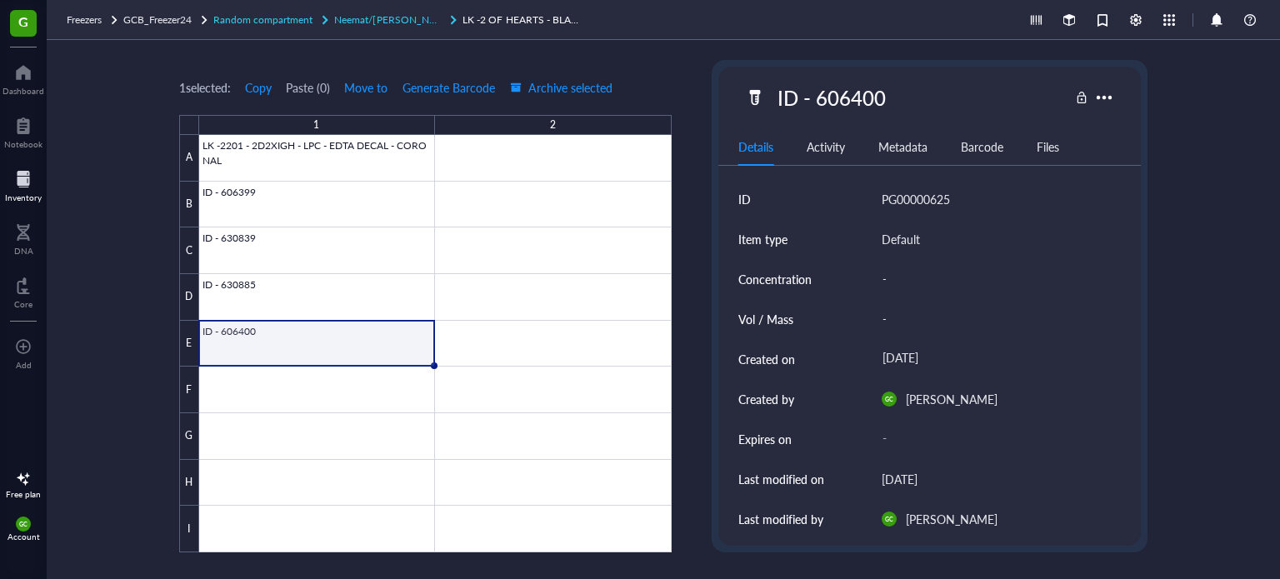
click at [369, 20] on span "Neemat/[PERSON_NAME] Tray2" at bounding box center [407, 20] width 146 height 14
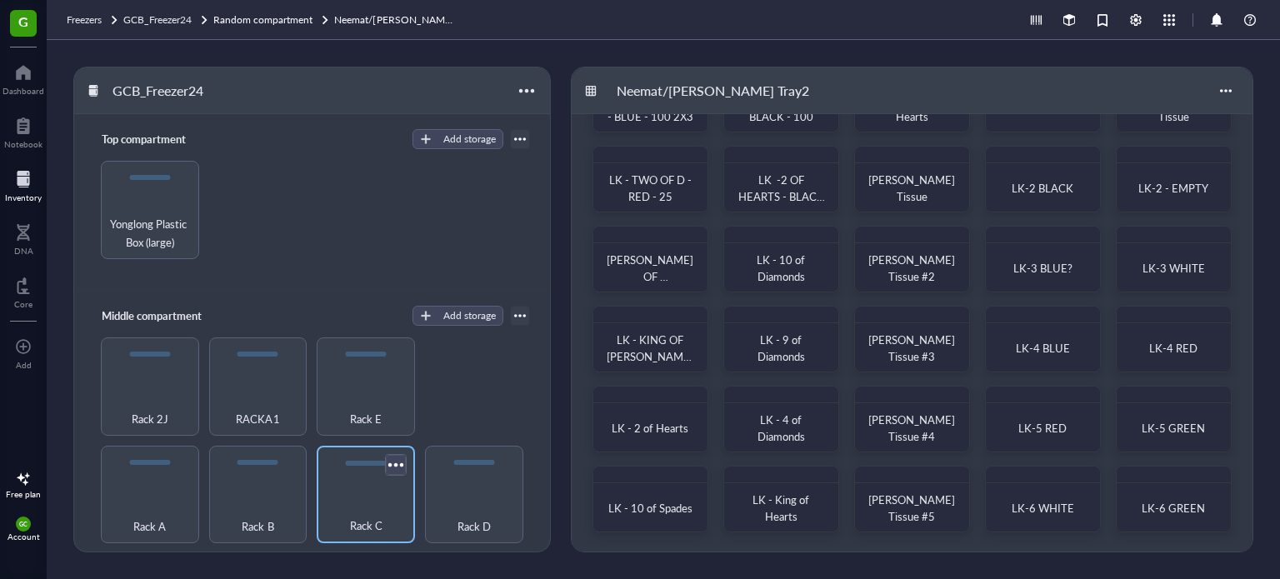
scroll to position [342, 0]
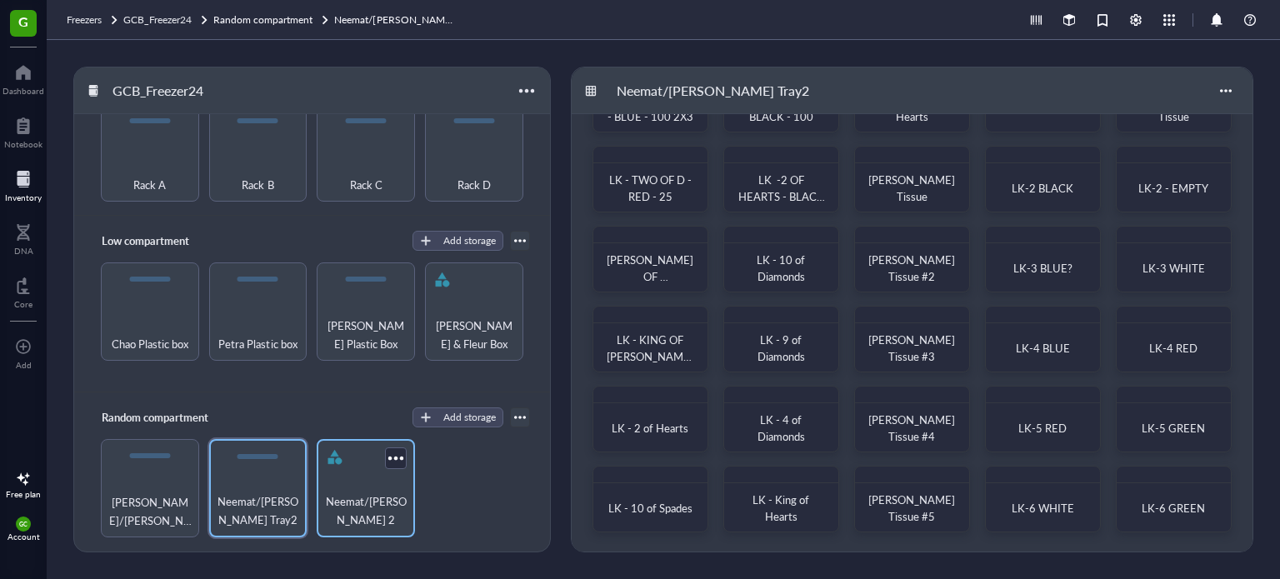
click at [374, 503] on span "Neemat/[PERSON_NAME] 2" at bounding box center [366, 511] width 82 height 37
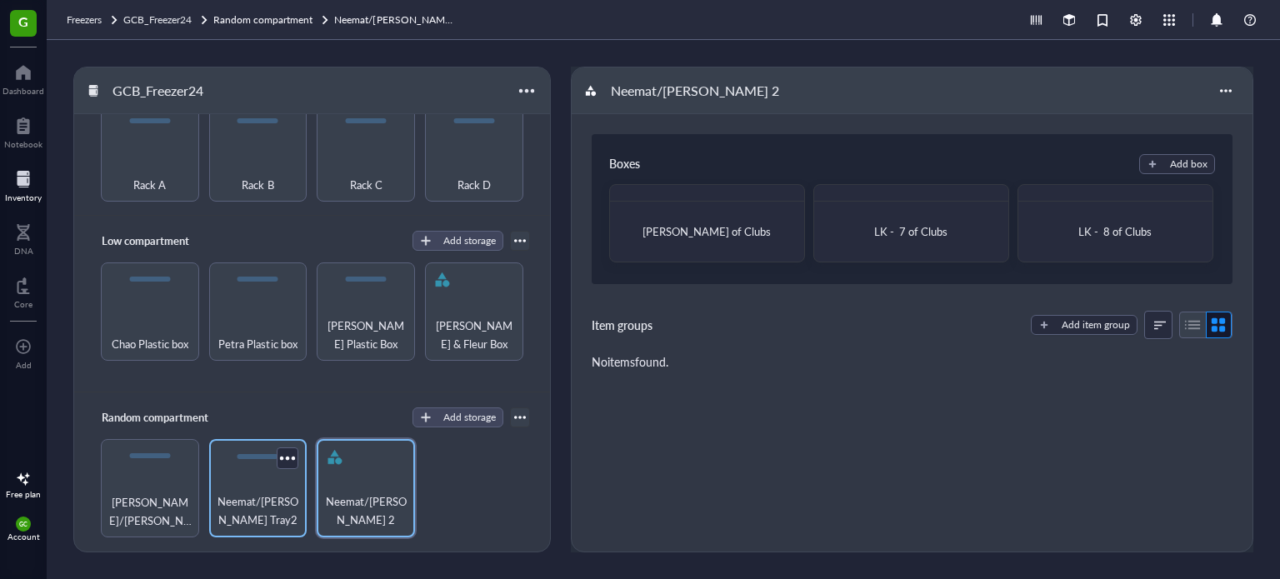
click at [269, 499] on span "Neemat/[PERSON_NAME] Tray2" at bounding box center [259, 511] width 82 height 37
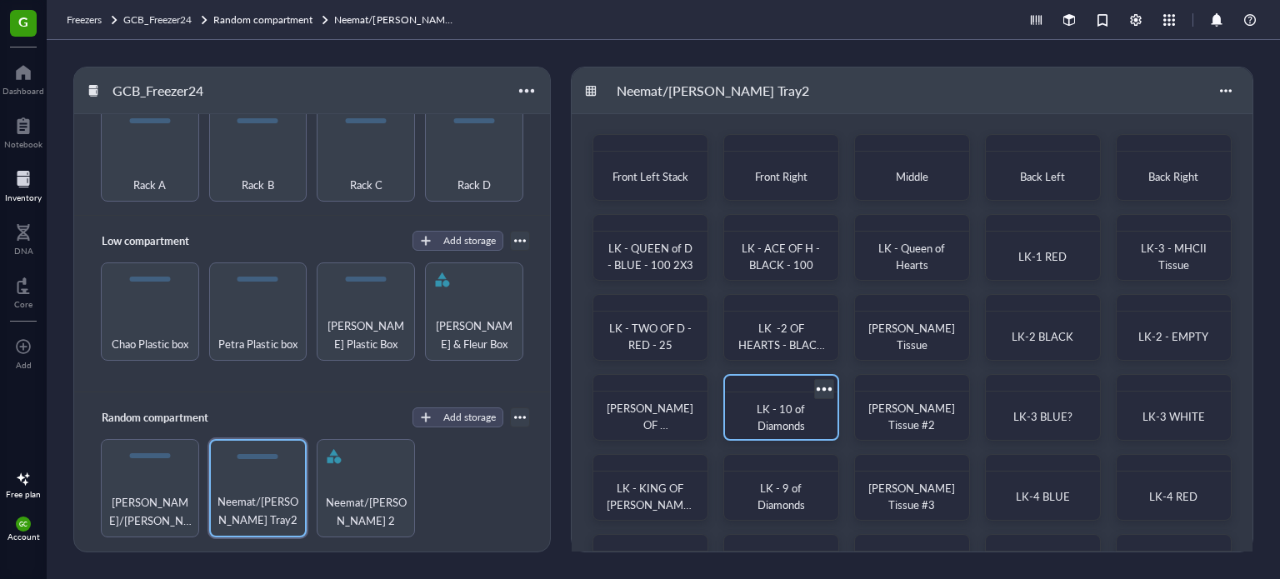
click at [828, 383] on div at bounding box center [824, 389] width 24 height 24
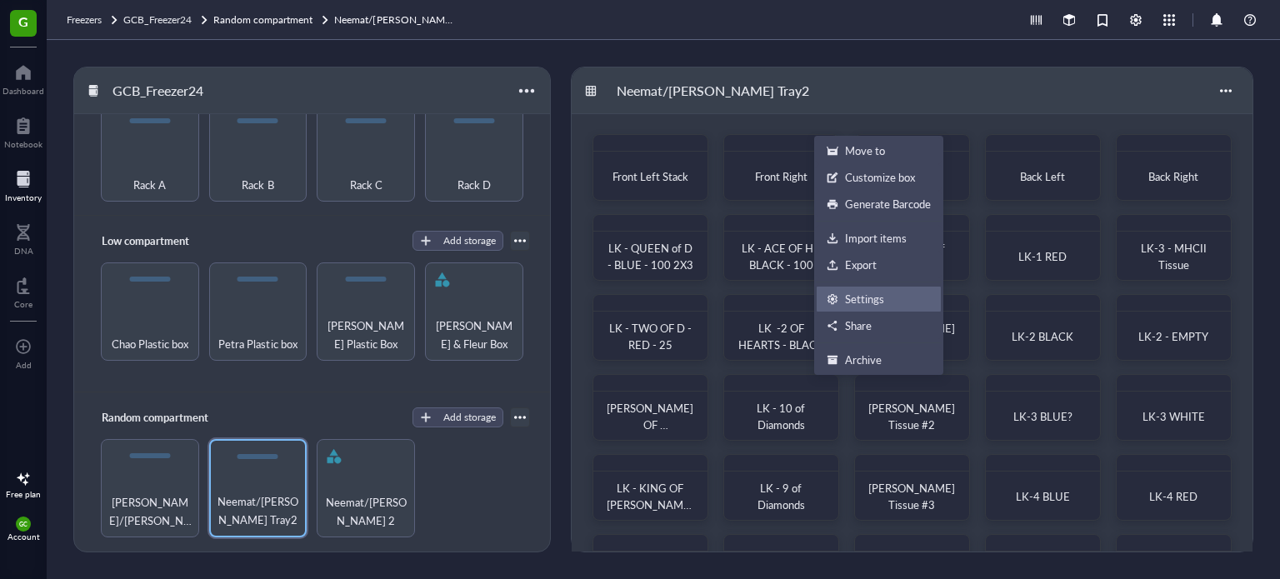
click at [860, 299] on div "Settings" at bounding box center [864, 299] width 39 height 15
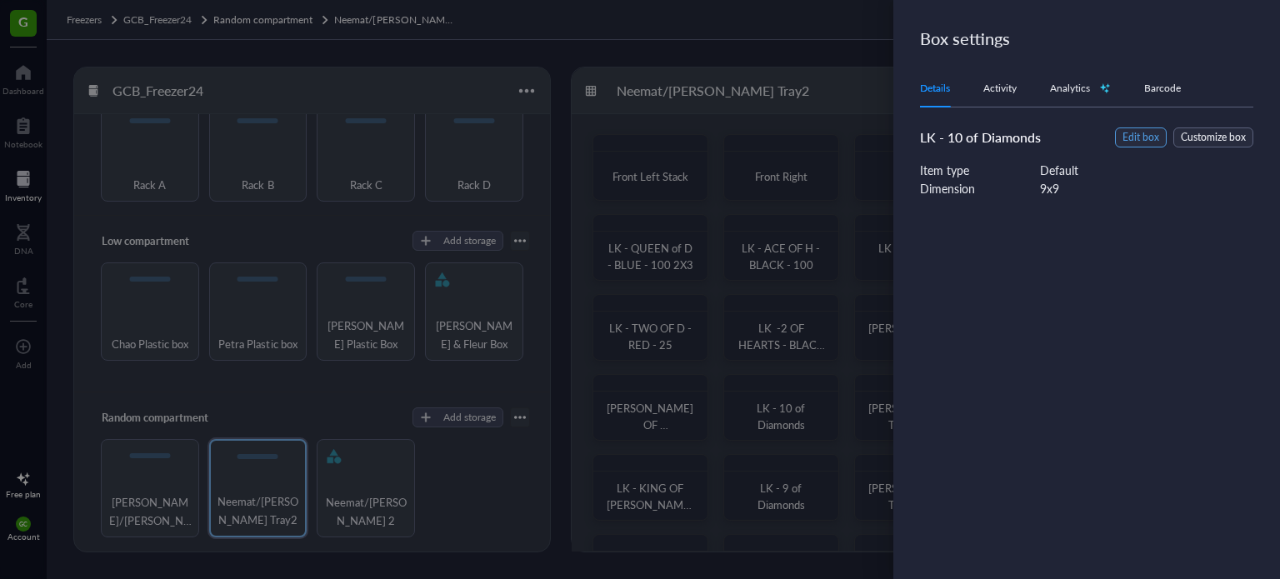
click at [1155, 138] on span "Edit box" at bounding box center [1141, 138] width 37 height 16
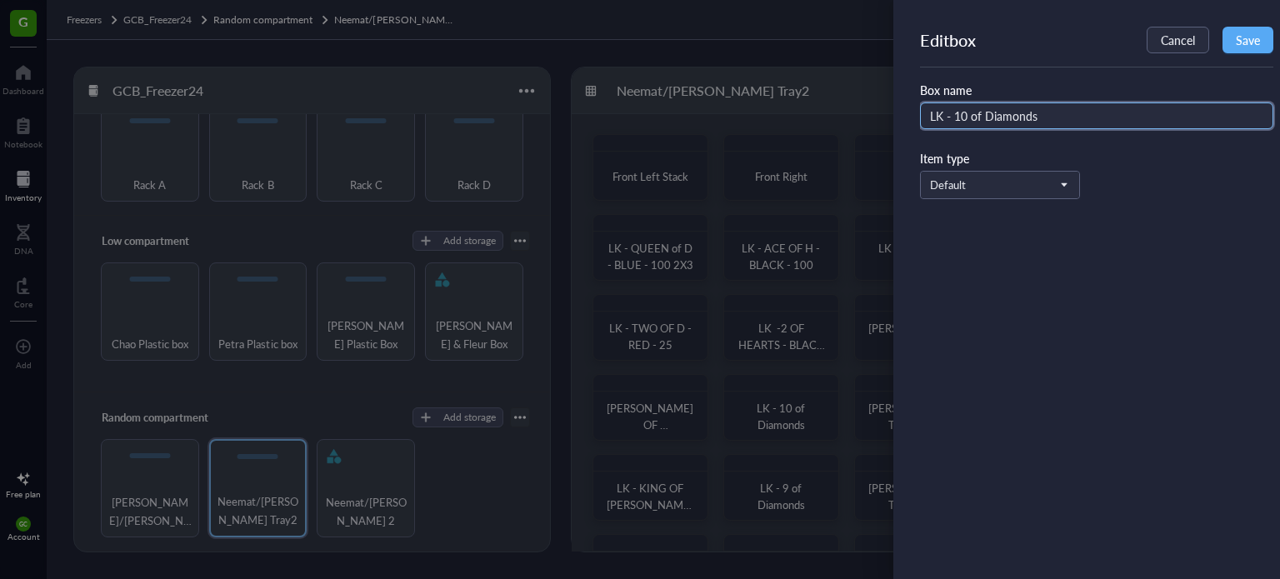
drag, startPoint x: 1059, startPoint y: 113, endPoint x: 985, endPoint y: 113, distance: 74.2
click at [985, 113] on input "LK - 10 of Diamonds" at bounding box center [1096, 116] width 353 height 27
type input "LK - 10 OF HEARTS - BLACK - 100"
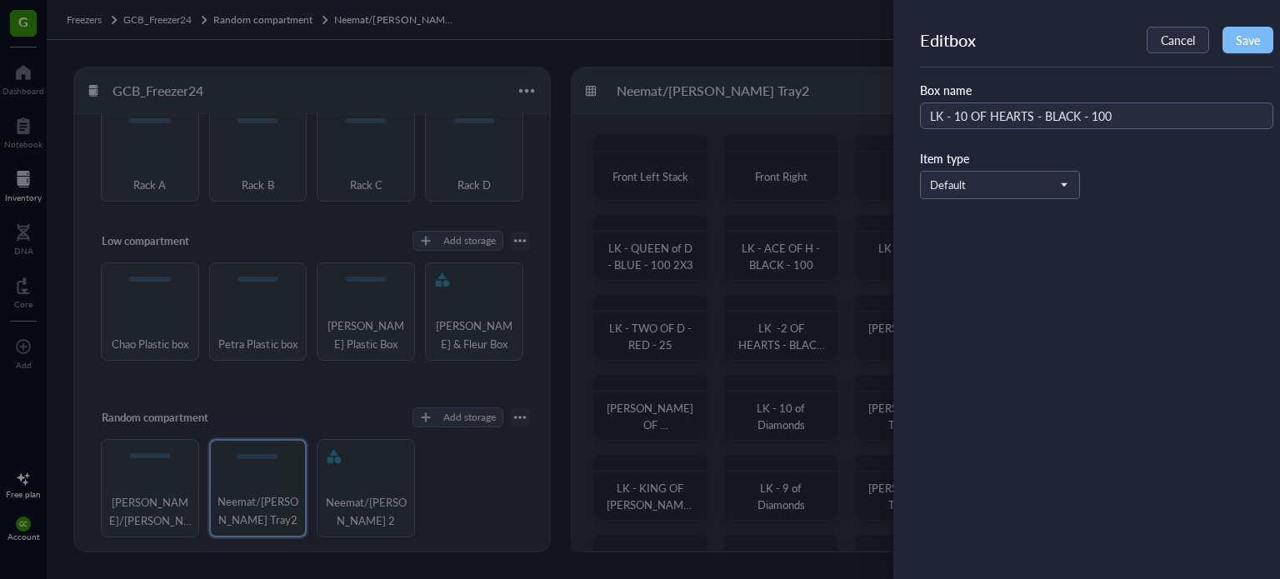
click at [1229, 40] on button "Save" at bounding box center [1248, 40] width 51 height 27
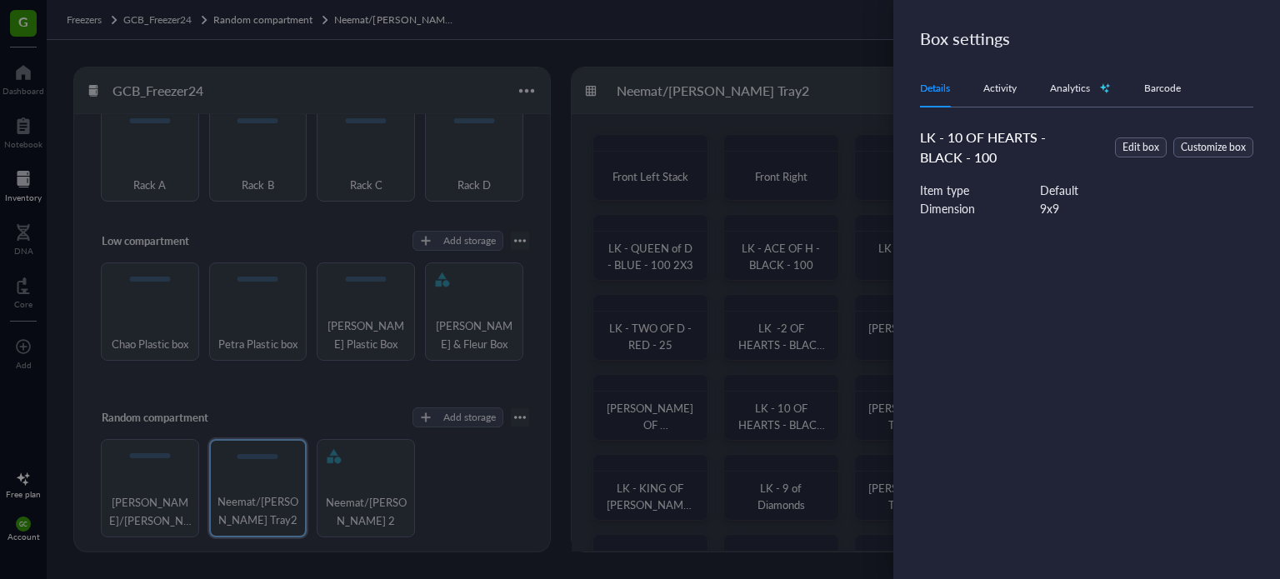
click at [804, 423] on div at bounding box center [640, 289] width 1280 height 579
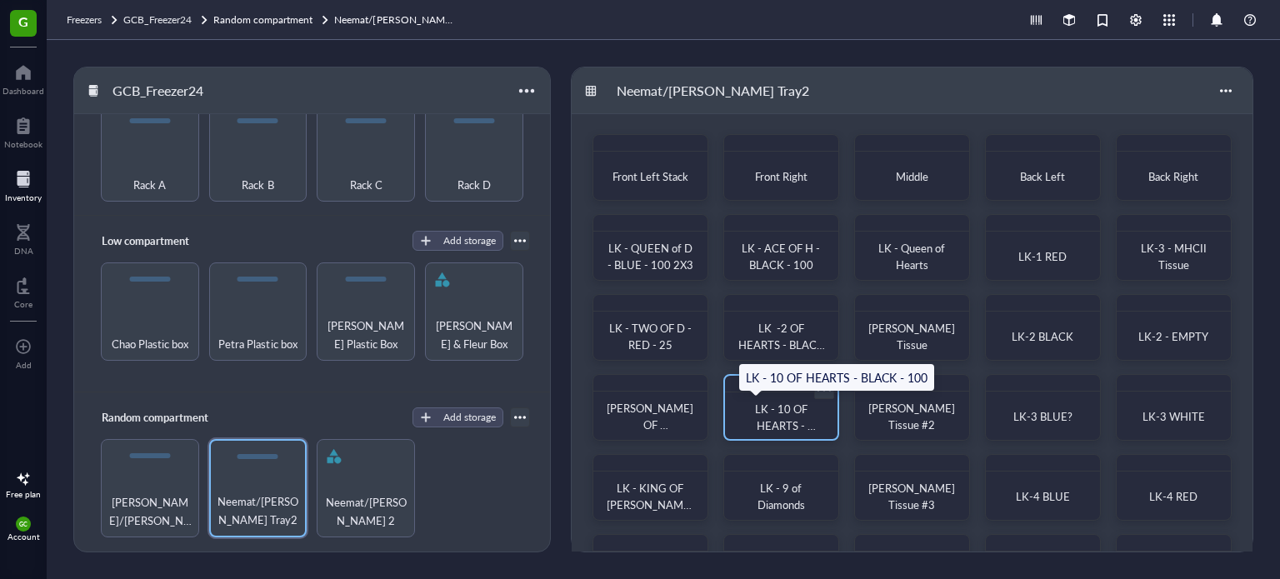
click at [803, 420] on span "LK - 10 OF HEARTS - BLACK - 100" at bounding box center [783, 425] width 68 height 49
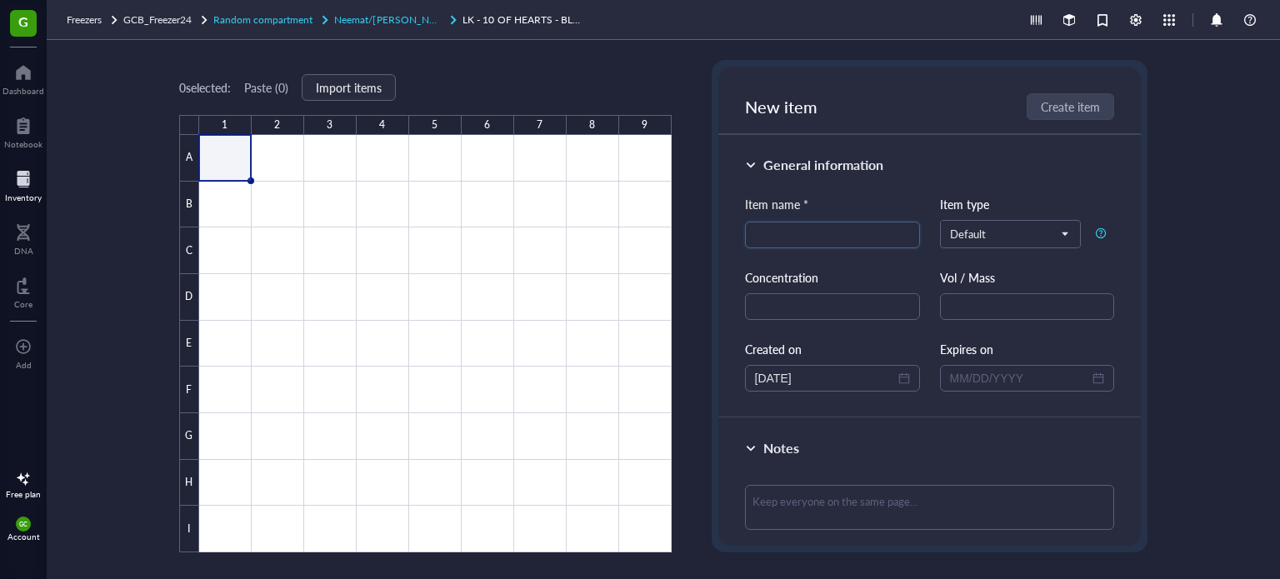
click at [403, 16] on span "Neemat/[PERSON_NAME] Tray2" at bounding box center [407, 20] width 146 height 14
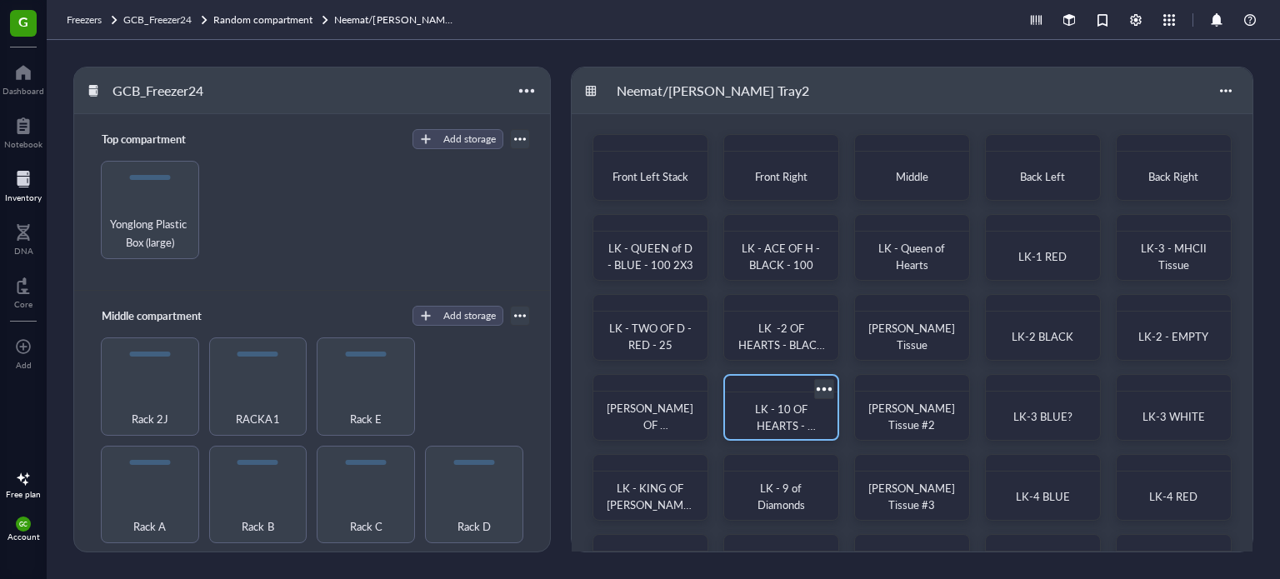
click at [828, 386] on div at bounding box center [824, 389] width 24 height 24
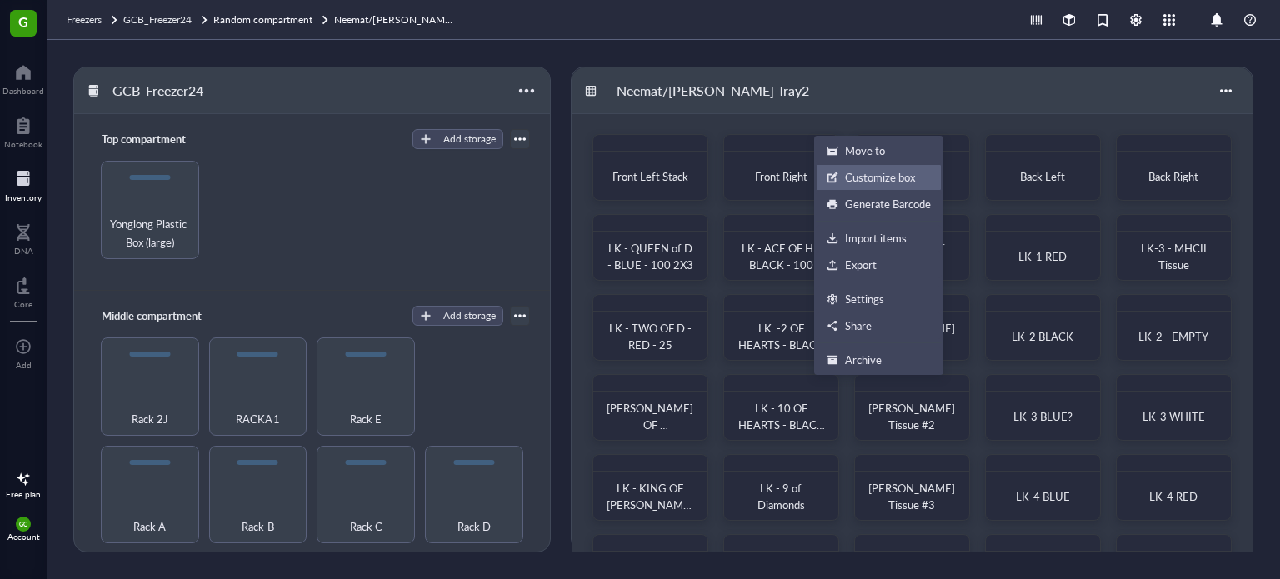
click at [849, 170] on div "Customize box" at bounding box center [880, 177] width 70 height 15
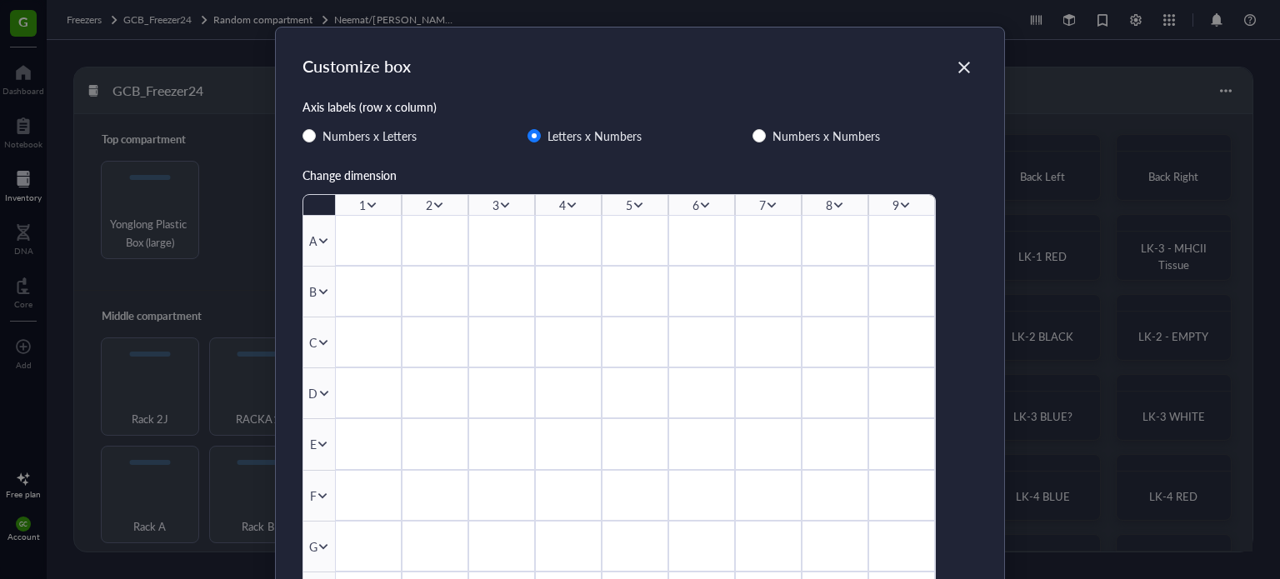
click at [902, 204] on icon at bounding box center [905, 205] width 12 height 12
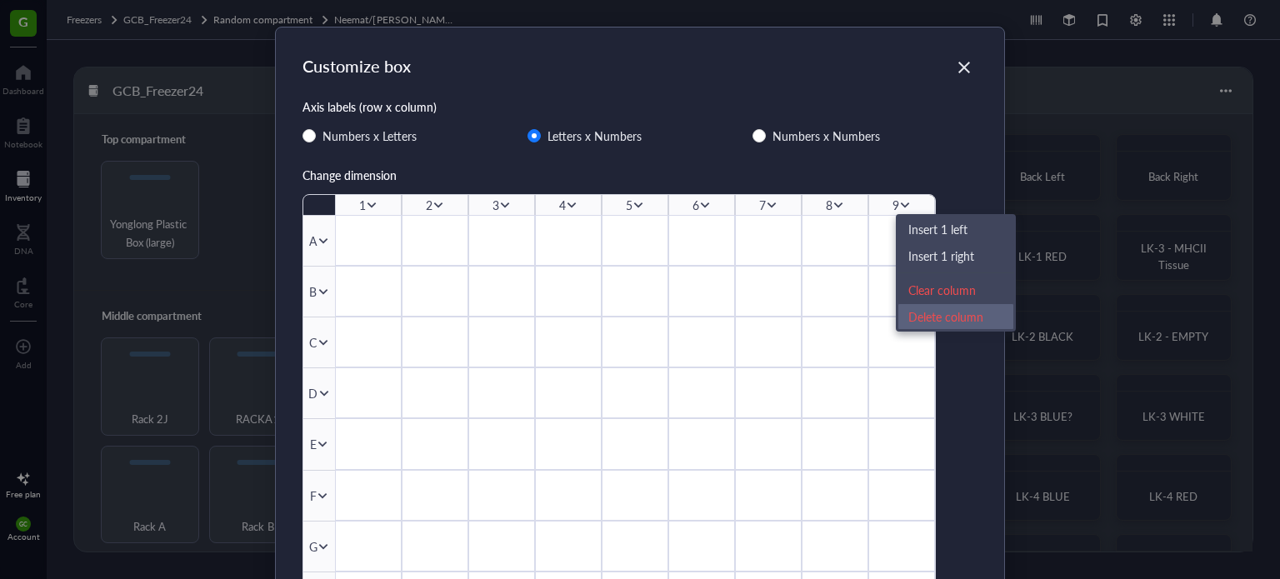
click at [916, 320] on div "Delete column" at bounding box center [956, 317] width 95 height 18
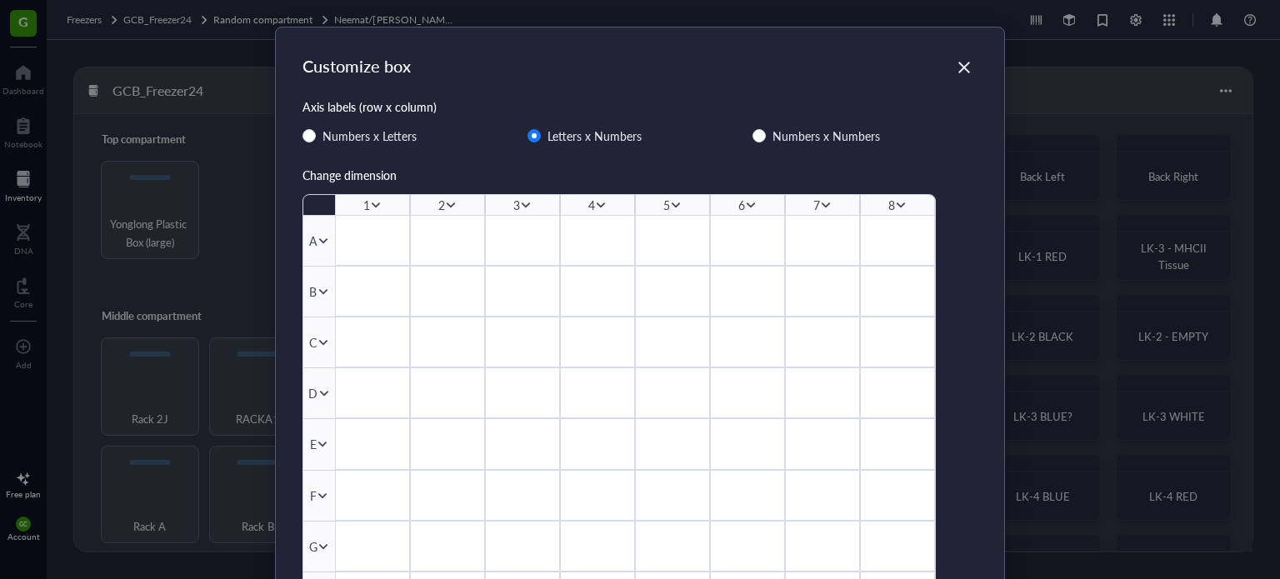
click at [902, 203] on icon at bounding box center [901, 205] width 12 height 12
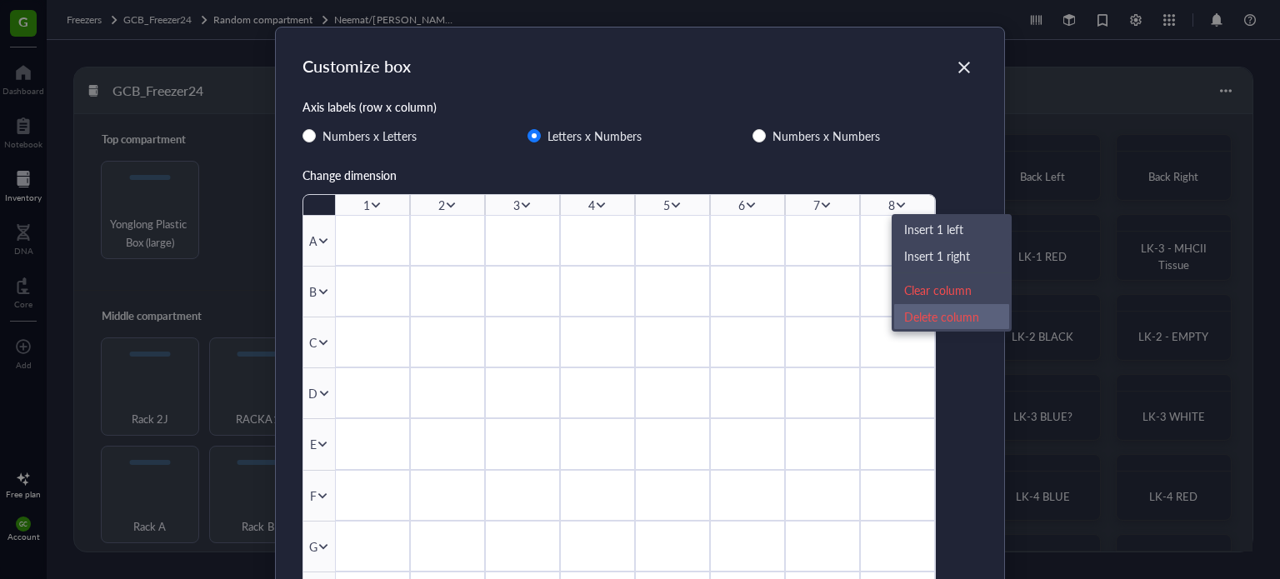
click at [914, 323] on div "Delete column" at bounding box center [951, 317] width 95 height 18
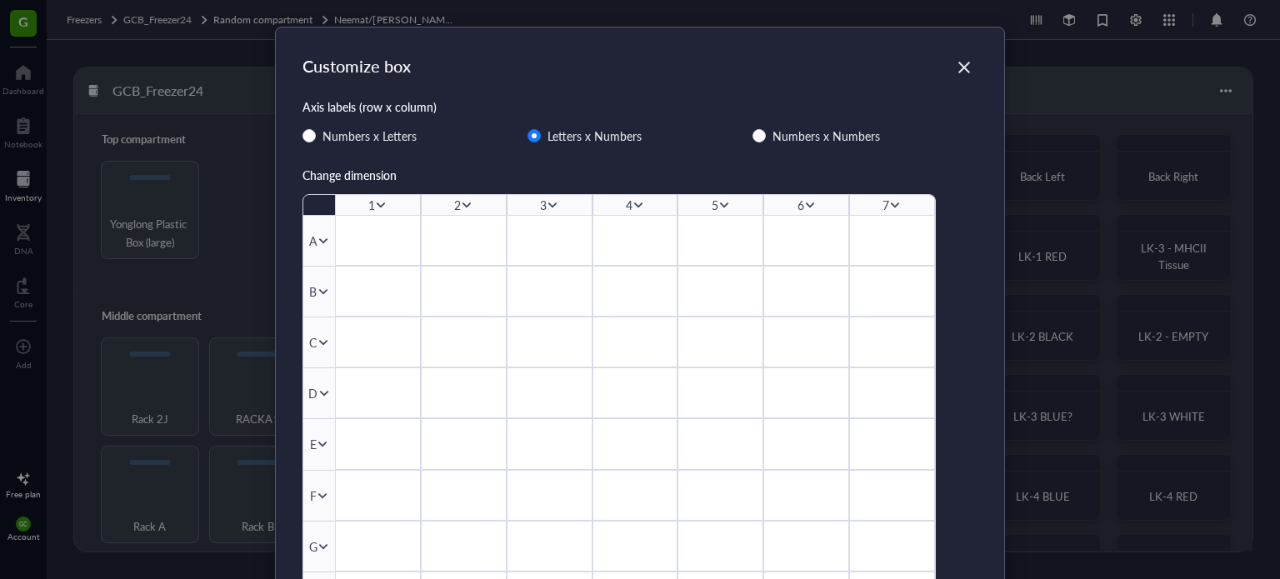
click at [891, 201] on icon at bounding box center [895, 205] width 12 height 12
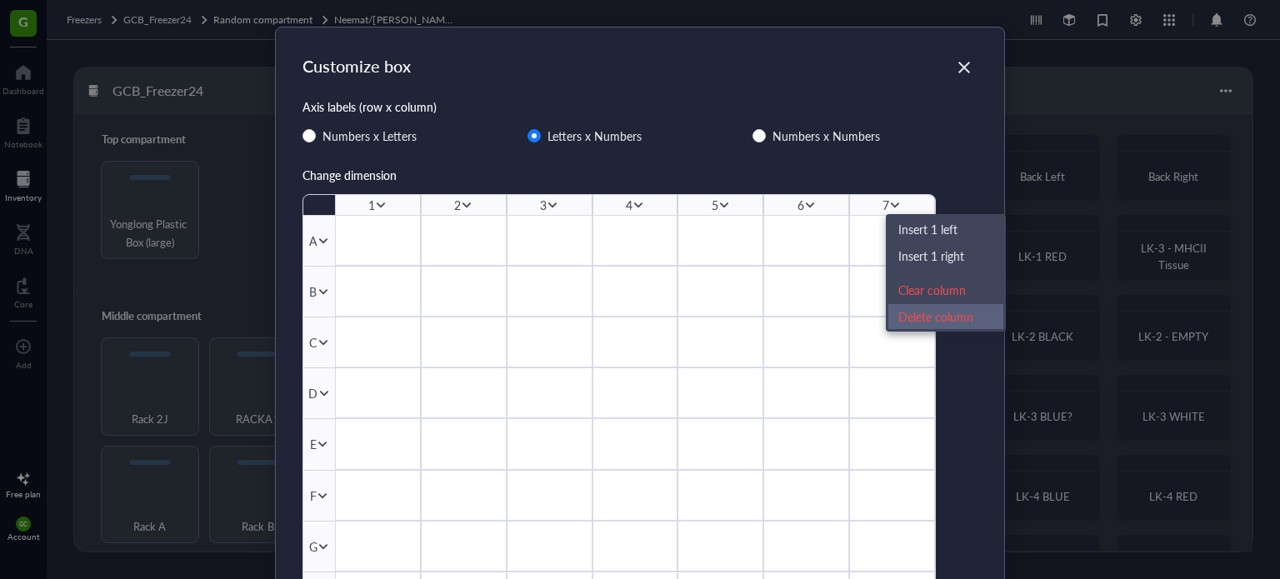
click at [908, 323] on div "Delete column" at bounding box center [946, 317] width 95 height 18
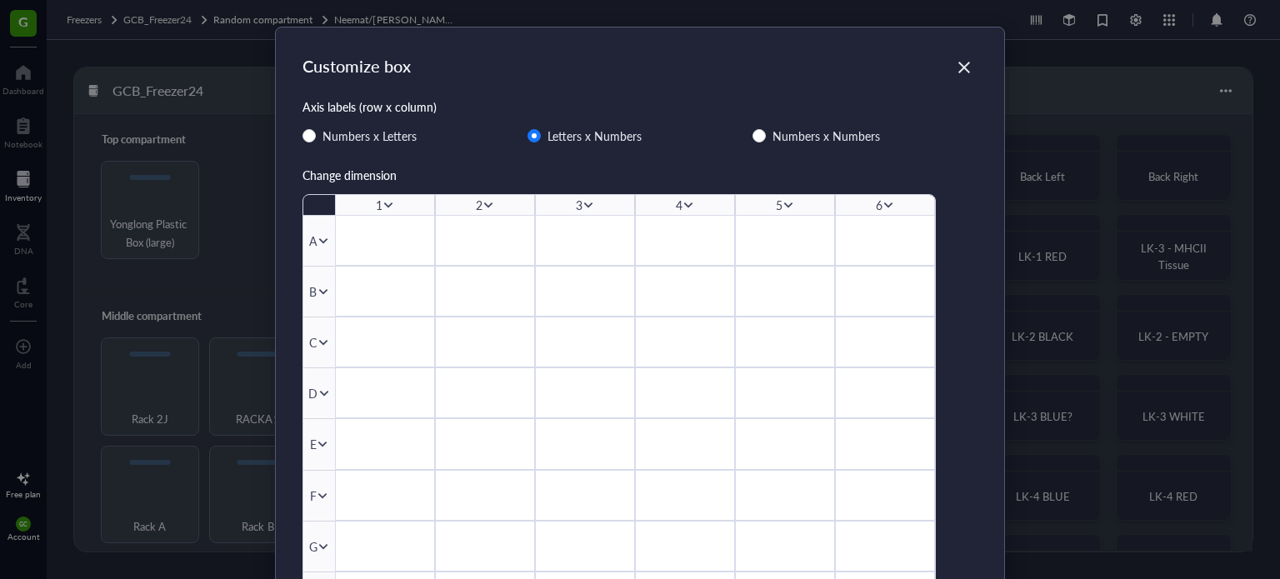
click at [884, 203] on icon at bounding box center [888, 206] width 9 height 6
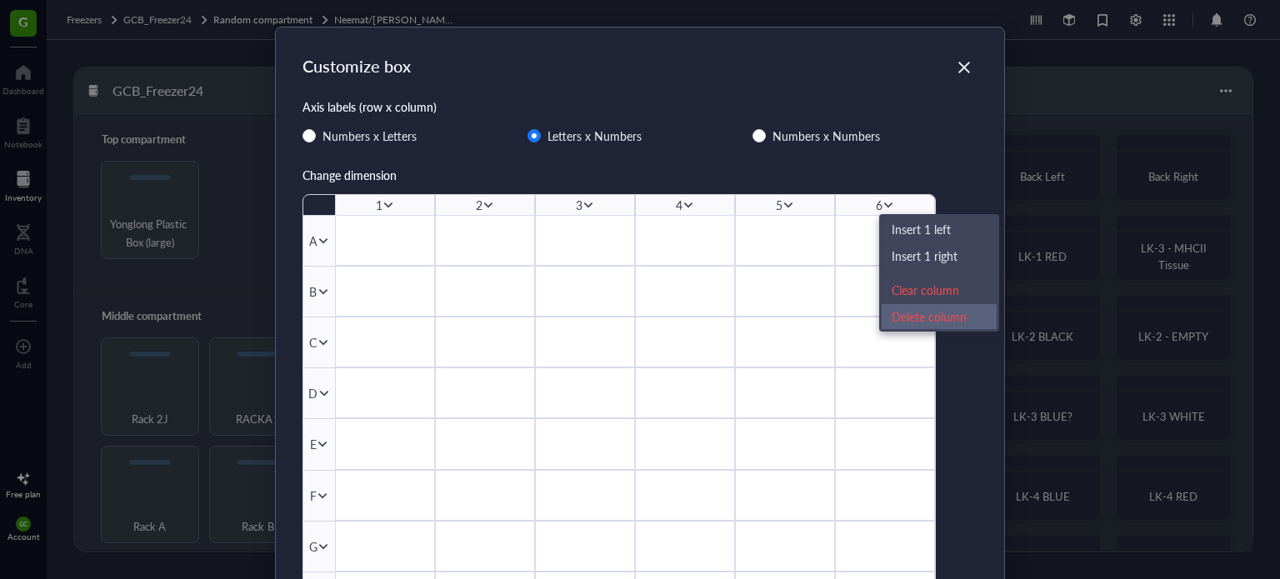
click at [897, 322] on div "Delete column" at bounding box center [939, 317] width 95 height 18
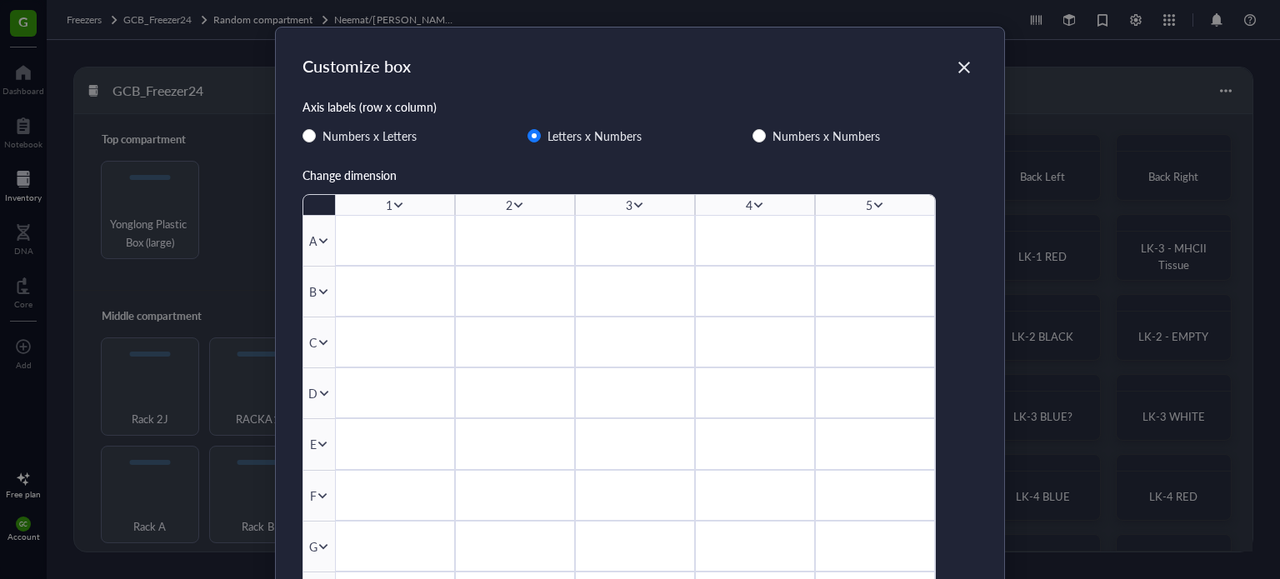
click at [873, 201] on icon at bounding box center [879, 205] width 12 height 12
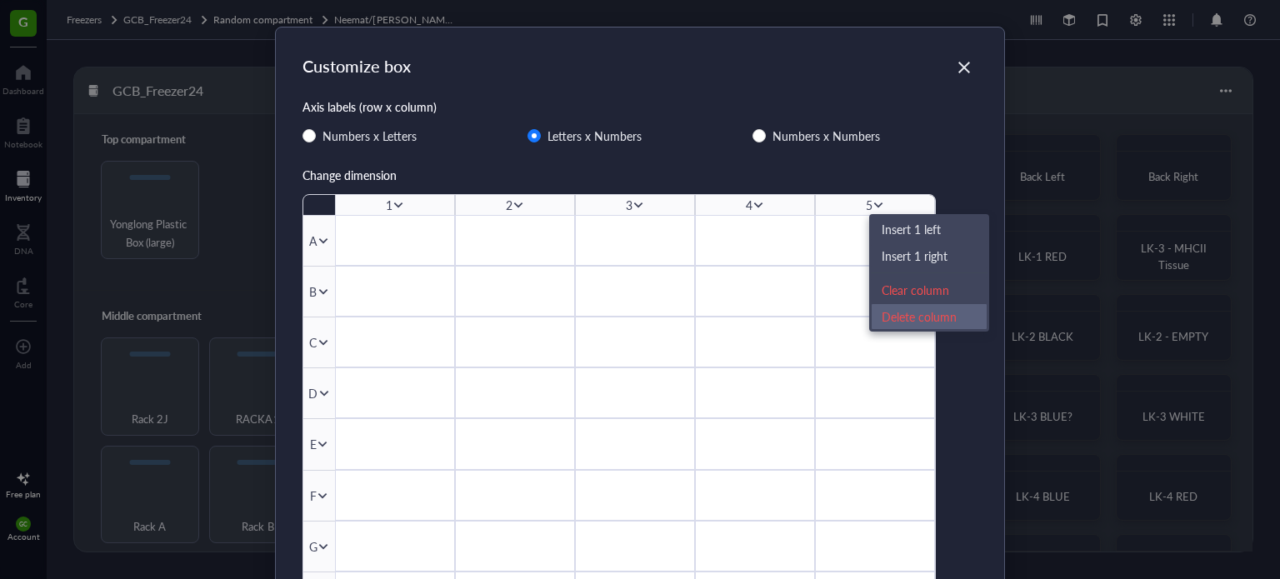
click at [899, 308] on div "Delete column" at bounding box center [929, 317] width 95 height 18
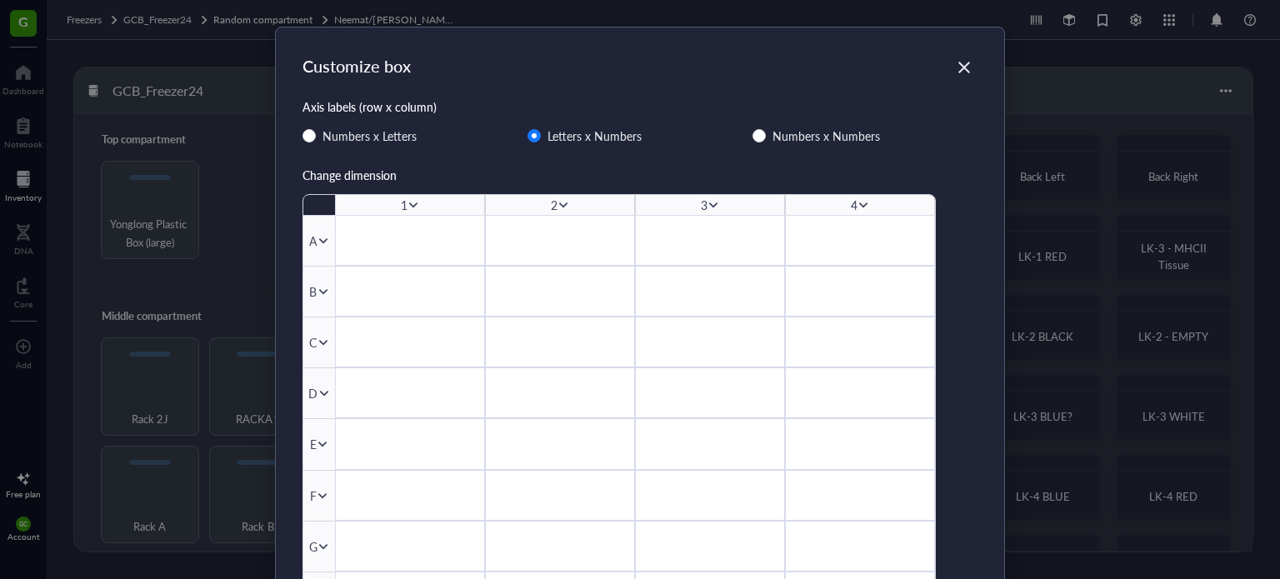
click at [861, 203] on icon at bounding box center [864, 205] width 12 height 12
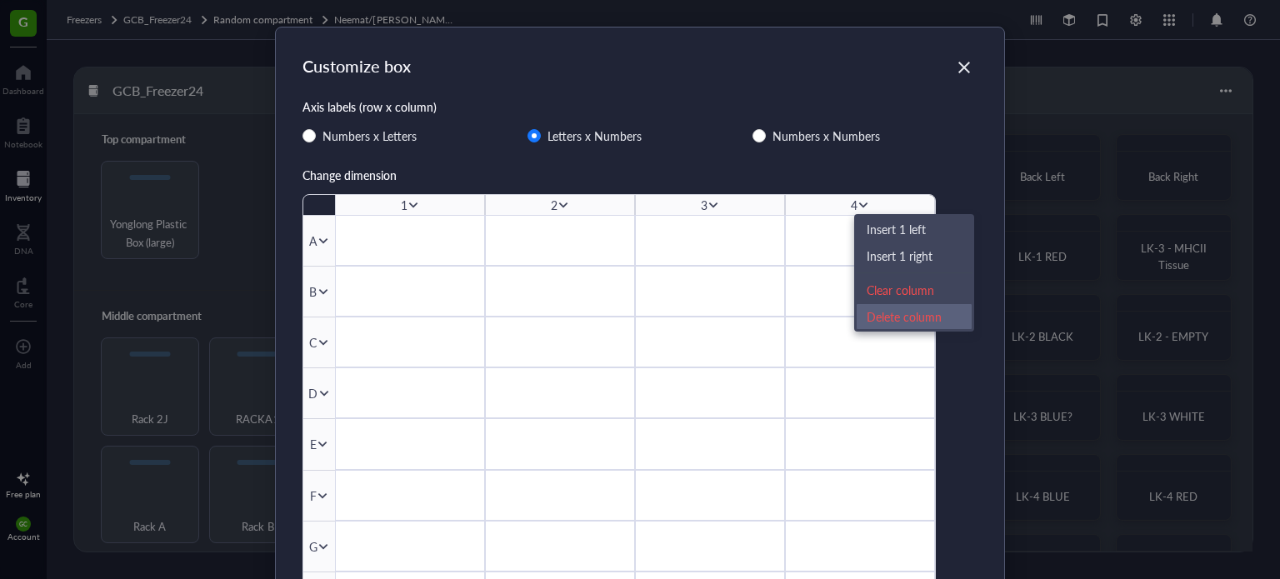
click at [894, 316] on div "Delete column" at bounding box center [914, 317] width 95 height 18
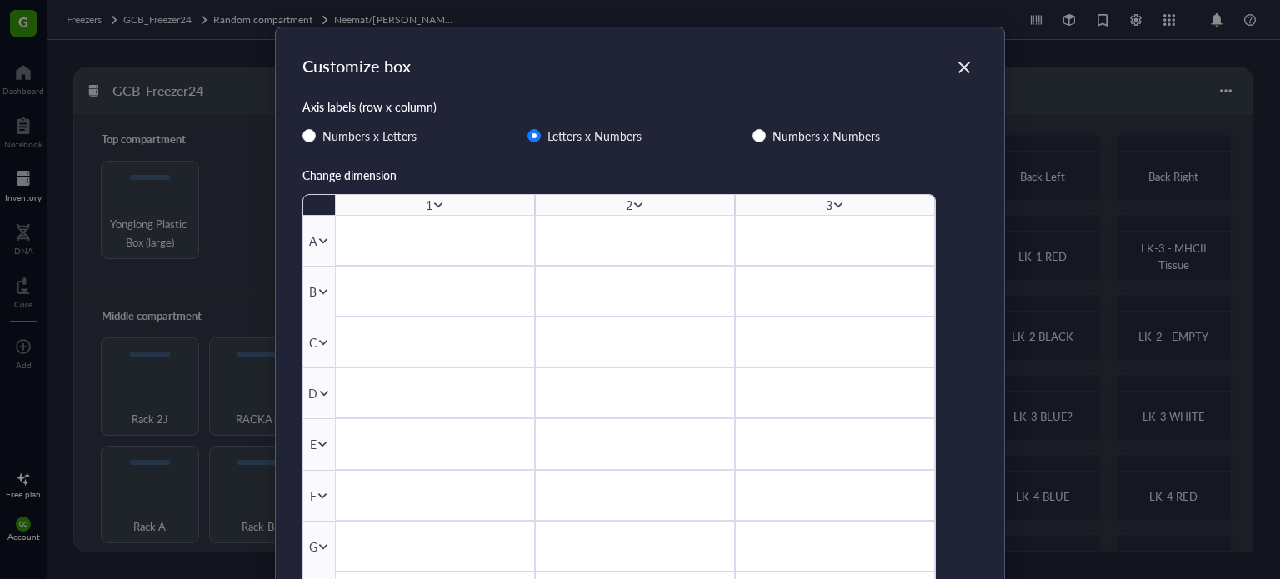
click at [834, 203] on icon at bounding box center [839, 205] width 12 height 12
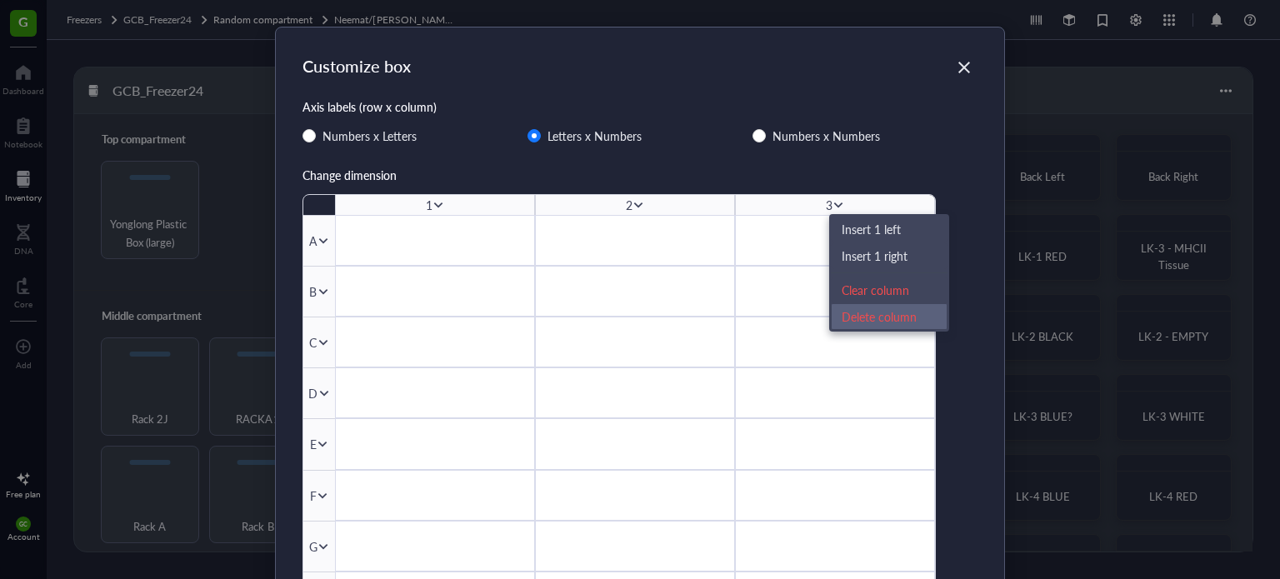
click at [867, 318] on div "Delete column" at bounding box center [889, 317] width 95 height 18
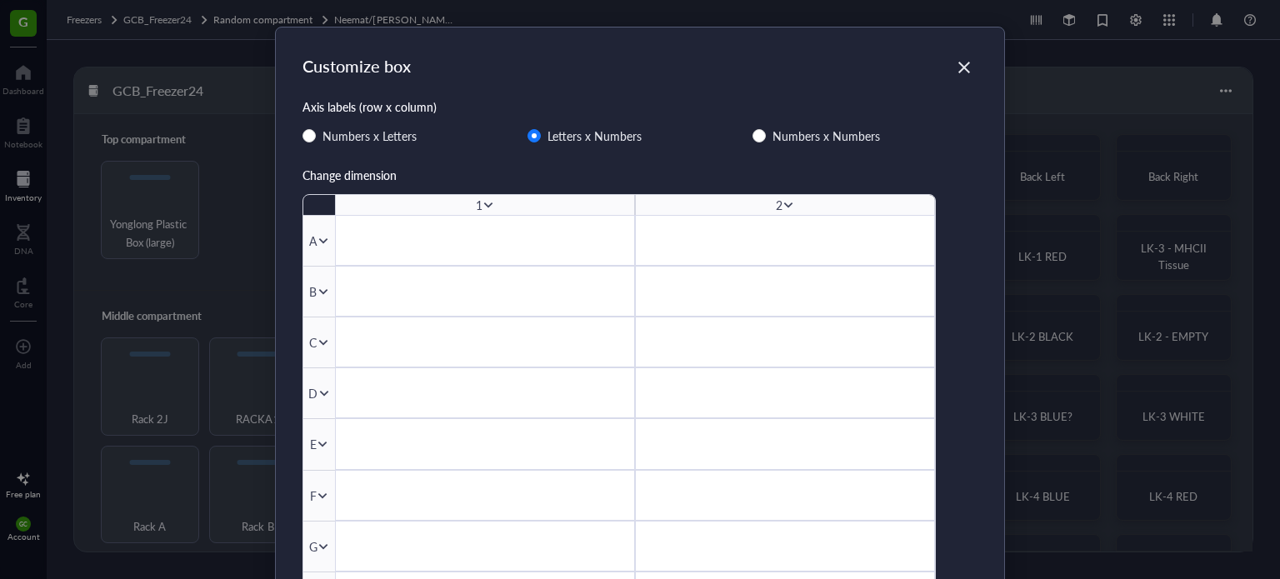
click at [1016, 51] on div "Customize box Axis labels (row x column) Numbers x Letters Letters x Numbers Nu…" at bounding box center [640, 289] width 1280 height 579
click at [963, 66] on icon "Close" at bounding box center [965, 68] width 12 height 12
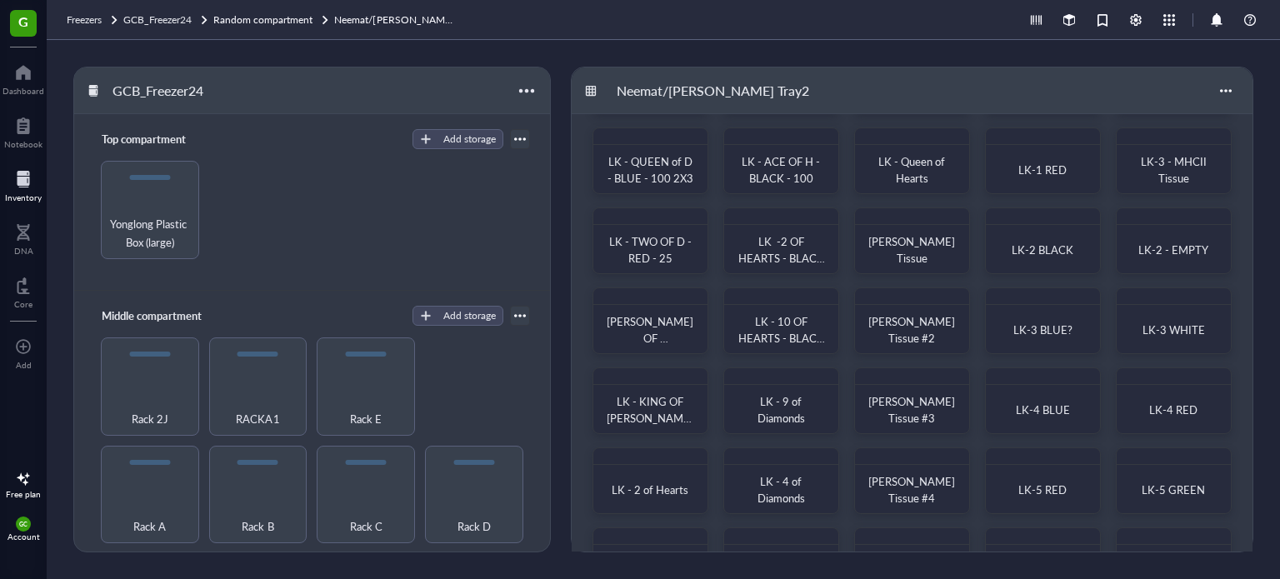
scroll to position [148, 0]
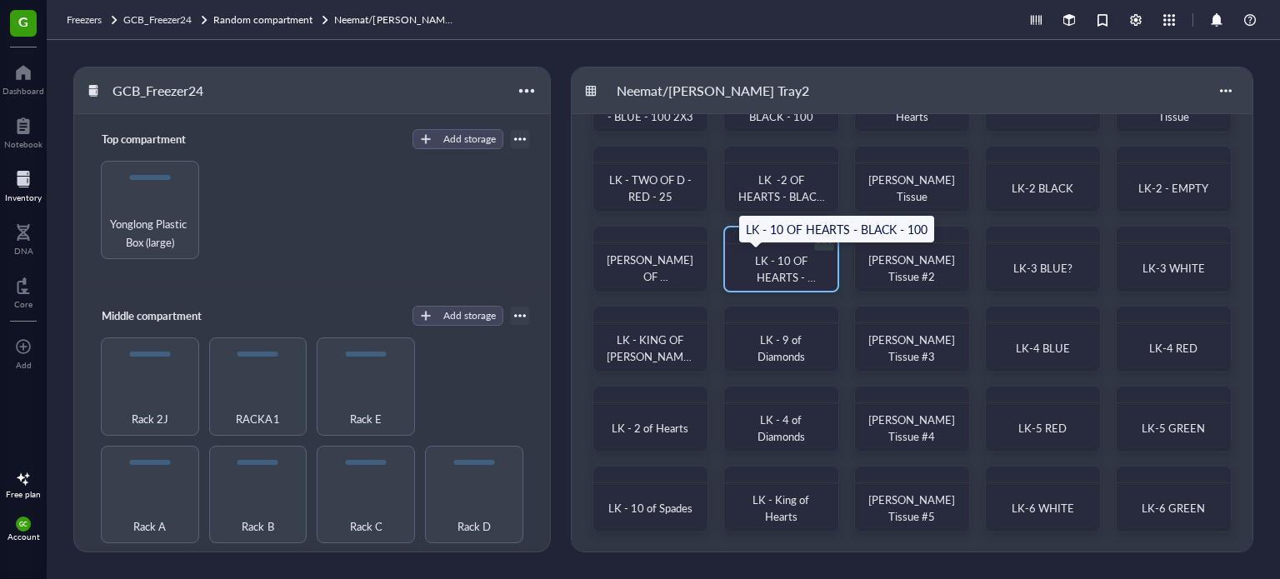
click at [778, 274] on span "LK - 10 OF HEARTS - BLACK - 100" at bounding box center [783, 277] width 68 height 49
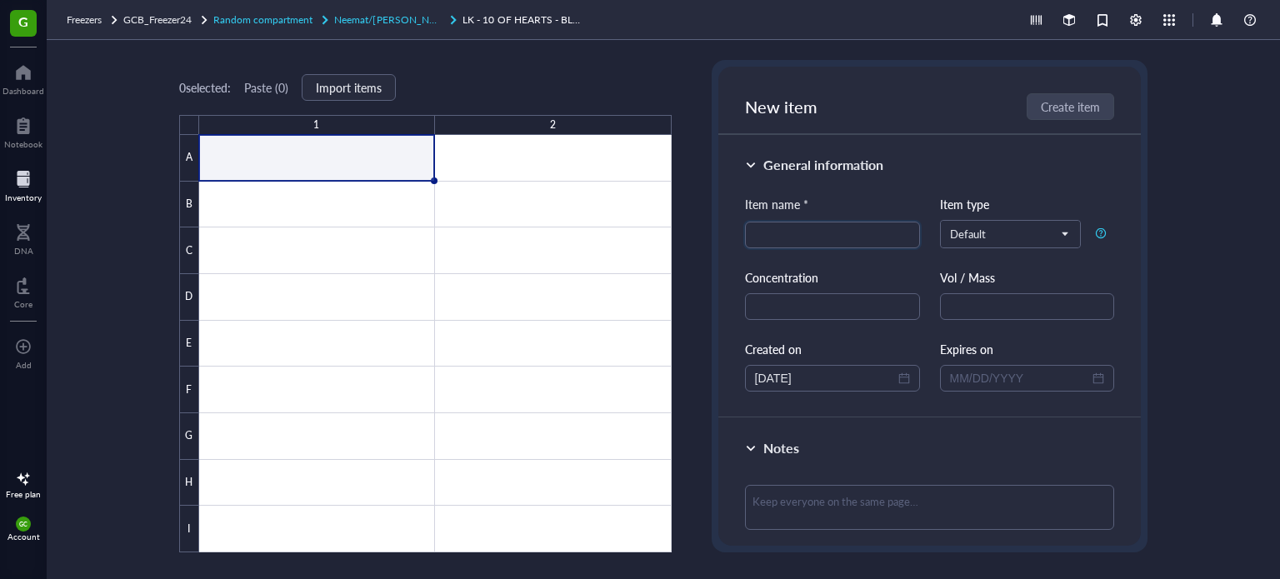
click at [401, 19] on span "Neemat/[PERSON_NAME] Tray2" at bounding box center [407, 20] width 146 height 14
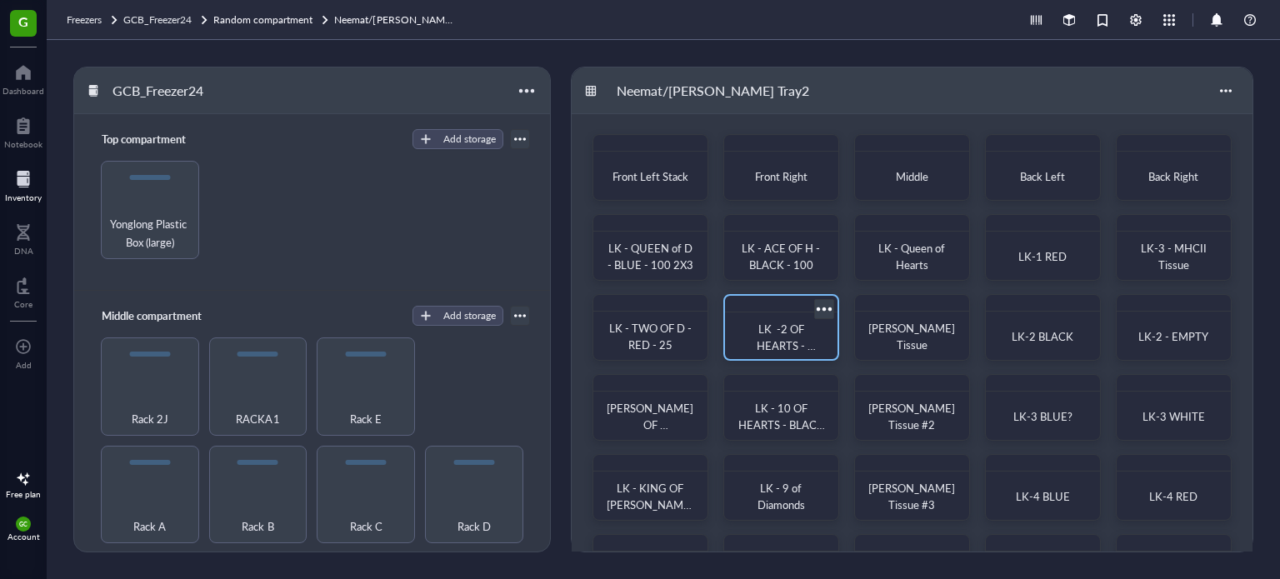
click at [810, 348] on span "LK -2 OF HEARTS - BLACK - 100" at bounding box center [783, 345] width 68 height 49
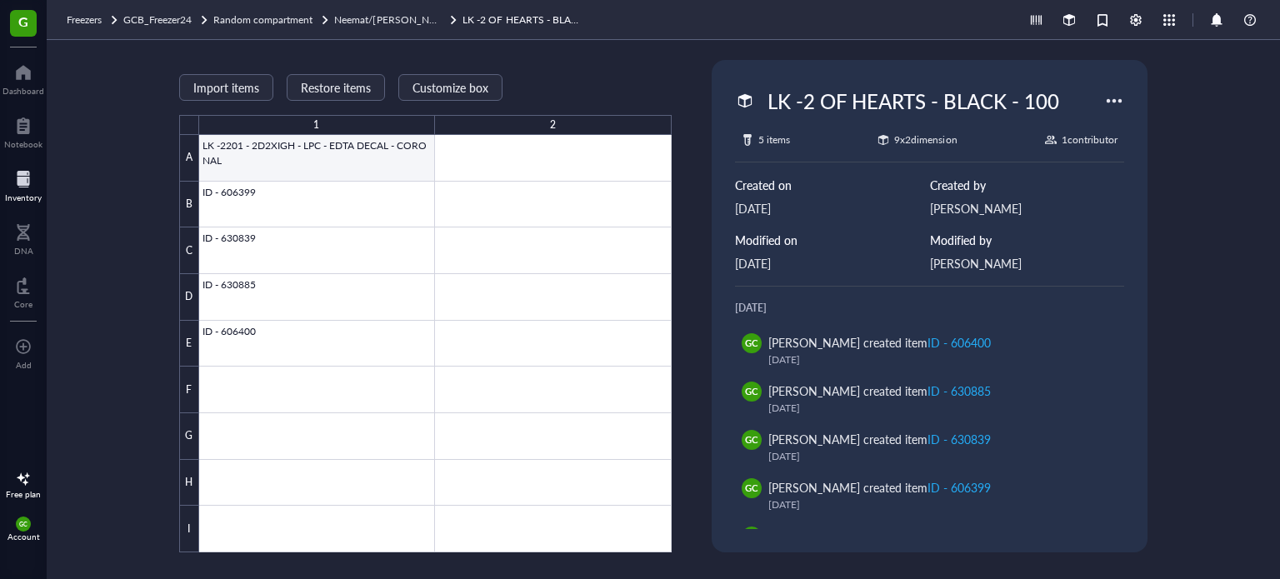
click at [308, 148] on div at bounding box center [435, 344] width 473 height 418
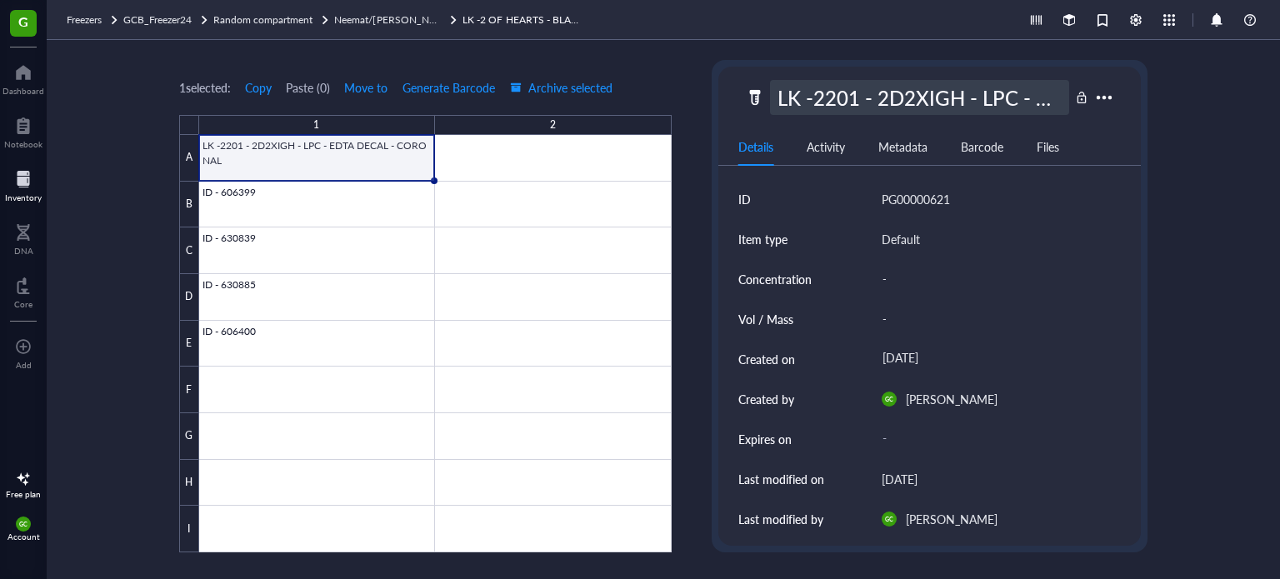
click at [793, 91] on div "LK -2201 - 2D2XIGH - LPC - EDTA DECAL - CORONAL" at bounding box center [920, 97] width 300 height 35
click at [784, 100] on input "LK -2201 - 2D2XIGH - LPC - EDTA DECAL - CORONAL" at bounding box center [920, 97] width 298 height 33
drag, startPoint x: 1063, startPoint y: 106, endPoint x: 744, endPoint y: 109, distance: 318.4
click at [745, 109] on div "LK -2201 - 2D2XIGH - LPC - EDTA DECAL - CORONAL" at bounding box center [907, 97] width 325 height 35
click at [403, 14] on span "Neemat/[PERSON_NAME] Tray2" at bounding box center [407, 20] width 146 height 14
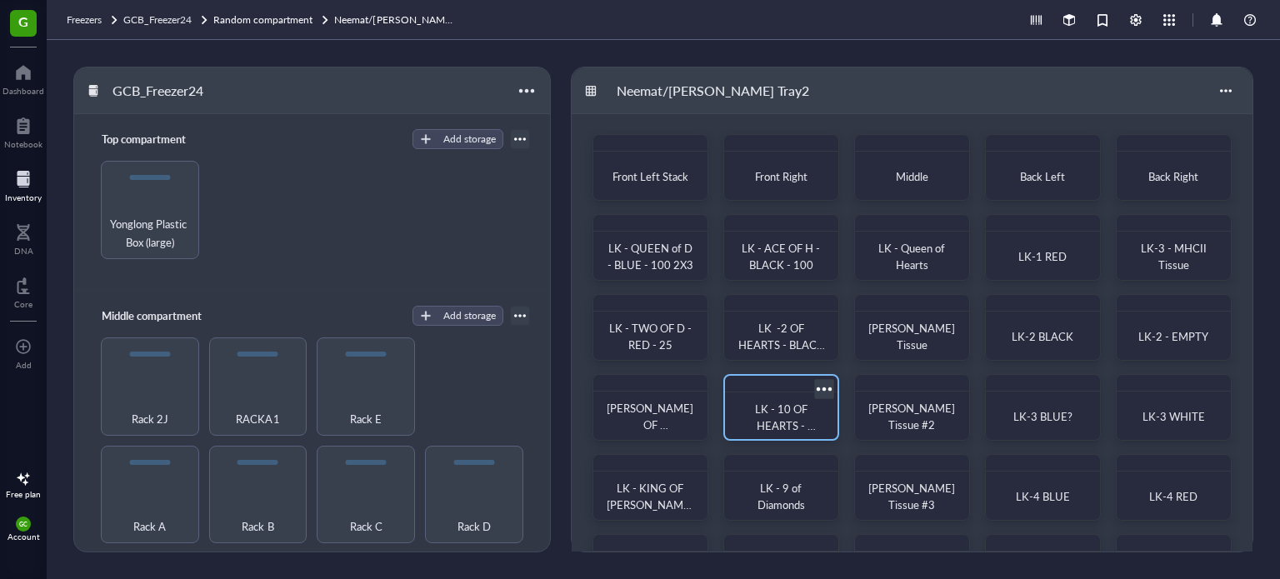
click at [794, 434] on div "LK - 10 OF HEARTS - BLACK - 100" at bounding box center [781, 417] width 99 height 37
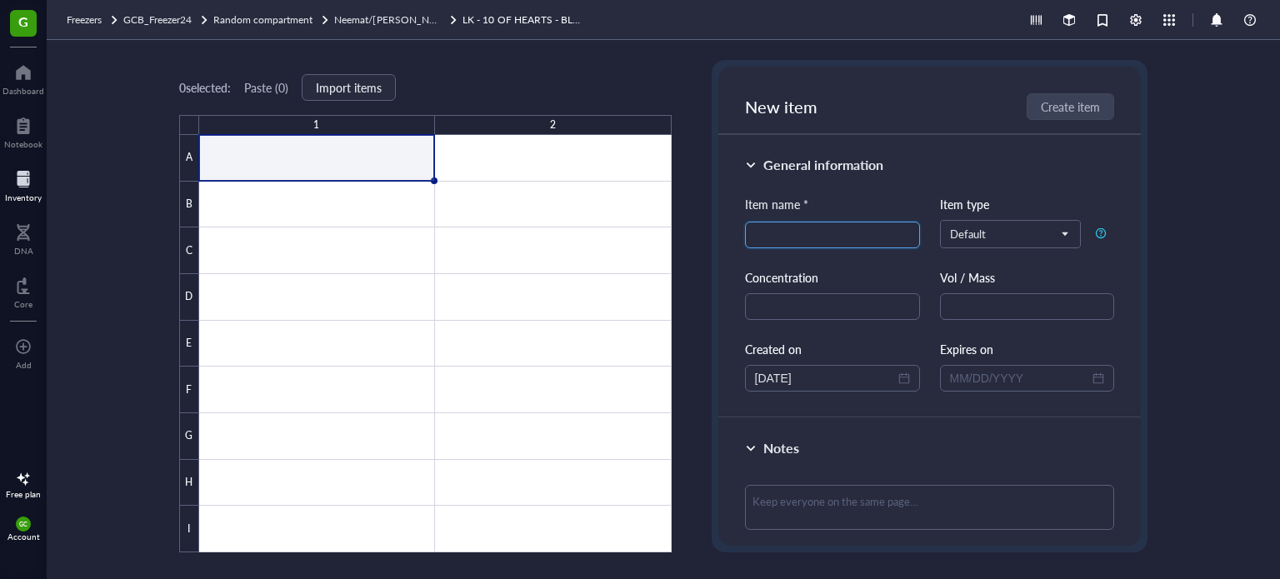
click at [828, 239] on input "search" at bounding box center [832, 235] width 155 height 25
paste input "LK -2201 - 2D2XIGH - LPC - EDTA DECAL - CORONAL"
type input "LK -2201 - 2D2XIGH - LPC - EDTA DECAL - CORONAL"
click at [1048, 108] on span "Create item" at bounding box center [1071, 106] width 59 height 13
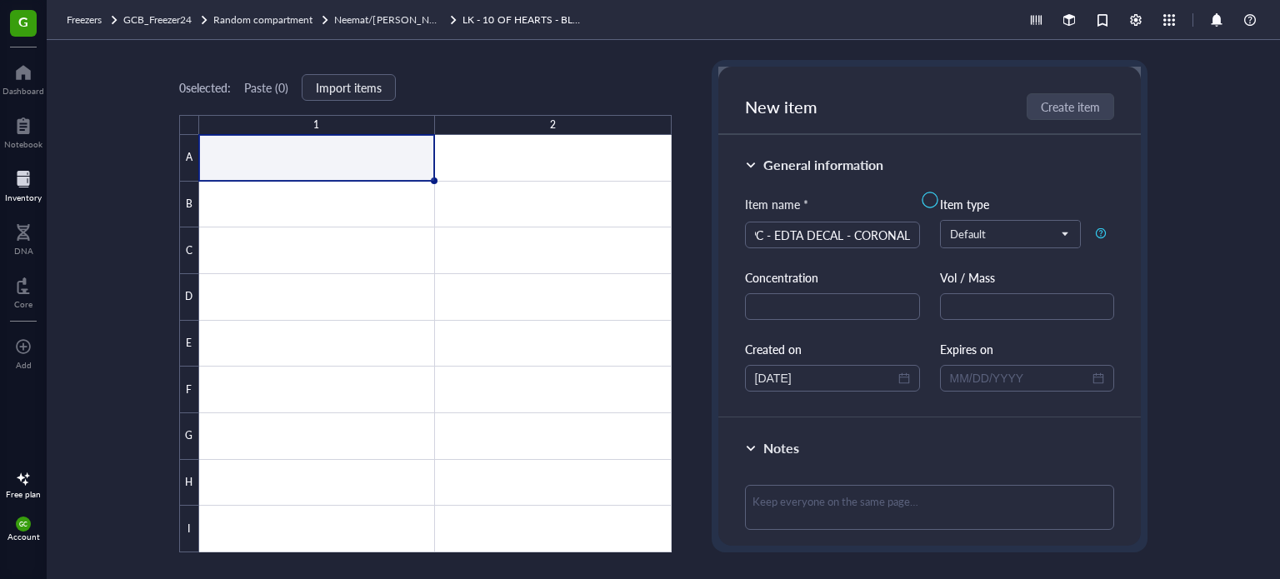
scroll to position [0, 0]
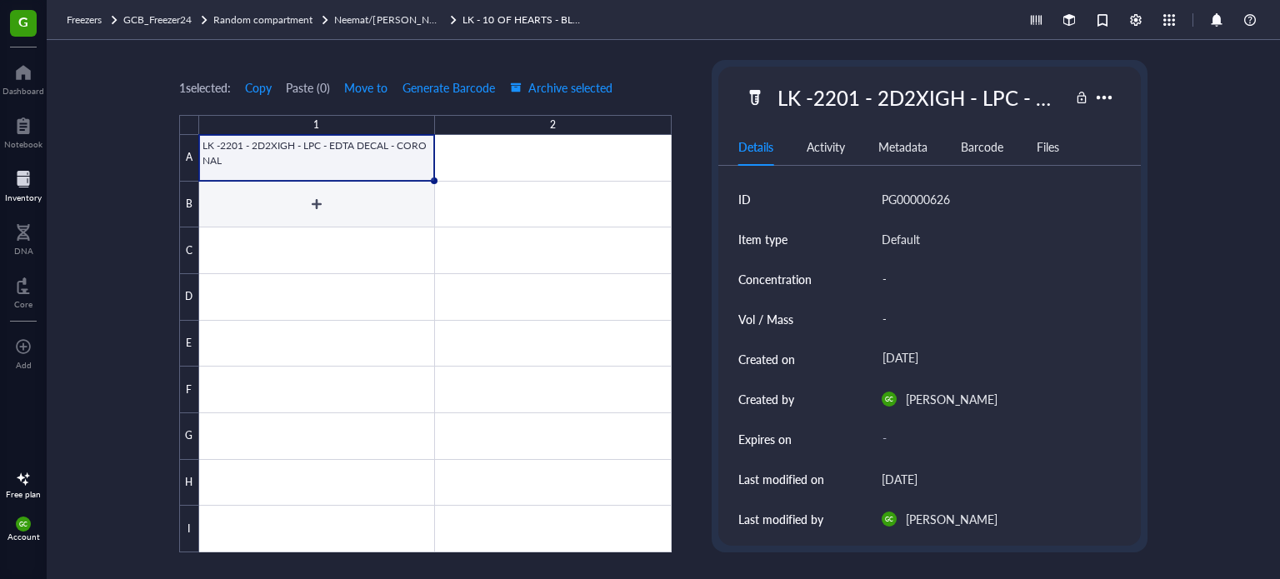
click at [315, 206] on div at bounding box center [435, 344] width 473 height 418
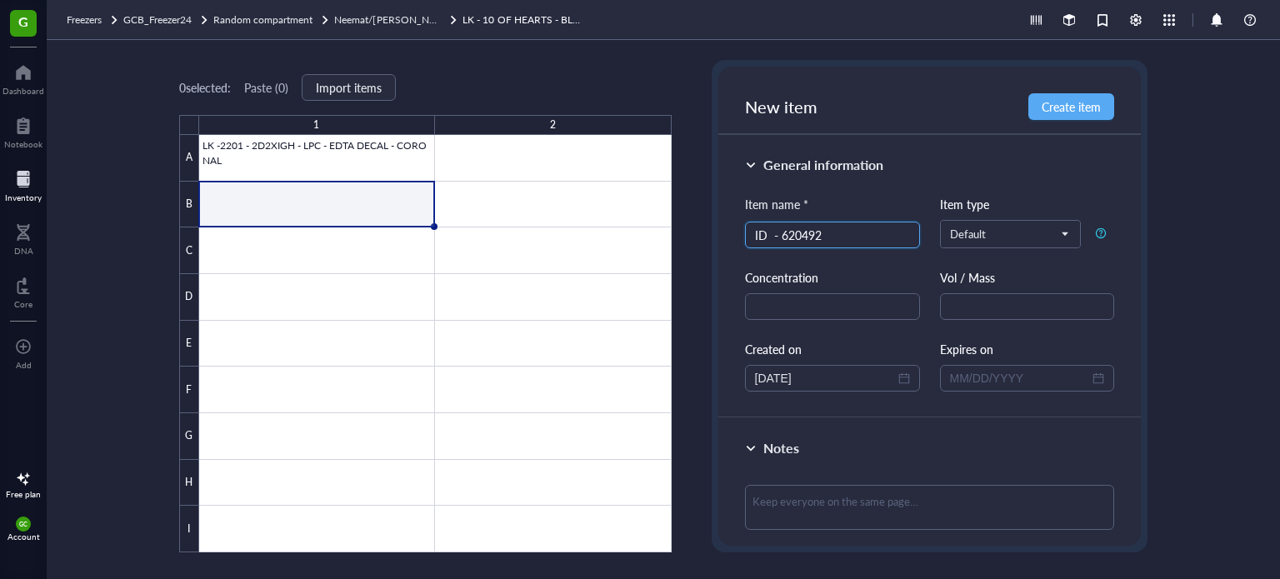
type input "ID - 620492"
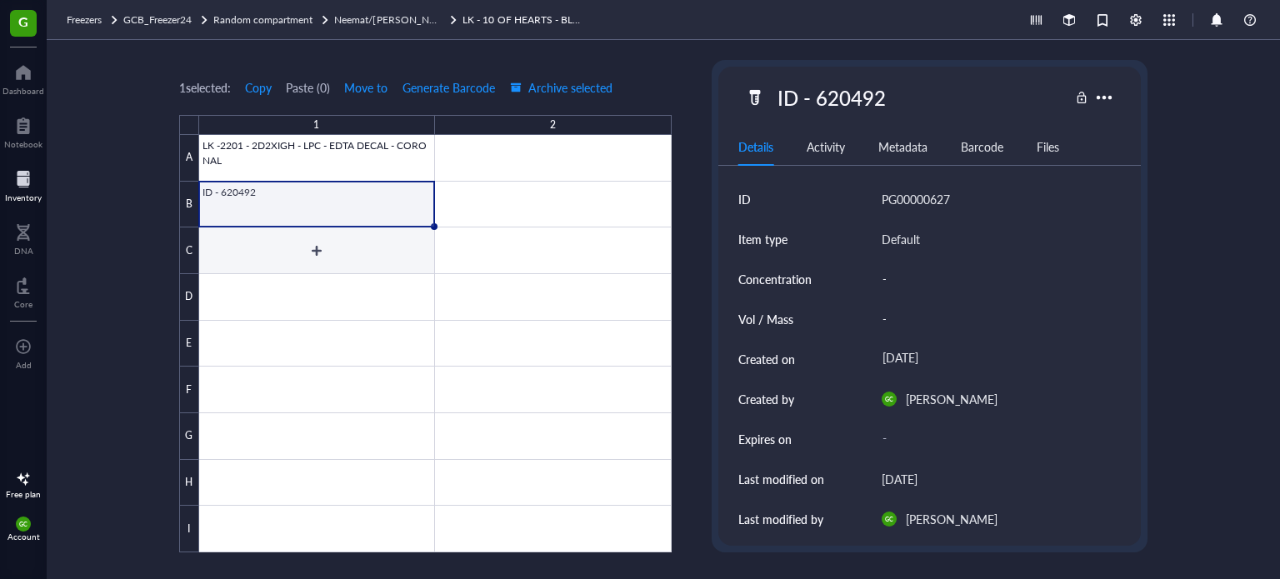
click at [403, 259] on div at bounding box center [435, 344] width 473 height 418
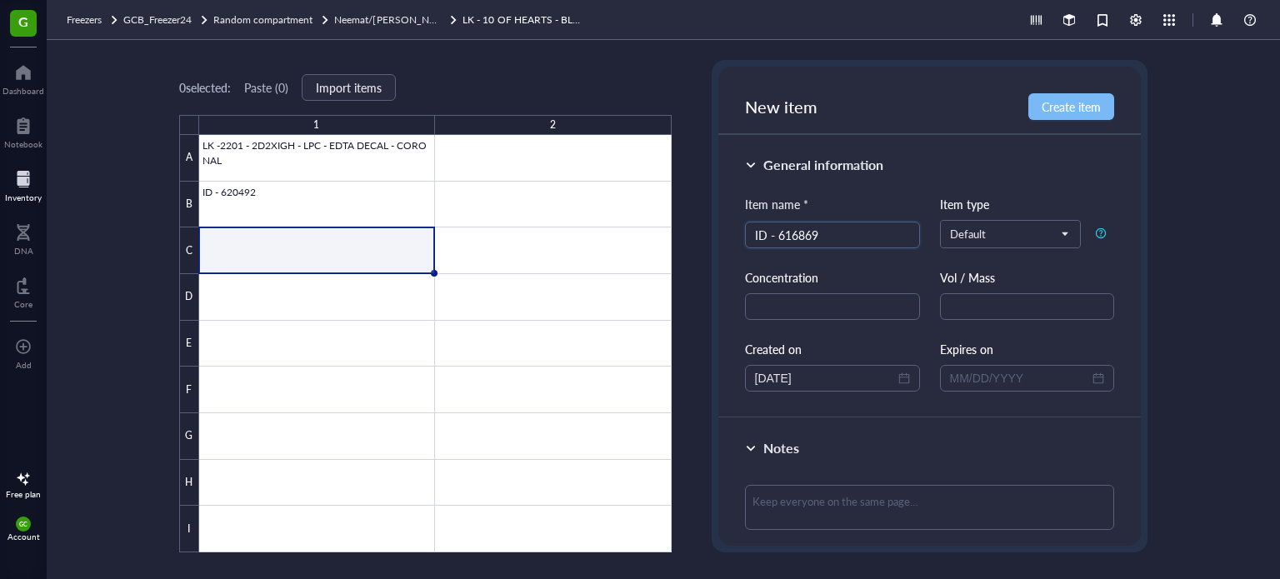
type input "ID - 616869"
click at [1100, 104] on span "Create item" at bounding box center [1071, 106] width 59 height 13
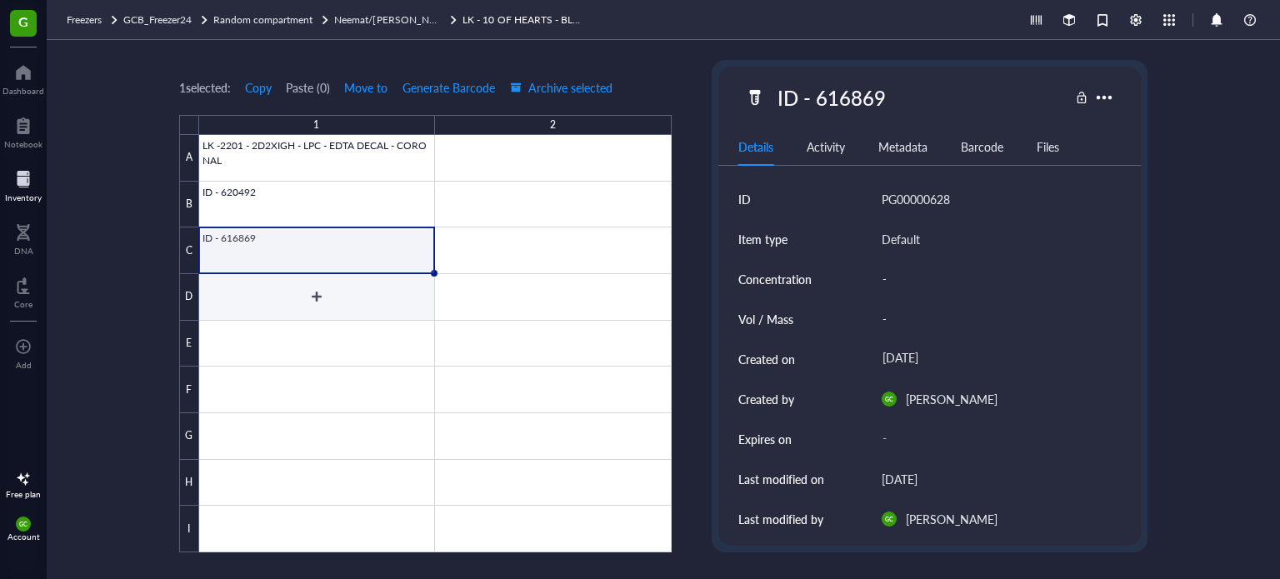
click at [338, 293] on div at bounding box center [435, 344] width 473 height 418
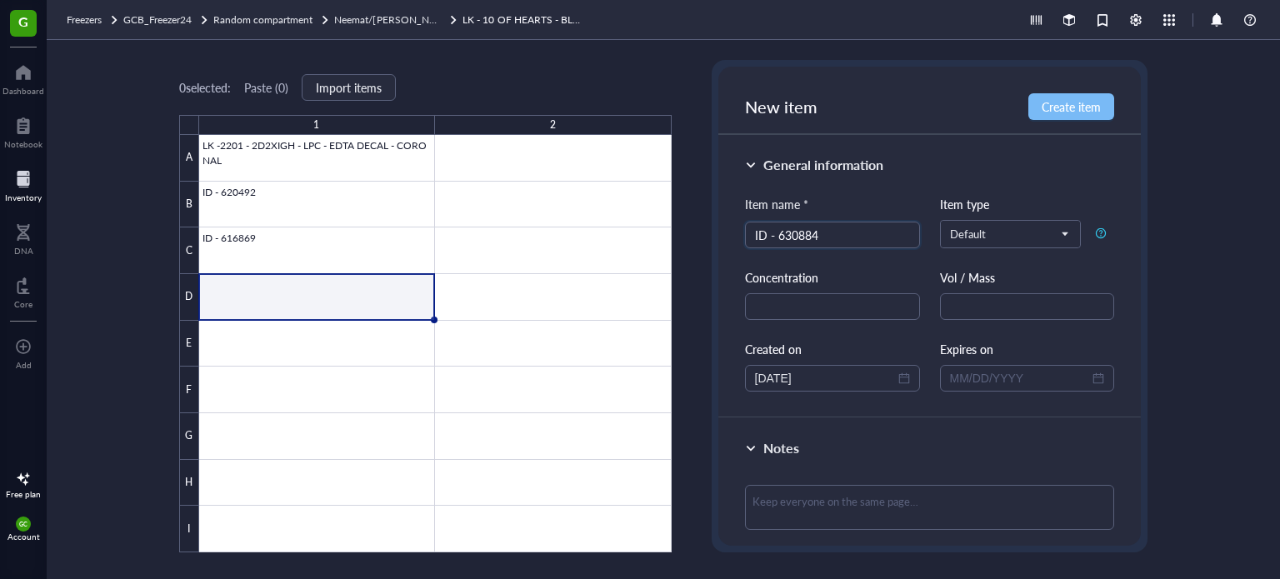
type input "ID - 630884"
click at [1092, 108] on span "Create item" at bounding box center [1071, 106] width 59 height 13
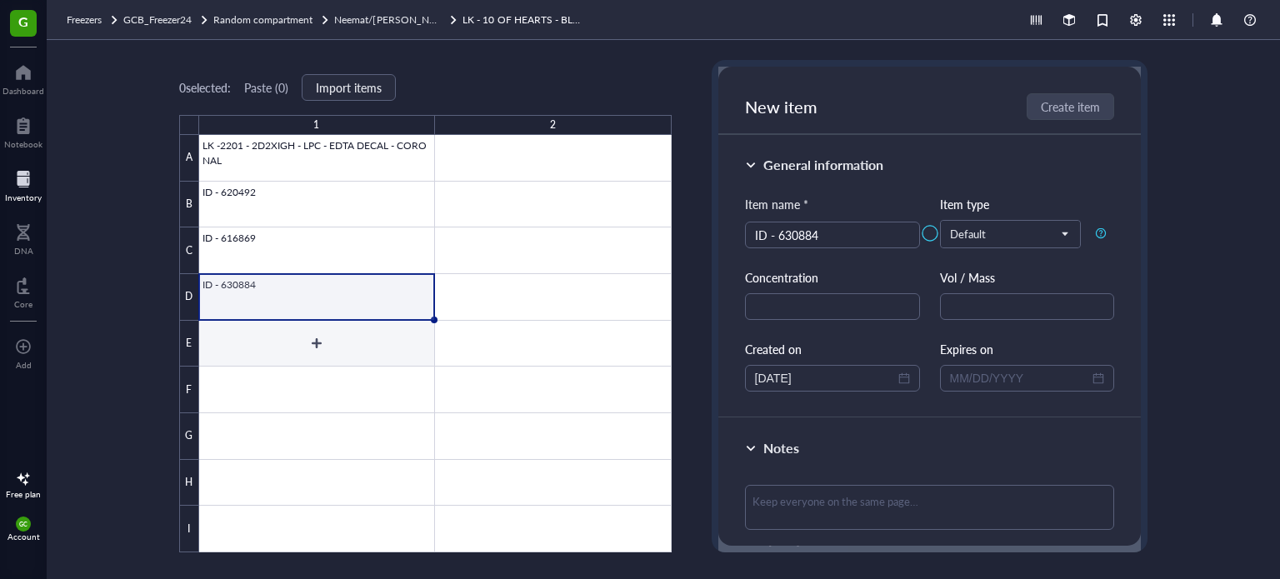
click at [320, 346] on div at bounding box center [435, 344] width 473 height 418
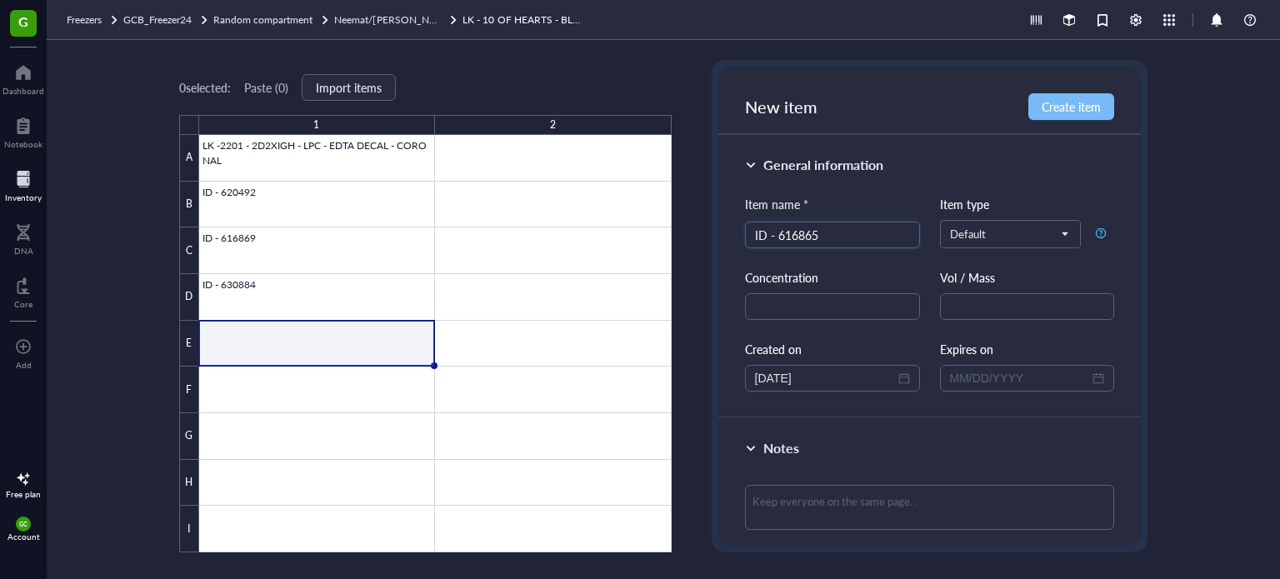
type input "ID - 616865"
click at [1094, 111] on span "Create item" at bounding box center [1071, 106] width 59 height 13
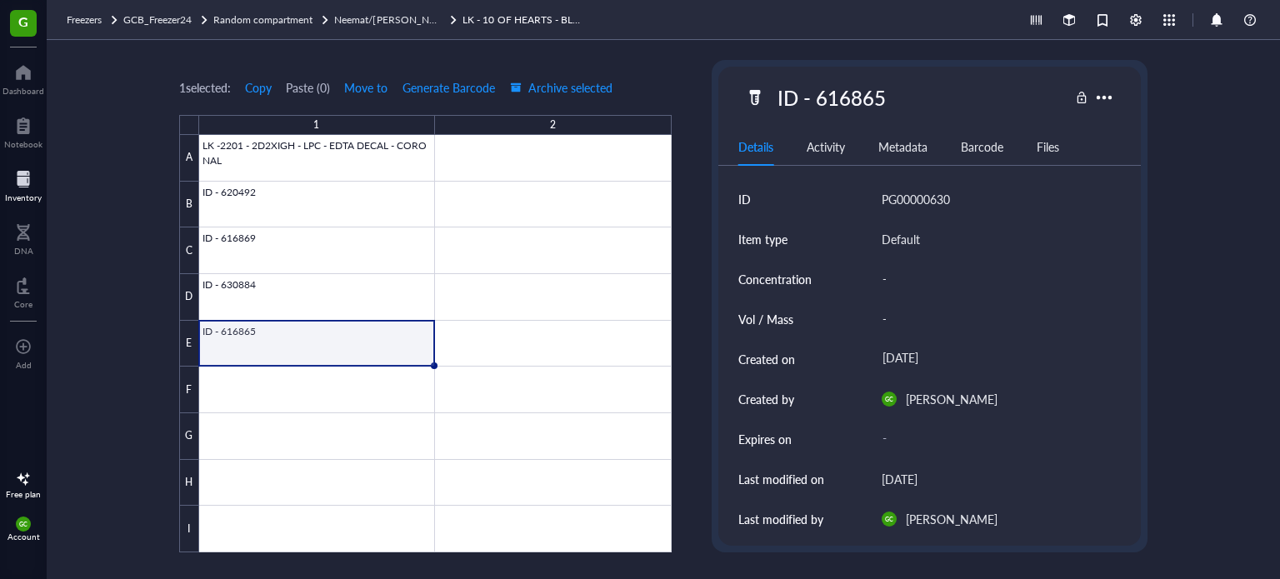
click at [669, 63] on div "1 selected: Copy Paste ( 0 ) Move to Generate Barcode Archive selected 1 2 A B …" at bounding box center [425, 306] width 493 height 493
click at [374, 26] on div "Neemat/[PERSON_NAME] Tray2" at bounding box center [387, 20] width 107 height 17
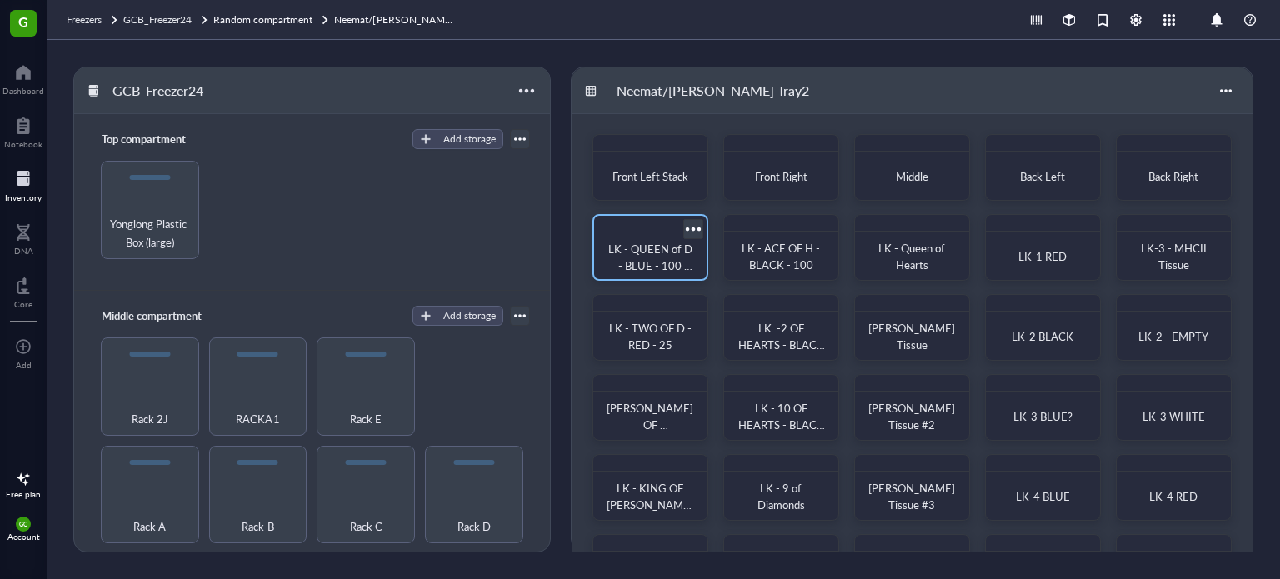
click at [691, 226] on div at bounding box center [693, 229] width 24 height 24
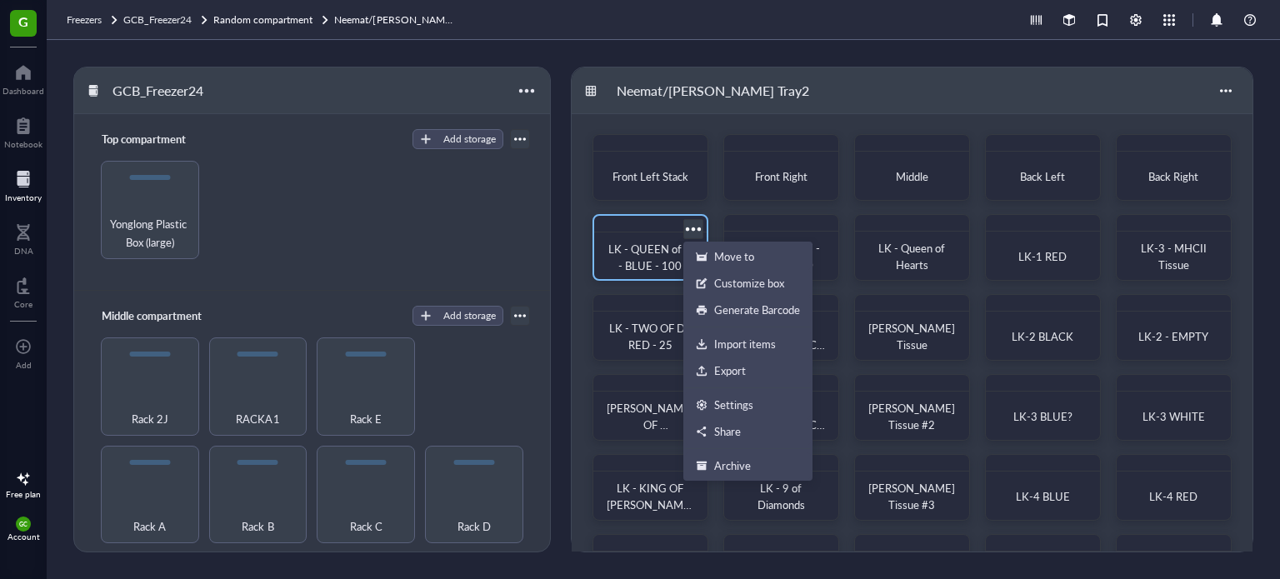
click at [656, 252] on span "LK - QUEEN of D - BLUE - 100 2X3" at bounding box center [651, 265] width 87 height 49
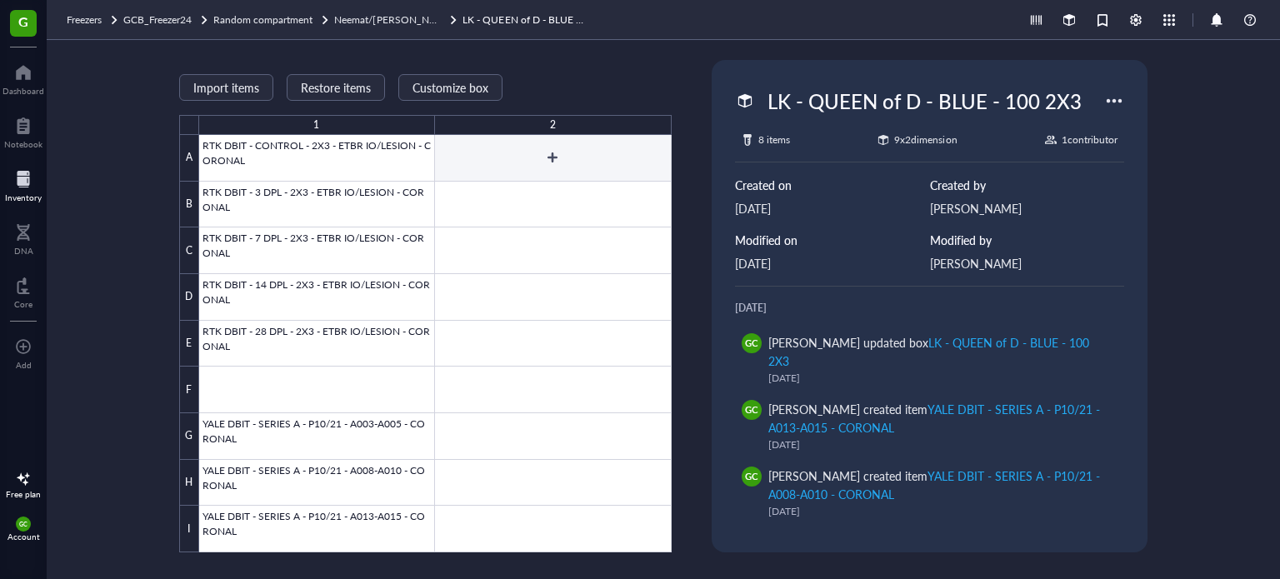
click at [551, 158] on div at bounding box center [435, 344] width 473 height 418
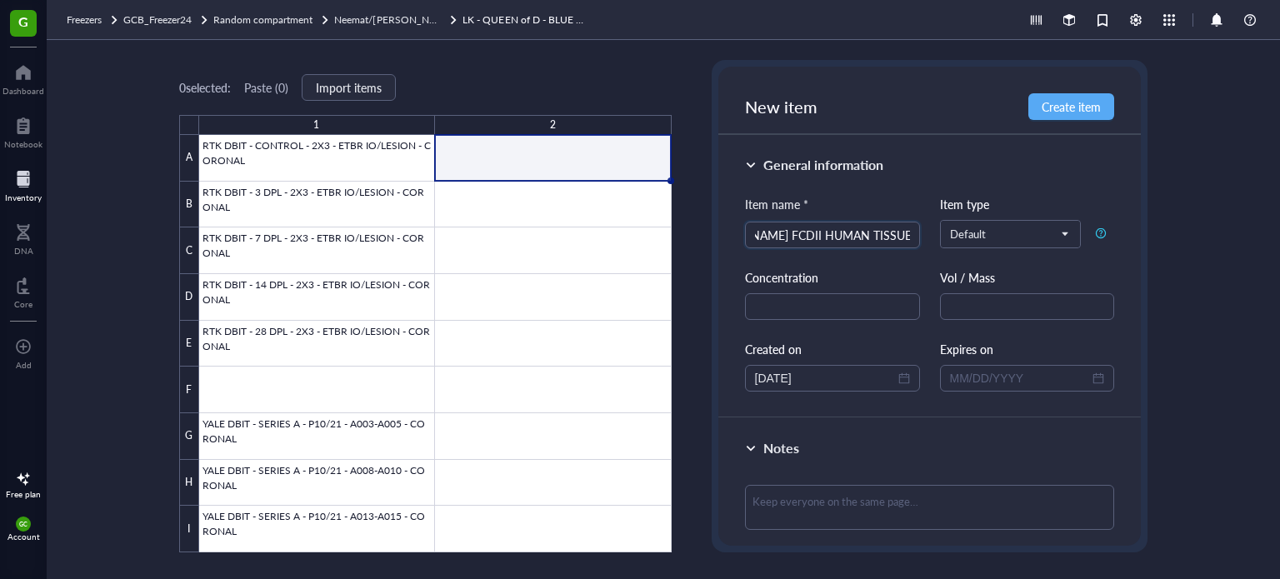
scroll to position [0, 62]
type input "[PERSON_NAME] FCDII HUMAN TISSUE DBIT 2X3 SLIDES"
click at [603, 210] on div at bounding box center [435, 344] width 473 height 418
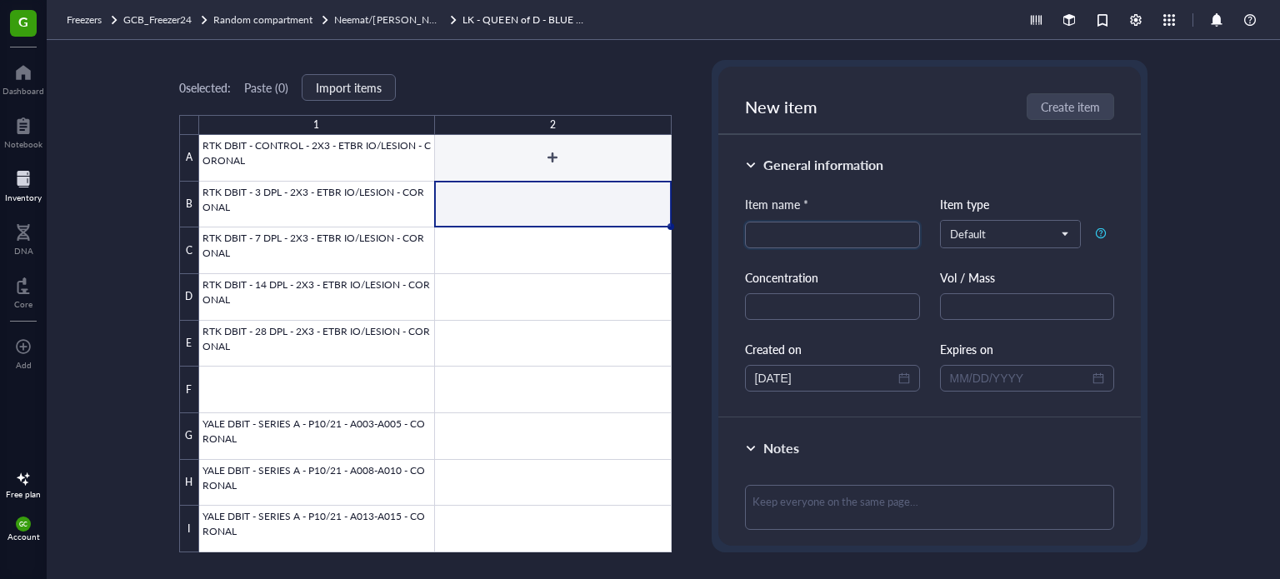
drag, startPoint x: 573, startPoint y: 158, endPoint x: 595, endPoint y: 158, distance: 21.7
click at [573, 156] on div at bounding box center [435, 344] width 473 height 418
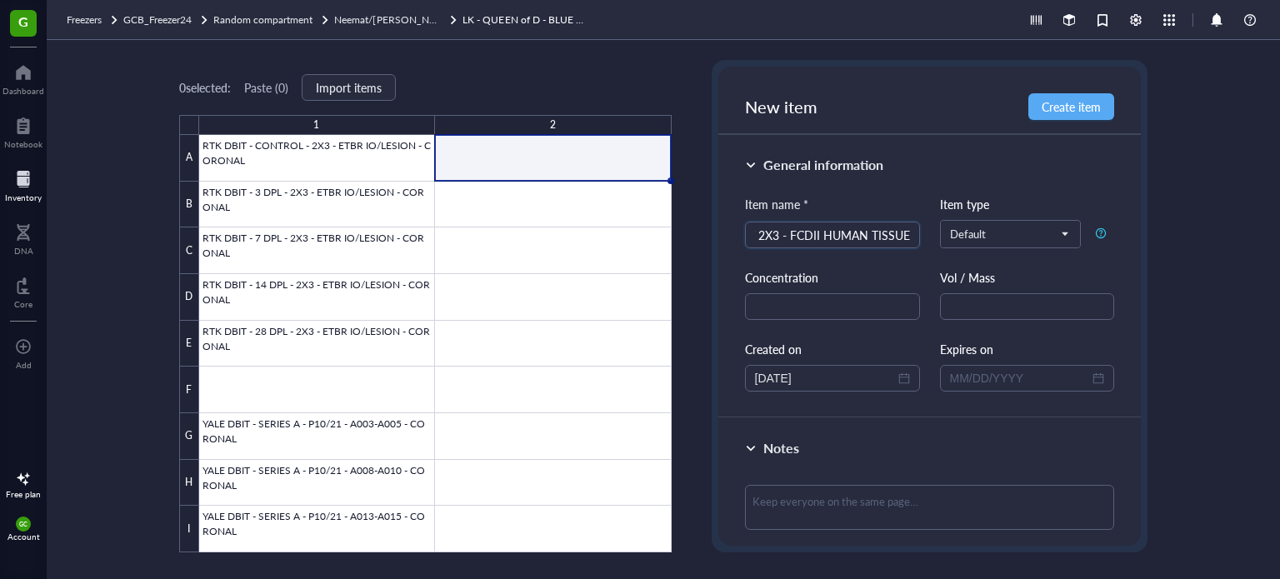
scroll to position [0, 182]
type input "[PERSON_NAME] - DBIT 2X3 - FCDII HUMAN TISSUE"
click at [1069, 116] on button "Create item" at bounding box center [1072, 106] width 86 height 27
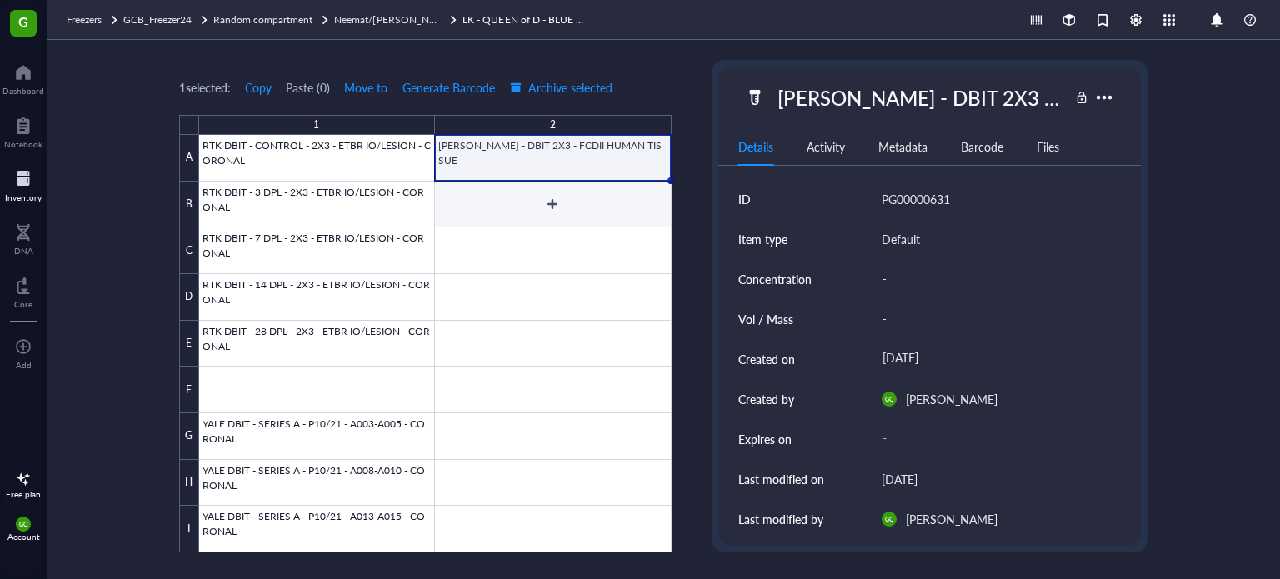
click at [552, 203] on div at bounding box center [435, 344] width 473 height 418
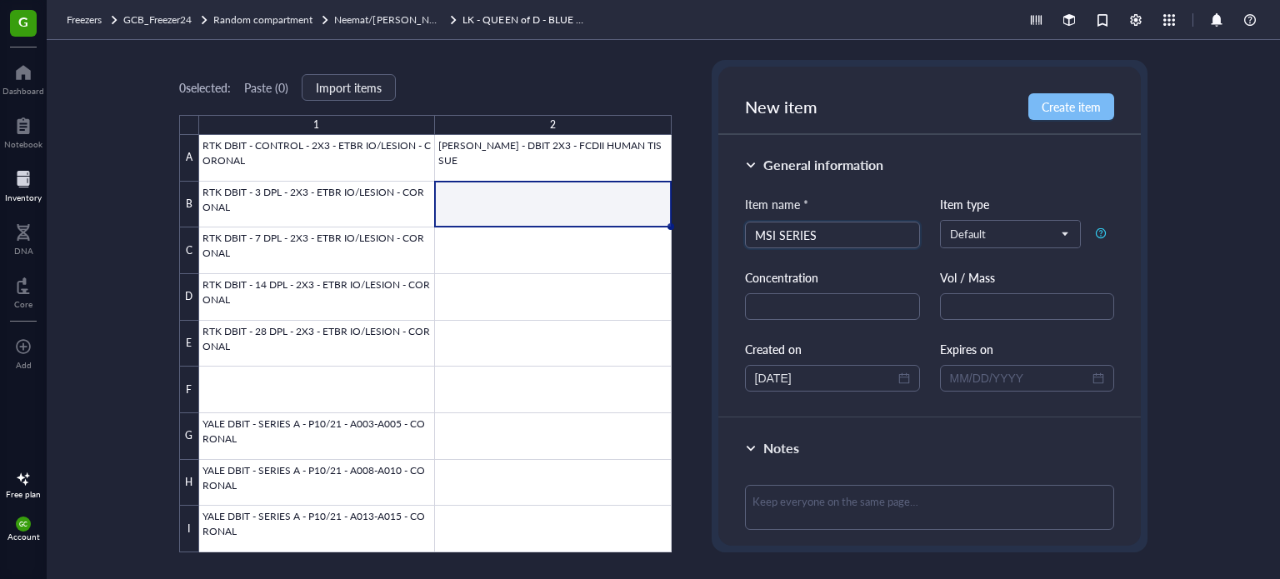
type input "MSI SERIES"
click at [1085, 107] on span "Create item" at bounding box center [1071, 106] width 59 height 13
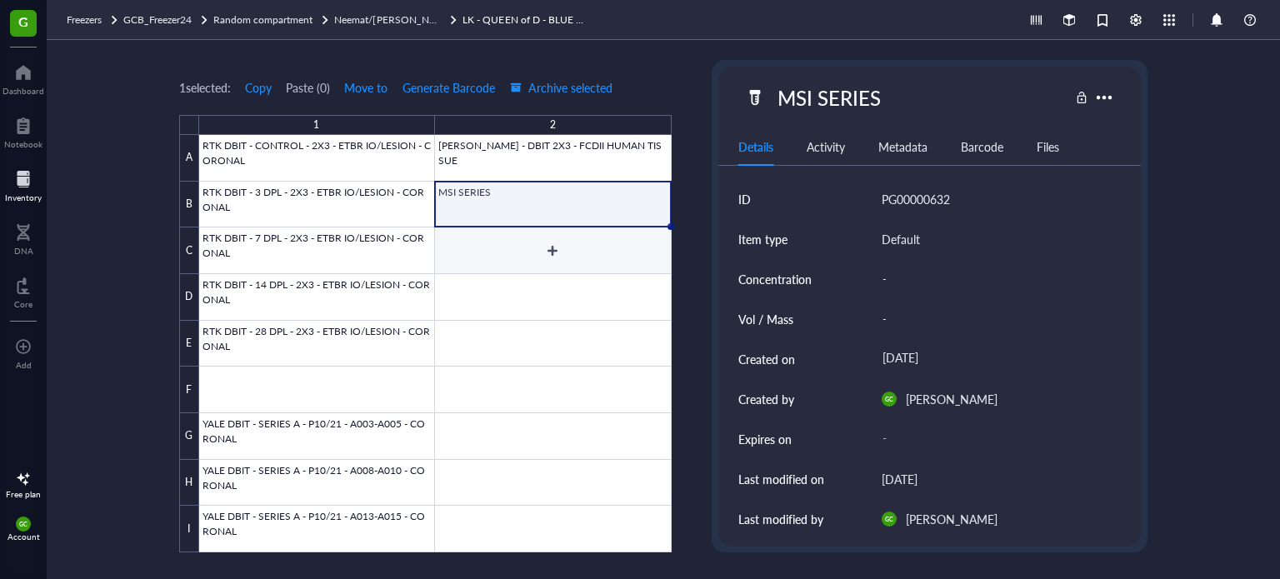
click at [513, 243] on div at bounding box center [435, 344] width 473 height 418
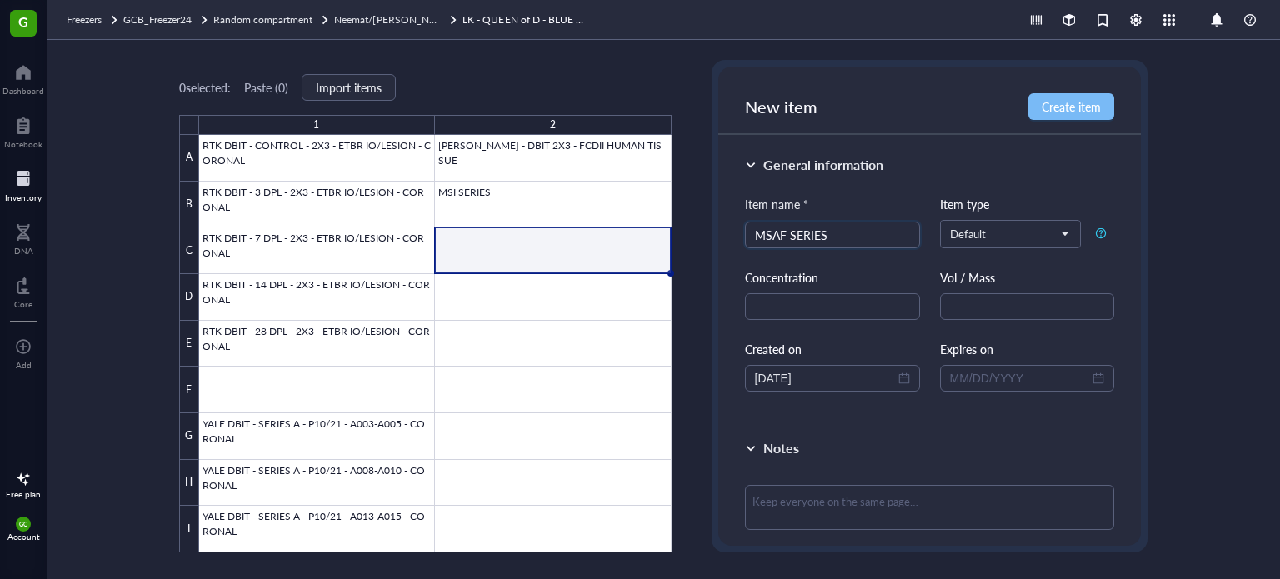
type input "MSAF SERIES"
click at [1108, 103] on button "Create item" at bounding box center [1072, 106] width 86 height 27
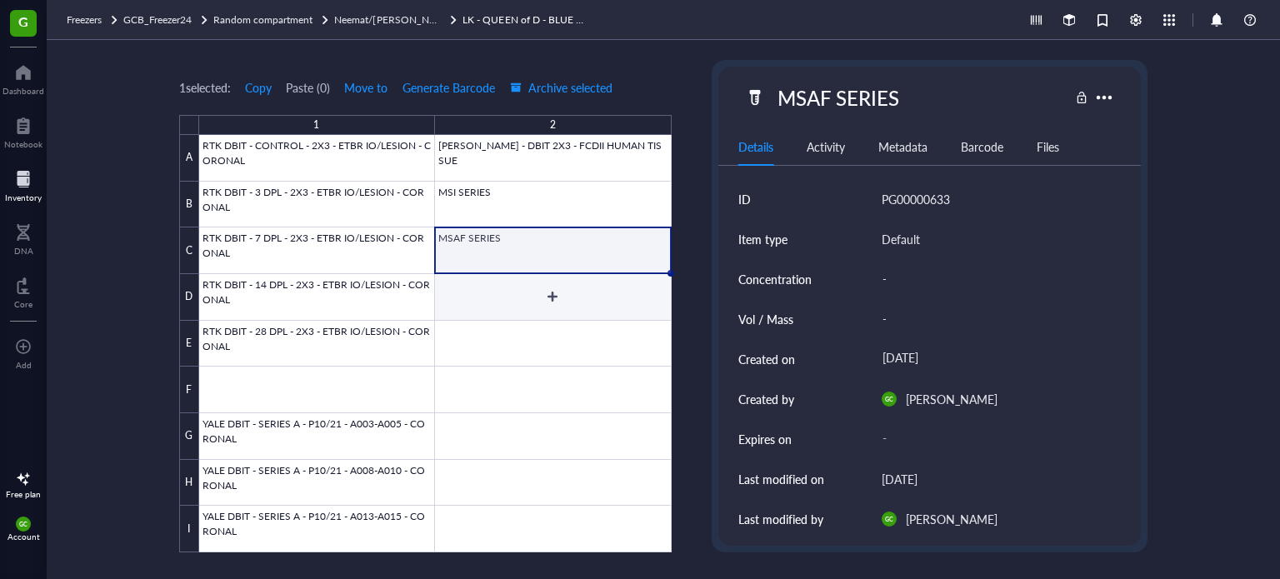
click at [516, 299] on div at bounding box center [435, 344] width 473 height 418
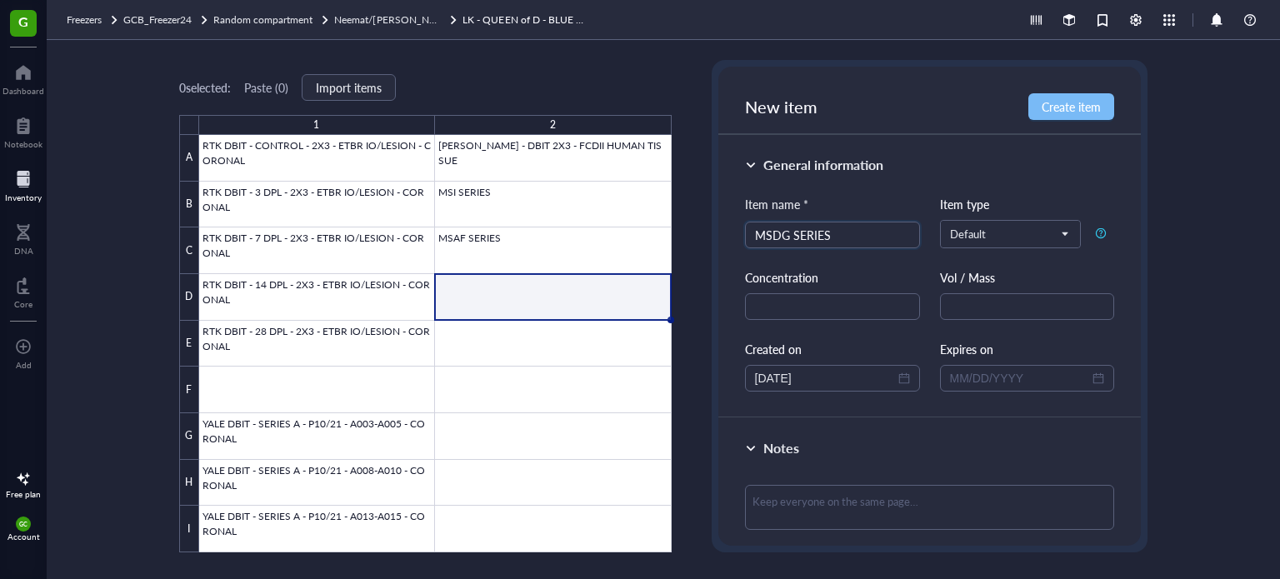
type input "MSDG SERIES"
click at [1099, 111] on span "Create item" at bounding box center [1071, 106] width 59 height 13
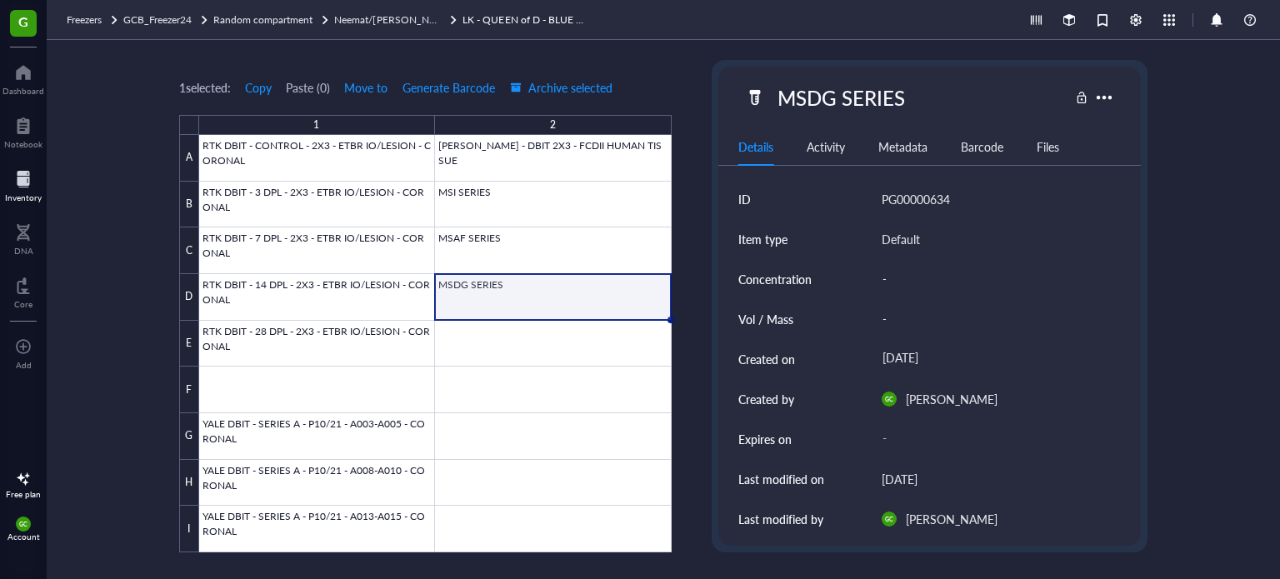
click at [479, 288] on div at bounding box center [435, 344] width 473 height 418
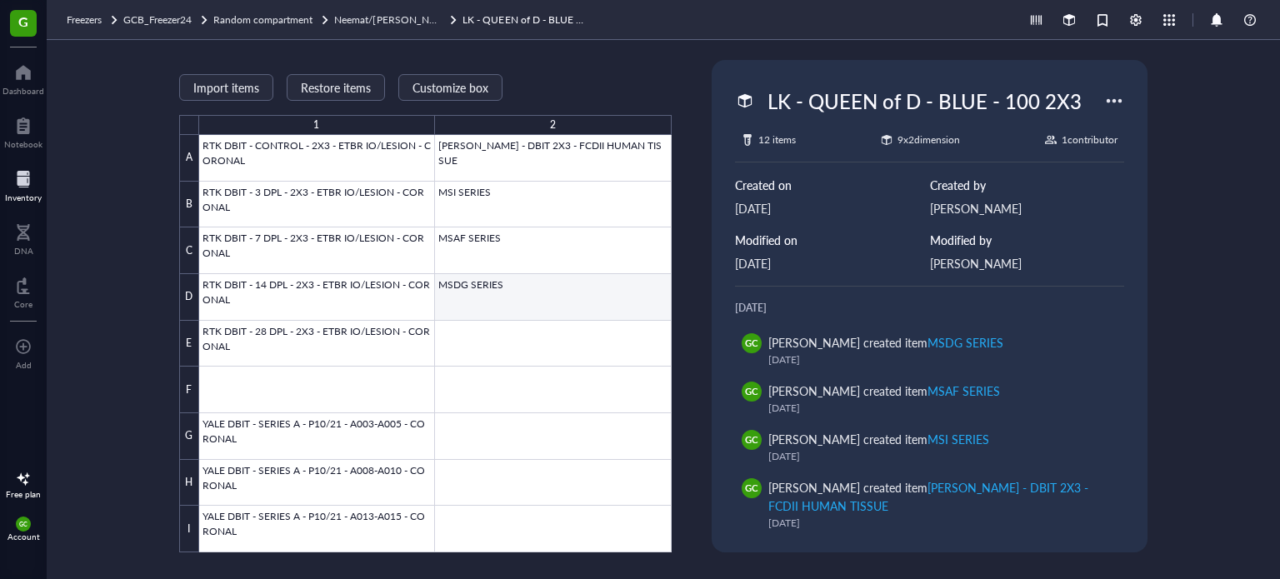
click at [499, 293] on div at bounding box center [435, 344] width 473 height 418
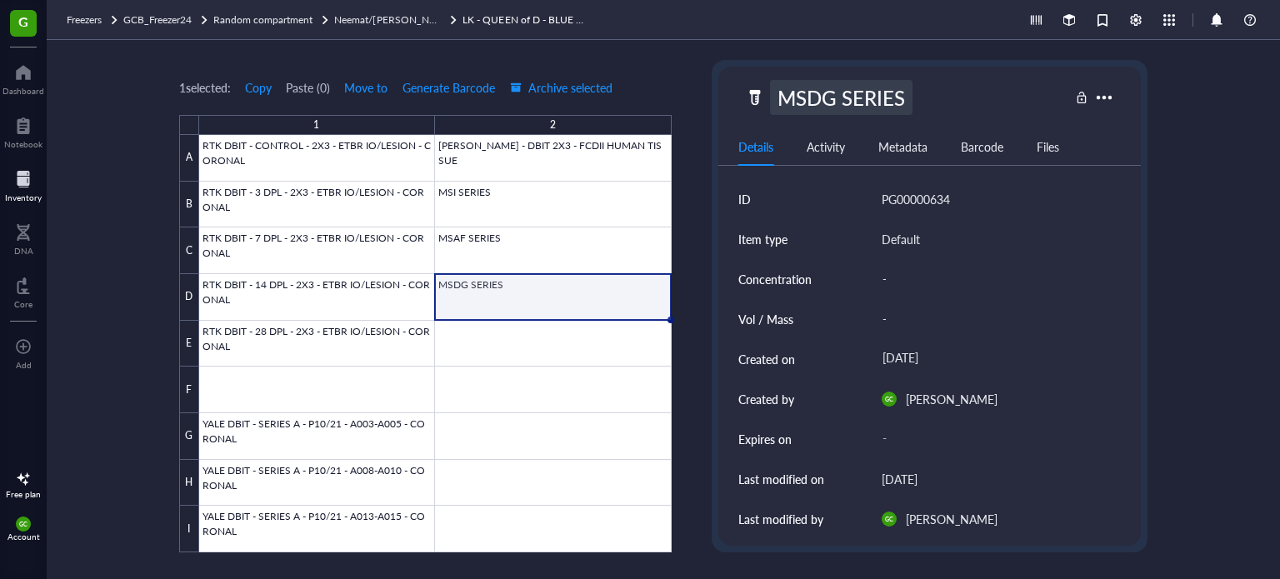
click at [830, 97] on div "MSDG SERIES" at bounding box center [841, 97] width 143 height 35
click at [834, 103] on input "MSDG SERIES" at bounding box center [847, 97] width 152 height 33
type input "MSBH SERIES"
click at [554, 338] on div at bounding box center [435, 344] width 473 height 418
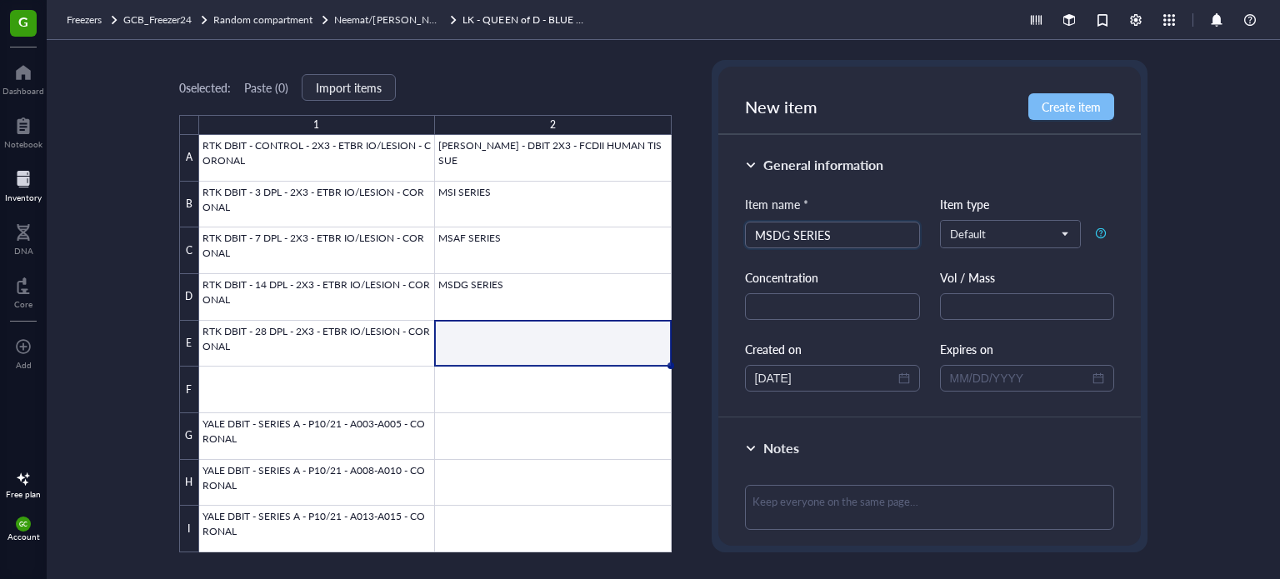
type input "MSDG SERIES"
click at [1066, 100] on span "Create item" at bounding box center [1071, 106] width 59 height 13
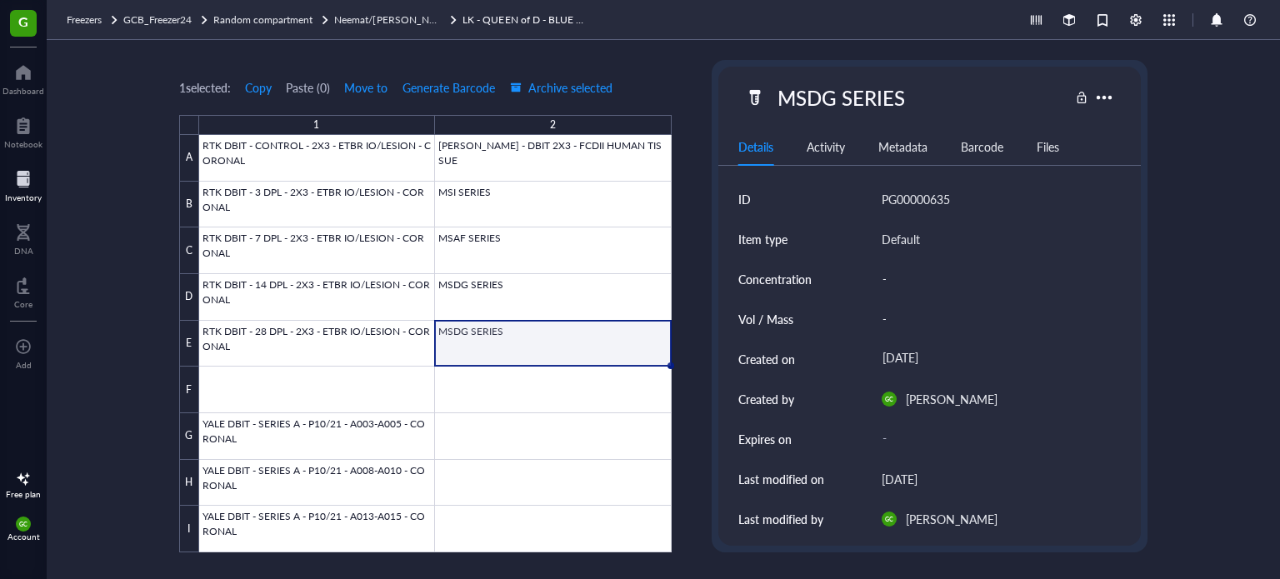
click at [488, 19] on link "LK - QUEEN of D - BLUE - 100 2X3" at bounding box center [525, 20] width 125 height 17
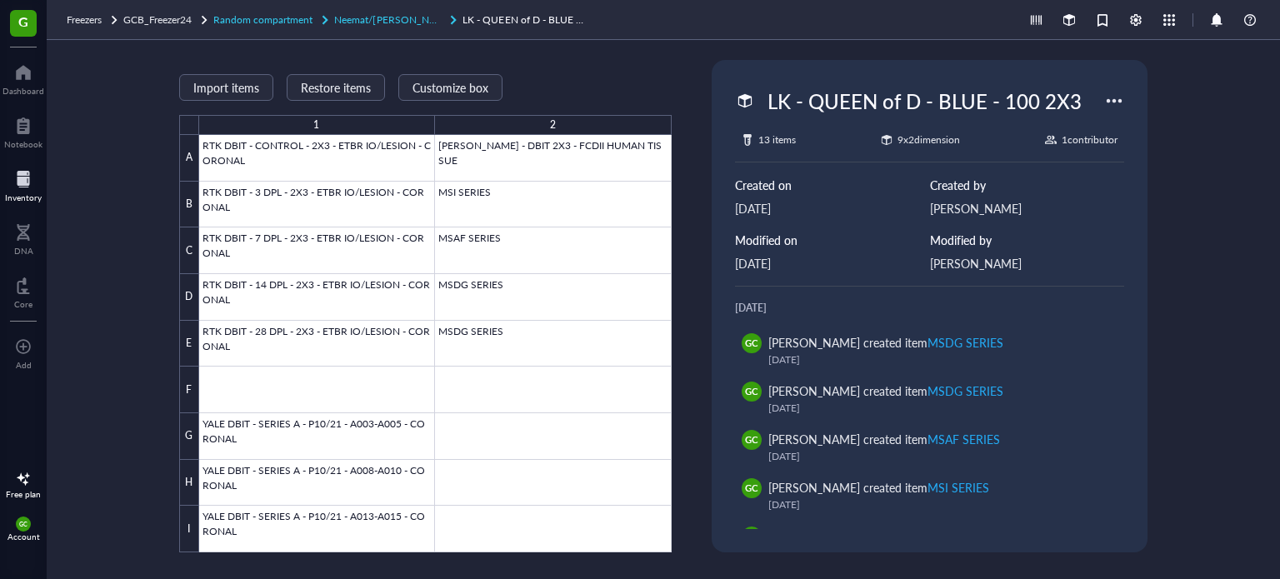
click at [370, 15] on span "Neemat/[PERSON_NAME] Tray2" at bounding box center [407, 20] width 146 height 14
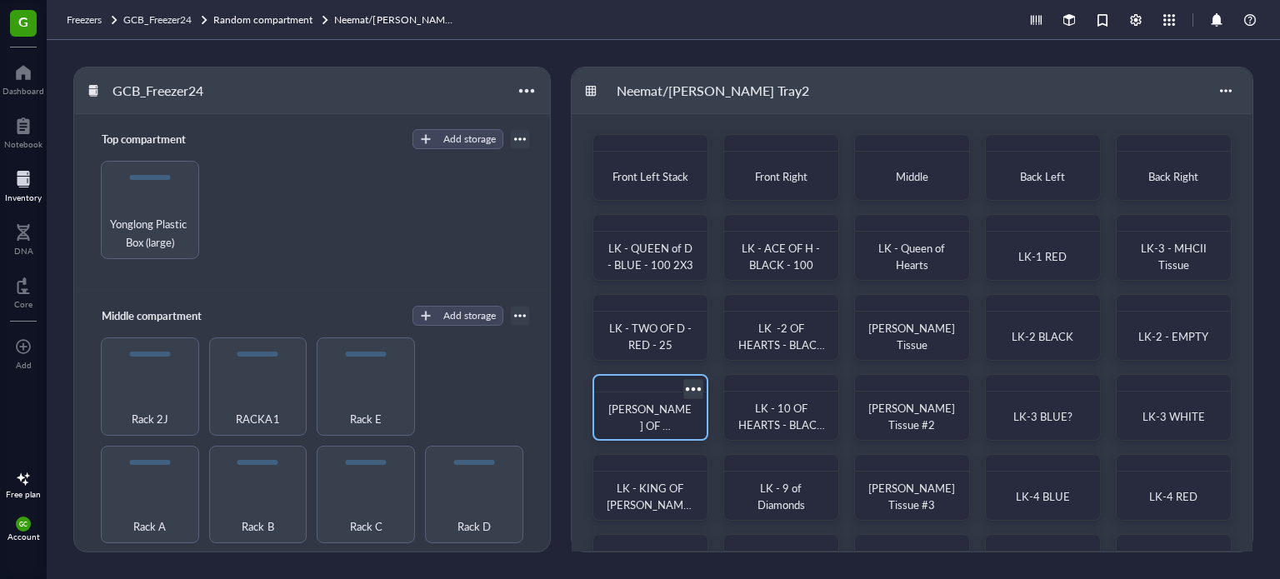
click at [658, 410] on span "[PERSON_NAME] OF [PERSON_NAME] -100" at bounding box center [649, 434] width 83 height 66
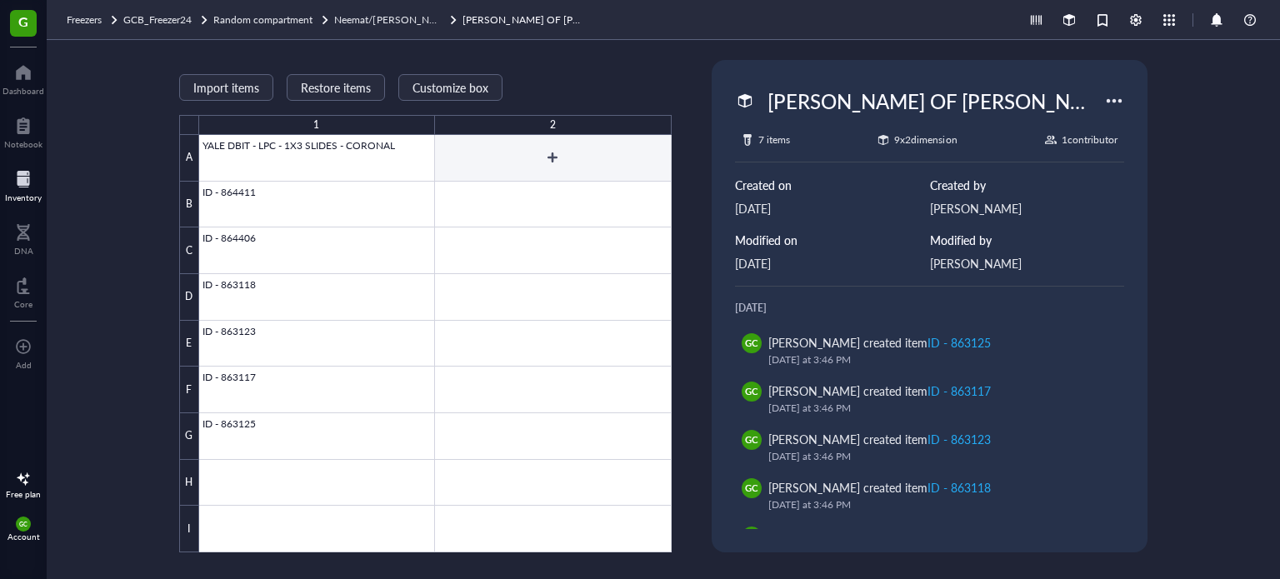
click at [553, 156] on div at bounding box center [435, 344] width 473 height 418
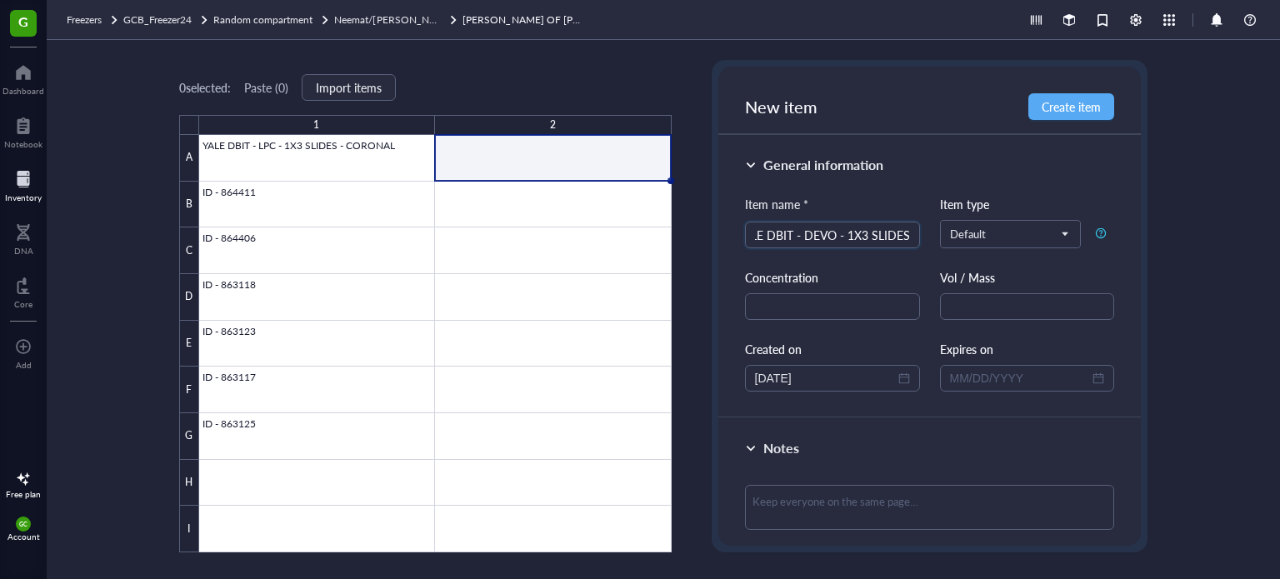
scroll to position [0, 22]
type input "YALE DBIT - DEVO - 1X3 SLIDES - CORONAL"
click at [610, 209] on div at bounding box center [435, 344] width 473 height 418
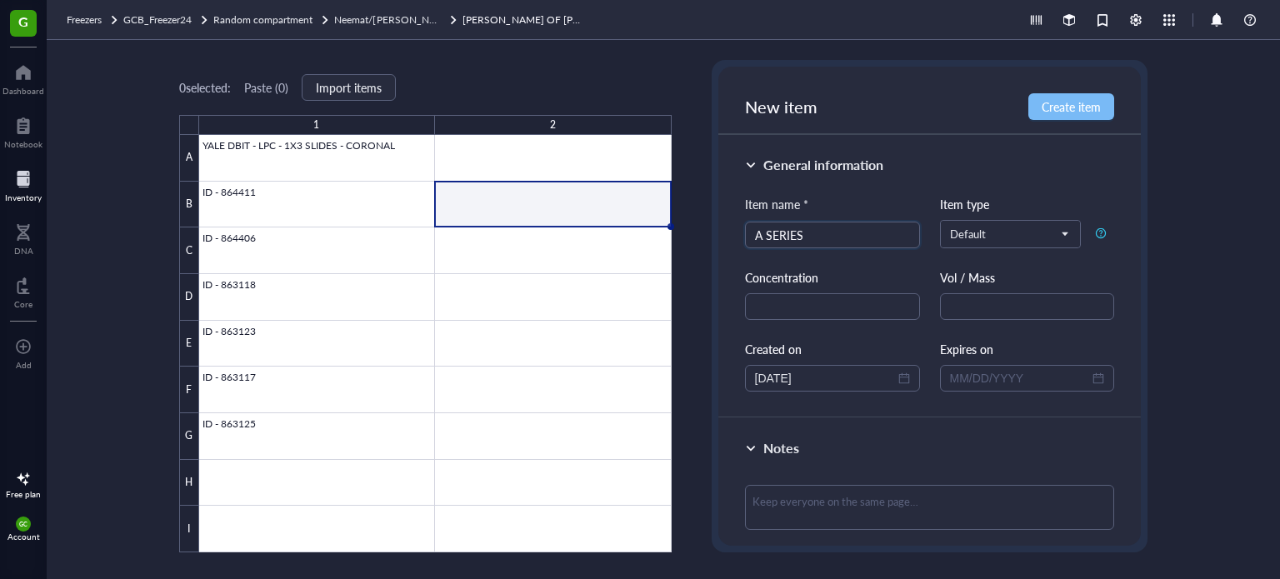
type input "A SERIES"
click at [1090, 106] on span "Create item" at bounding box center [1071, 106] width 59 height 13
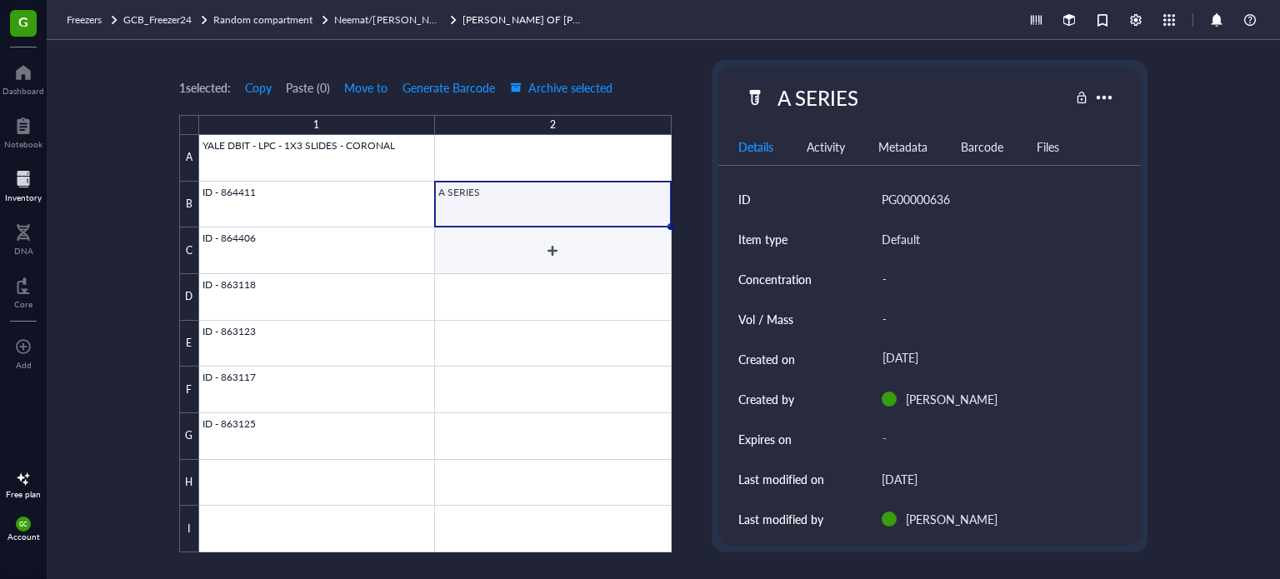
click at [546, 251] on div at bounding box center [435, 344] width 473 height 418
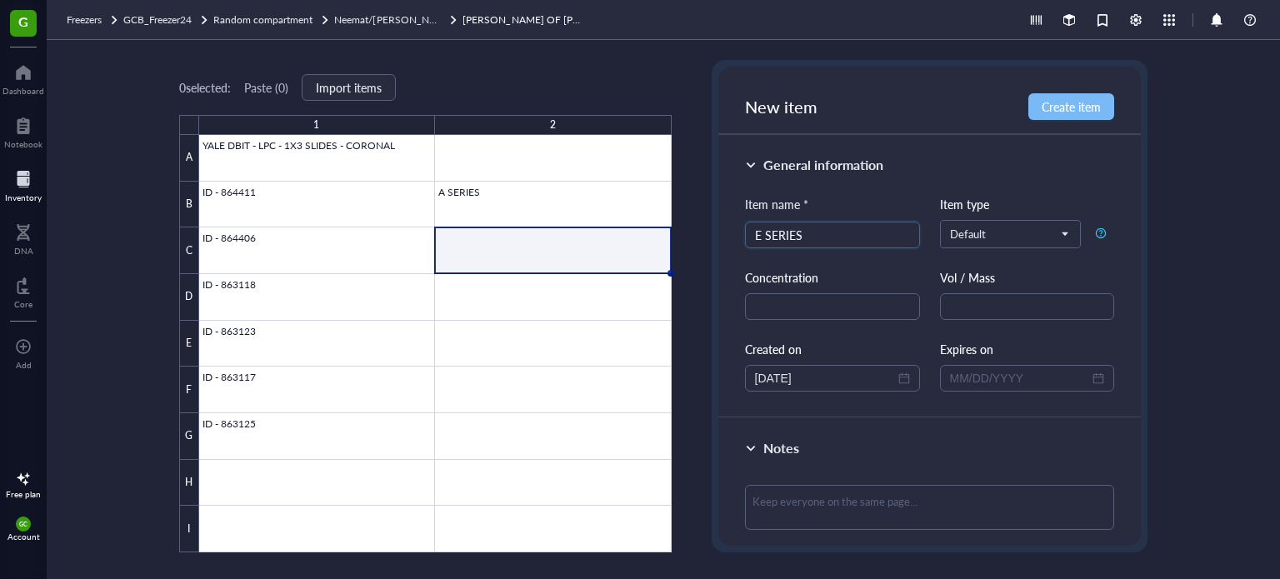
type input "E SERIES"
click at [1101, 103] on span "Create item" at bounding box center [1071, 106] width 59 height 13
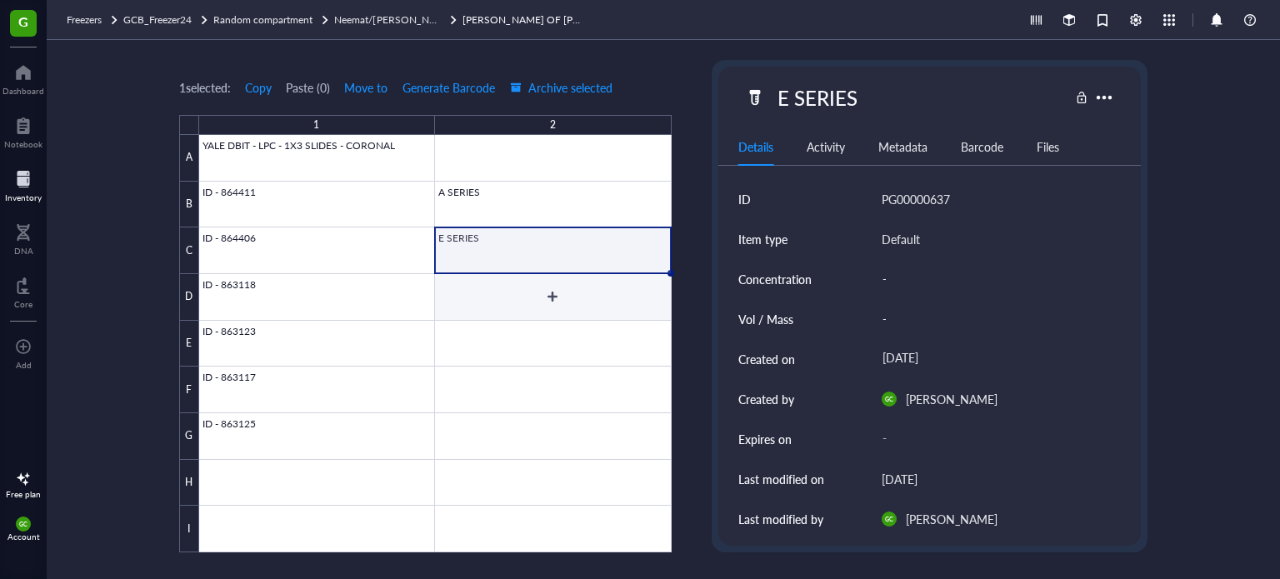
click at [513, 296] on div at bounding box center [435, 344] width 473 height 418
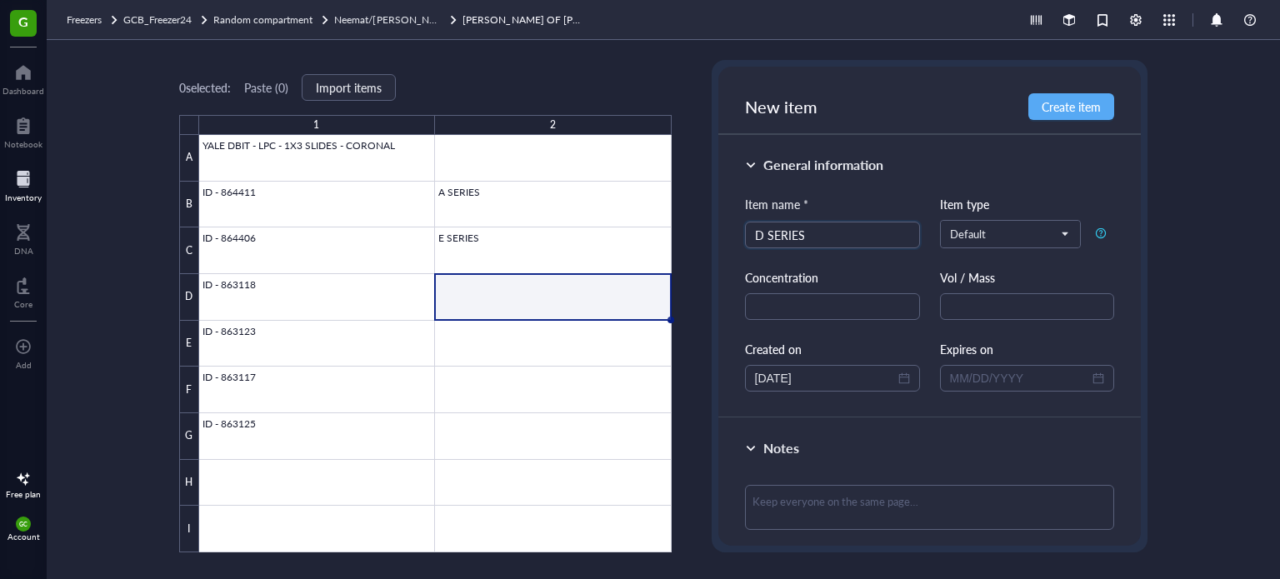
type input "D SERIES"
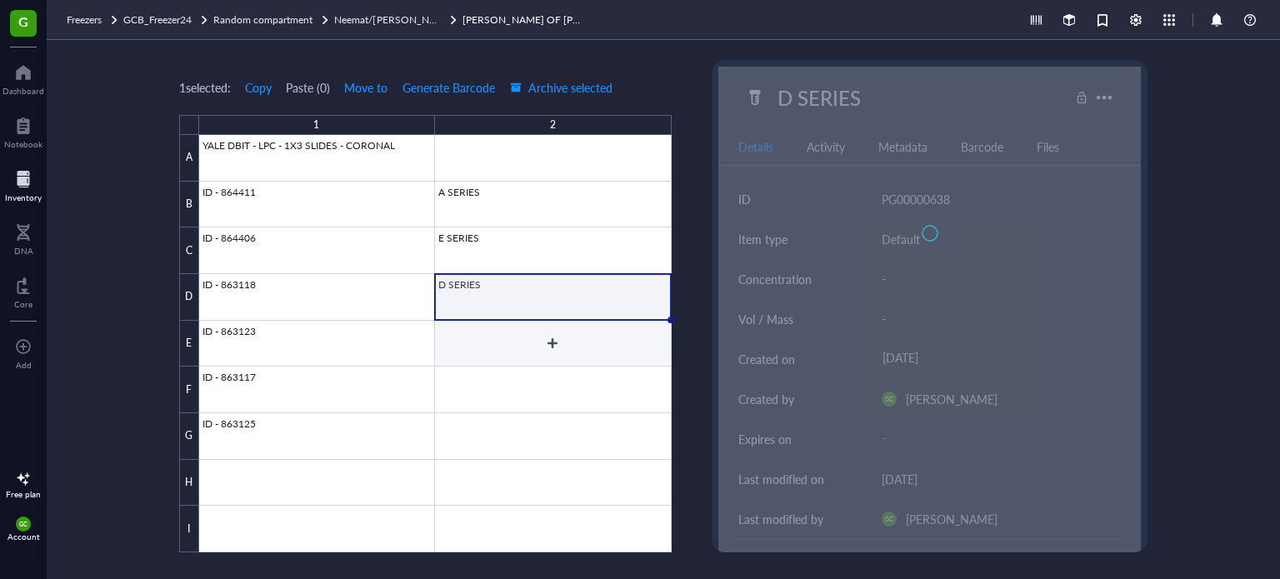
drag, startPoint x: 643, startPoint y: 337, endPoint x: 633, endPoint y: 336, distance: 9.2
click at [641, 337] on div at bounding box center [435, 344] width 473 height 418
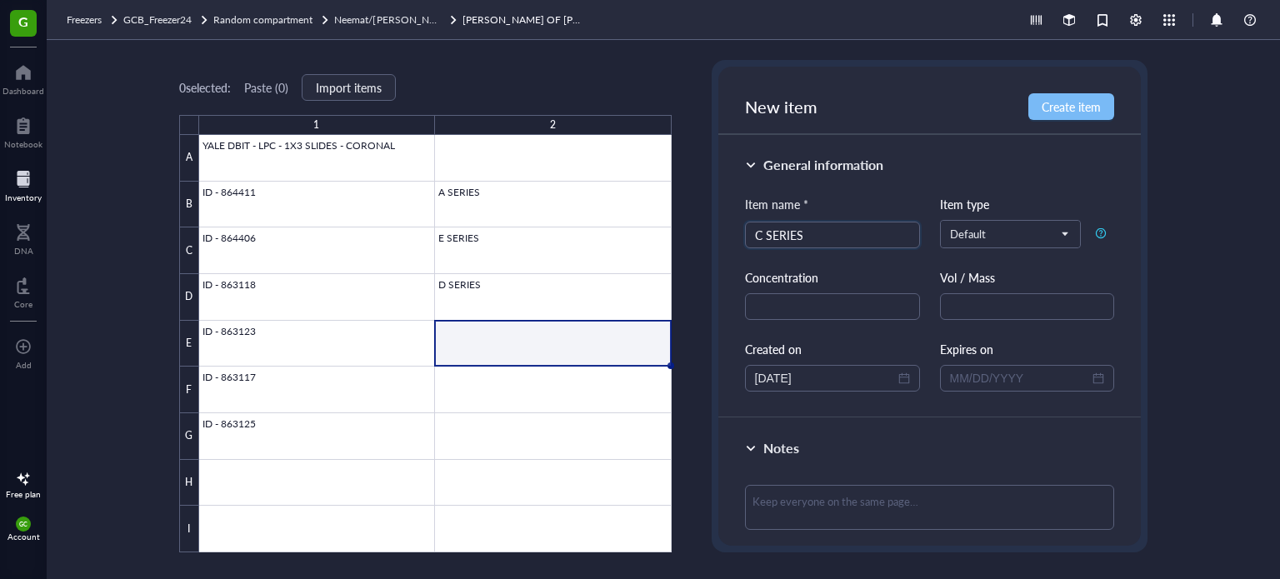
type input "C SERIES"
click at [1053, 104] on span "Create item" at bounding box center [1071, 106] width 59 height 13
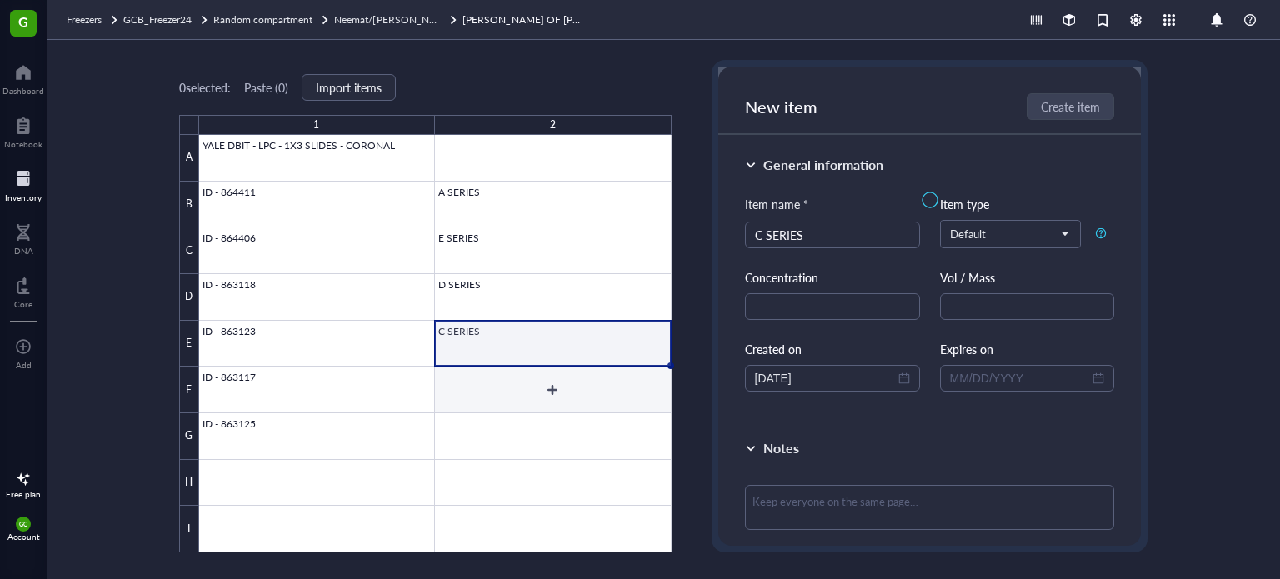
click at [509, 387] on div at bounding box center [435, 344] width 473 height 418
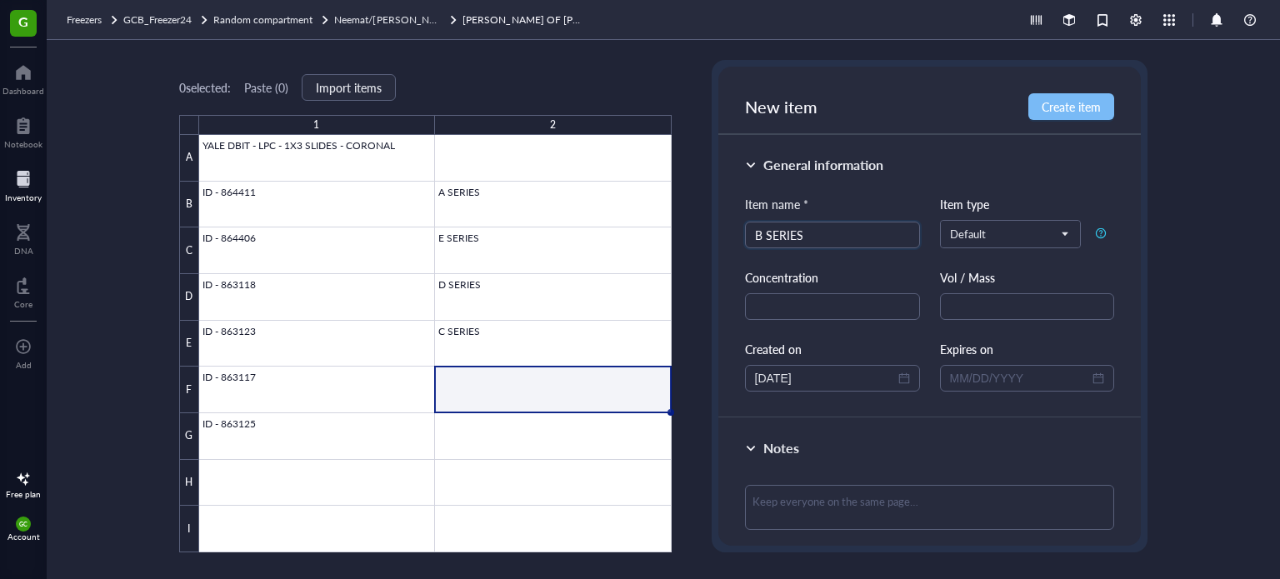
type input "B SERIES"
click at [1054, 112] on span "Create item" at bounding box center [1071, 106] width 59 height 13
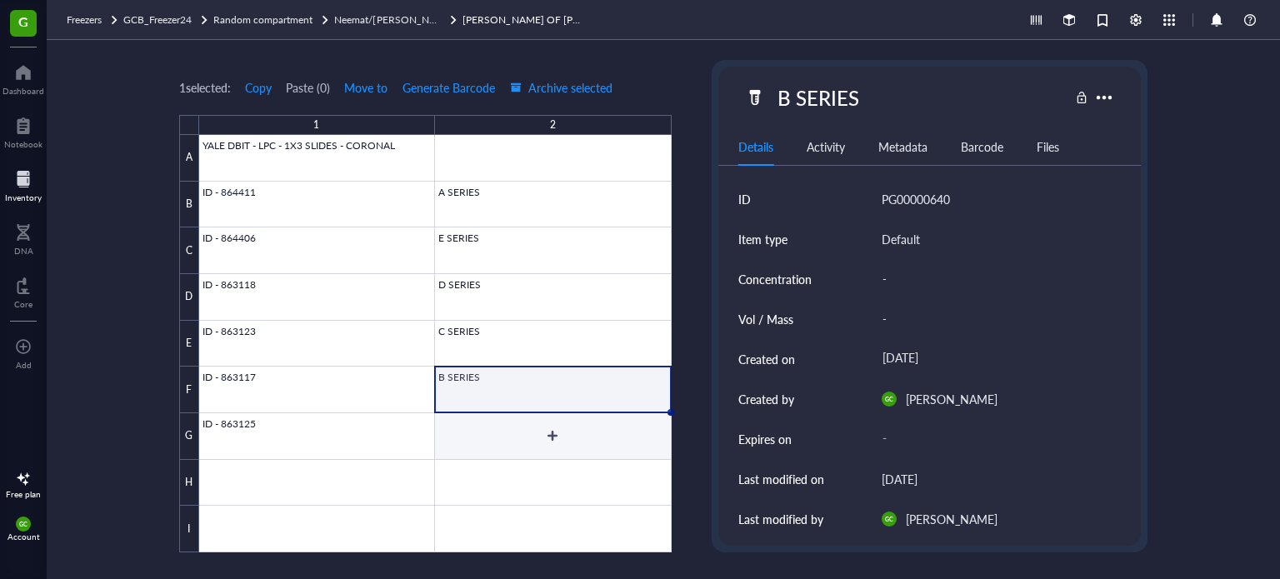
click at [517, 439] on div at bounding box center [435, 344] width 473 height 418
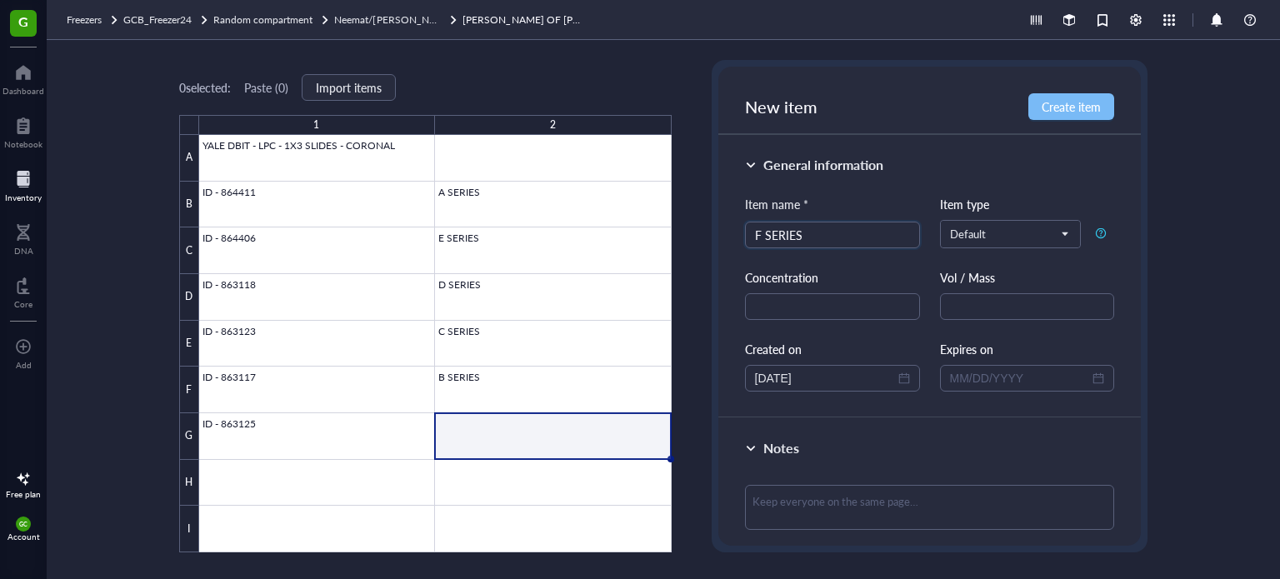
type input "F SERIES"
click at [1052, 96] on button "Create item" at bounding box center [1072, 106] width 86 height 27
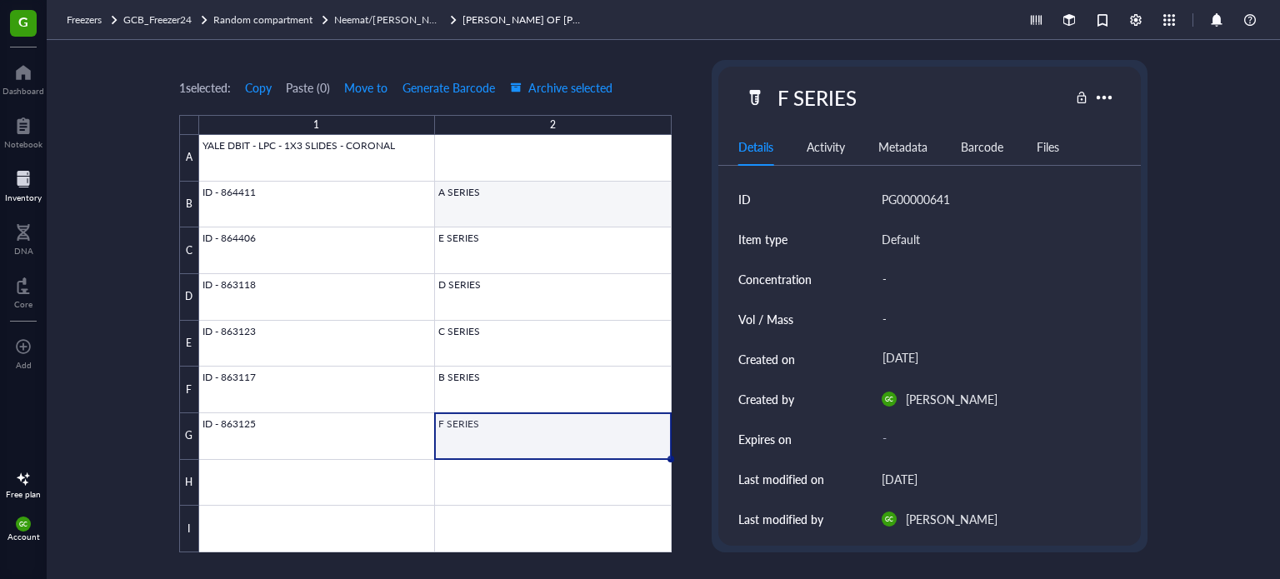
drag, startPoint x: 561, startPoint y: 176, endPoint x: 547, endPoint y: 179, distance: 14.6
click at [557, 175] on div at bounding box center [435, 344] width 473 height 418
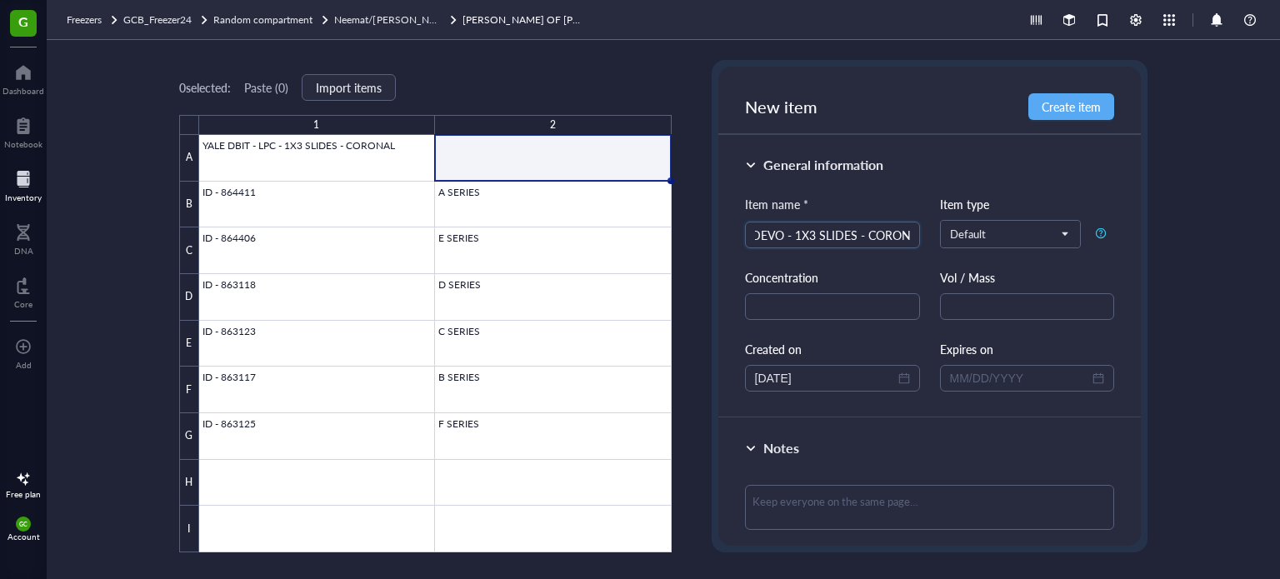
scroll to position [0, 88]
type input "YALE DBIT - DEVO - 1X3 SLIDES - CORONAL"
click at [1070, 109] on span "Create item" at bounding box center [1071, 106] width 59 height 13
